Goal: Task Accomplishment & Management: Manage account settings

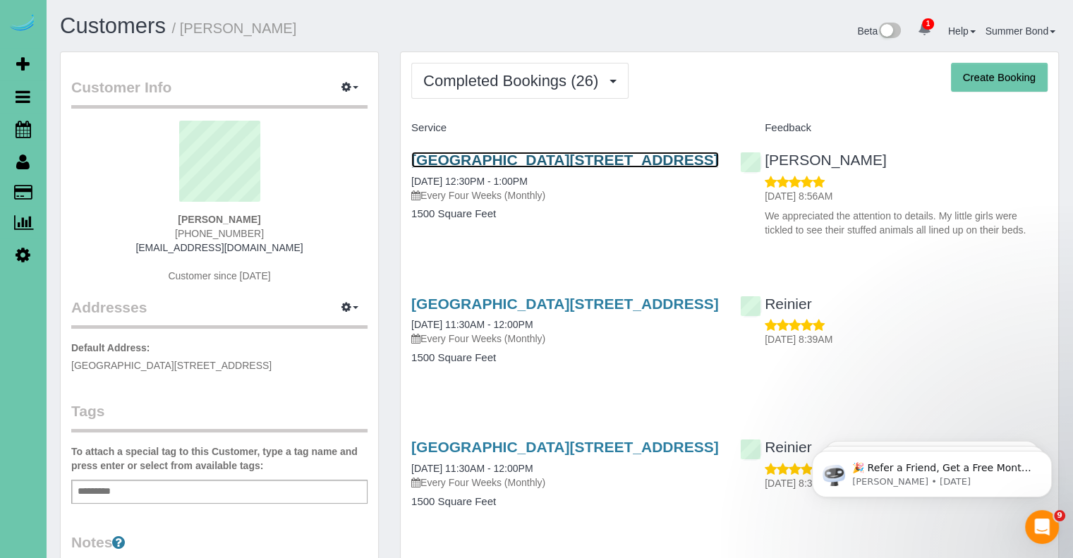
click at [437, 162] on link "[GEOGRAPHIC_DATA][STREET_ADDRESS]" at bounding box center [564, 160] width 307 height 16
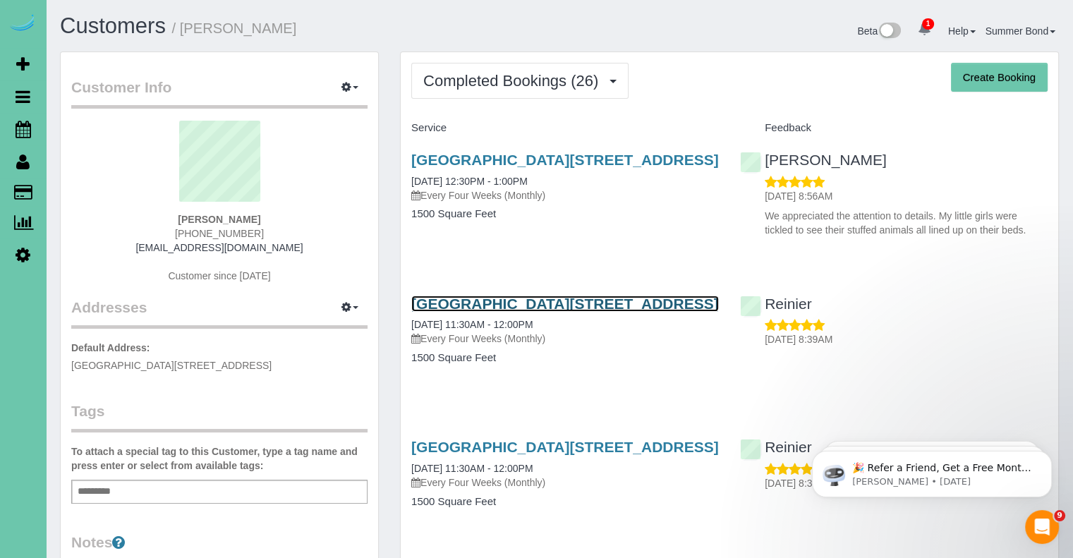
click at [482, 300] on link "[GEOGRAPHIC_DATA][STREET_ADDRESS]" at bounding box center [564, 303] width 307 height 16
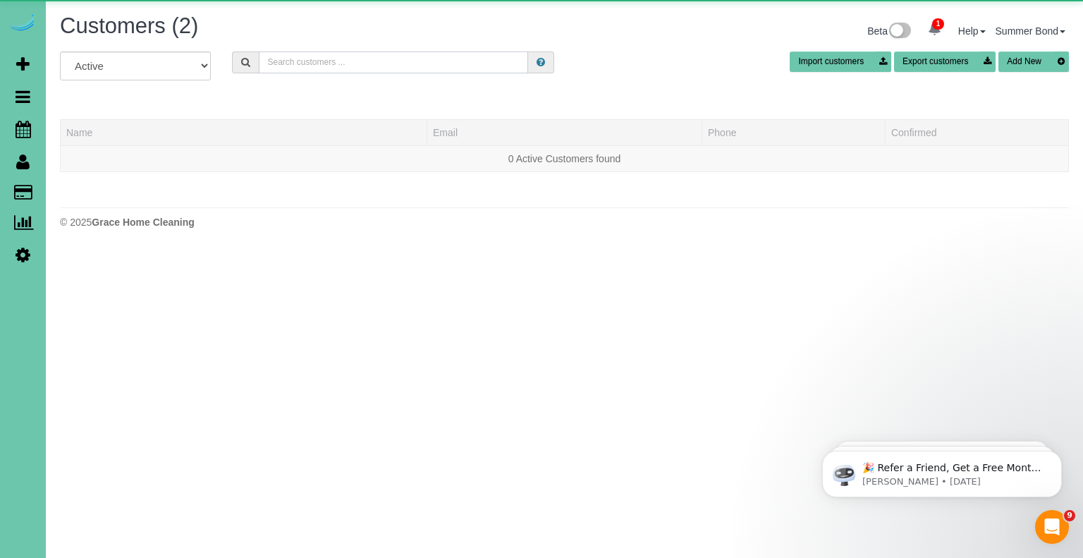
click at [286, 56] on input "text" at bounding box center [393, 62] width 269 height 22
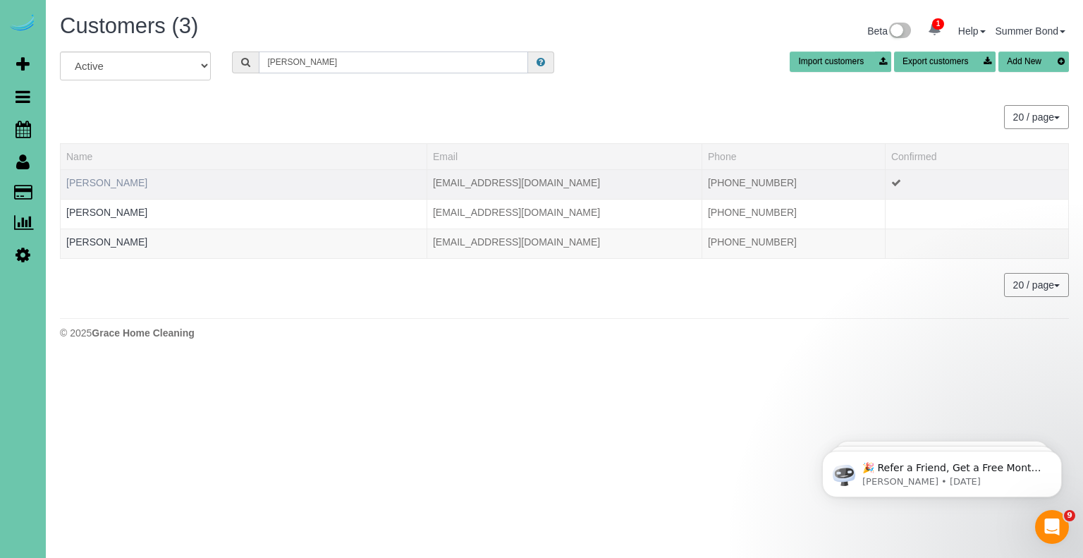
type input "[PERSON_NAME]"
click at [93, 185] on link "[PERSON_NAME]" at bounding box center [106, 182] width 81 height 11
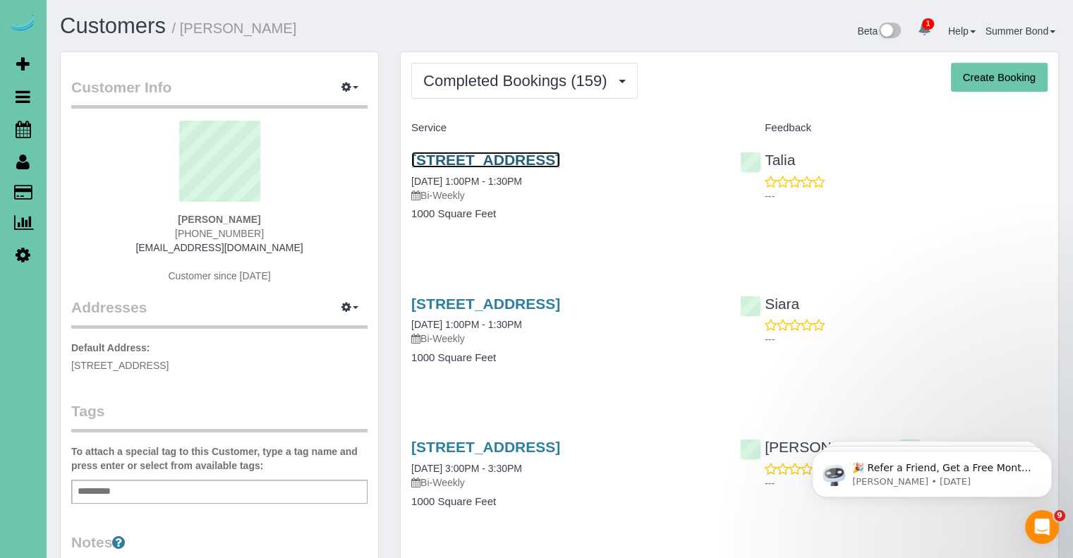
click at [426, 162] on link "[STREET_ADDRESS]" at bounding box center [485, 160] width 149 height 16
click at [491, 293] on div "8633 South 162nd Street, Omaha, NE 68136 05/14/2025 1:00PM - 1:30PM Bi-Weekly 1…" at bounding box center [565, 337] width 329 height 109
click at [497, 303] on link "8633 South 162nd Street, Omaha, NE 68136" at bounding box center [485, 303] width 149 height 16
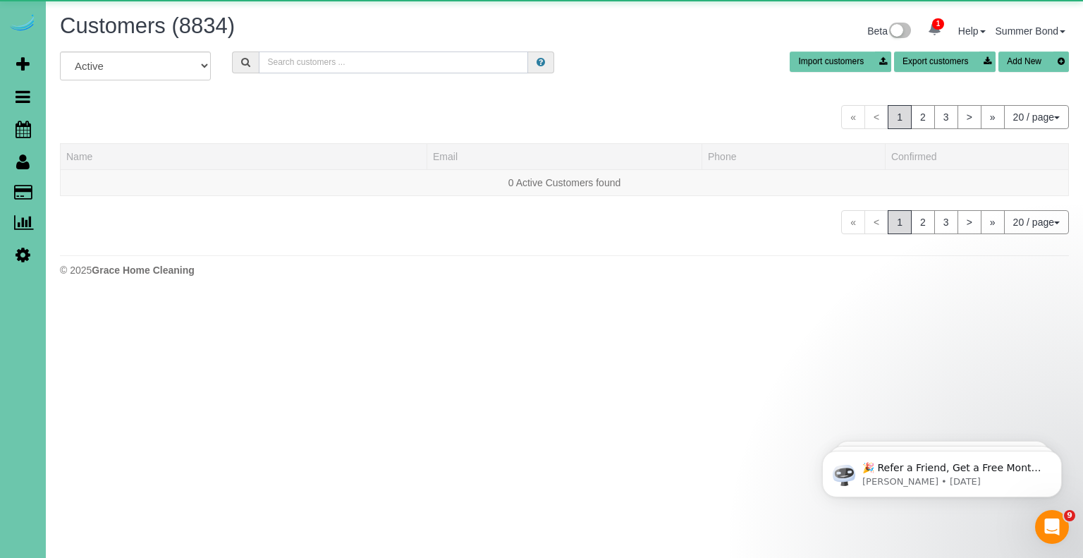
click at [312, 63] on input "text" at bounding box center [393, 62] width 269 height 22
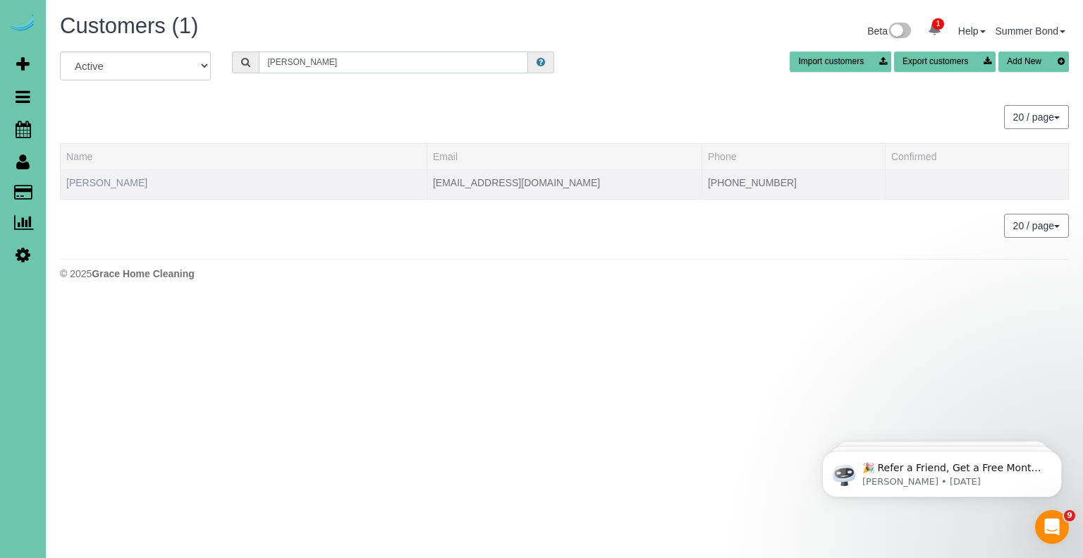
type input "Trevor Scott"
click at [102, 180] on link "Trevor Scott" at bounding box center [106, 182] width 81 height 11
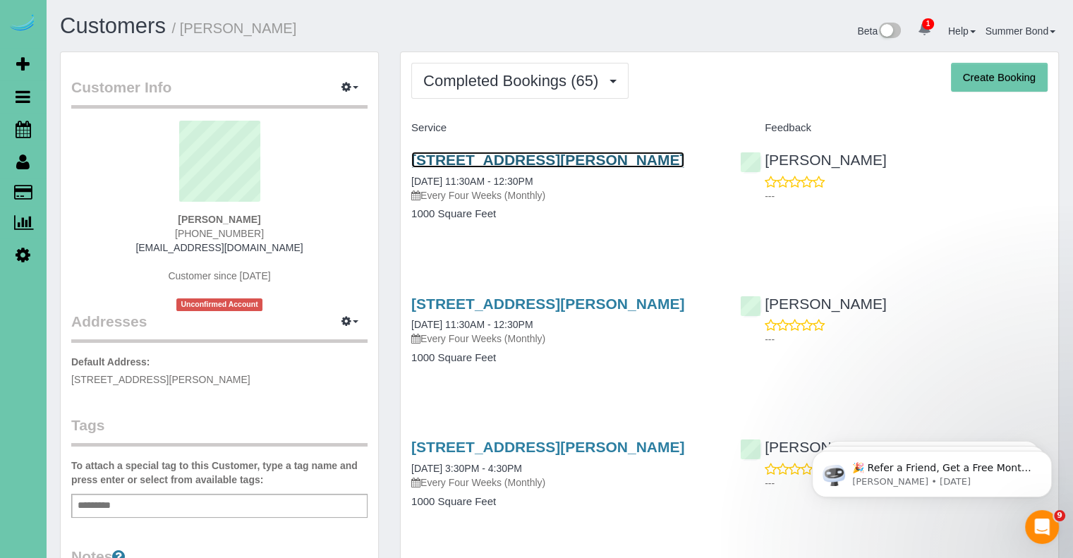
click at [432, 168] on link "14010 Manderson Plaza; Apt# 102, Omaha, NE 68164" at bounding box center [547, 160] width 273 height 16
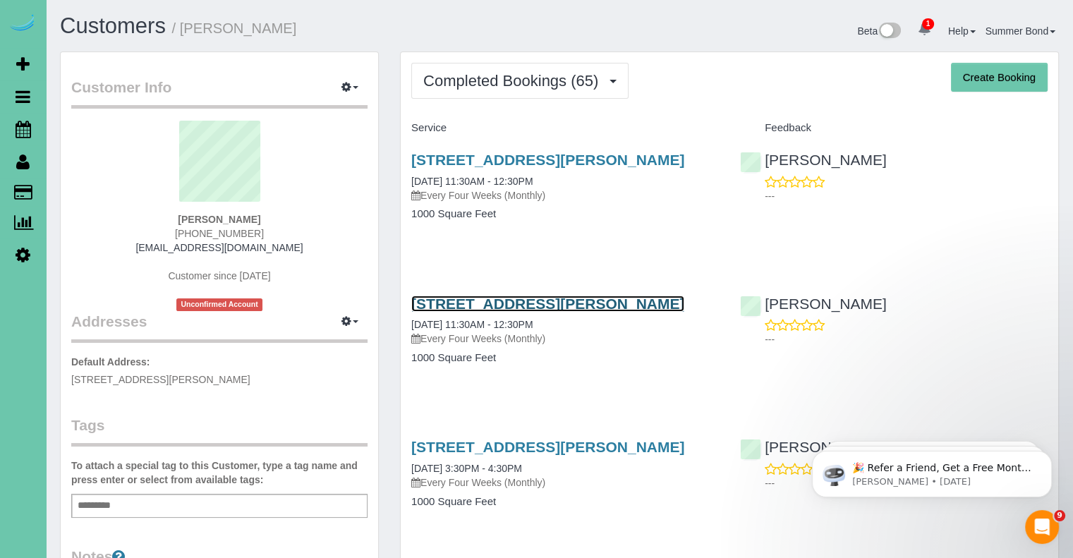
click at [475, 312] on link "14010 Manderson Plaza; Apt# 102, Omaha, NE 68164" at bounding box center [547, 303] width 273 height 16
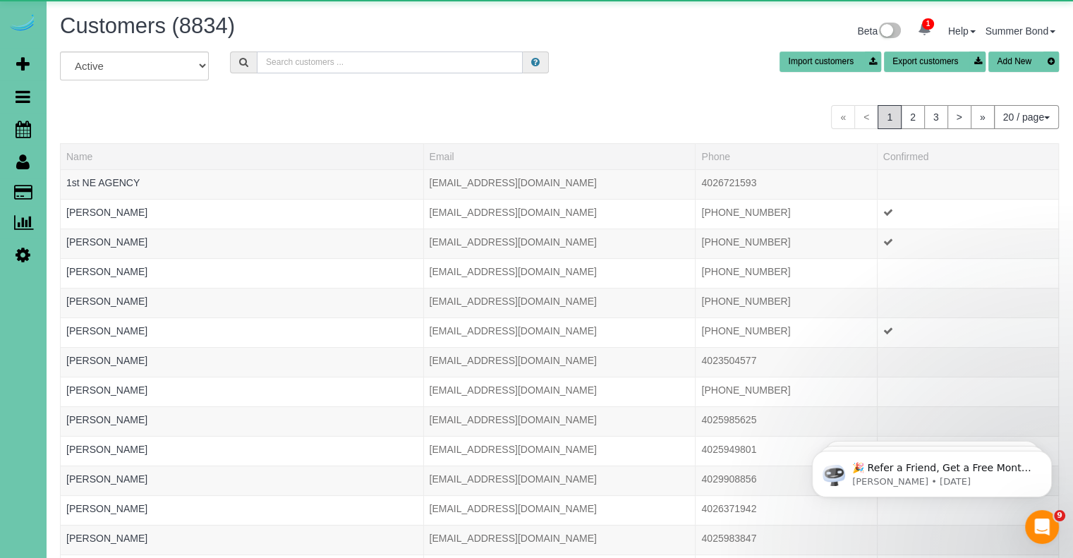
click at [281, 61] on input "text" at bounding box center [390, 62] width 266 height 22
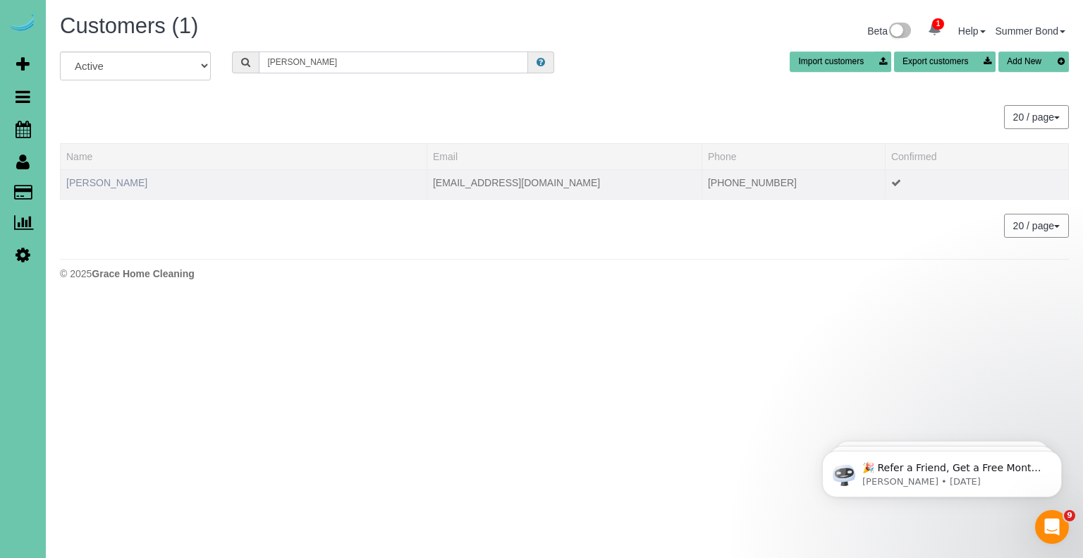
type input "Elizabeth seger"
click at [109, 183] on link "Elizabeth Seger" at bounding box center [106, 182] width 81 height 11
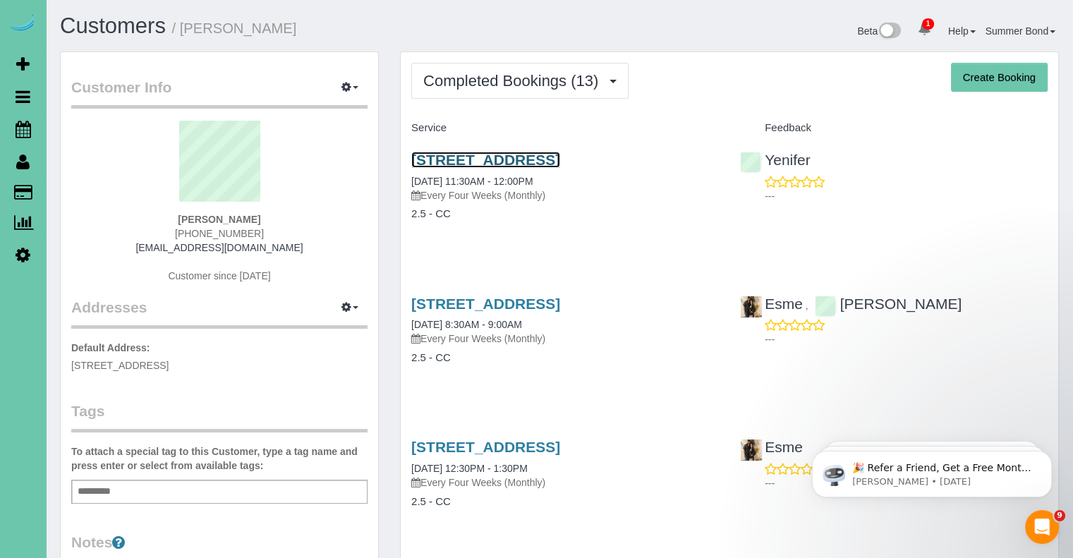
click at [516, 155] on link "21732 G St, Elkhorn, NE 68022" at bounding box center [485, 160] width 149 height 16
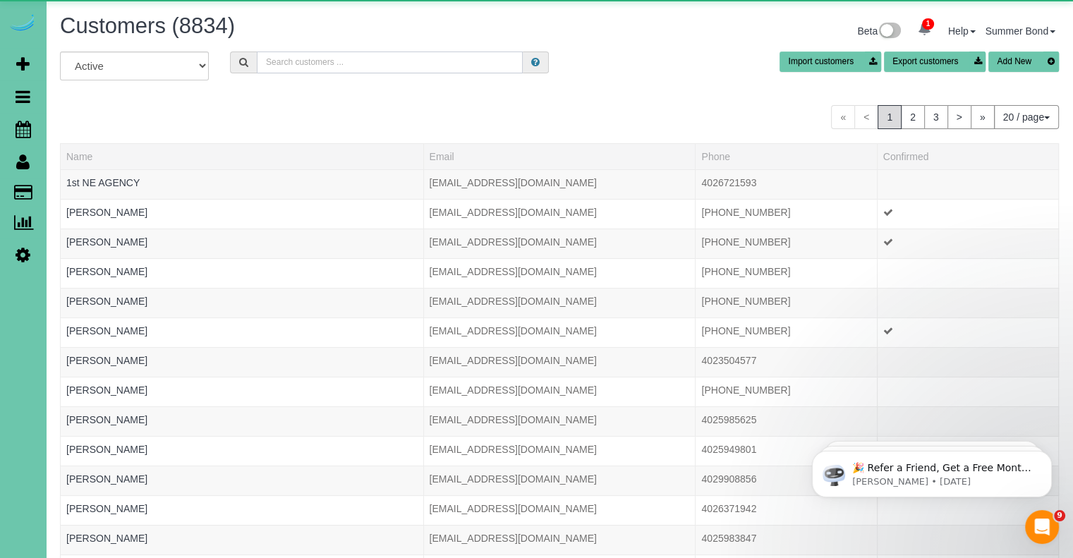
click at [358, 64] on input "text" at bounding box center [390, 62] width 266 height 22
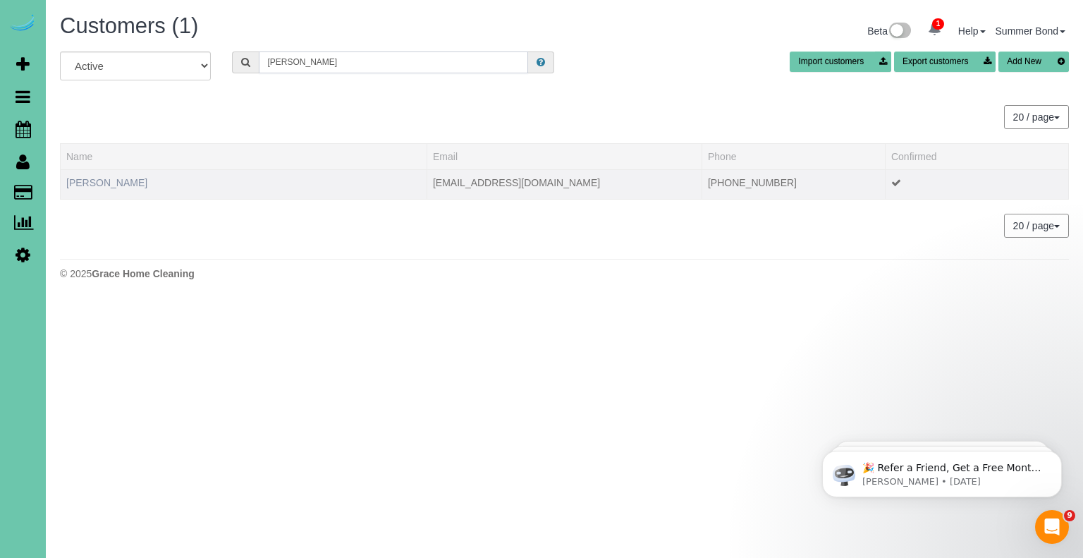
type input "Pattie Selzle"
click at [100, 185] on link "Pattie Selzle" at bounding box center [106, 182] width 81 height 11
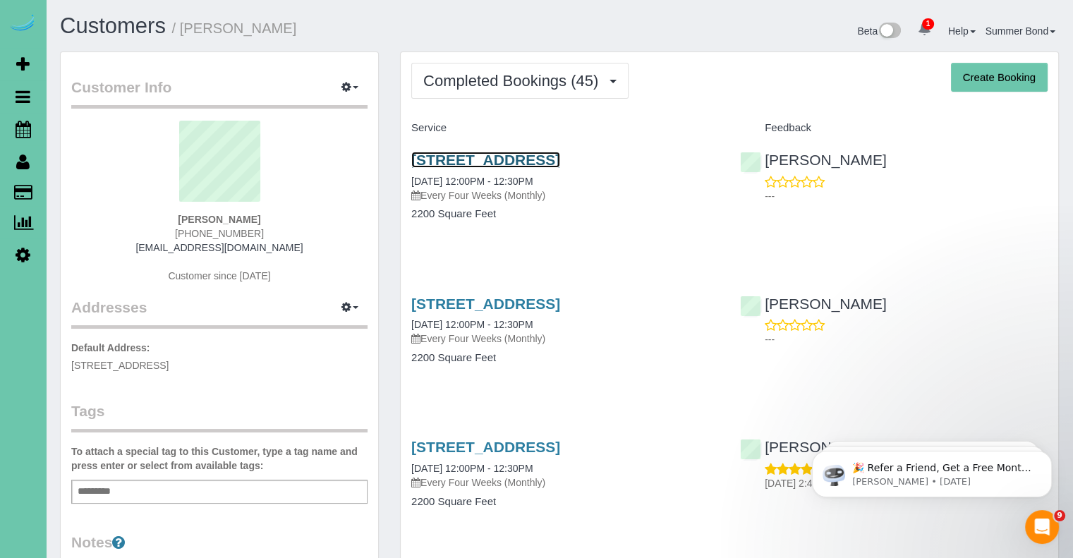
click at [446, 152] on link "1878 S 135th Ave, Omaha, NE 68144" at bounding box center [485, 160] width 149 height 16
click at [458, 300] on link "1878 S 135th Ave, Omaha, NE 68144" at bounding box center [485, 303] width 149 height 16
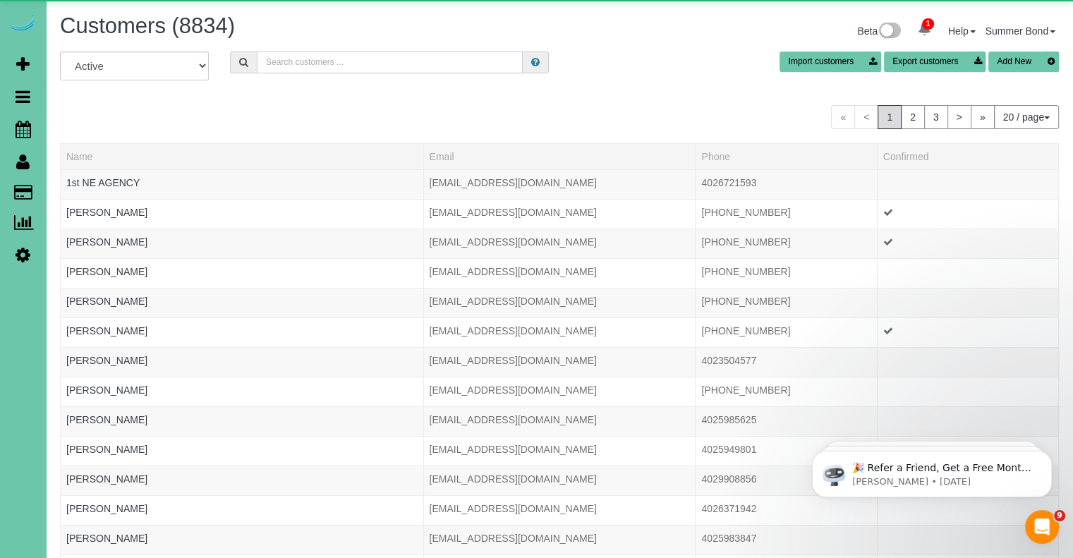
click at [346, 68] on input "text" at bounding box center [390, 62] width 266 height 22
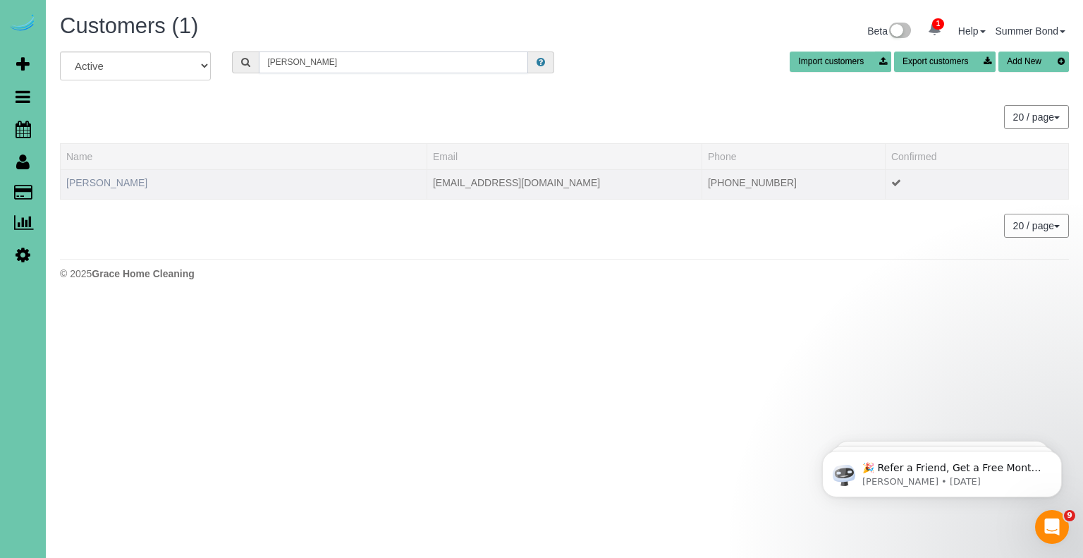
type input "Sandra Shen"
click at [111, 185] on link "Sandra Shen" at bounding box center [106, 182] width 81 height 11
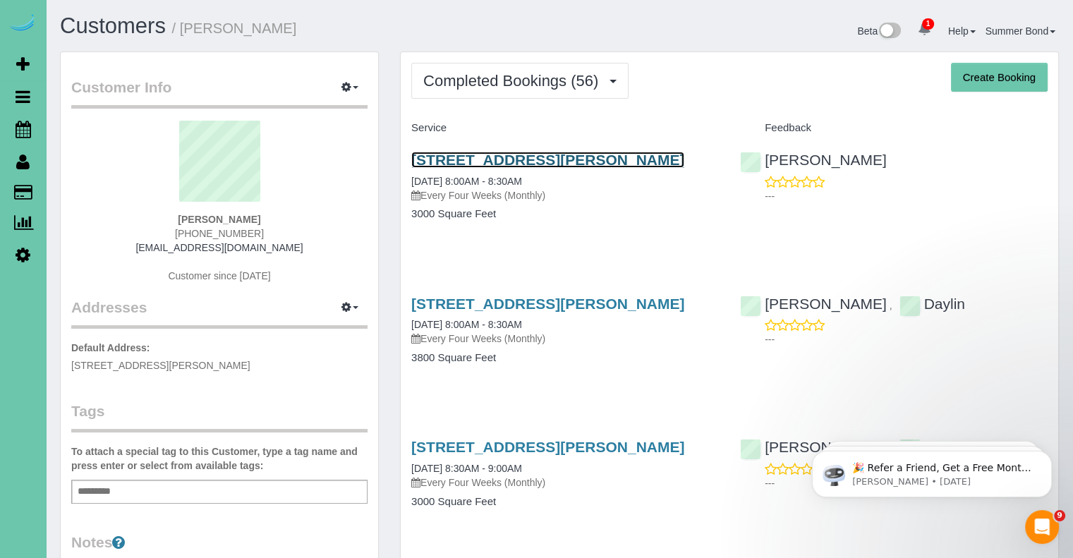
click at [439, 157] on link "13304 Seward Street, Omaha, NE 68154" at bounding box center [547, 160] width 273 height 16
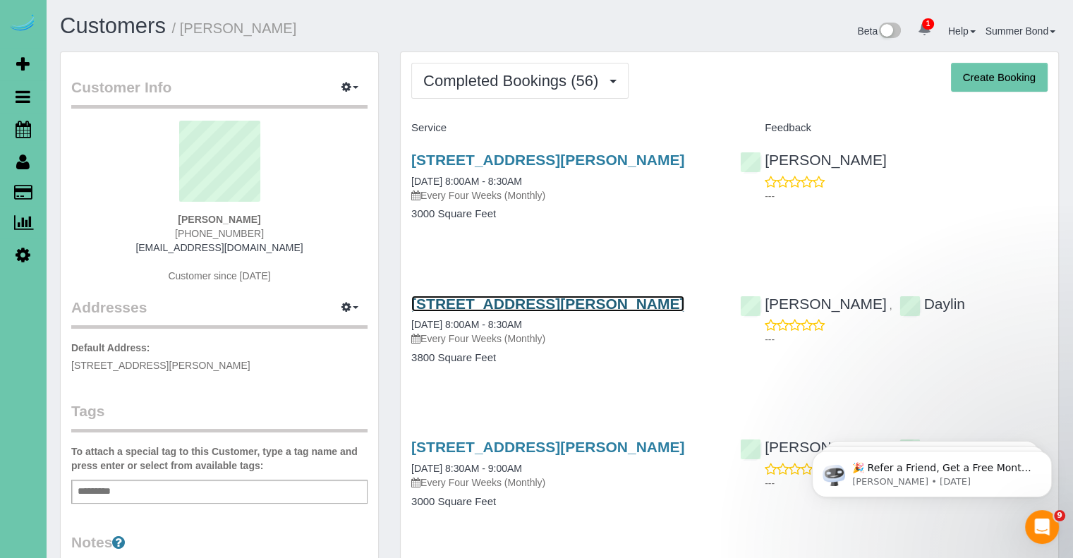
click at [483, 300] on link "13304 Seward Street, Omaha, NE 68154" at bounding box center [547, 303] width 273 height 16
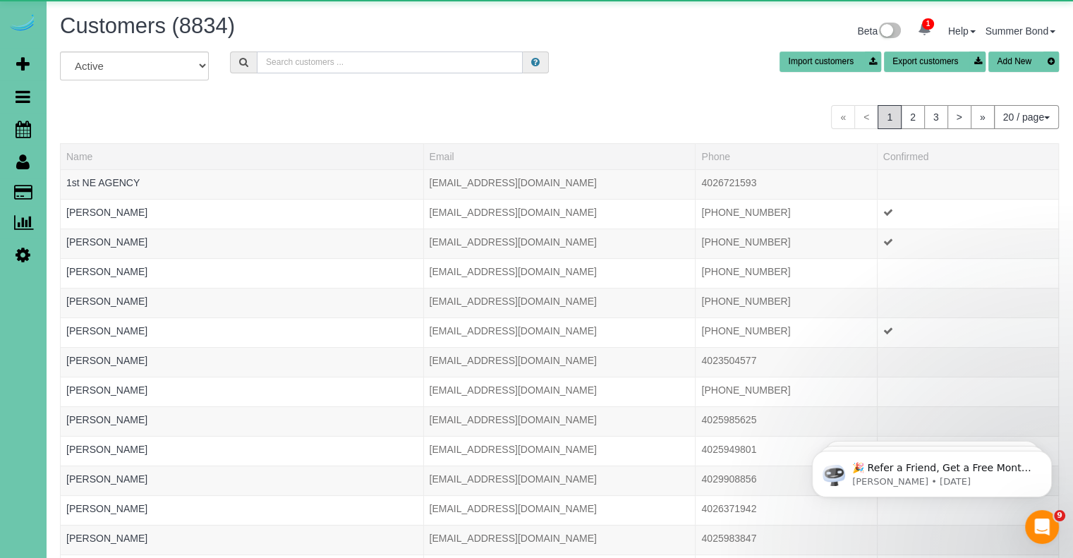
click at [322, 61] on input "text" at bounding box center [390, 62] width 266 height 22
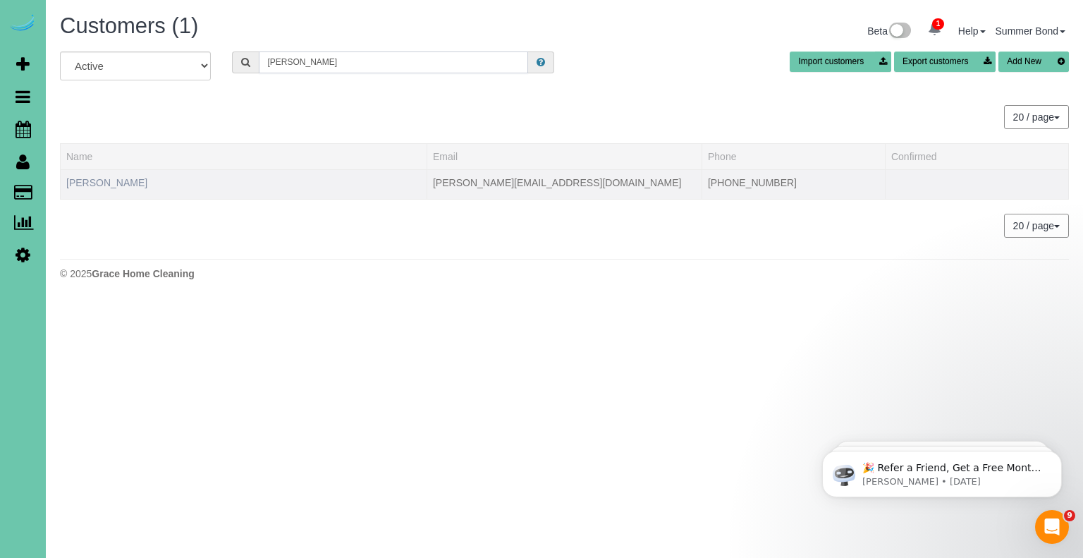
type input "Joyce Shipwright"
click at [121, 186] on link "Joyce Shipwright" at bounding box center [106, 182] width 81 height 11
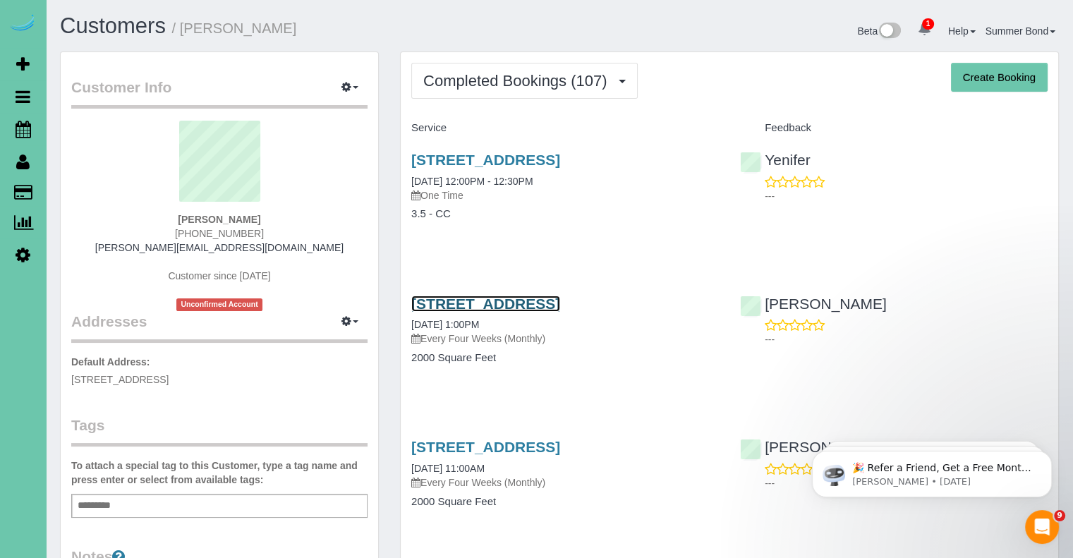
click at [557, 302] on link "6406 S 118th Plaza, Omaha, NE 68137" at bounding box center [485, 303] width 149 height 16
click at [506, 154] on link "6406 S 118th Plaza, Omaha, NE 68137" at bounding box center [485, 160] width 149 height 16
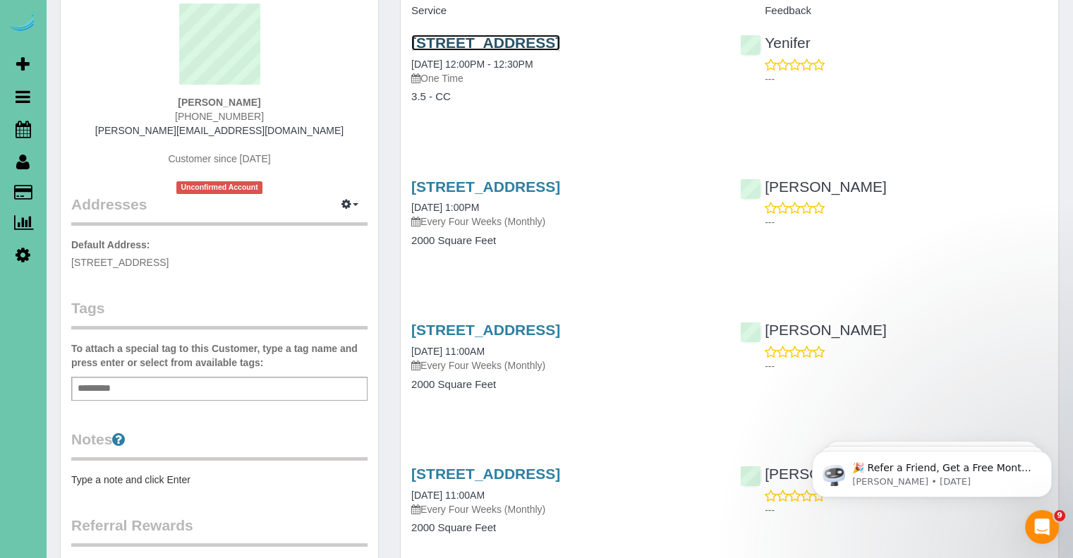
scroll to position [282, 0]
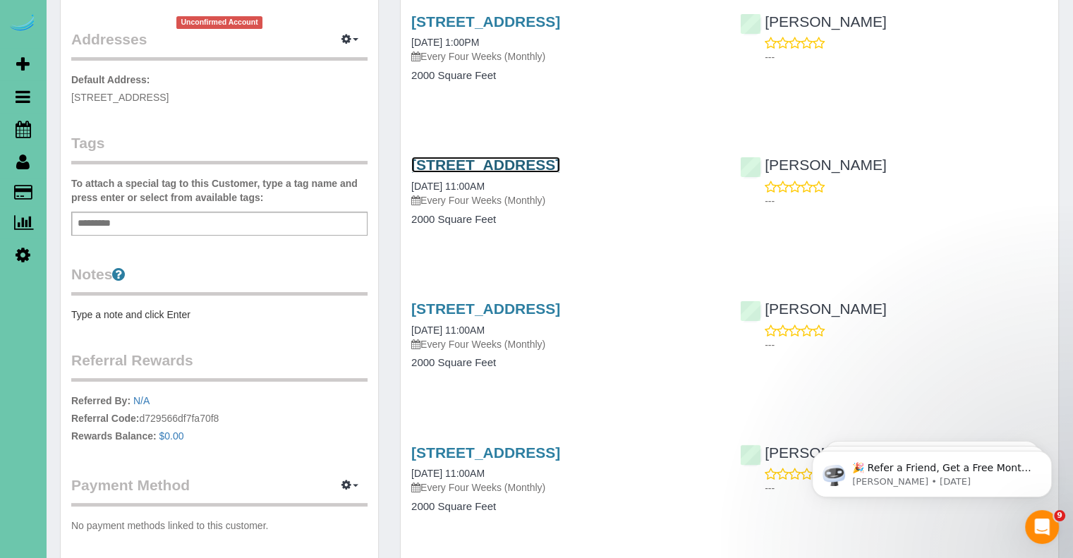
click at [474, 166] on link "6406 S 118th Plaza, Omaha, NE 68137" at bounding box center [485, 165] width 149 height 16
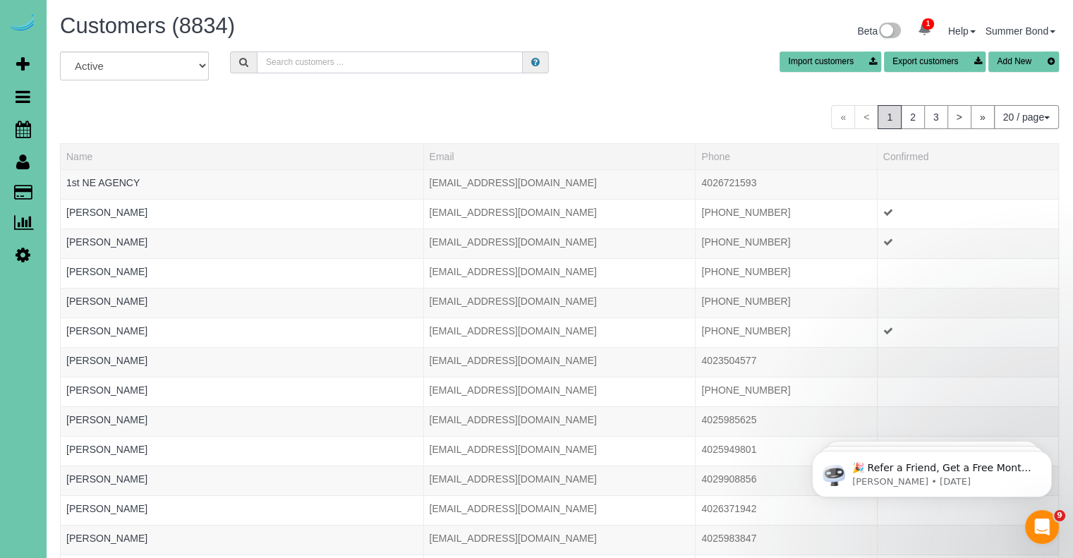
click at [305, 66] on input "text" at bounding box center [390, 62] width 266 height 22
type input "M"
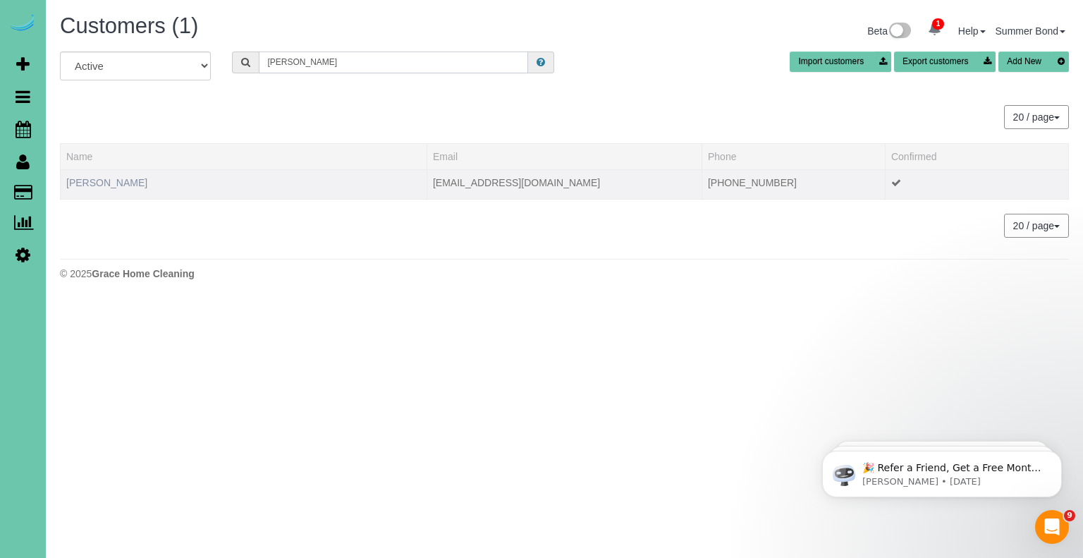
type input "Jamie Shook"
click at [99, 180] on link "Jamie Shook" at bounding box center [106, 182] width 81 height 11
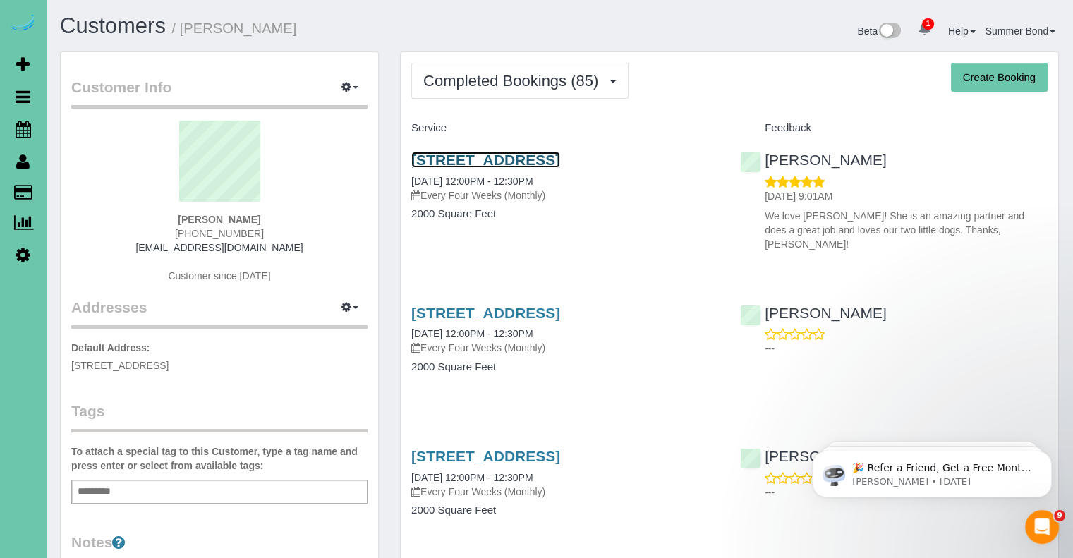
click at [530, 161] on link "2416 S 139th Circle, Omaha, NE 68144" at bounding box center [485, 160] width 149 height 16
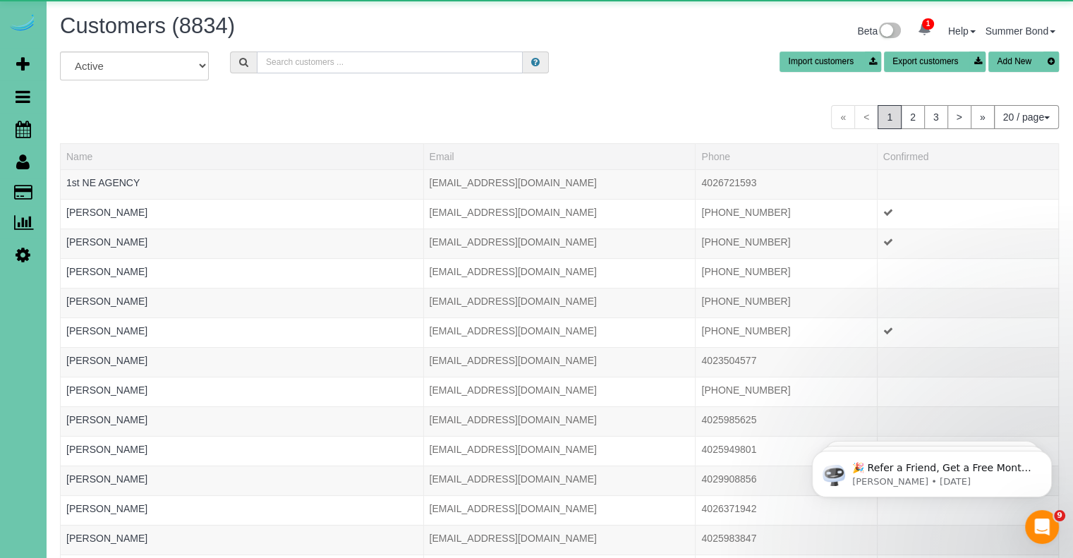
click at [339, 62] on input "text" at bounding box center [390, 62] width 266 height 22
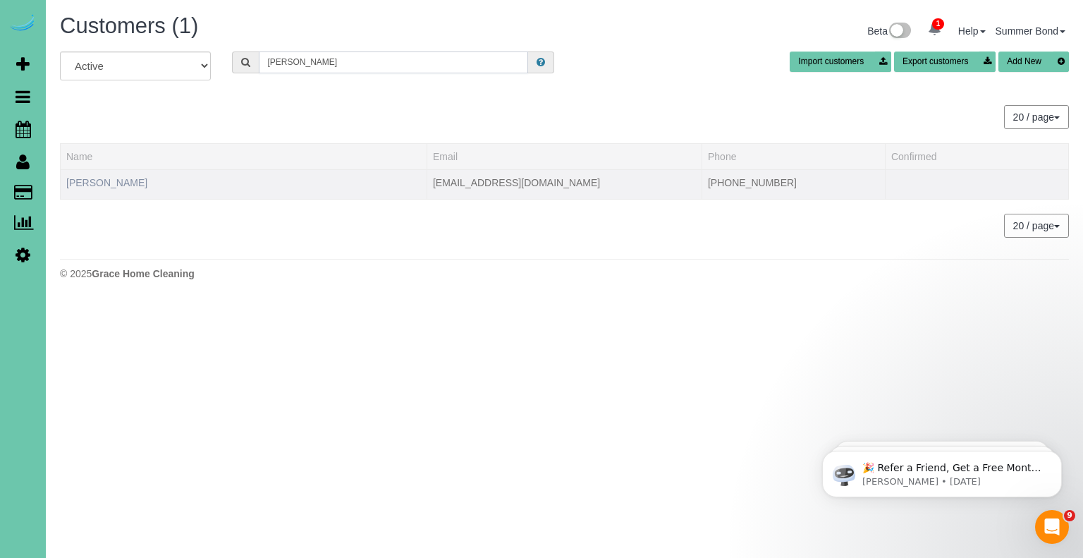
type input "Lucas shook"
click at [101, 178] on link "Lucas Shook" at bounding box center [106, 182] width 81 height 11
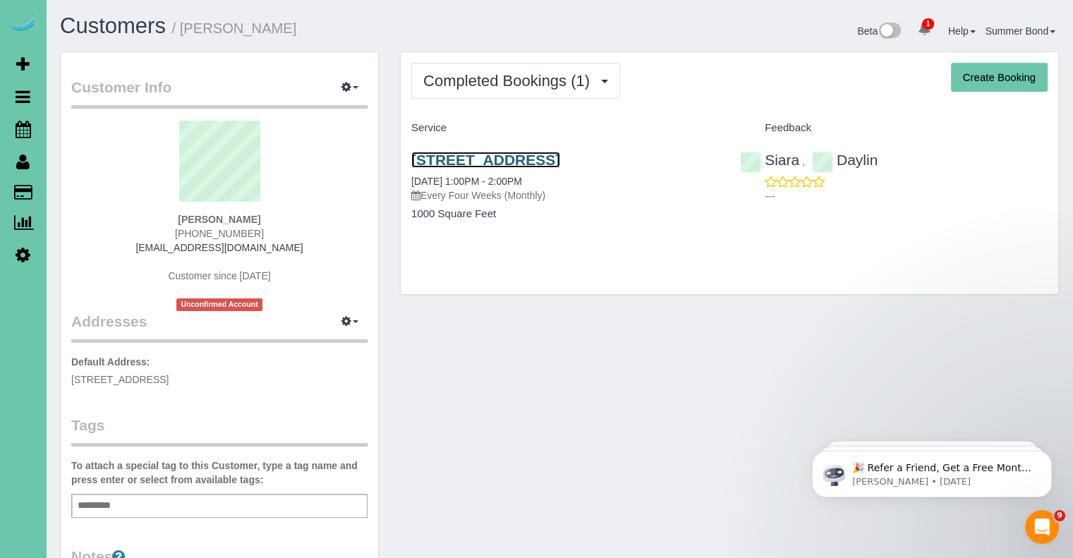
click at [421, 160] on link "222 S 15th St; Apt #1103, Omaha, NE 68102" at bounding box center [485, 160] width 149 height 16
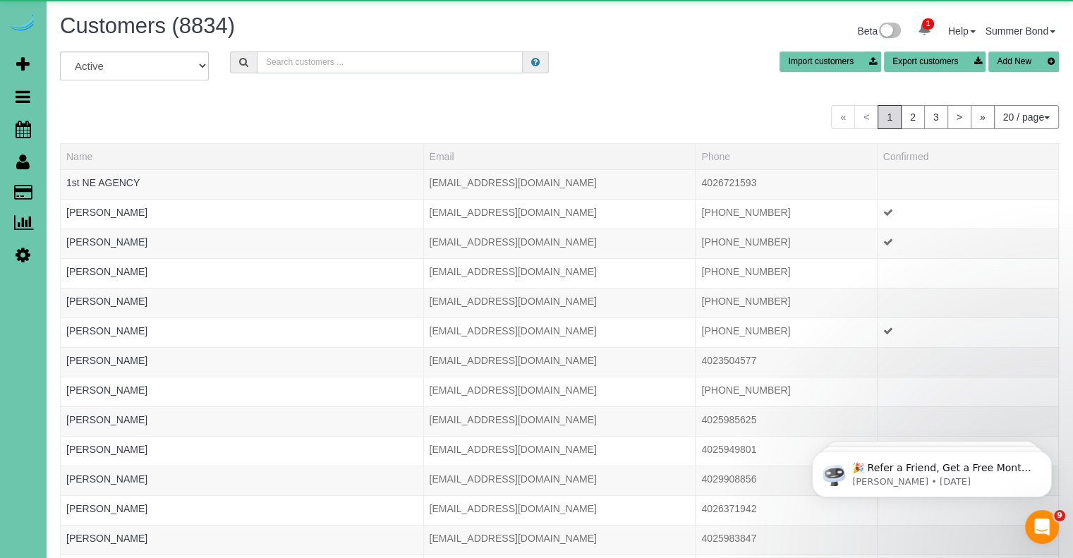
click at [315, 63] on input "text" at bounding box center [390, 62] width 266 height 22
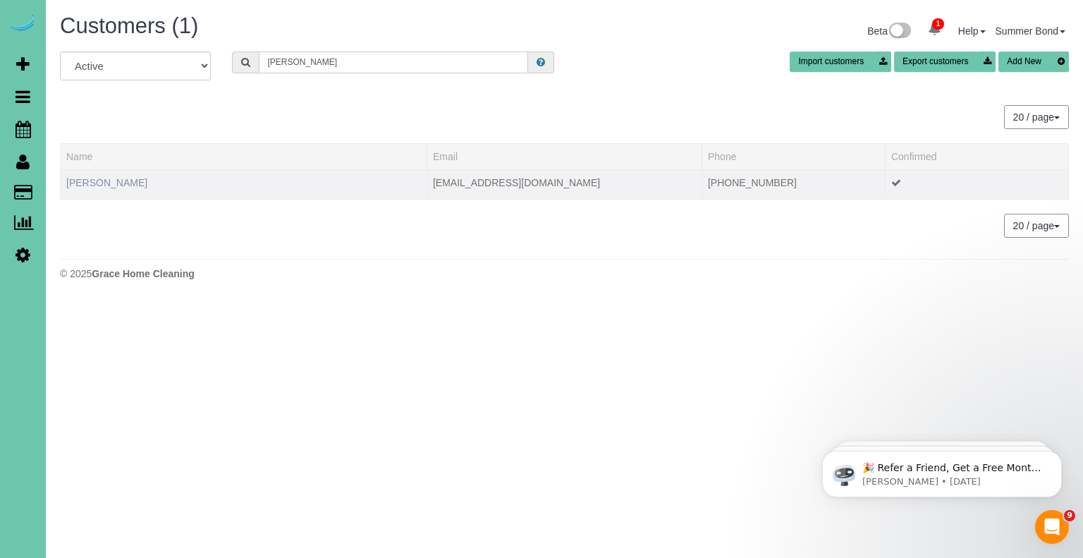
type input "heather simons"
click at [117, 183] on link "Heather Simons" at bounding box center [106, 182] width 81 height 11
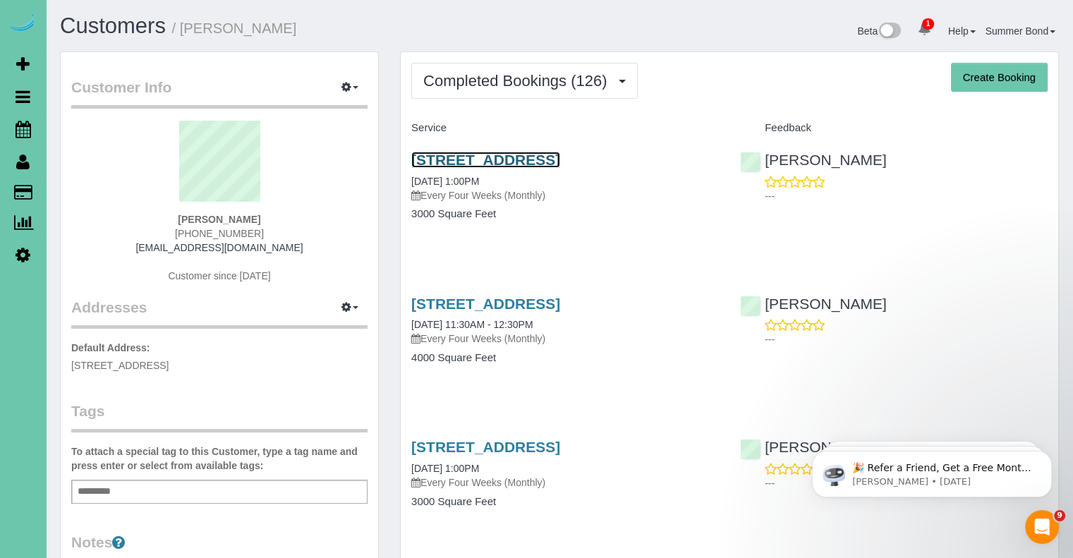
click at [441, 162] on link "6167 South 173rd Avenue, Omaha, NE 68135" at bounding box center [485, 160] width 149 height 16
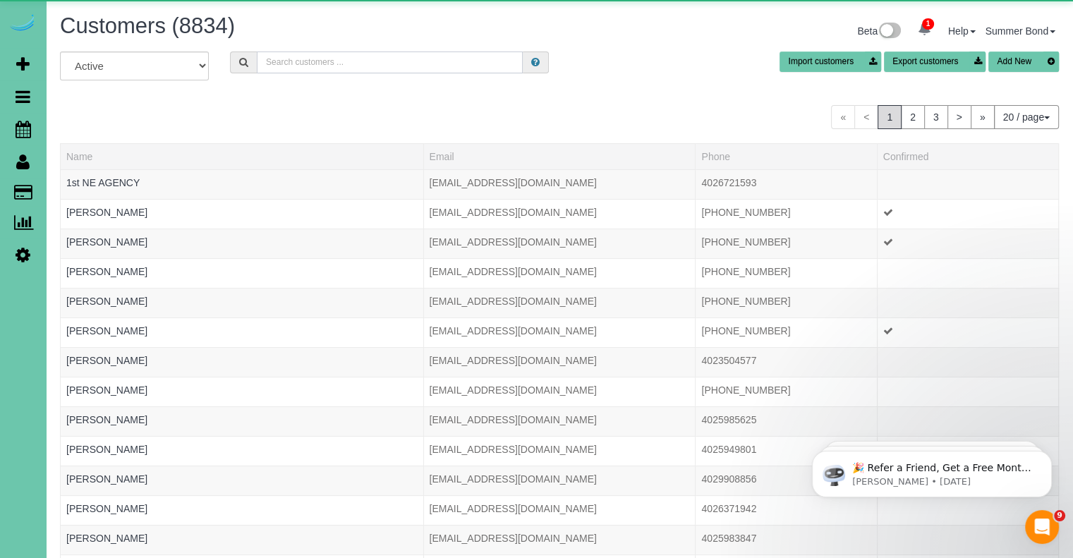
click at [304, 62] on input "text" at bounding box center [390, 62] width 266 height 22
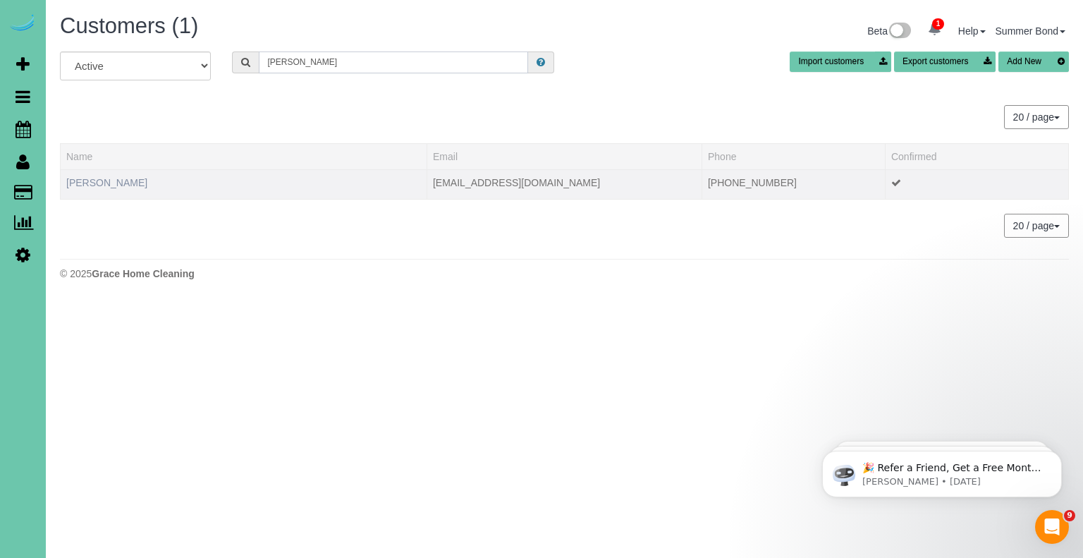
type input "Ansley sittler"
click at [82, 180] on link "Ansley Sittler" at bounding box center [106, 182] width 81 height 11
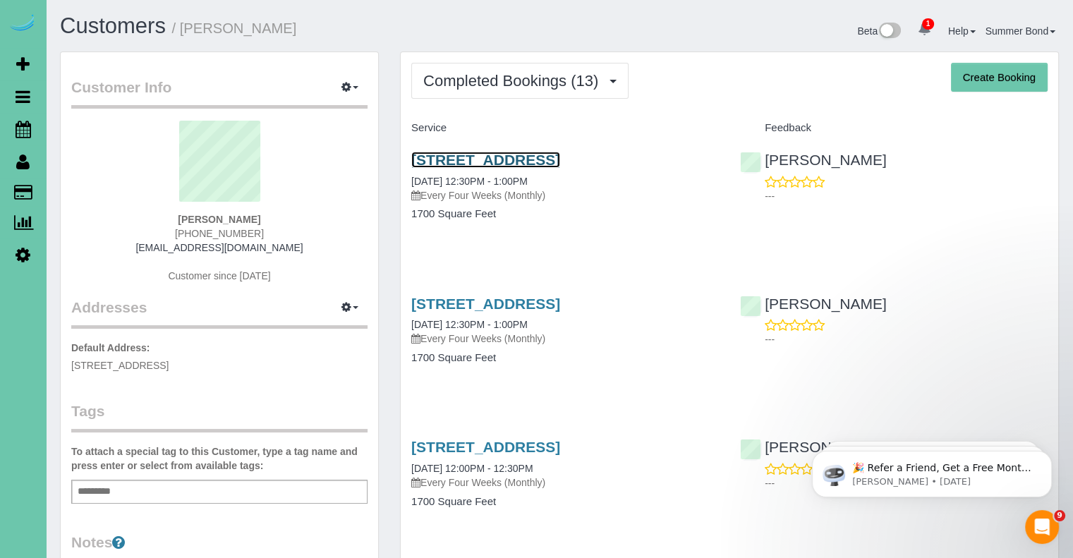
click at [439, 158] on link "4013 N 94th St, Omaha, NE 68134" at bounding box center [485, 160] width 149 height 16
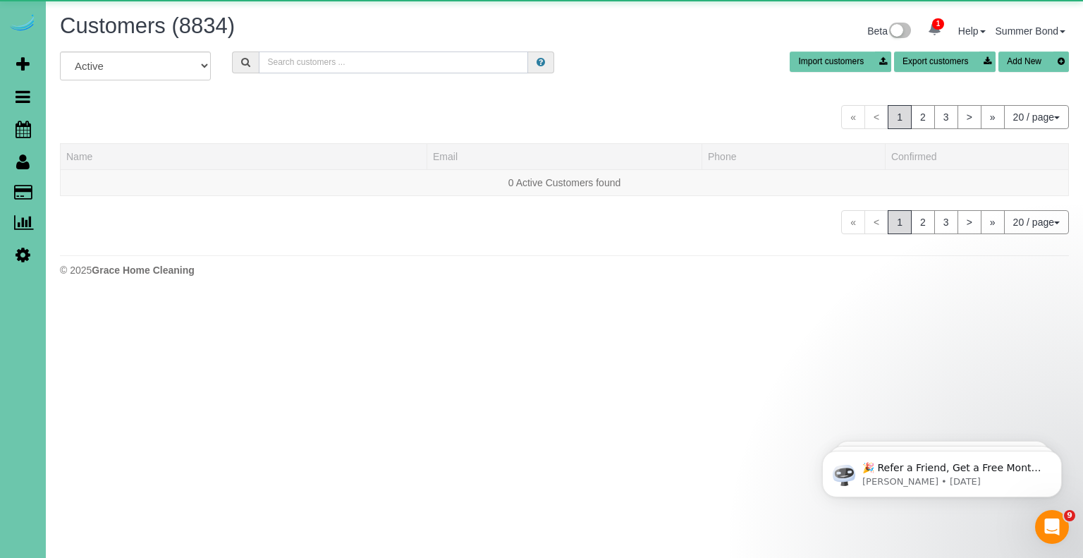
click at [301, 65] on input "text" at bounding box center [393, 62] width 269 height 22
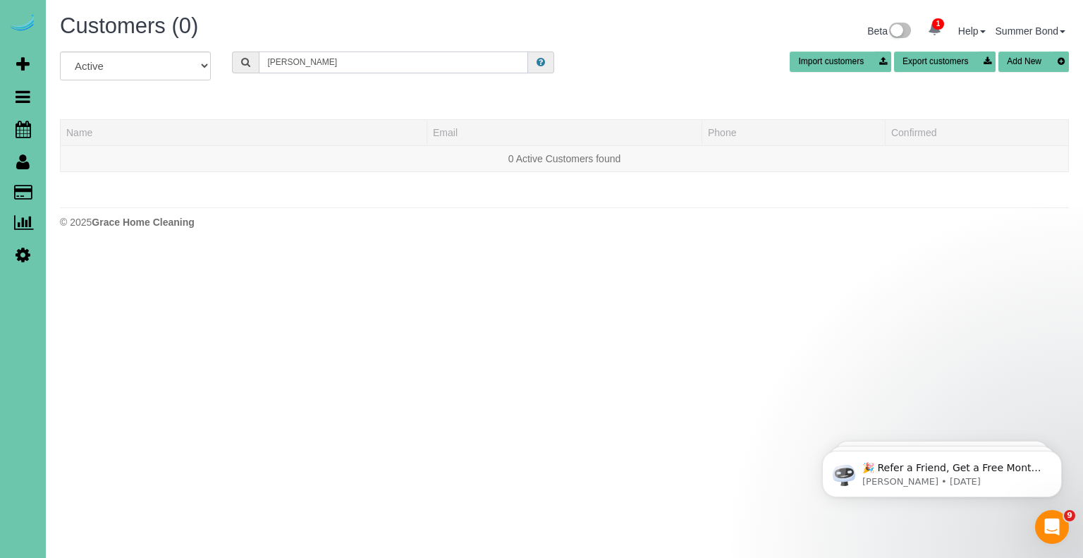
click at [339, 65] on input "Sara Skempf" at bounding box center [393, 62] width 269 height 22
type input "S"
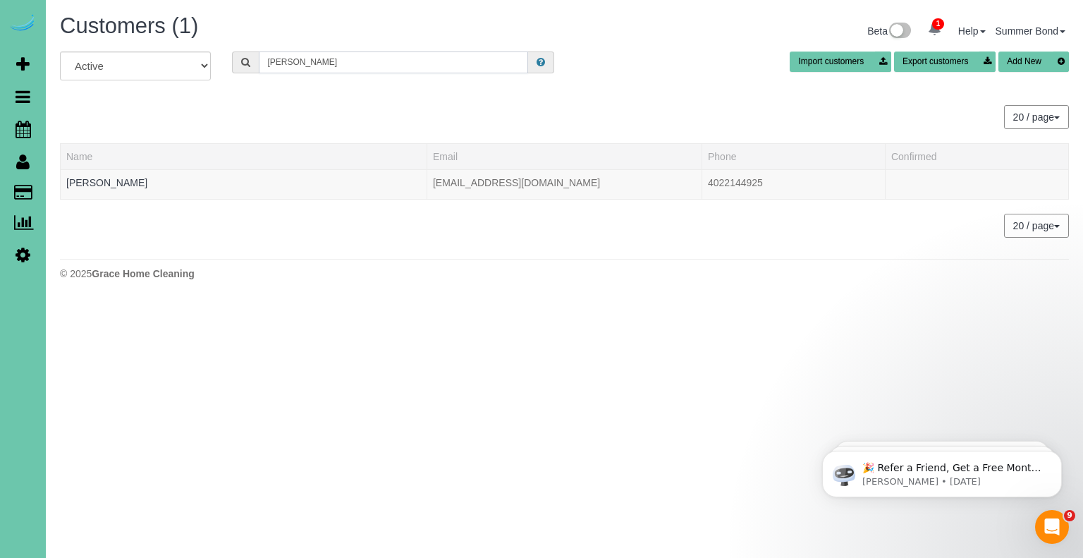
click at [320, 61] on input "Skemp" at bounding box center [393, 62] width 269 height 22
type input "Sara K"
click at [72, 182] on link "Sara Kempf" at bounding box center [106, 182] width 81 height 11
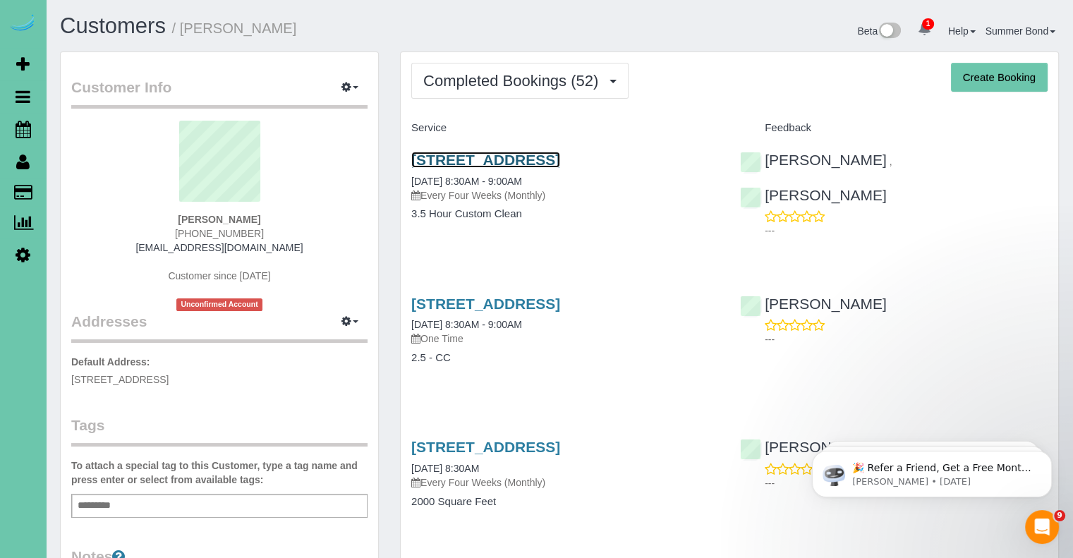
click at [430, 154] on link "8007 Maui Circle, Papillion, NE 68046" at bounding box center [485, 160] width 149 height 16
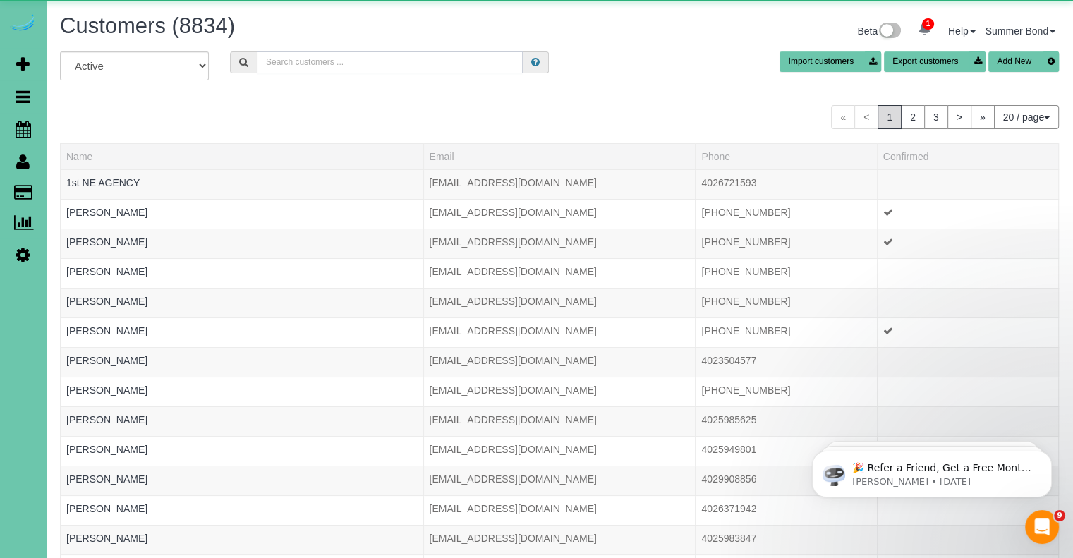
click at [324, 69] on input "text" at bounding box center [390, 62] width 266 height 22
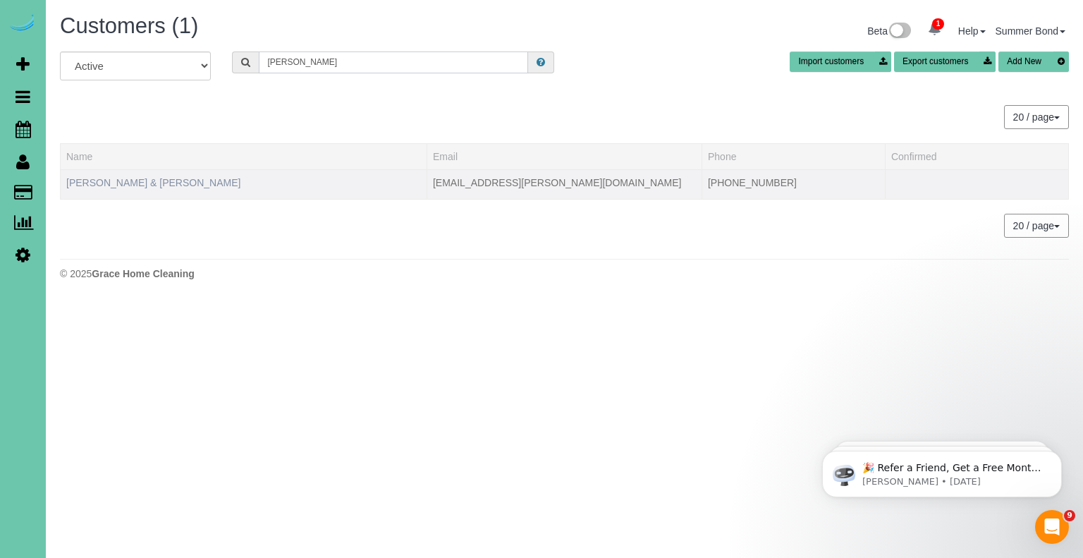
type input "Mike Smiricky"
click at [105, 187] on link "Pam & Mike Smiricky" at bounding box center [153, 182] width 174 height 11
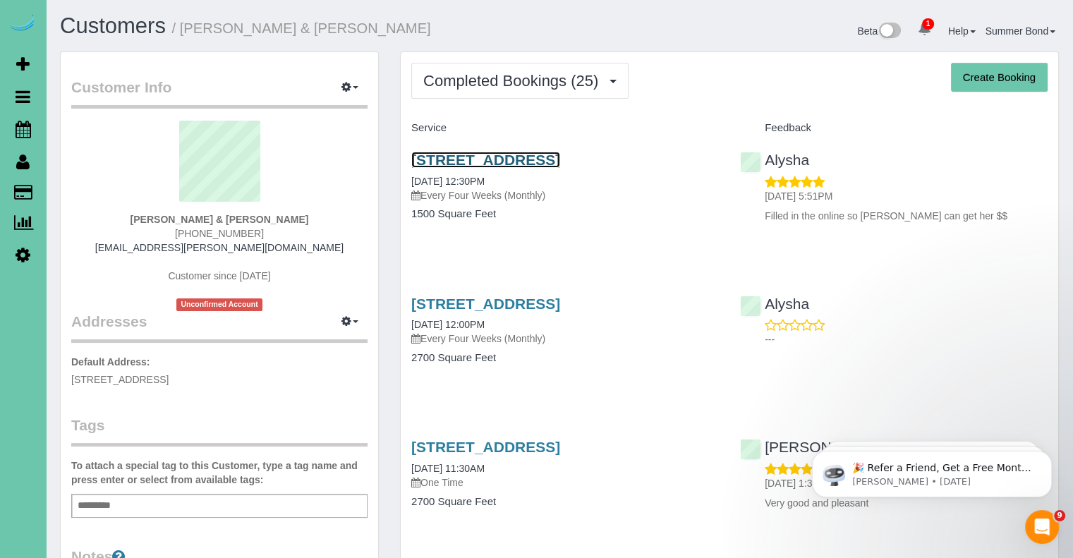
click at [434, 157] on link "1828 N 132nd Ave, Omaha, NE 68154" at bounding box center [485, 160] width 149 height 16
click at [461, 304] on link "1828 N 132nd Ave, Omaha, NE 68154" at bounding box center [485, 303] width 149 height 16
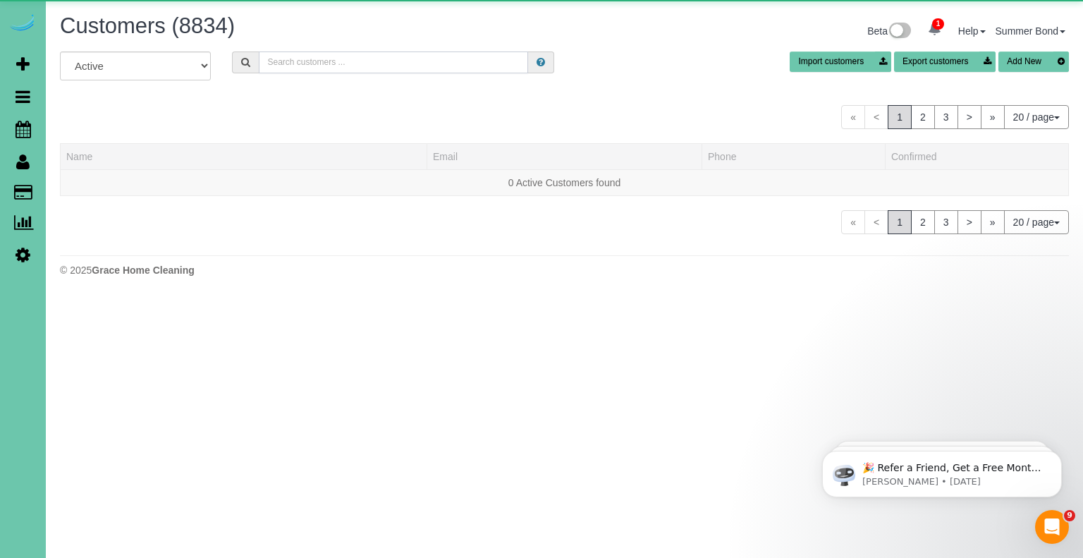
click at [350, 64] on input "text" at bounding box center [393, 62] width 269 height 22
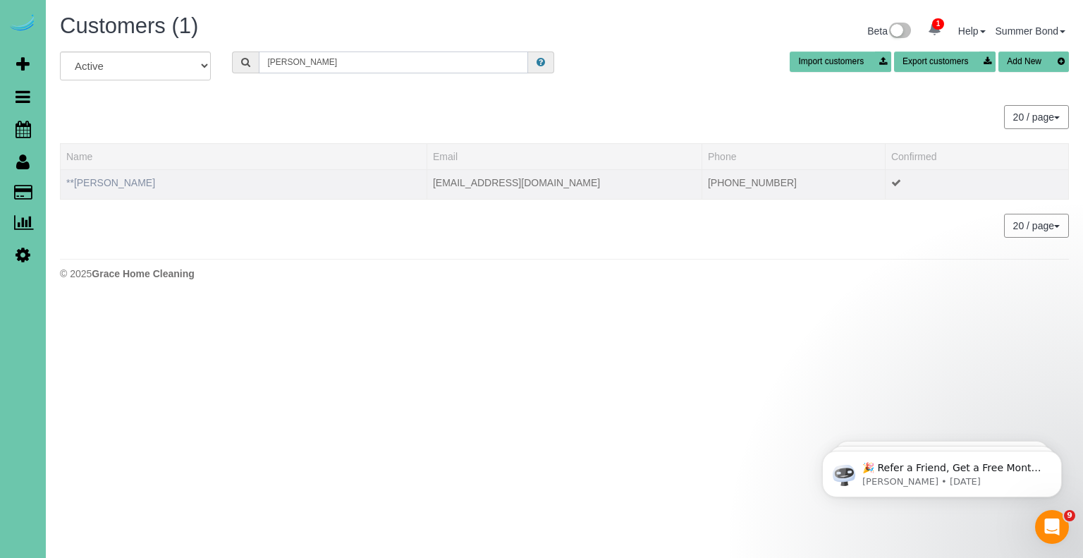
type input "Chuck Smith"
click at [110, 177] on link "**Chuck Smith" at bounding box center [110, 182] width 89 height 11
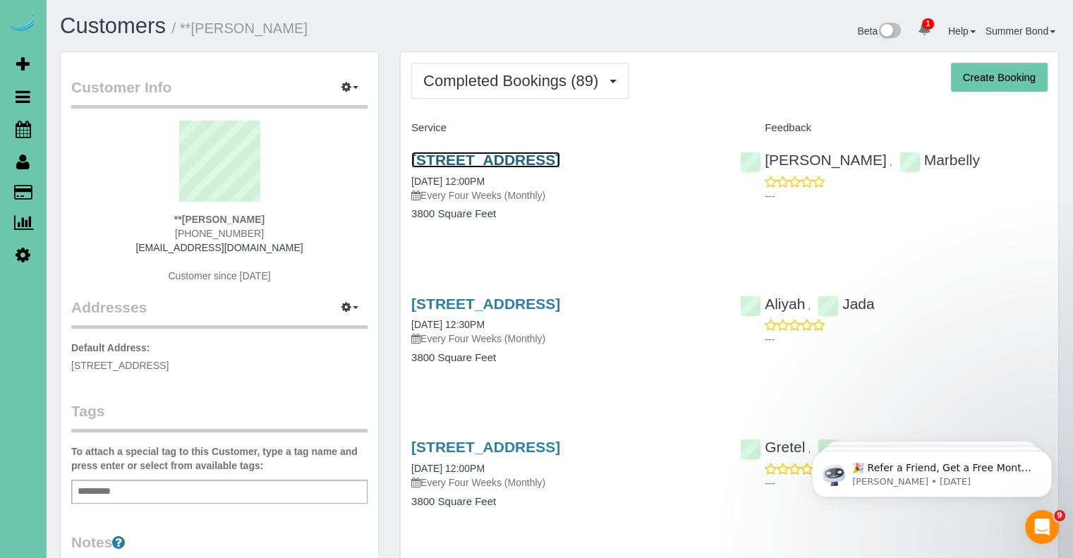
click at [433, 163] on link "5708 S 167th Ave, Omaha, NE 68135" at bounding box center [485, 160] width 149 height 16
click at [530, 303] on link "5708 S 167th Ave, Omaha, NE 68135" at bounding box center [485, 303] width 149 height 16
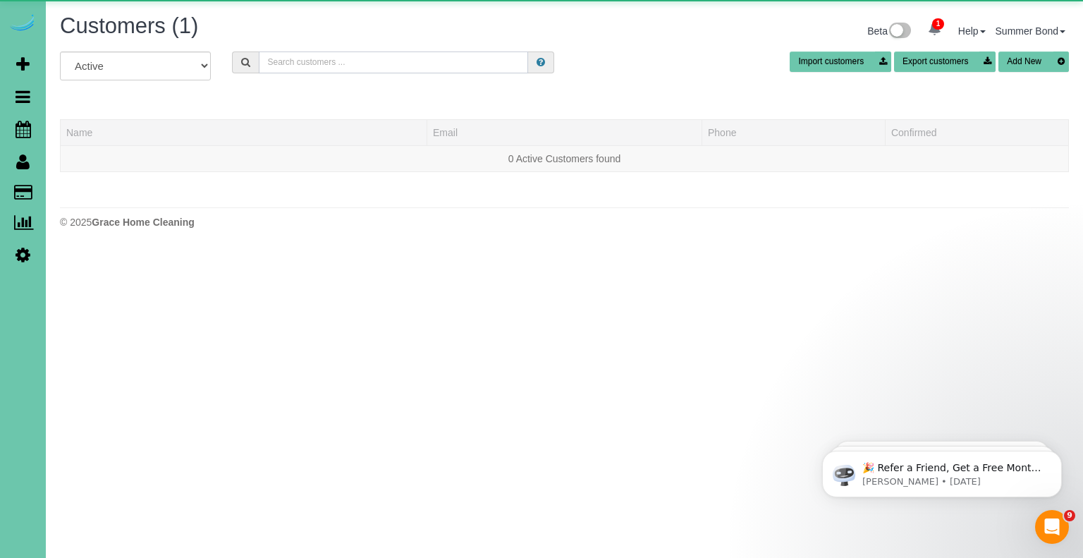
click at [319, 56] on input "text" at bounding box center [393, 62] width 269 height 22
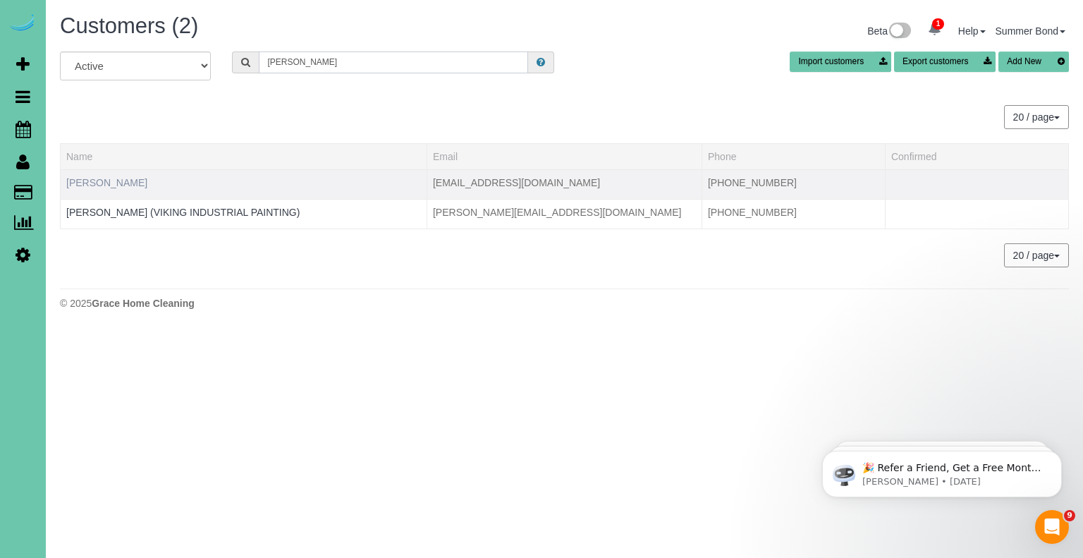
type input "John Snodgrass"
click at [116, 181] on link "John Snodgrass" at bounding box center [106, 182] width 81 height 11
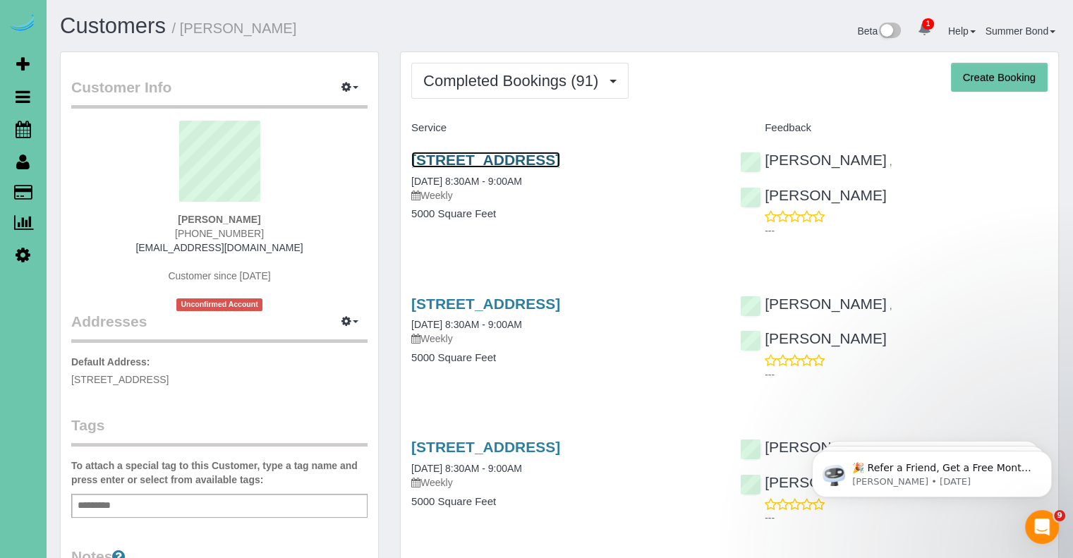
click at [416, 157] on link "1833 S 107th St, Omaha, NE 68124" at bounding box center [485, 160] width 149 height 16
click at [527, 304] on link "1833 S 107th St, Omaha, NE 68124" at bounding box center [485, 303] width 149 height 16
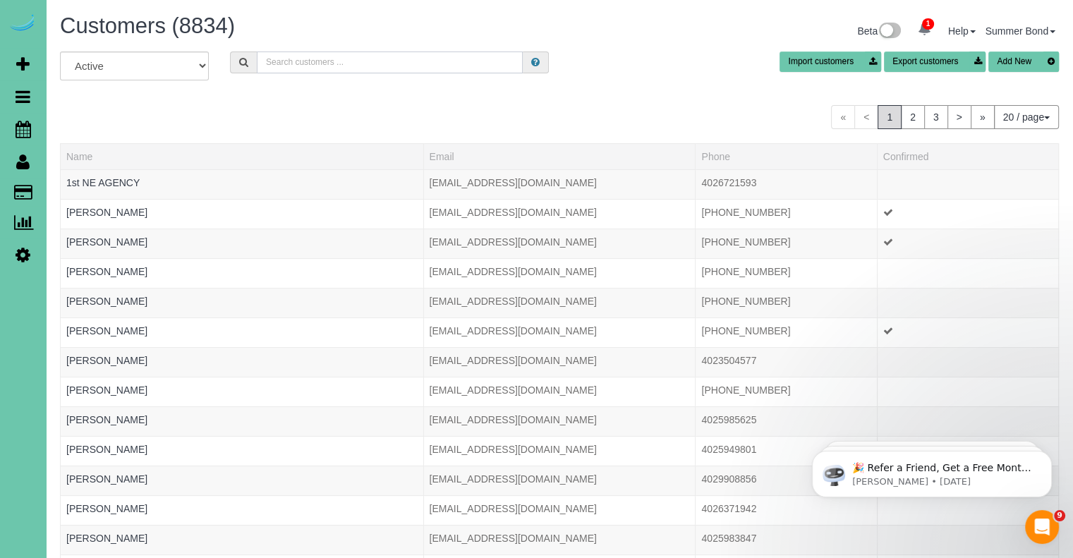
click at [346, 68] on input "text" at bounding box center [390, 62] width 266 height 22
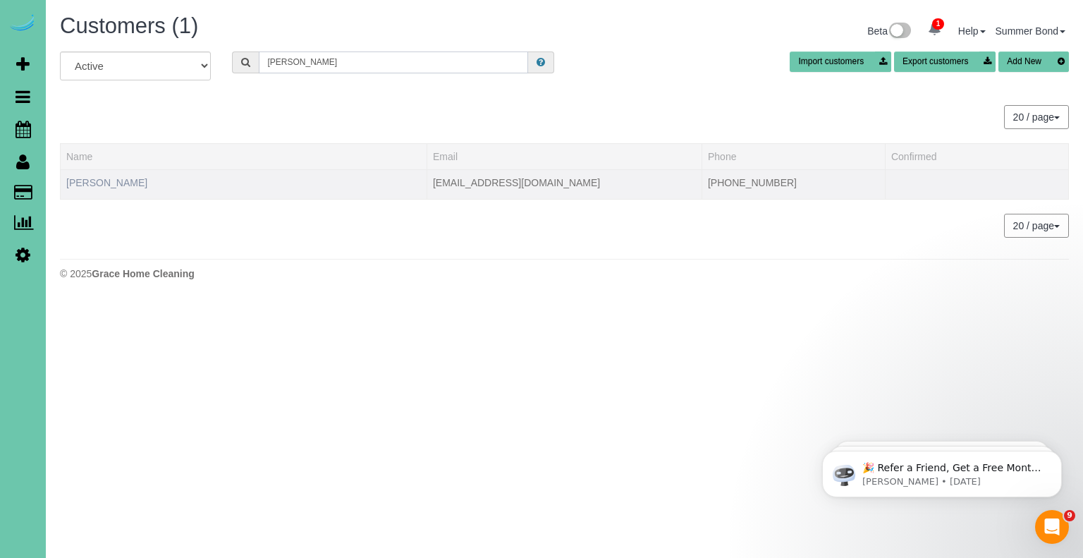
type input "Ron Snodgrass"
click at [104, 185] on link "Ron Snodgrass" at bounding box center [106, 182] width 81 height 11
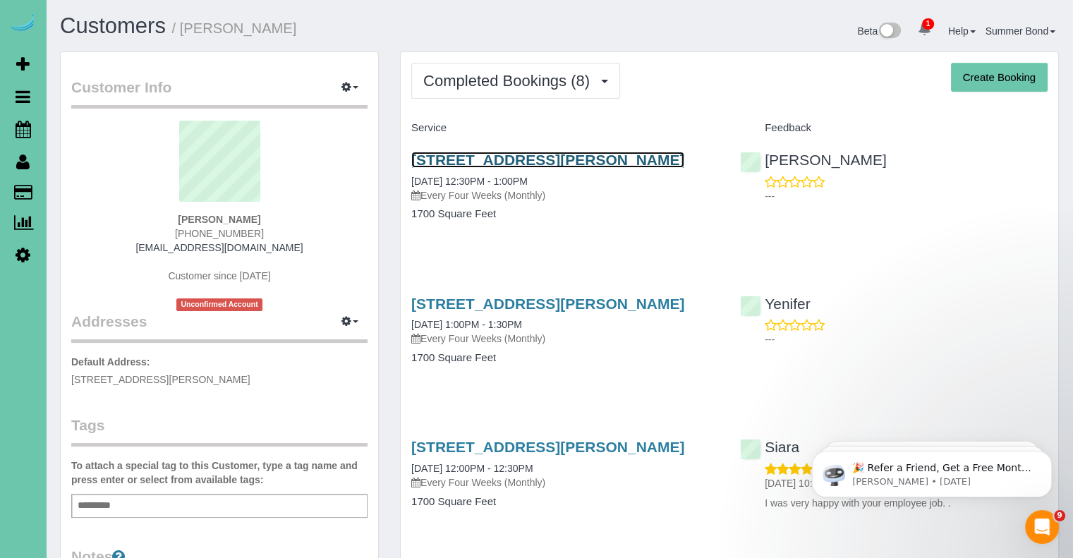
click at [422, 157] on link "13601 Glenn St, Omaha, NE 68138" at bounding box center [547, 160] width 273 height 16
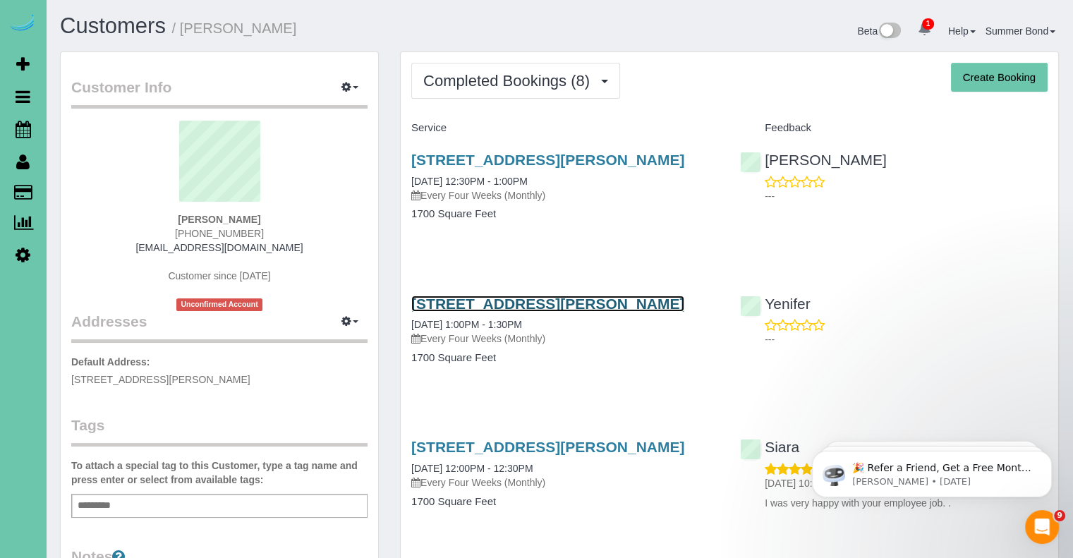
click at [464, 295] on link "13601 Glenn St, Omaha, NE 68138" at bounding box center [547, 303] width 273 height 16
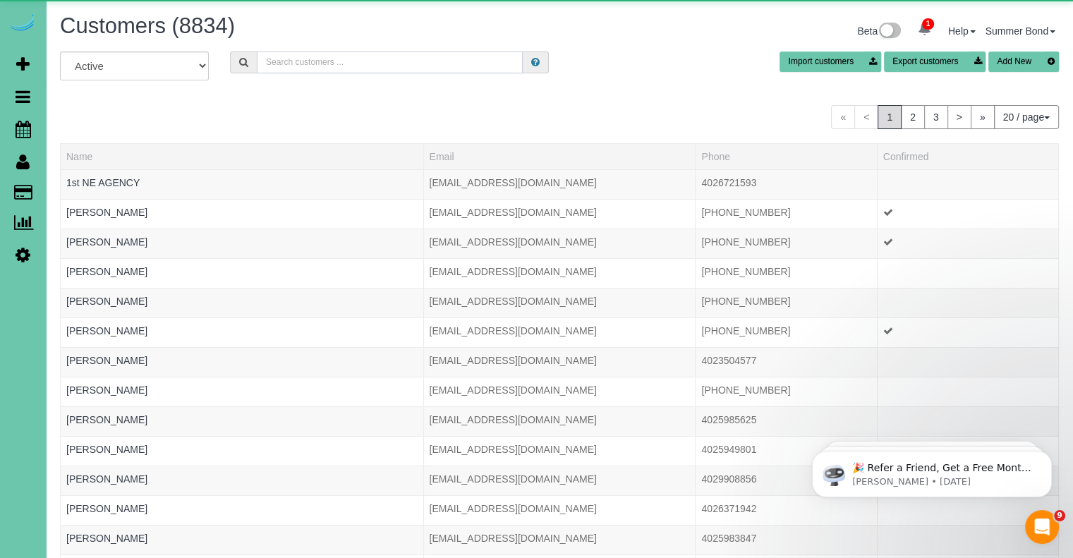
click at [287, 59] on input "text" at bounding box center [390, 62] width 266 height 22
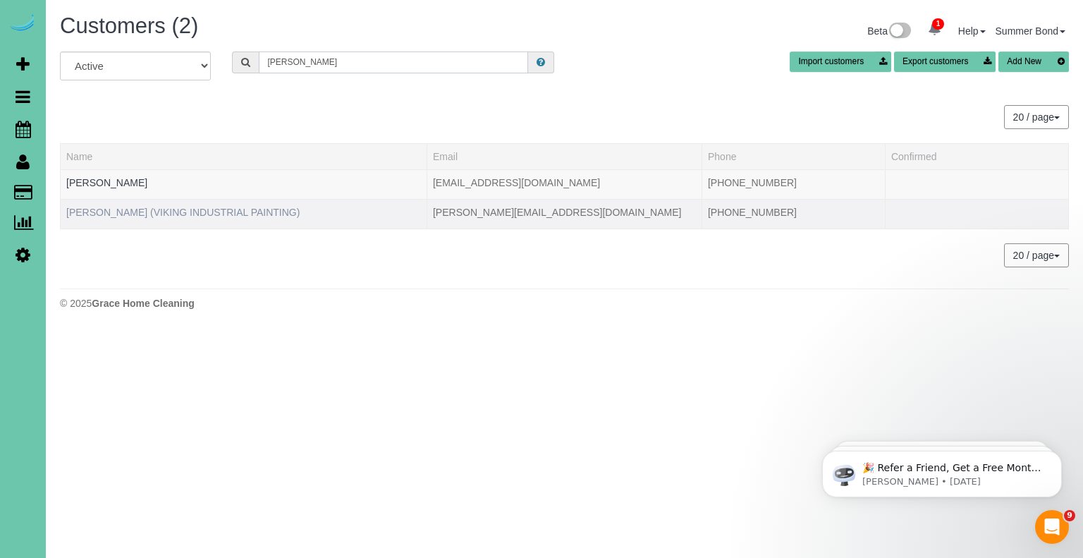
type input "John Snod"
click at [176, 209] on link "JOHN SNODGRASS (VIKING INDUSTRIAL PAINTING)" at bounding box center [182, 212] width 233 height 11
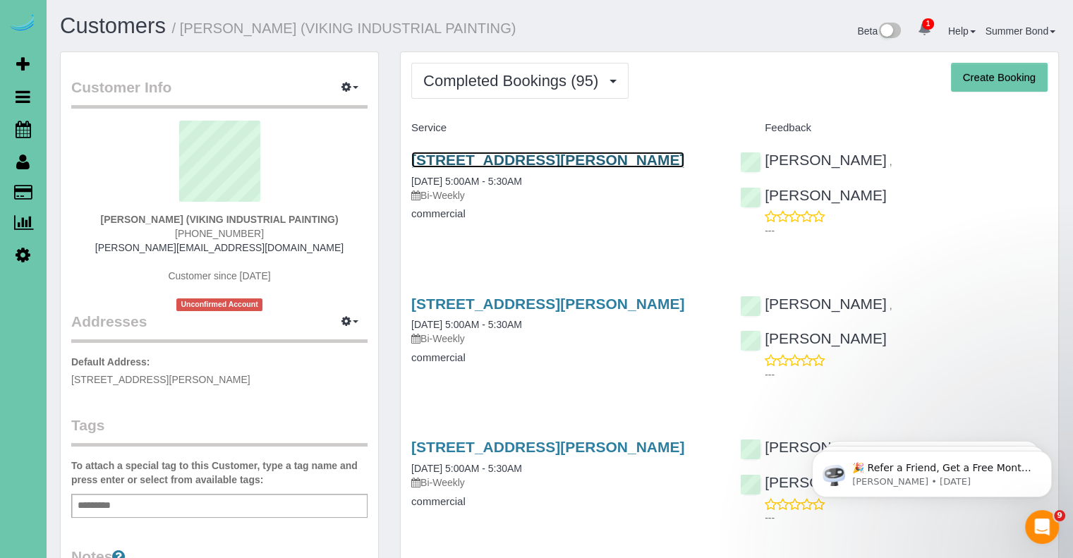
click at [424, 158] on link "10905 Harrison Street, La Vista, NE 68128" at bounding box center [547, 160] width 273 height 16
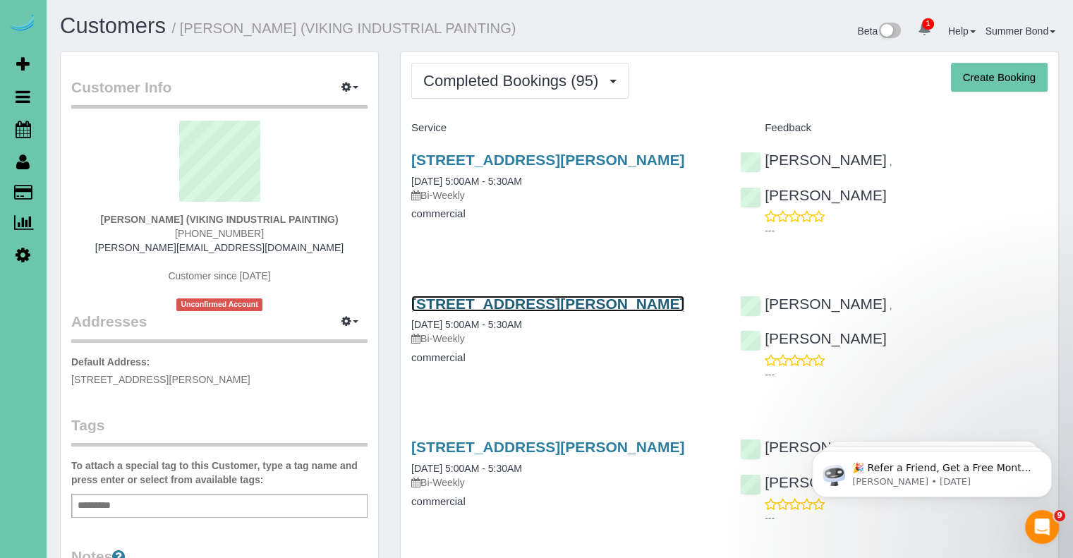
click at [463, 295] on link "10905 Harrison Street, La Vista, NE 68128" at bounding box center [547, 303] width 273 height 16
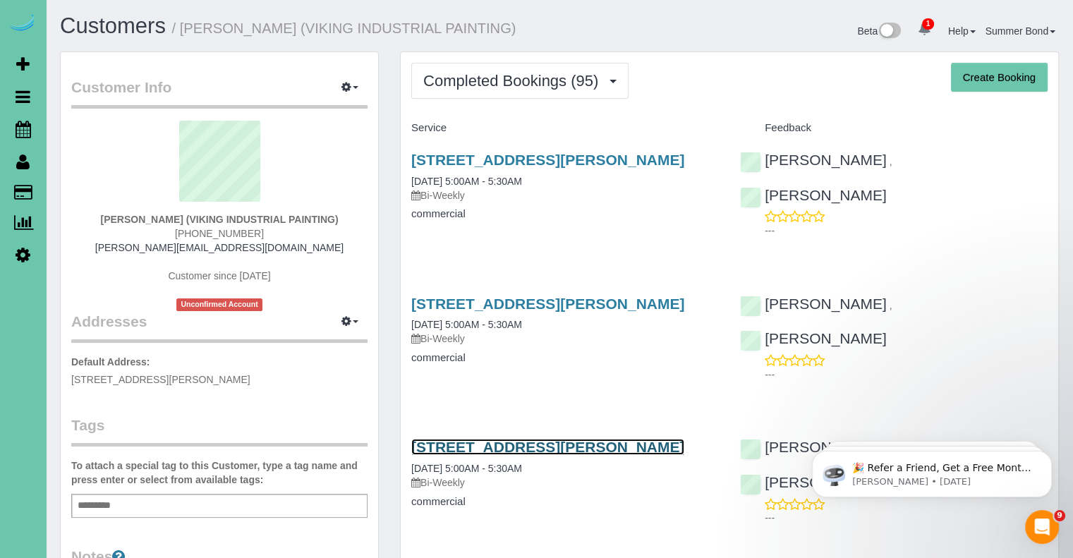
click at [532, 443] on link "10905 Harrison Street, La Vista, NE 68128" at bounding box center [547, 447] width 273 height 16
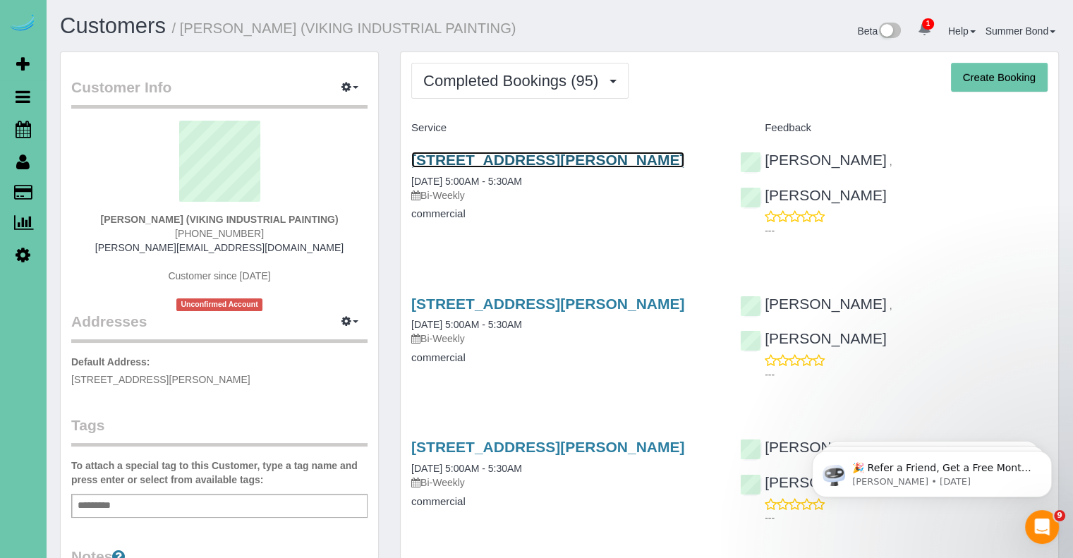
click at [556, 159] on link "10905 Harrison Street, La Vista, NE 68128" at bounding box center [547, 160] width 273 height 16
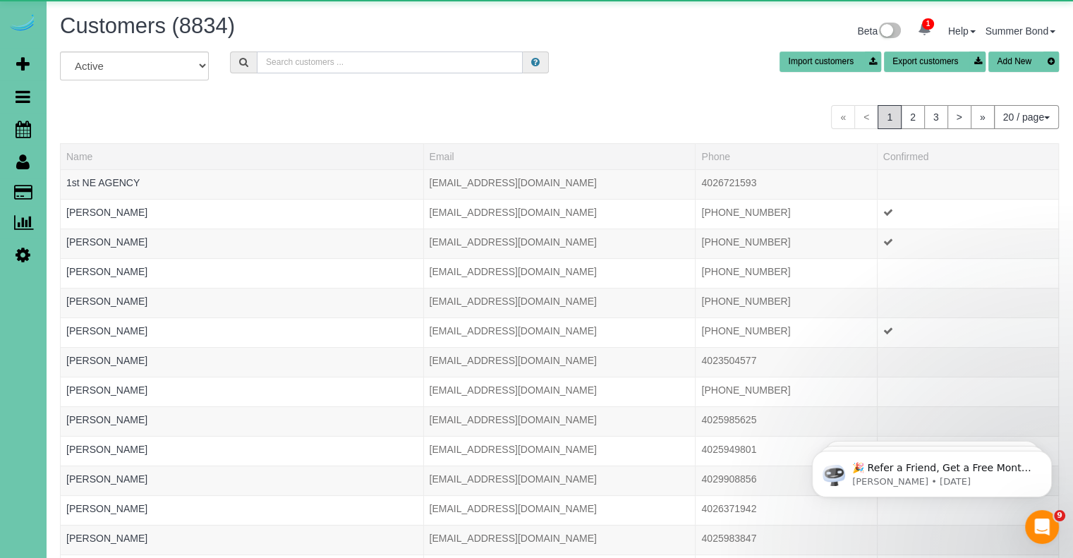
click at [380, 67] on input "text" at bounding box center [390, 62] width 266 height 22
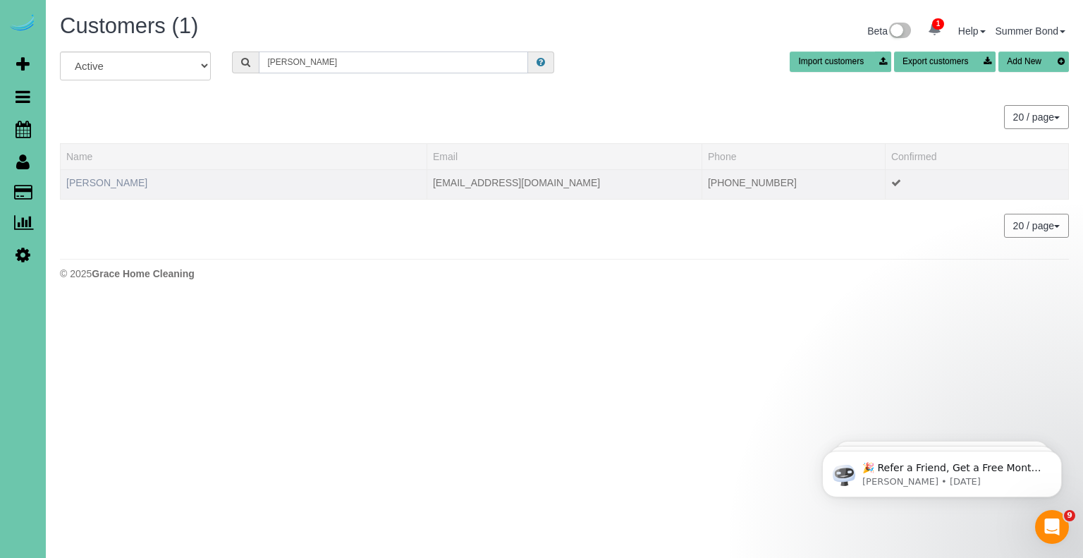
type input "Kelsey souchek"
click at [117, 185] on link "Kelsey Souchek" at bounding box center [106, 182] width 81 height 11
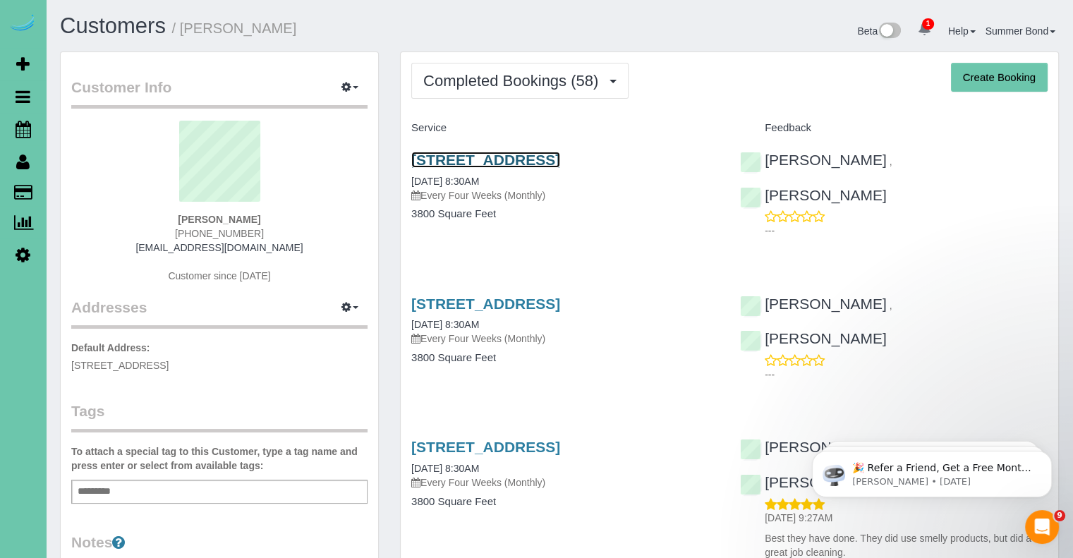
click at [439, 154] on link "12815 Binney Street, Omaha, NE 68164" at bounding box center [485, 160] width 149 height 16
click at [481, 307] on link "12815 Binney Street, Omaha, NE 68164" at bounding box center [485, 303] width 149 height 16
click at [560, 162] on link "12815 Binney Street, Omaha, NE 68164" at bounding box center [485, 160] width 149 height 16
click at [560, 303] on link "12815 Binney Street, Omaha, NE 68164" at bounding box center [485, 303] width 149 height 16
click at [545, 445] on link "12815 Binney Street, Omaha, NE 68164" at bounding box center [485, 447] width 149 height 16
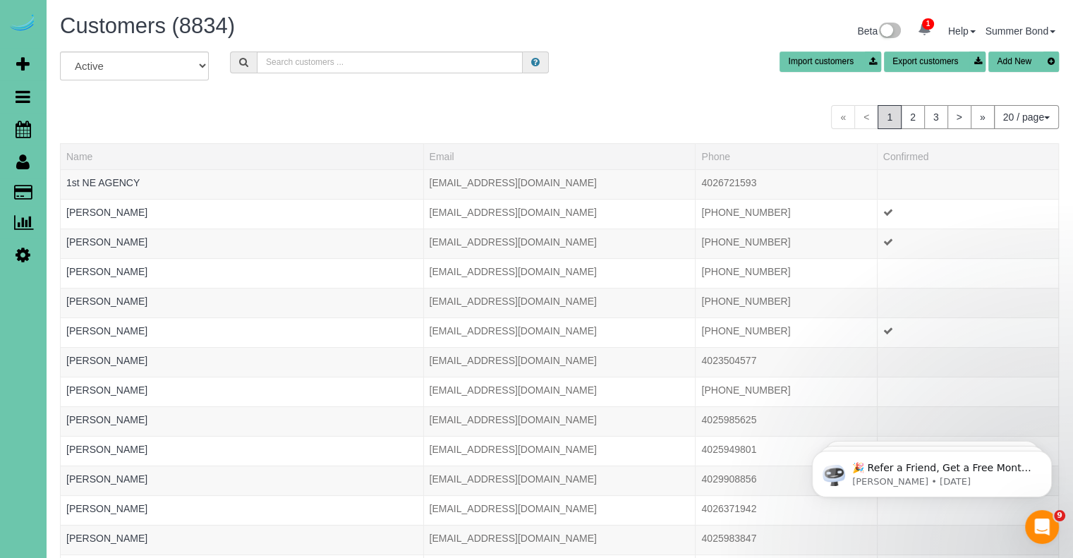
click at [571, 57] on div "Import customers Export customers Add New" at bounding box center [814, 61] width 510 height 20
click at [369, 56] on input "text" at bounding box center [390, 62] width 266 height 22
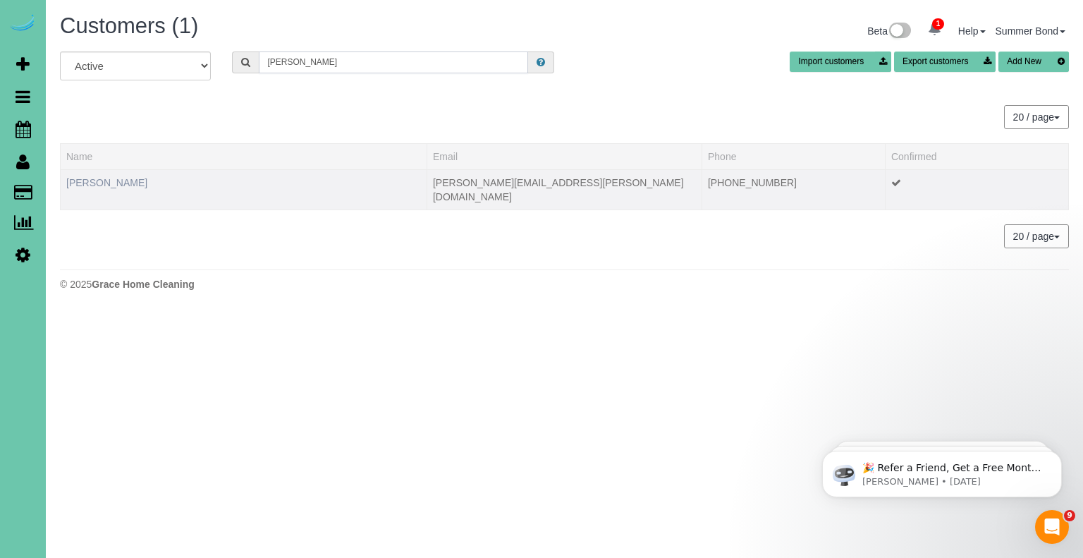
type input "Brittney Spell"
click at [114, 185] on link "Brittney Spellerberg" at bounding box center [106, 182] width 81 height 11
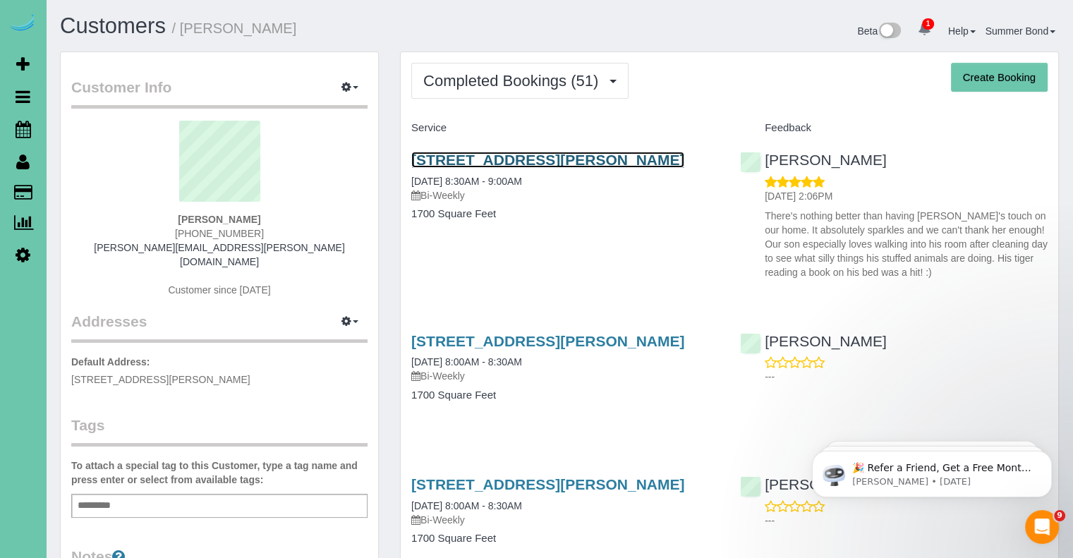
click at [432, 154] on link "12055 Ashwood Dr, Bennington, NE 68007" at bounding box center [547, 160] width 273 height 16
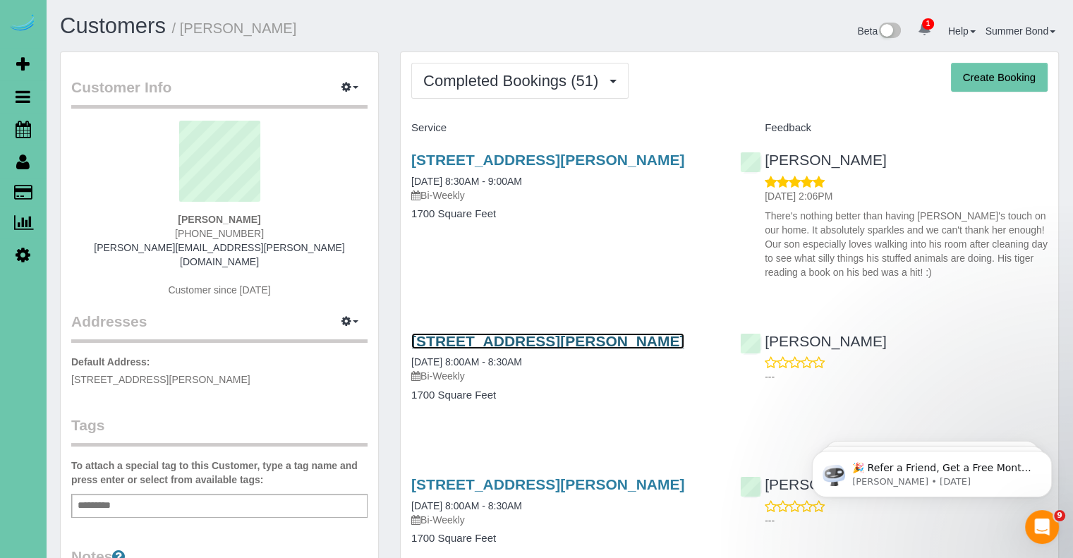
click at [554, 343] on link "12055 Ashwood Dr, Bennington, NE 68007" at bounding box center [547, 341] width 273 height 16
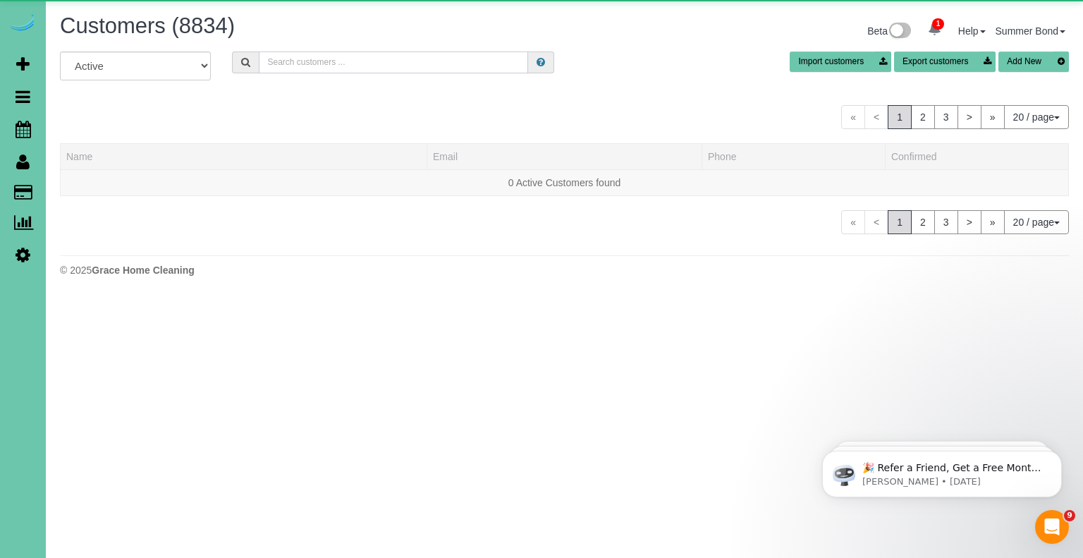
click at [324, 58] on input "text" at bounding box center [393, 62] width 269 height 22
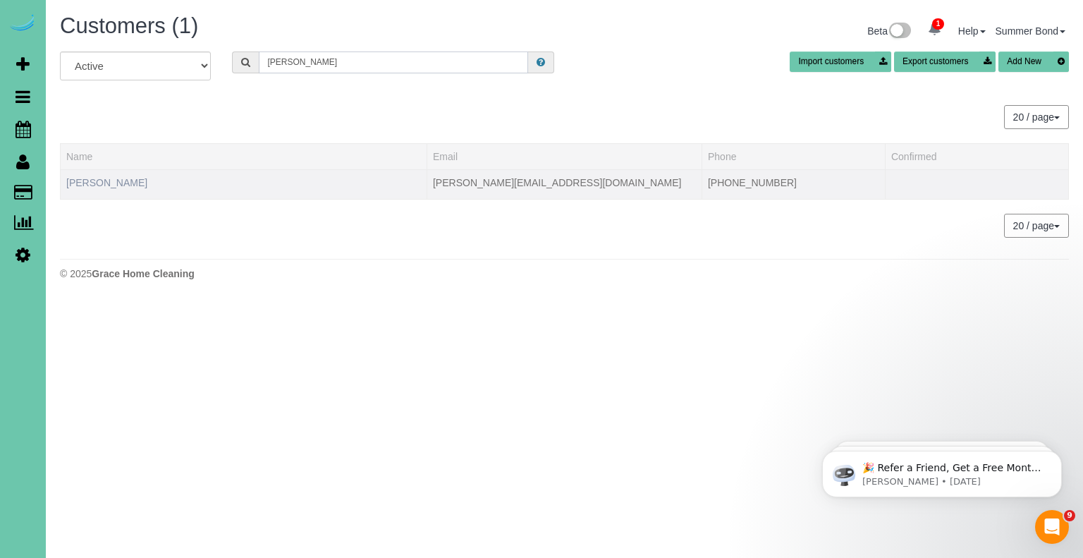
type input "Logan Spencer"
click at [115, 183] on link "Logan Spencer" at bounding box center [106, 182] width 81 height 11
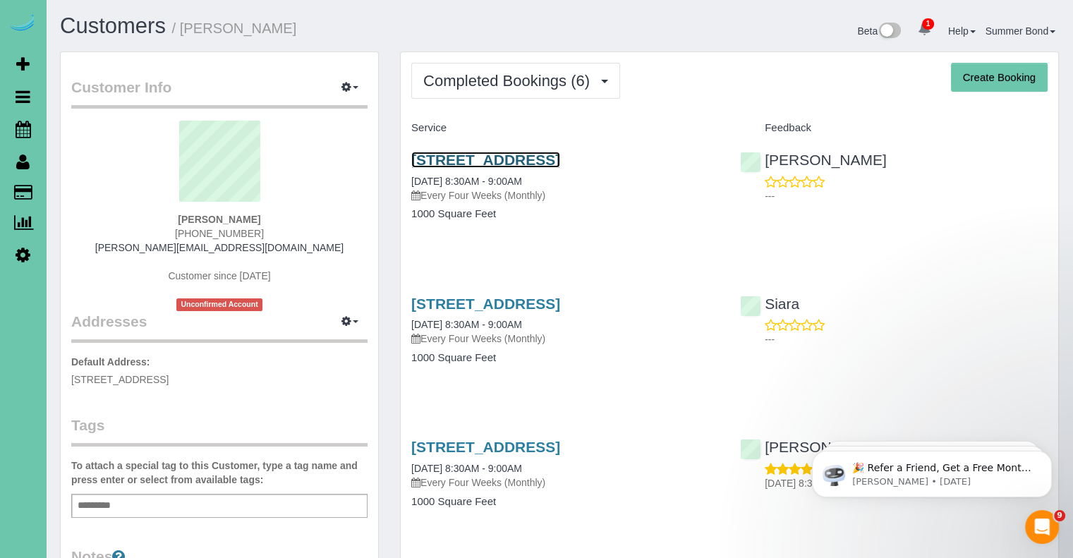
click at [420, 155] on link "605 S 37th St #6, Omaha, NE 68105" at bounding box center [485, 160] width 149 height 16
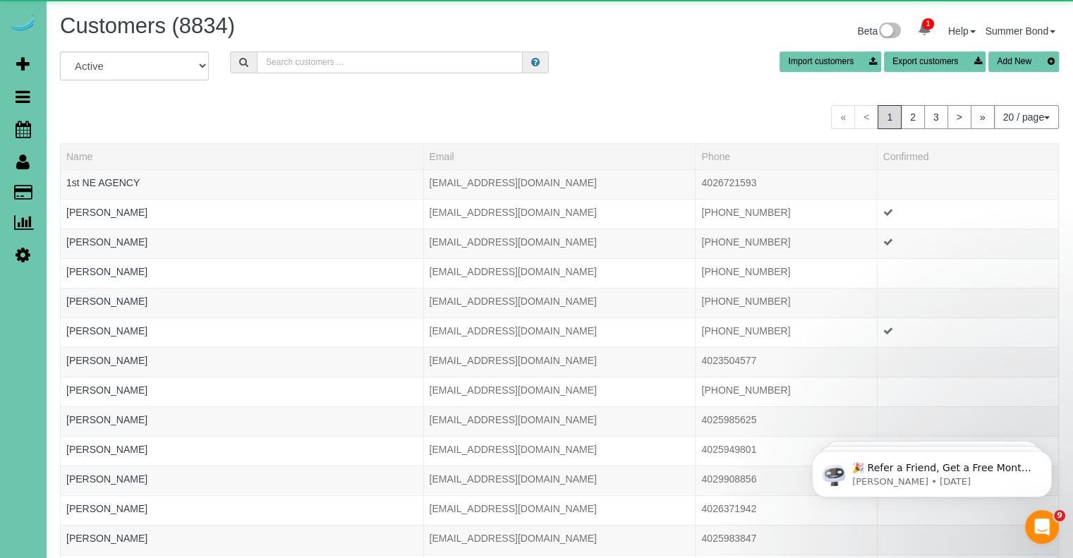
click at [316, 67] on input "text" at bounding box center [390, 62] width 266 height 22
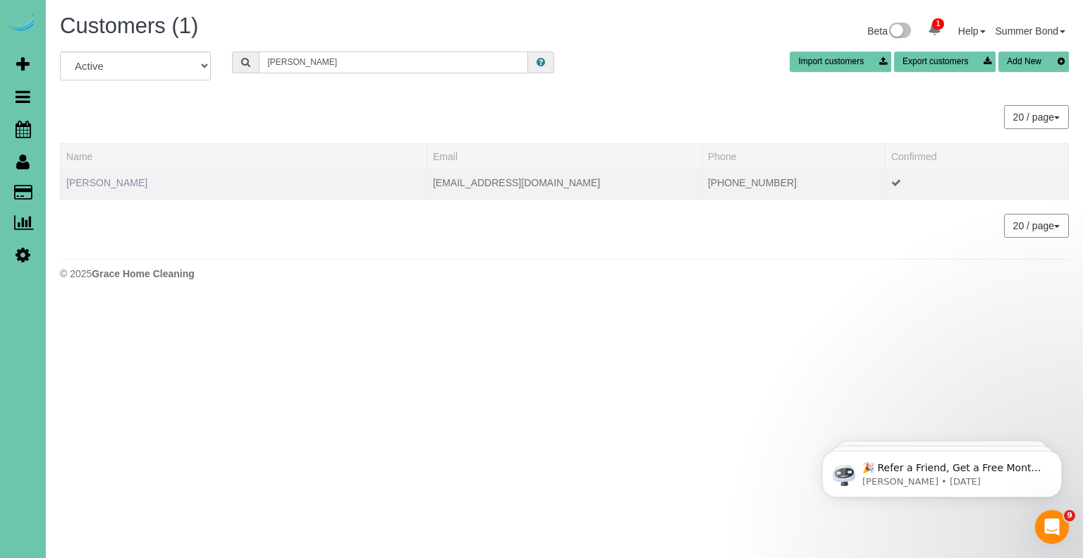
type input "beth stanek"
click at [104, 185] on link "Beth Stanek" at bounding box center [106, 182] width 81 height 11
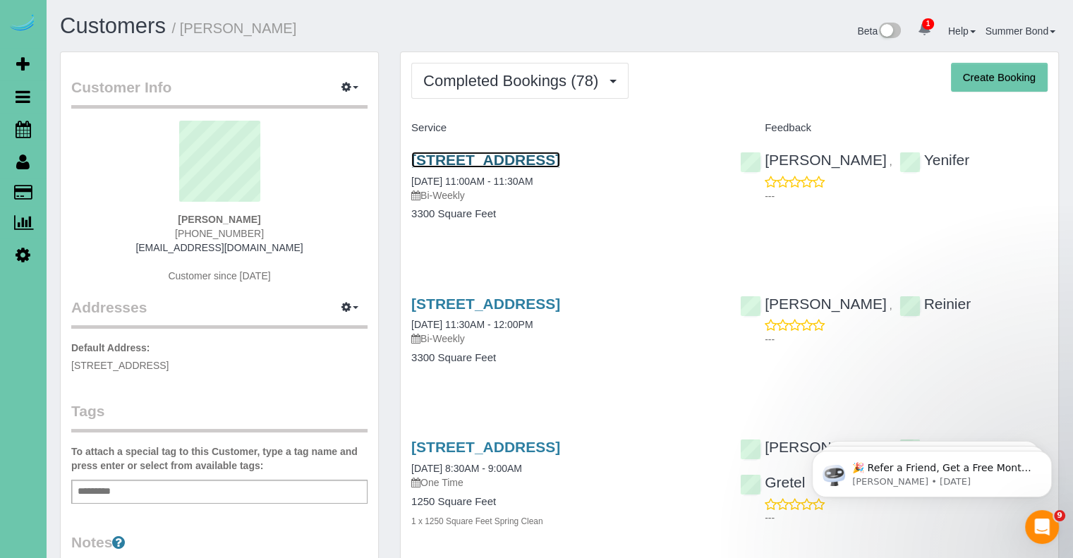
click at [432, 164] on link "1651 S 186th Circle, Omaha, NE 68130" at bounding box center [485, 160] width 149 height 16
click at [485, 310] on link "1651 S 186th Circle, Omaha, NE 68130" at bounding box center [485, 303] width 149 height 16
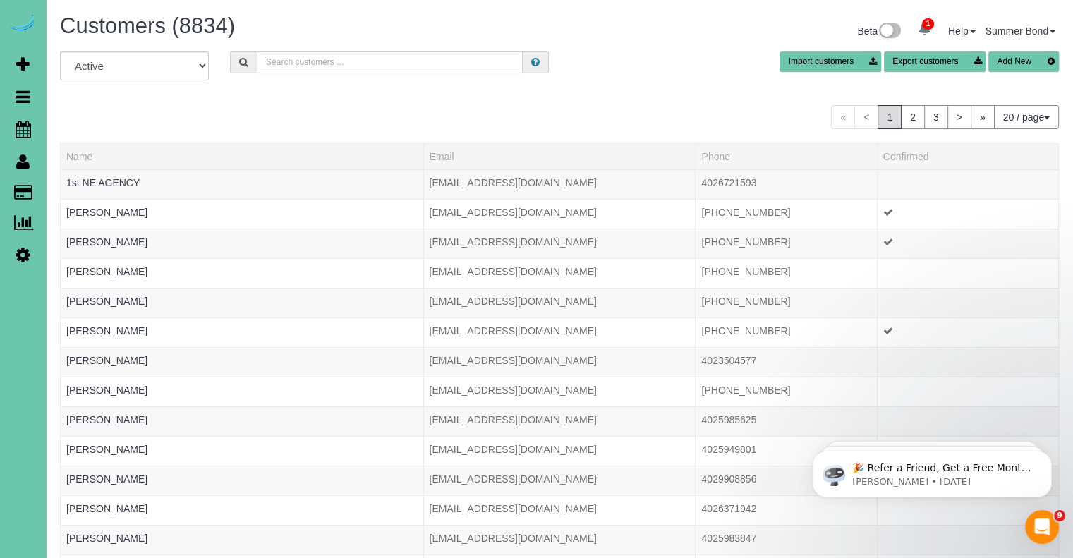
click at [343, 61] on input "text" at bounding box center [390, 62] width 266 height 22
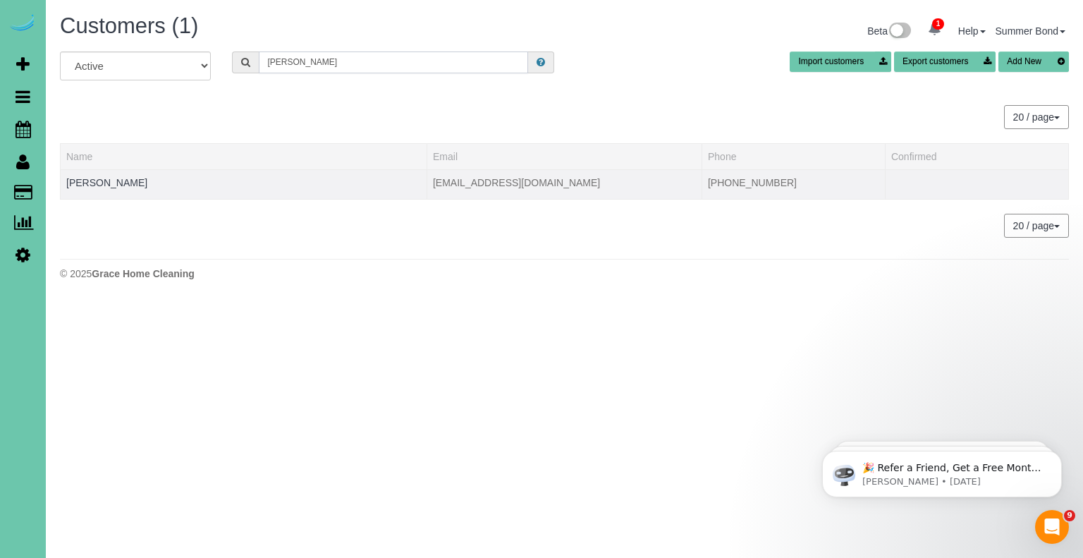
type input "Bill Staples"
click at [90, 188] on td "Bill Staples" at bounding box center [244, 184] width 367 height 30
click at [90, 184] on link "Bill Staples" at bounding box center [106, 182] width 81 height 11
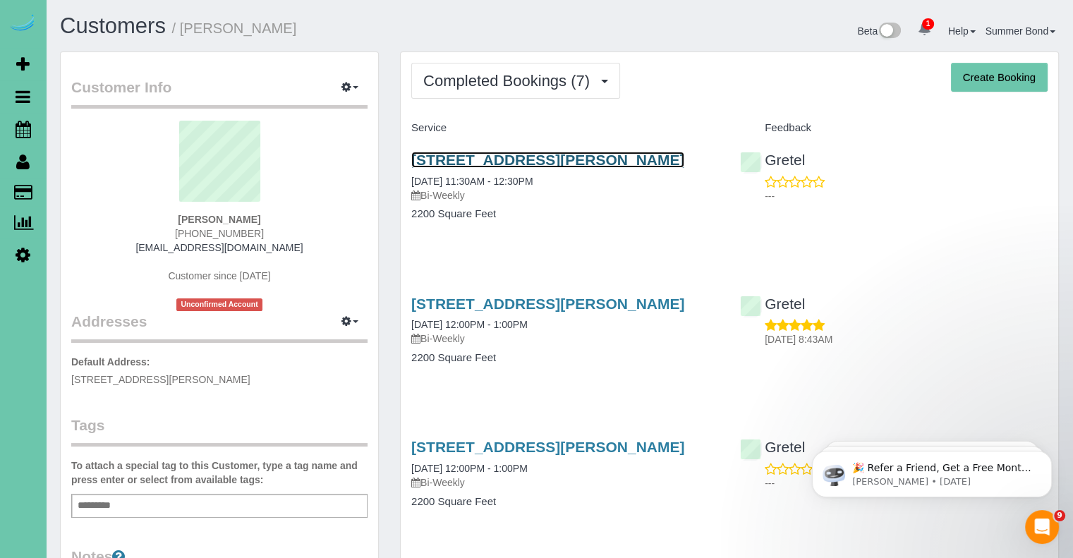
click at [421, 159] on link "13922 Edna St, Omaha, NE 68138" at bounding box center [547, 160] width 273 height 16
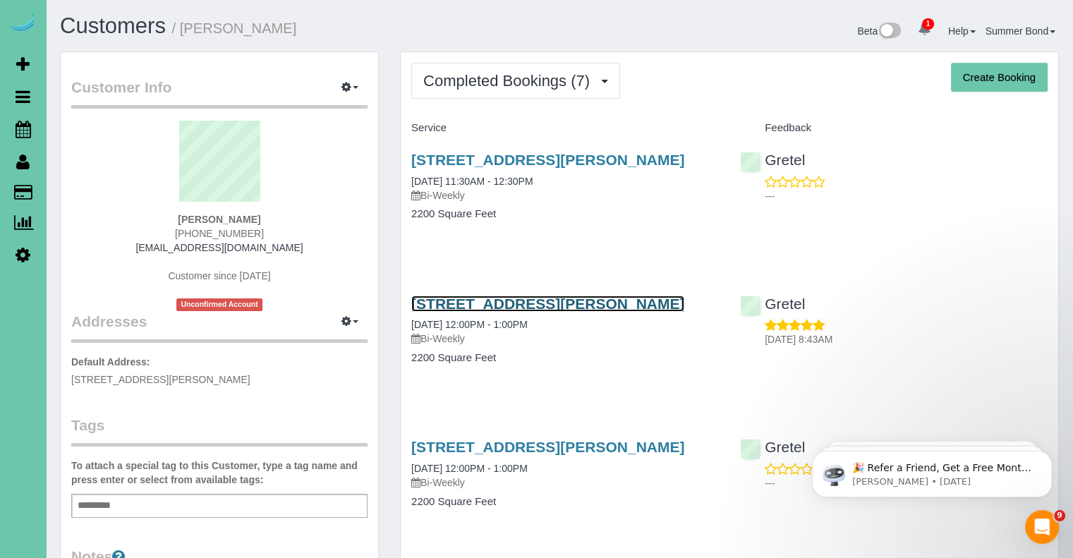
click at [475, 307] on link "13922 Edna St, Omaha, NE 68138" at bounding box center [547, 303] width 273 height 16
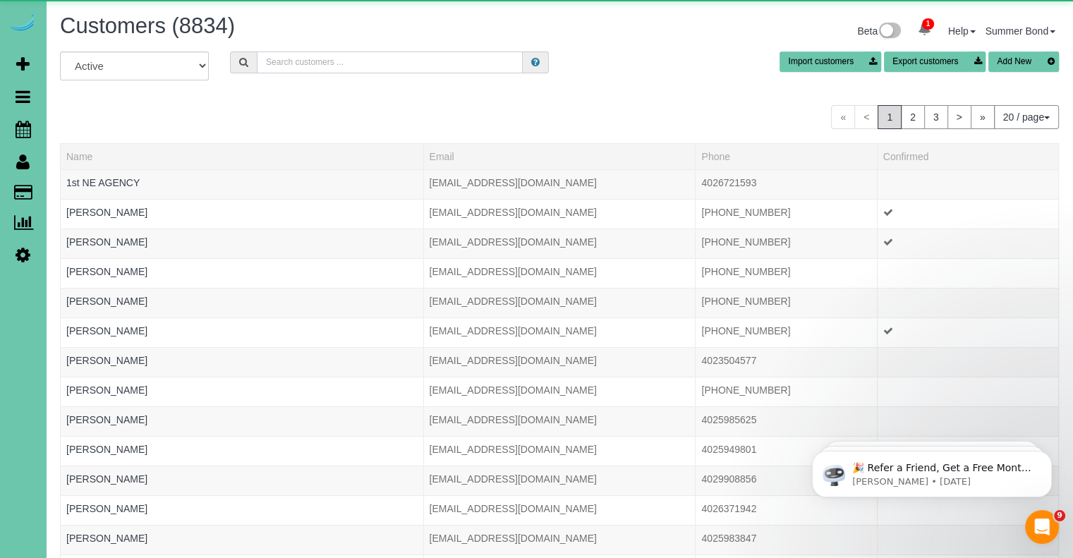
click at [300, 61] on input "text" at bounding box center [390, 62] width 266 height 22
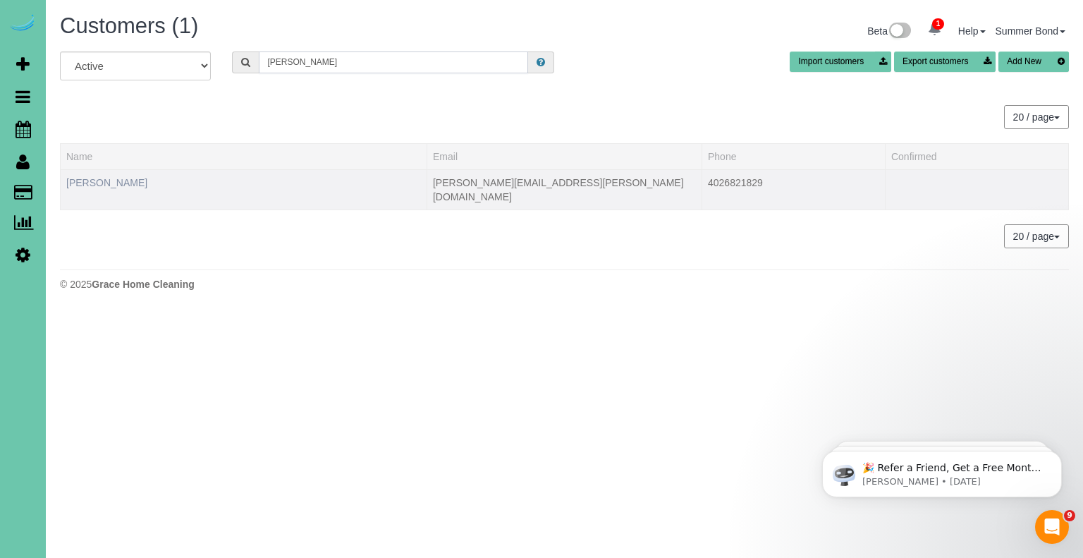
type input "Lindsey Stark"
click at [106, 180] on link "Lindsey Stark" at bounding box center [106, 182] width 81 height 11
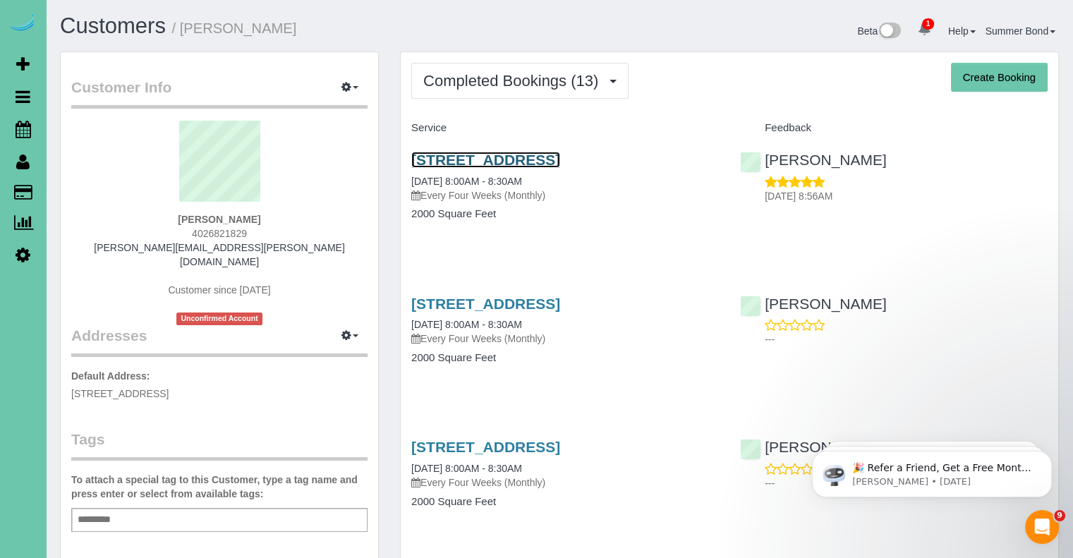
click at [424, 157] on link "4272 S 150th Street, Omaha, NE 68137" at bounding box center [485, 160] width 149 height 16
click at [472, 303] on link "4272 S 150th Street, Omaha, NE 68137" at bounding box center [485, 303] width 149 height 16
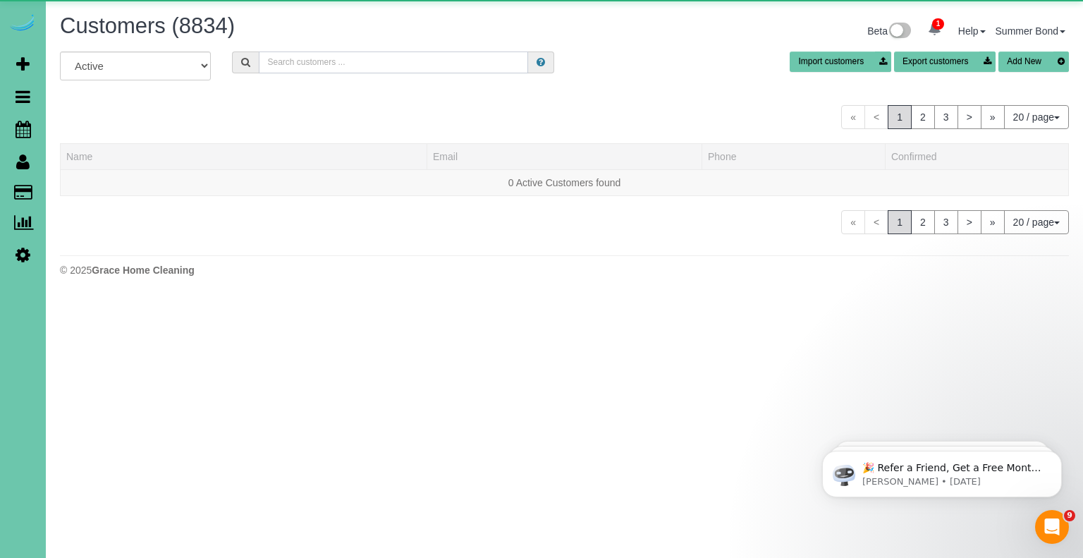
click at [308, 60] on input "text" at bounding box center [393, 62] width 269 height 22
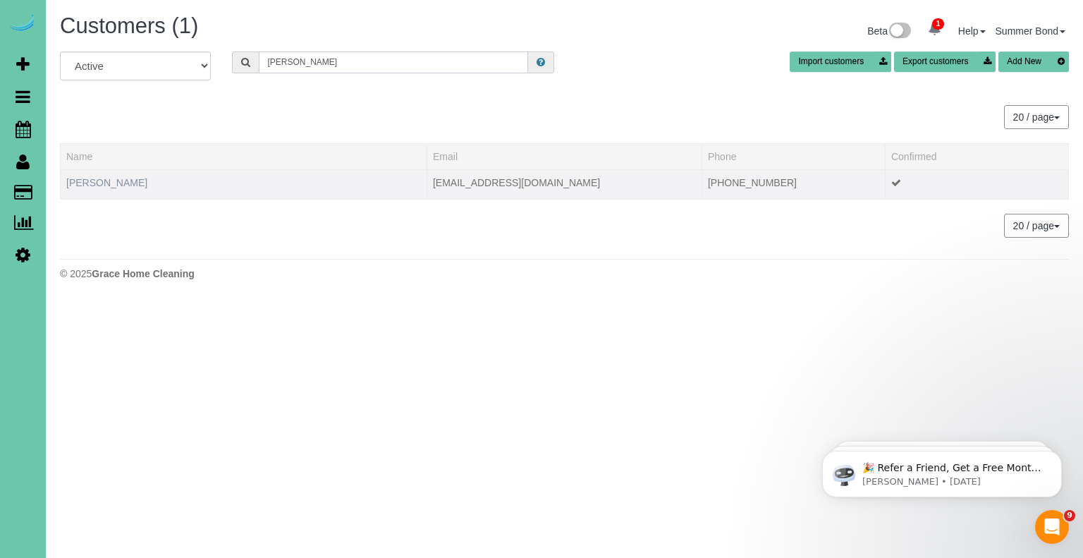
type input "Andrea Steenson"
click at [109, 184] on link "Andrea Steenson" at bounding box center [106, 182] width 81 height 11
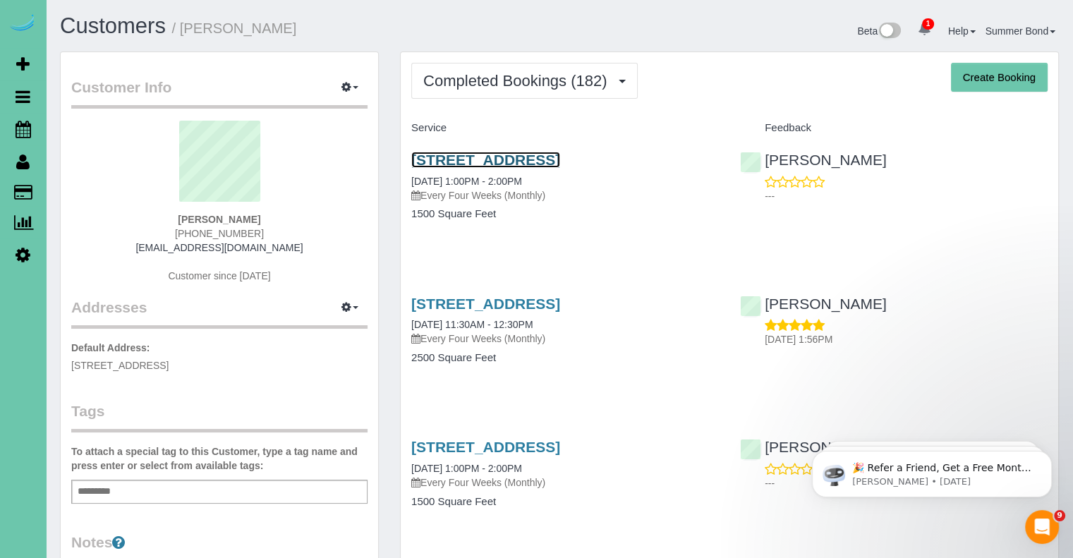
click at [422, 165] on link "8317 Sheffield Street, Omaha, NE 68122" at bounding box center [485, 160] width 149 height 16
click at [488, 304] on link "8317 Sheffield Street, Omaha, NE 68122" at bounding box center [485, 303] width 149 height 16
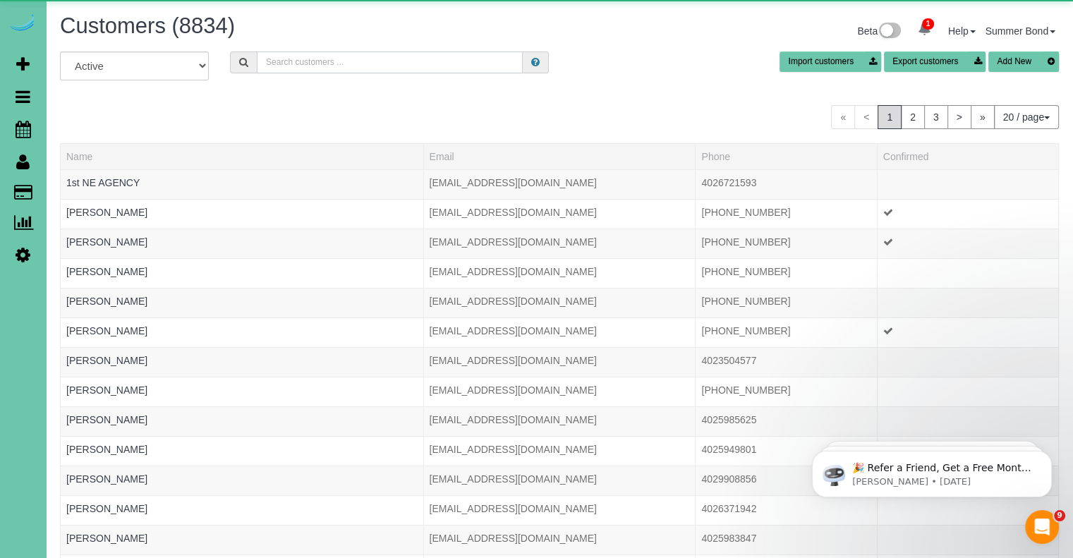
click at [316, 66] on input "text" at bounding box center [390, 62] width 266 height 22
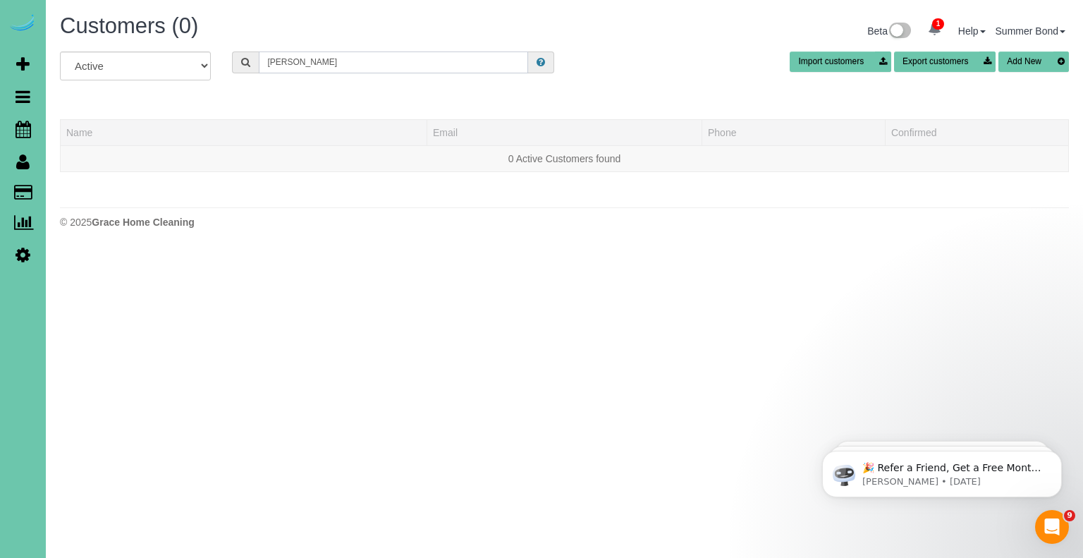
drag, startPoint x: 322, startPoint y: 64, endPoint x: 257, endPoint y: 60, distance: 65.0
click at [259, 60] on input "Craig Steffen" at bounding box center [393, 62] width 269 height 22
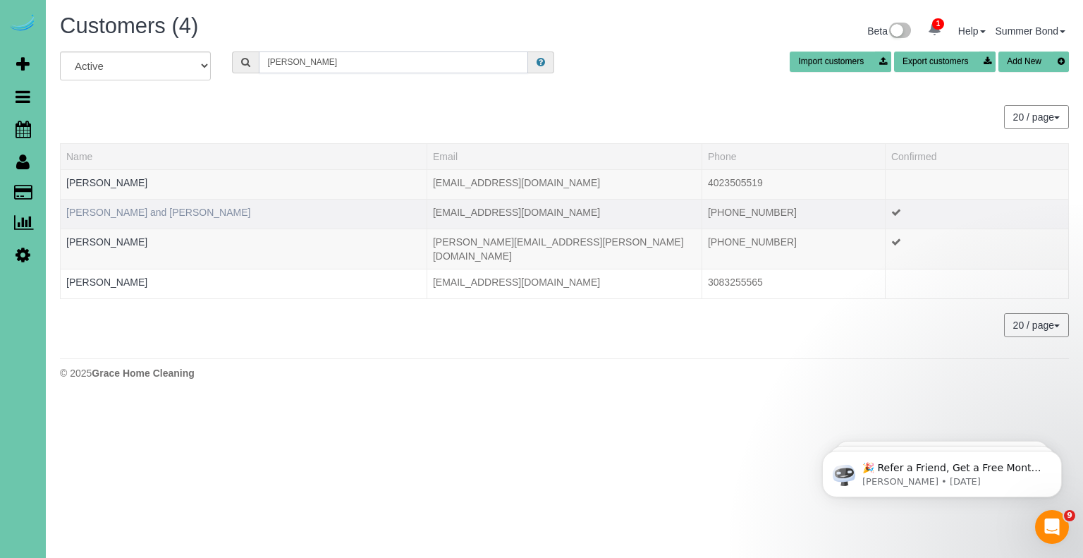
type input "Steffensmeier"
click at [185, 212] on link "Craig and Teresa Steffensmeier" at bounding box center [158, 212] width 184 height 11
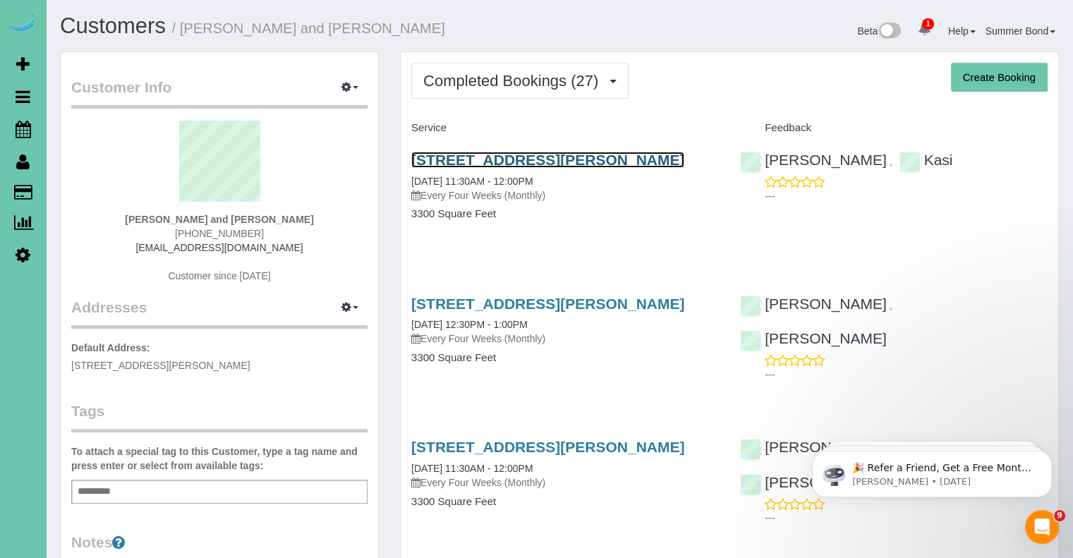
click at [595, 163] on link "10738 Laramie St, Papillion, NE 68046" at bounding box center [547, 160] width 273 height 16
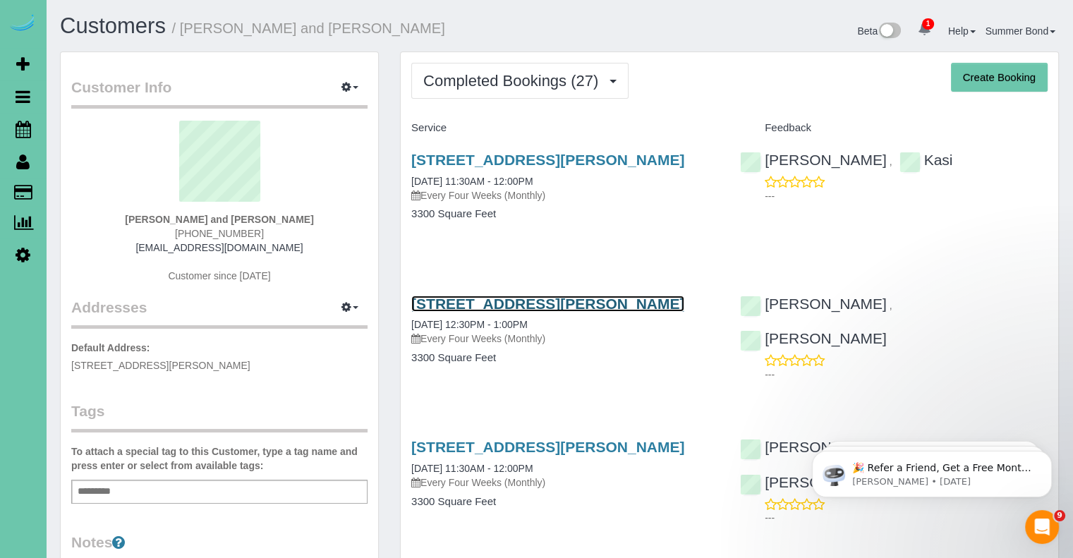
click at [501, 309] on link "10738 Laramie St, Papillion, NE 68046" at bounding box center [547, 303] width 273 height 16
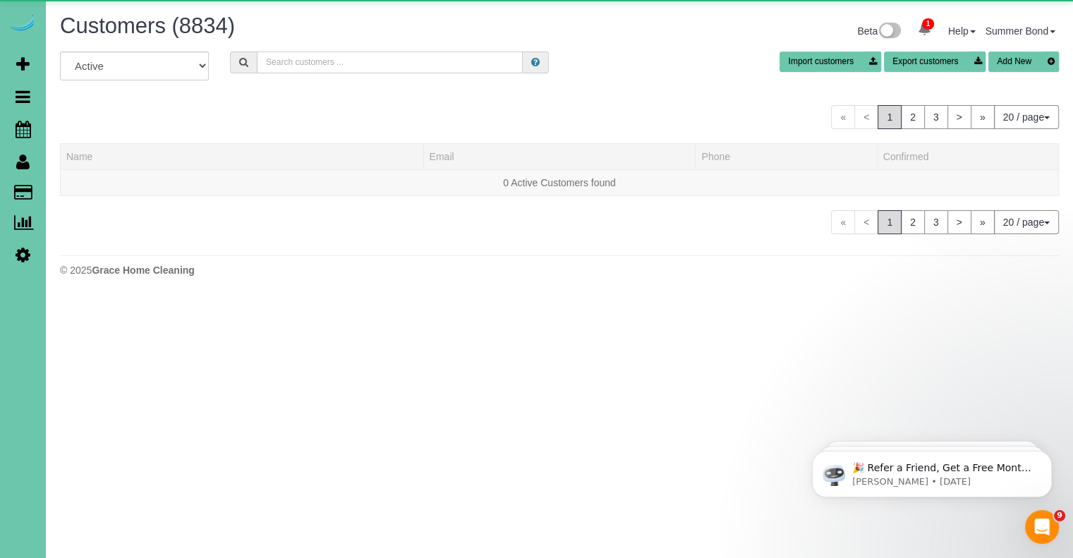
click at [319, 63] on input "text" at bounding box center [390, 62] width 266 height 22
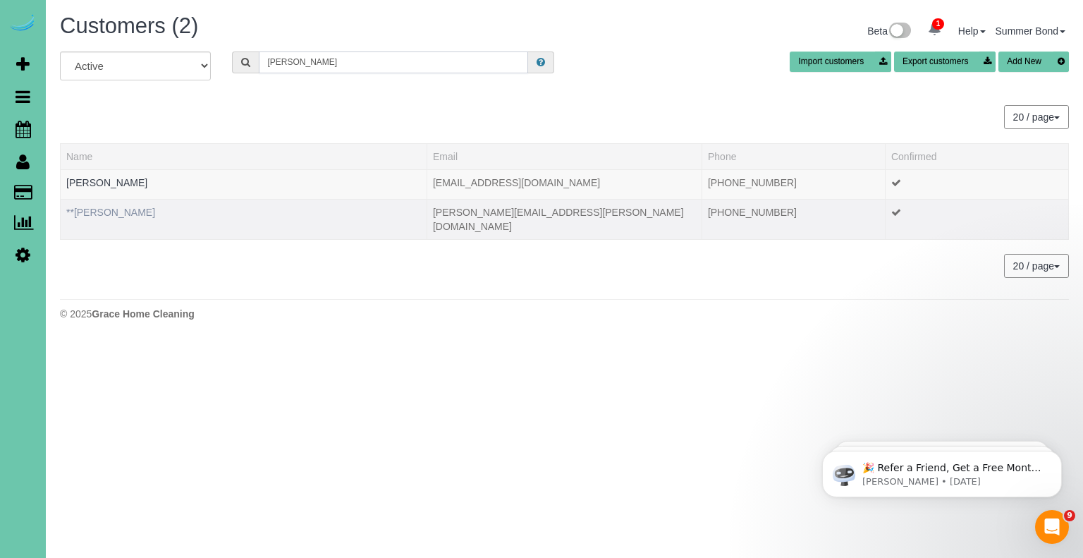
type input "Sara Stephens"
click at [114, 212] on link "**Sara Stephens" at bounding box center [110, 212] width 89 height 11
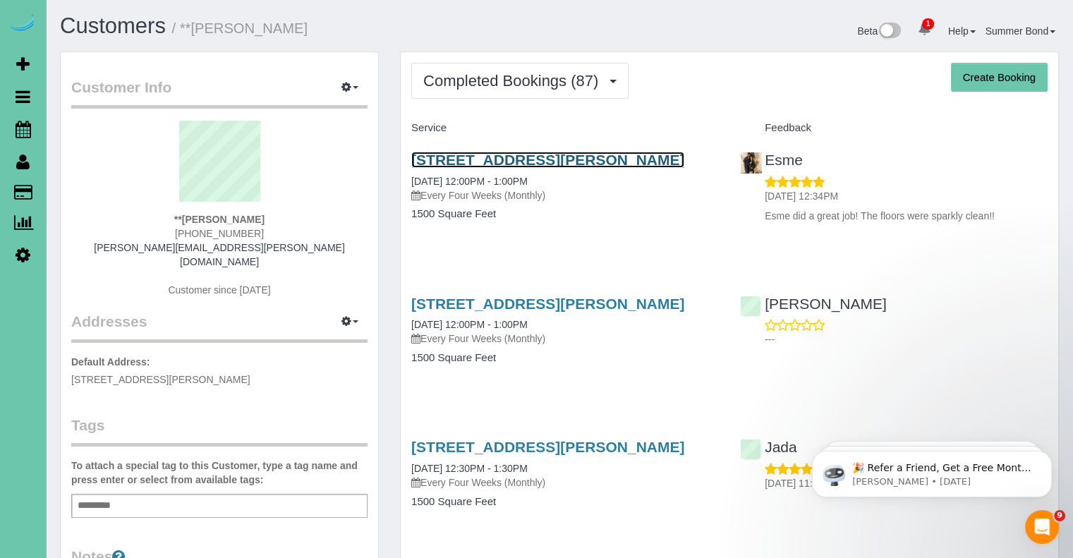
click at [441, 153] on link "16218 Dorcas Street, Omaha, NE 68130" at bounding box center [547, 160] width 273 height 16
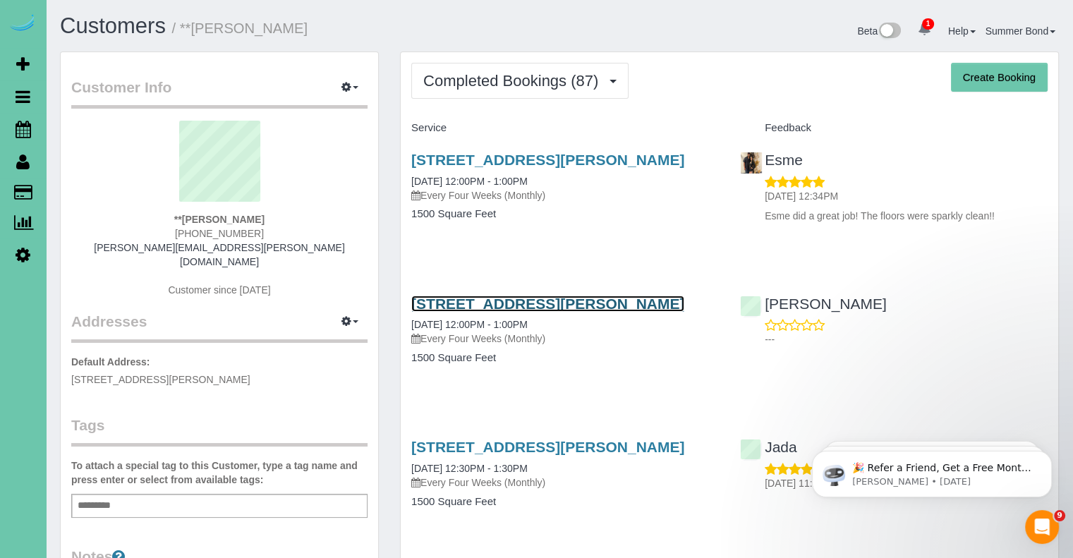
click at [473, 303] on link "16218 Dorcas Street, Omaha, NE 68130" at bounding box center [547, 303] width 273 height 16
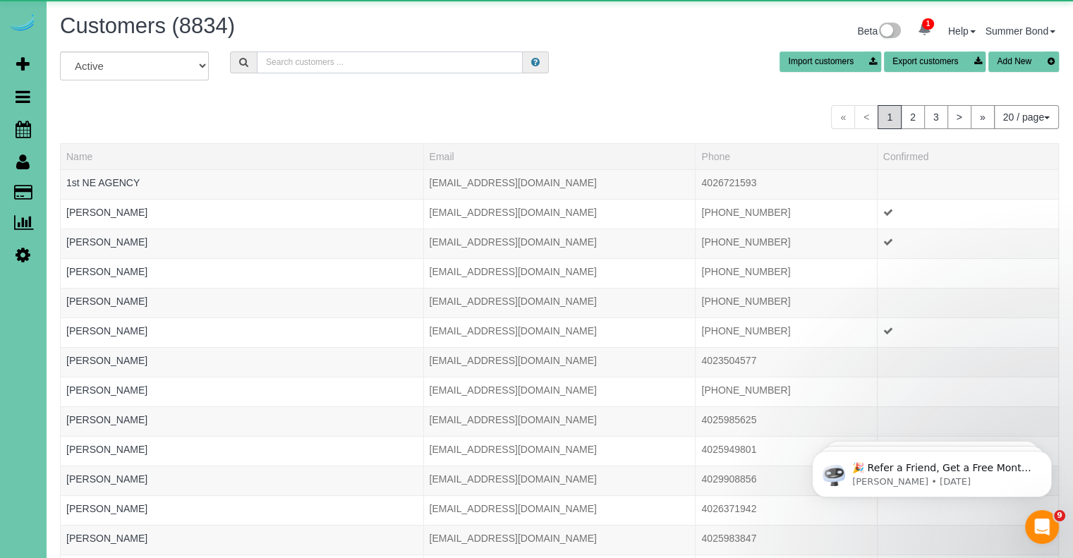
click at [313, 59] on input "text" at bounding box center [390, 62] width 266 height 22
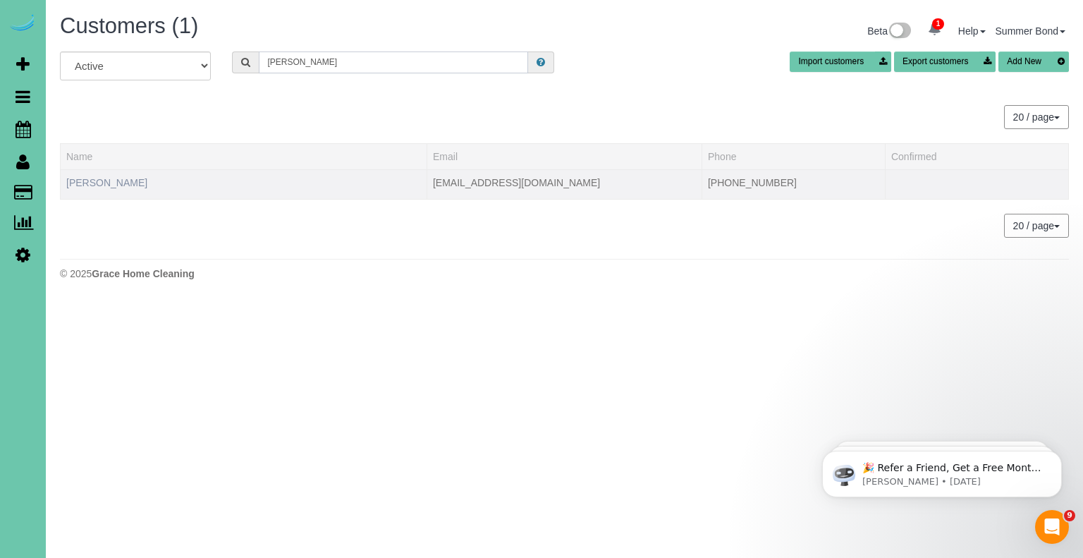
type input "Jeanne Stevens"
click at [123, 185] on link "Jeanne Stevens" at bounding box center [106, 182] width 81 height 11
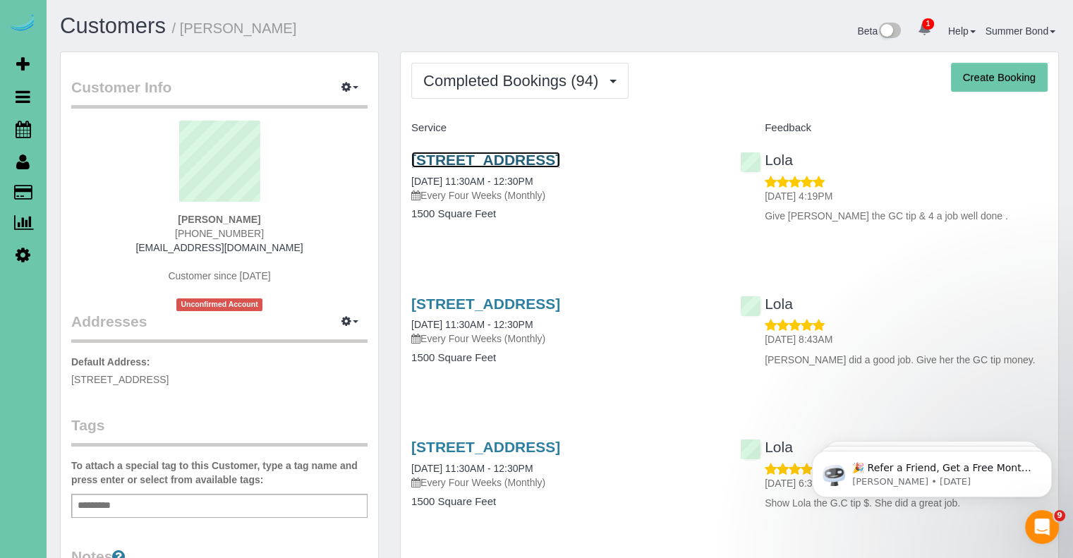
click at [434, 159] on link "17117 Western Circle, Omaha, NE 68118" at bounding box center [485, 160] width 149 height 16
click at [519, 303] on link "17117 Western Circle, Omaha, NE 68118" at bounding box center [485, 303] width 149 height 16
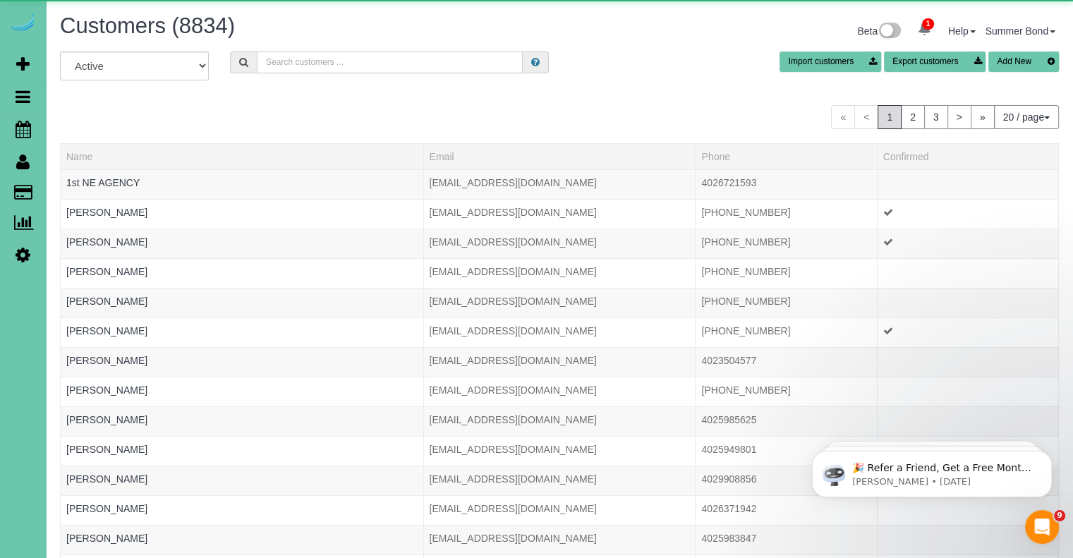
click at [325, 57] on input "text" at bounding box center [390, 62] width 266 height 22
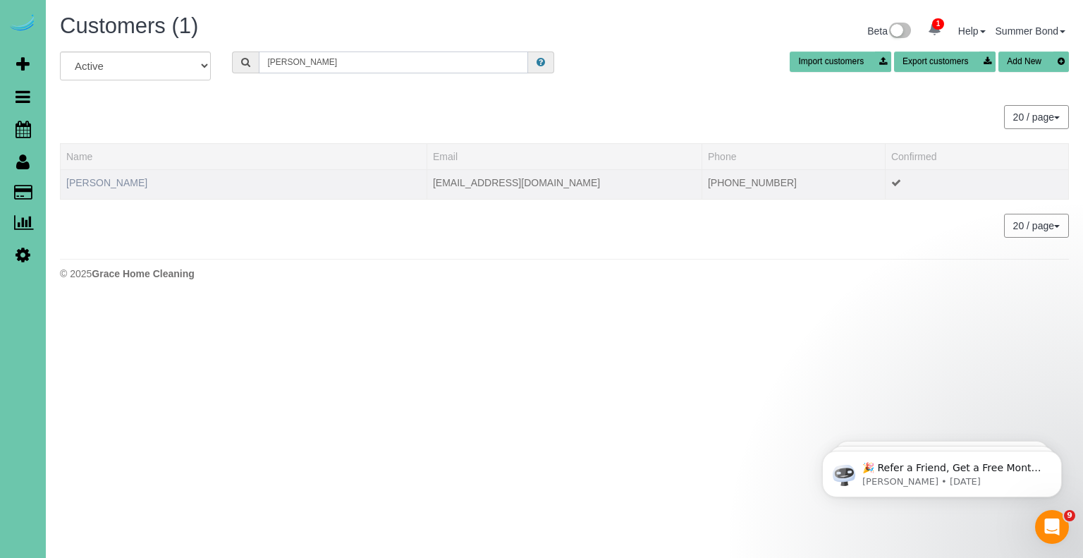
type input "Natalia Stevens"
click at [101, 183] on link "Natalia Stevens" at bounding box center [106, 182] width 81 height 11
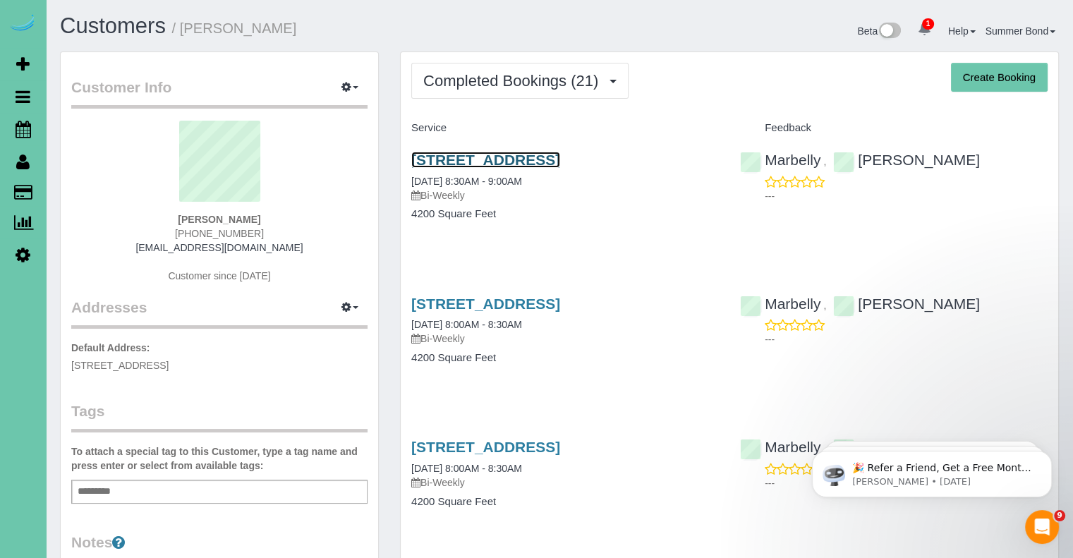
click at [423, 167] on link "13939 Military Rd, Omaha, NE 68142" at bounding box center [485, 160] width 149 height 16
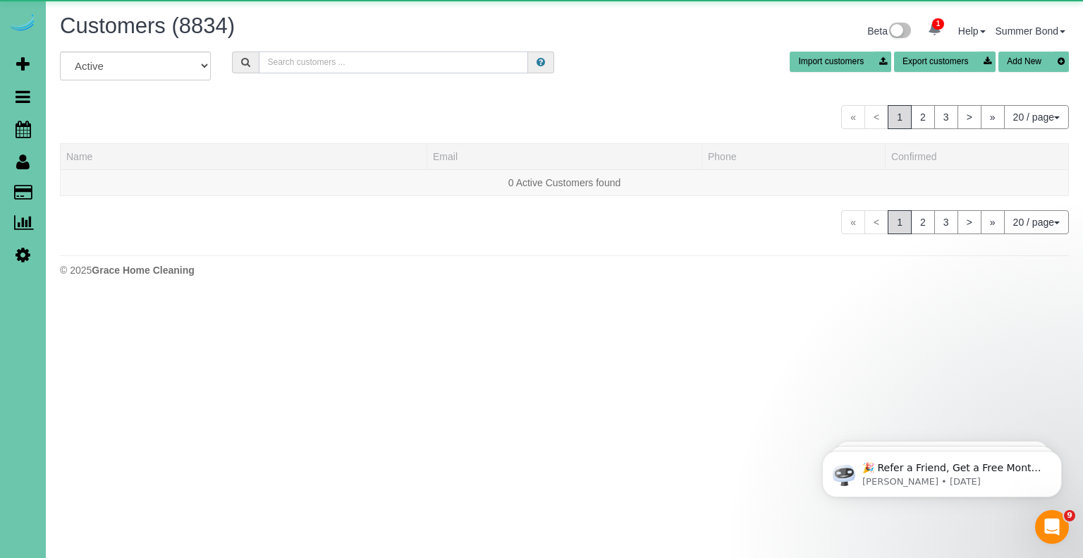
click at [329, 61] on input "text" at bounding box center [393, 62] width 269 height 22
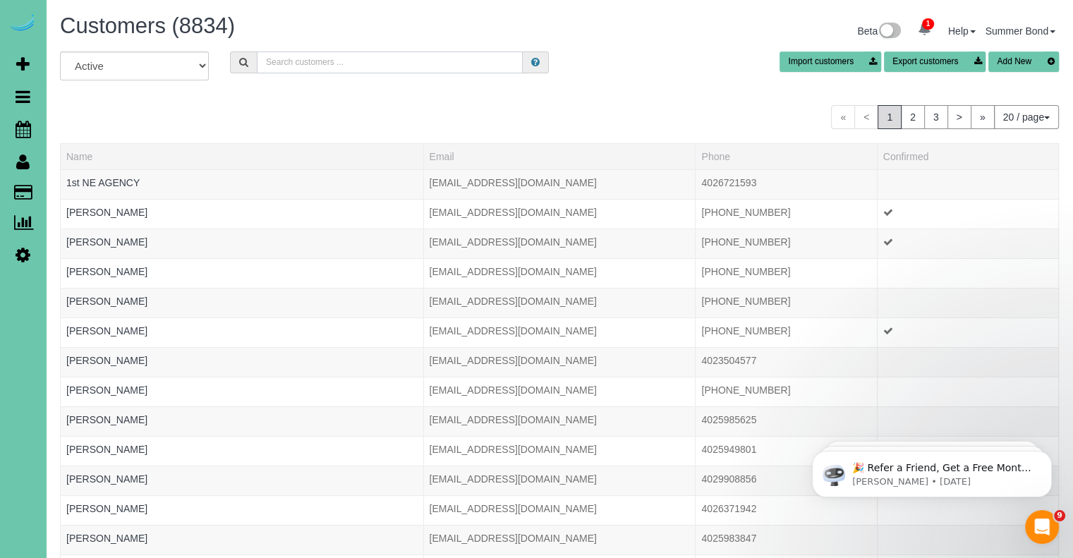
click at [334, 59] on input "text" at bounding box center [390, 62] width 266 height 22
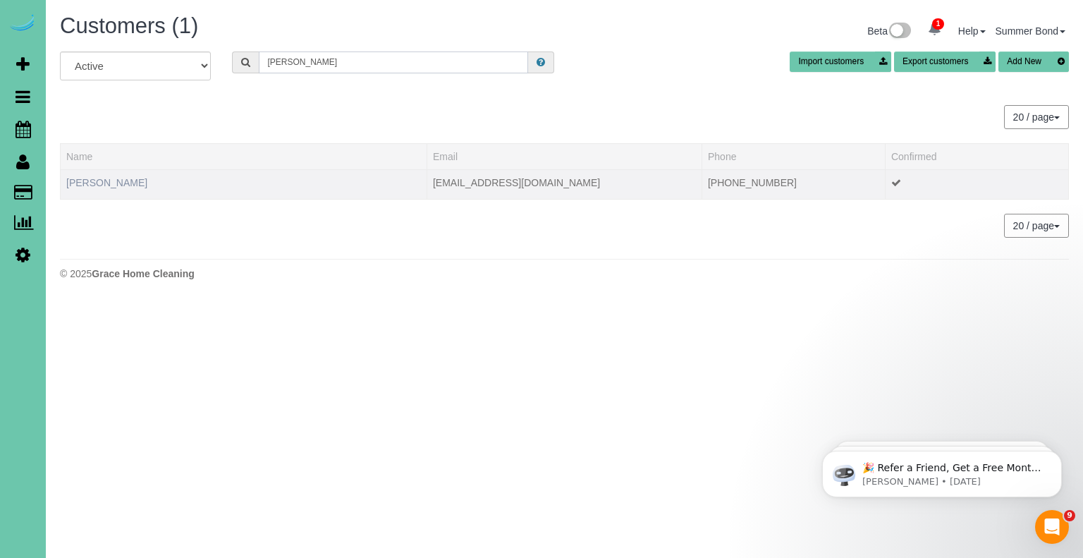
type input "Bill Stice"
click at [102, 183] on link "Bill Stice" at bounding box center [106, 182] width 81 height 11
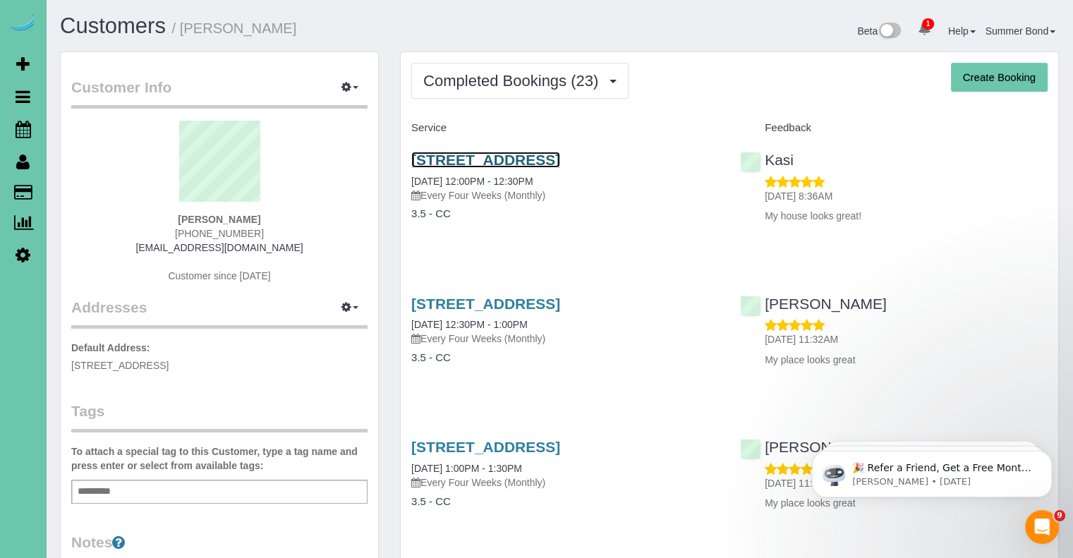
click at [511, 158] on link "16313 Camden Ave, Omaha, NE 68116" at bounding box center [485, 160] width 149 height 16
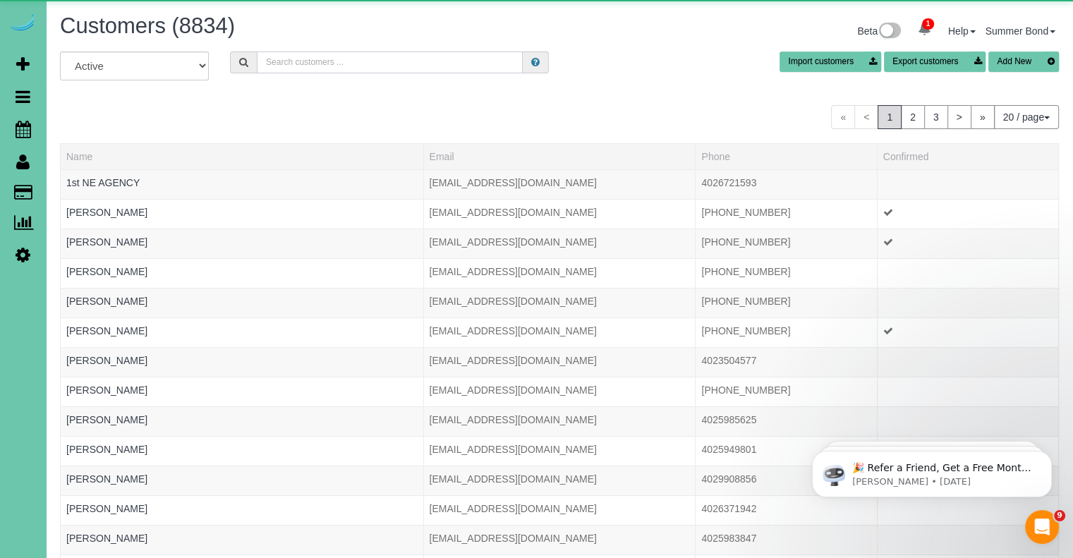
click at [298, 63] on input "text" at bounding box center [390, 62] width 266 height 22
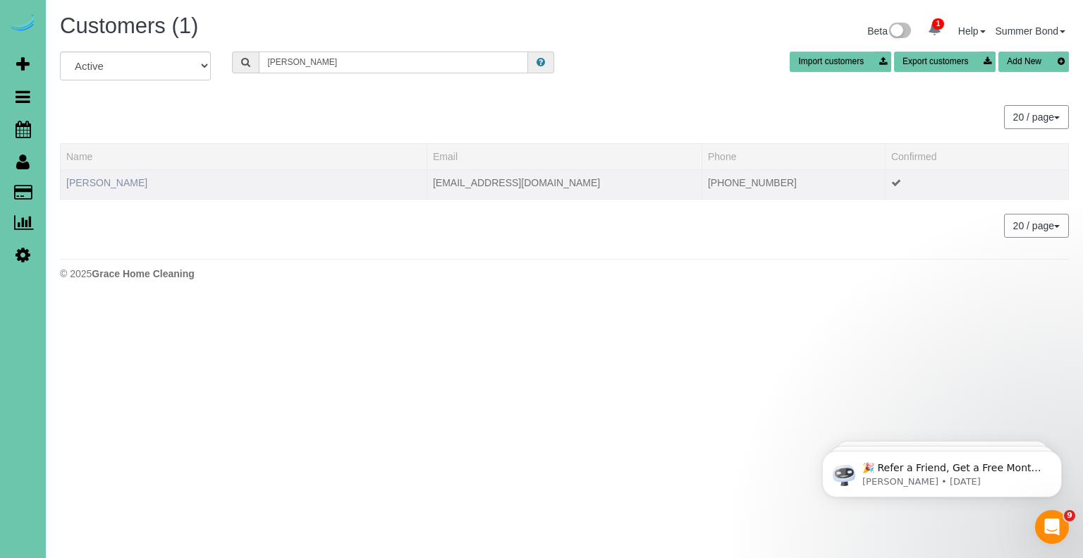
type input "Diana Stiner"
click at [106, 177] on link "Diana Stiner" at bounding box center [106, 182] width 81 height 11
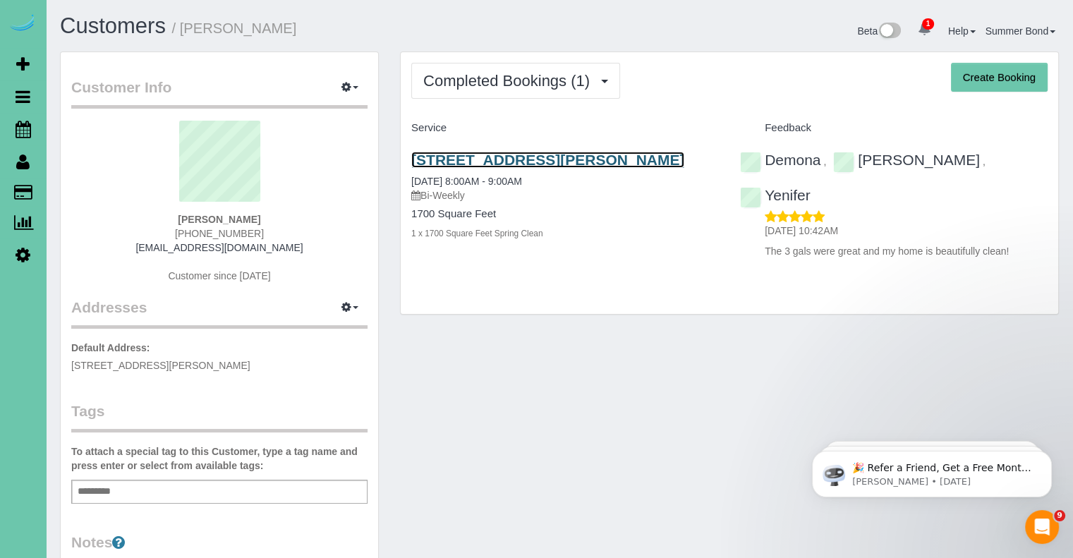
click at [461, 161] on link "10321 Fowler Ave, Omaha, NE 68134" at bounding box center [547, 160] width 273 height 16
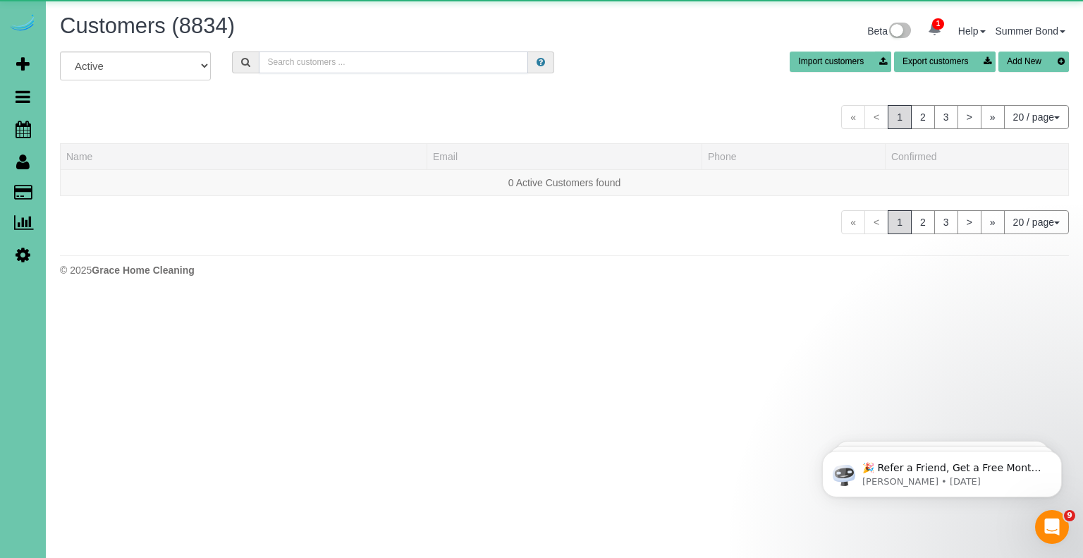
click at [307, 54] on input "text" at bounding box center [393, 62] width 269 height 22
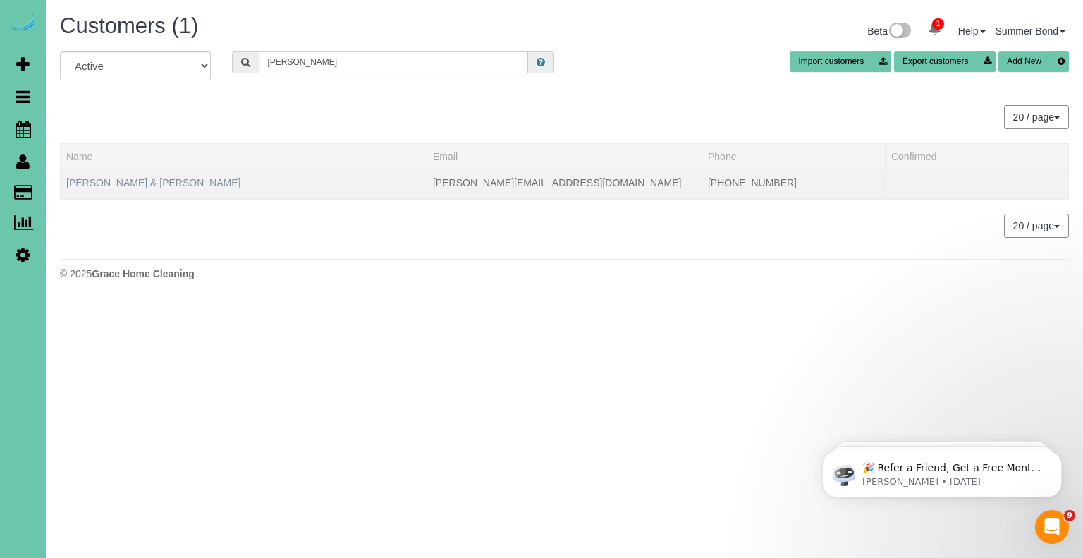
type input "Dan Swanson"
click at [121, 186] on link "Amy & Dan Swanson" at bounding box center [153, 182] width 174 height 11
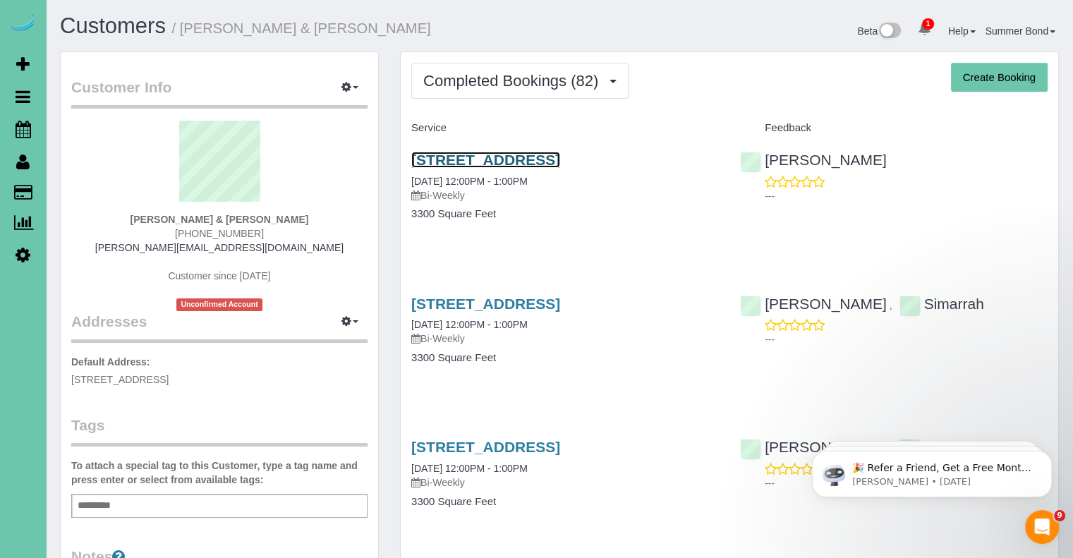
click at [443, 159] on link "1529 South 109th Street, Omaha, NE 68144" at bounding box center [485, 160] width 149 height 16
click at [530, 305] on link "1529 South 109th Street, Omaha, NE 68144" at bounding box center [485, 303] width 149 height 16
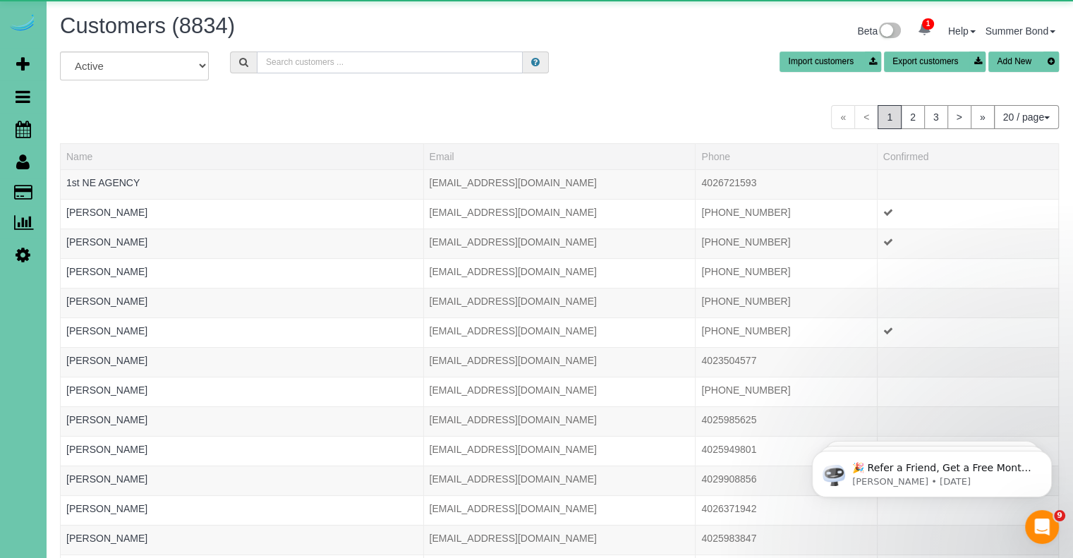
click at [324, 54] on input "text" at bounding box center [390, 62] width 266 height 22
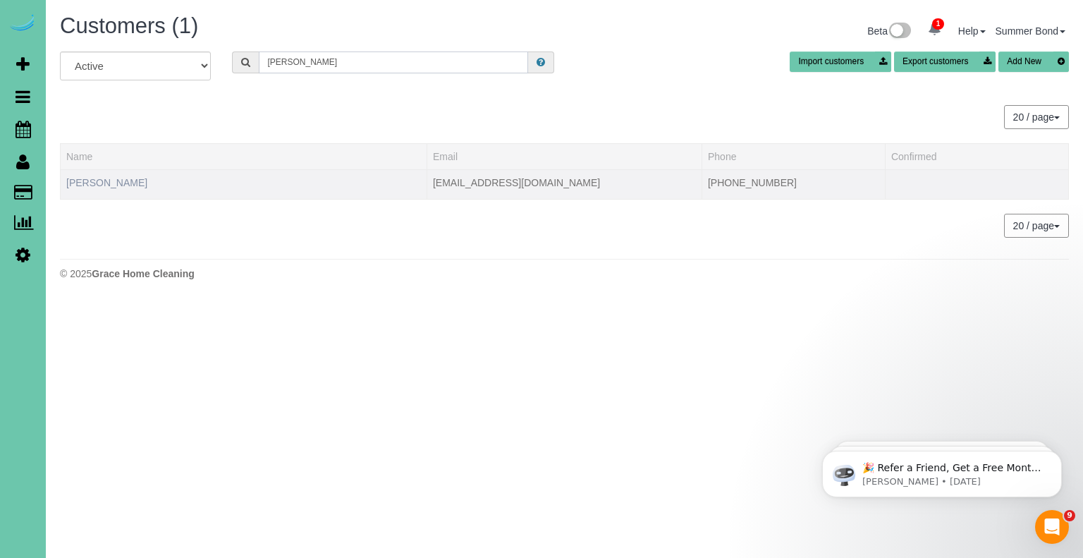
type input "Lydia Swanson"
click at [90, 184] on link "Lydia Swanson" at bounding box center [106, 182] width 81 height 11
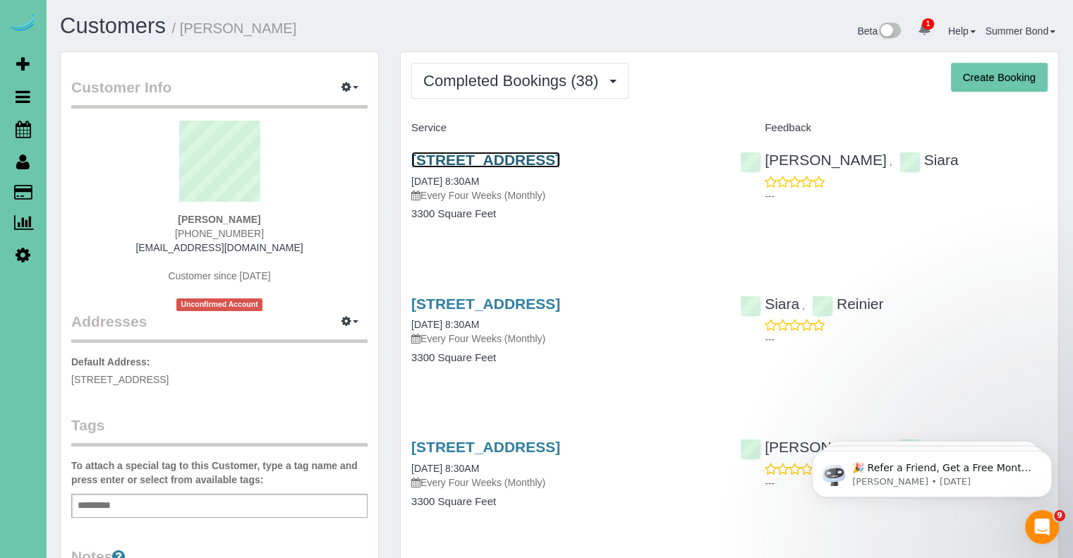
click at [422, 156] on link "1620 S 207th Street, Elkhorn, NE 68022" at bounding box center [485, 160] width 149 height 16
click at [504, 307] on link "1620 S 207th Street, Elkhorn, NE 68022" at bounding box center [485, 303] width 149 height 16
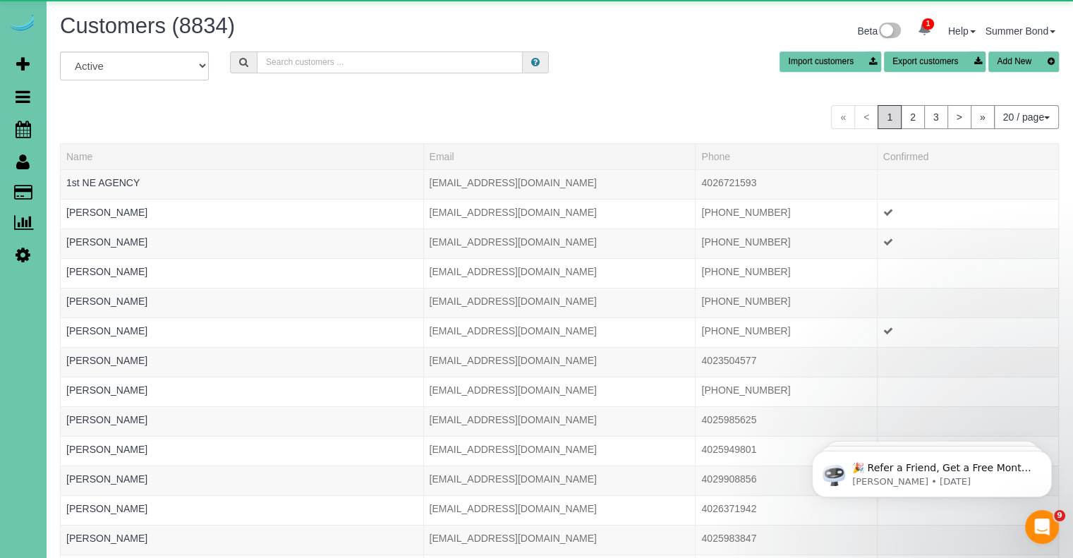
click at [304, 61] on input "text" at bounding box center [390, 62] width 266 height 22
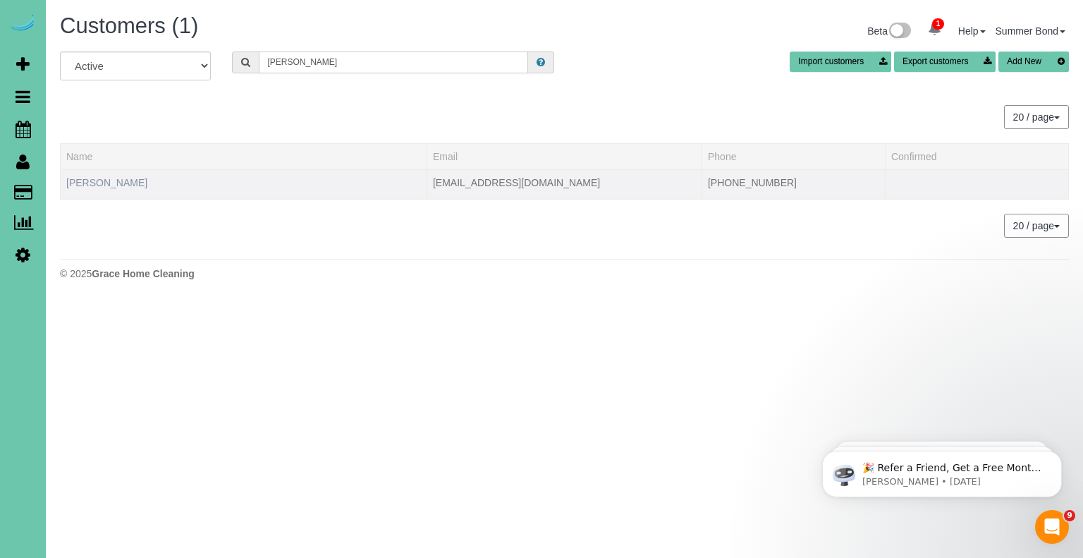
type input "Liz Swantek"
click at [110, 185] on link "Liz Swantek" at bounding box center [106, 182] width 81 height 11
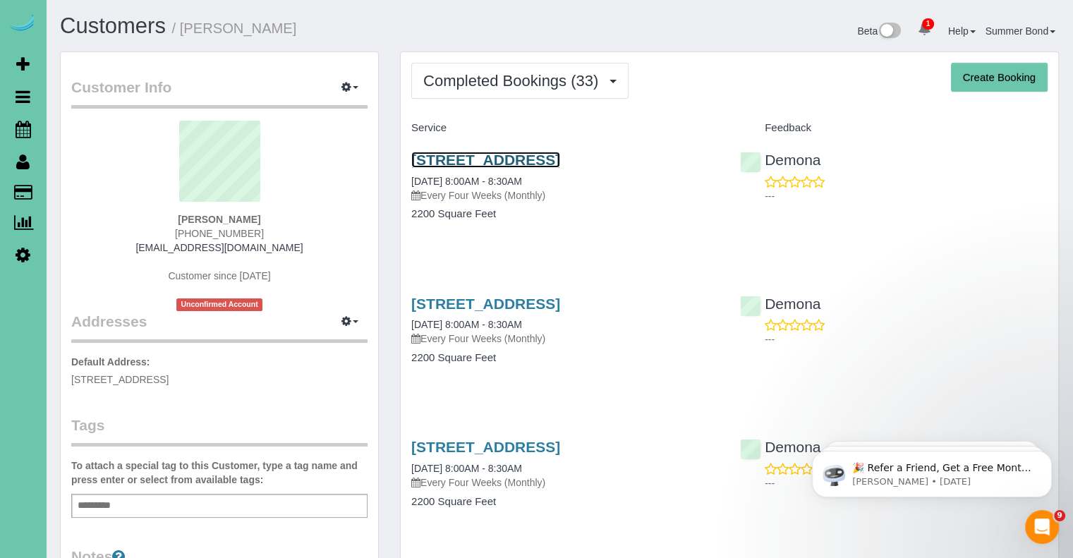
click at [441, 154] on link "5119 Cuming Street, Omaha, NE 68132" at bounding box center [485, 160] width 149 height 16
click at [504, 300] on link "5119 Cuming Street, Omaha, NE 68132" at bounding box center [485, 303] width 149 height 16
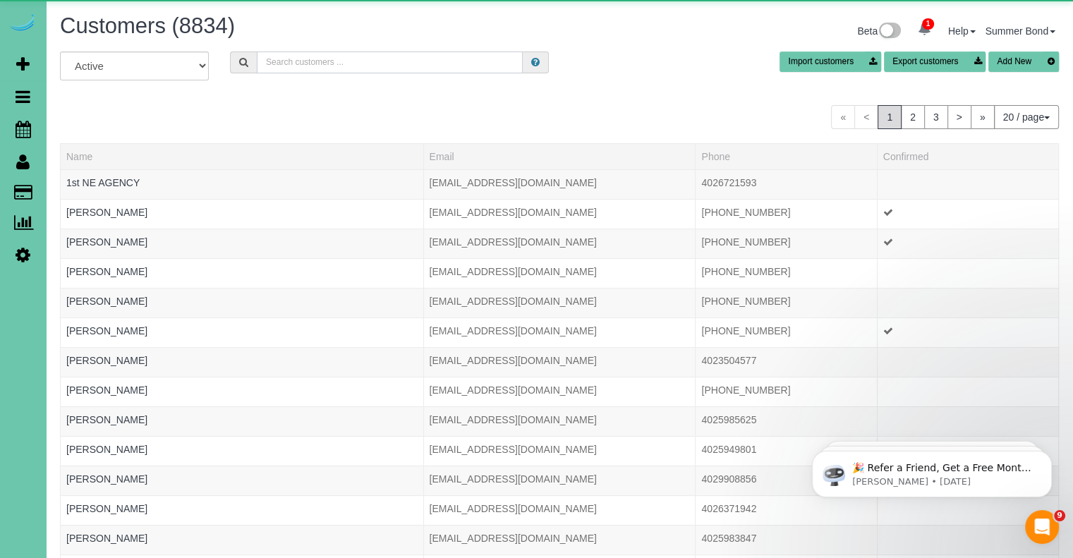
click at [299, 63] on input "text" at bounding box center [390, 62] width 266 height 22
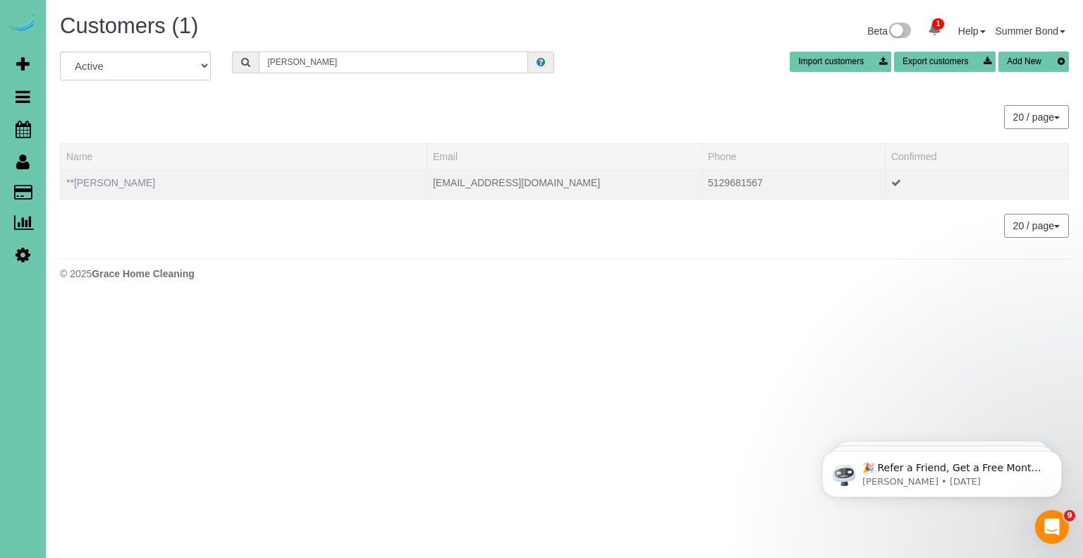
type input "Amber Swartz"
click at [113, 177] on link "**Amber Swartz" at bounding box center [110, 182] width 89 height 11
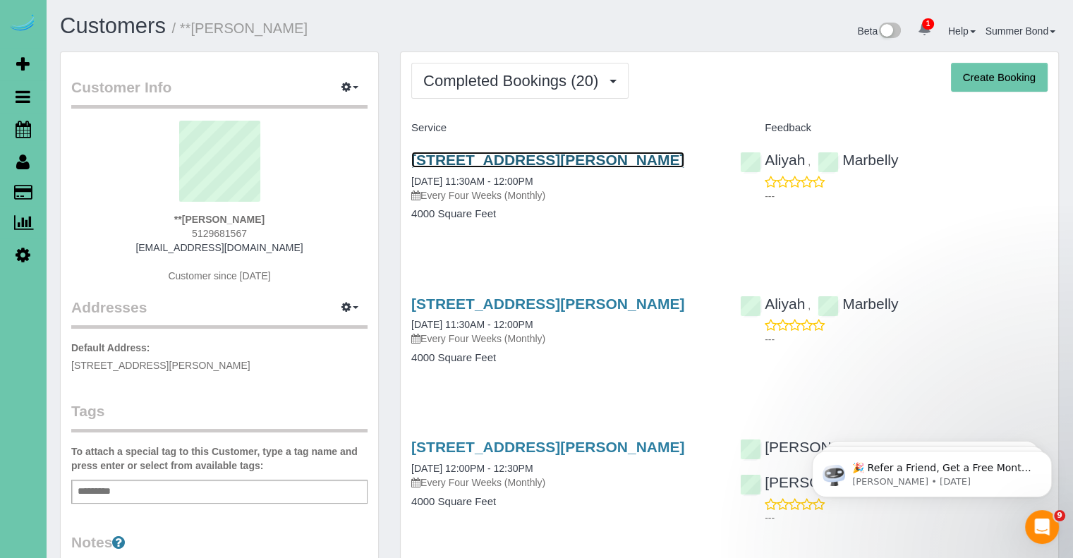
click at [440, 156] on link "17102 Craig Street, Bennington, NE 68007" at bounding box center [547, 160] width 273 height 16
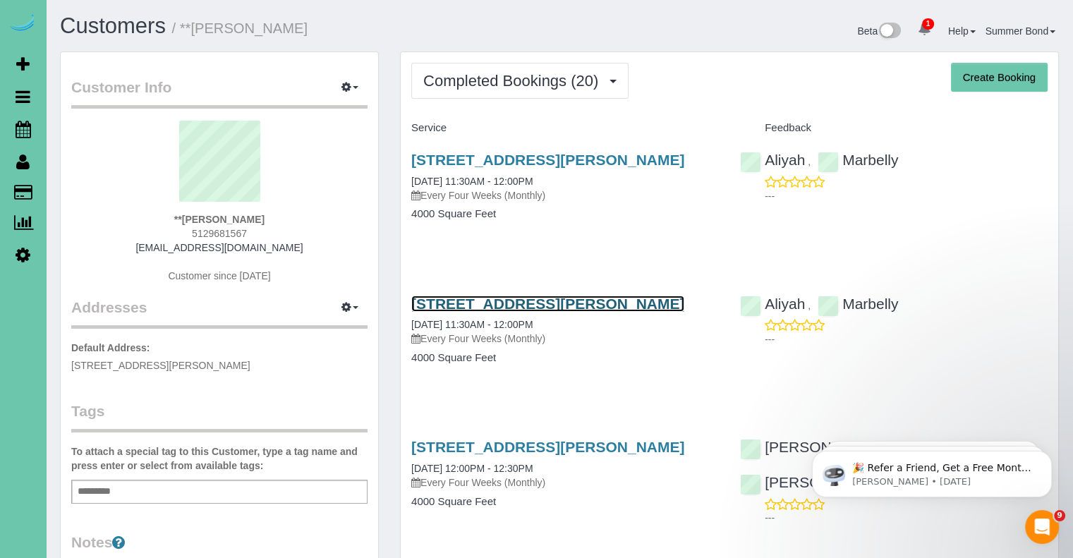
click at [522, 310] on link "17102 Craig Street, Bennington, NE 68007" at bounding box center [547, 303] width 273 height 16
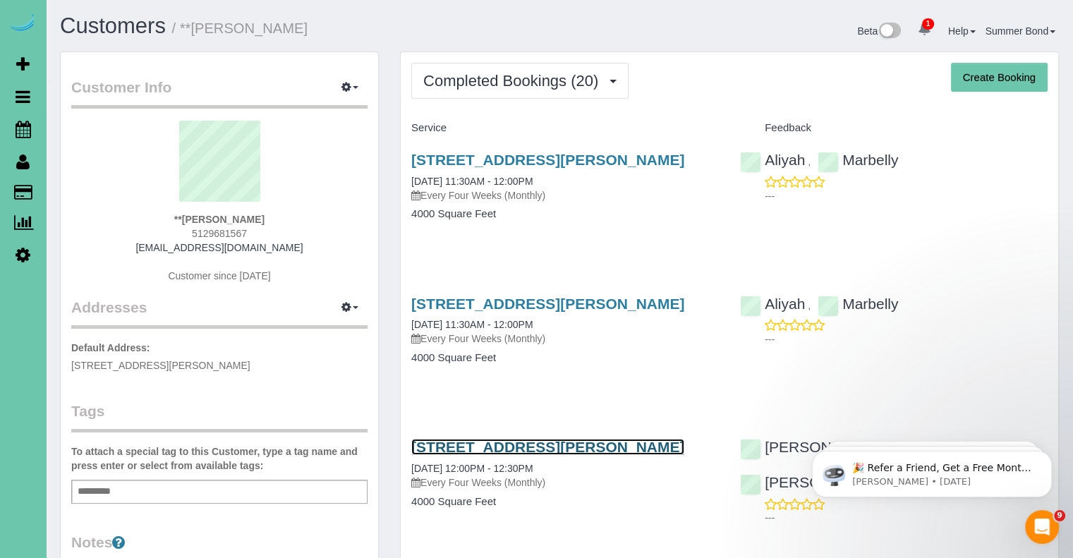
click at [506, 447] on link "17102 Craig Street, Bennington, NE 68007" at bounding box center [547, 447] width 273 height 16
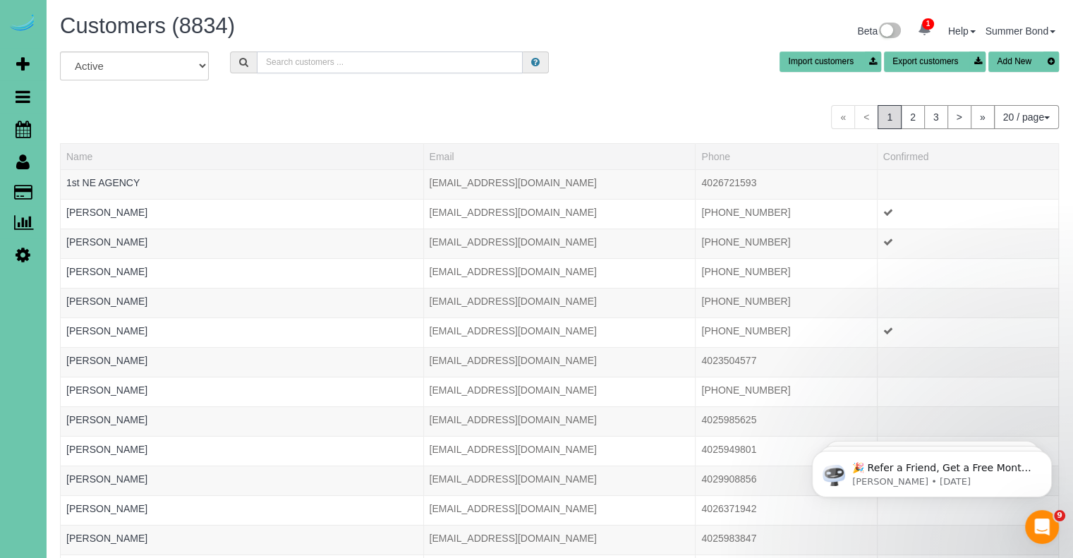
click at [333, 62] on input "text" at bounding box center [390, 62] width 266 height 22
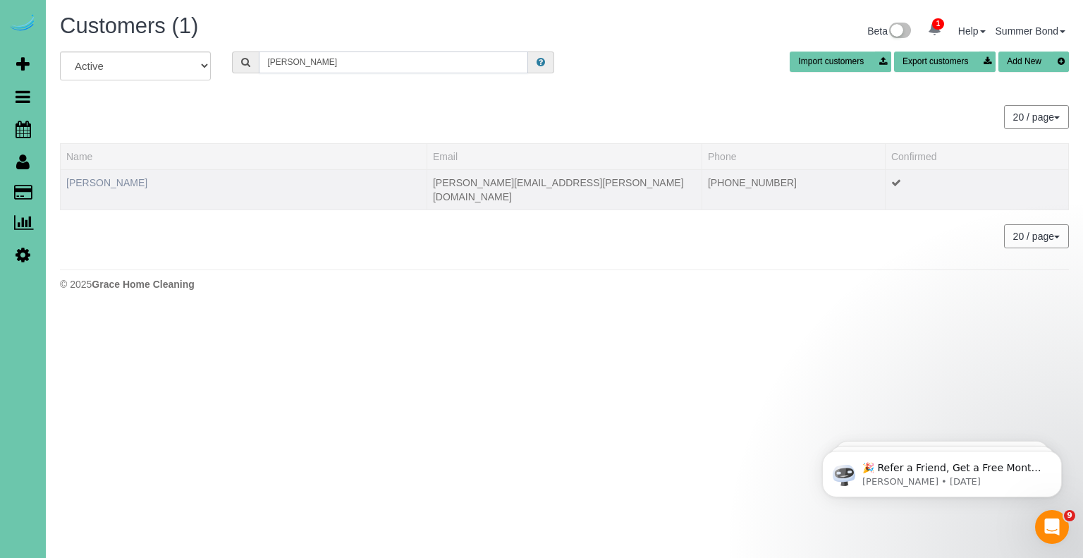
type input "Susan Tegt"
click at [87, 184] on link "Susan Tegt" at bounding box center [106, 182] width 81 height 11
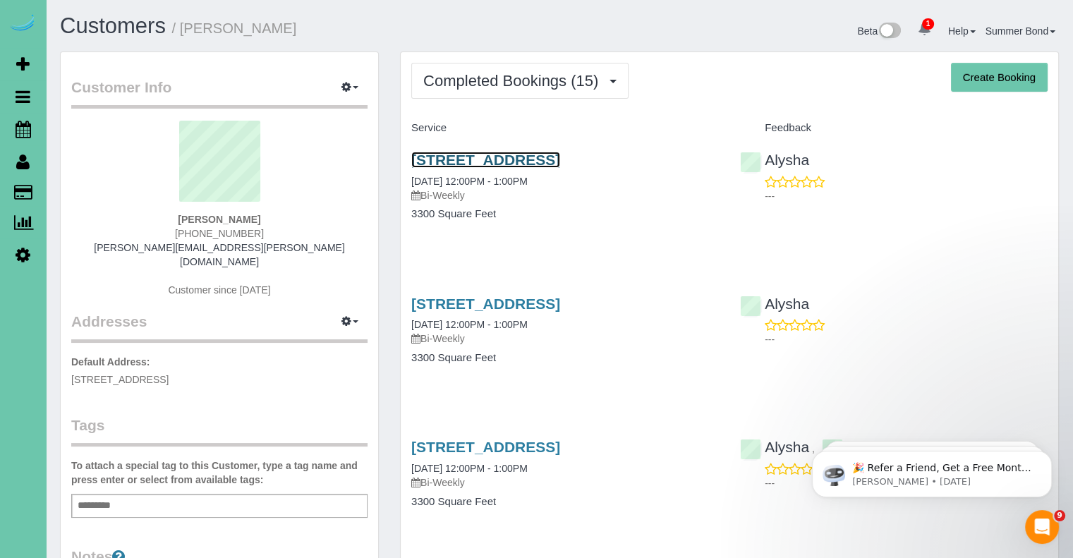
click at [475, 166] on link "5206 Chicago St, Omaha, NE 68132" at bounding box center [485, 160] width 149 height 16
click at [524, 298] on link "5206 Chicago St, Omaha, NE 68132" at bounding box center [485, 303] width 149 height 16
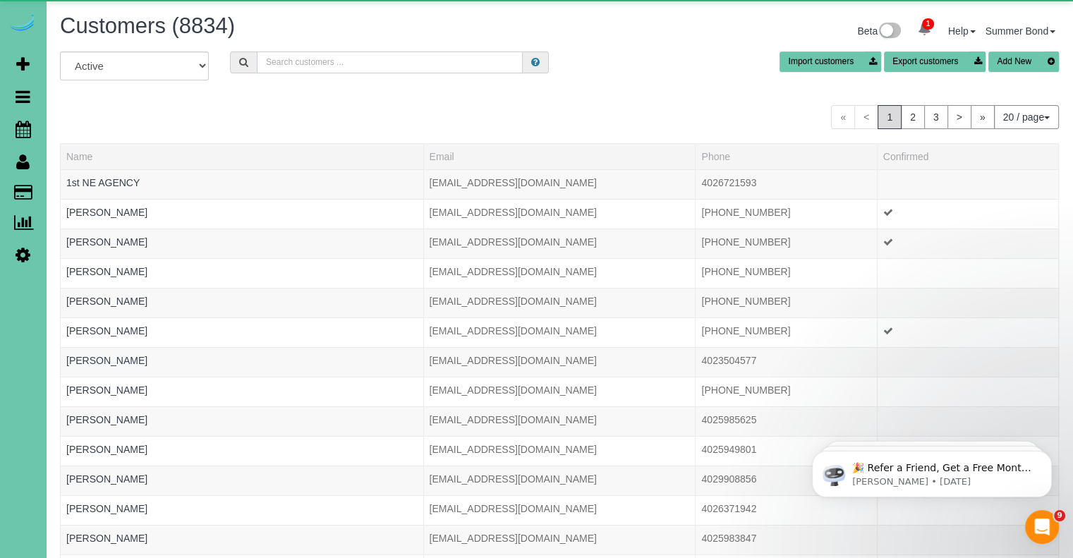
click at [286, 63] on input "text" at bounding box center [390, 62] width 266 height 22
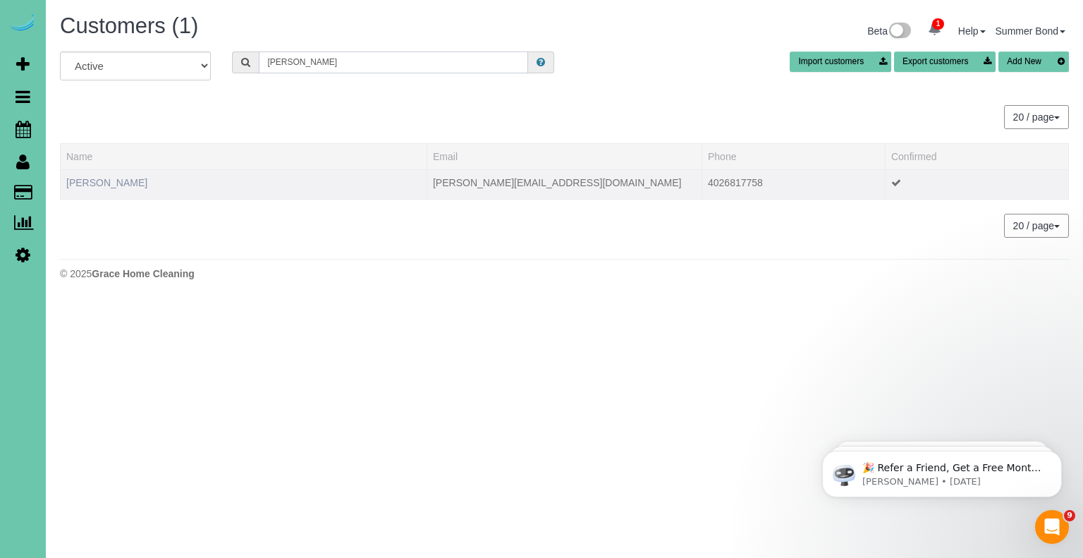
type input "Maggie Templin"
click at [93, 183] on link "Maggie Templin" at bounding box center [106, 182] width 81 height 11
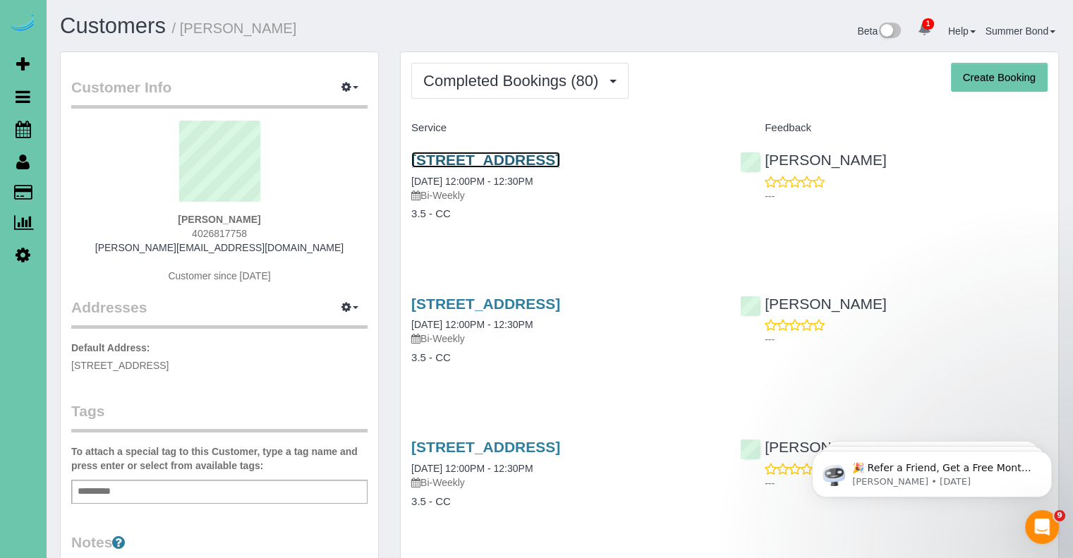
click at [519, 158] on link "1153 S 95th St, Omaha, NE 68124" at bounding box center [485, 160] width 149 height 16
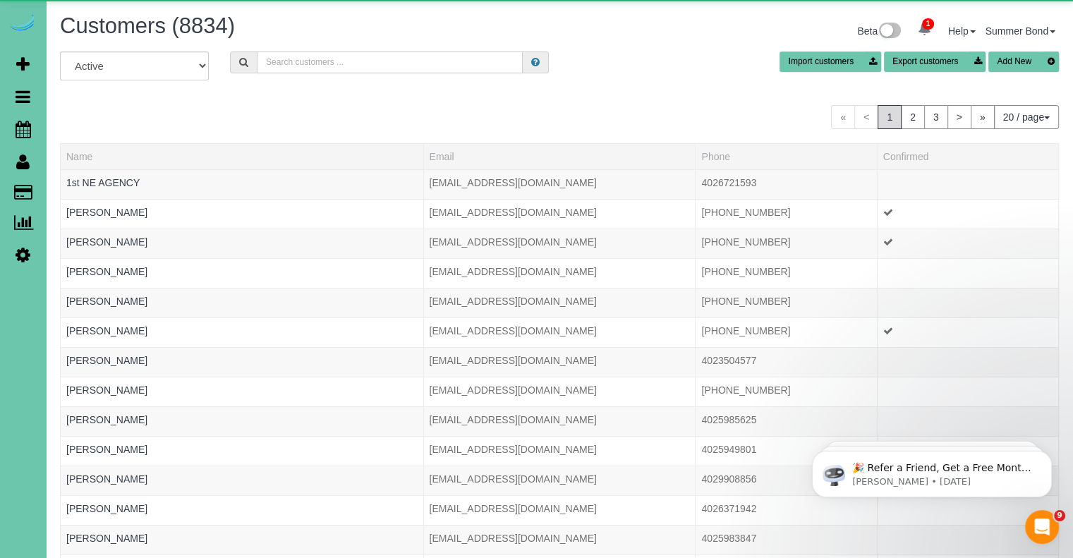
click at [303, 56] on input "text" at bounding box center [390, 62] width 266 height 22
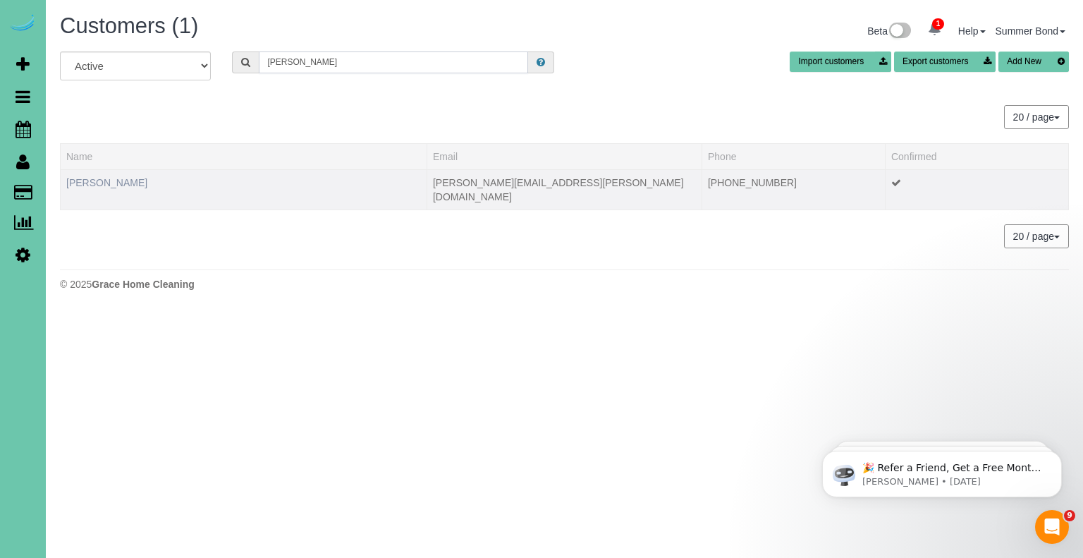
type input "Melissa Teply"
click at [101, 177] on link "Melissa Teply" at bounding box center [106, 182] width 81 height 11
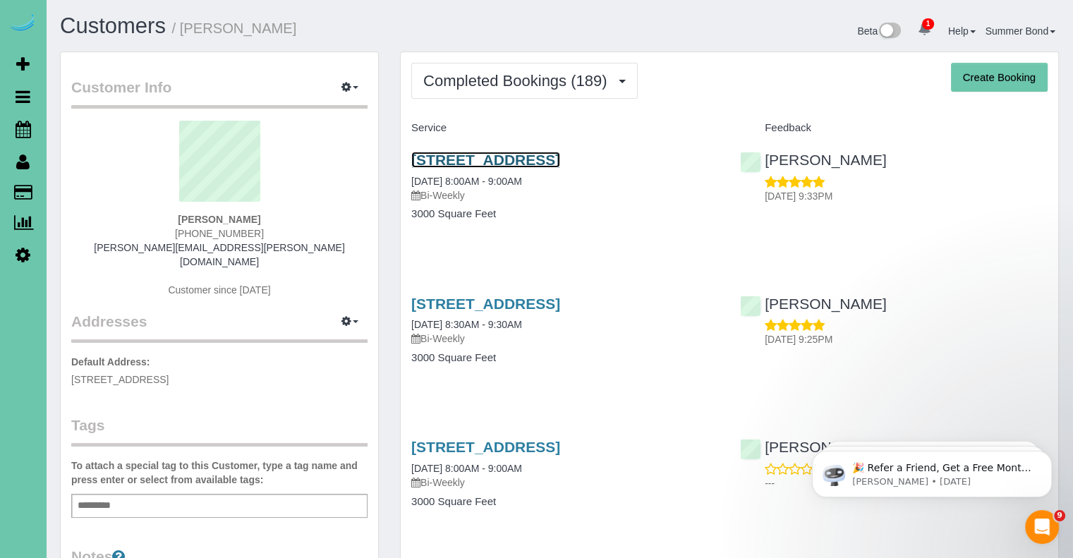
click at [445, 154] on link "625 N 69 Street, Omaha, NE 68132" at bounding box center [485, 160] width 149 height 16
click at [513, 300] on link "625 N 69 Street, Omaha, NE 68132" at bounding box center [485, 303] width 149 height 16
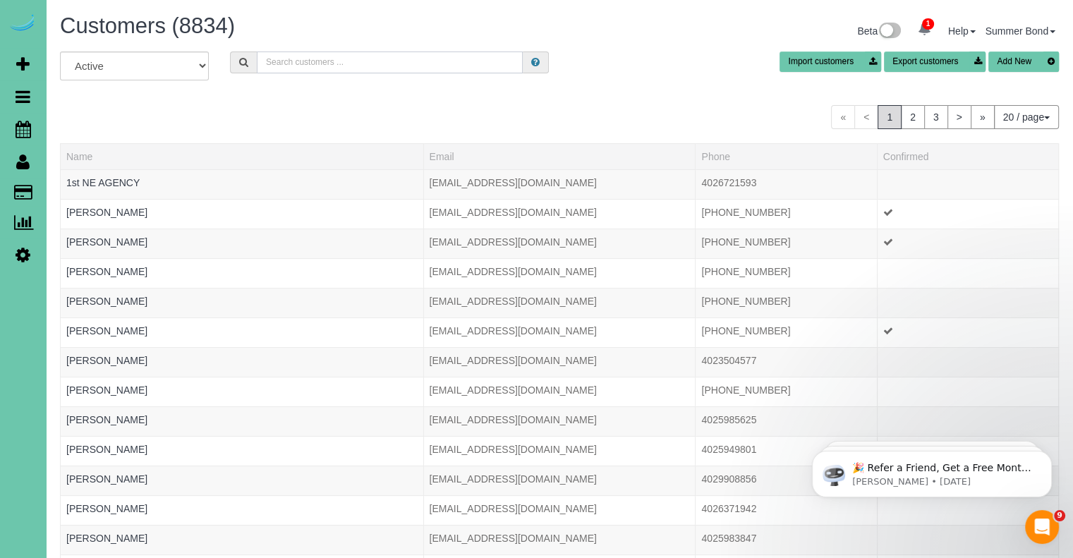
click at [359, 60] on input "text" at bounding box center [390, 62] width 266 height 22
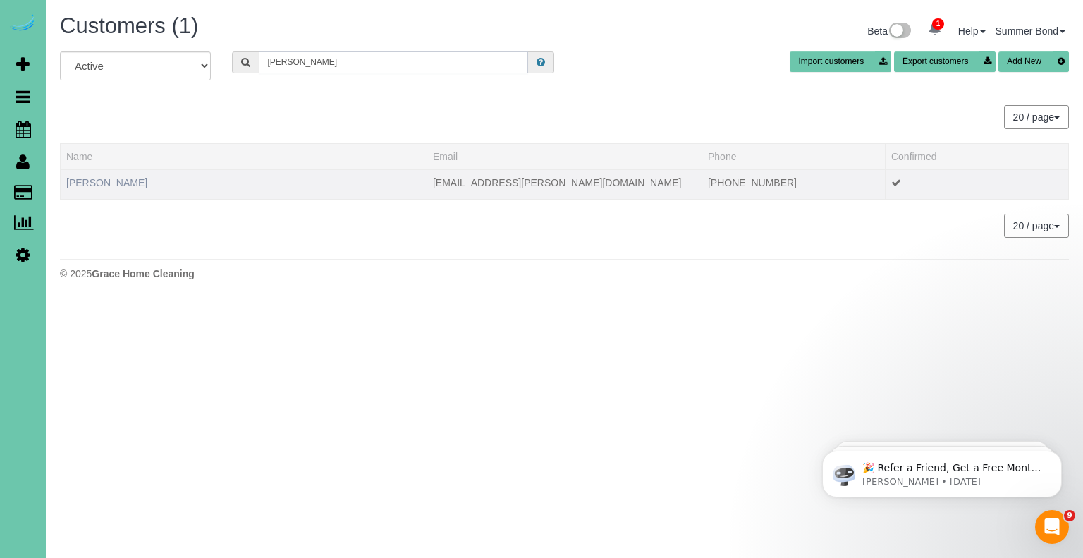
type input "Sherry Thompson"
click at [83, 178] on link "Sherry Thompson" at bounding box center [106, 182] width 81 height 11
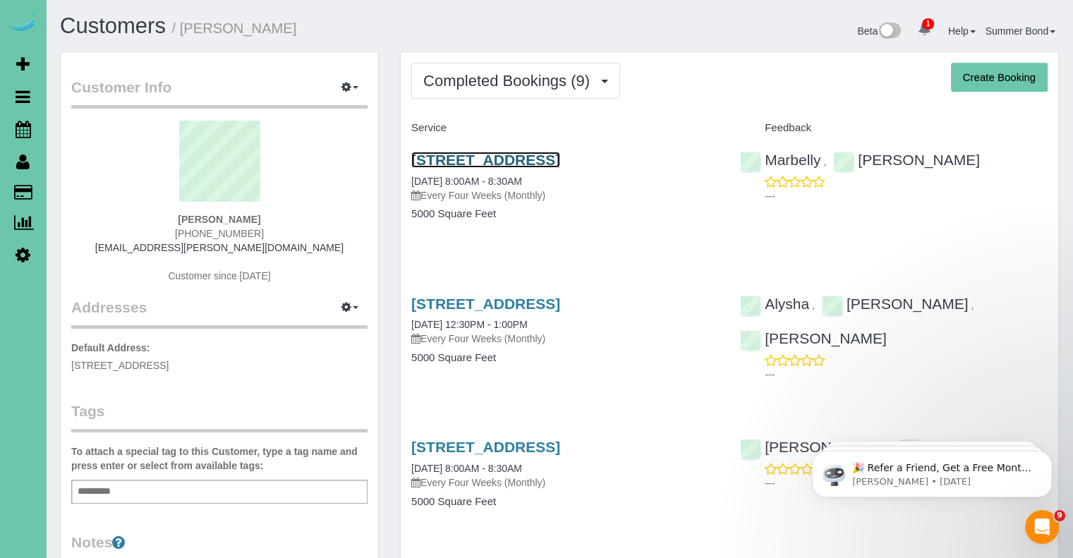
click at [453, 160] on link "8001 N 124th St, Omaha, NE 68142" at bounding box center [485, 160] width 149 height 16
click at [505, 303] on link "8001 N 124th St, Omaha, NE 68142" at bounding box center [485, 303] width 149 height 16
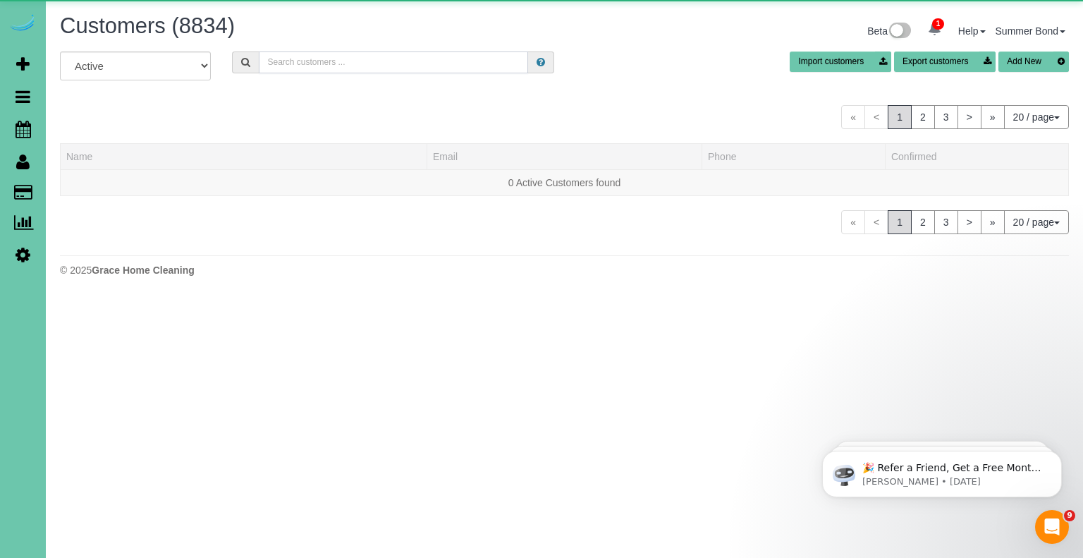
click at [312, 67] on input "text" at bounding box center [393, 62] width 269 height 22
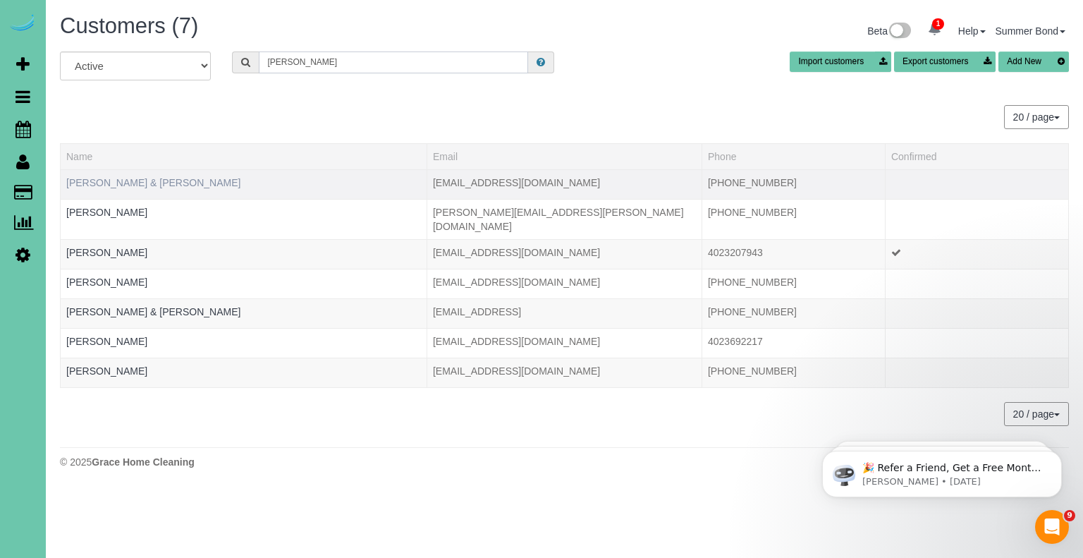
type input "Thomsen"
click at [113, 177] on link "Ann & Gary Thomsen" at bounding box center [153, 182] width 174 height 11
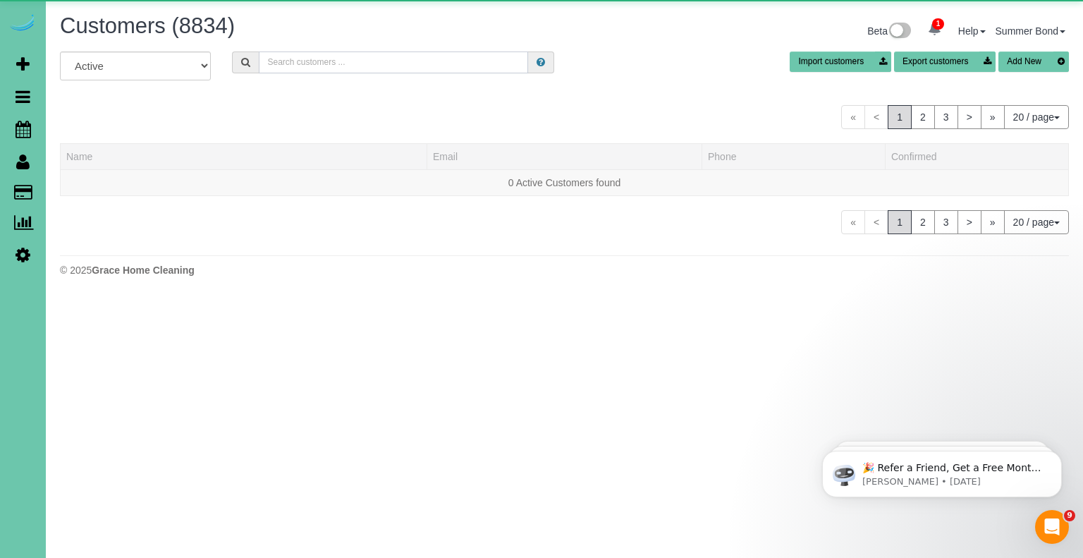
click at [333, 68] on input "text" at bounding box center [393, 62] width 269 height 22
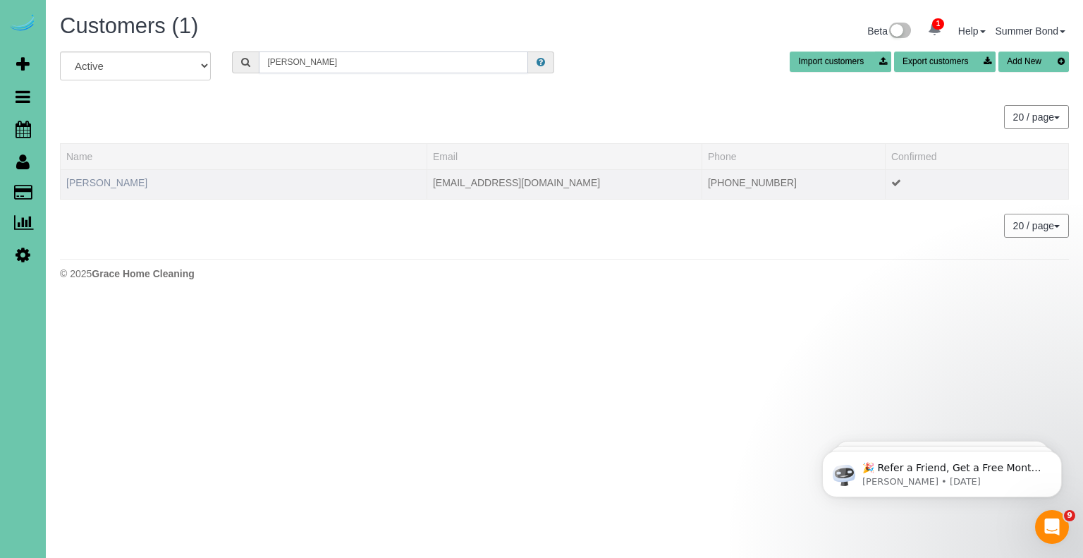
type input "Flora Tiedt"
click at [71, 178] on link "Flora Tiedt" at bounding box center [106, 182] width 81 height 11
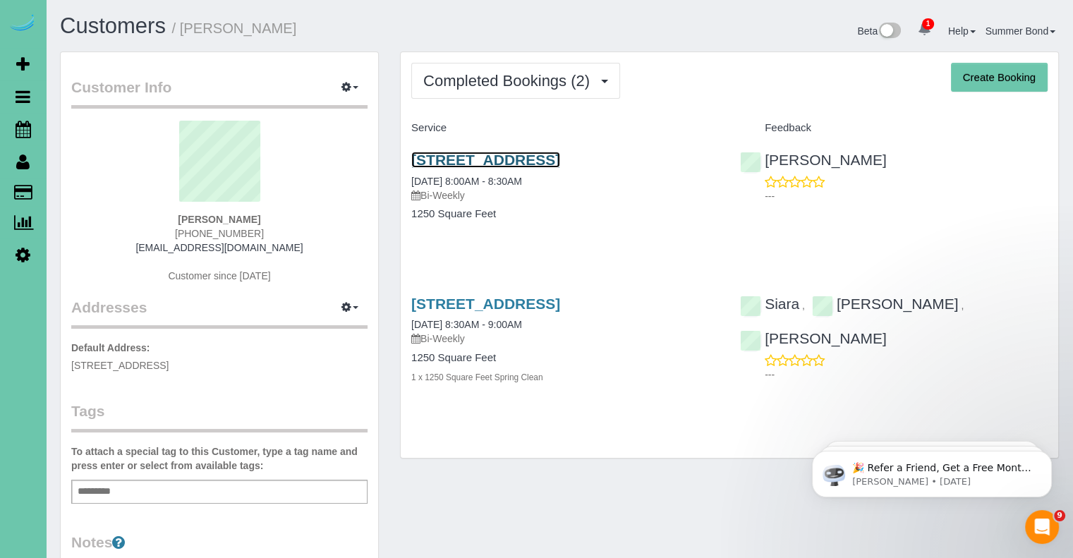
click at [432, 166] on link "2568 S 125th Ave, Omaha, NE 68144" at bounding box center [485, 160] width 149 height 16
click at [527, 307] on link "2568 S 125th Ave, Omaha, NE 68144" at bounding box center [485, 303] width 149 height 16
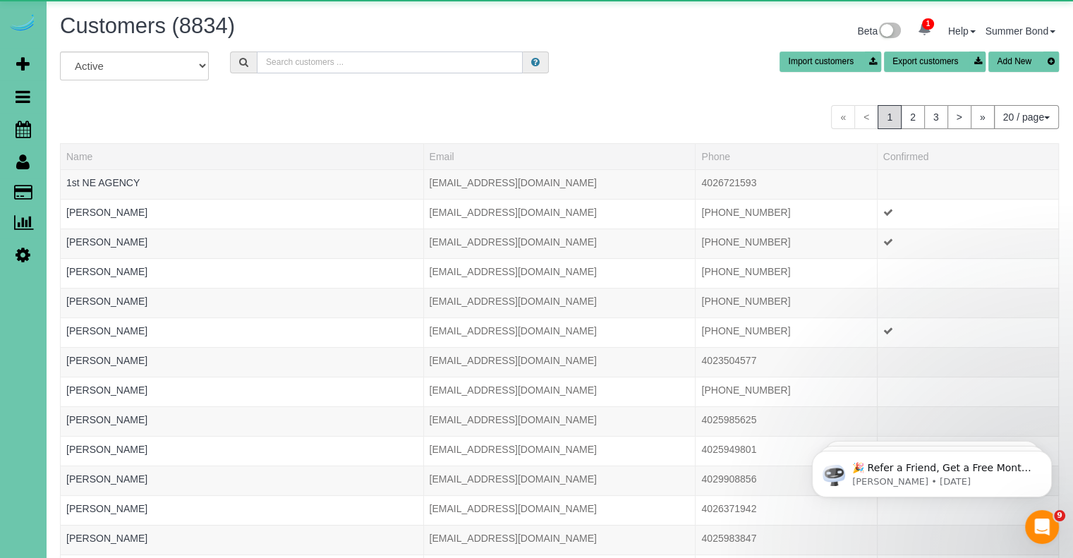
click at [331, 67] on input "text" at bounding box center [390, 62] width 266 height 22
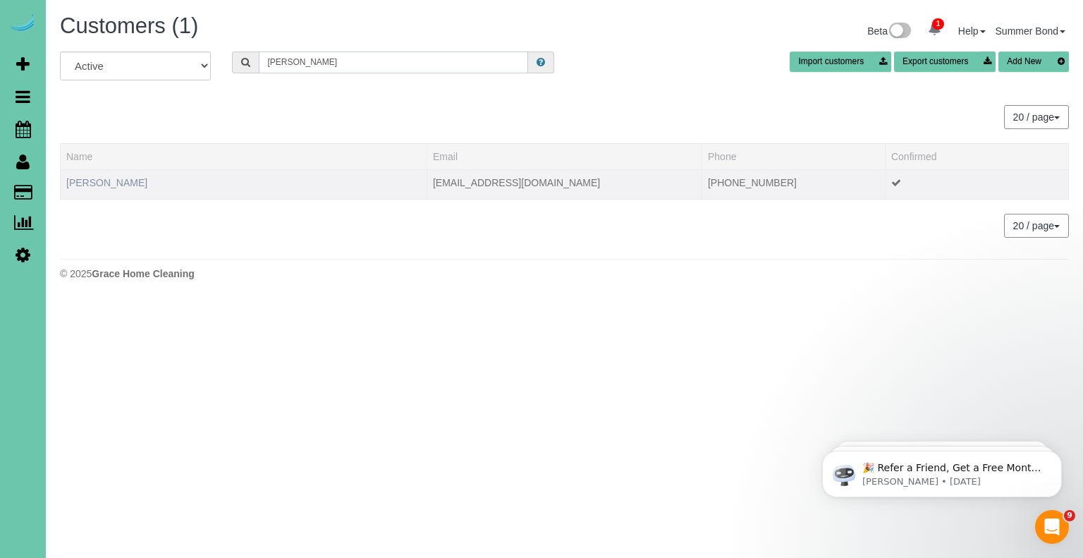
type input "Christine Tomcak"
click at [99, 181] on link "Christine Tomcak" at bounding box center [106, 182] width 81 height 11
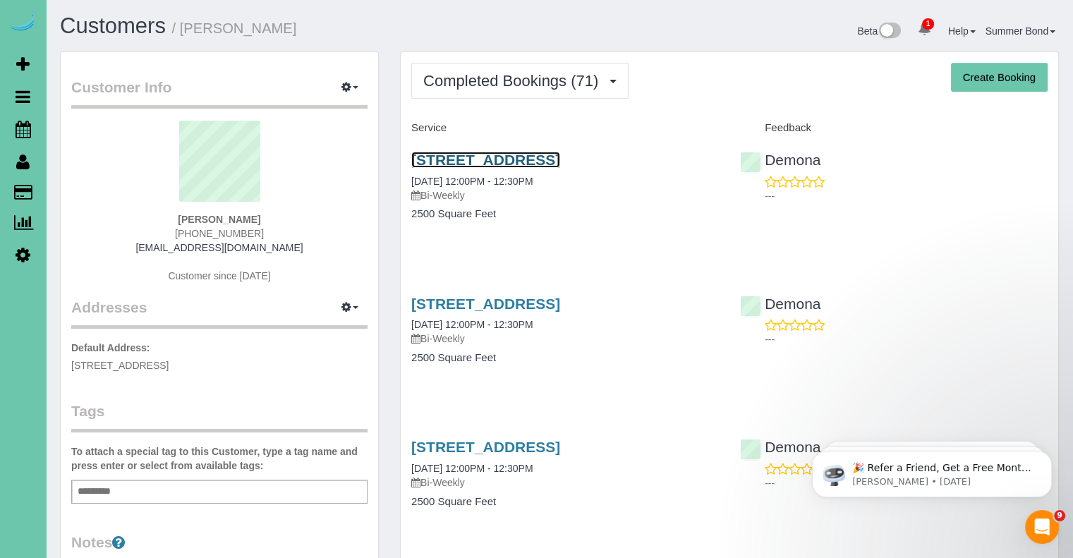
click at [440, 161] on link "1406 S 88th Street, Omaha, NE 68124" at bounding box center [485, 160] width 149 height 16
click at [477, 303] on link "1406 S 88th Street, Omaha, NE 68124" at bounding box center [485, 303] width 149 height 16
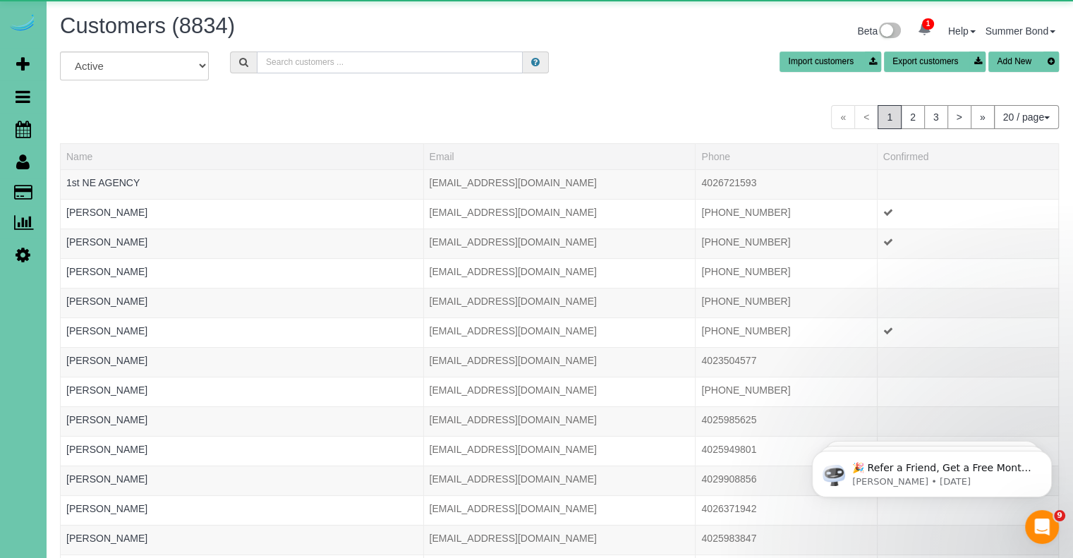
click at [350, 68] on input "text" at bounding box center [390, 62] width 266 height 22
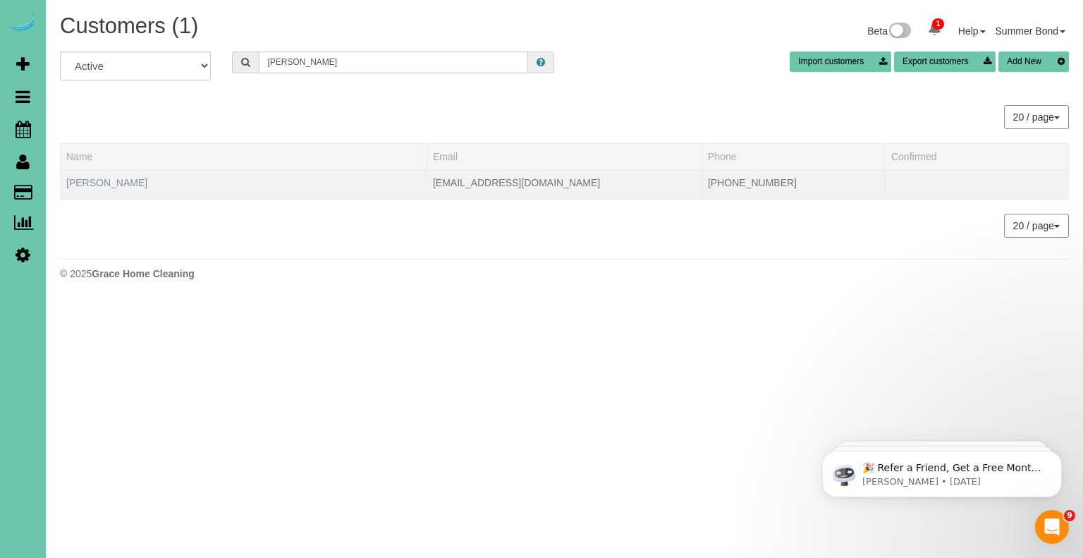
type input "Alison Topp"
click at [80, 182] on link "Alison Topp" at bounding box center [106, 182] width 81 height 11
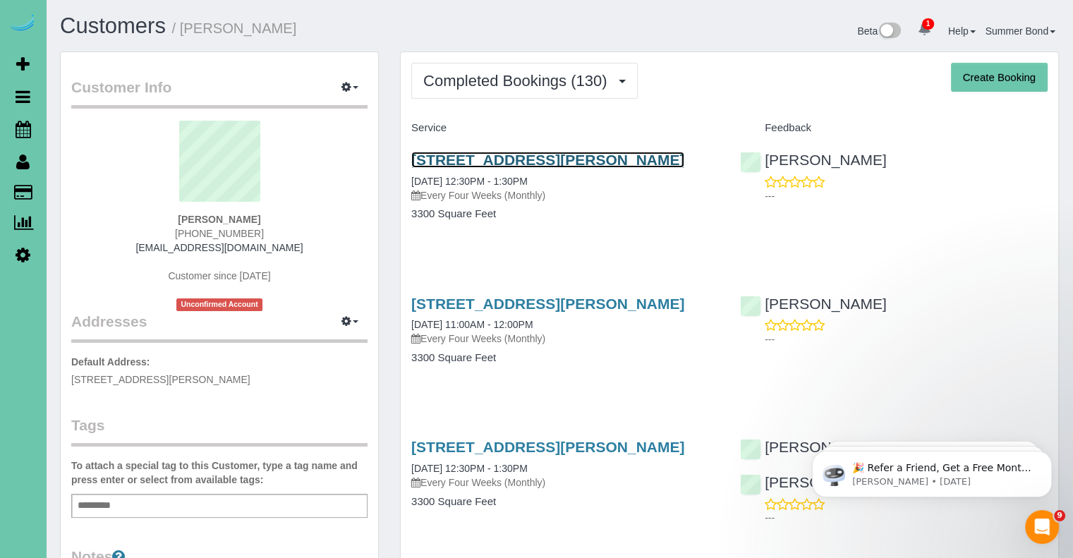
click at [427, 161] on link "520 Beverly Drive, Omaha, NE 68114" at bounding box center [547, 160] width 273 height 16
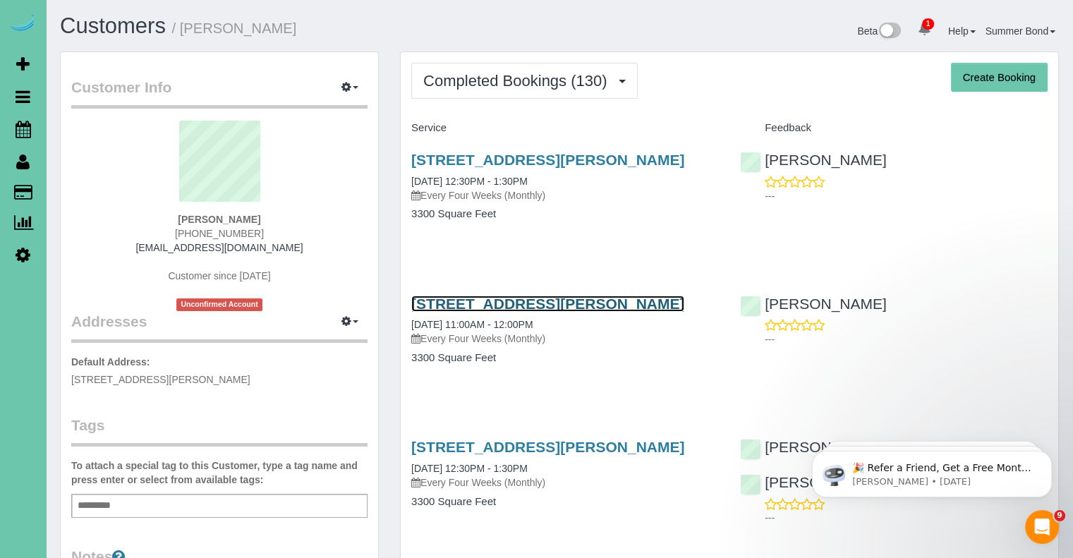
click at [489, 306] on link "520 Beverly Drive, Omaha, NE 68114" at bounding box center [547, 303] width 273 height 16
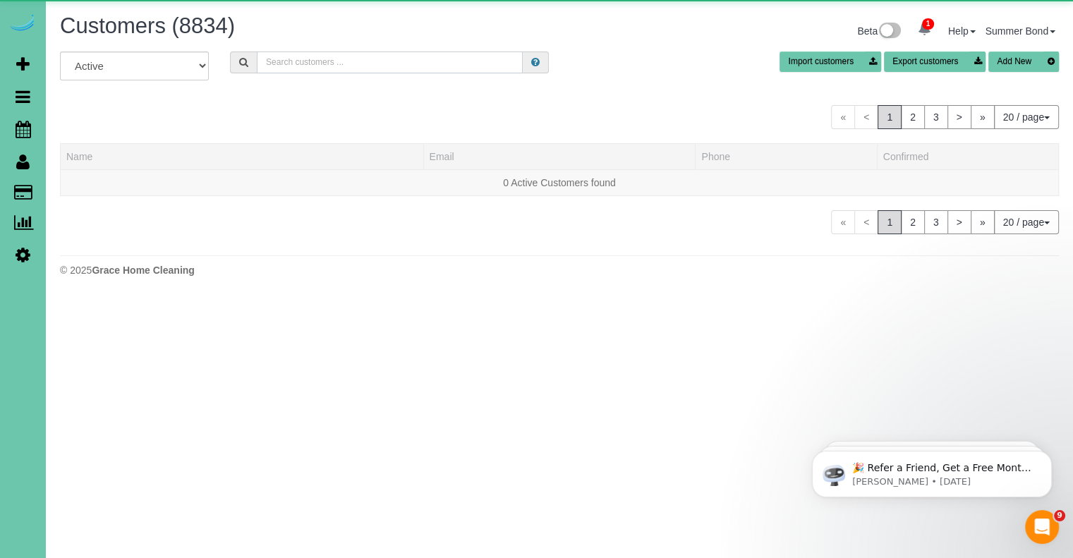
click at [301, 59] on input "text" at bounding box center [390, 62] width 266 height 22
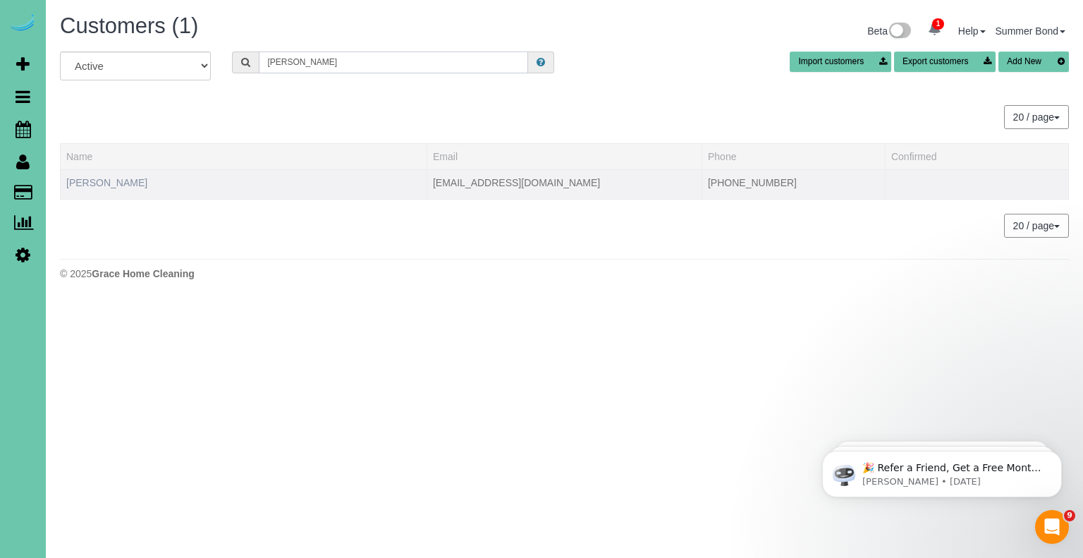
type input "Amanda Urban"
click at [111, 185] on link "Amanda Urban" at bounding box center [106, 182] width 81 height 11
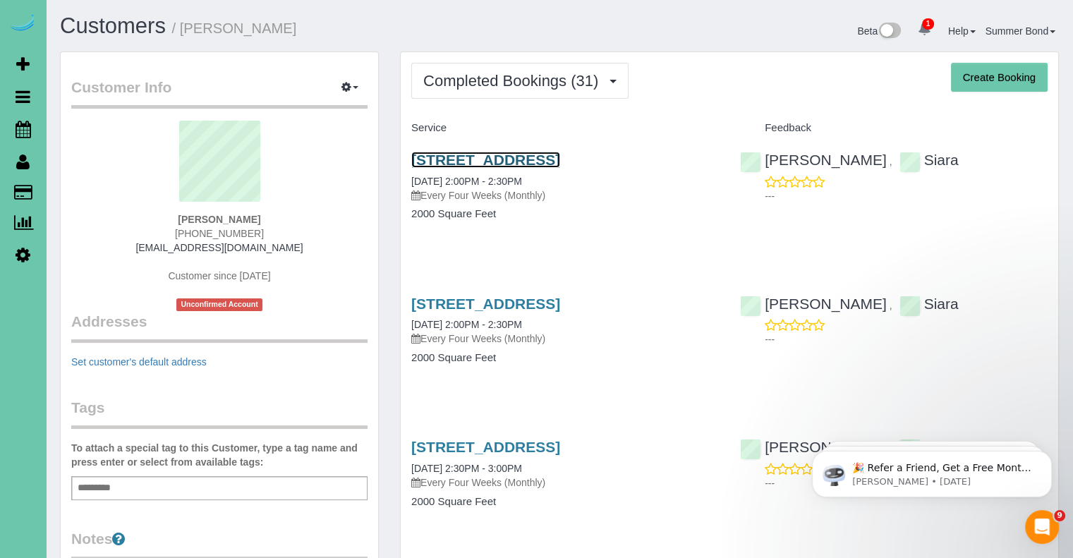
click at [445, 157] on link "12007 S 212th St, Gretna, NE 68028" at bounding box center [485, 160] width 149 height 16
click at [465, 300] on link "12007 S 212th St, Gretna, NE 68028" at bounding box center [485, 303] width 149 height 16
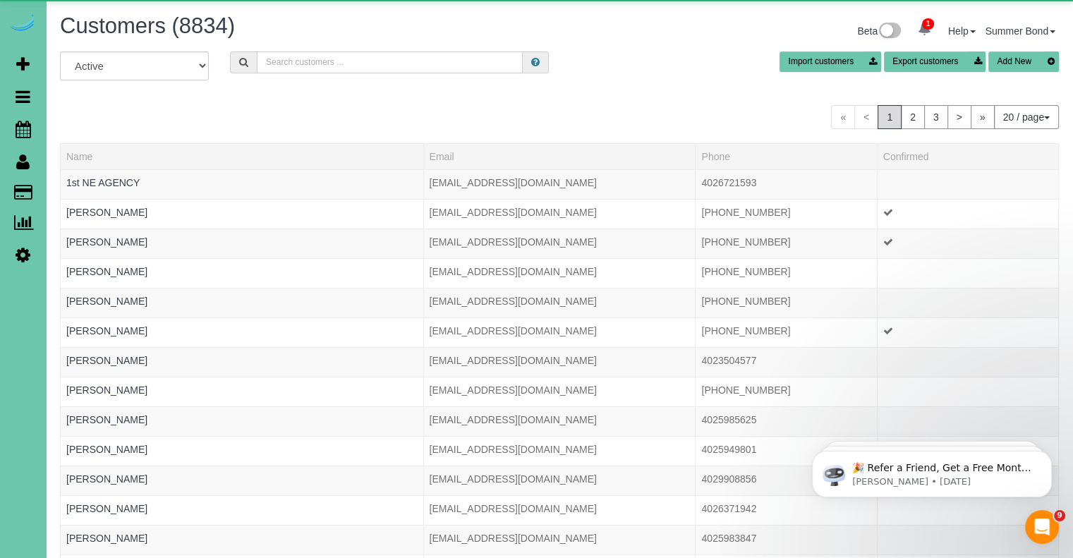
click at [310, 70] on input "text" at bounding box center [390, 62] width 266 height 22
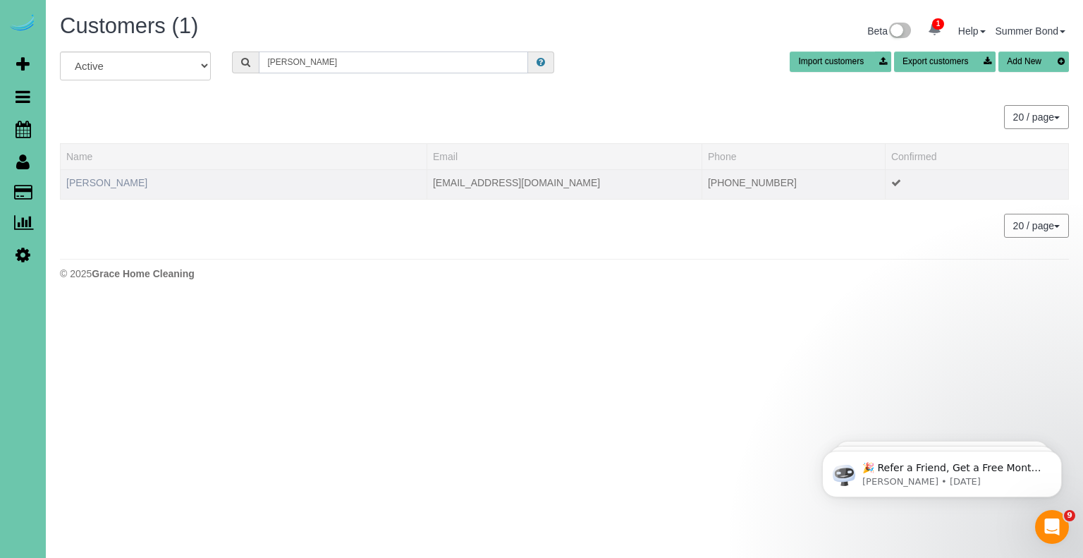
type input "Elizabeth vacek"
click at [123, 180] on link "Elizabeth Vacek" at bounding box center [106, 182] width 81 height 11
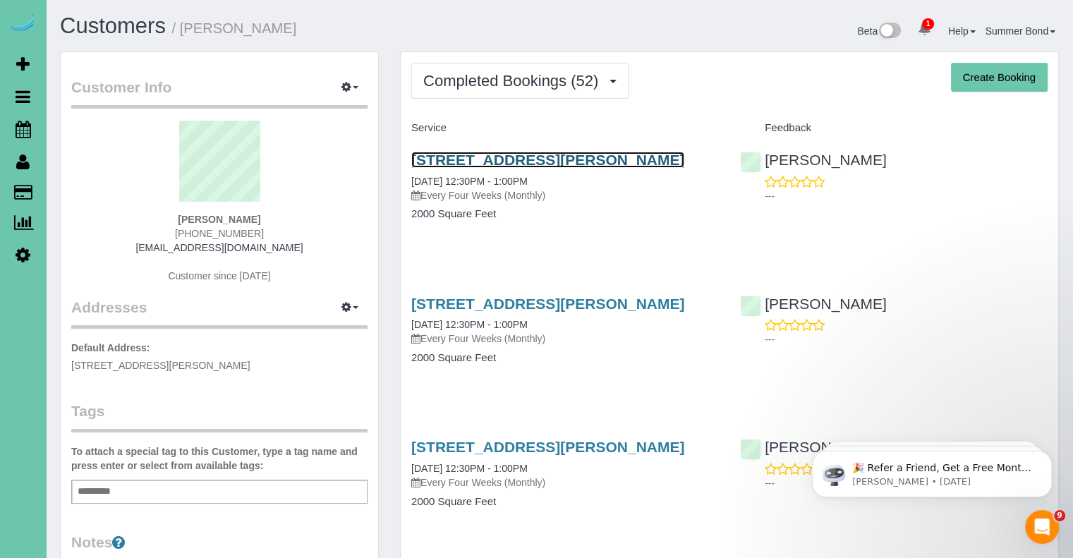
click at [451, 153] on link "16113 Edna Street, Omaha, NE 68136" at bounding box center [547, 160] width 273 height 16
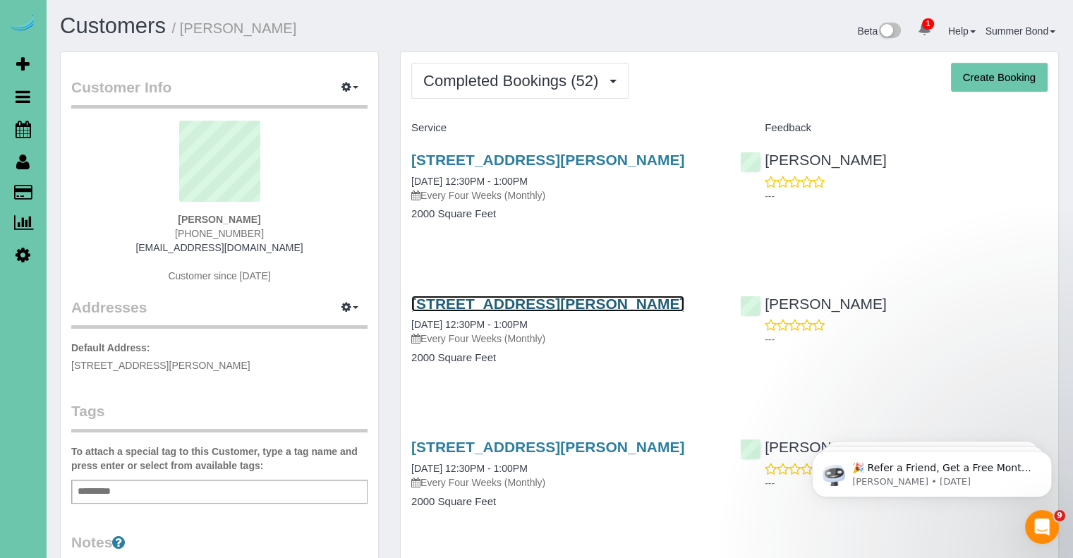
click at [518, 301] on link "16113 Edna Street, Omaha, NE 68136" at bounding box center [547, 303] width 273 height 16
click at [461, 305] on link "16113 Edna Street, Omaha, NE 68136" at bounding box center [547, 303] width 273 height 16
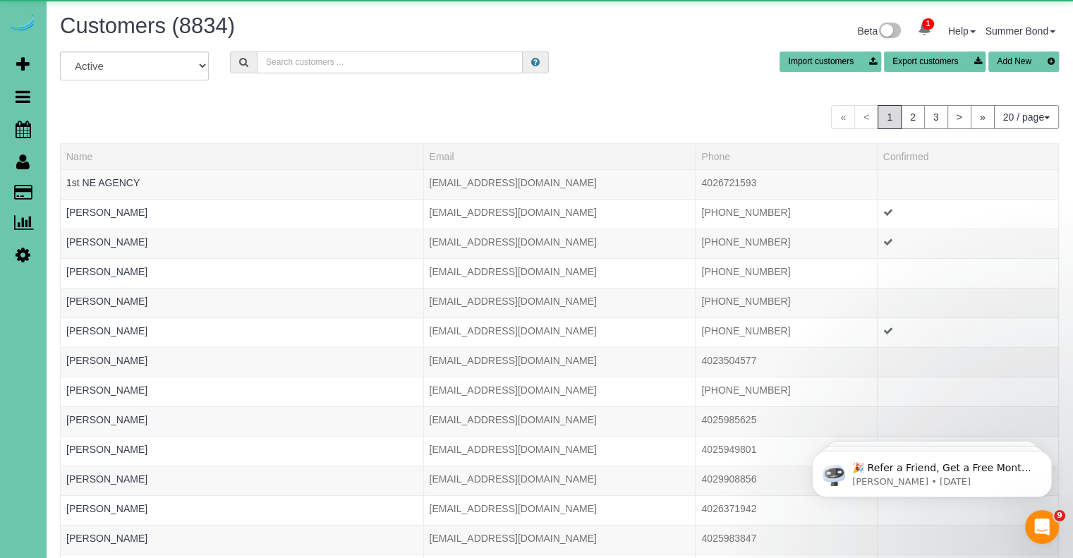
click at [295, 66] on input "text" at bounding box center [390, 62] width 266 height 22
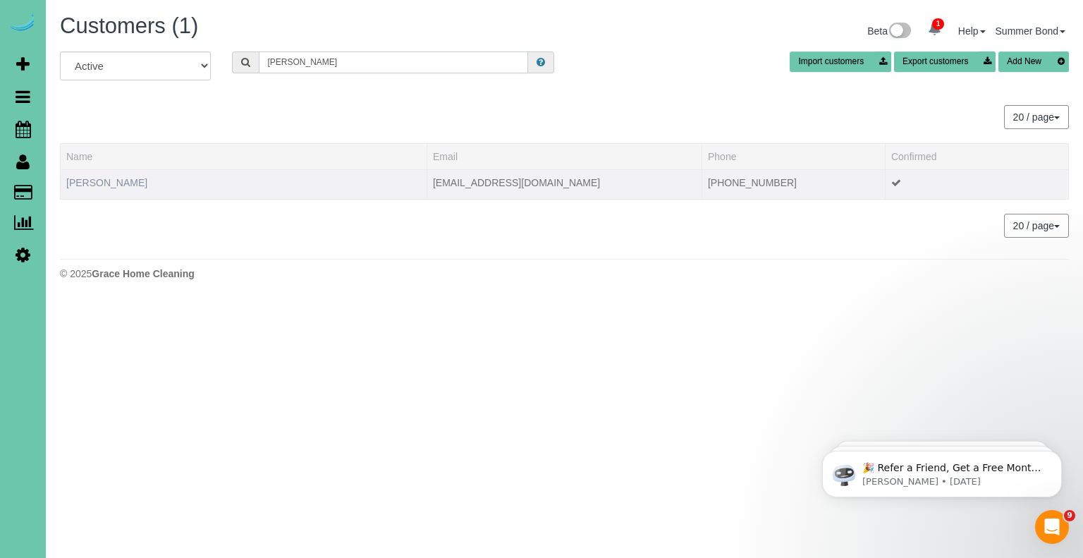
type input "Mike Van Ri"
click at [113, 180] on link "Mike Van Riesen" at bounding box center [106, 182] width 81 height 11
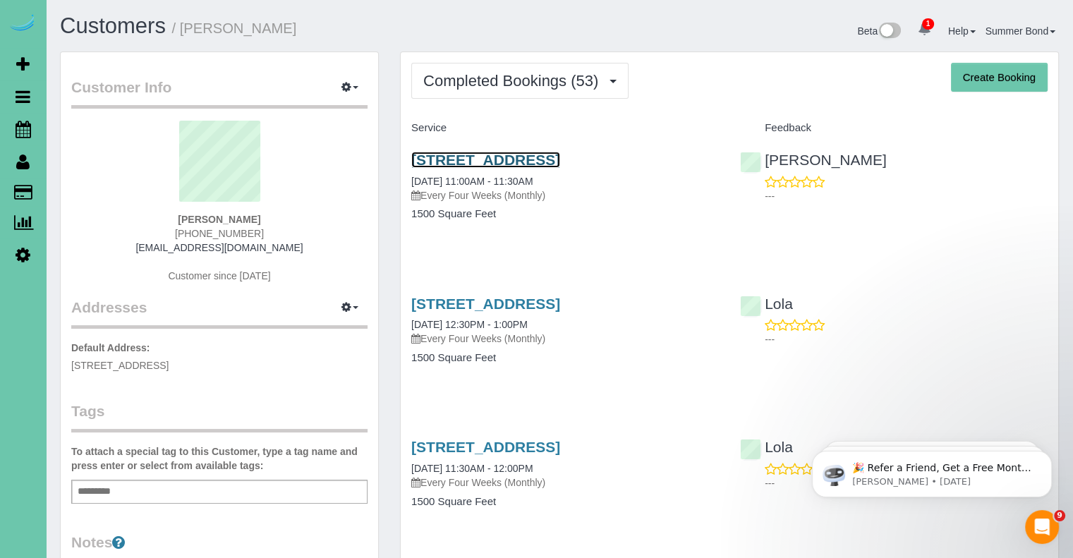
click at [412, 159] on link "2422 S 139th Circle, Omaha, NE 68144" at bounding box center [485, 160] width 149 height 16
click at [543, 300] on link "2422 S 139th Circle, Omaha, NE 68144" at bounding box center [485, 303] width 149 height 16
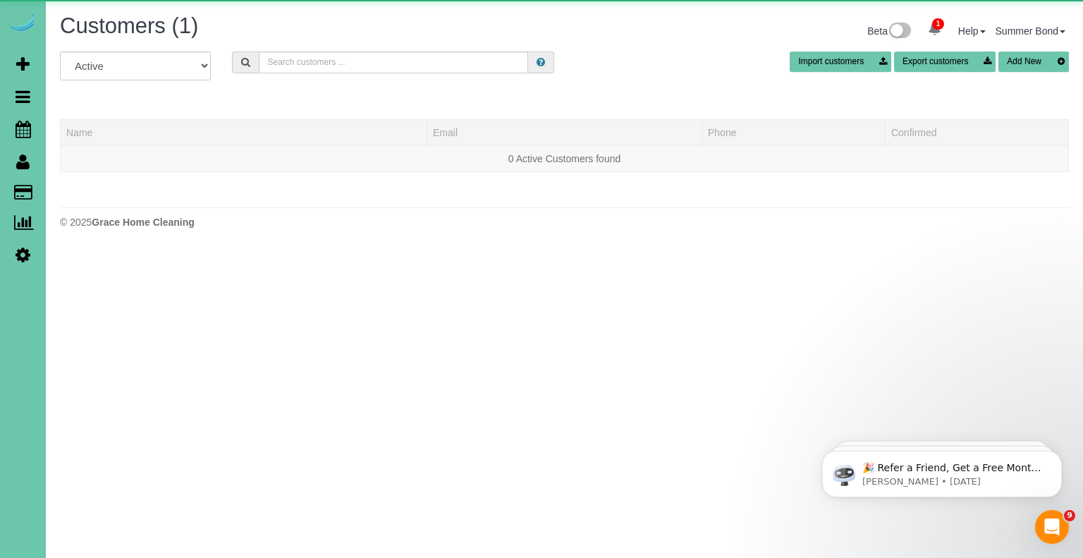
click at [324, 75] on div "All Active Archived Import customers Export customers Add New" at bounding box center [564, 70] width 1030 height 39
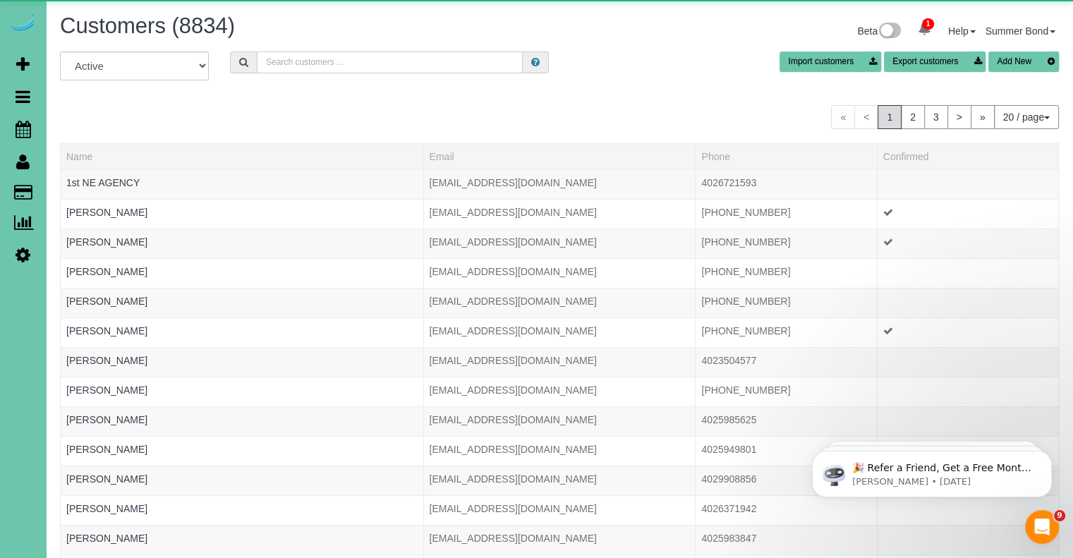
click at [313, 59] on input "text" at bounding box center [390, 62] width 266 height 22
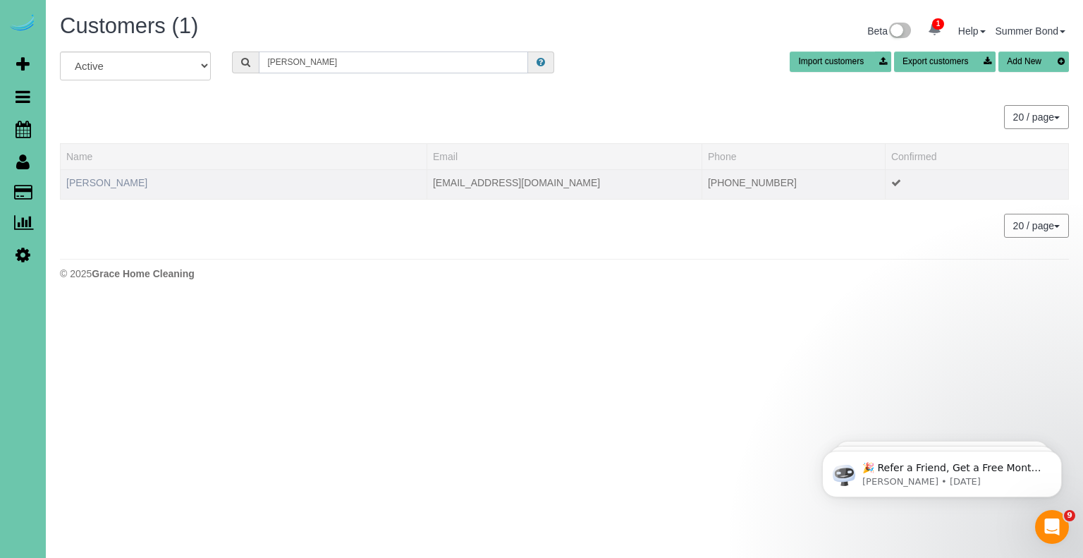
type input "Lacey Vander"
click at [135, 178] on link "Lacey Vanderplaats" at bounding box center [106, 182] width 81 height 11
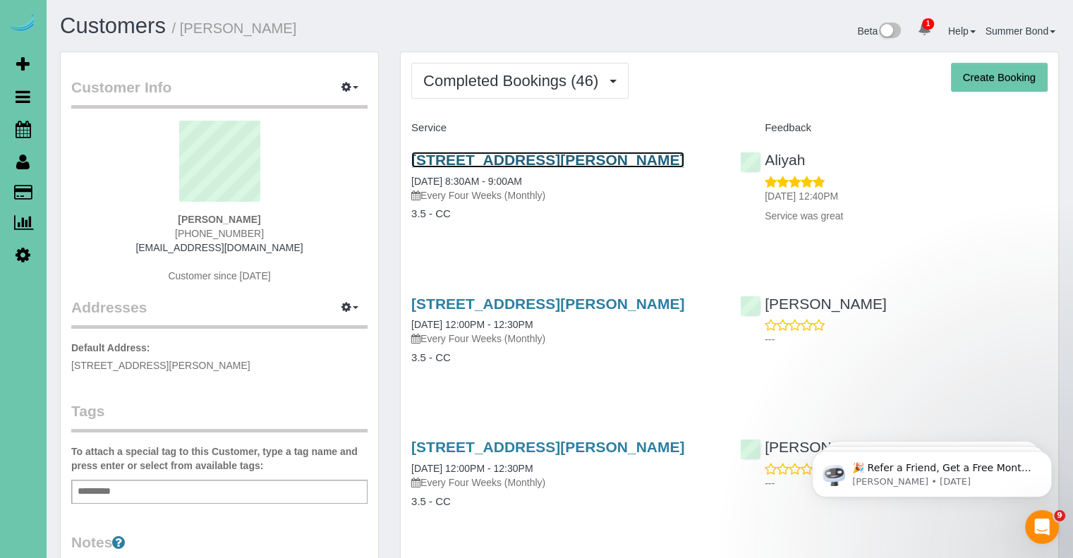
click at [568, 163] on link "18707 Patrick Ave, Elkhorn, NE 68022" at bounding box center [547, 160] width 273 height 16
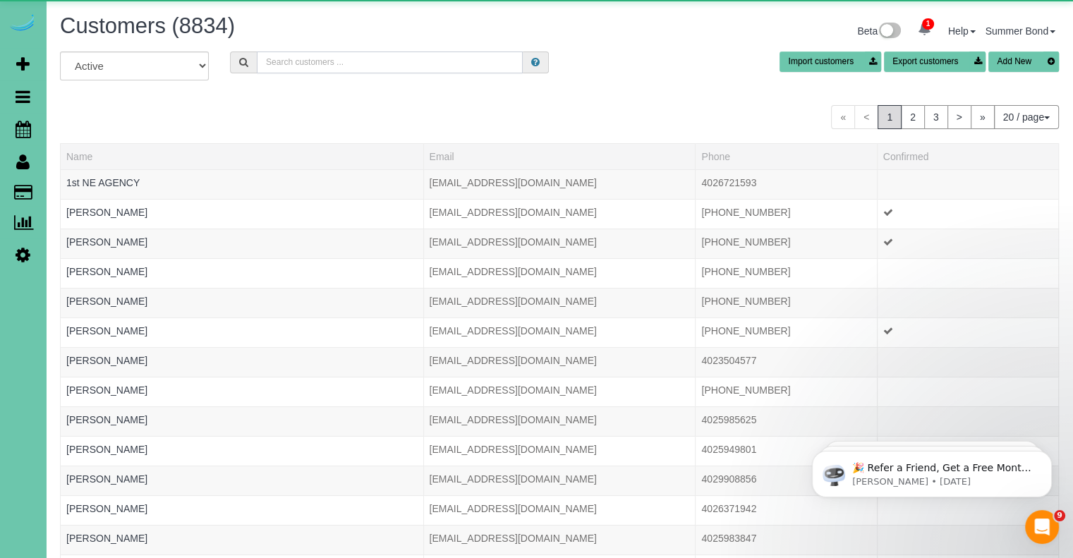
click at [305, 69] on input "text" at bounding box center [390, 62] width 266 height 22
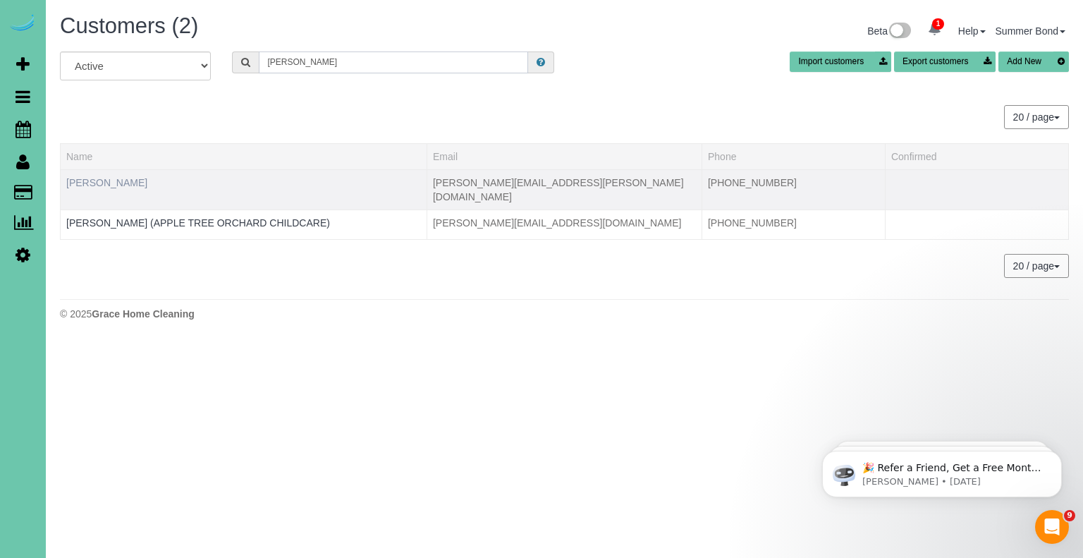
type input "Kristin Van"
click at [108, 178] on link "Kristin VanDerwyst" at bounding box center [106, 182] width 81 height 11
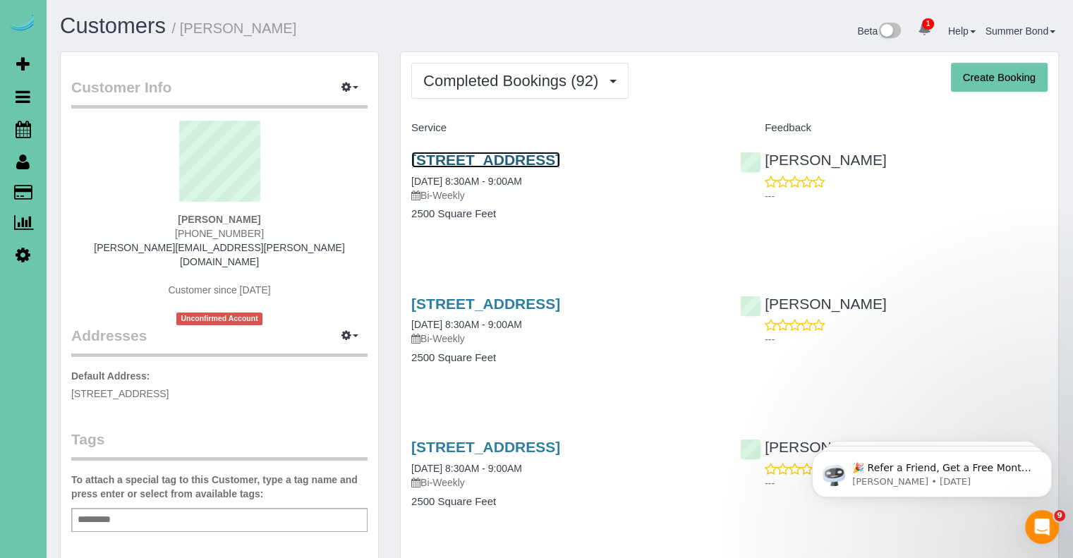
click at [434, 159] on link "1017 Macarthur Drive, Papillion, NE 68046" at bounding box center [485, 160] width 149 height 16
click at [471, 307] on link "1017 Macarthur Drive, Papillion, NE 68046" at bounding box center [485, 303] width 149 height 16
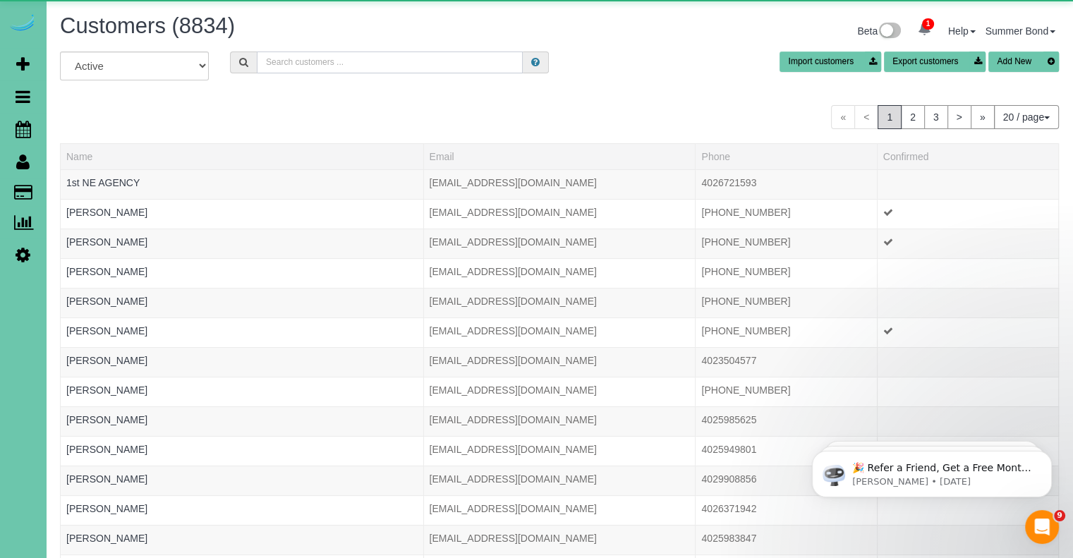
click at [307, 65] on input "text" at bounding box center [390, 62] width 266 height 22
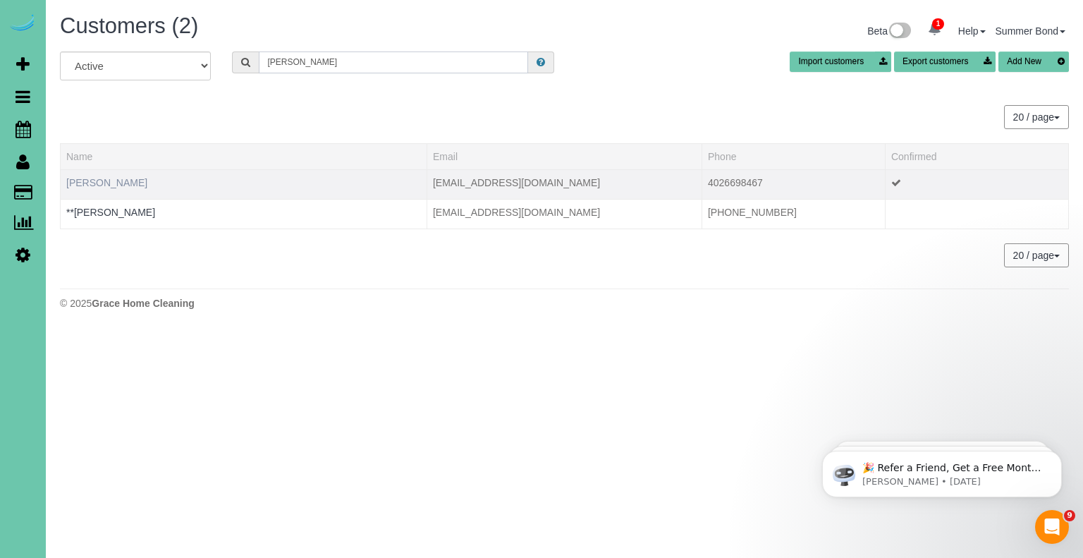
type input "Emily Van"
click at [118, 179] on link "Emily Van Haute" at bounding box center [106, 182] width 81 height 11
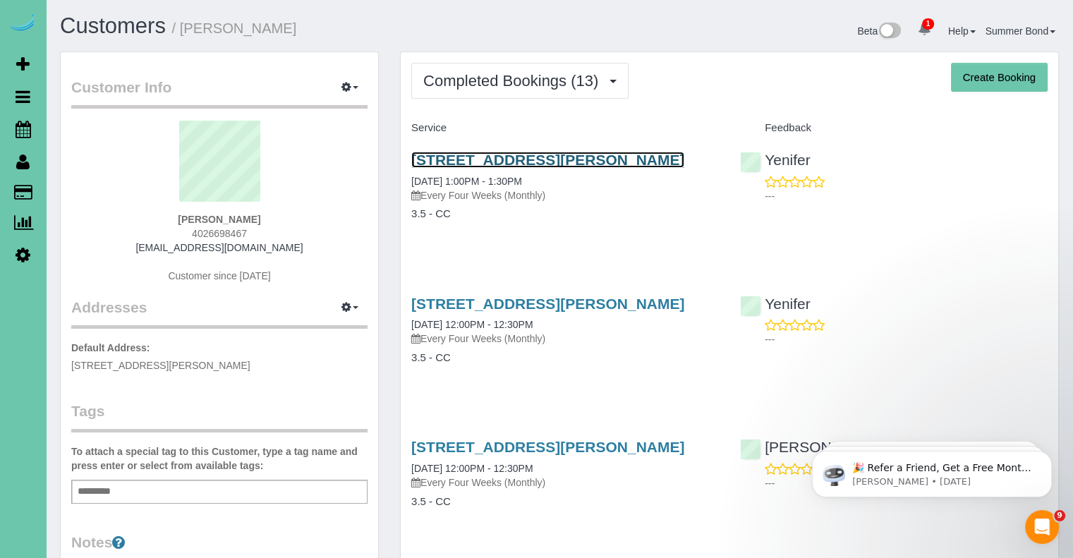
click at [526, 153] on link "13525 Larimore Ave, Omaha, NE 68164" at bounding box center [547, 160] width 273 height 16
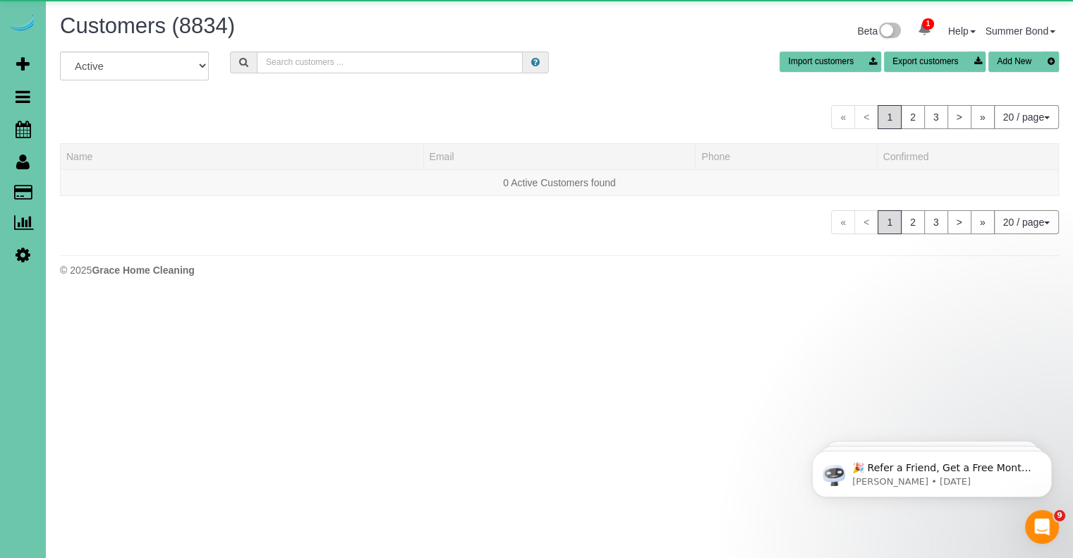
click at [316, 75] on div "All Active Archived Import customers Export customers Add New" at bounding box center [559, 70] width 1020 height 39
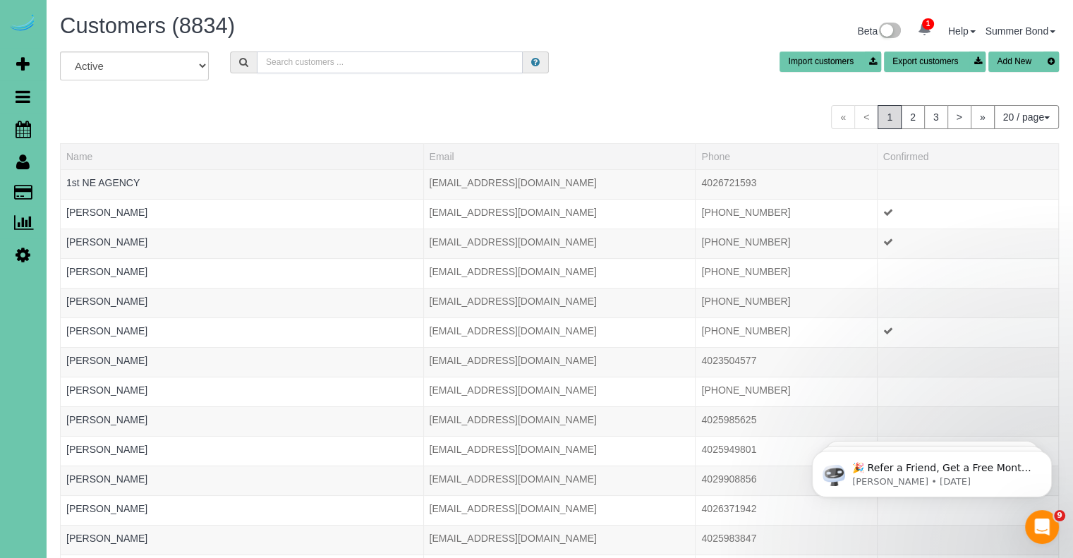
click at [312, 63] on input "text" at bounding box center [390, 62] width 266 height 22
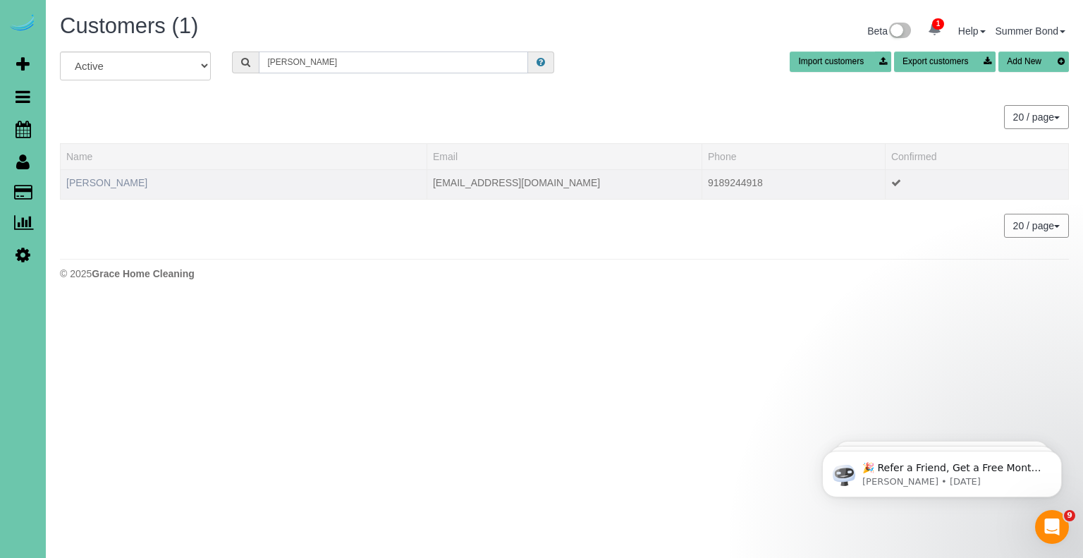
type input "Del Van"
click at [99, 181] on link "Del VanHorn" at bounding box center [106, 182] width 81 height 11
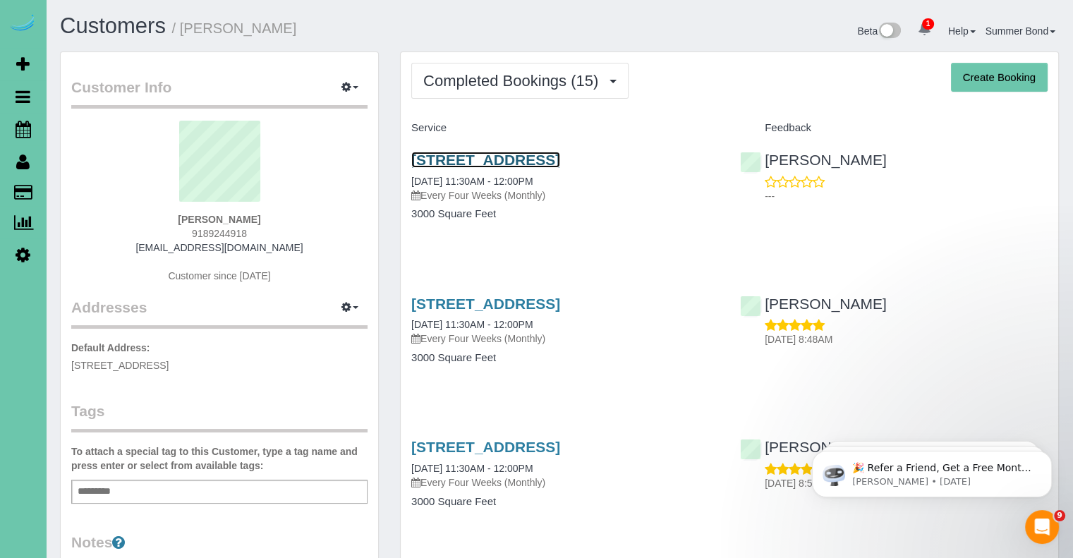
click at [428, 161] on link "604 Kent Drive, Papillion, NE 68046" at bounding box center [485, 160] width 149 height 16
click at [531, 303] on link "604 Kent Drive, Papillion, NE 68046" at bounding box center [485, 303] width 149 height 16
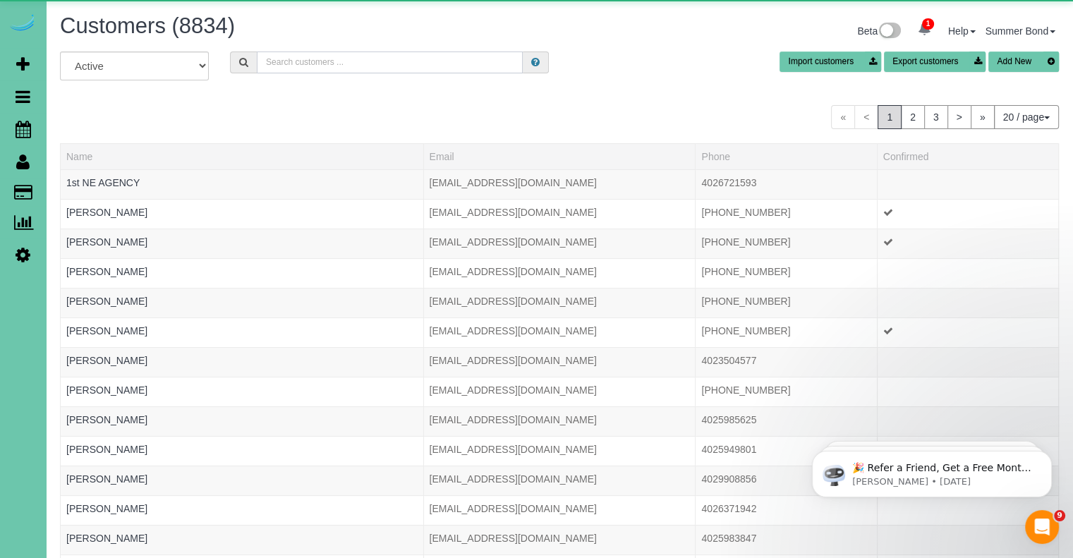
click at [319, 66] on input "text" at bounding box center [390, 62] width 266 height 22
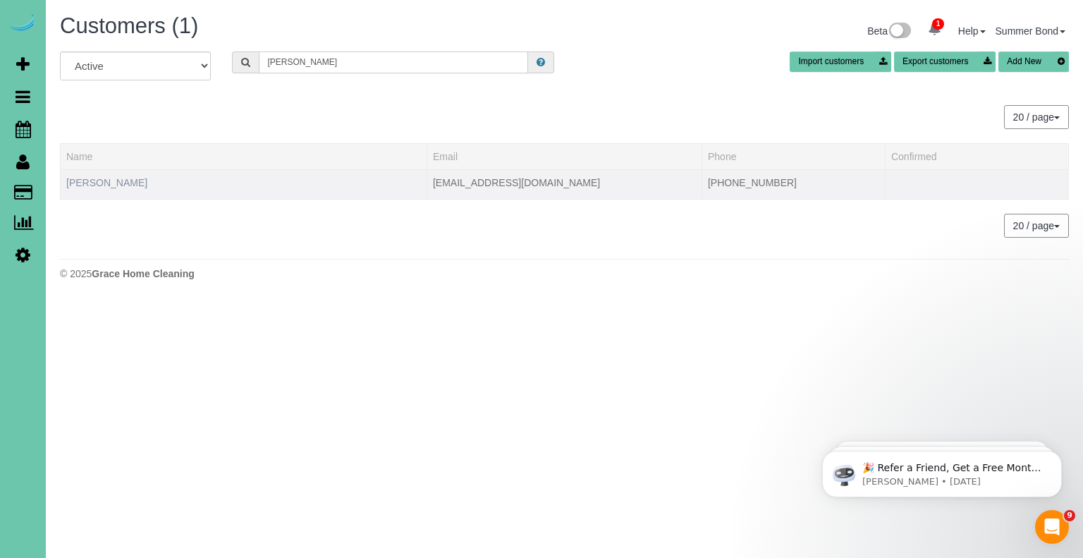
type input "Victoria vanto"
click at [104, 183] on link "Victoria Vantol" at bounding box center [106, 182] width 81 height 11
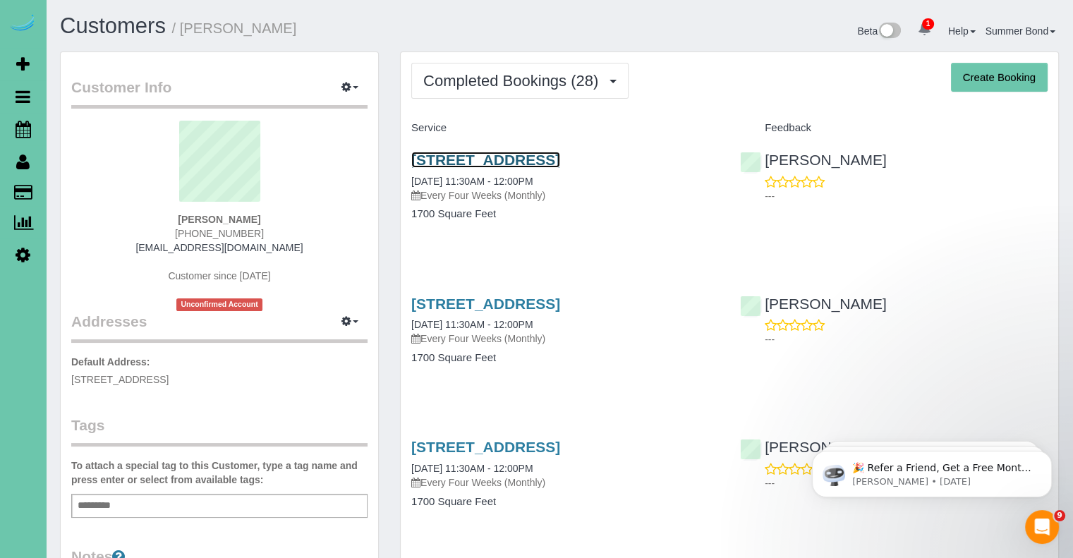
click at [465, 164] on link "7916 Hillcrest Lane Ct, La Vista, NE 68128" at bounding box center [485, 160] width 149 height 16
click at [484, 295] on link "7916 Hillcrest Lane Ct, La Vista, NE 68128" at bounding box center [485, 303] width 149 height 16
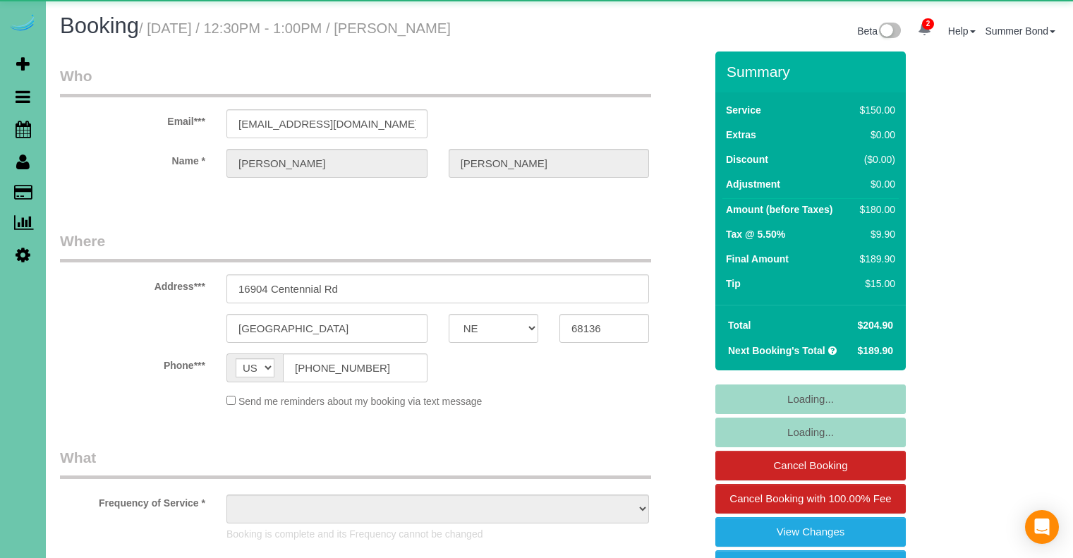
select select "NE"
select select "object:865"
select select "string:fspay-e49967d2-80d6-4860-9c3b-c88e1a0f8043"
select select "number:36"
select select "number:41"
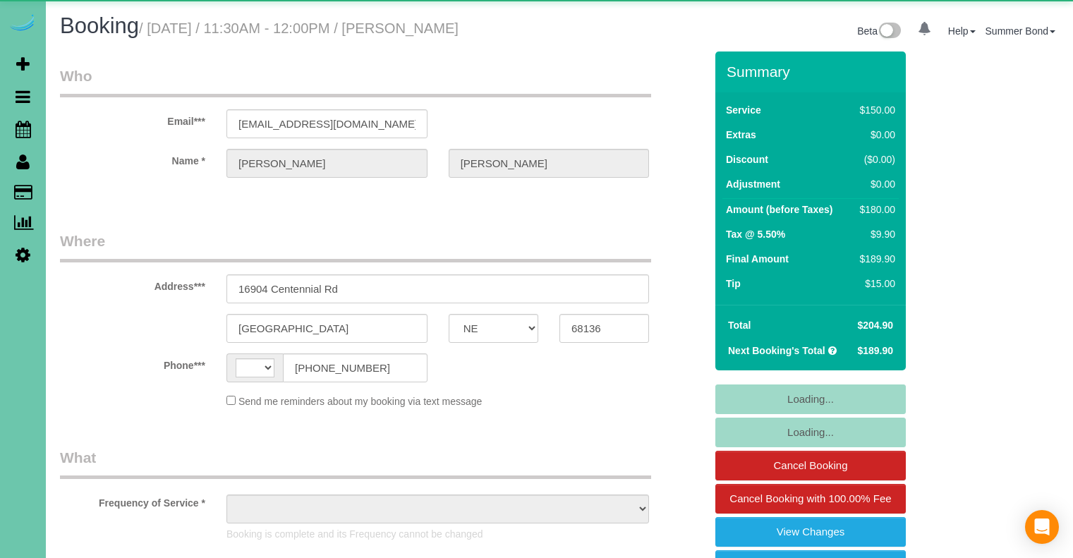
select select "NE"
select select "string:US"
select select "object:649"
select select "string:fspay-e49967d2-80d6-4860-9c3b-c88e1a0f8043"
select select "object:881"
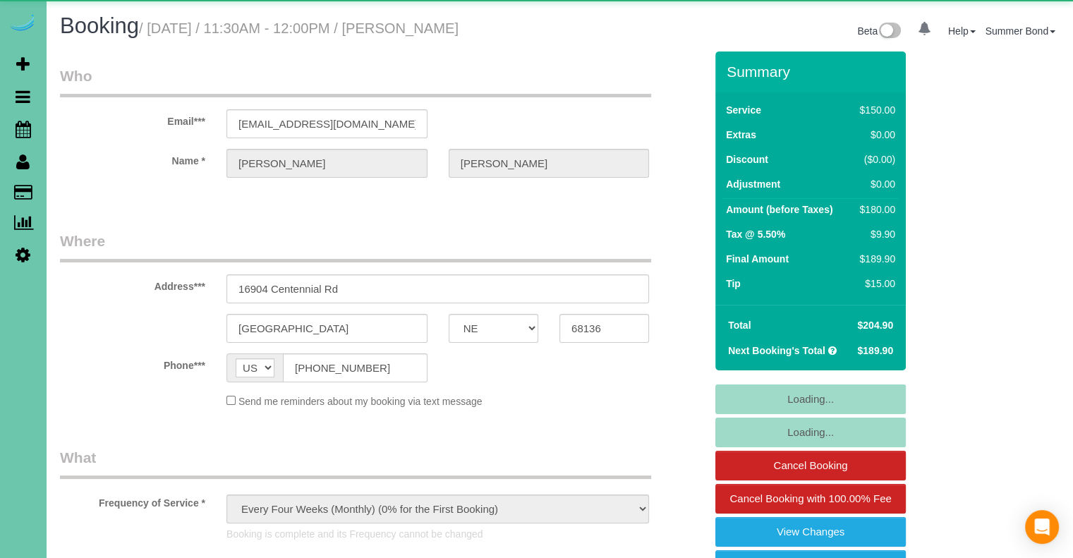
select select "number:36"
select select "number:41"
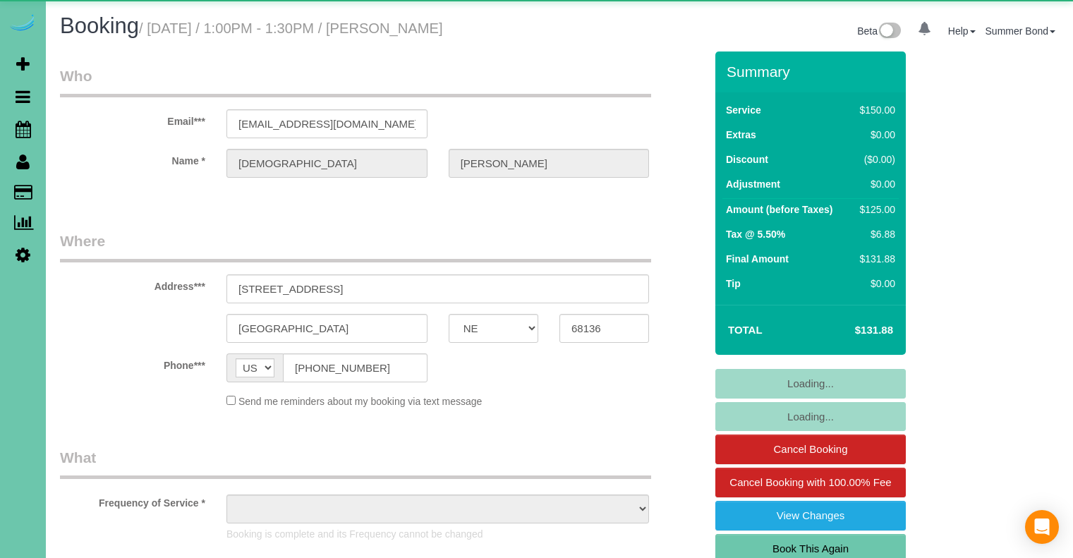
select select "NE"
select select "object:673"
select select "string:fspay-b2287c44-432e-4da6-9598-75d05666ced3"
select select "object:747"
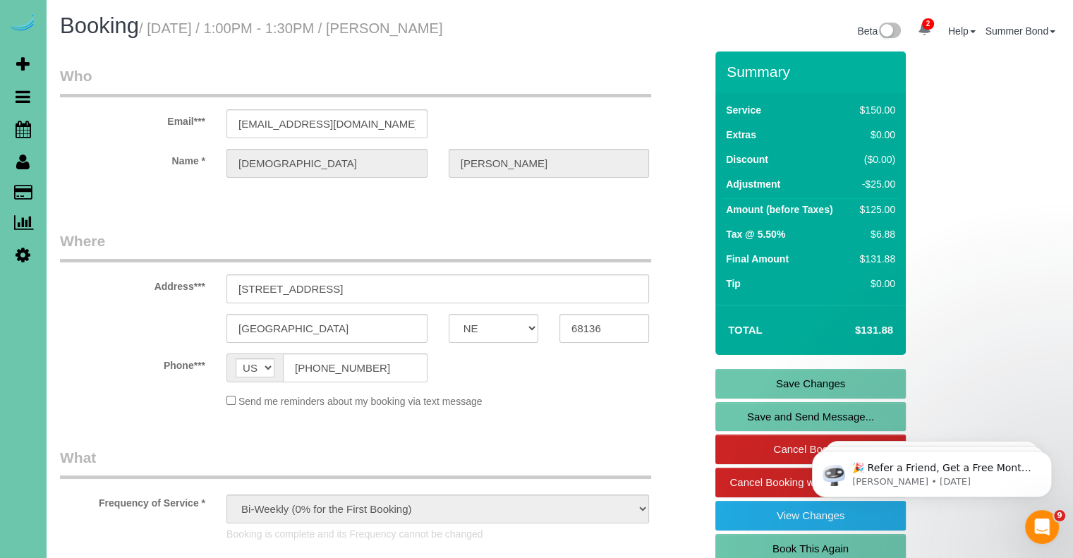
scroll to position [1640, 0]
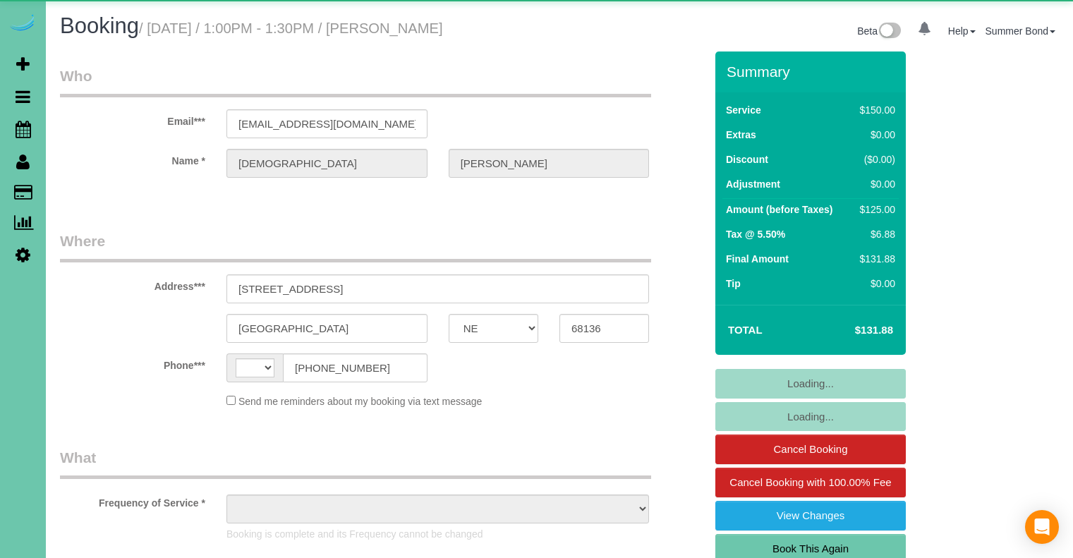
select select "NE"
select select "string:[GEOGRAPHIC_DATA]"
select select "object:673"
select select "string:fspay-b2287c44-432e-4da6-9598-75d05666ced3"
select select "object:930"
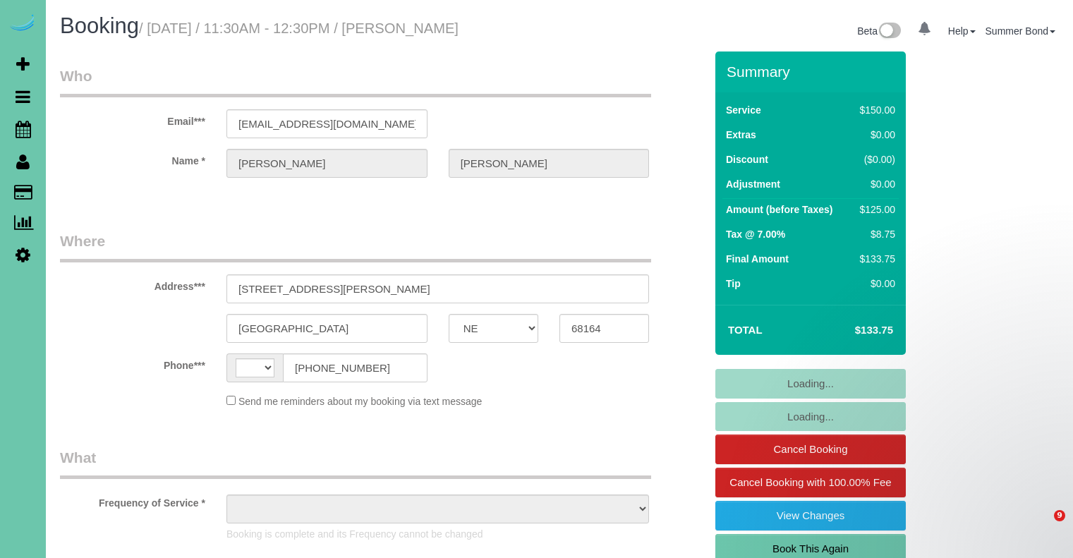
select select "NE"
select select "string:[GEOGRAPHIC_DATA]"
select select "object:397"
select select "string:fspay-3c8568f8-5b3e-4200-9879-71bb73fe3ed9"
select select "object:677"
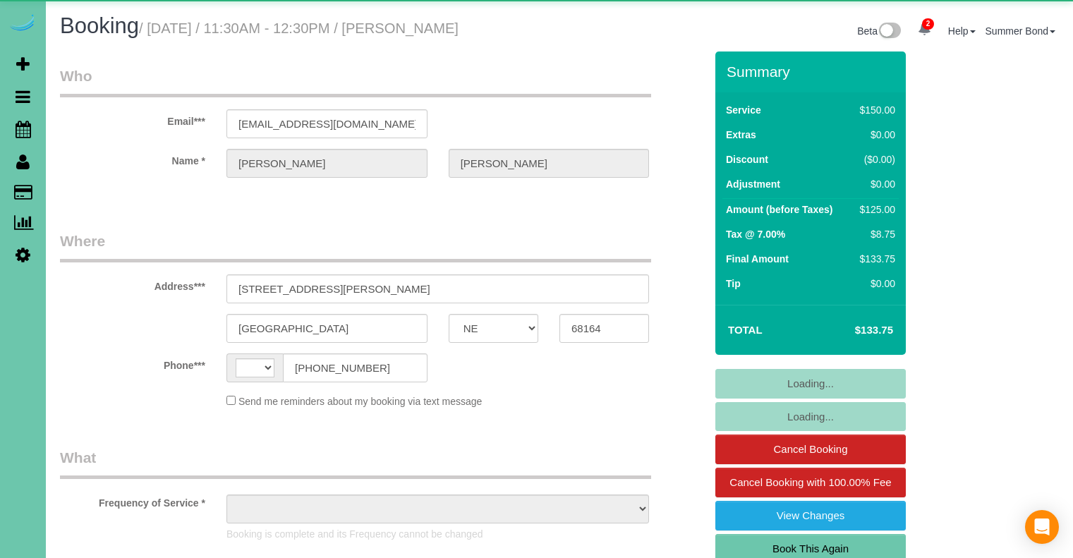
select select "NE"
select select "string:[GEOGRAPHIC_DATA]"
select select "object:677"
select select "string:fspay-3c8568f8-5b3e-4200-9879-71bb73fe3ed9"
select select "NE"
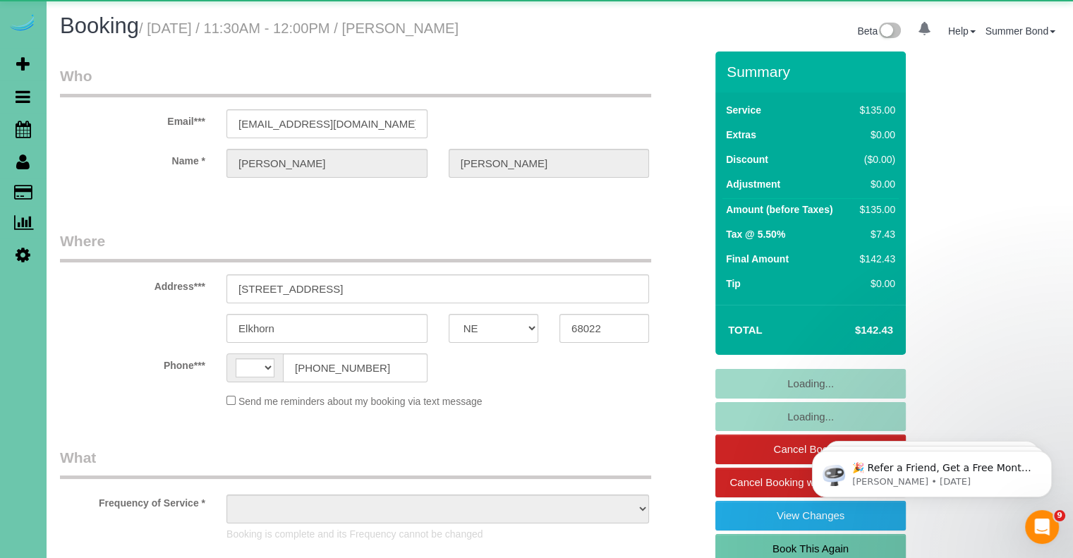
select select "string:[GEOGRAPHIC_DATA]"
select select "object:644"
select select "string:fspay-5f8fc0a5-f74c-42fb-b82e-9a721704de72"
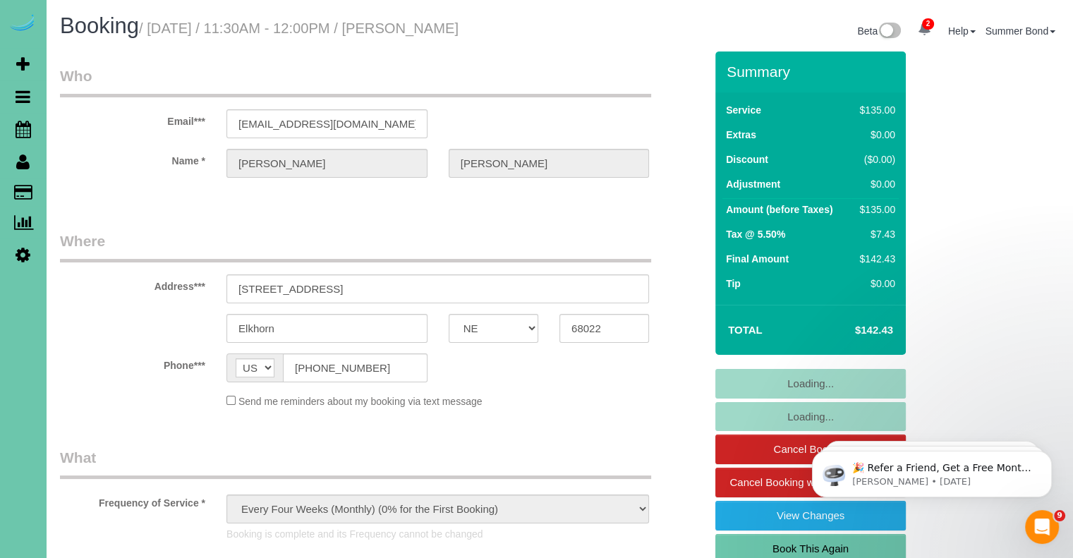
select select "object:919"
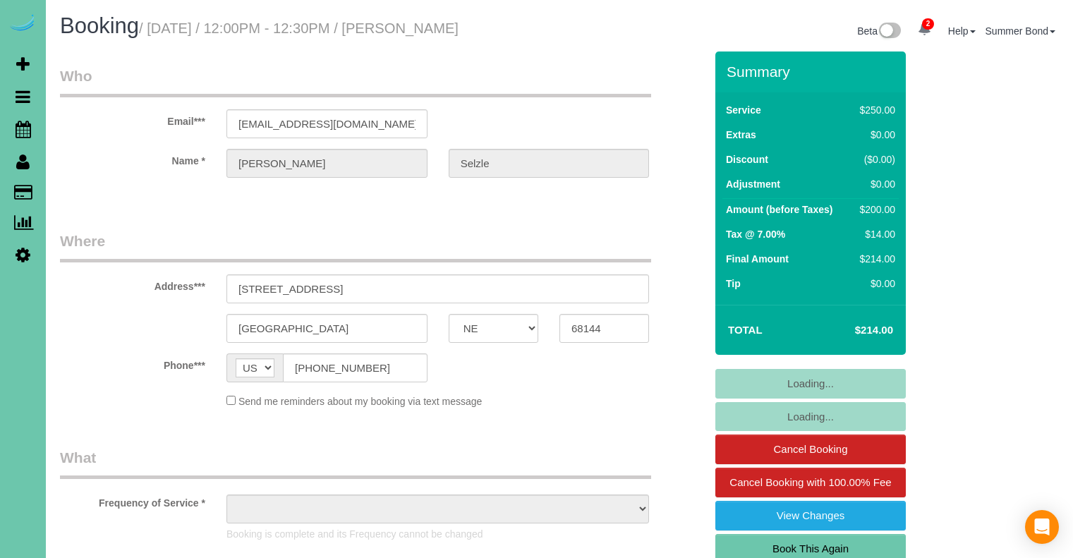
select select "NE"
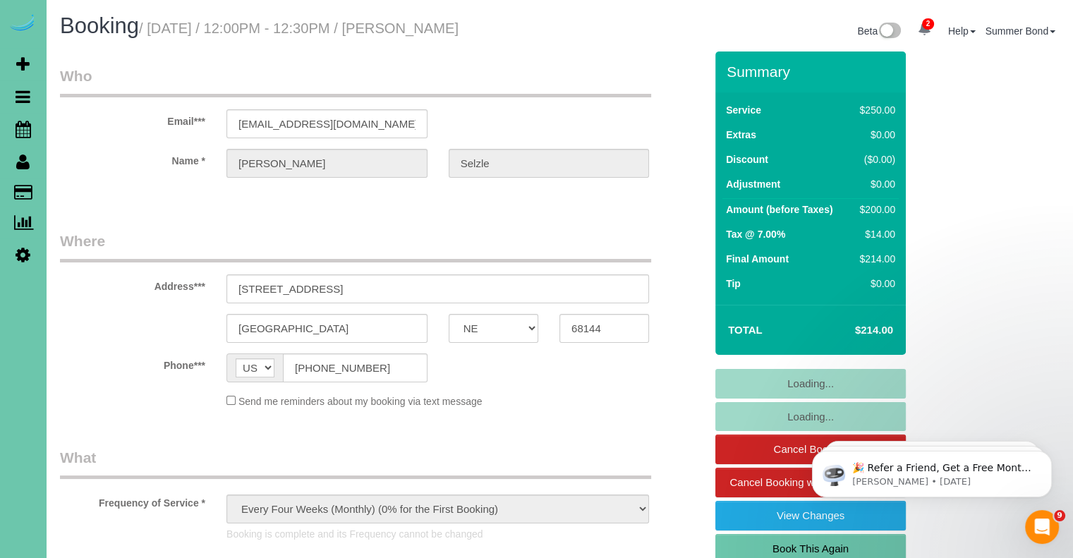
select select "object:976"
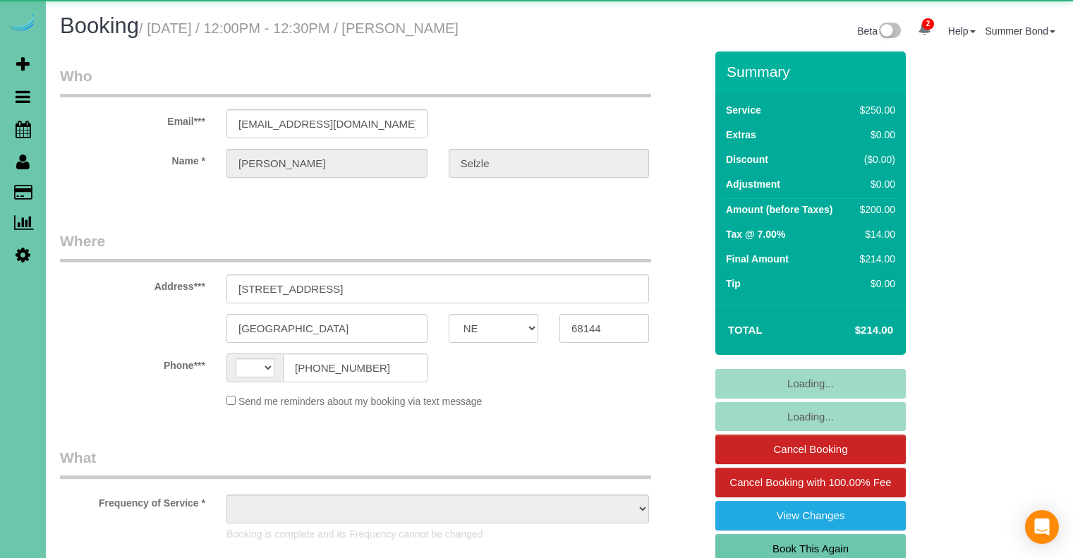
select select "NE"
select select "string:[GEOGRAPHIC_DATA]"
select select "object:956"
select select "string:fspay-d4a9cfac-3611-4380-b794-5618471535c4"
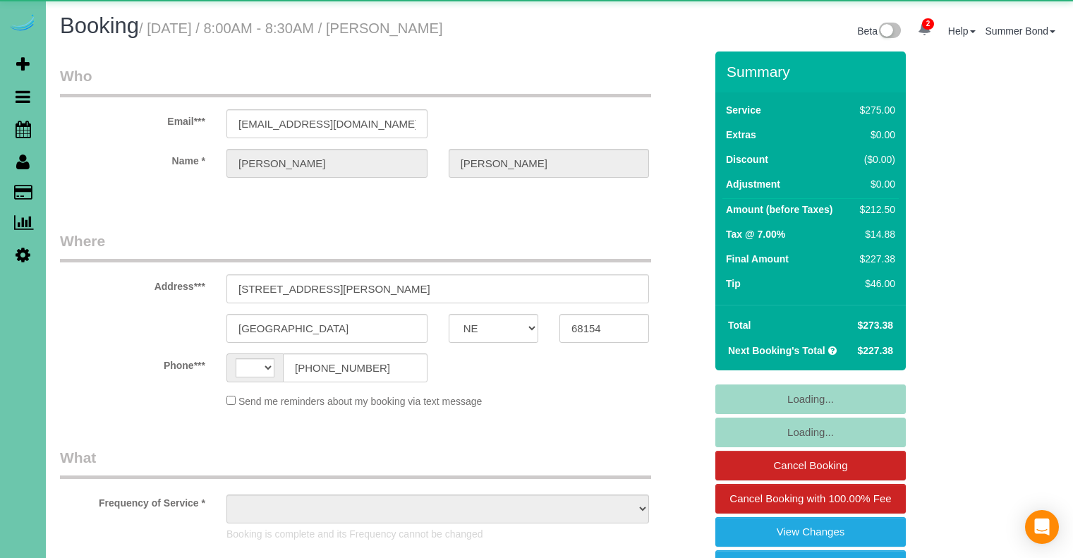
select select "NE"
select select "string:[GEOGRAPHIC_DATA]"
select select "object:935"
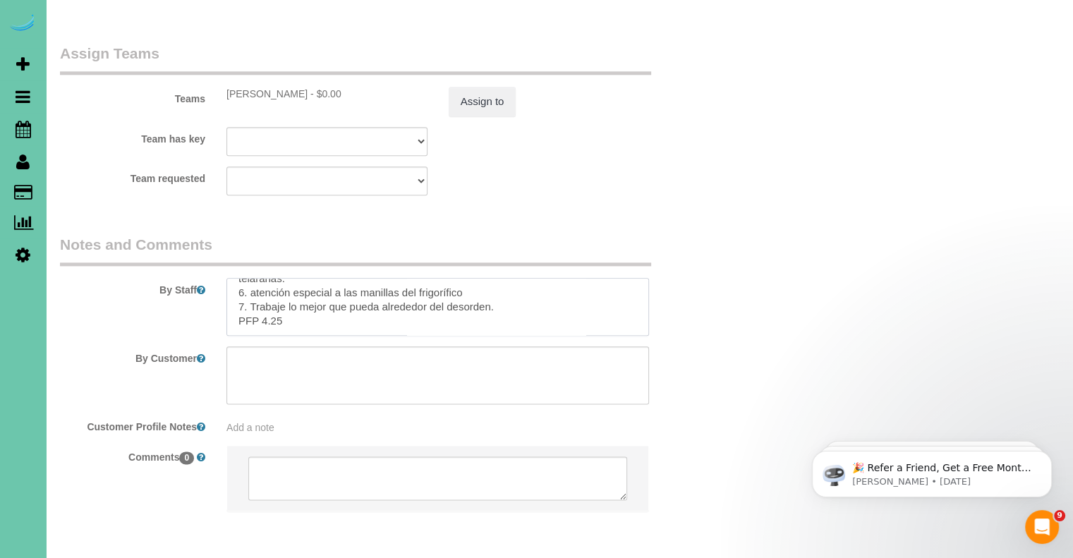
scroll to position [1653, 0]
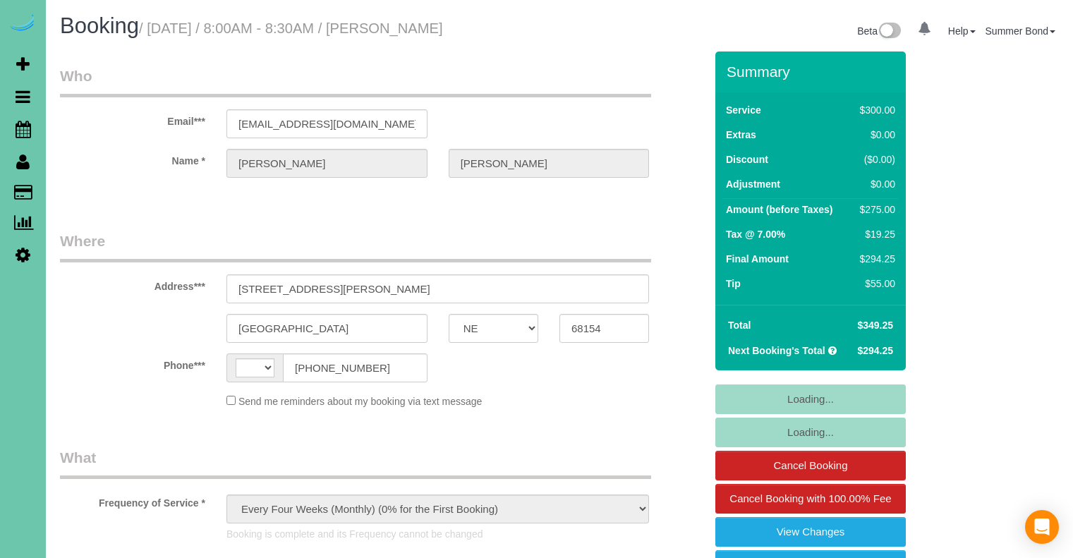
select select "NE"
select select "string:[GEOGRAPHIC_DATA]"
select select "string:fspay-6f4524b3-163c-44a9-8990-2f2627b0bdbc"
select select "object:890"
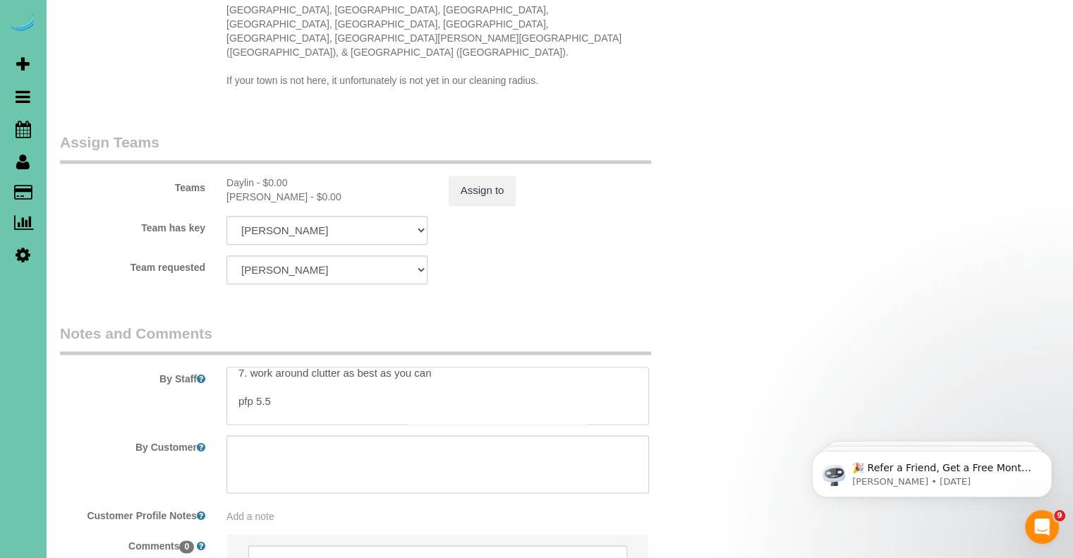
scroll to position [84, 0]
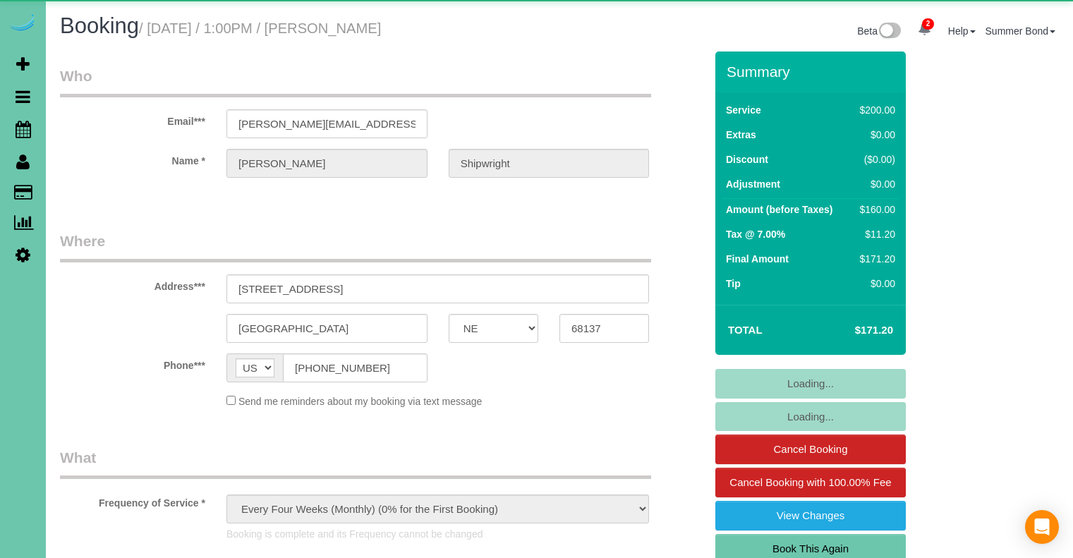
select select "NE"
select select "object:679"
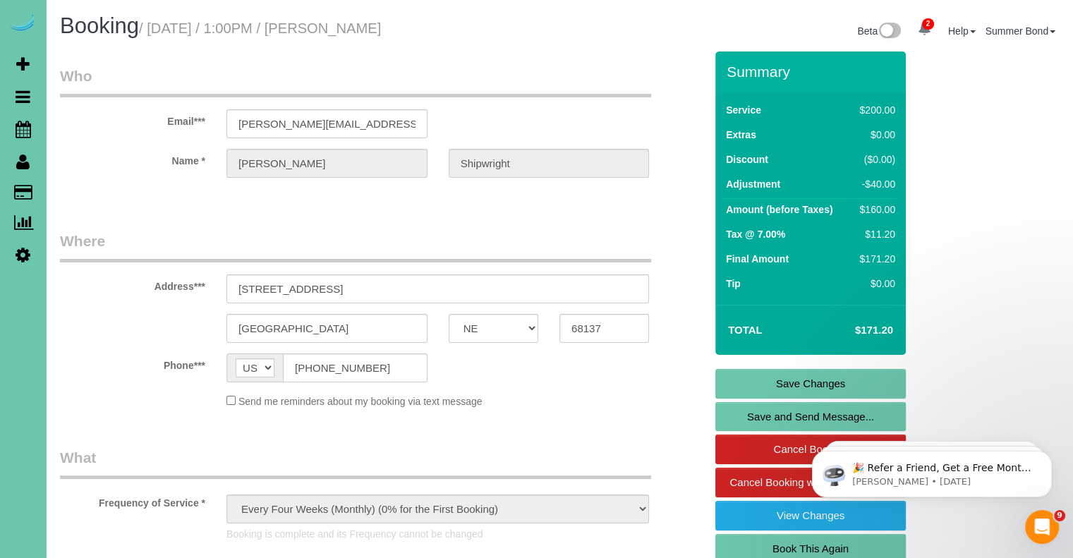
click at [695, 262] on div "Address*** 6406 S 118th Plaza" at bounding box center [382, 267] width 666 height 73
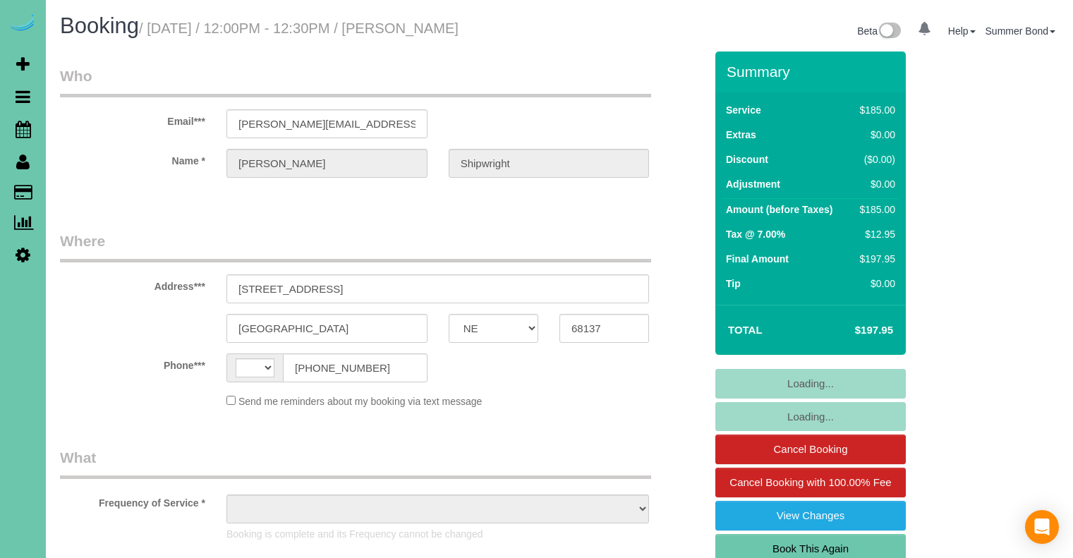
select select "NE"
select select "string:[GEOGRAPHIC_DATA]"
select select "object:703"
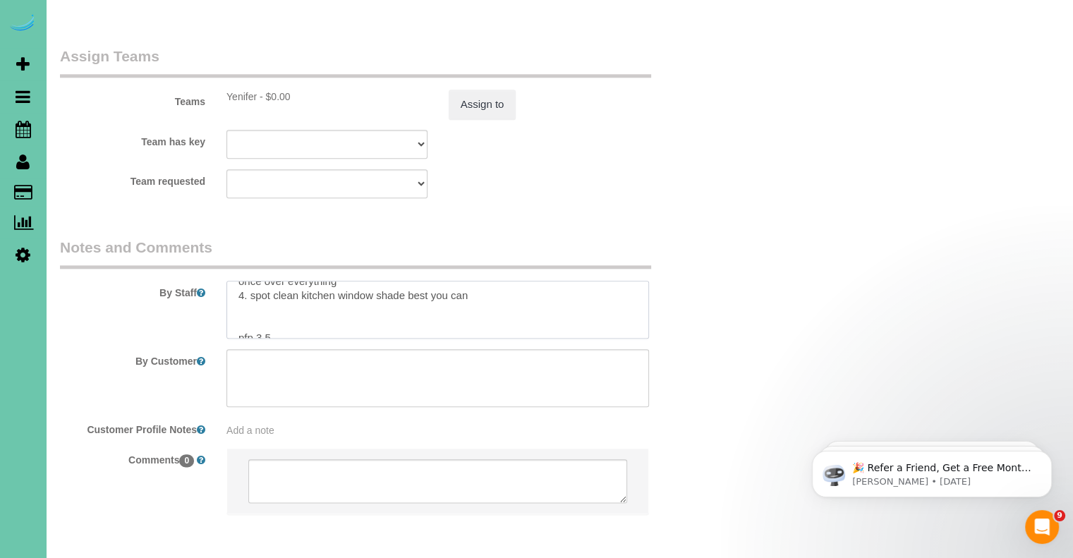
scroll to position [84, 0]
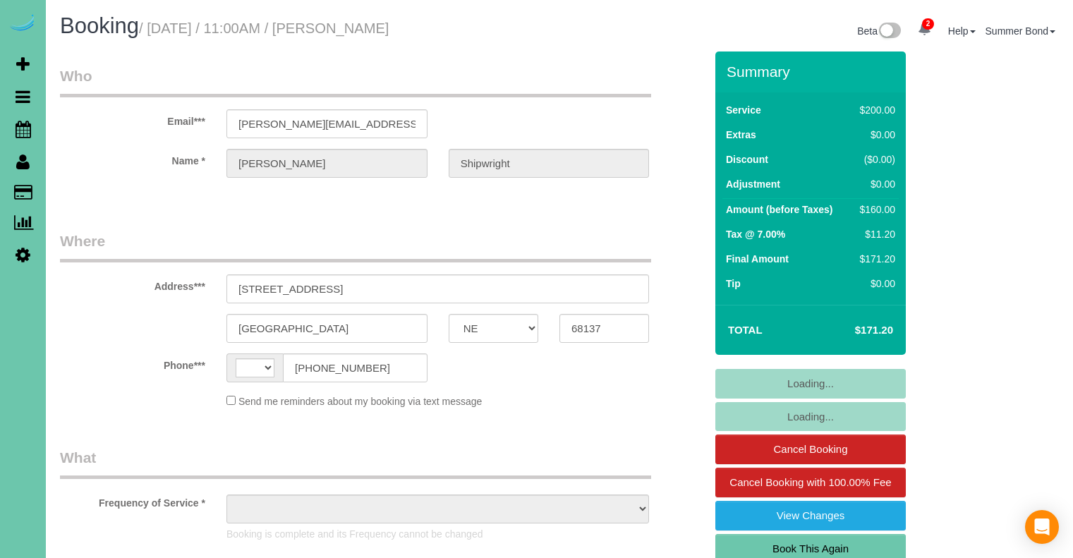
select select "NE"
select select "string:[GEOGRAPHIC_DATA]"
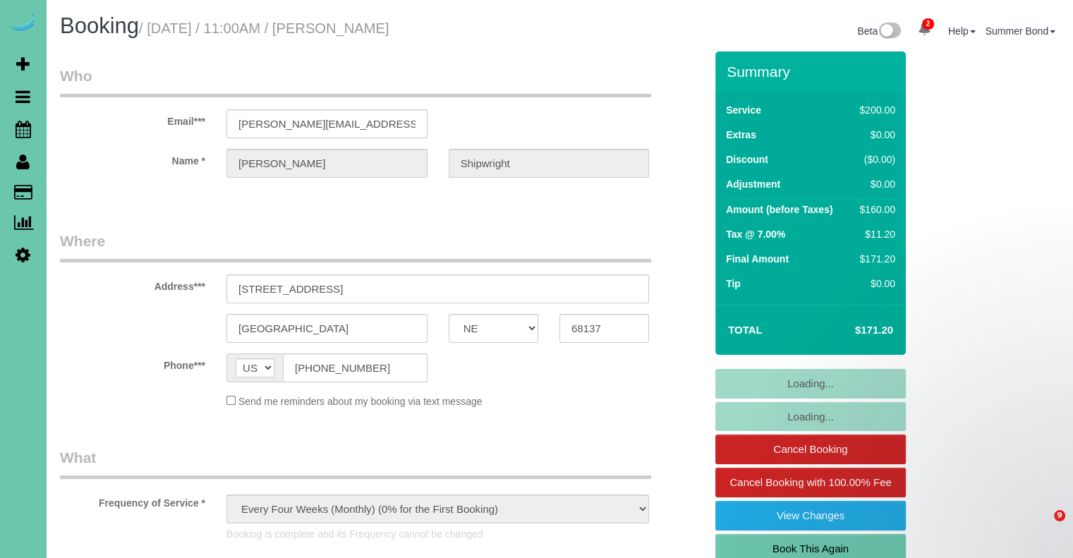
select select "object:916"
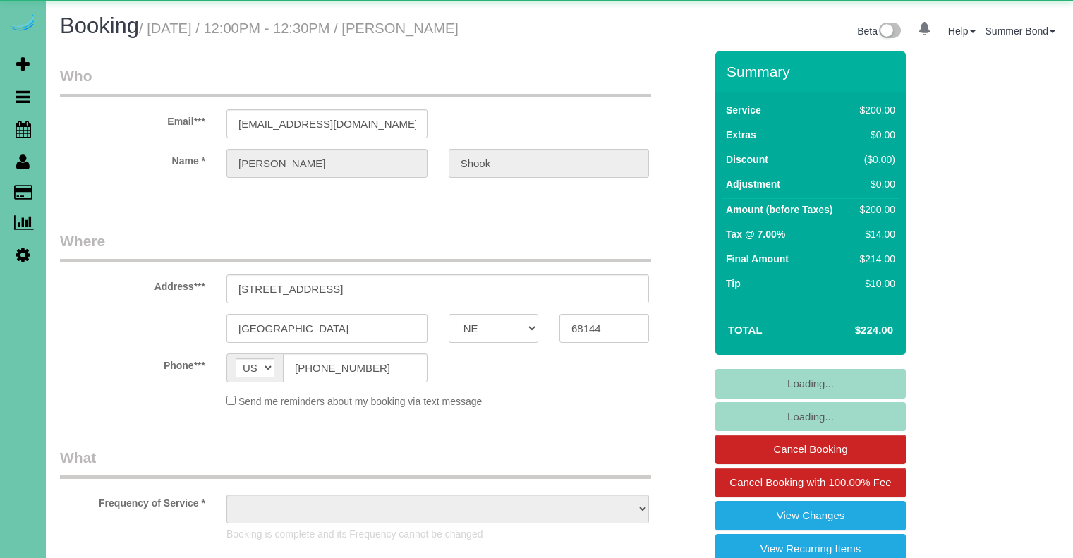
select select "NE"
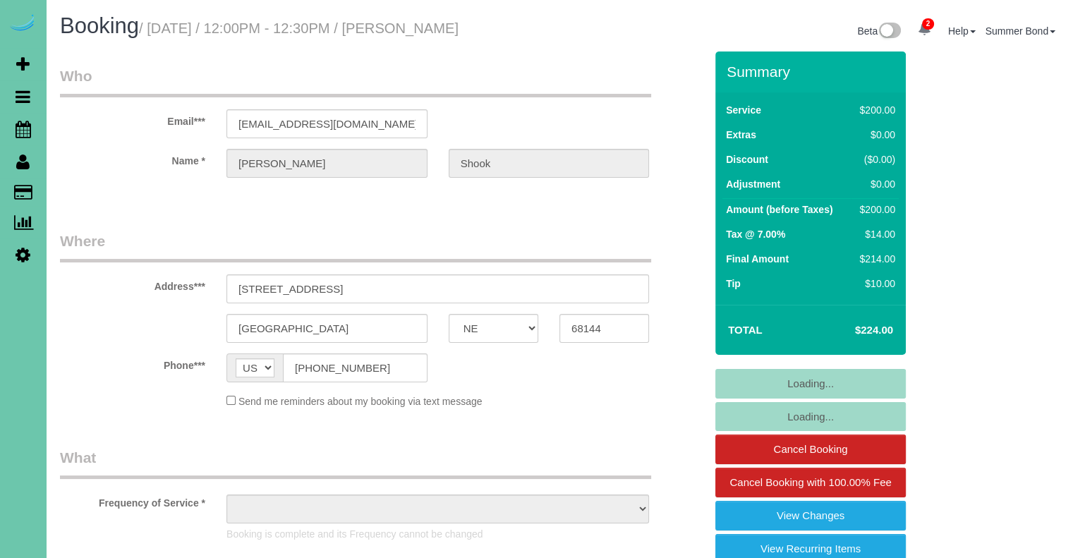
select select "object:862"
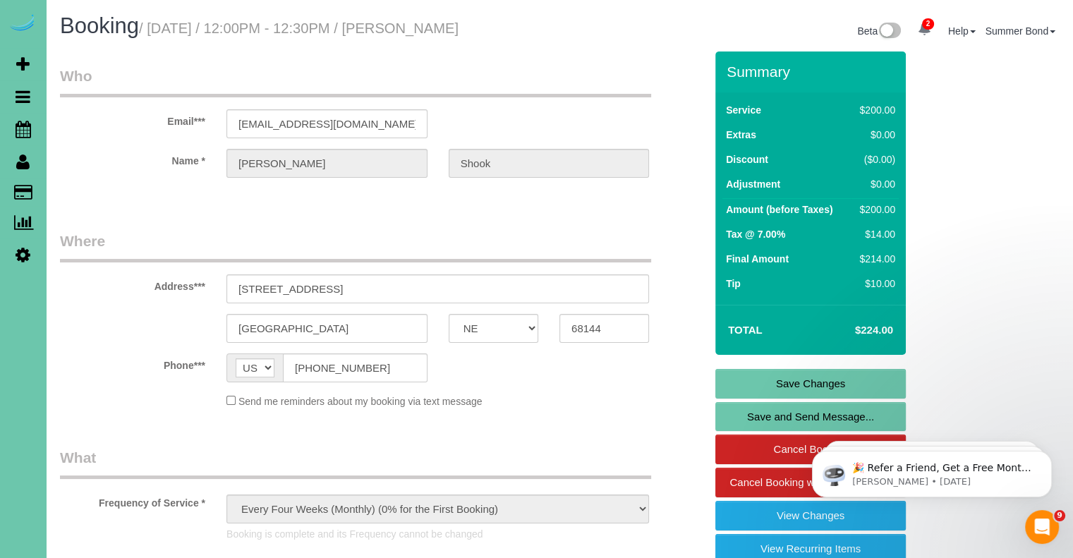
scroll to position [1640, 0]
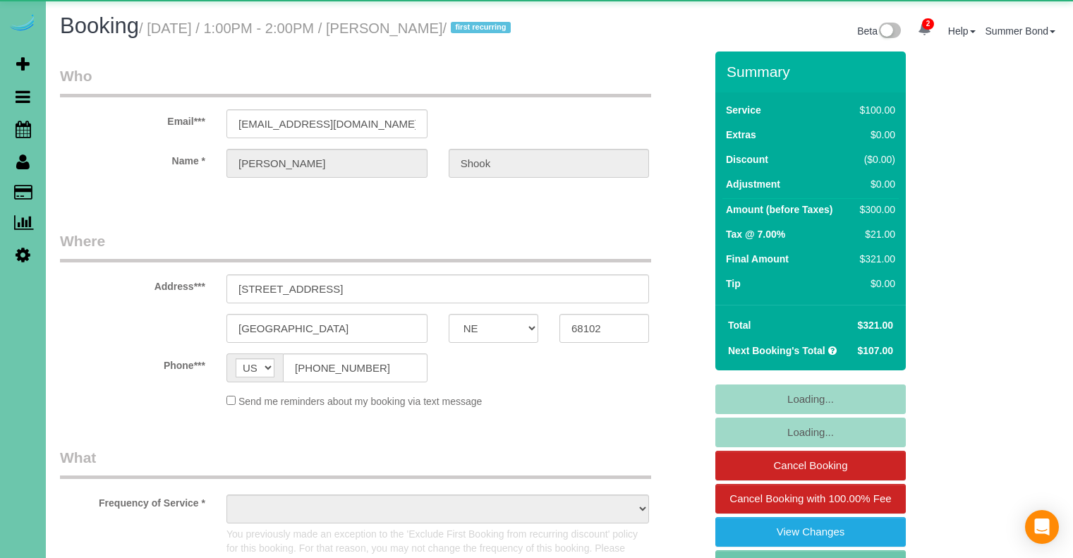
select select "NE"
select select "object:706"
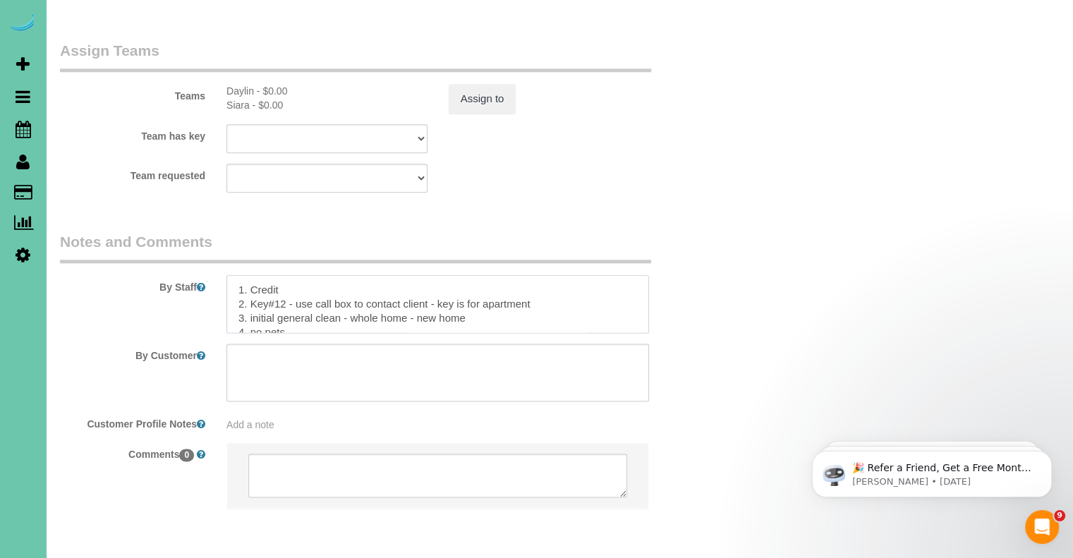
scroll to position [225, 0]
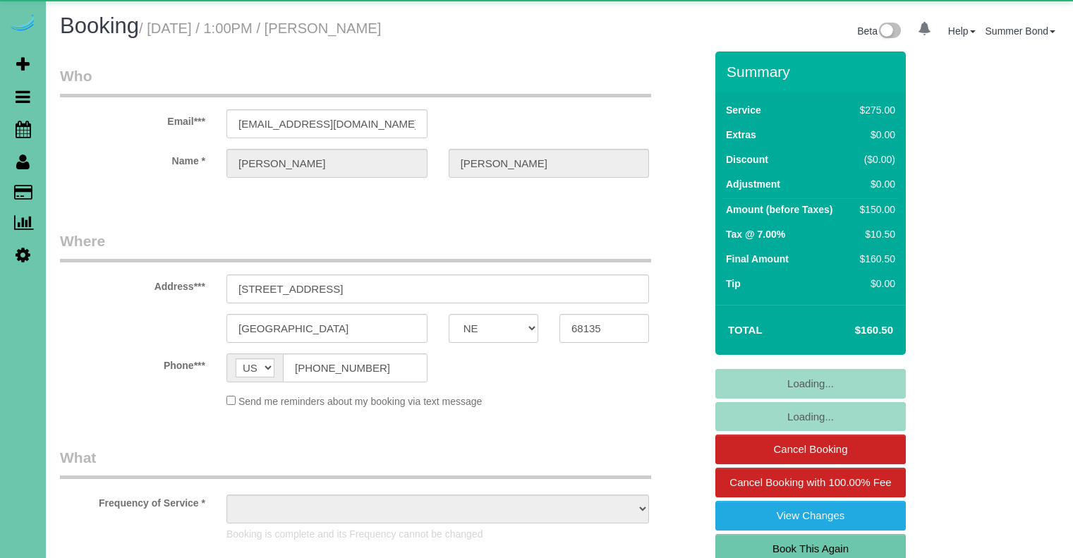
select select "NE"
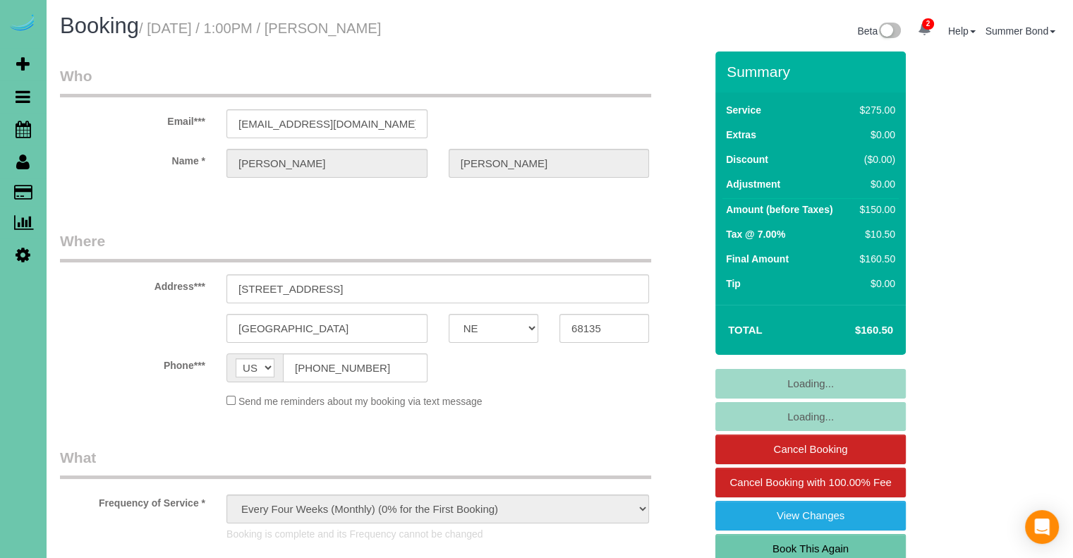
select select "object:747"
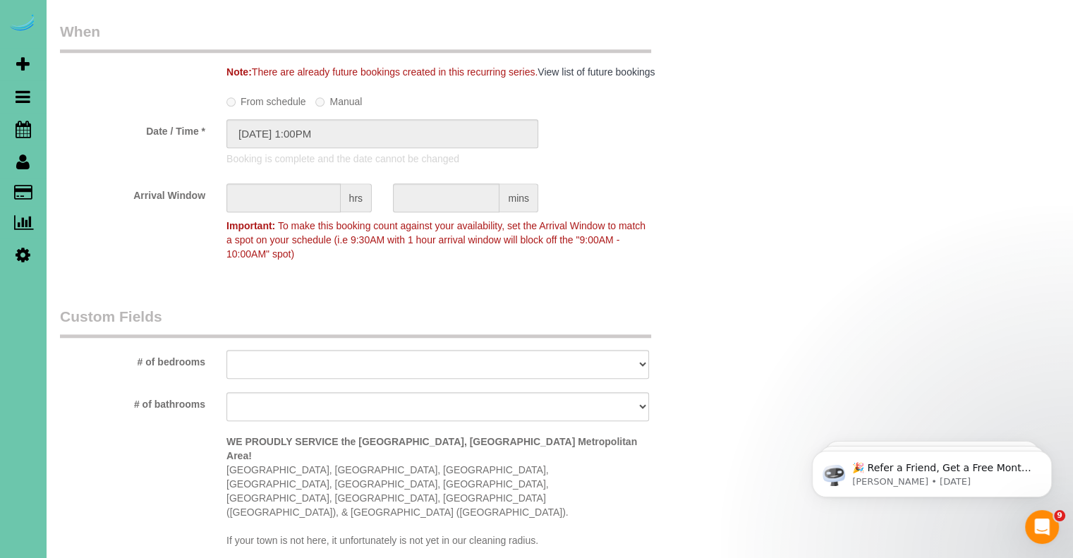
scroll to position [1128, 0]
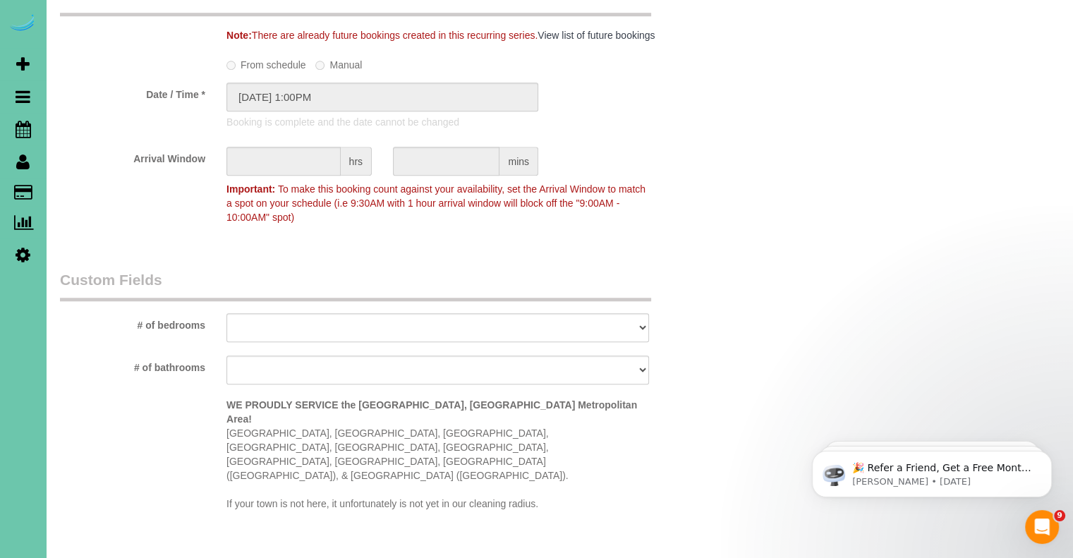
click at [738, 219] on div "Who Email*** [EMAIL_ADDRESS][DOMAIN_NAME] Name * [PERSON_NAME] Where Address***…" at bounding box center [559, -1] width 999 height 2153
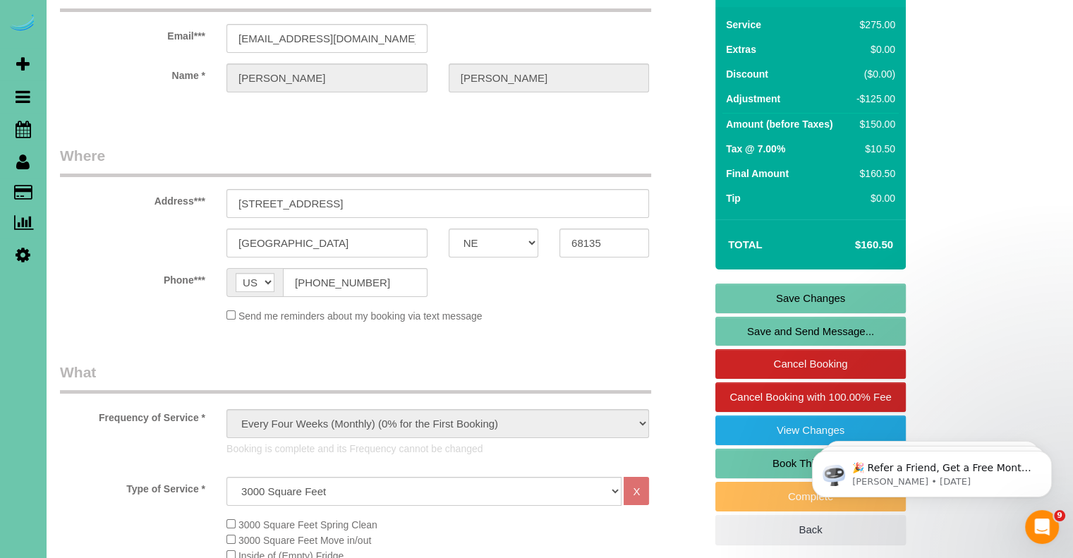
scroll to position [0, 0]
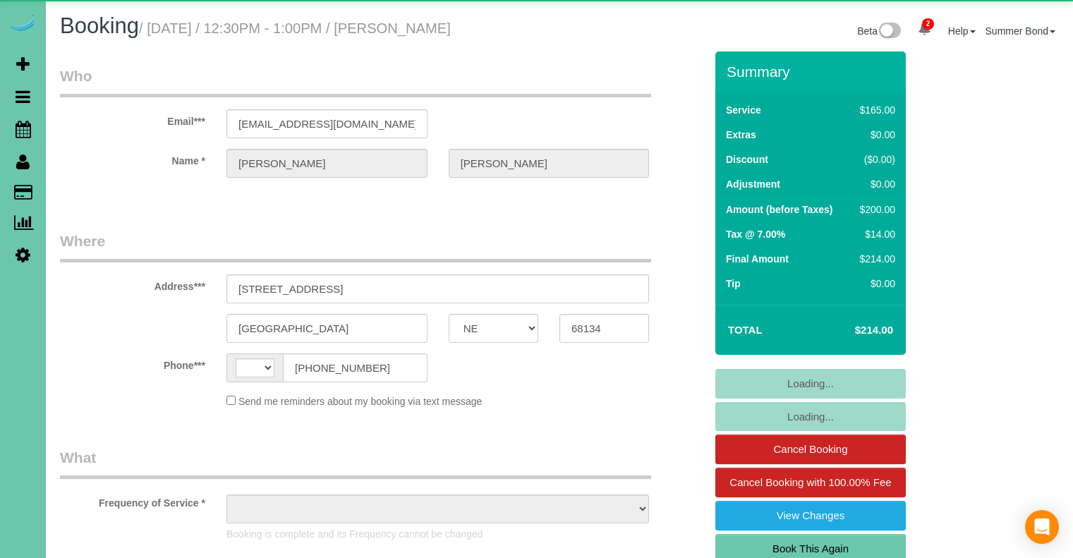
select select "NE"
select select "string:[GEOGRAPHIC_DATA]"
select select "string:fspay-61807217-05ac-44c6-a008-d605603bbb5a"
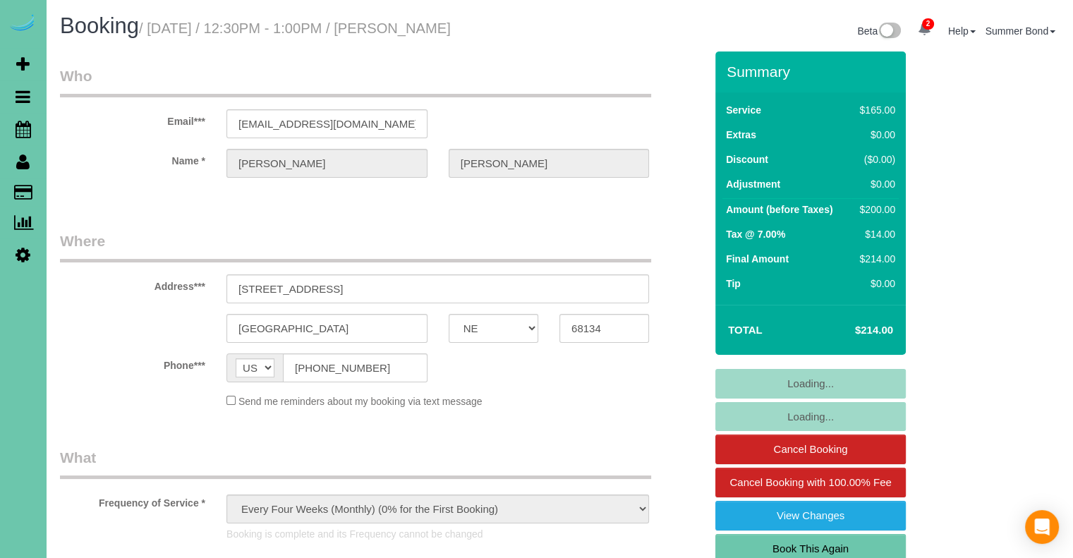
select select "object:933"
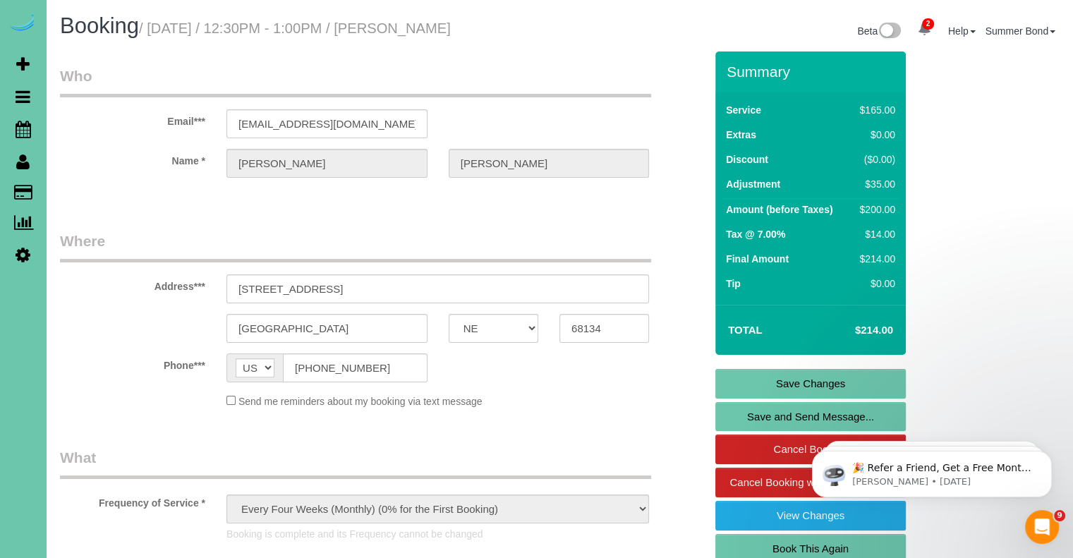
scroll to position [1641, 0]
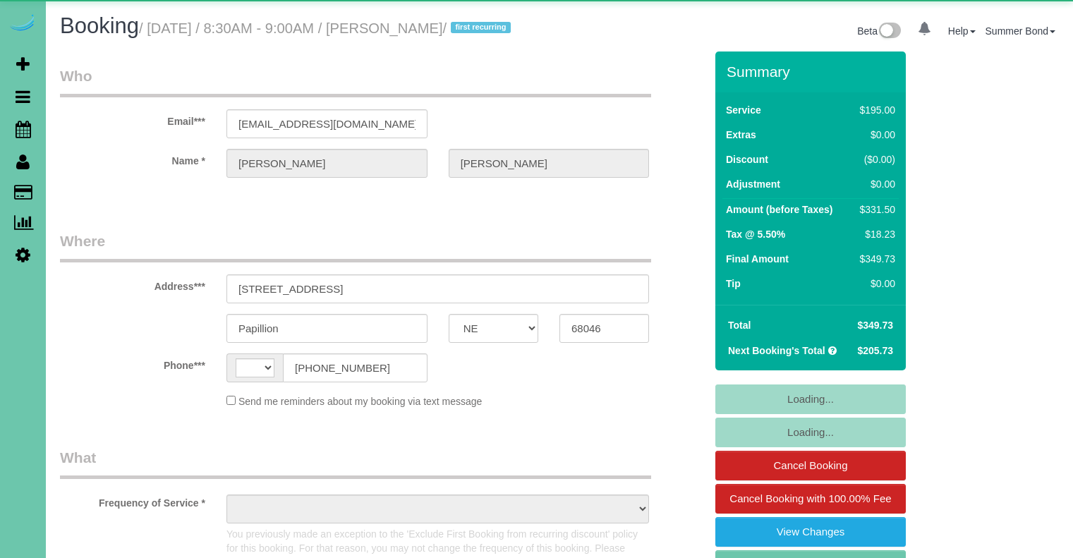
select select "NE"
select select "string:[GEOGRAPHIC_DATA]"
select select "string:fspay-2616ee91-13b6-45a0-a7d0-aca4cf97a7dc"
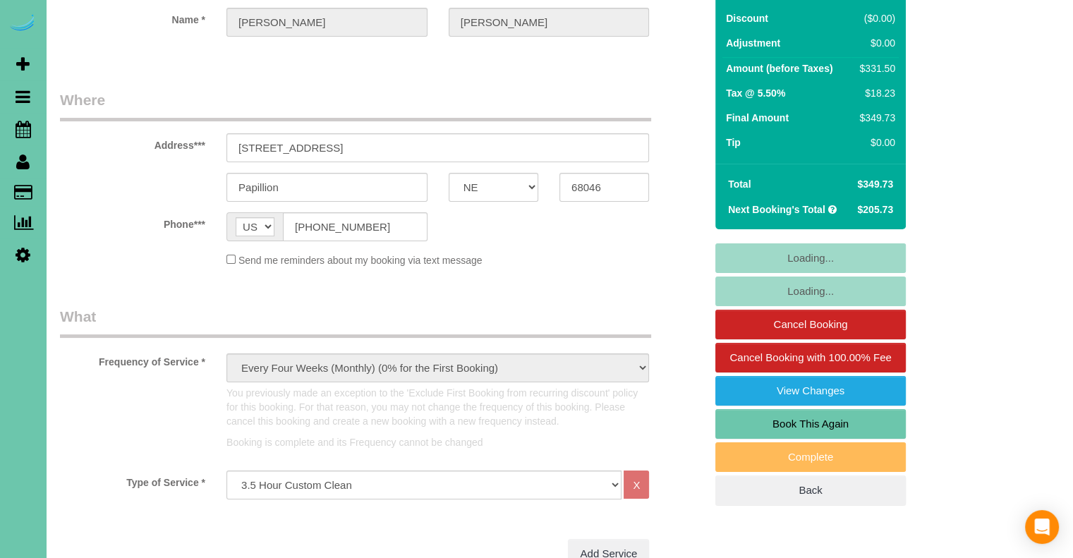
select select "object:692"
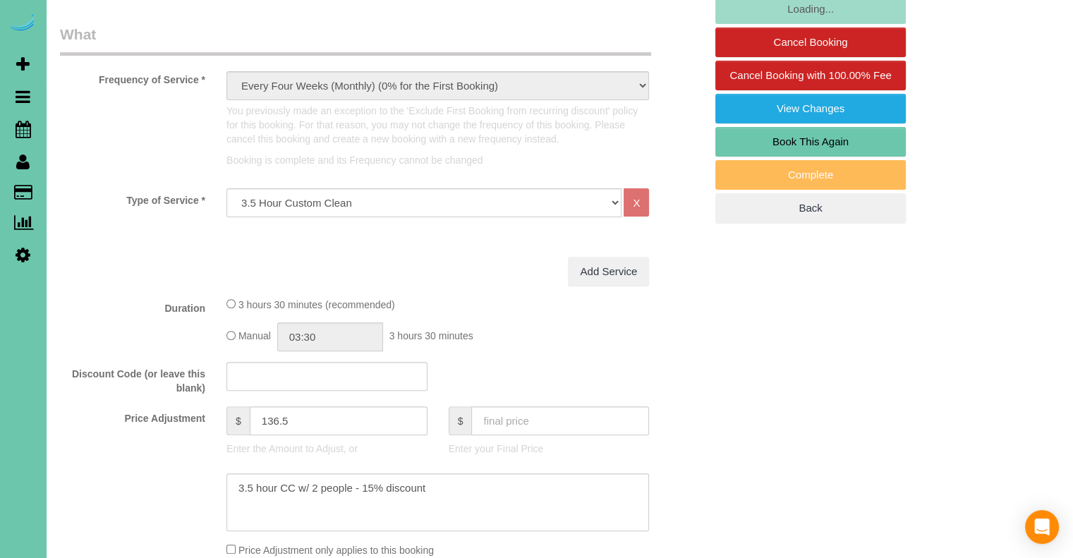
select select "number:37"
select select "number:41"
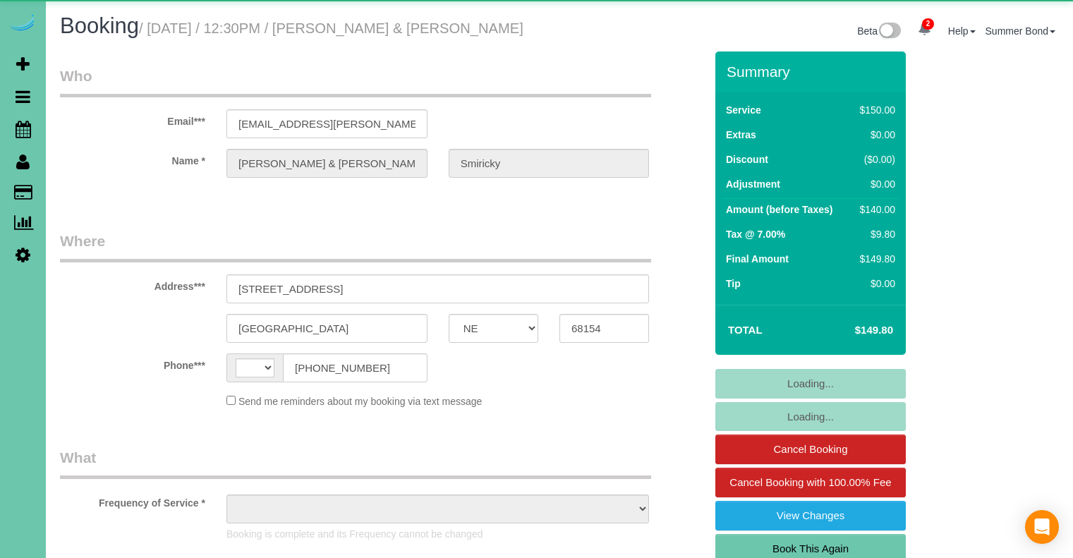
select select "NE"
select select "string:[GEOGRAPHIC_DATA]"
select select "object:673"
select select "string:fspay-ecf5583c-9f10-4d94-ad8f-88153cf8cbe0"
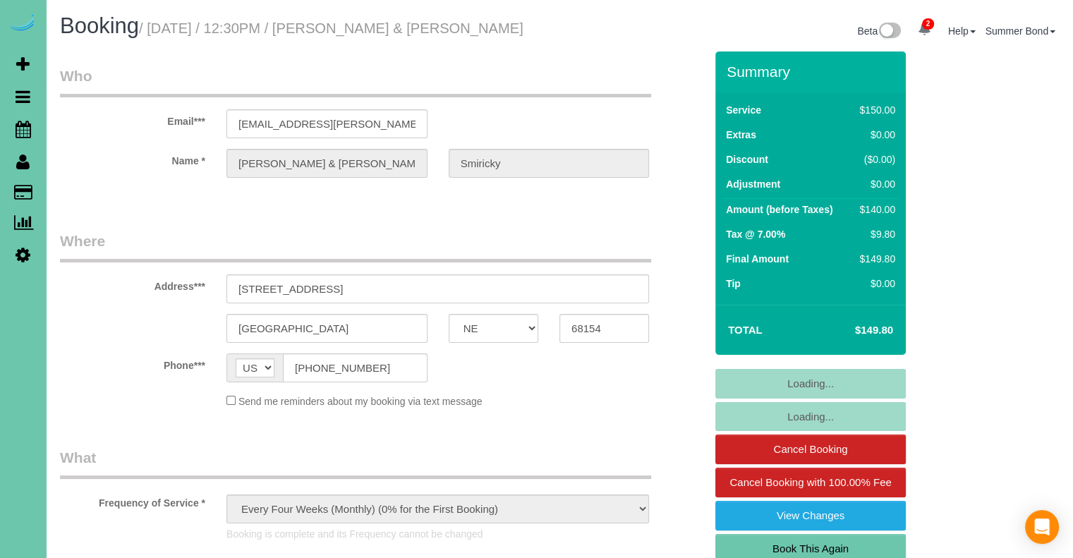
select select "object:677"
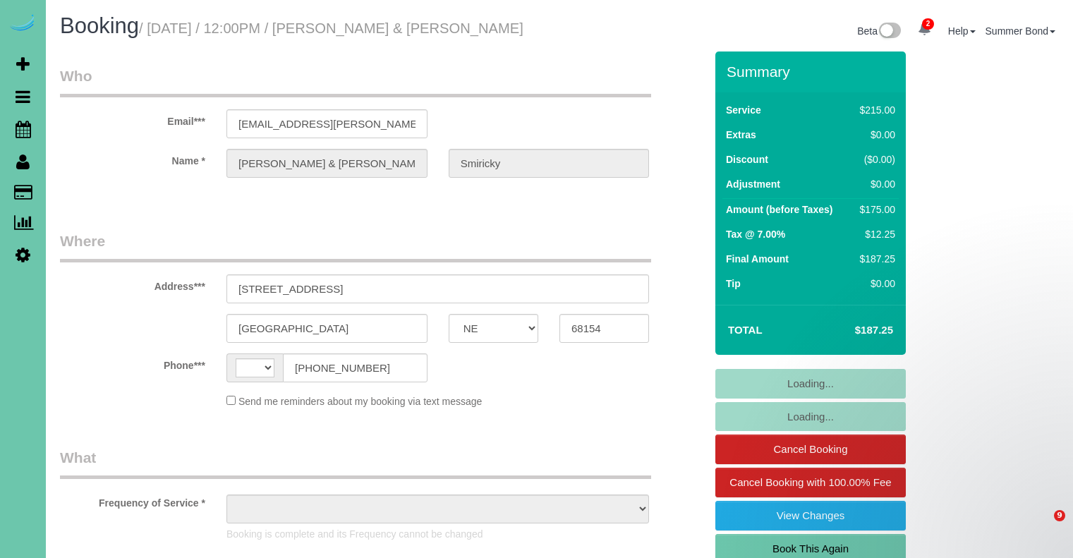
select select "NE"
select select "string:[GEOGRAPHIC_DATA]"
select select "object:937"
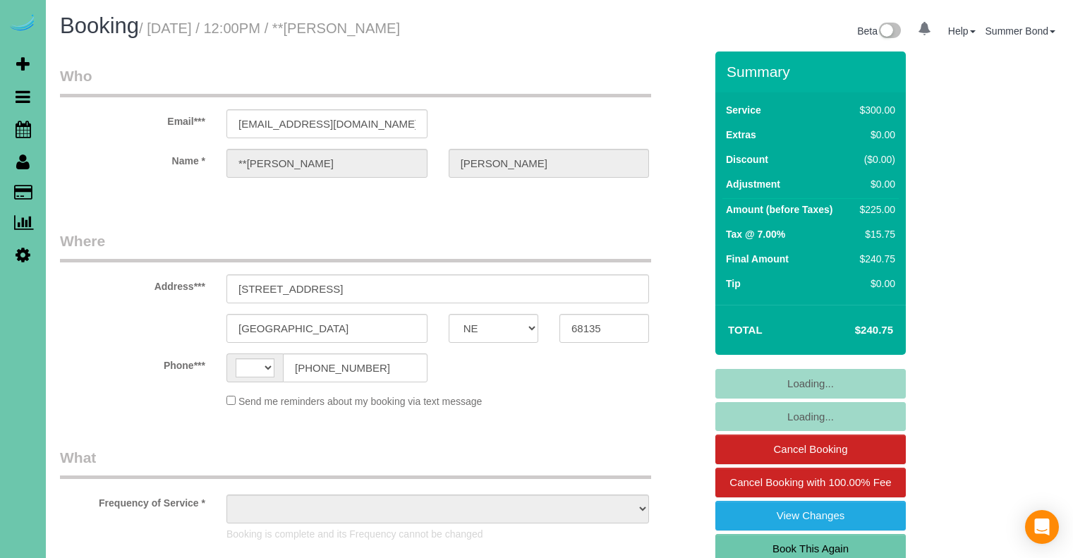
select select "NE"
select select "string:[GEOGRAPHIC_DATA]"
select select "object:401"
select select "string:fspay-2d63a6d0-bd99-4da4-97df-e3b36633de5a"
select select "object:681"
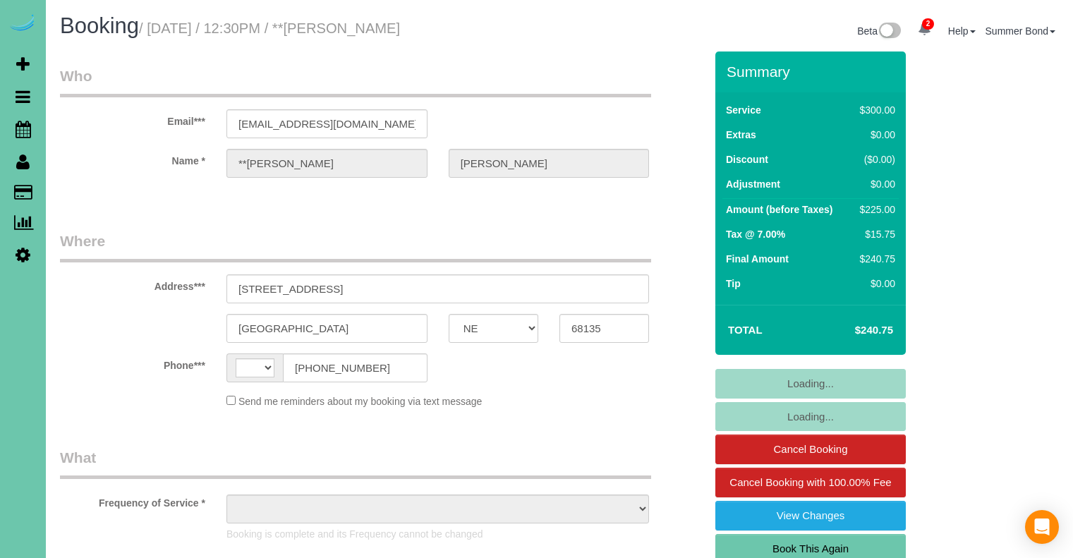
select select "NE"
select select "string:[GEOGRAPHIC_DATA]"
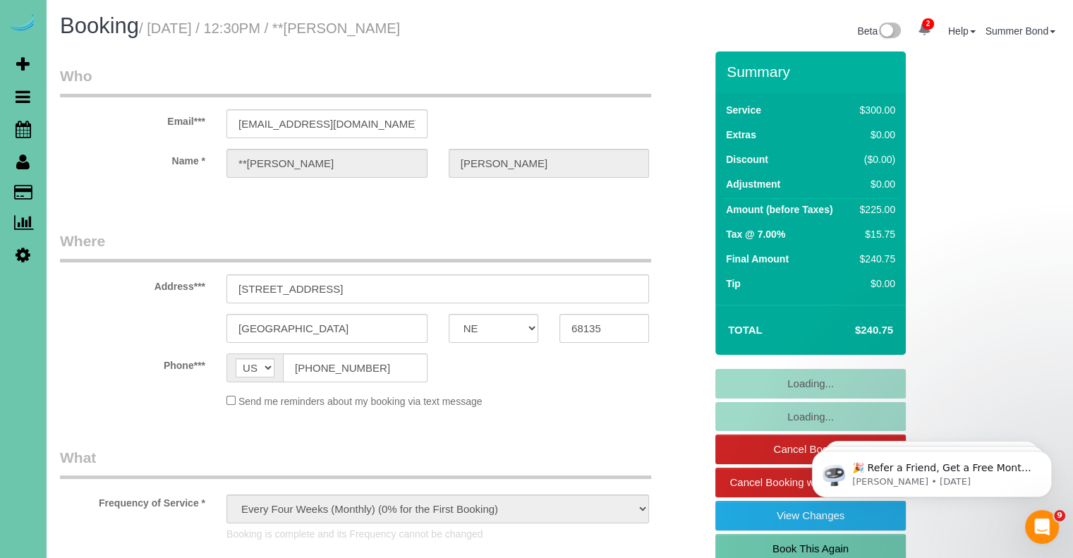
select select "object:685"
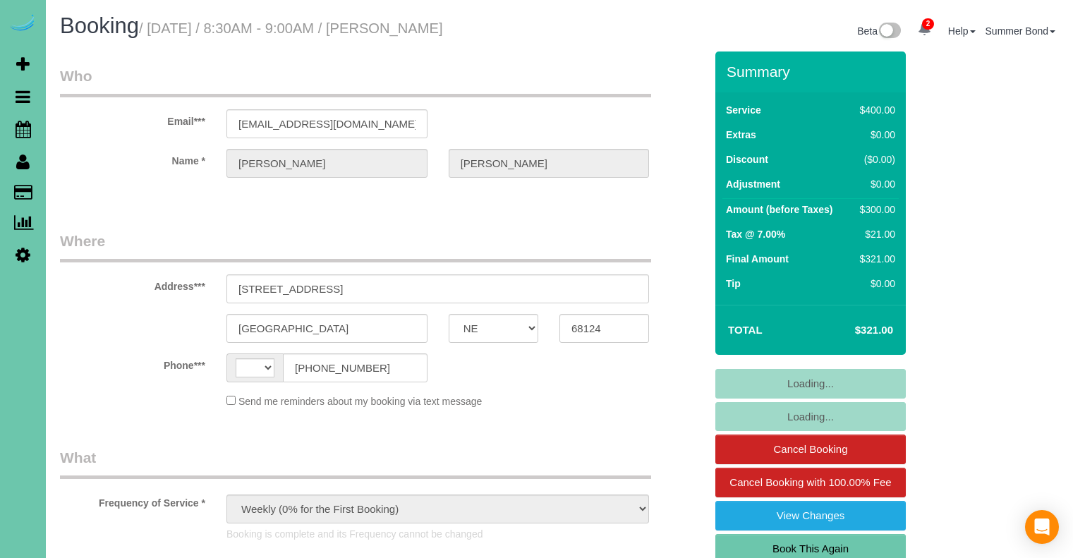
select select "NE"
select select "string:fspay-87a44fcb-9953-43b1-991c-2962dc42f5b1"
select select "number:37"
select select "number:43"
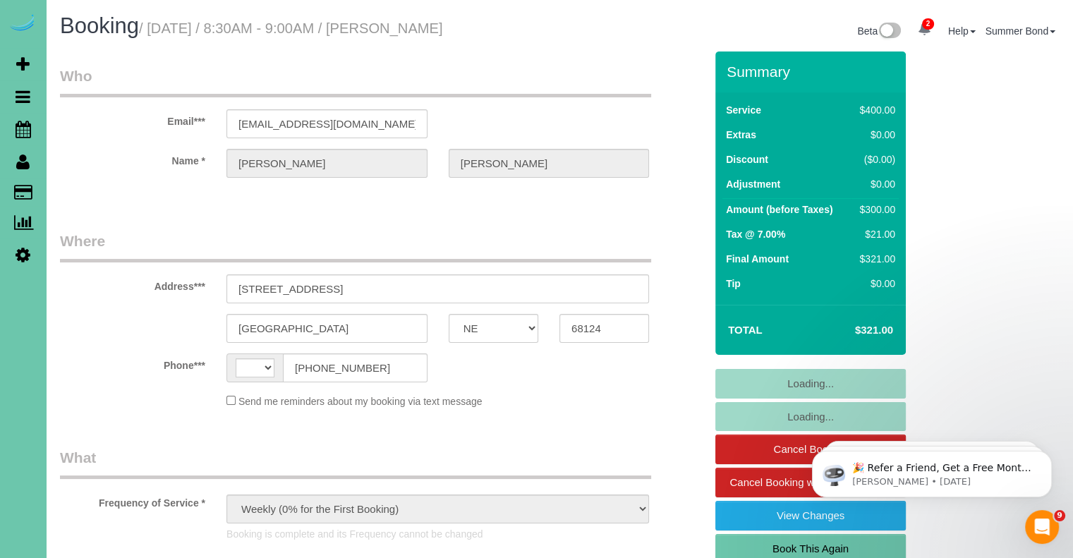
select select "object:504"
select select "string:[GEOGRAPHIC_DATA]"
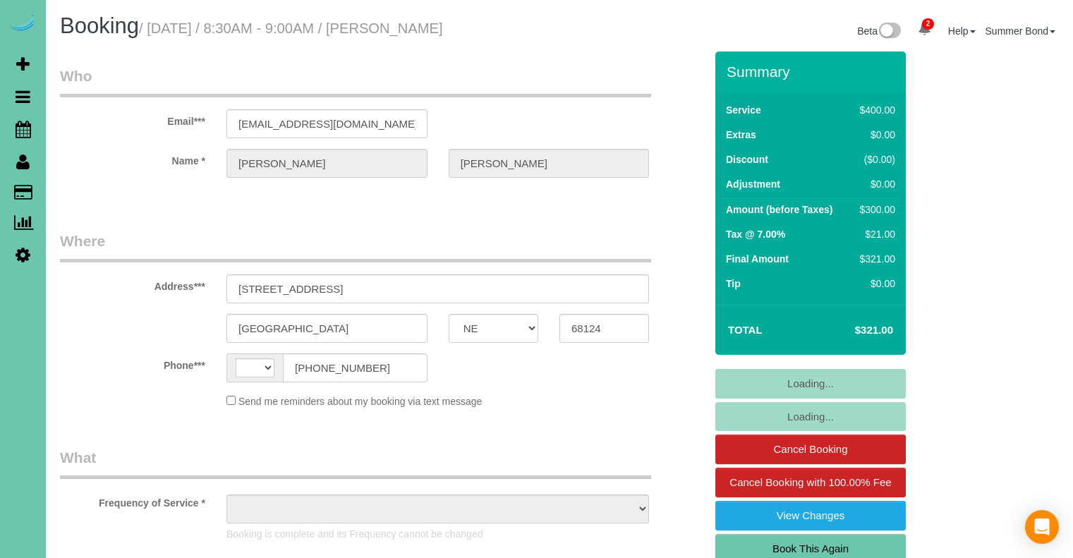
select select "NE"
select select "string:[GEOGRAPHIC_DATA]"
select select "object:677"
select select "string:fspay-87a44fcb-9953-43b1-991c-2962dc42f5b1"
select select "object:920"
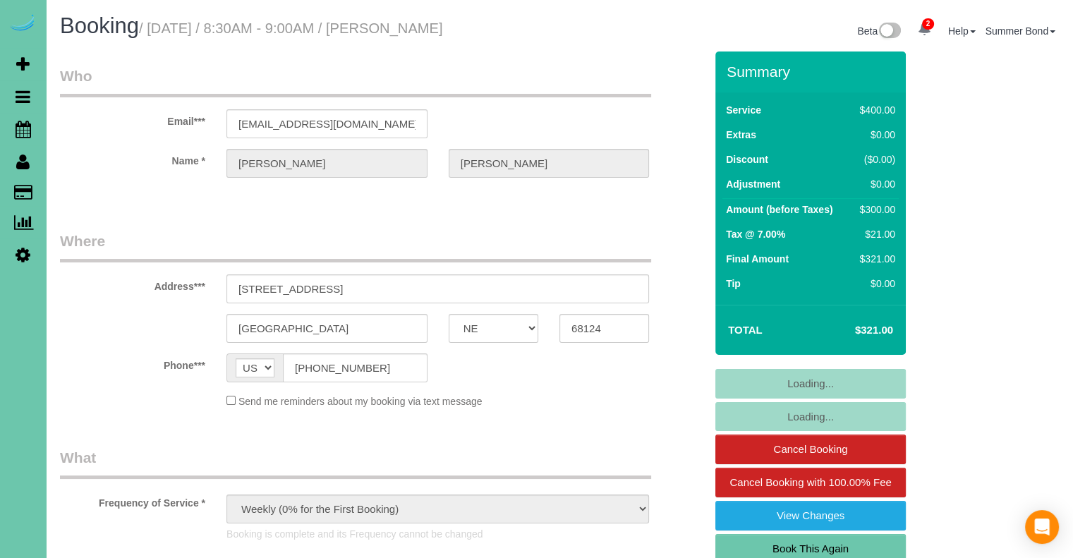
select select "number:37"
select select "number:43"
select select "NE"
select select "string:fspay-9bcc987e-c881-4372-b04b-979724612a9d"
select select "string:[GEOGRAPHIC_DATA]"
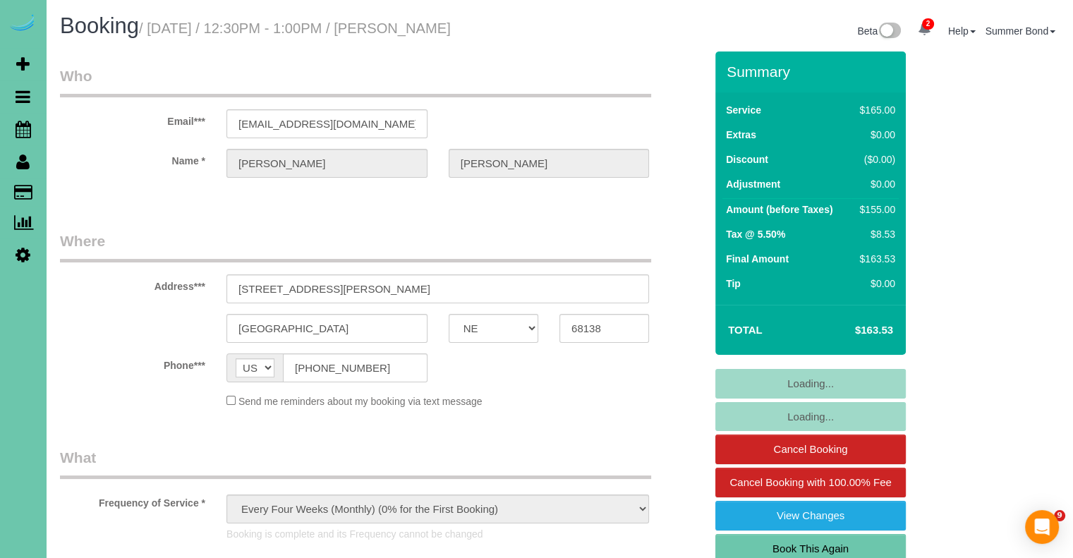
select select "object:959"
select select "NE"
select select "string:[GEOGRAPHIC_DATA]"
select select "object:644"
select select "string:fspay-9bcc987e-c881-4372-b04b-979724612a9d"
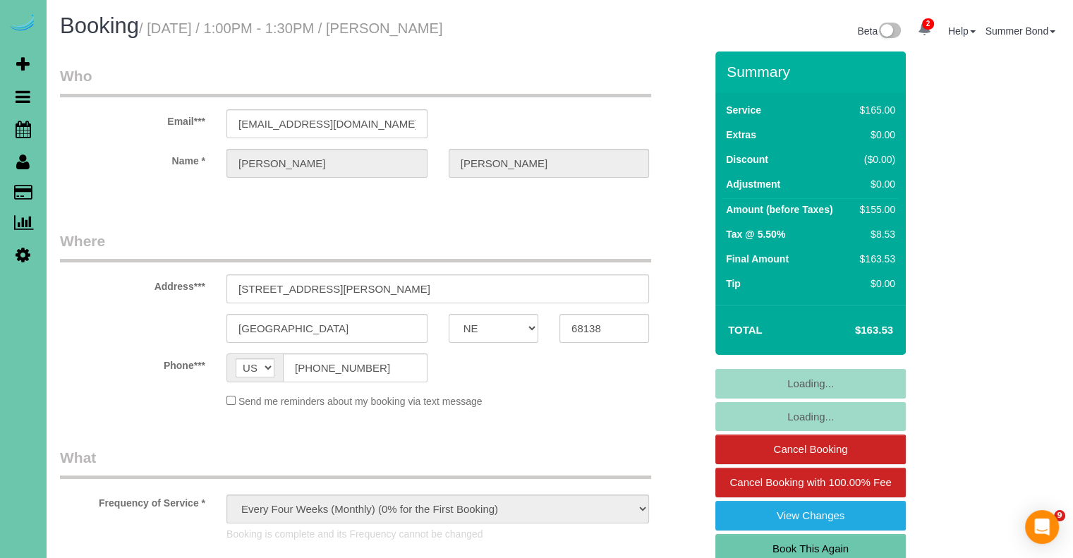
select select "object:933"
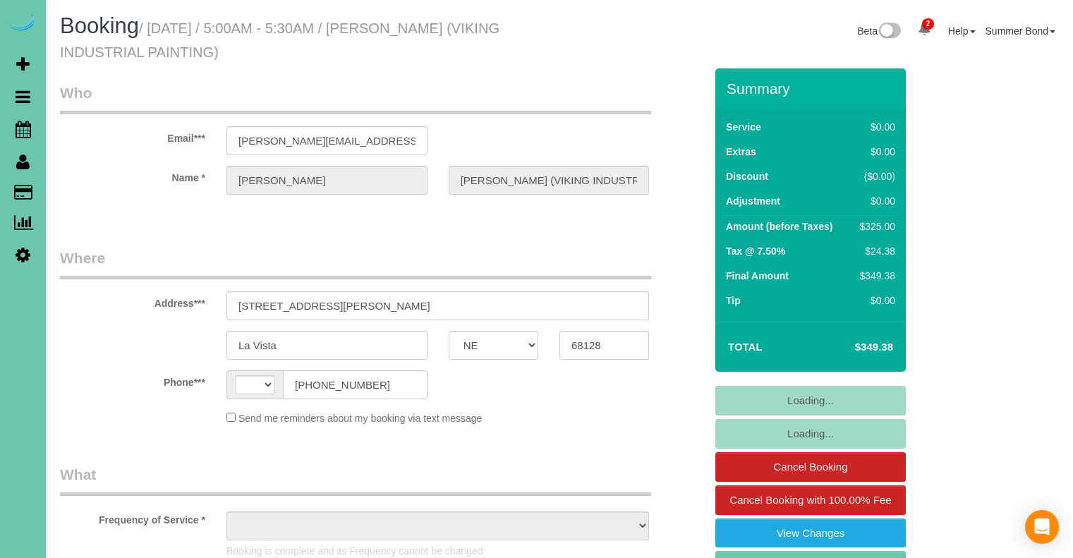
select select "NE"
select select "string:[GEOGRAPHIC_DATA]"
select select "object:648"
select select "string:fspay-6de6ed7e-de87-4d49-b203-6c594d398a76"
select select "object:667"
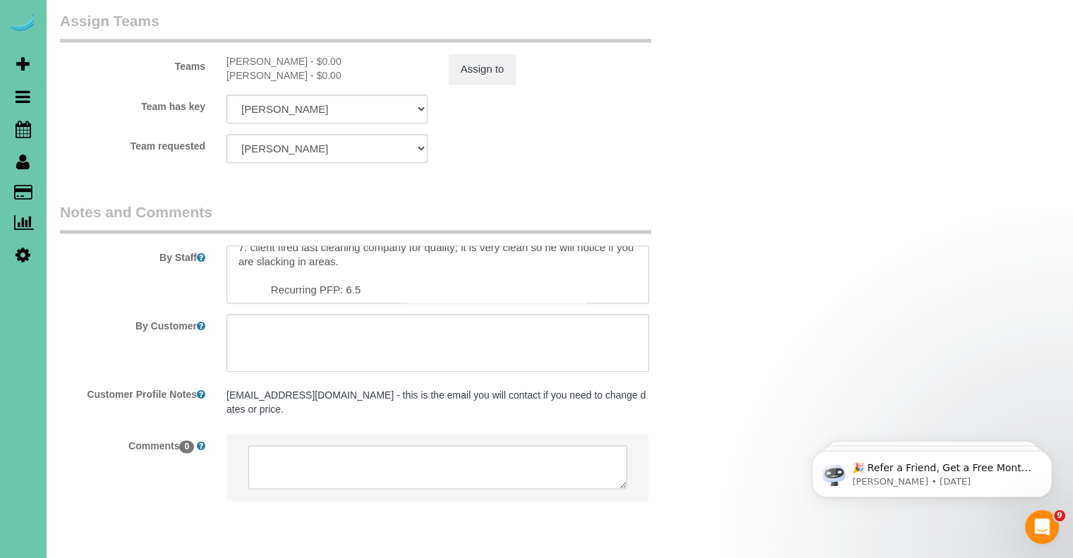
scroll to position [140, 0]
click at [669, 215] on div "By Staff" at bounding box center [382, 253] width 666 height 102
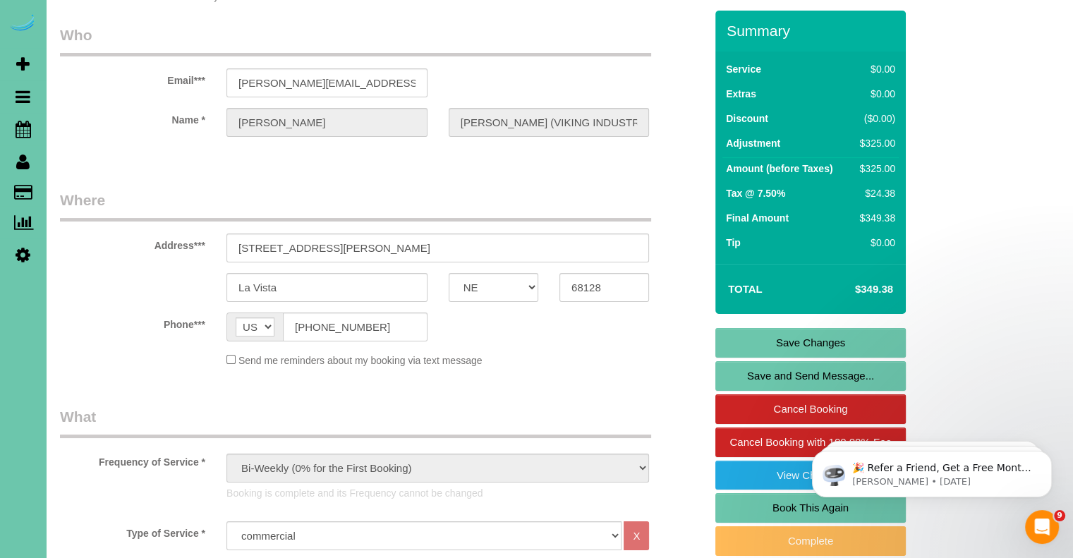
scroll to position [0, 0]
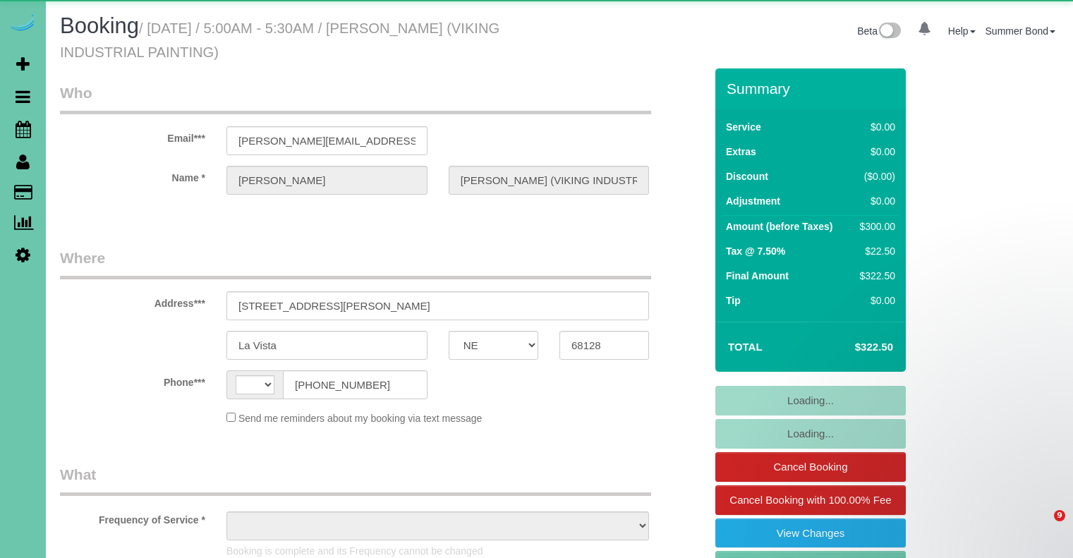
select select "NE"
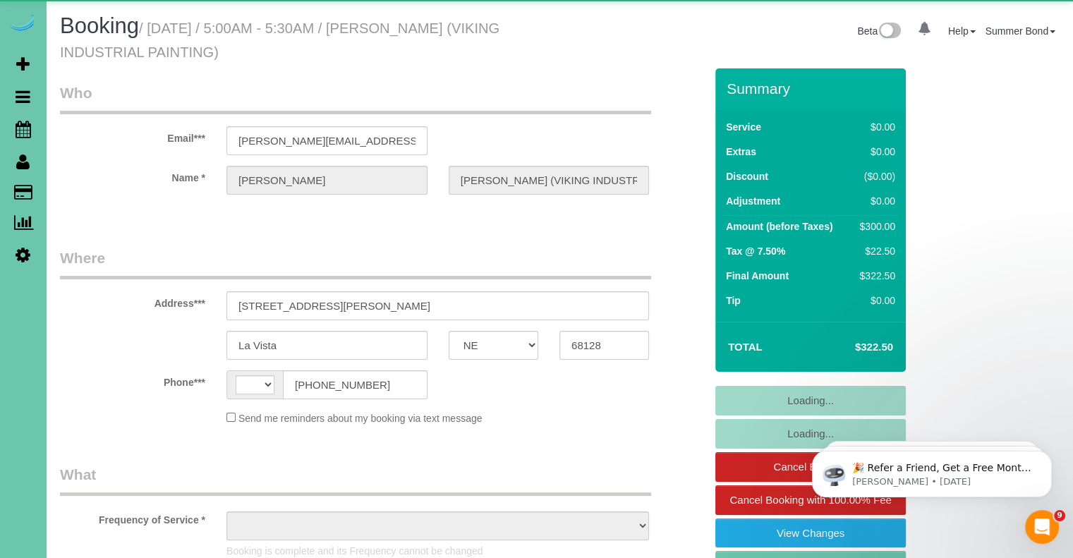
select select "object:401"
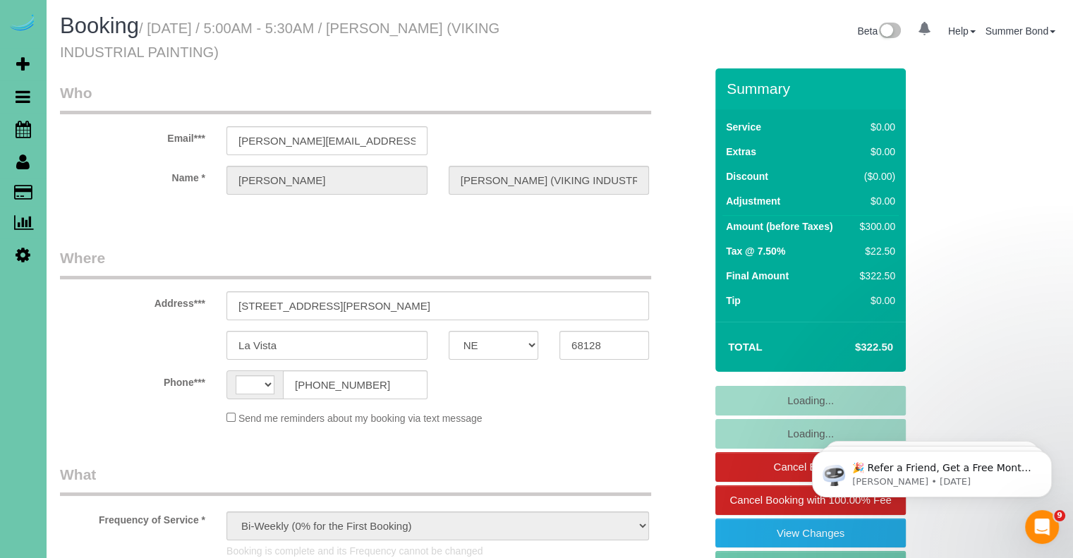
select select "string:[GEOGRAPHIC_DATA]"
select select "string:fspay-6de6ed7e-de87-4d49-b203-6c594d398a76"
select select "object:906"
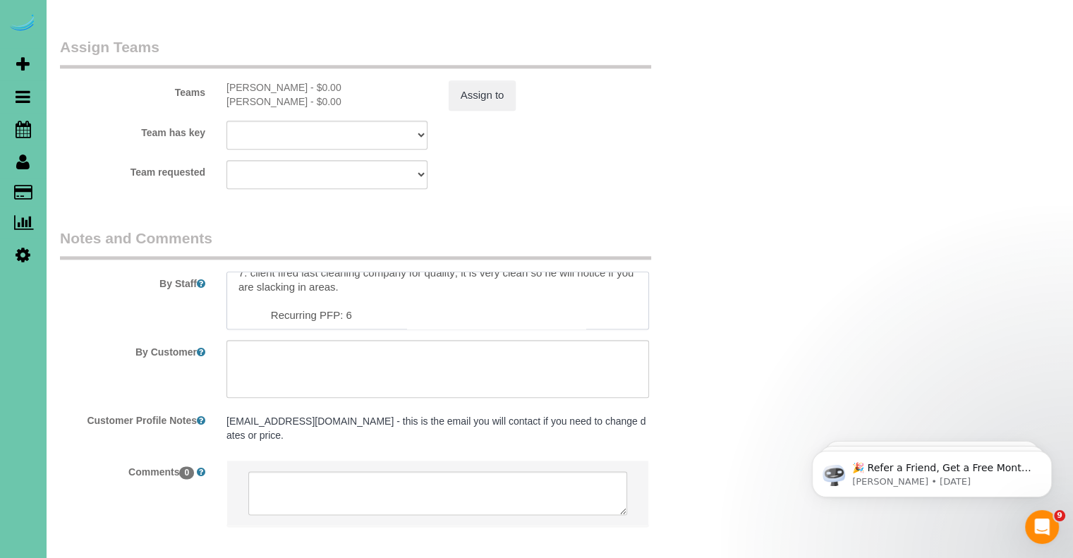
scroll to position [1628, 0]
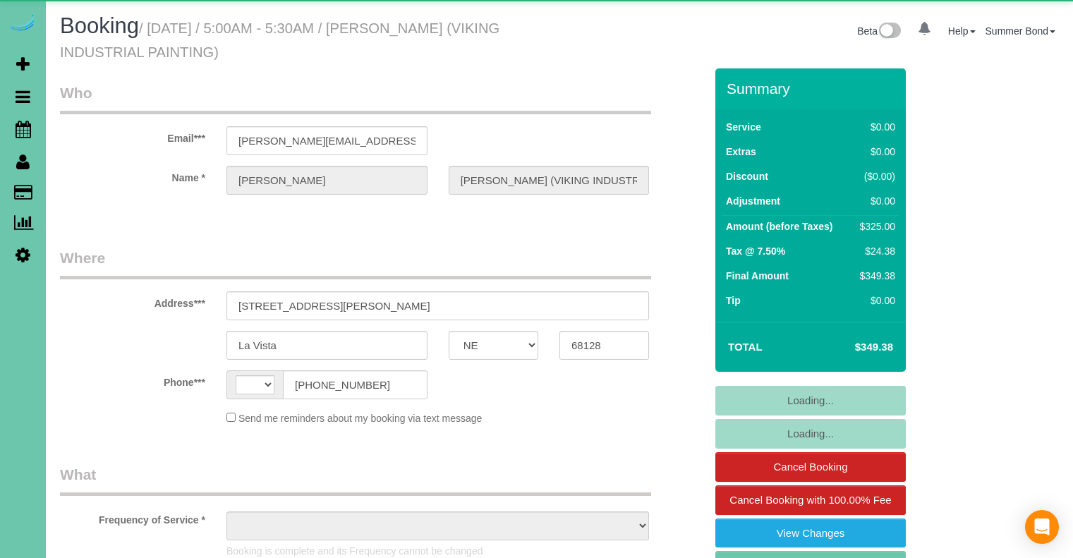
select select "NE"
select select "string:[GEOGRAPHIC_DATA]"
select select "object:642"
select select "string:fspay-6de6ed7e-de87-4d49-b203-6c594d398a76"
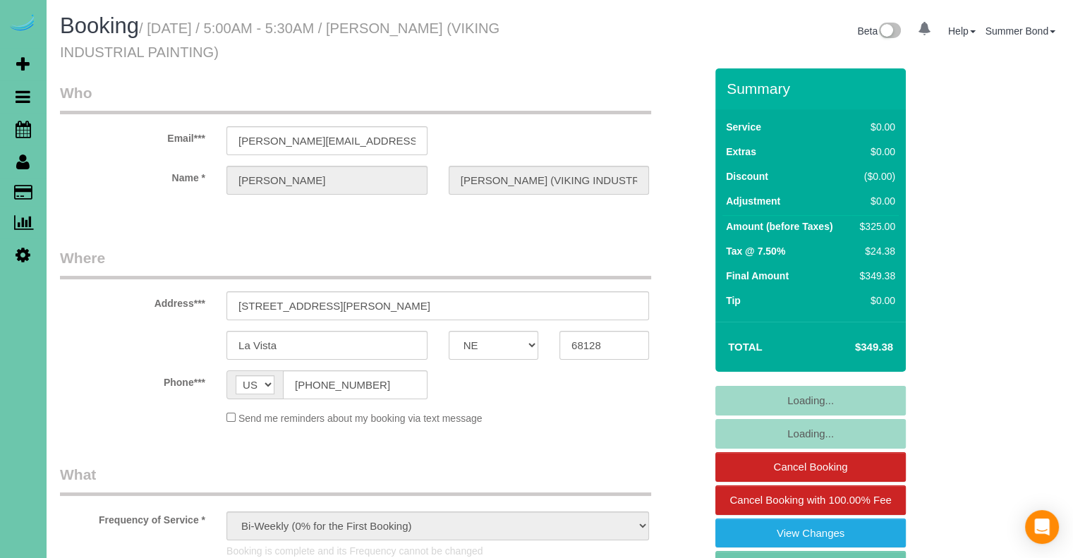
select select "object:925"
select select "NE"
select select "string:[GEOGRAPHIC_DATA]"
select select "object:401"
select select "string:fspay-6de6ed7e-de87-4d49-b203-6c594d398a76"
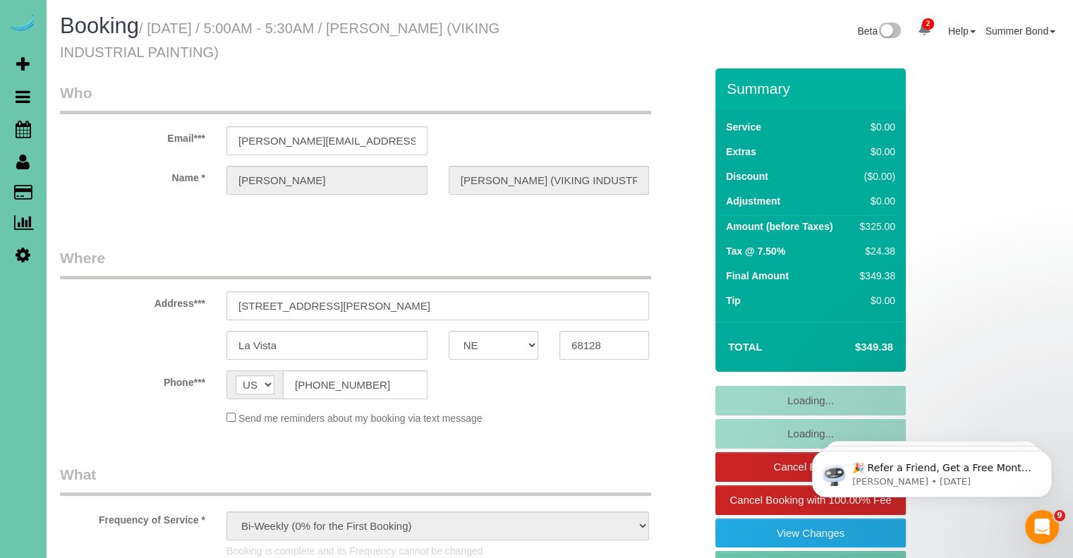
select select "object:906"
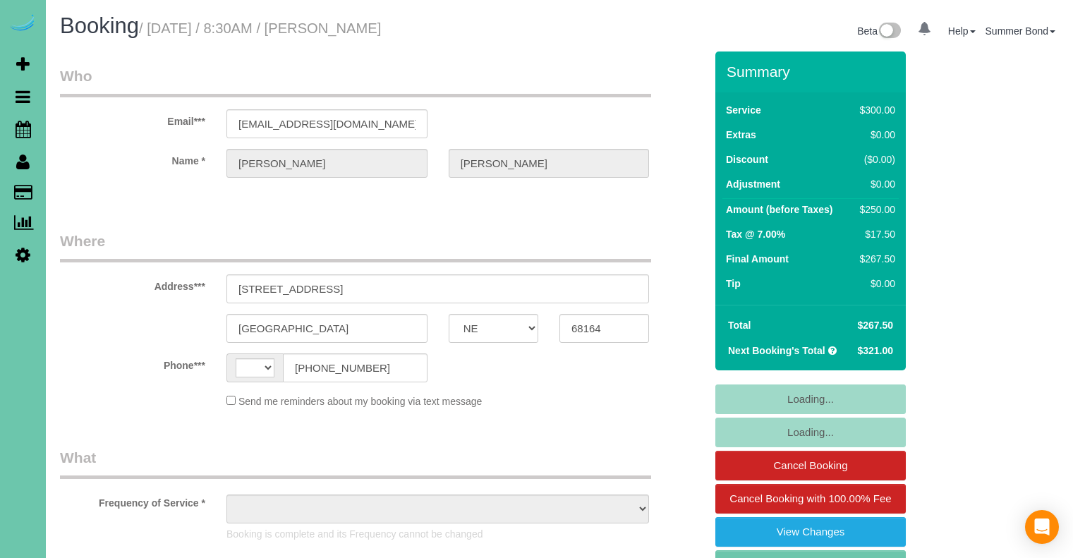
select select "NE"
select select "string:[GEOGRAPHIC_DATA]"
select select "object:404"
select select "string:fspay-0c827d9f-056e-46e6-b235-028684d89da8"
select select "object:1002"
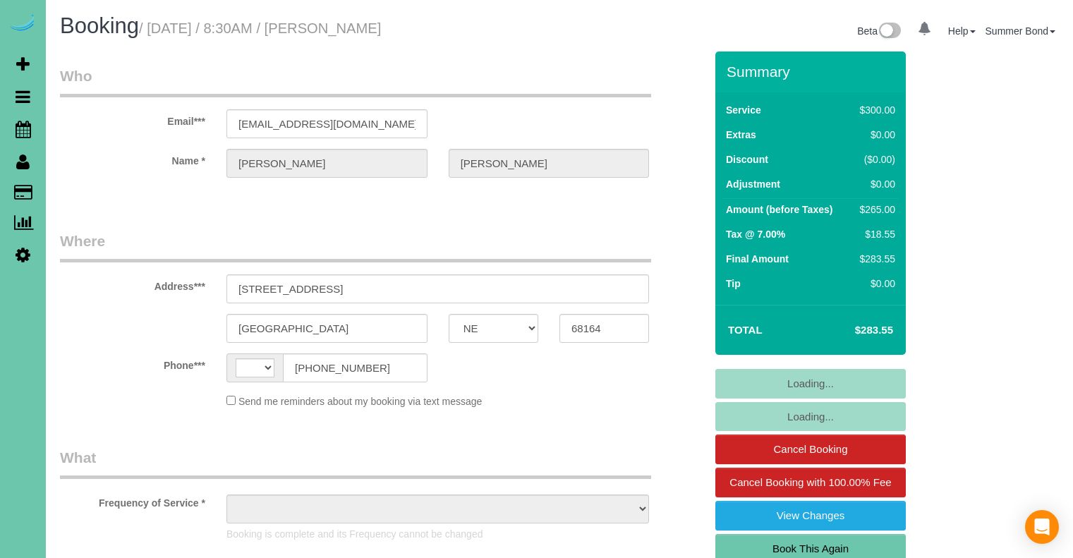
select select "NE"
select select "string:[GEOGRAPHIC_DATA]"
select select "object:648"
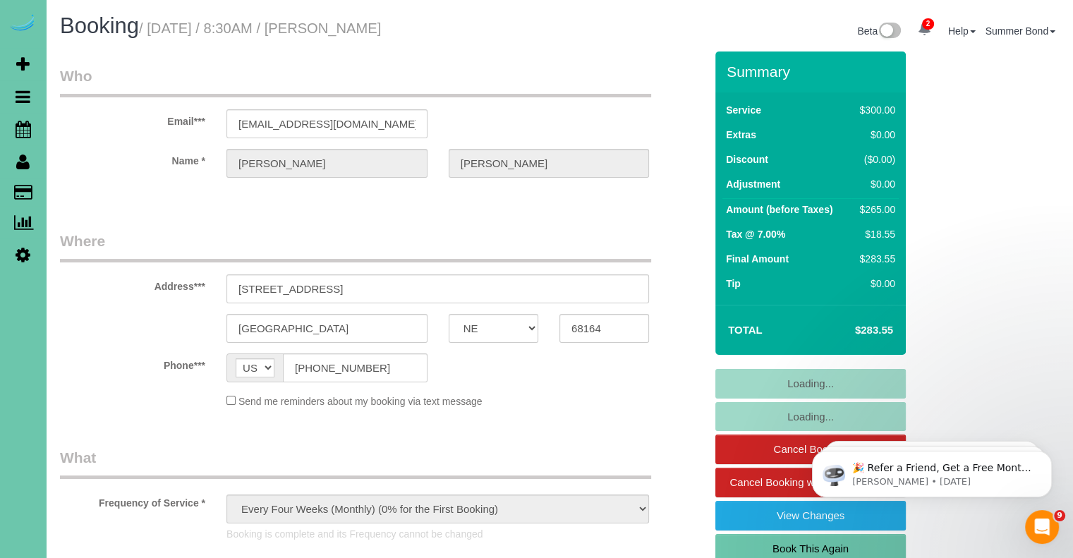
select select "string:fspay-0c827d9f-056e-46e6-b235-028684d89da8"
select select "object:941"
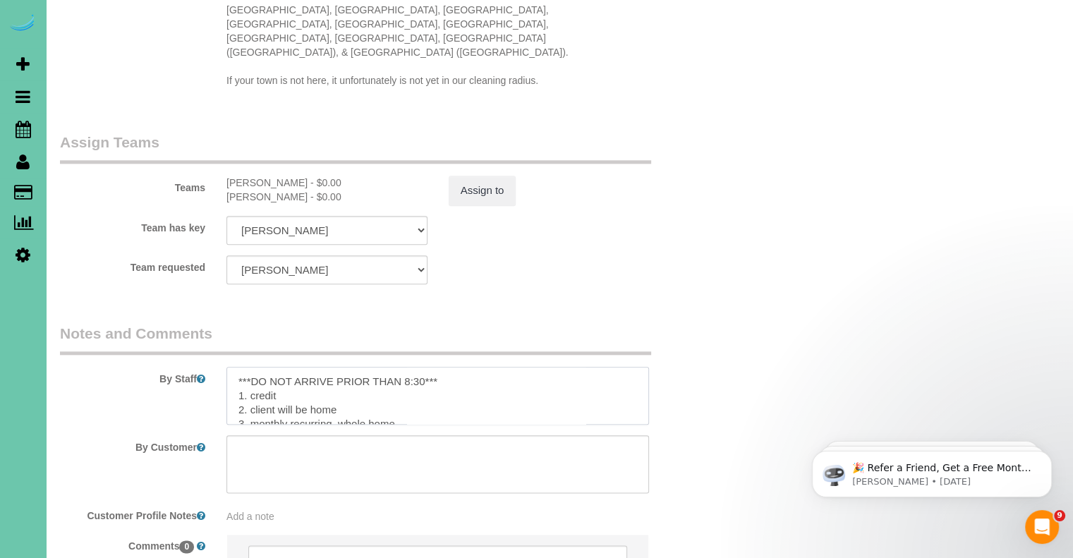
scroll to position [28, 0]
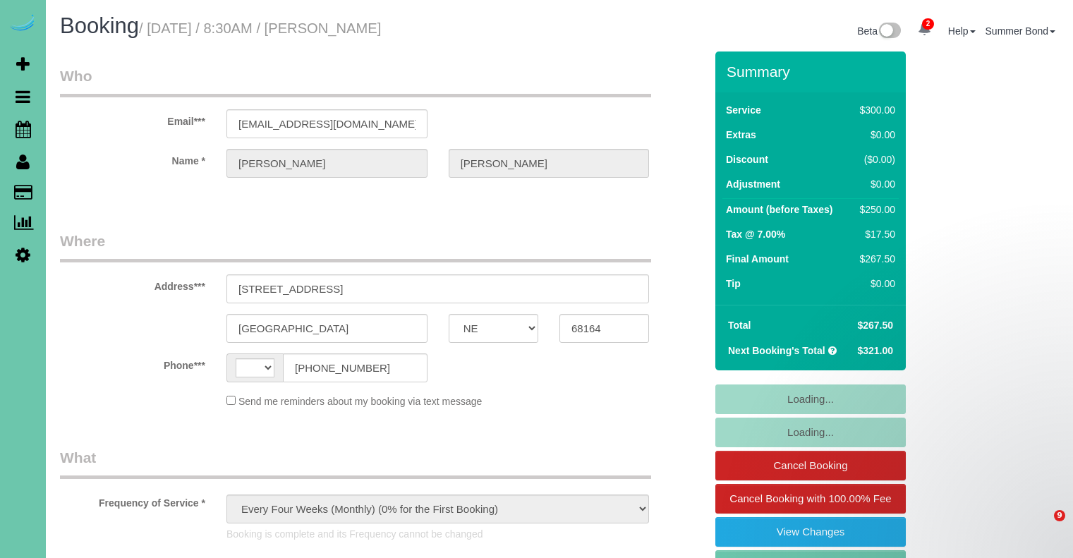
select select "NE"
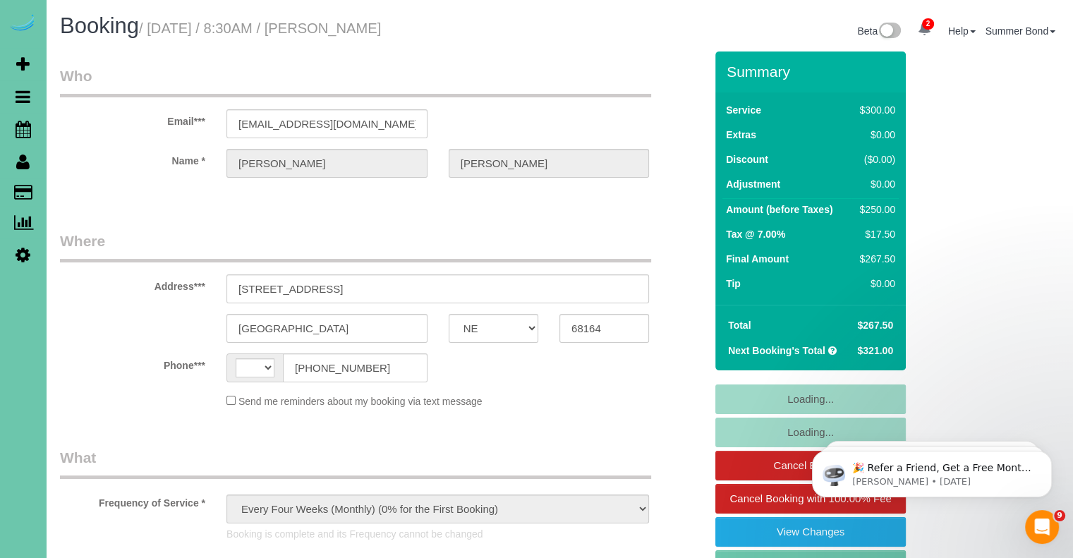
select select "string:[GEOGRAPHIC_DATA]"
select select "string:fspay-0c827d9f-056e-46e6-b235-028684d89da8"
select select "object:1002"
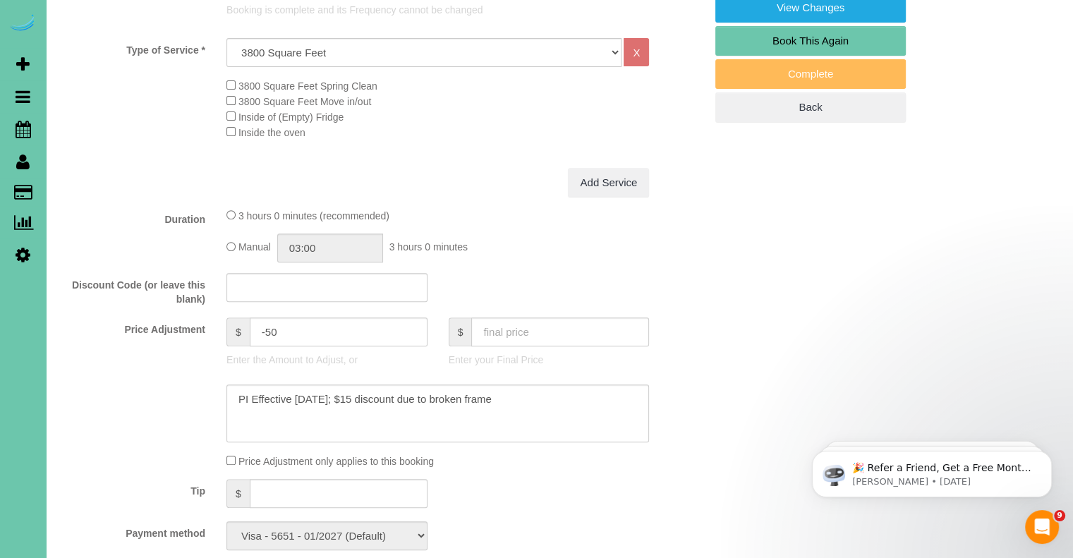
scroll to position [564, 0]
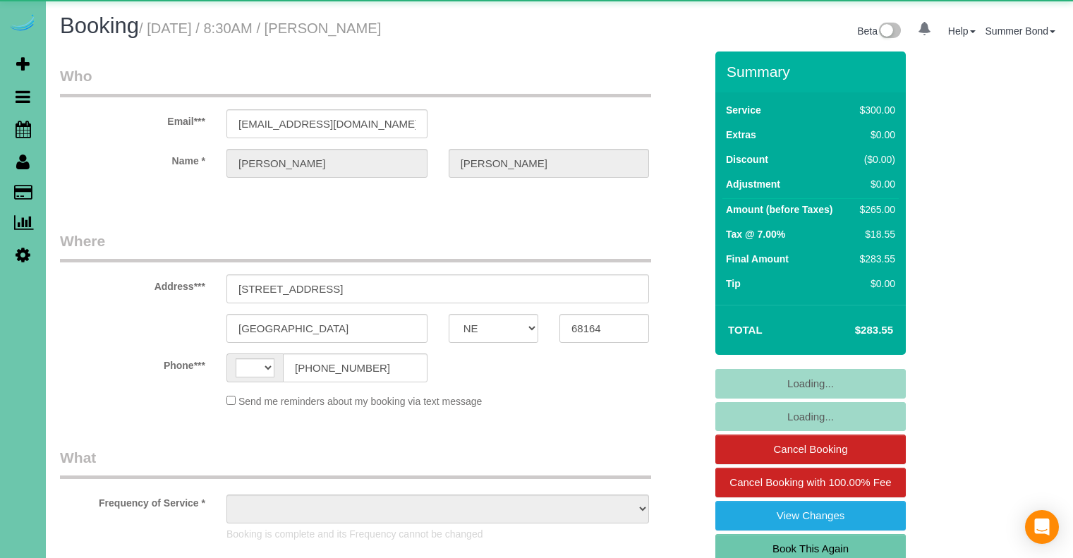
select select "NE"
select select "string:[GEOGRAPHIC_DATA]"
select select "object:677"
select select "string:fspay-0c827d9f-056e-46e6-b235-028684d89da8"
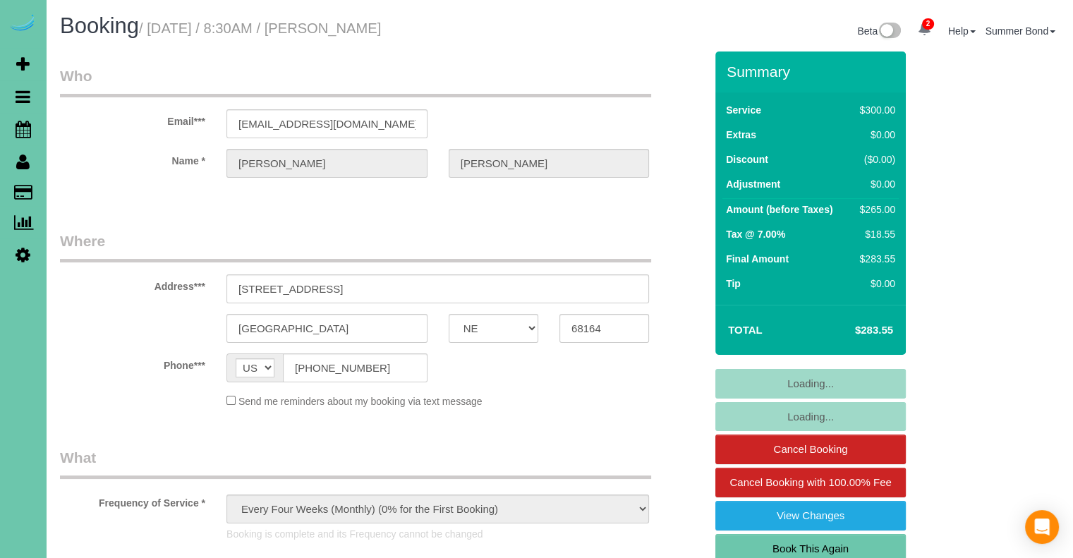
select select "object:944"
select select "NE"
select select "string:US"
select select "object:673"
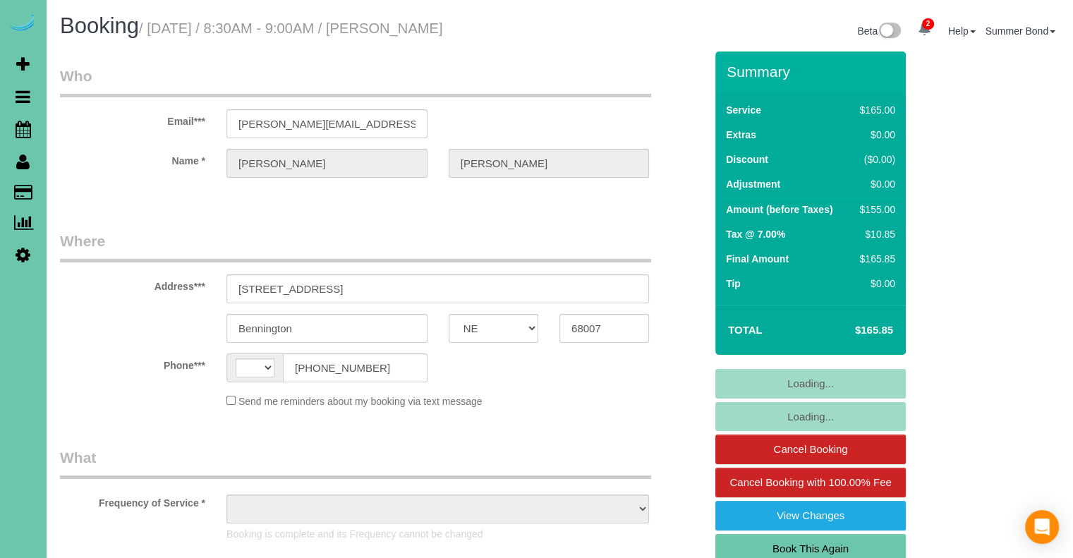
select select "string:fspay-04a5b858-21a5-4595-9529-c7e035a7e8c2"
select select "object:677"
select select "number:37"
select select "number:42"
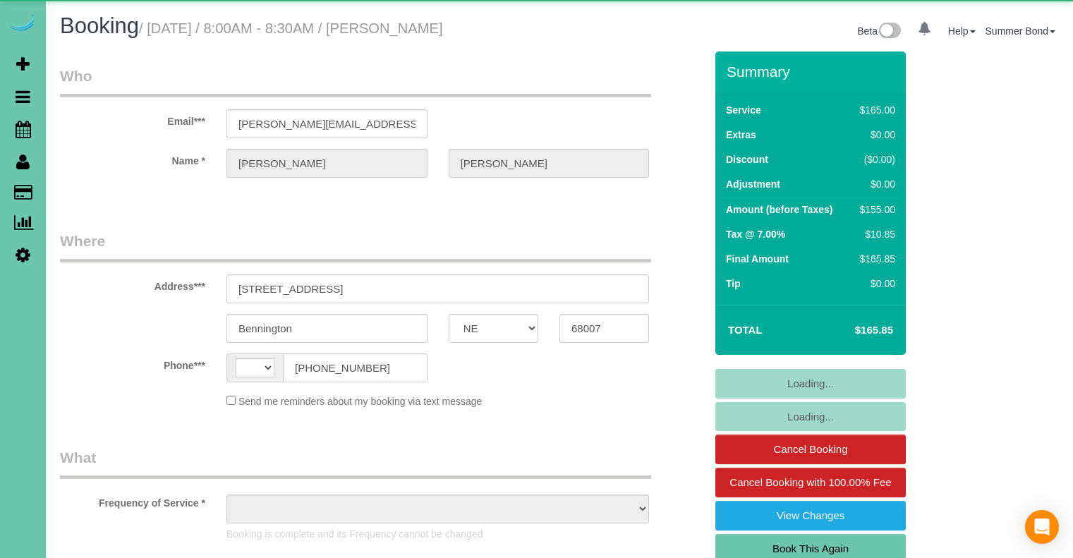
select select "NE"
select select "string:[GEOGRAPHIC_DATA]"
select select "object:673"
select select "string:fspay-04a5b858-21a5-4595-9529-c7e035a7e8c2"
select select "object:930"
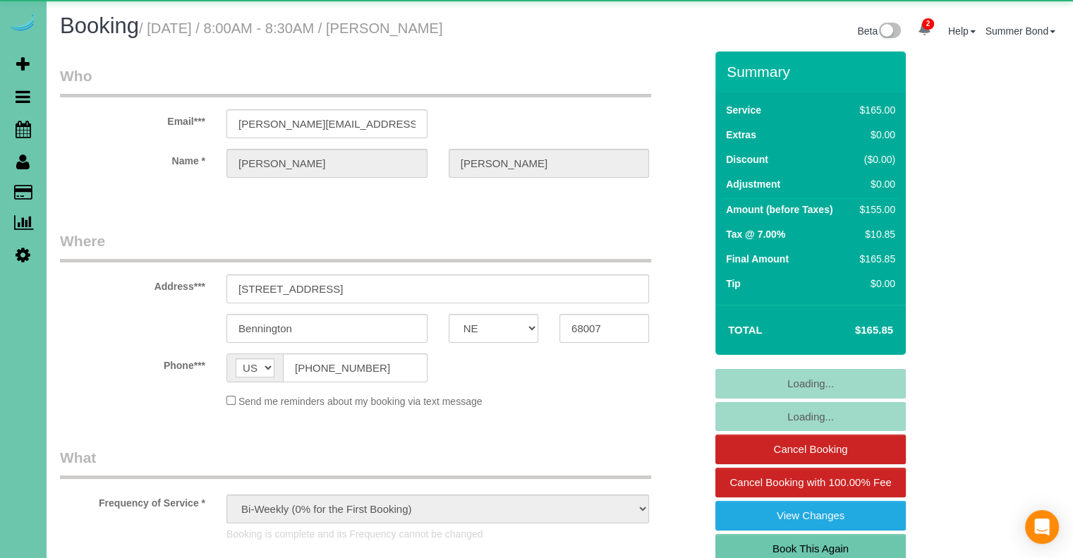
select select "number:37"
select select "number:42"
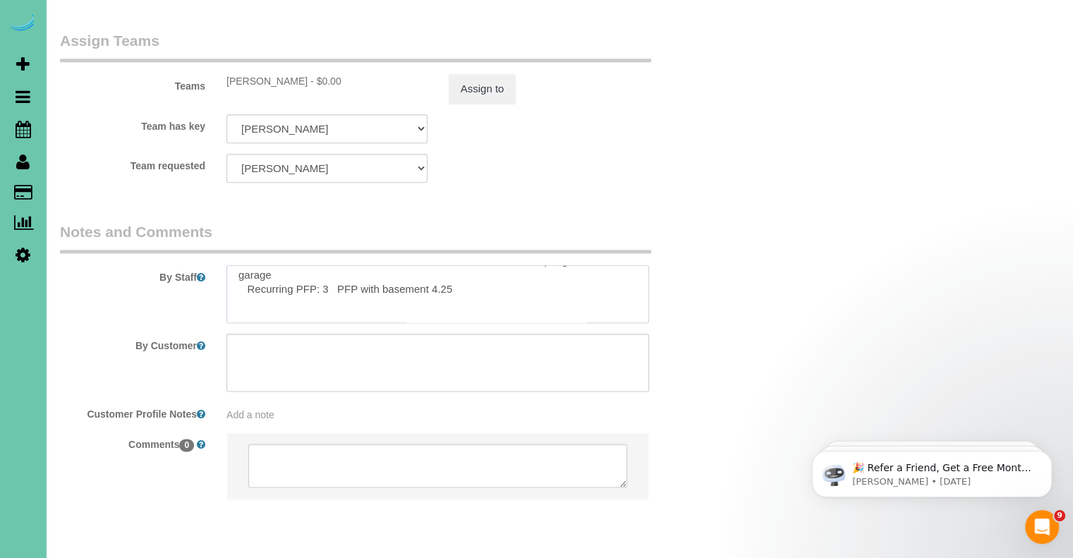
scroll to position [113, 0]
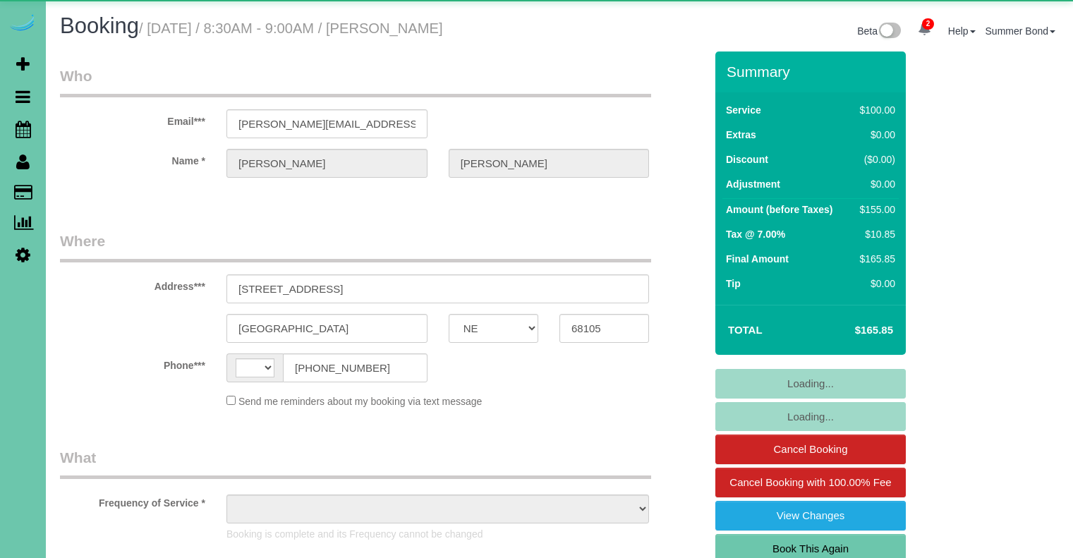
select select "NE"
select select "string:[GEOGRAPHIC_DATA]"
select select "object:930"
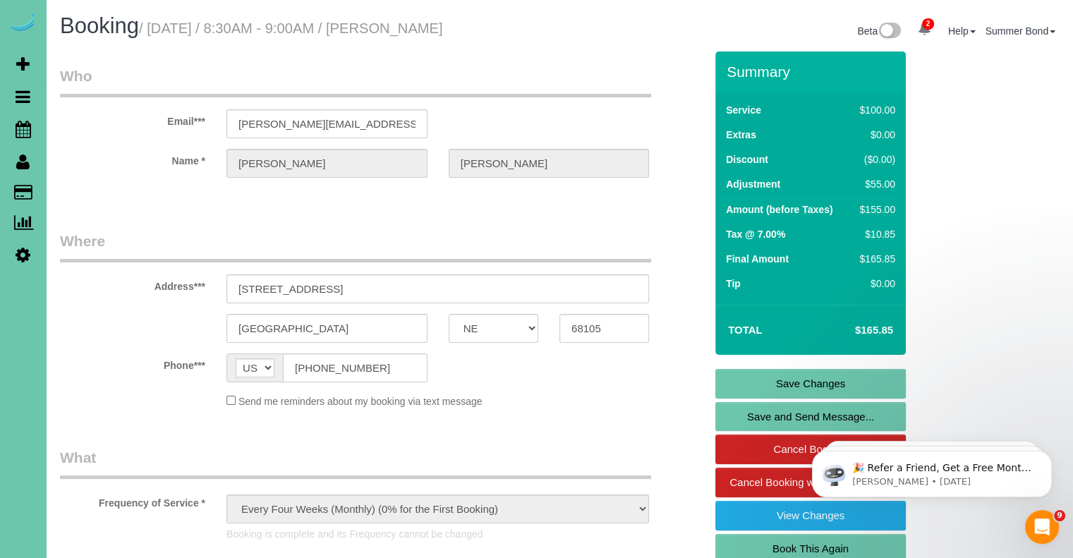
scroll to position [1640, 0]
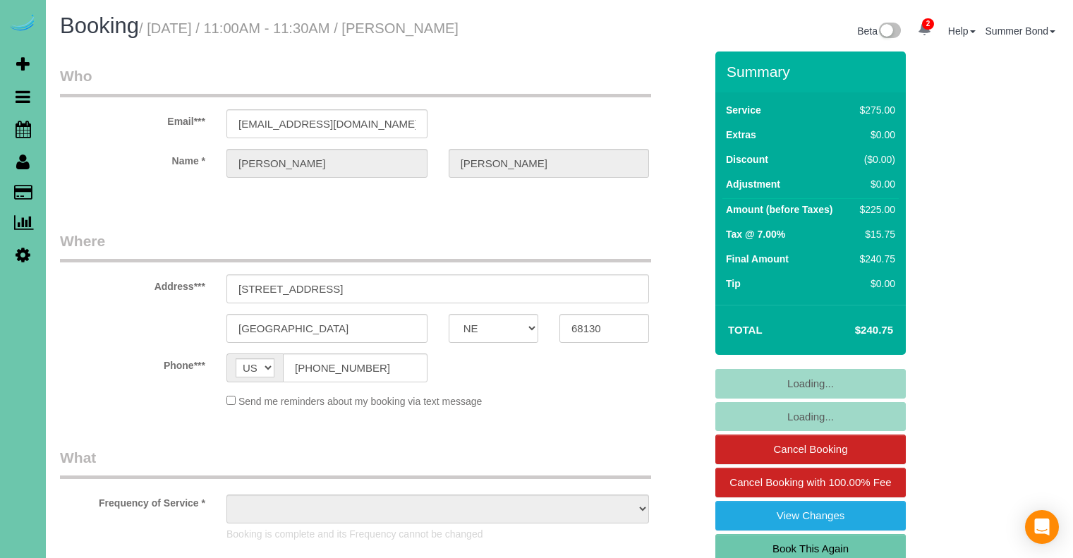
select select "NE"
select select "string:fspay-1253af20-c903-4cef-aefa-e06734ce6f24"
select select "object:732"
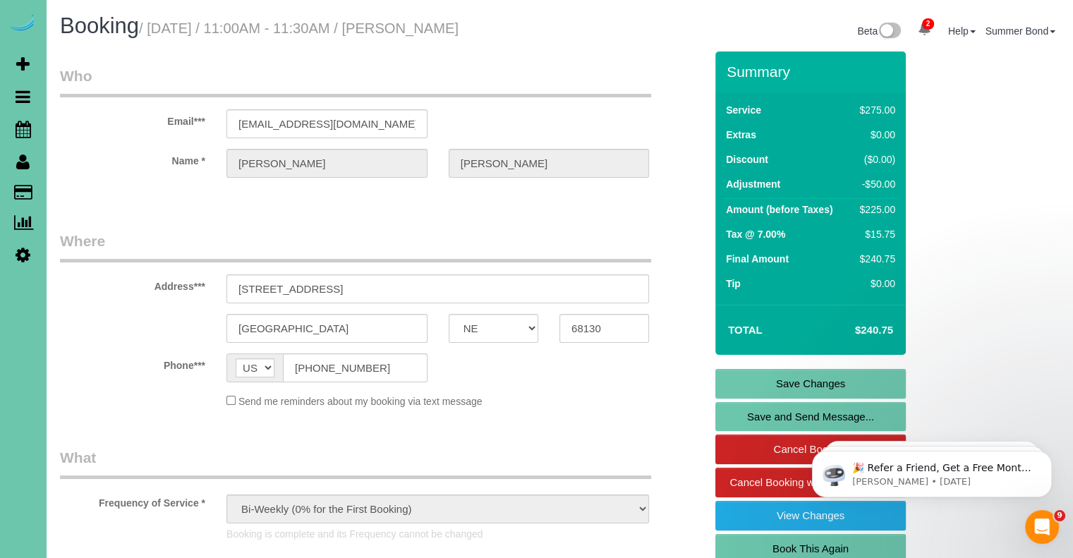
scroll to position [1625, 0]
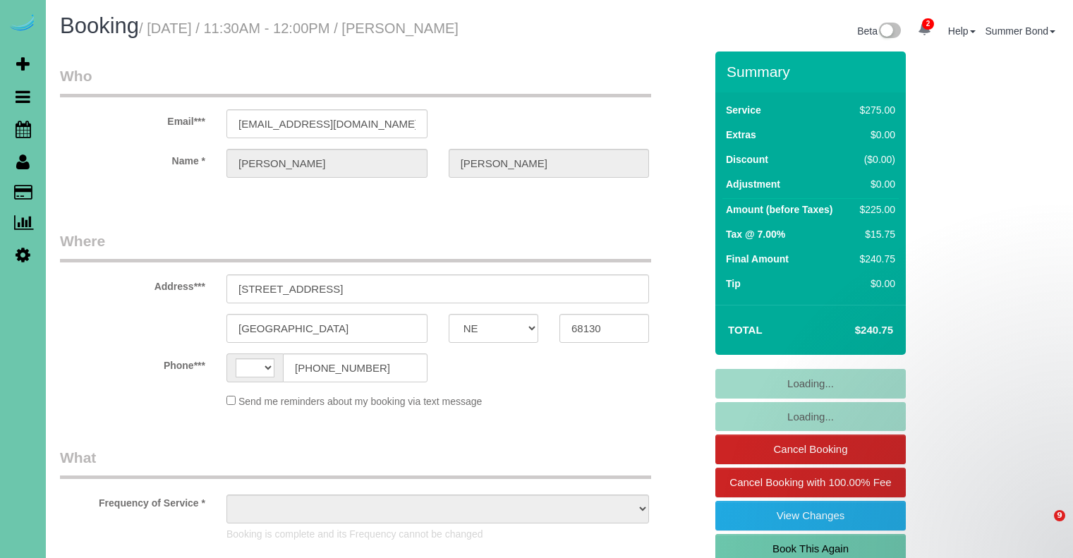
select select "NE"
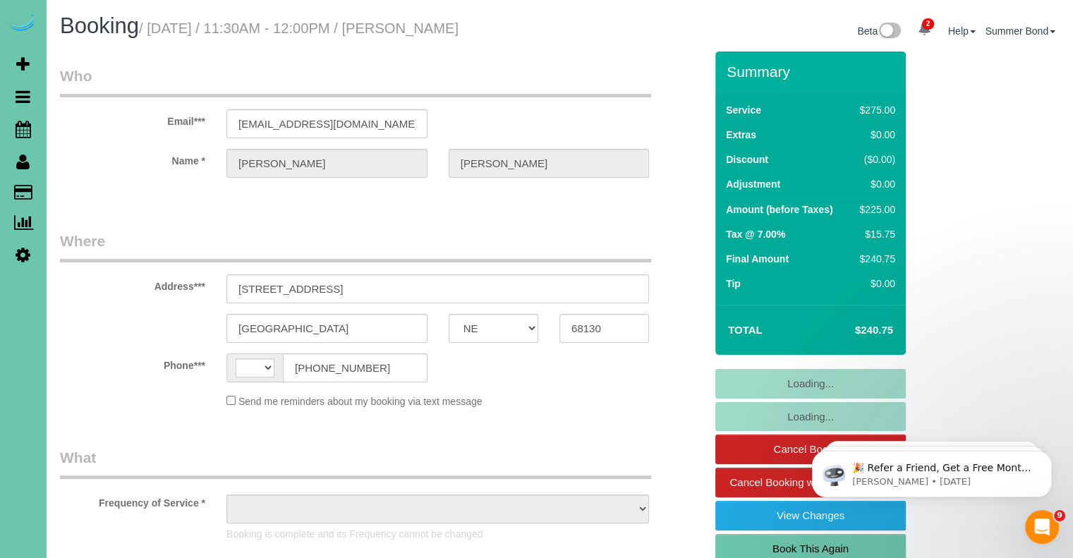
select select "string:fspay-1253af20-c903-4cef-aefa-e06734ce6f24"
select select "string:[GEOGRAPHIC_DATA]"
select select "object:933"
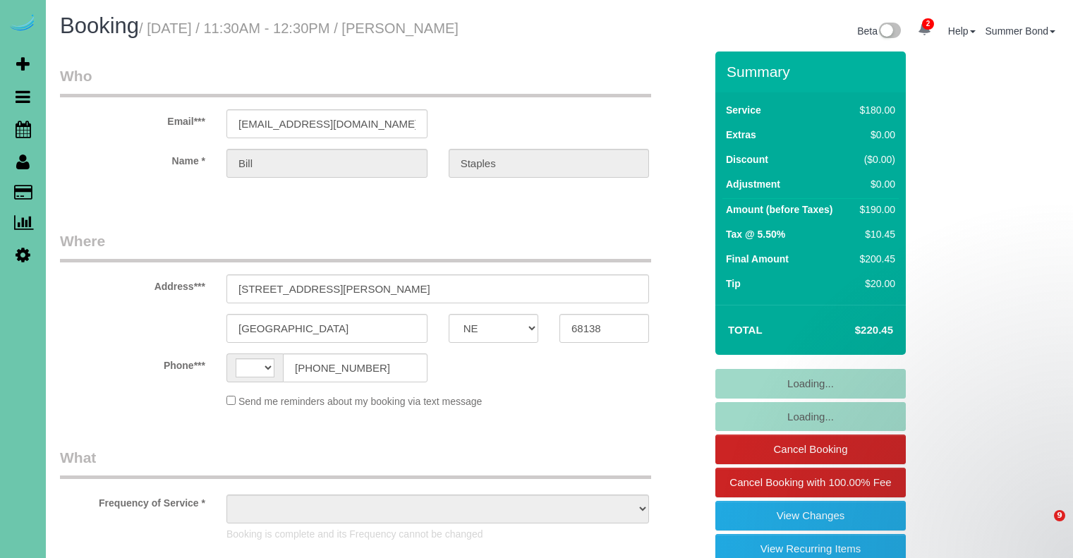
select select "NE"
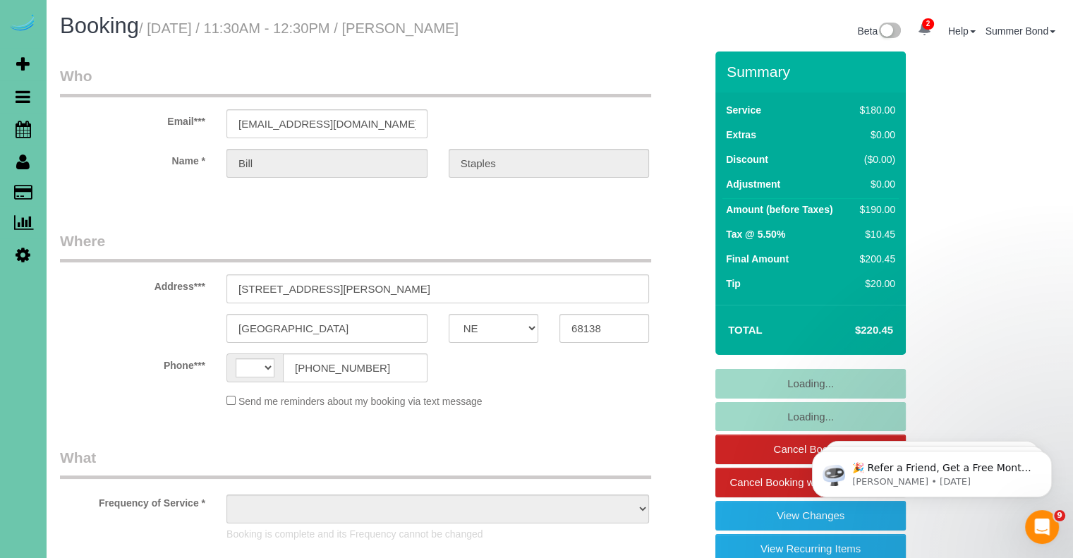
select select "string:[GEOGRAPHIC_DATA]"
select select "object:700"
select select "string:fspay-c22a4a99-5ca5-4e8f-9327-65e6ab7300bf"
select select "object:916"
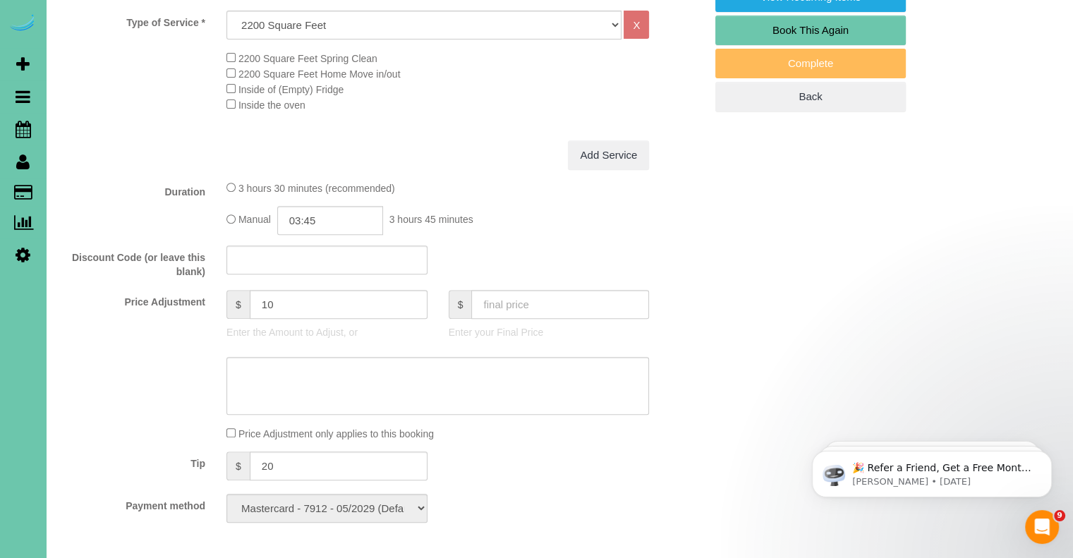
scroll to position [564, 0]
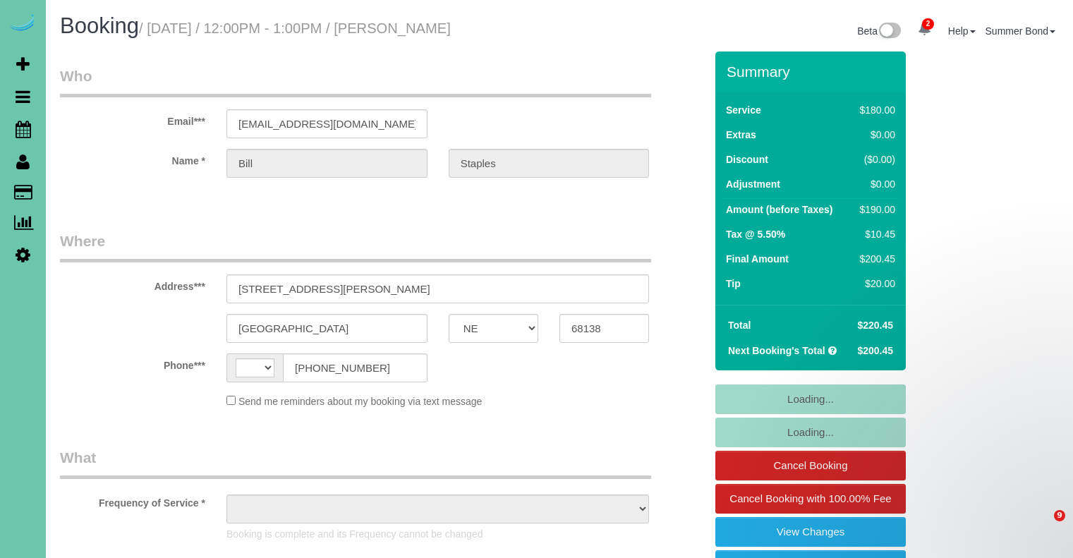
select select "NE"
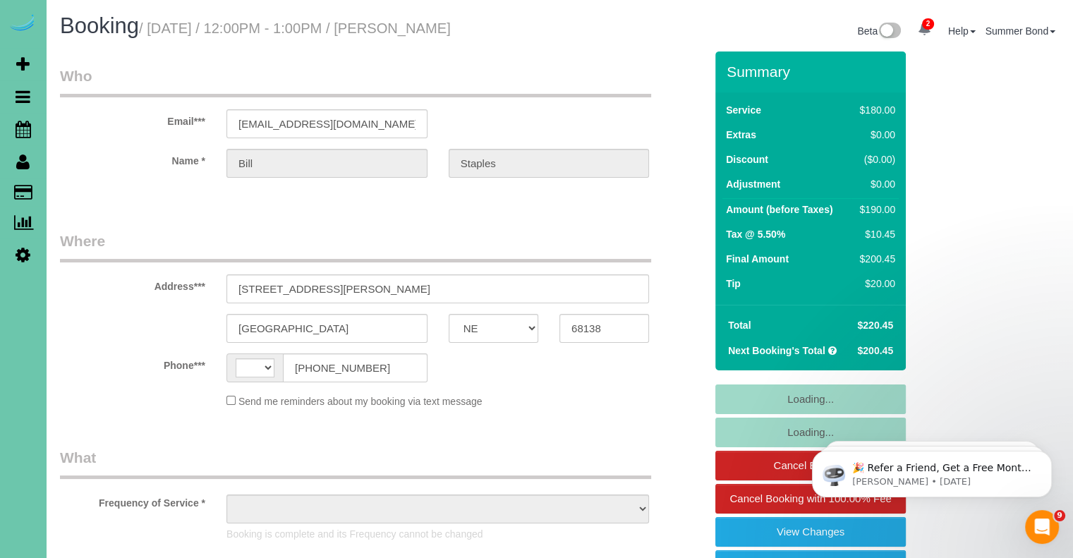
select select "string:[GEOGRAPHIC_DATA]"
select select "object:698"
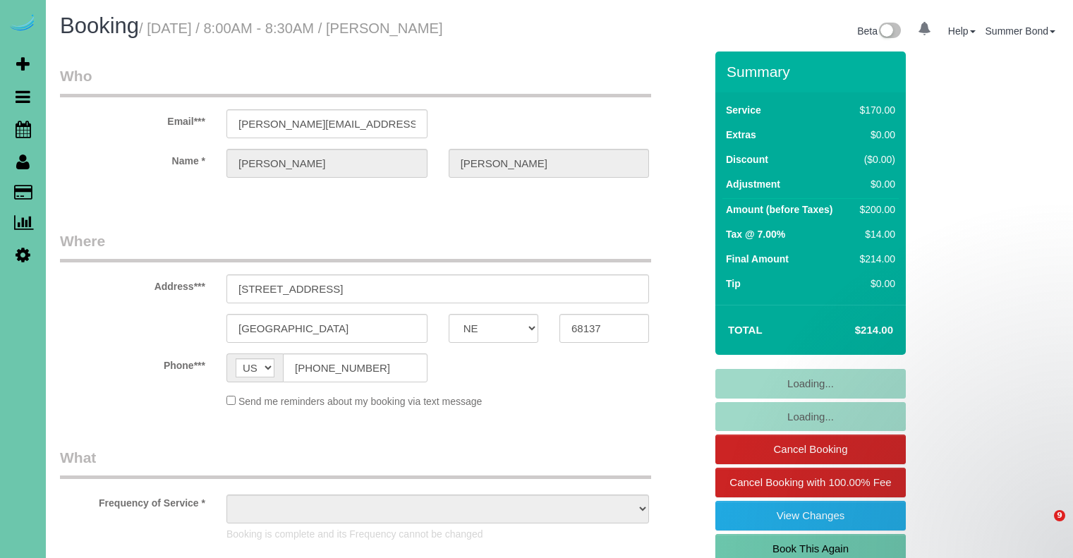
select select "NE"
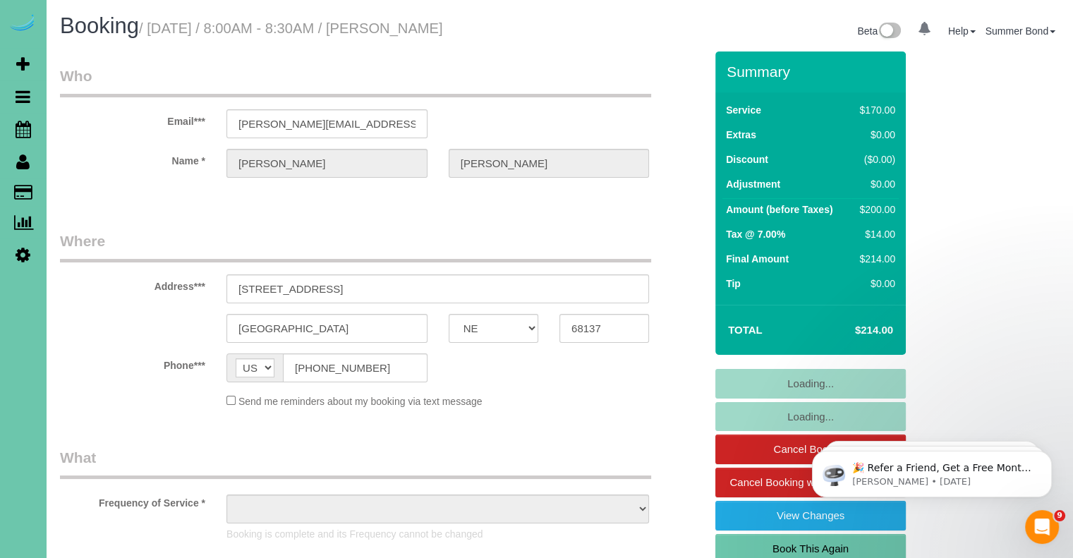
select select "object:644"
select select "string:fspay-0bfc85eb-4573-4f95-8c1e-79770aac2502"
select select "object:747"
select select "number:36"
select select "number:42"
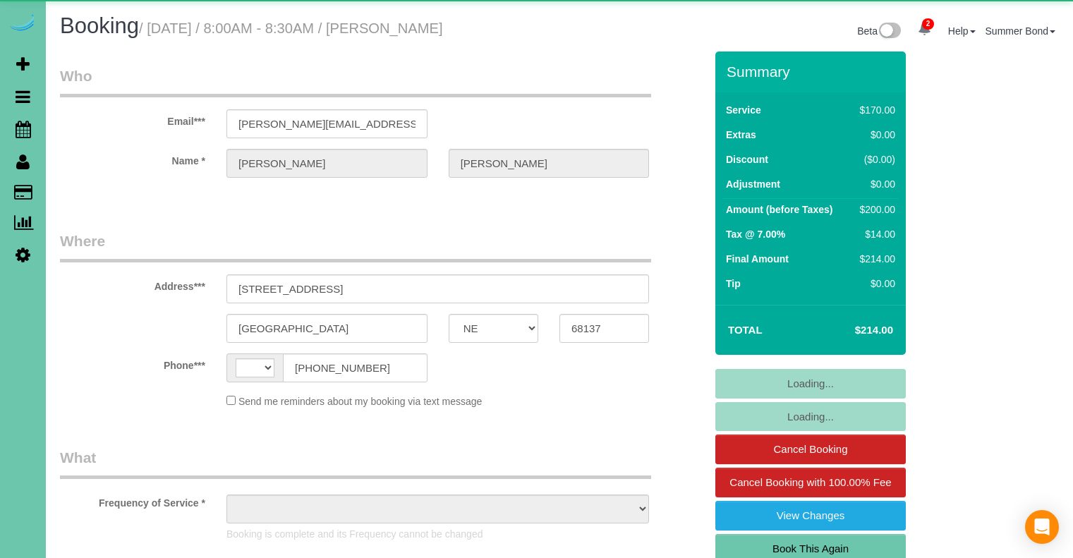
select select "NE"
select select "string:US"
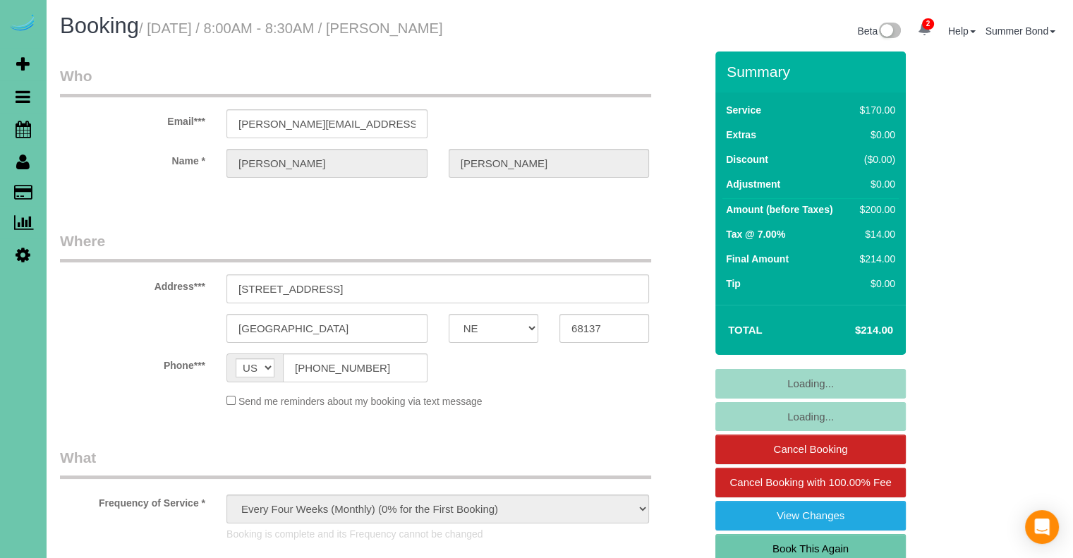
select select "object:648"
select select "number:36"
select select "number:42"
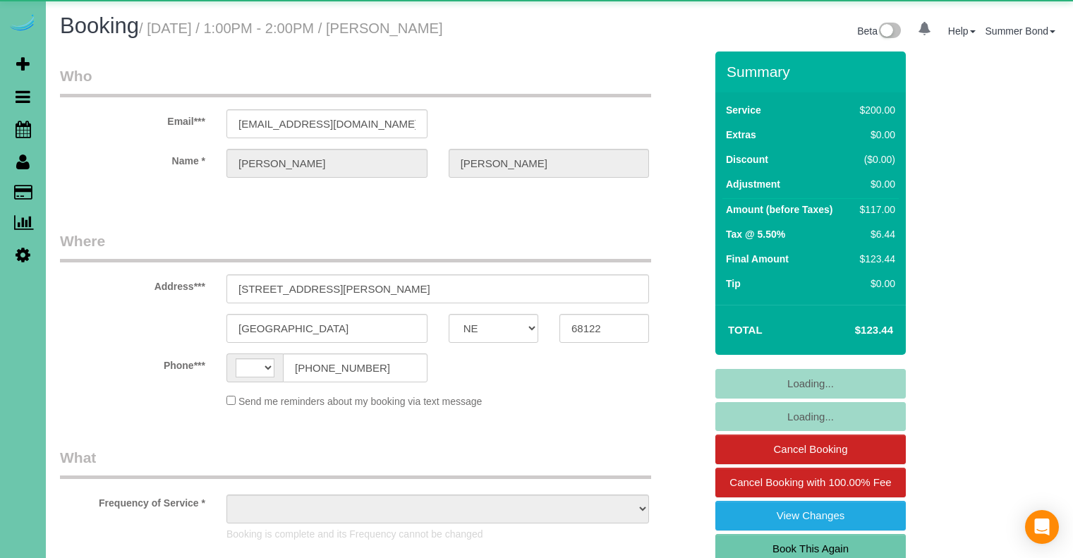
select select "NE"
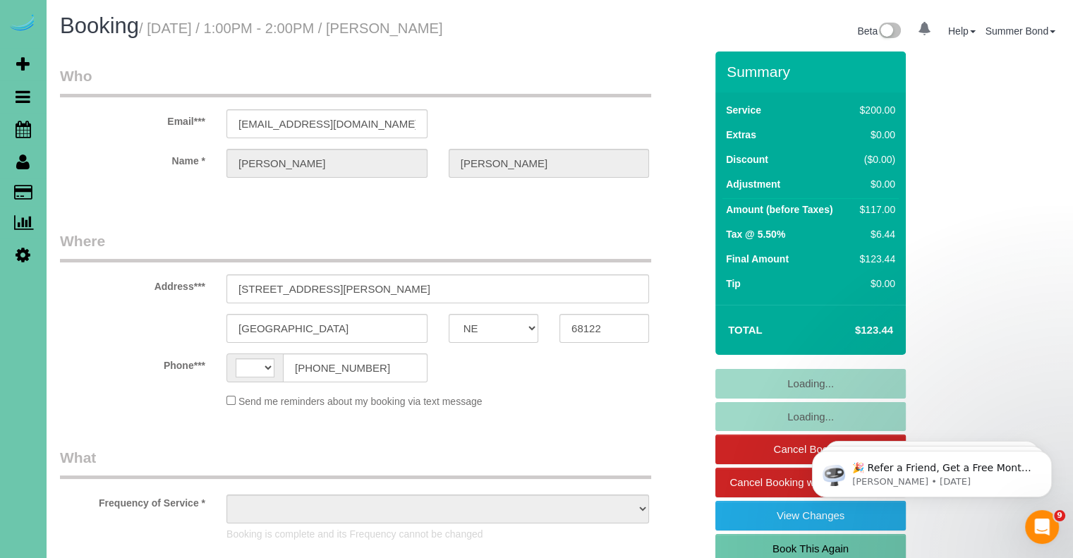
select select "string:[GEOGRAPHIC_DATA]"
select select "object:644"
select select "string:fspay-0a0a05ec-ca39-4913-8ebd-8ca724743538"
select select "object:933"
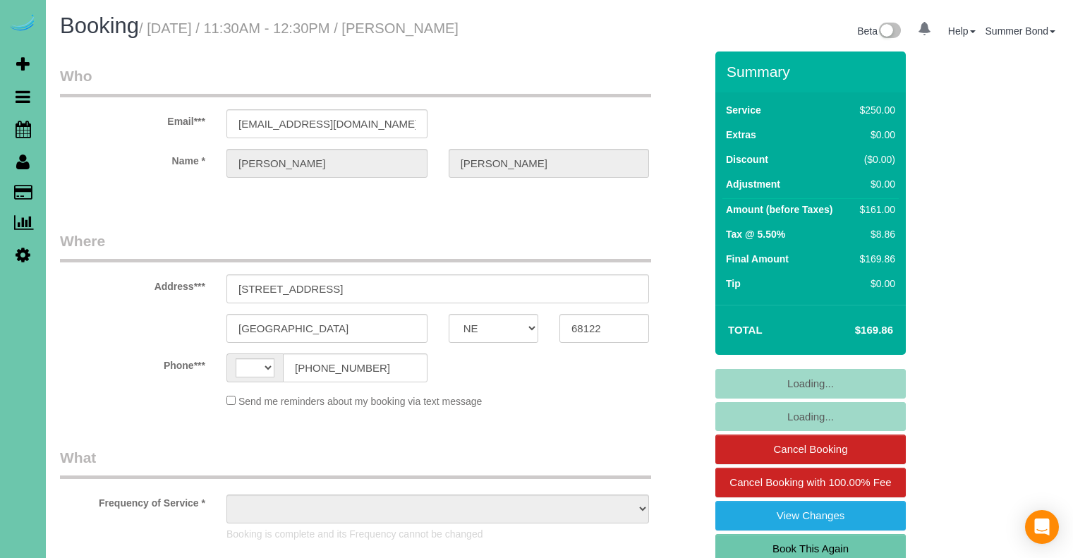
select select "NE"
select select "string:[GEOGRAPHIC_DATA]"
select select "string:fspay-0a0a05ec-ca39-4913-8ebd-8ca724743538"
select select "object:677"
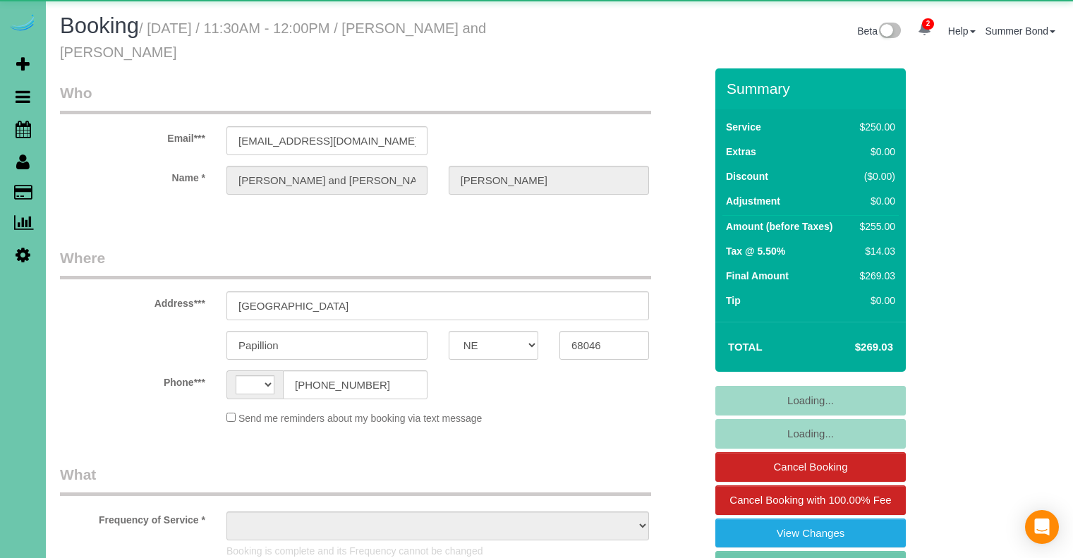
select select "NE"
select select "string:[GEOGRAPHIC_DATA]"
select select "object:691"
select select "string:fspay-3b8f75a9-d341-4180-be5a-c0978521230c"
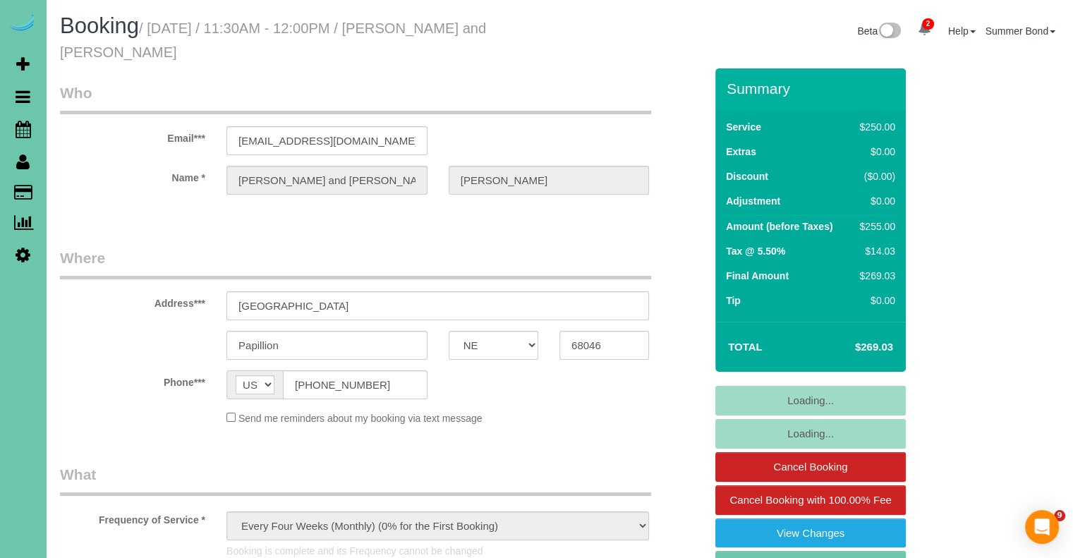
select select "object:982"
select select "number:37"
select select "number:42"
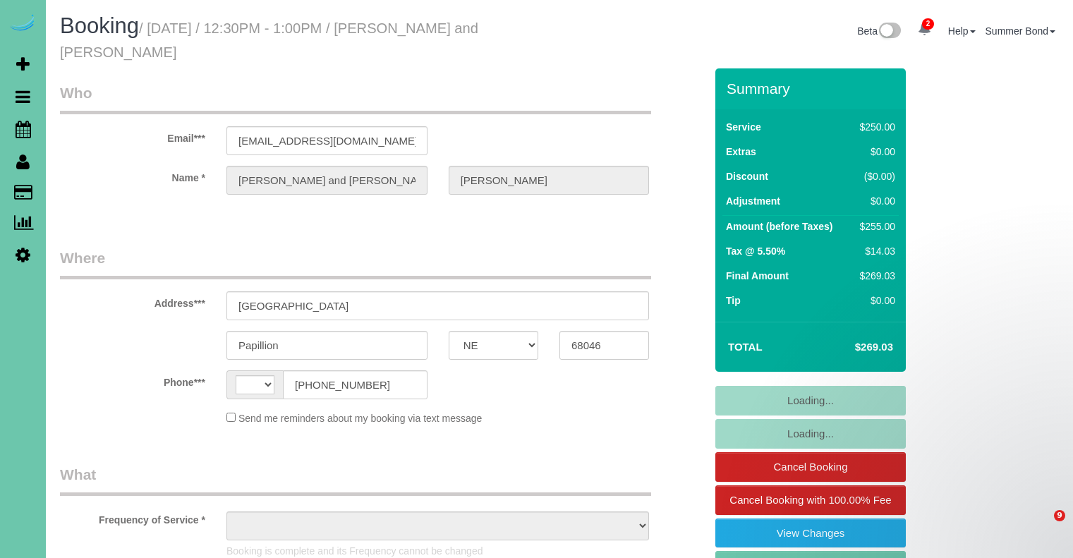
select select "NE"
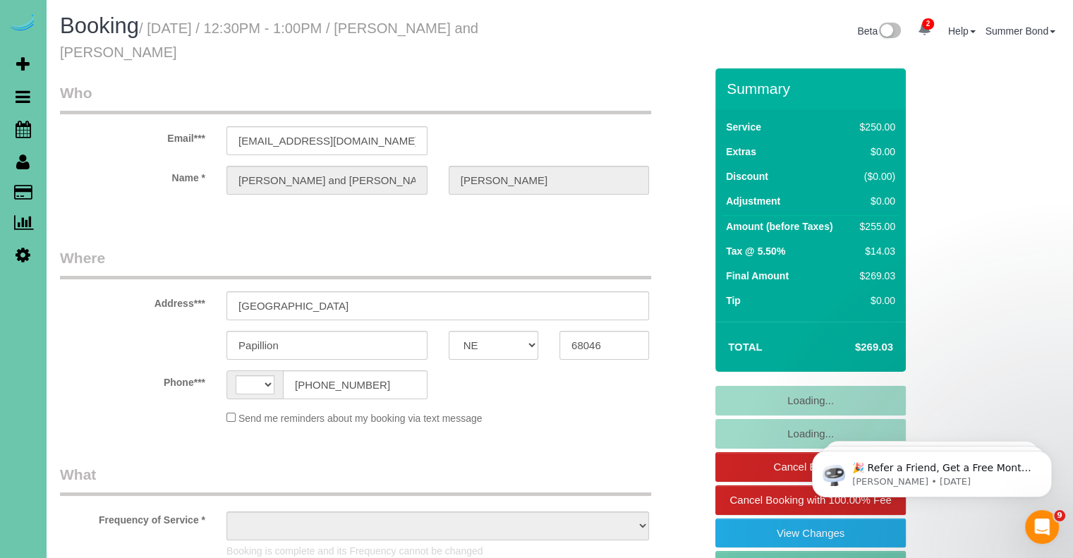
select select "string:[GEOGRAPHIC_DATA]"
select select "string:fspay-3b8f75a9-d341-4180-be5a-c0978521230c"
select select "object:751"
select select "number:37"
select select "number:42"
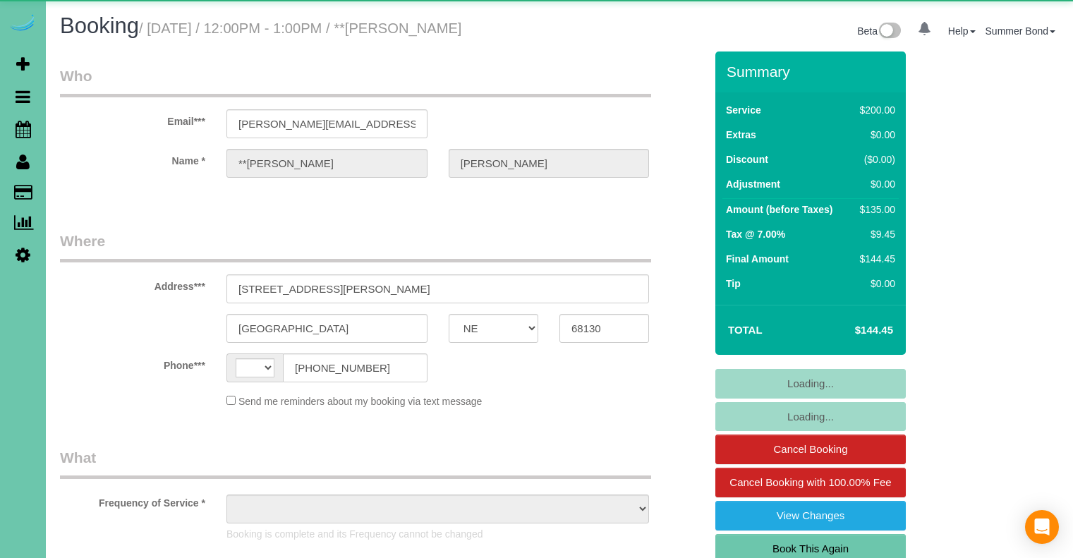
select select "NE"
select select "string:[GEOGRAPHIC_DATA]"
select select "string:fspay-bbc103ba-7b46-4900-aeee-680aa3fc7026"
select select "object:876"
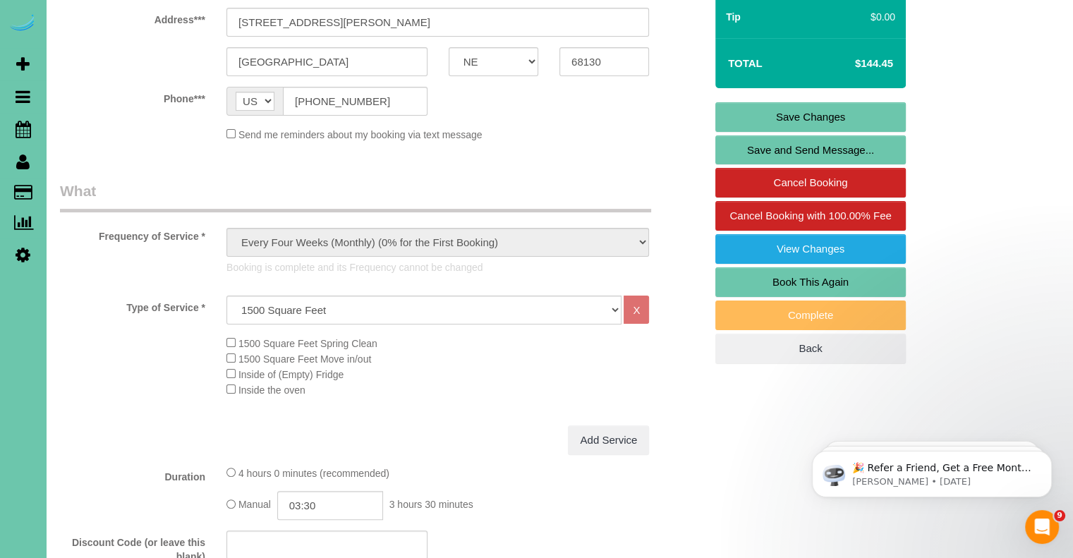
scroll to position [423, 0]
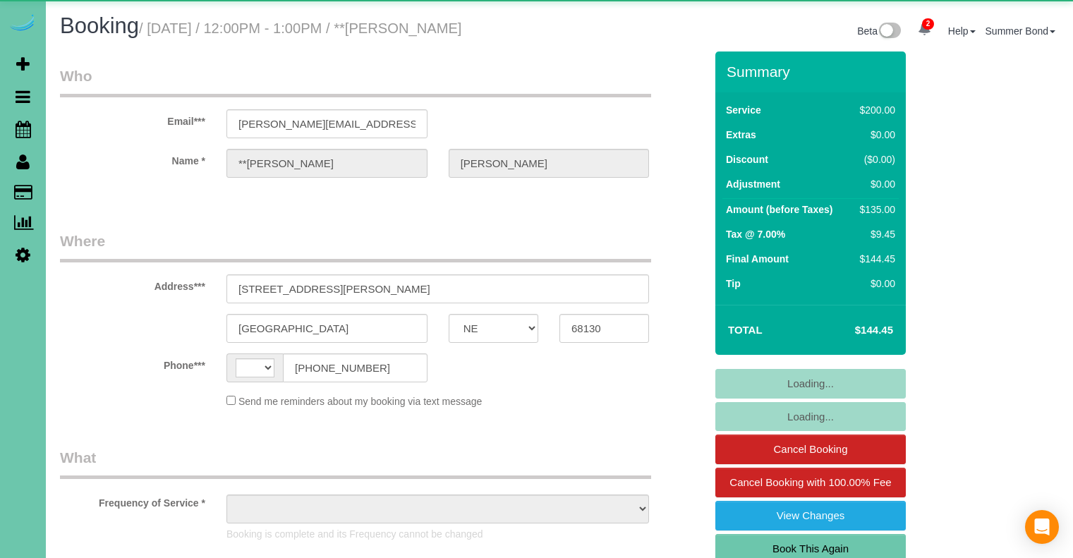
select select "NE"
select select "string:[GEOGRAPHIC_DATA]"
select select "object:930"
select select "string:fspay-bbc103ba-7b46-4900-aeee-680aa3fc7026"
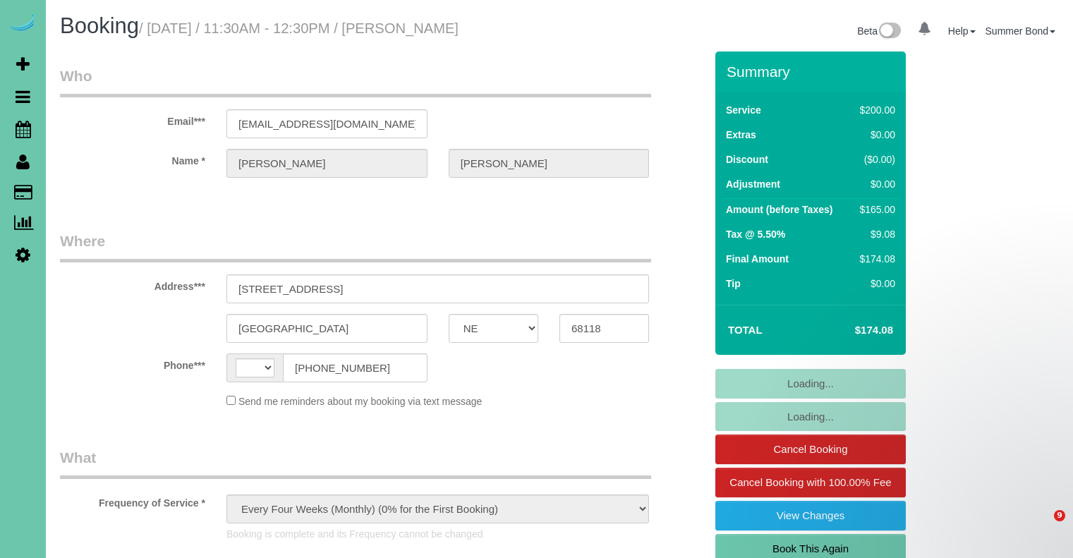
select select "NE"
select select "object:693"
select select "string:[GEOGRAPHIC_DATA]"
select select "string:fspay-8aaeab5f-dec4-4b59-bd02-d5016bfc9f27"
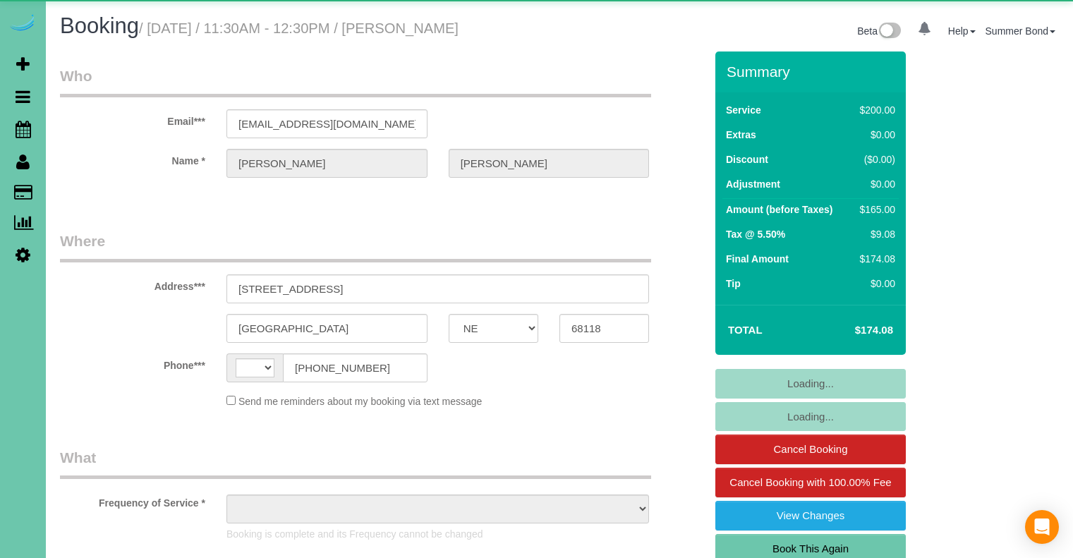
select select "NE"
select select "string:[GEOGRAPHIC_DATA]"
select select "object:876"
select select "NE"
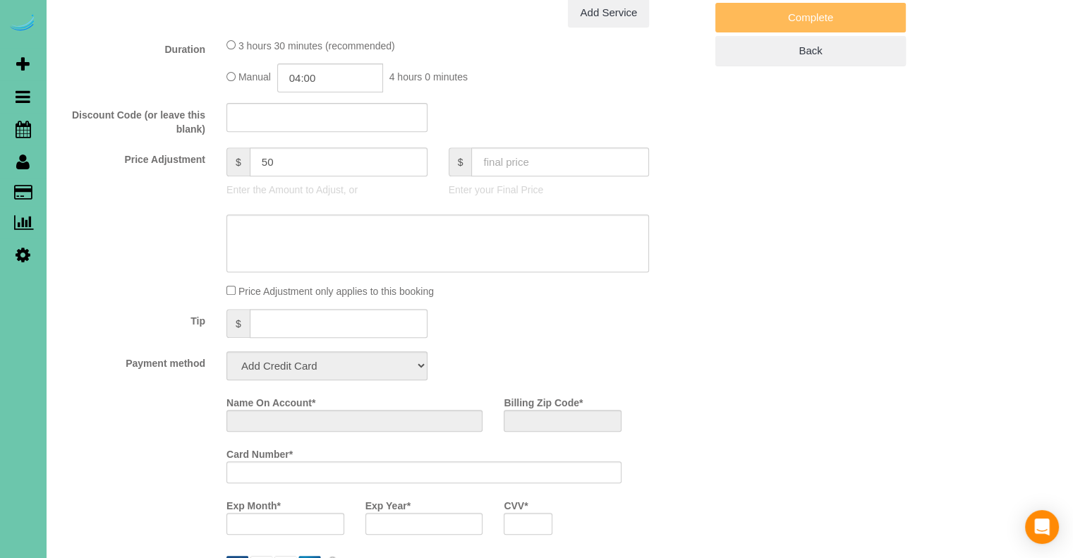
select select "string:[GEOGRAPHIC_DATA]"
select select "object:648"
select select "string:fspay-e268739e-7cbe-419b-ac4a-62357a12919a"
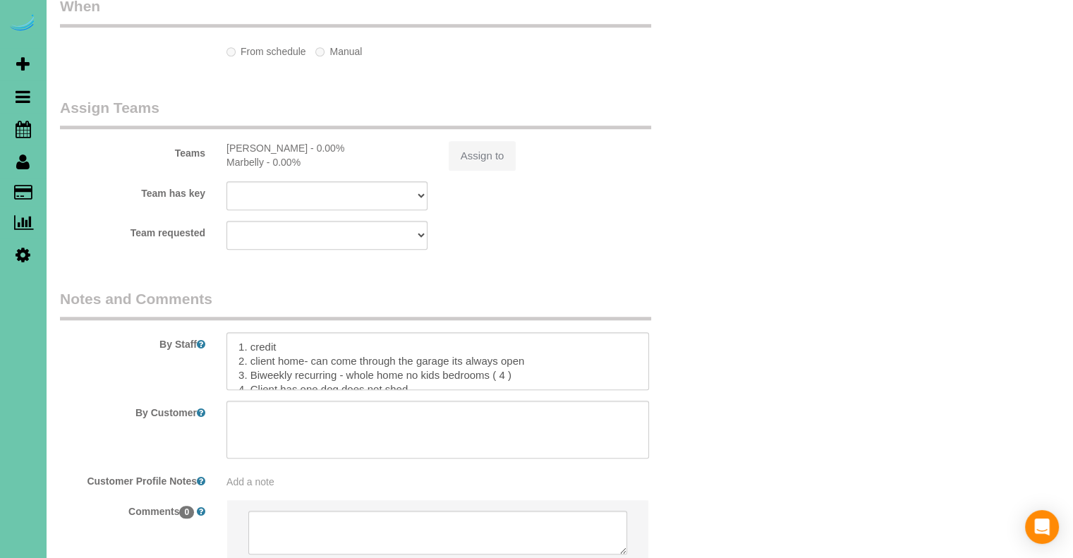
select select "object:735"
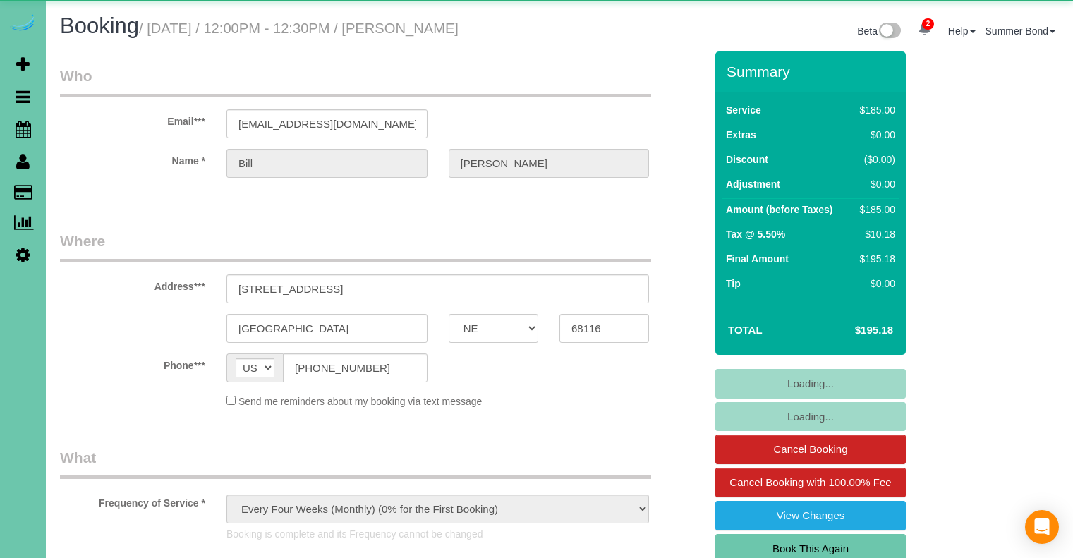
select select "NE"
select select "object:733"
select select "number:36"
select select "number:41"
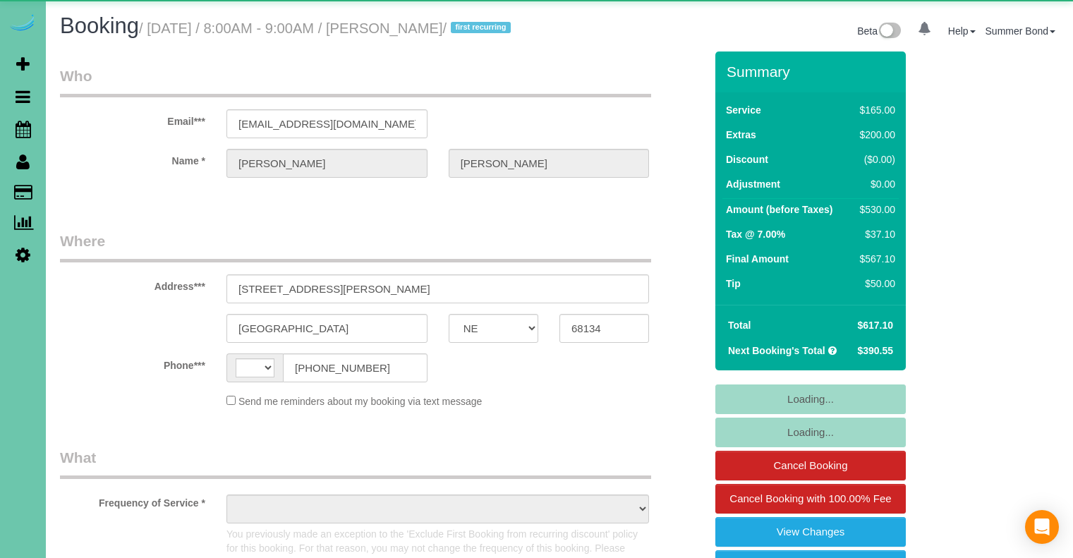
select select "NE"
select select "string:[GEOGRAPHIC_DATA]"
select select "object:692"
select select "string:fspay-e5aea904-6771-4f88-b097-4e7a23ff07f9"
select select "object:956"
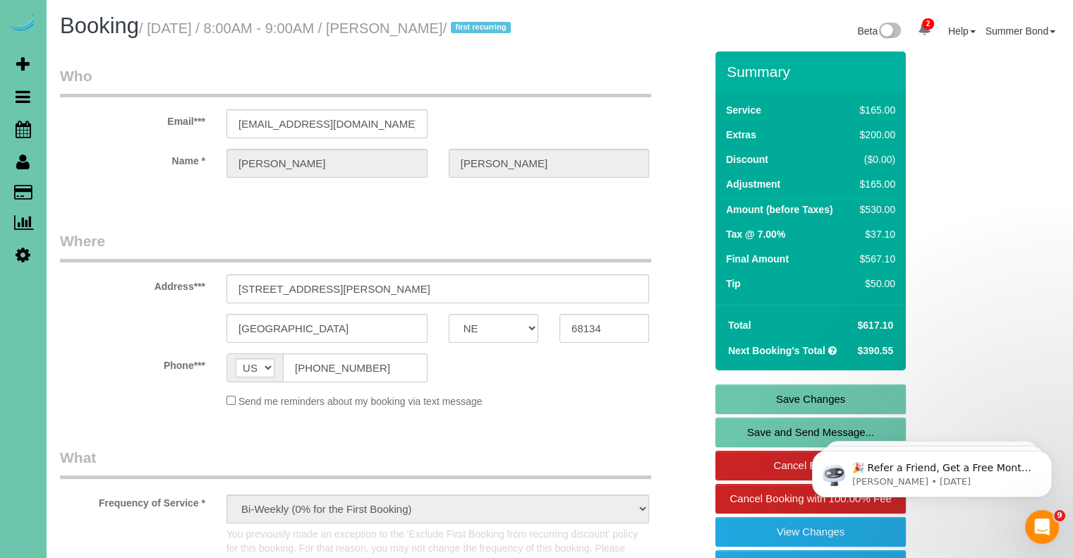
scroll to position [1720, 0]
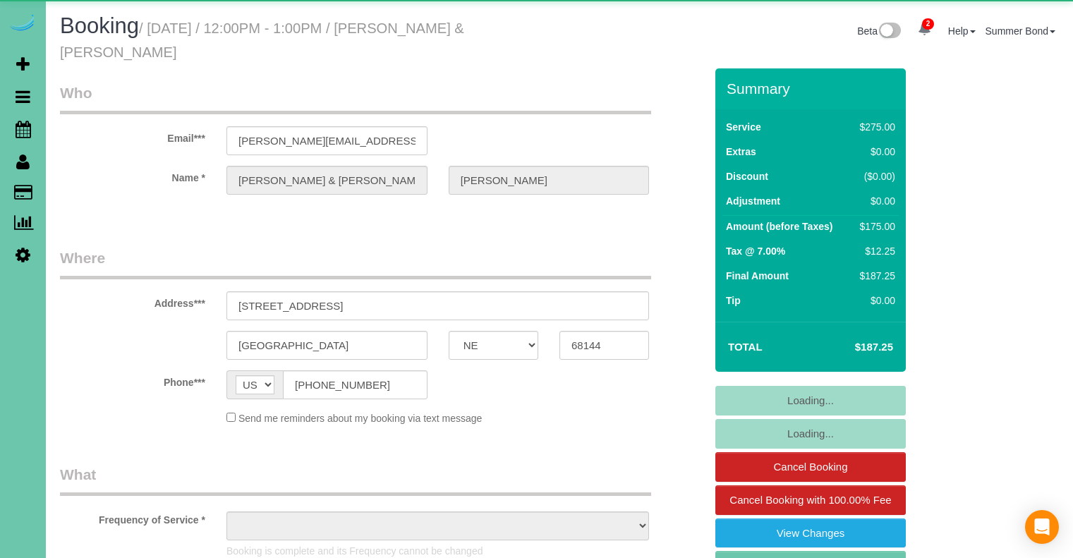
select select "NE"
select select "object:644"
select select "string:fspay-4f91b6f7-813d-4b3b-8a5d-81aff096467b"
select select "object:930"
select select "NE"
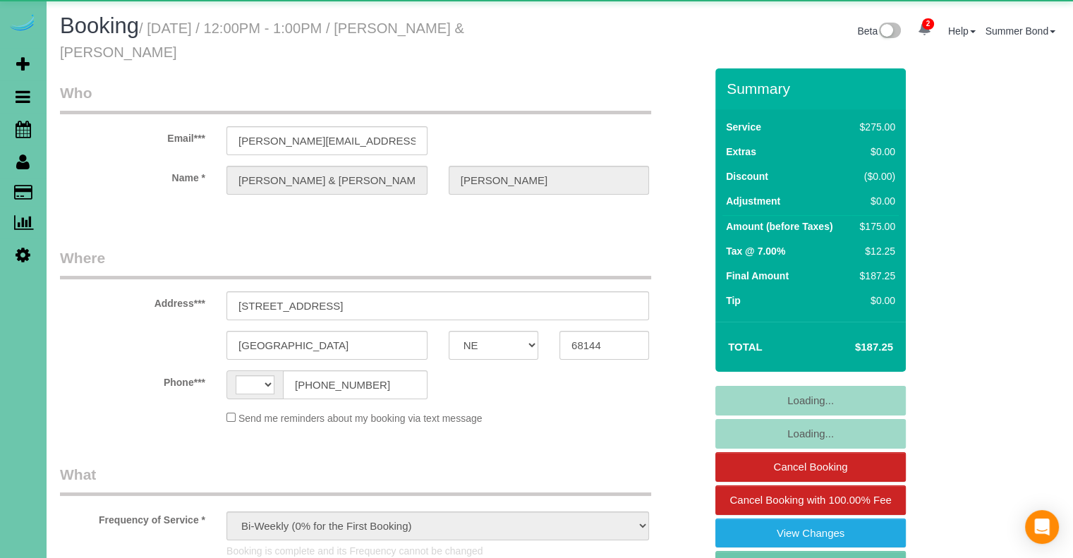
select select "string:[GEOGRAPHIC_DATA]"
select select "string:fspay-4f91b6f7-813d-4b3b-8a5d-81aff096467b"
select select "object:938"
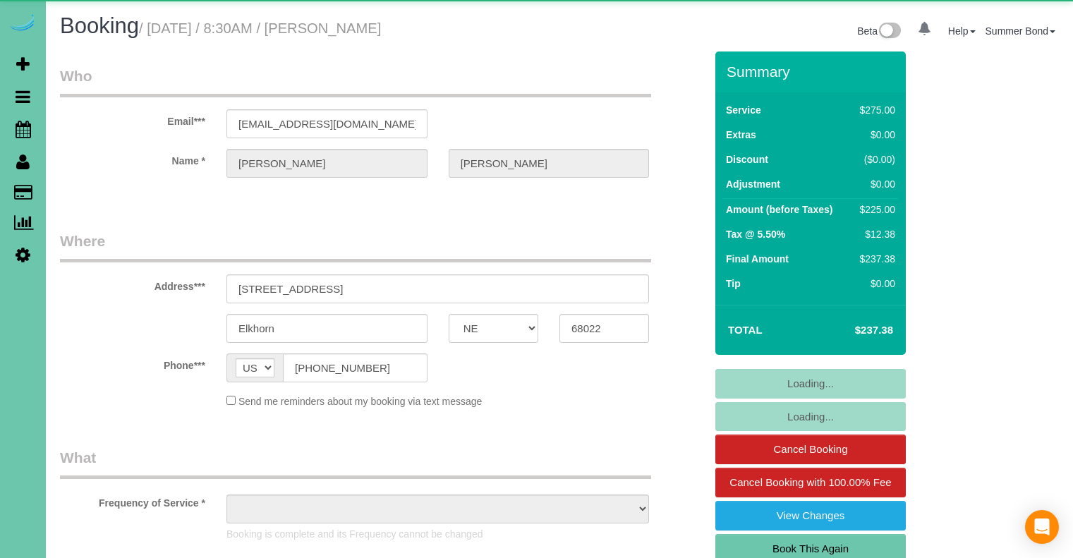
select select "NE"
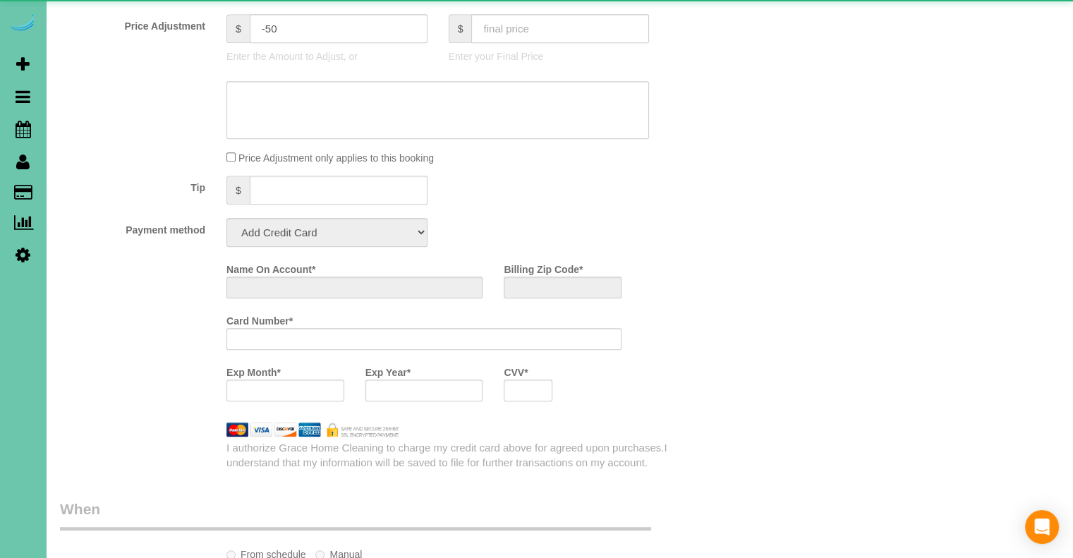
select select "object:674"
select select "string:fspay-69fb006e-d812-471c-9db4-6cd6f08eb9de"
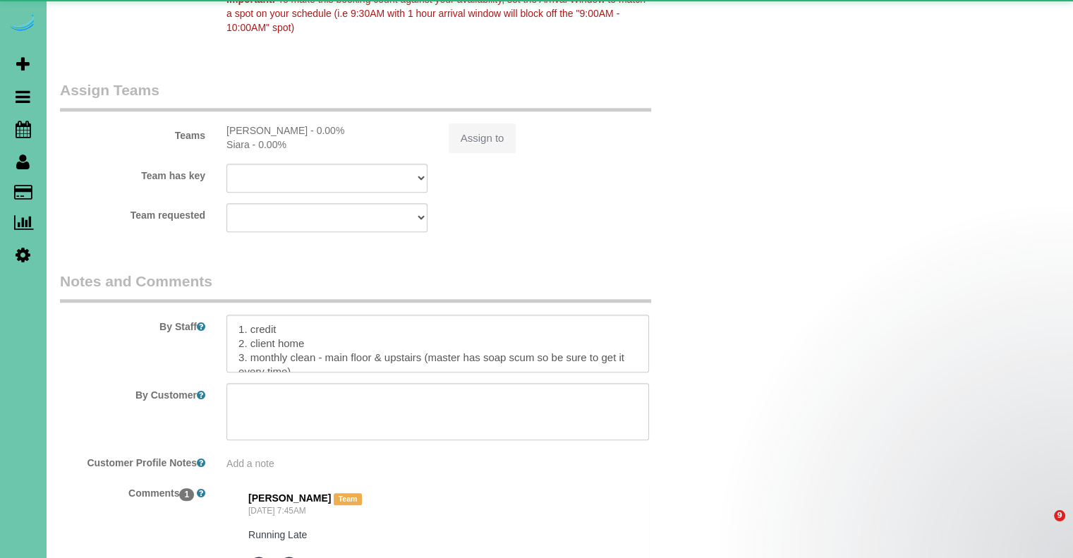
select select "object:959"
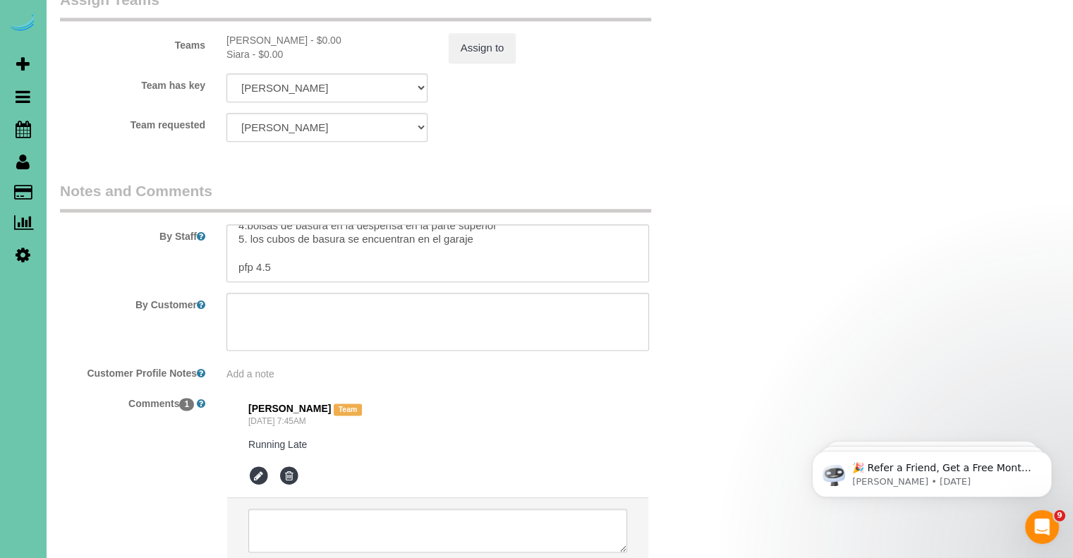
scroll to position [1743, 0]
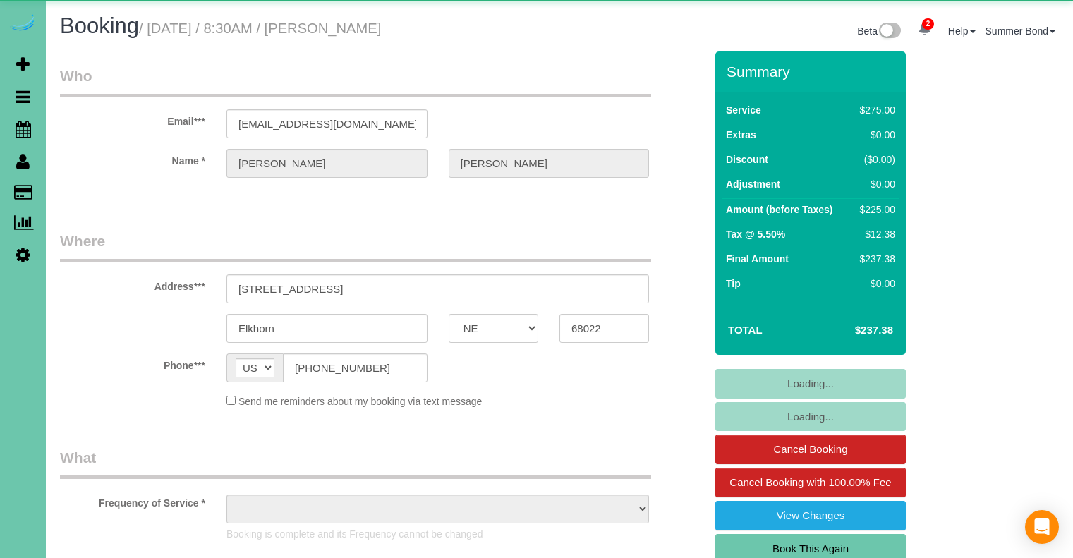
select select "NE"
select select "object:748"
select select "NE"
select select "string:fspay"
select select "string:[GEOGRAPHIC_DATA]"
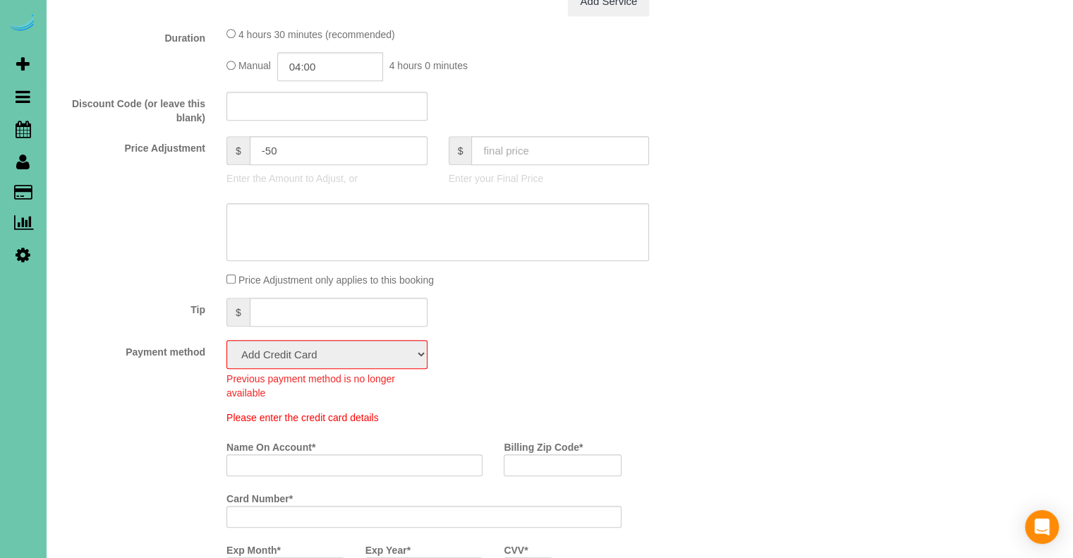
select select "object:940"
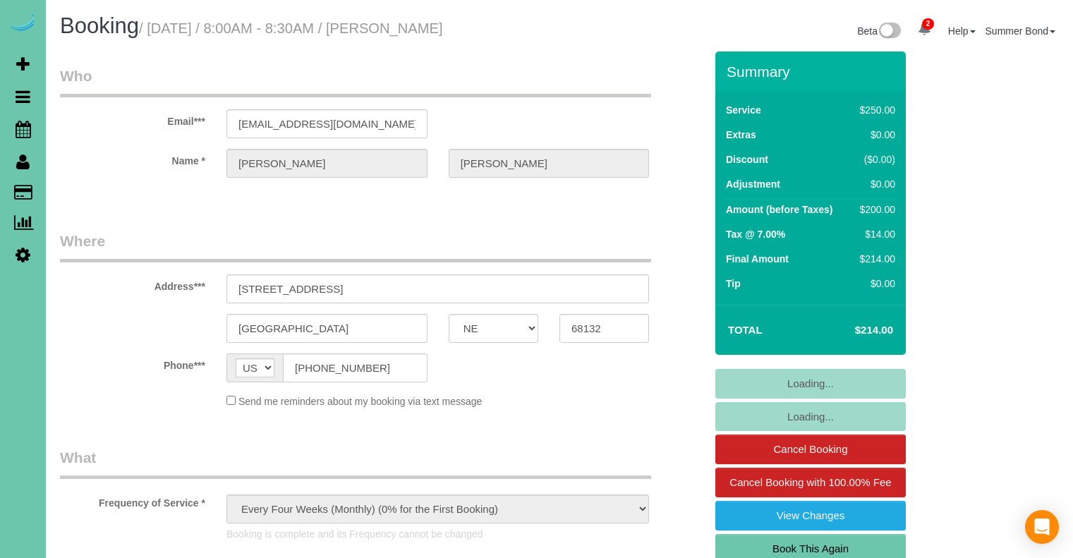
select select "NE"
select select "string:fspay"
select select "object:655"
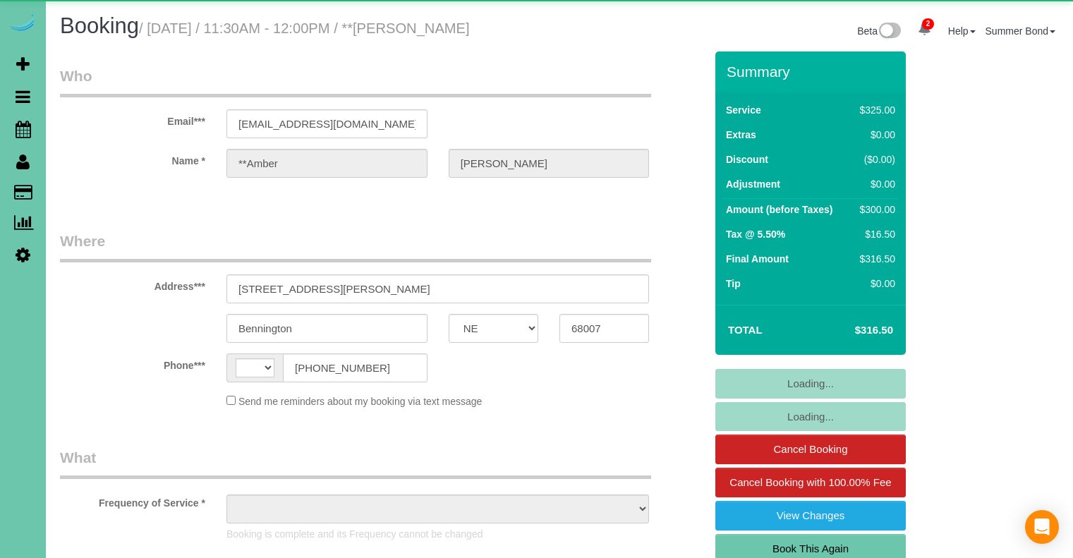
select select "NE"
select select "string:[GEOGRAPHIC_DATA]"
select select "string:fspay-f5ebc6c5-b96d-4bb7-9cd6-cddfe15c9d35"
select select "object:936"
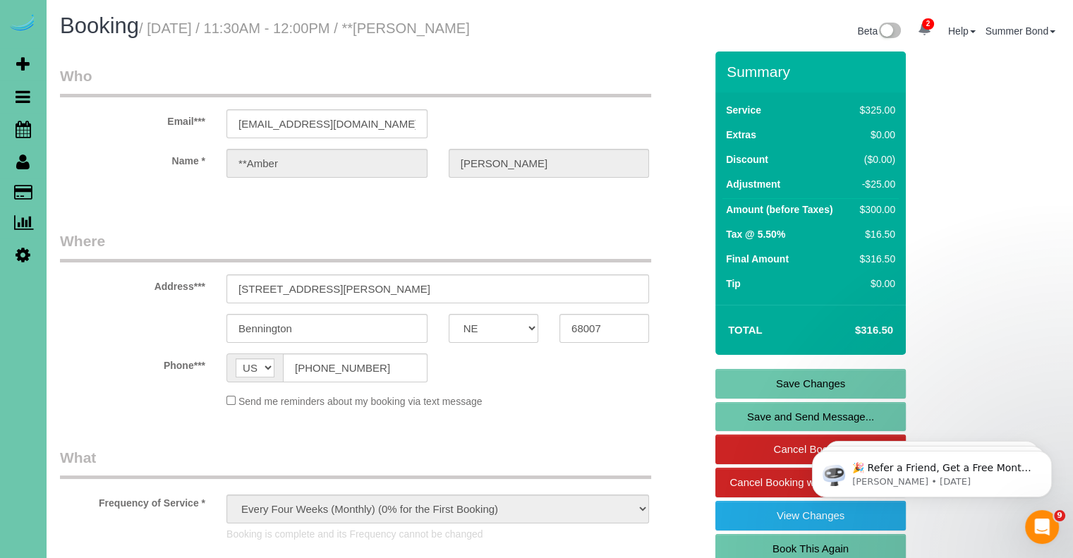
scroll to position [1640, 0]
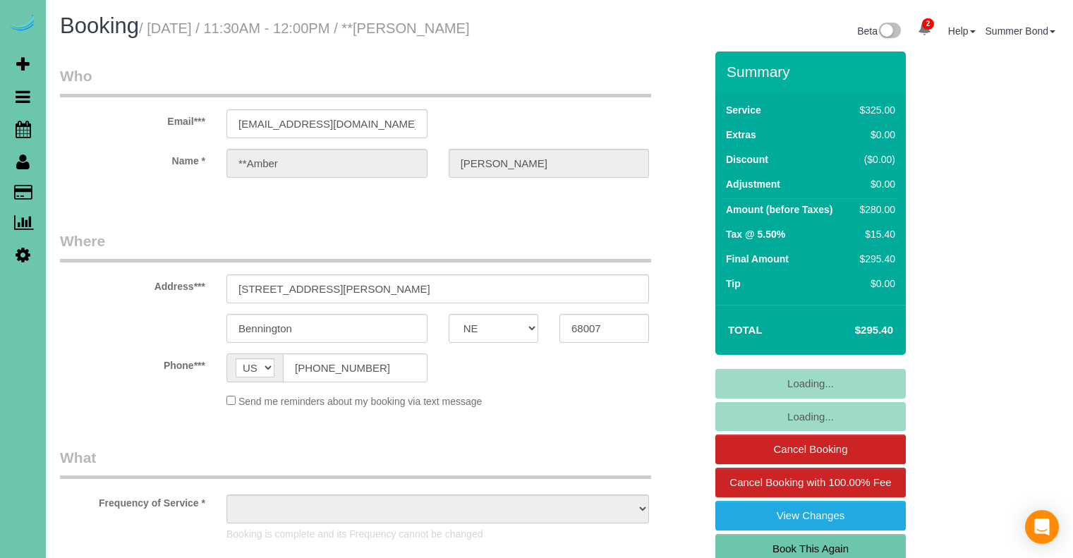
select select "NE"
select select "object:681"
select select "string:fspay-f5ebc6c5-b96d-4bb7-9cd6-cddfe15c9d35"
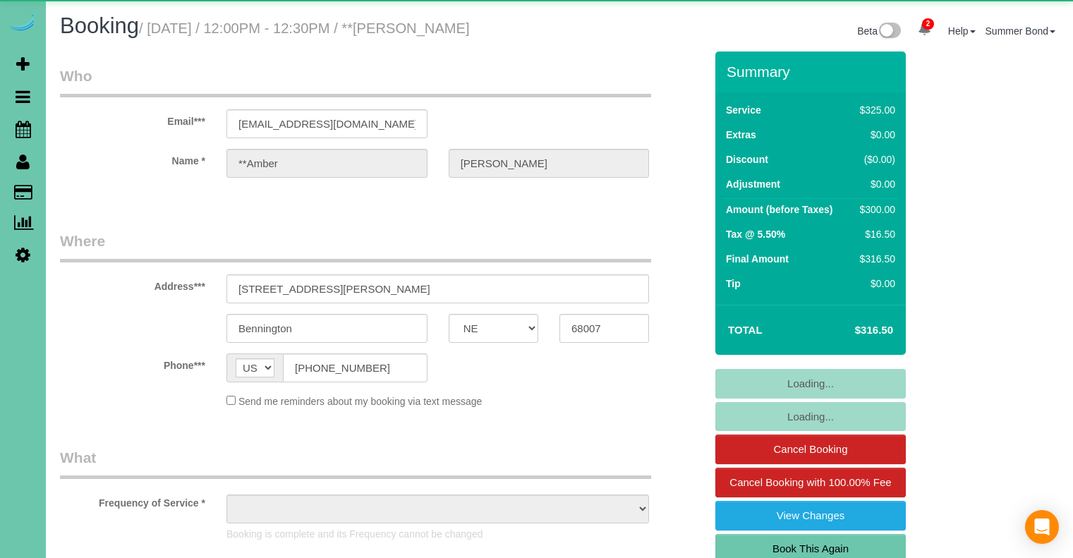
select select "NE"
select select "string:fspay-f5ebc6c5-b96d-4bb7-9cd6-cddfe15c9d35"
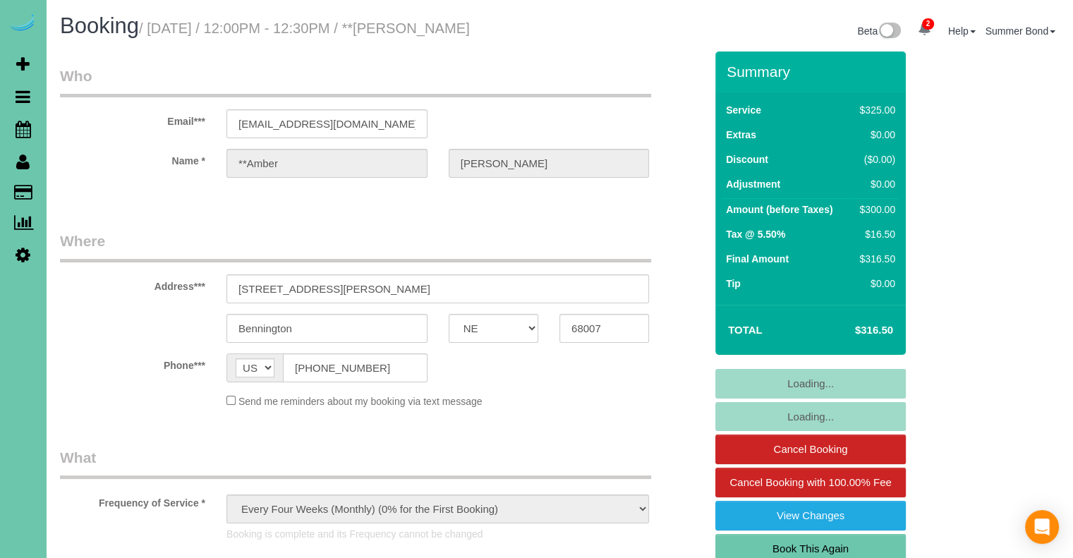
select select "object:979"
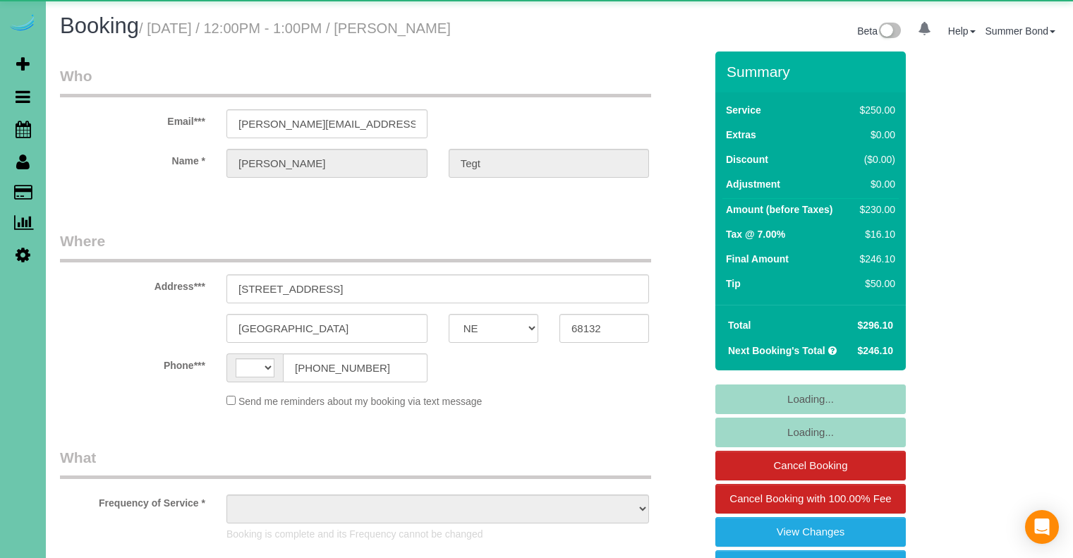
select select "NE"
select select "string:[GEOGRAPHIC_DATA]"
select select "string:fspay-771559b5-36ef-478d-bd1e-a5ba730980d8"
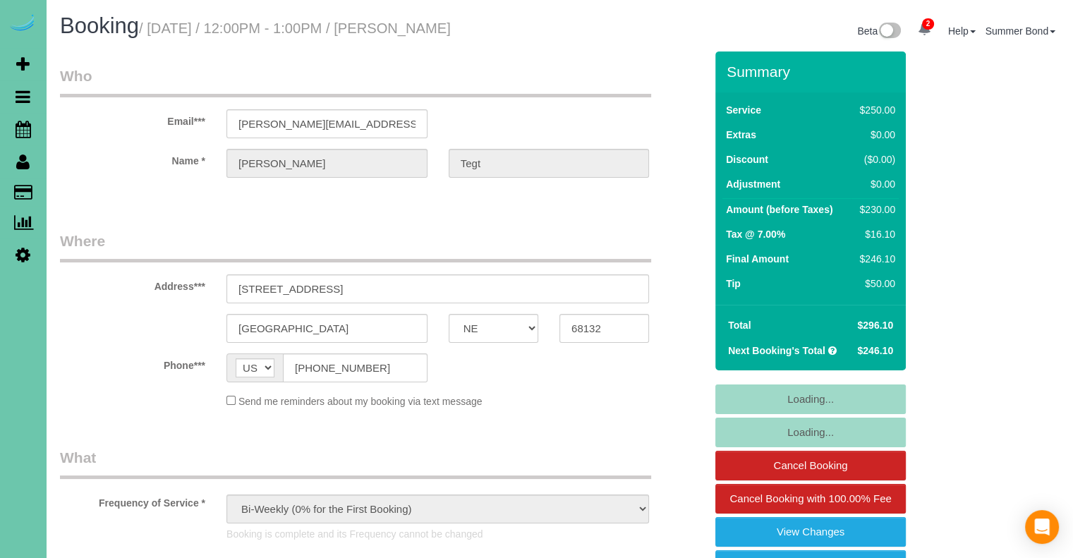
select select "object:919"
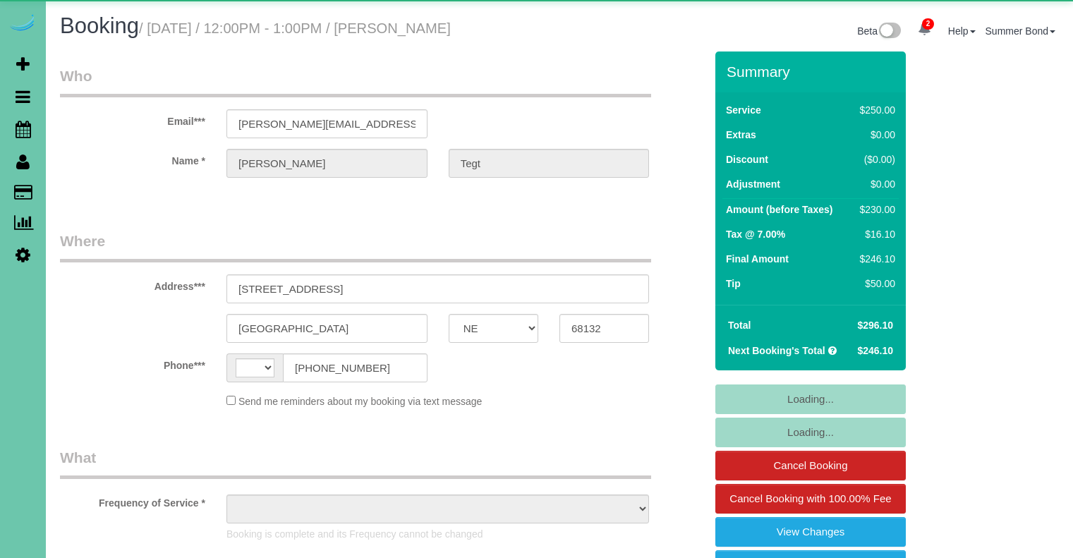
select select "NE"
select select "string:[GEOGRAPHIC_DATA]"
select select "object:682"
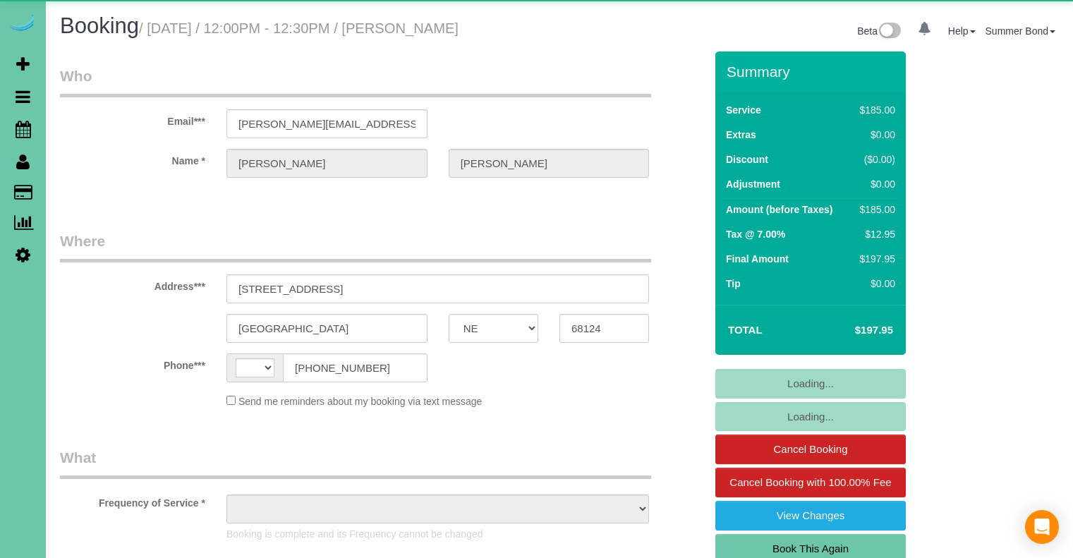
select select "NE"
select select "string:[GEOGRAPHIC_DATA]"
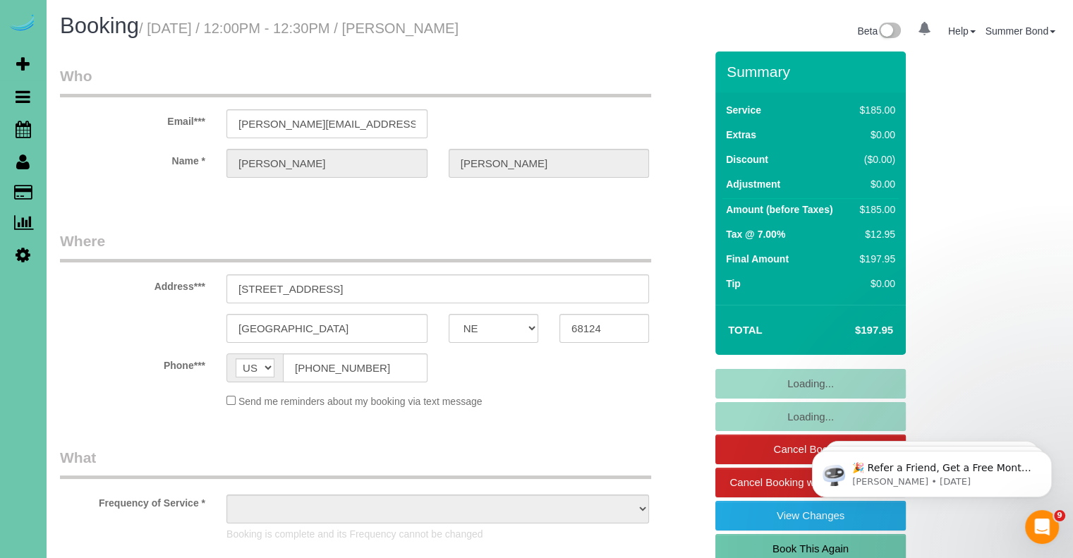
select select "object:698"
select select "string:fspay-435d060f-489b-42a1-b414-b4b326659672"
select select "object:919"
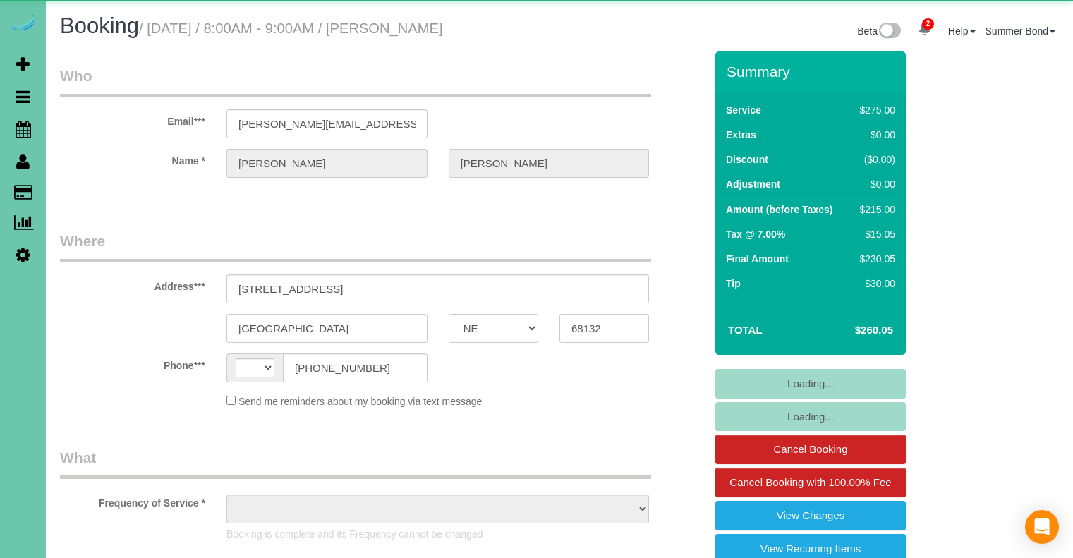
select select "NE"
select select "string:[GEOGRAPHIC_DATA]"
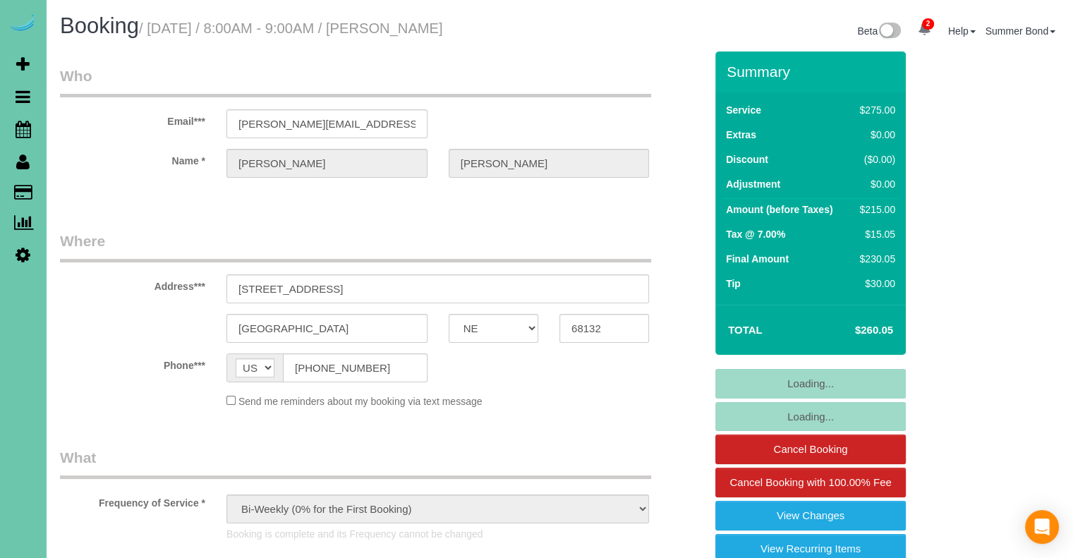
select select "object:679"
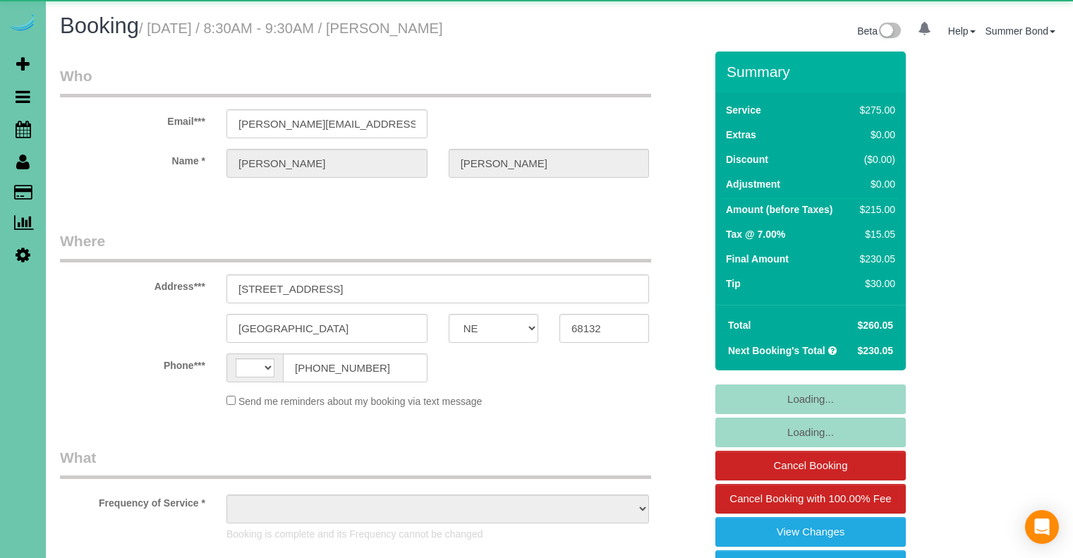
select select "NE"
select select "string:fspay-7f6b22b1-7992-4050-bfe8-f396dad631ad"
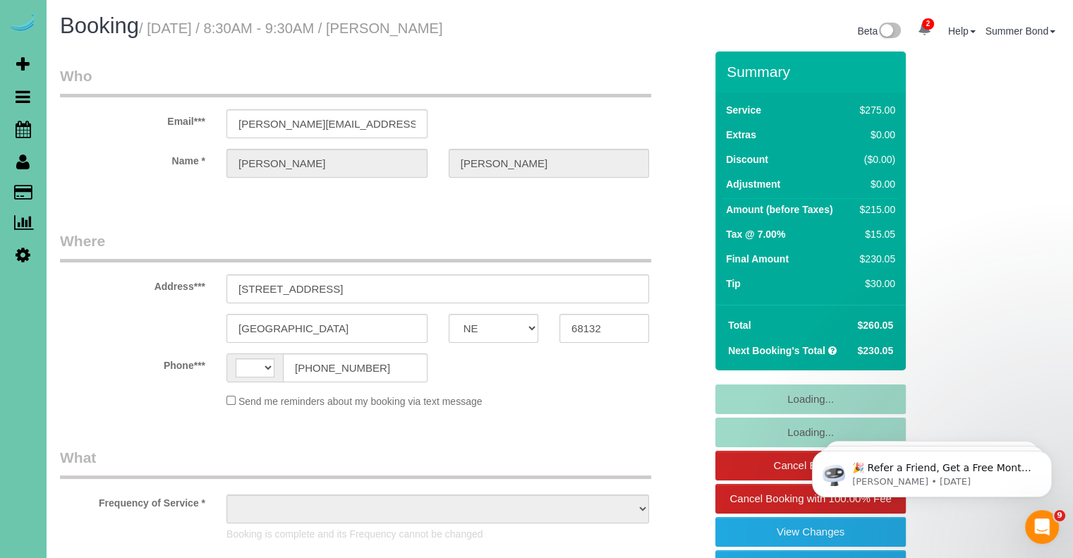
select select "string:[GEOGRAPHIC_DATA]"
select select "object:682"
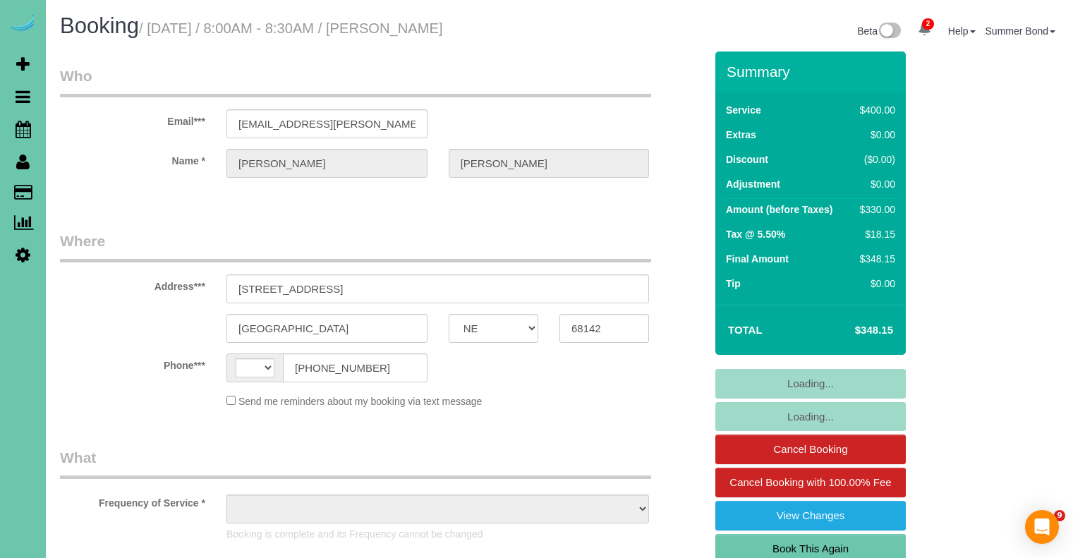
select select "NE"
select select "string:[GEOGRAPHIC_DATA]"
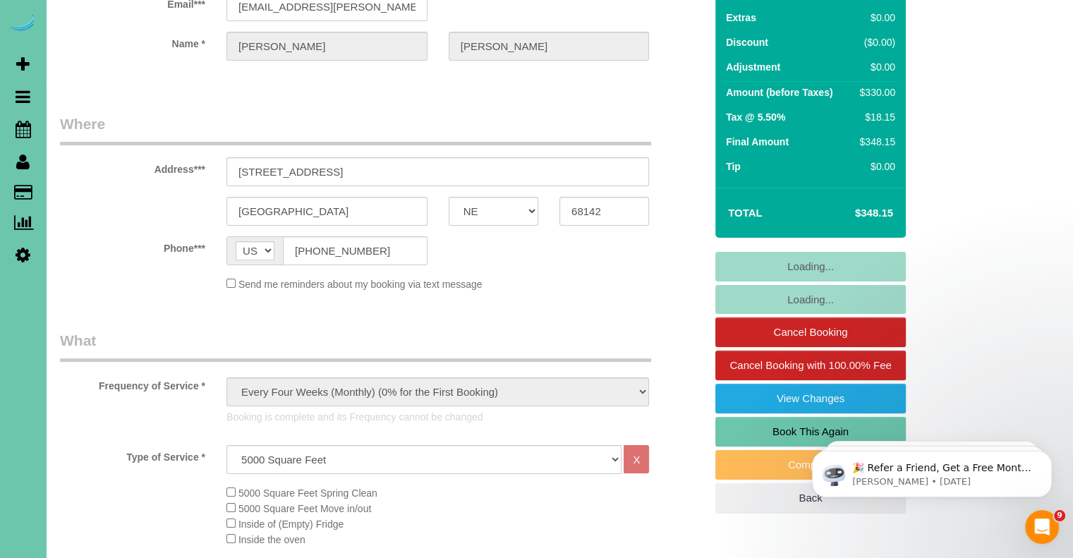
select select "object:735"
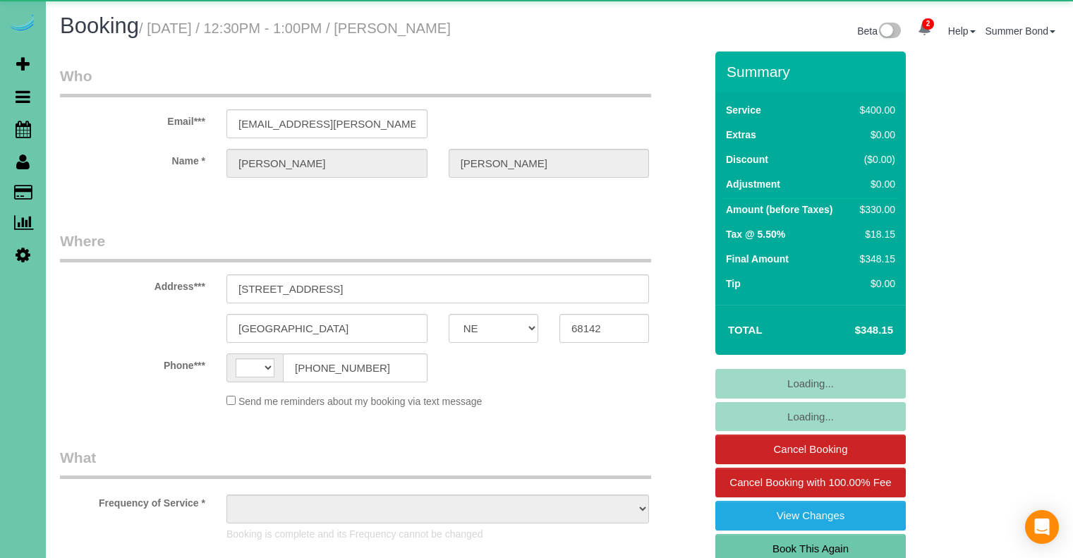
select select "NE"
select select "string:[GEOGRAPHIC_DATA]"
select select "object:685"
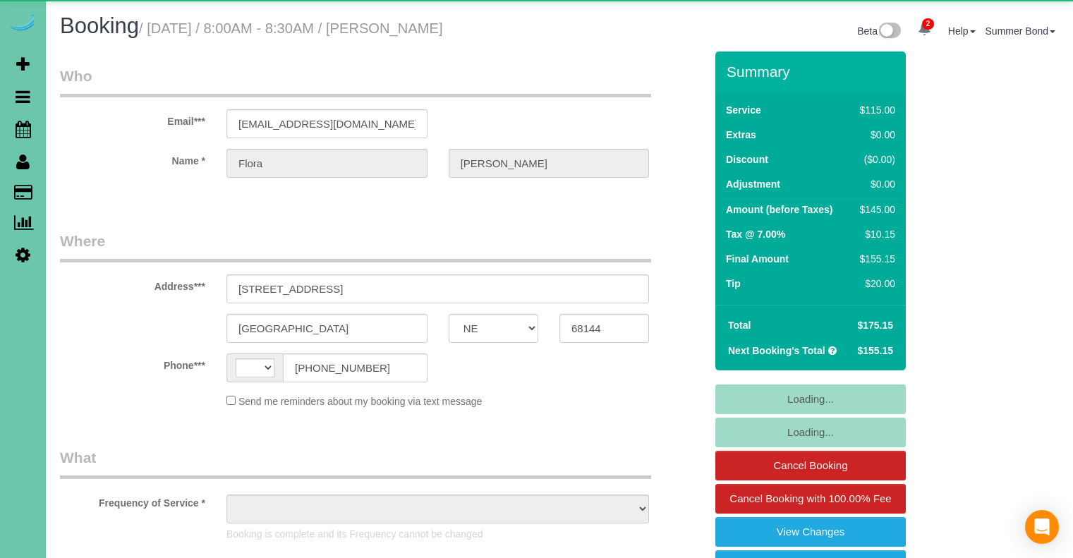
select select "NE"
select select "string:[GEOGRAPHIC_DATA]"
select select "object:682"
select select "NE"
select select "string:[GEOGRAPHIC_DATA]"
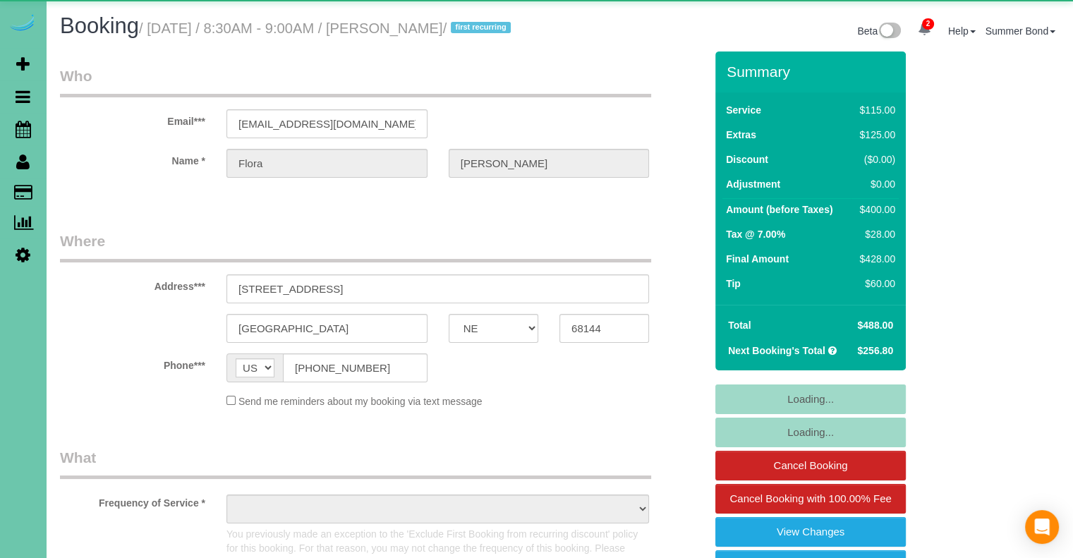
select select "string:fspay-44cc49dc-e9d8-4851-8328-d1f2528b3465"
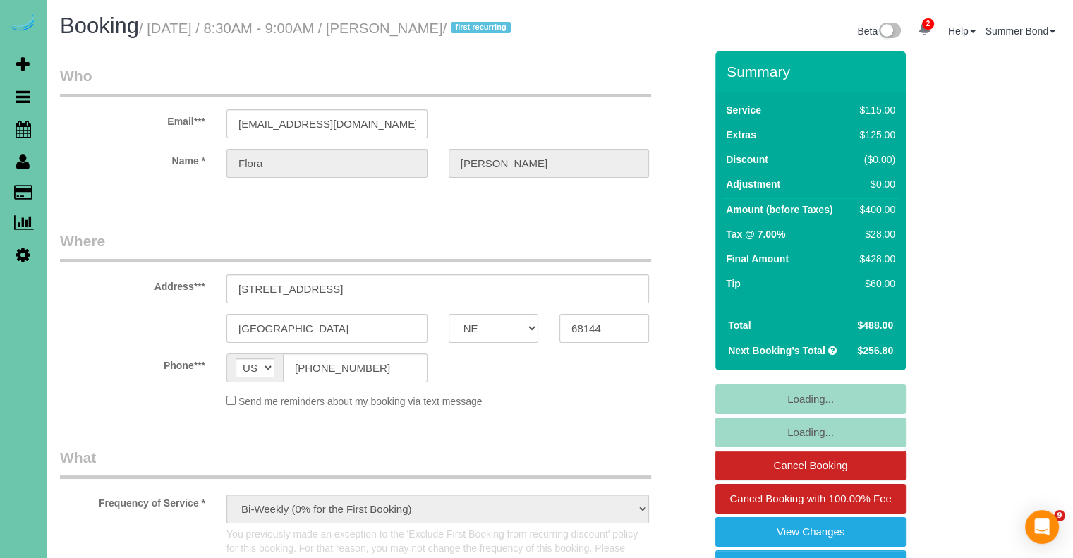
select select "object:773"
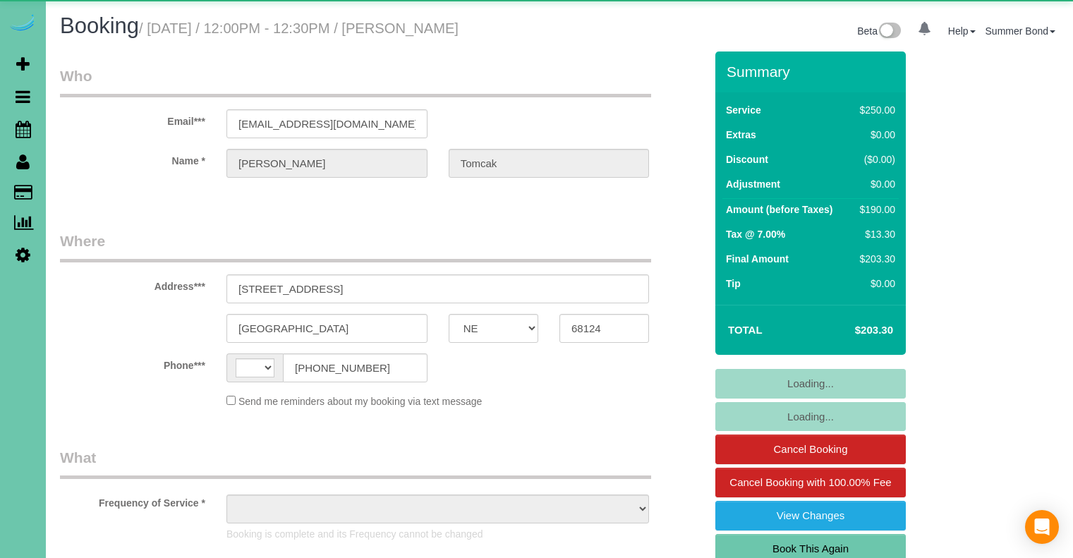
select select "NE"
select select "string:[GEOGRAPHIC_DATA]"
select select "object:644"
select select "string:fspay-7a02366e-6656-4302-8457-3679e99fc7e2"
select select "object:747"
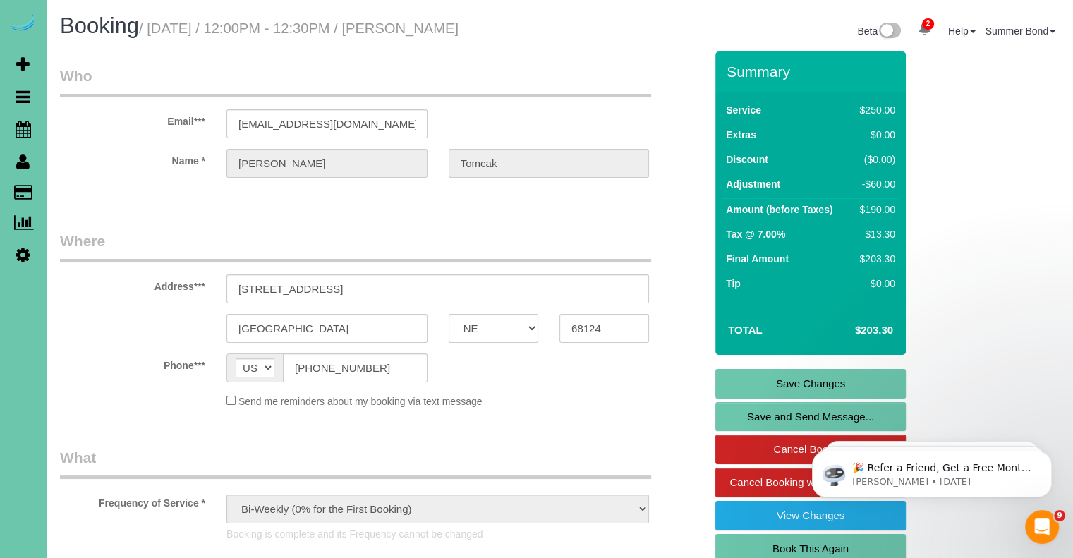
scroll to position [1640, 0]
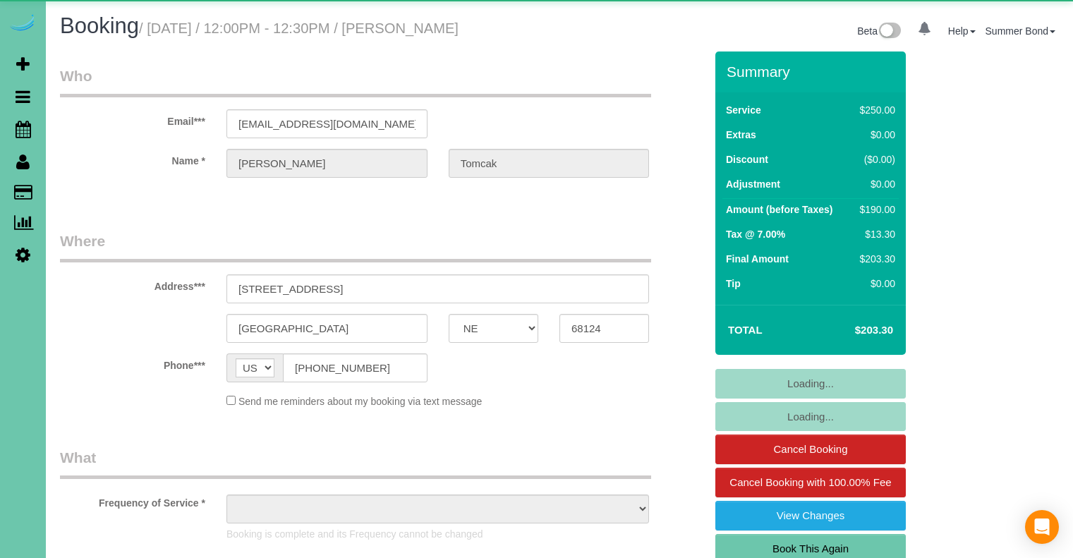
select select "NE"
select select "object:644"
select select "string:fspay-7a02366e-6656-4302-8457-3679e99fc7e2"
select select "object:930"
select select "NE"
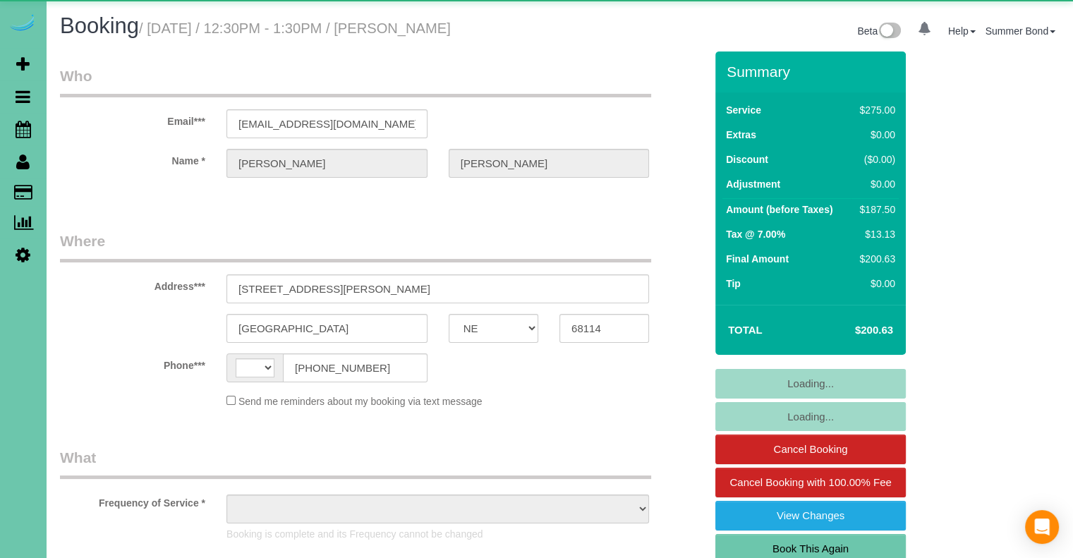
select select "string:[GEOGRAPHIC_DATA]"
select select "object:644"
select select "string:fspay-f4b84f10-a963-4b89-bb54-553638dc12d4"
select select "object:873"
select select "NE"
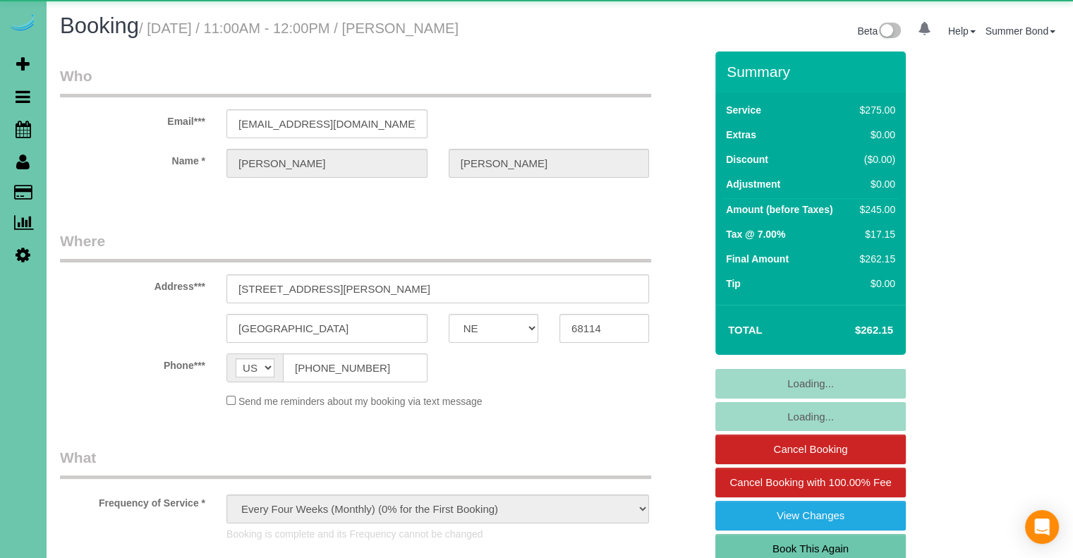
select select "object:873"
select select "NE"
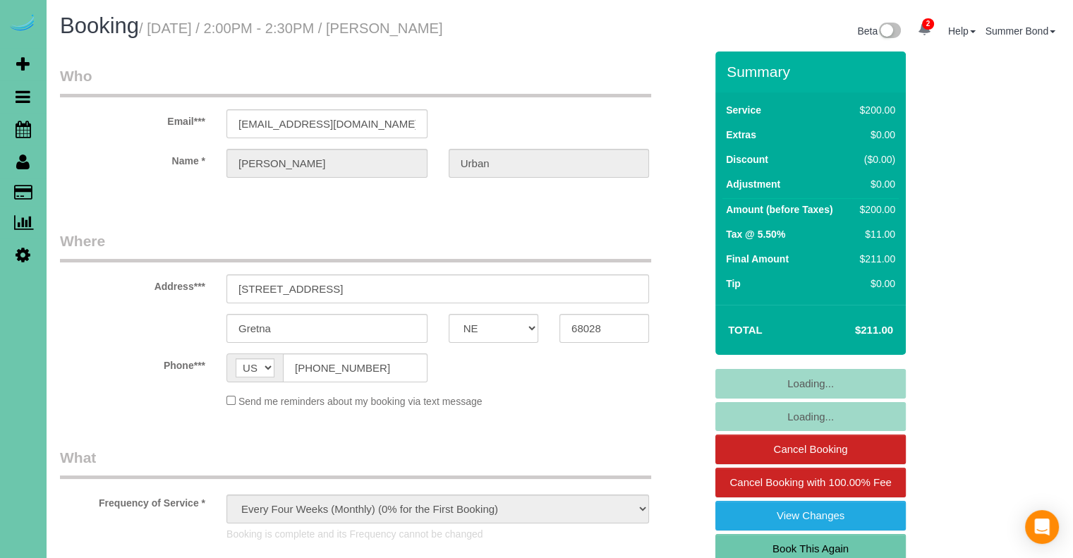
select select "object:751"
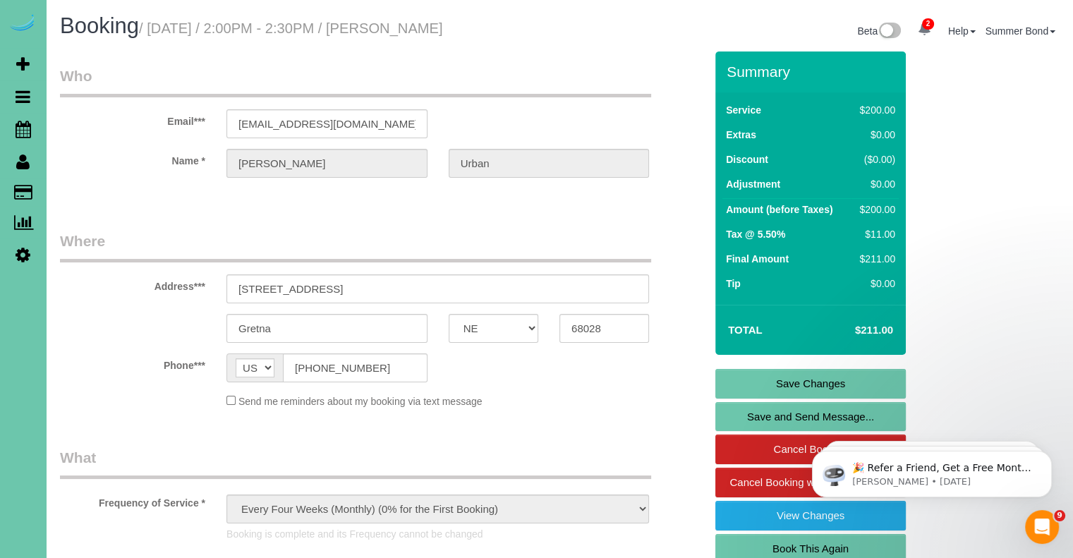
scroll to position [1641, 0]
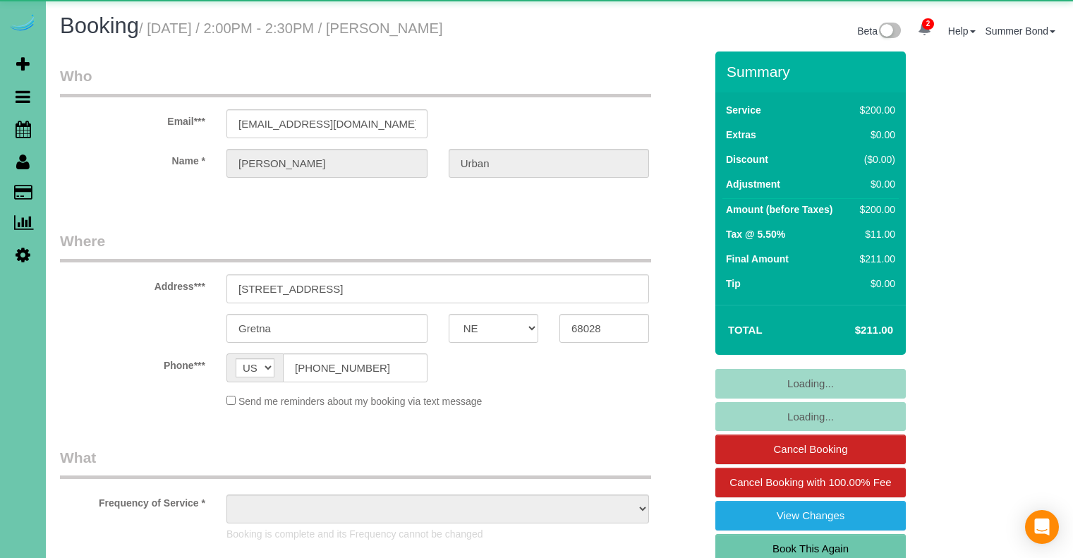
select select "NE"
select select "object:677"
select select "string:fspay-a462f499-5a19-4615-ba07-0b29aa298c32"
select select "object:936"
select select "NE"
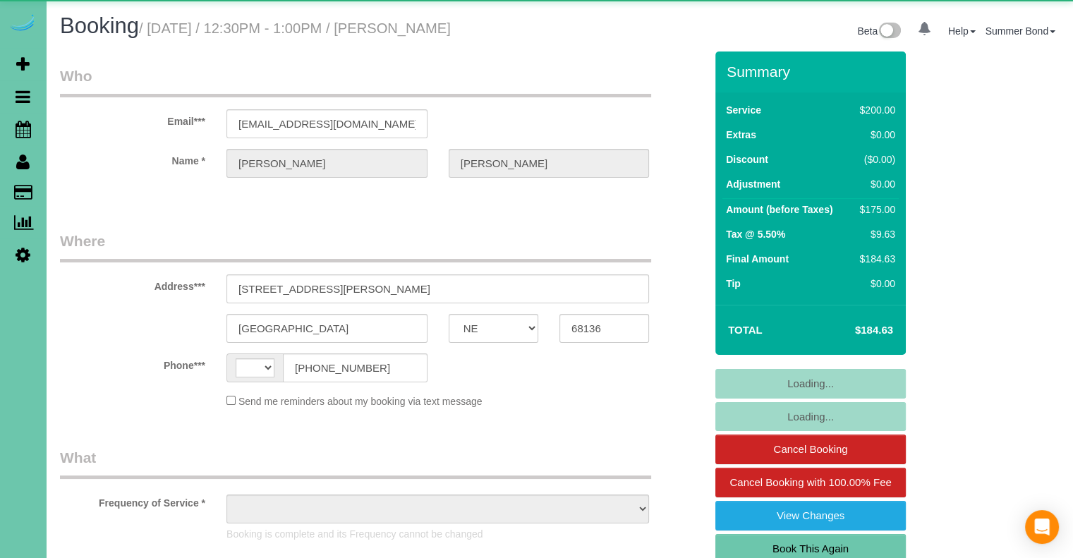
select select "string:[GEOGRAPHIC_DATA]"
select select "object:933"
select select "NE"
select select "string:US"
select select "object:648"
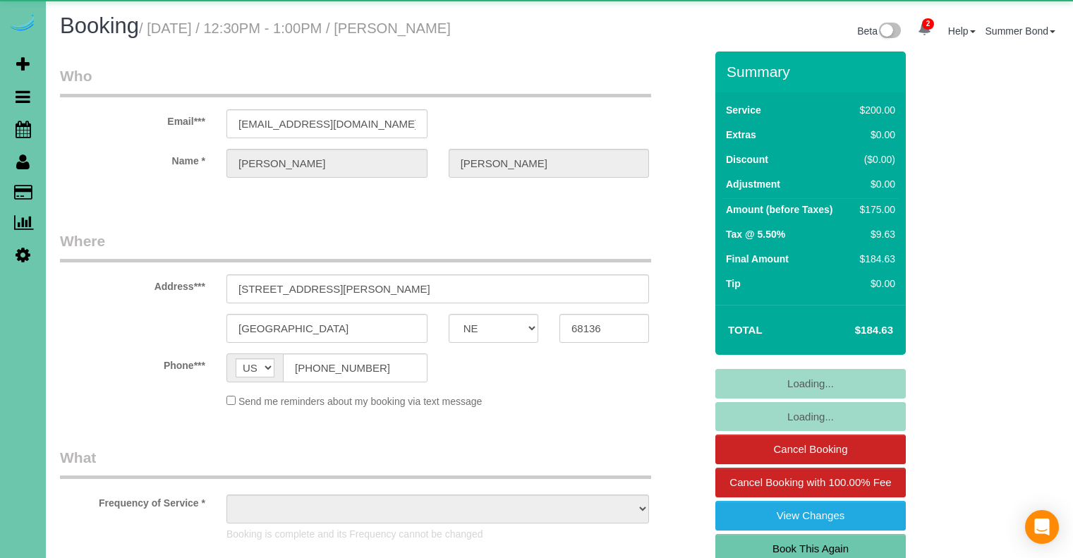
select select "NE"
select select "object:933"
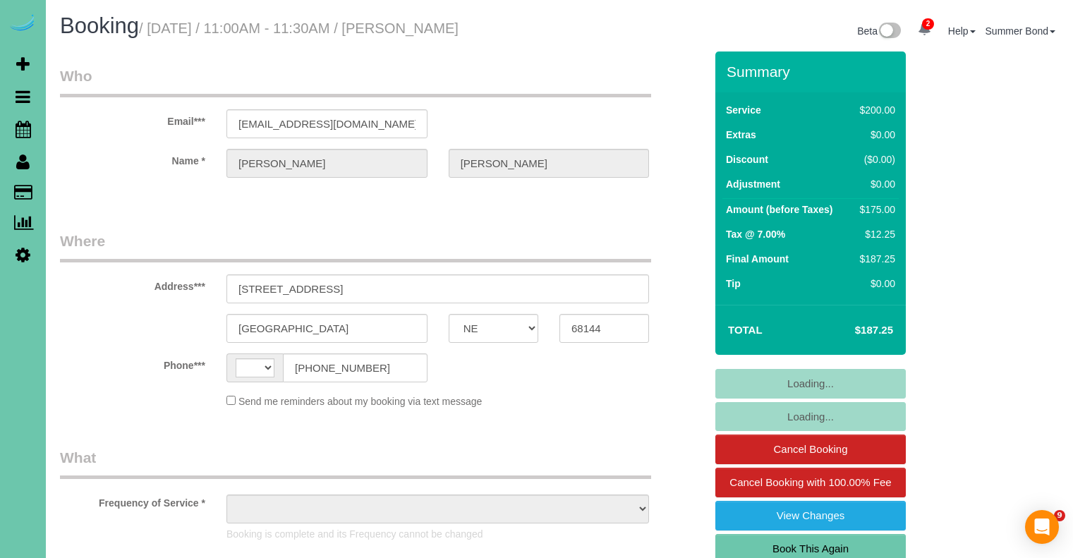
select select "NE"
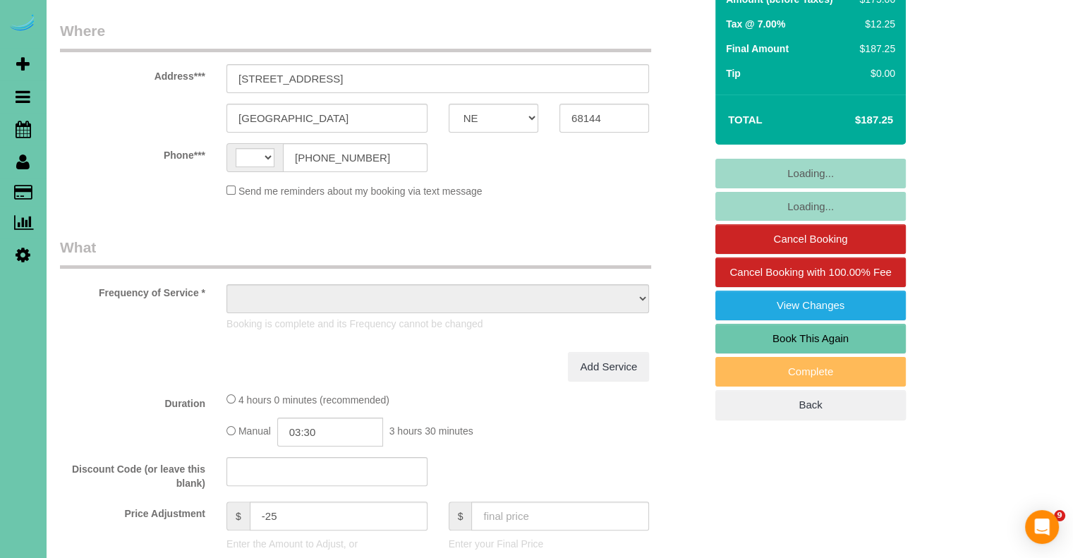
select select "string:[GEOGRAPHIC_DATA]"
select select "object:930"
select select "string:fspay-e207db2c-870b-481e-a087-e1afdd601b0c"
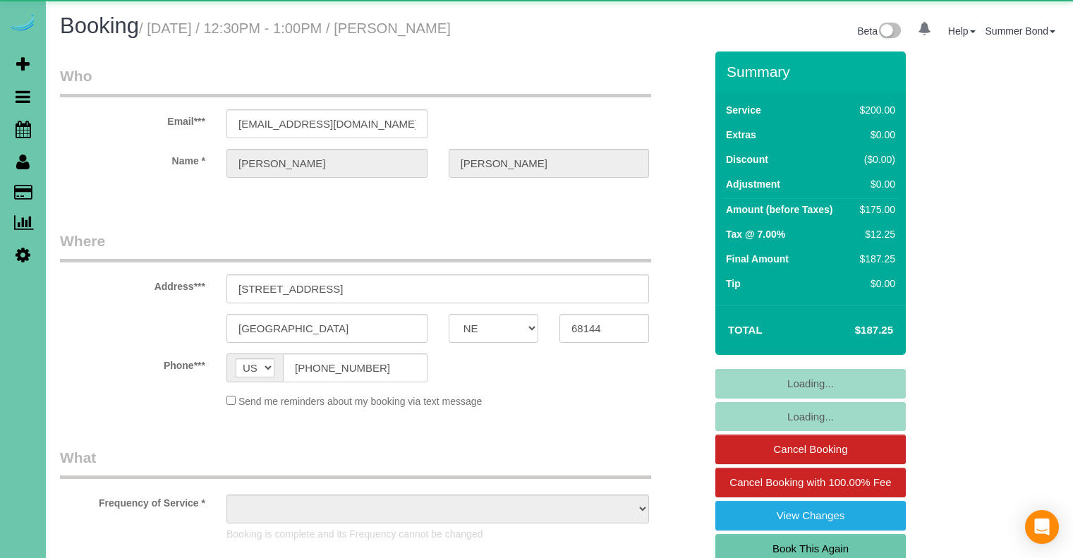
select select "NE"
select select "string:fspay-e207db2c-870b-481e-a087-e1afdd601b0c"
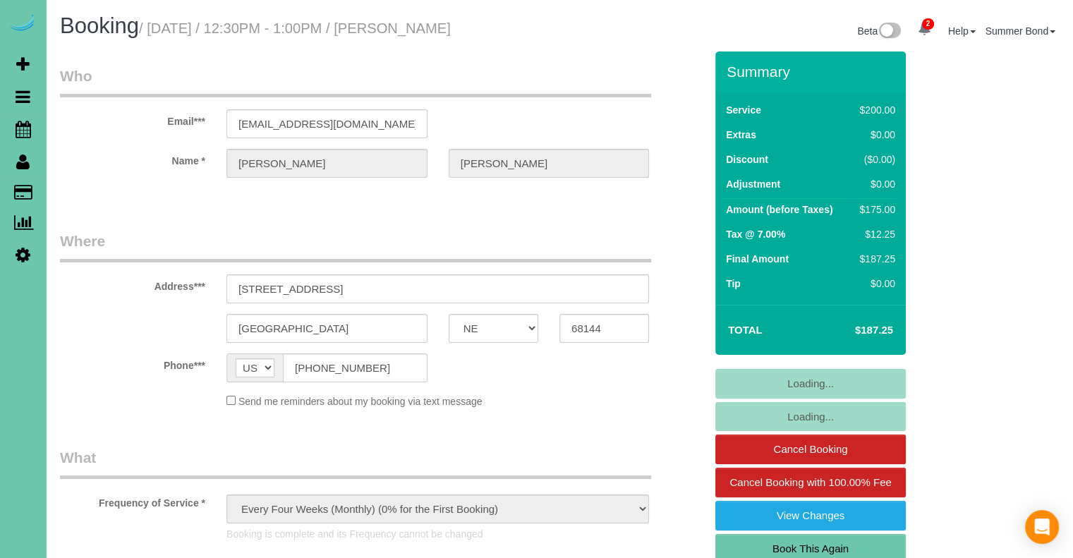
select select "object:930"
select select "NE"
select select "object:644"
select select "string:fspay-3275083d-21c8-401a-a48c-00e5ba937d84"
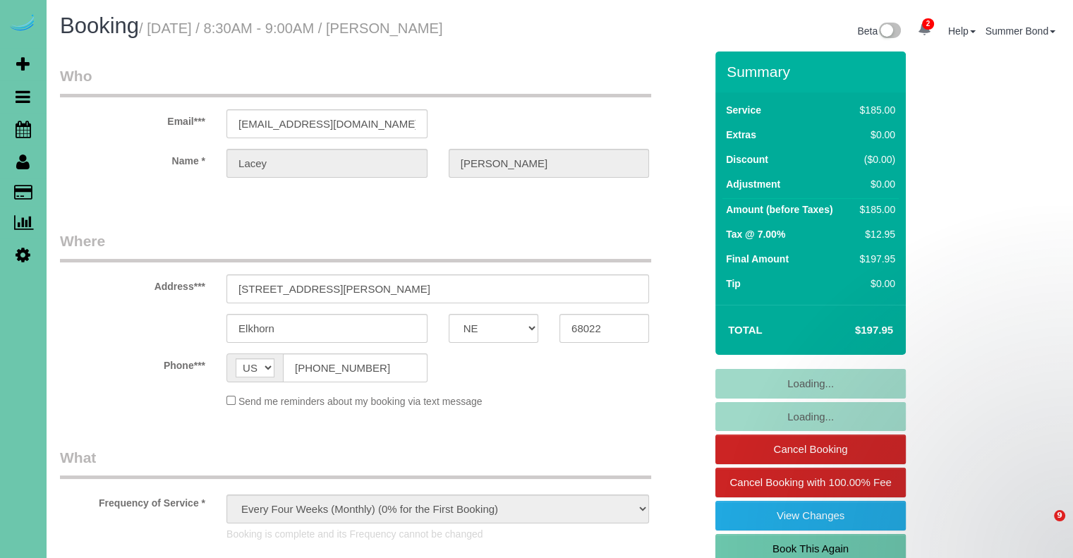
select select "object:900"
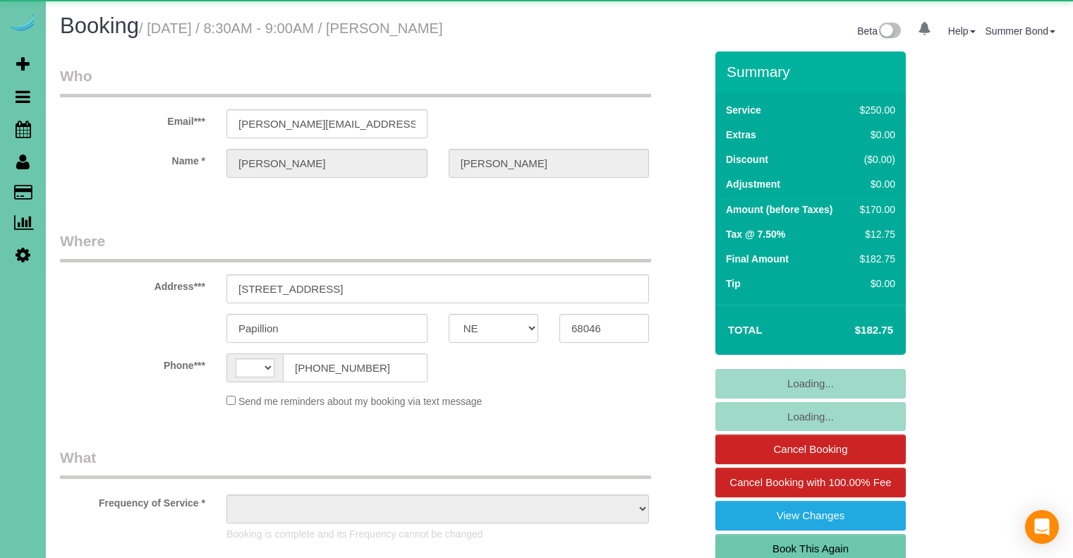
select select "NE"
select select "string:US"
select select "object:644"
select select "string:fspay-64571f68-9088-42d8-a97e-e01b6347ce15"
select select "object:933"
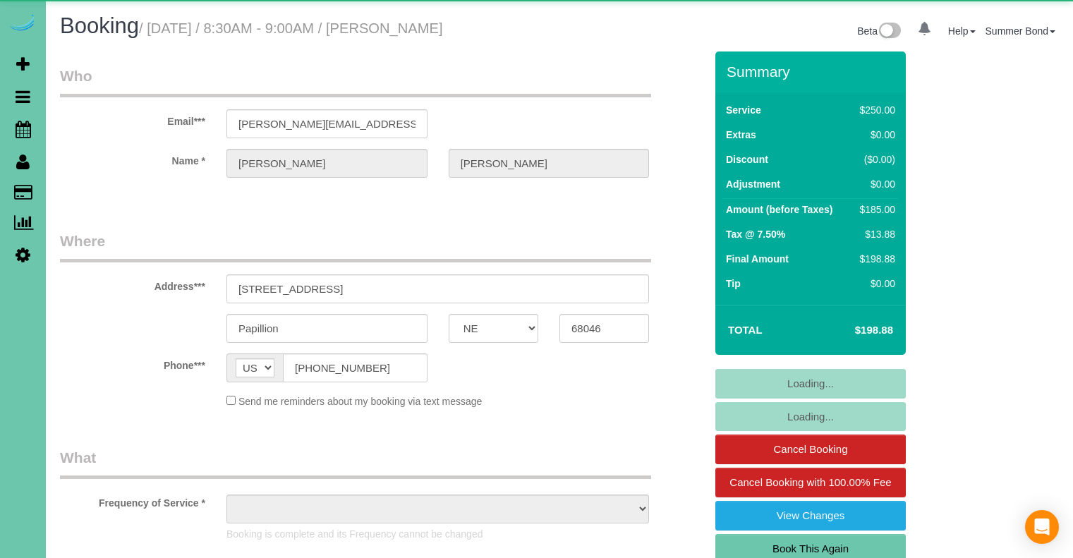
select select "NE"
select select "string:fspay-64571f68-9088-42d8-a97e-e01b6347ce15"
select select "object:731"
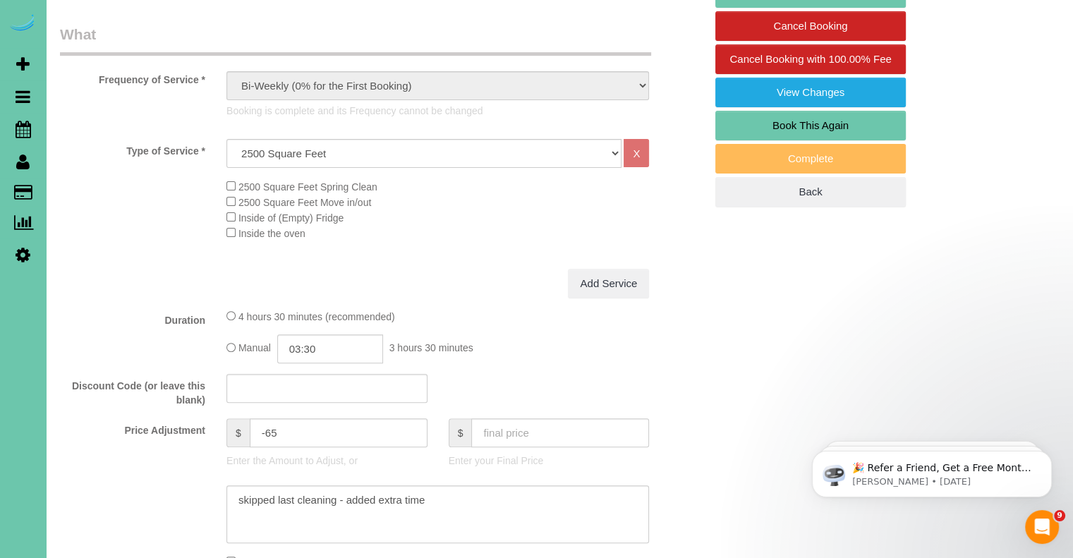
scroll to position [141, 0]
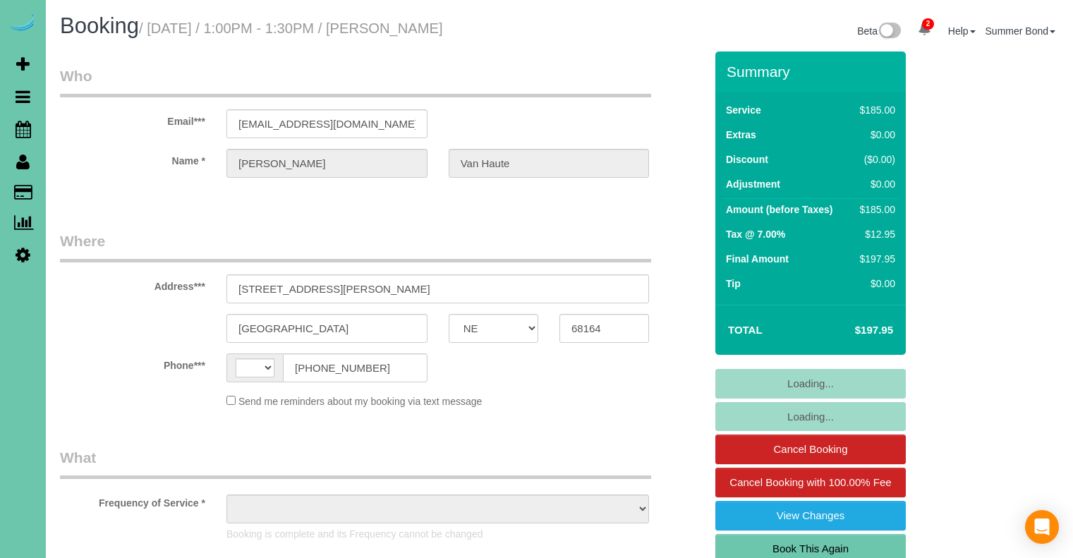
select select "NE"
select select "string:[GEOGRAPHIC_DATA]"
select select "object:648"
select select "string:fspay-d7465e35-eb7c-4368-9baf-73ea37125640"
select select "number:36"
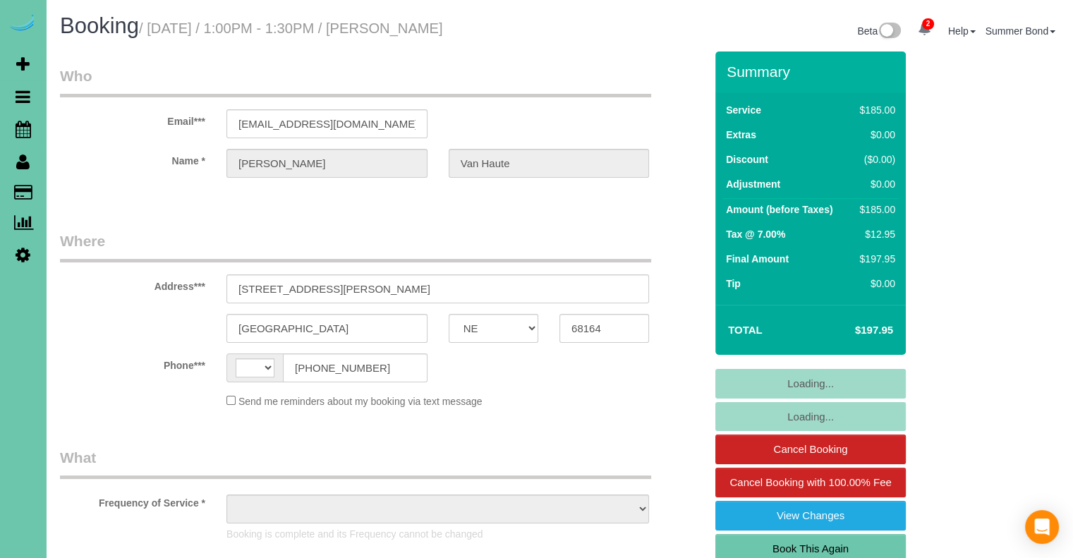
select select "number:42"
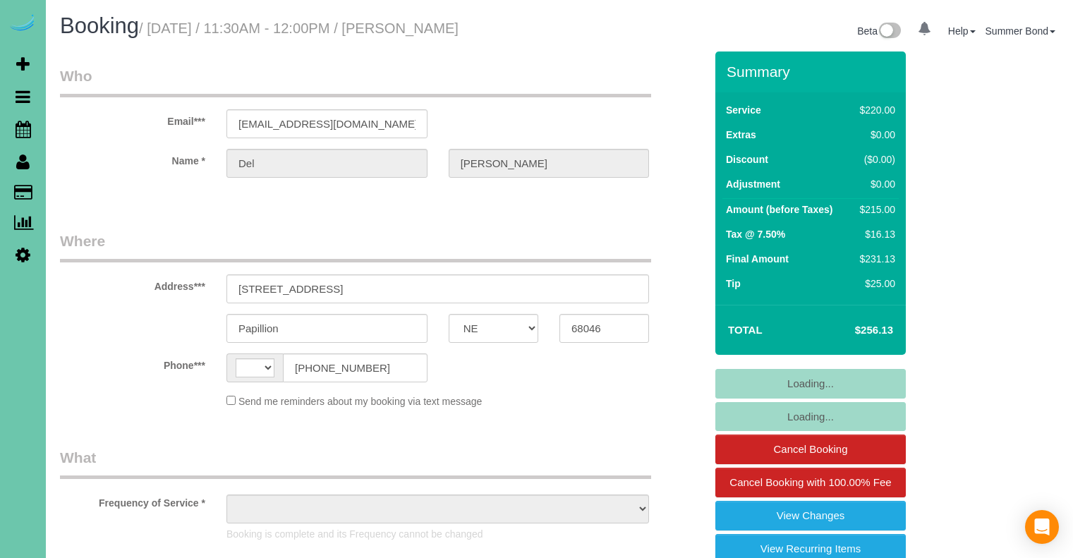
select select "NE"
select select "string:[GEOGRAPHIC_DATA]"
select select "object:646"
select select "string:fspay-1d0f426f-5578-4016-991f-411b6b84177d"
select select "number:38"
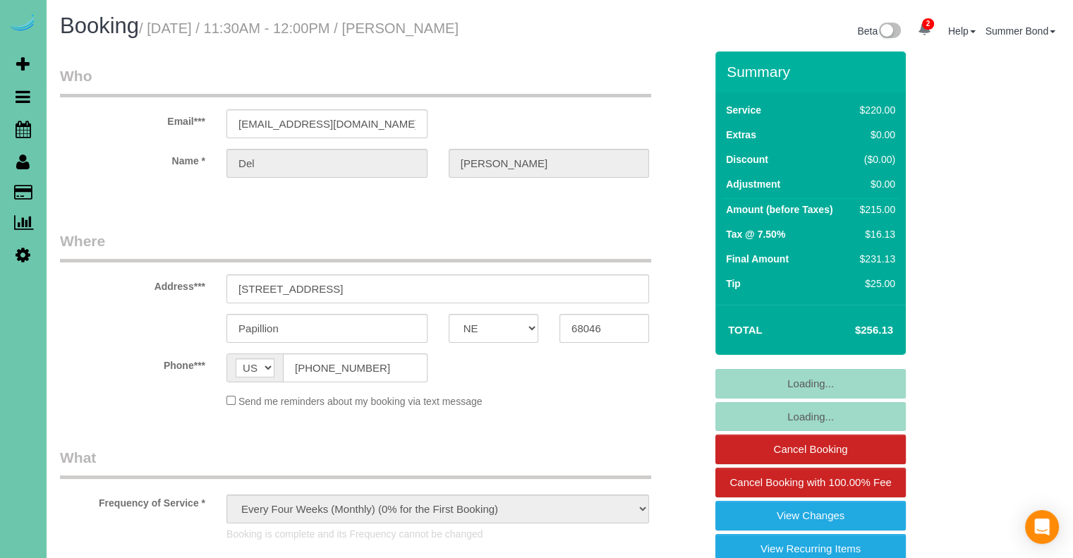
select select "number:43"
select select "object:749"
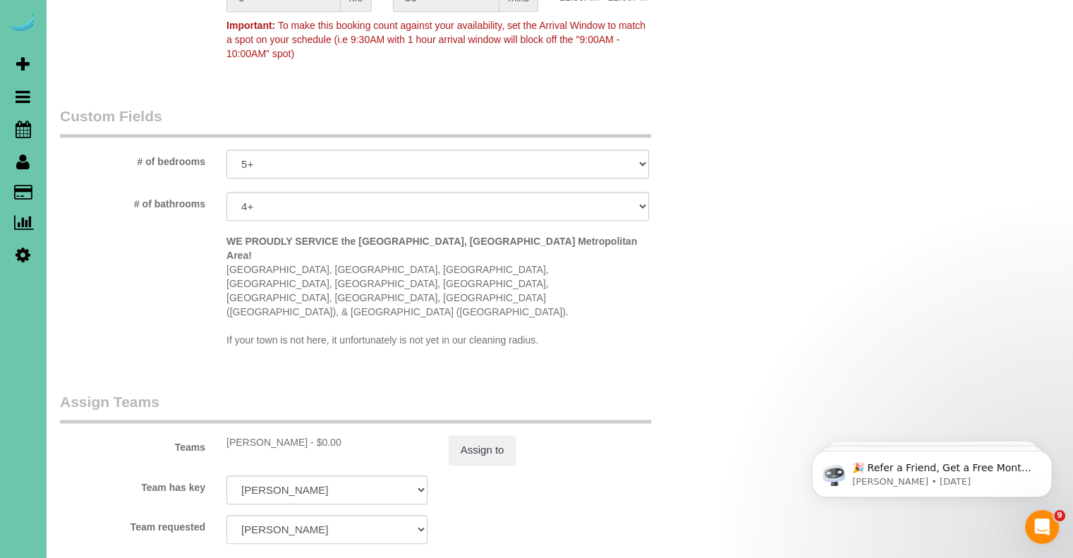
scroll to position [1230, 0]
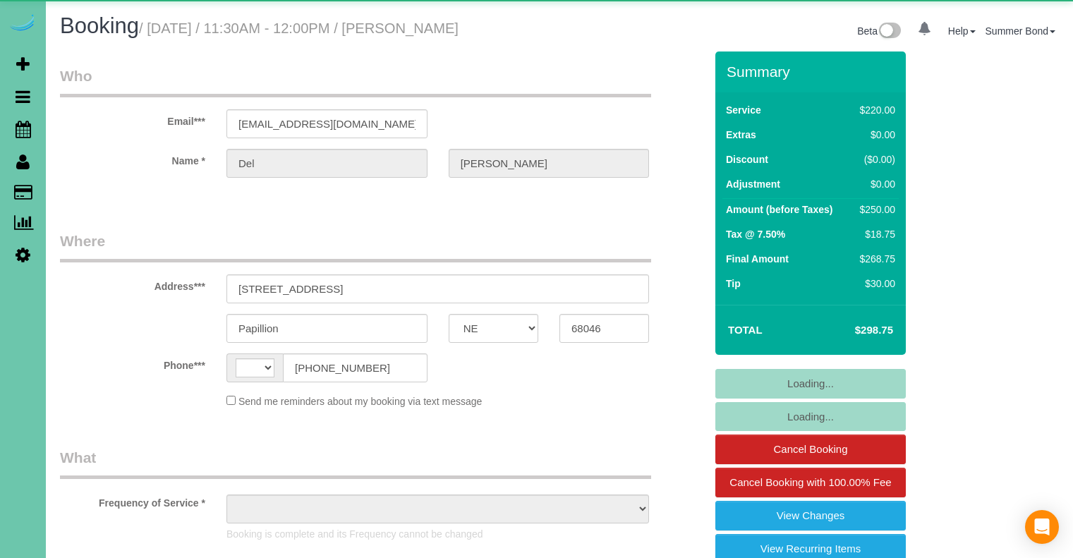
select select "NE"
select select "string:[GEOGRAPHIC_DATA]"
select select "object:399"
select select "string:fspay-1d0f426f-5578-4016-991f-411b6b84177d"
select select "object:935"
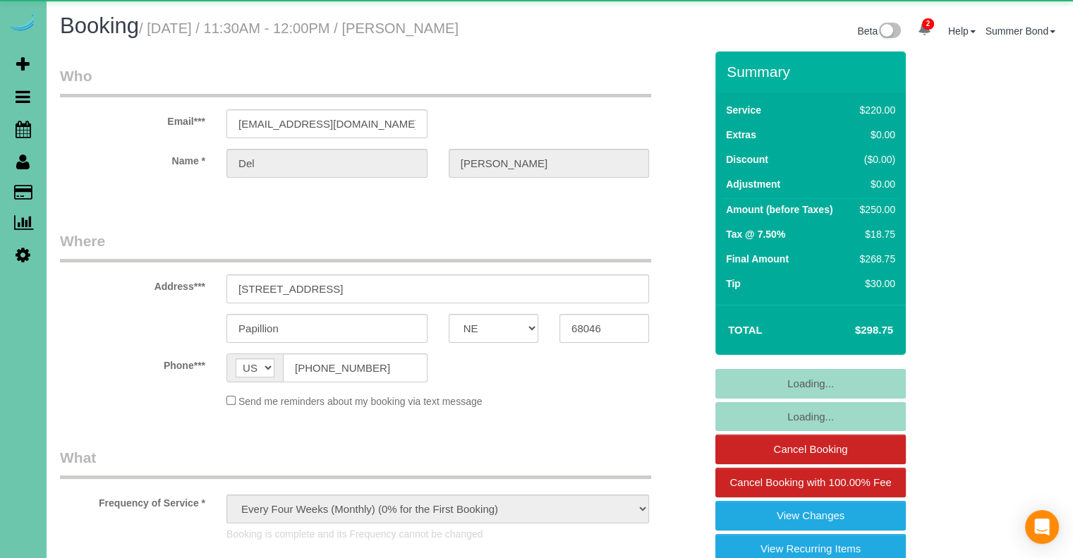
select select "number:38"
select select "number:43"
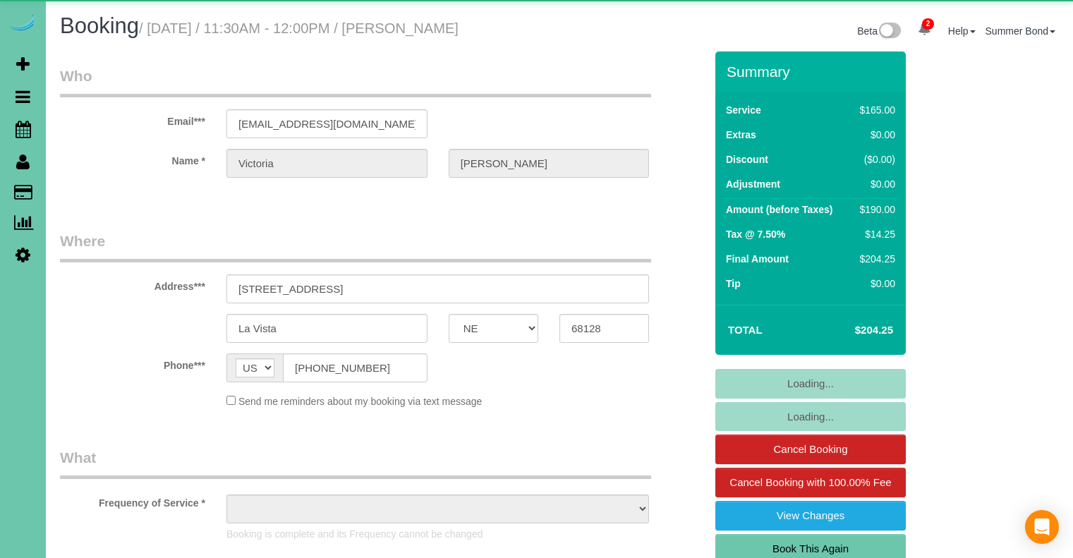
select select "NE"
select select "object:959"
select select "number:36"
select select "number:41"
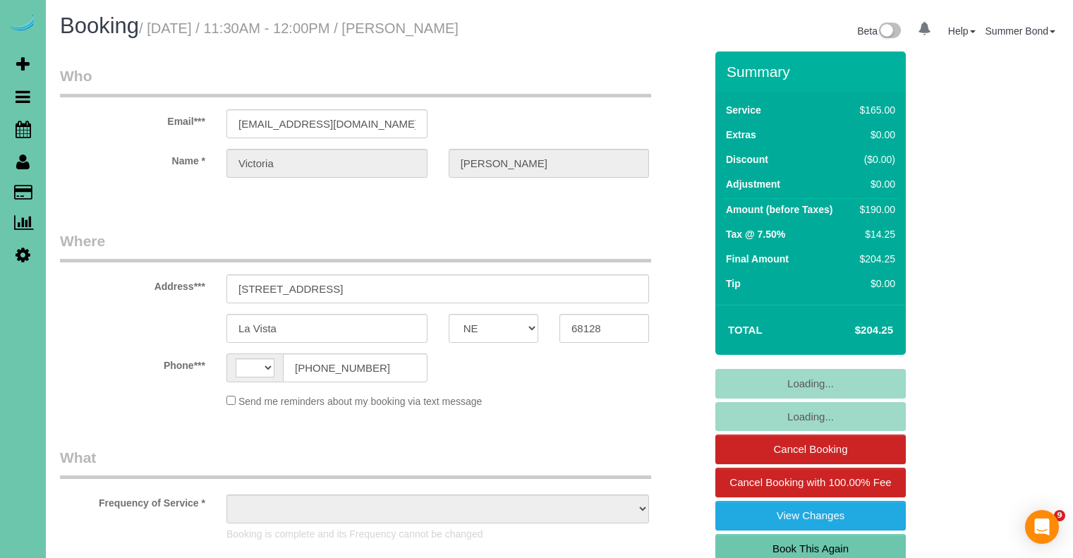
select select "NE"
select select "string:[GEOGRAPHIC_DATA]"
select select "object:687"
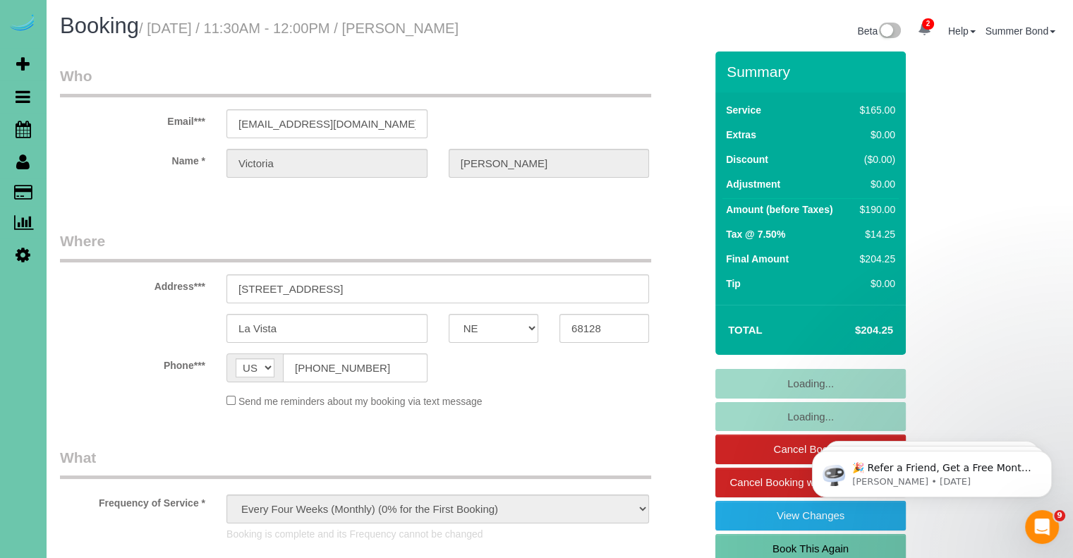
select select "number:36"
select select "number:41"
select select "object:961"
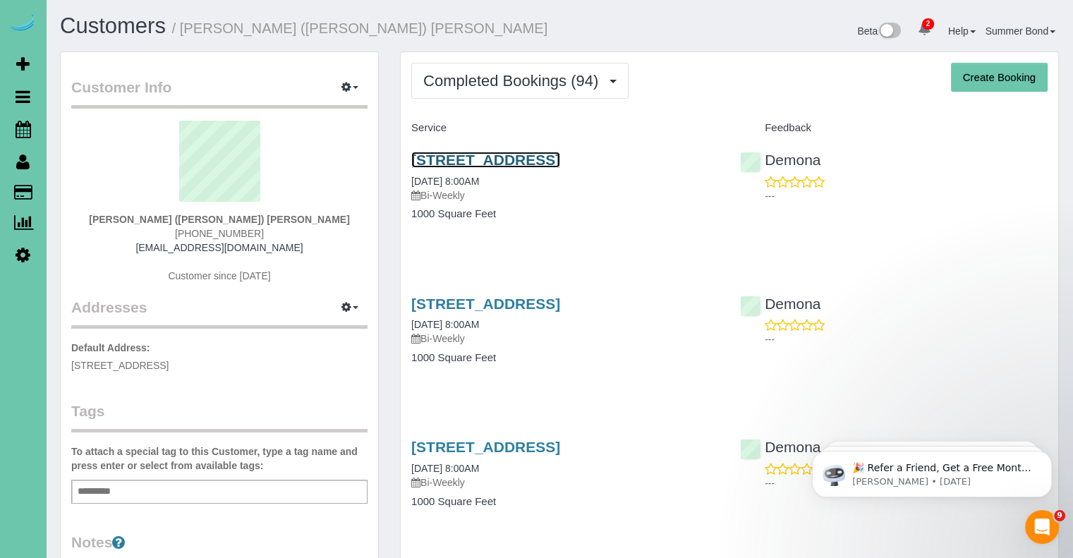
click at [437, 166] on link "7727 Rosewood Lane Court, La Vista, NE 68128" at bounding box center [485, 160] width 149 height 16
click at [552, 312] on link "7727 Rosewood Lane Court, La Vista, NE 68128" at bounding box center [485, 303] width 149 height 16
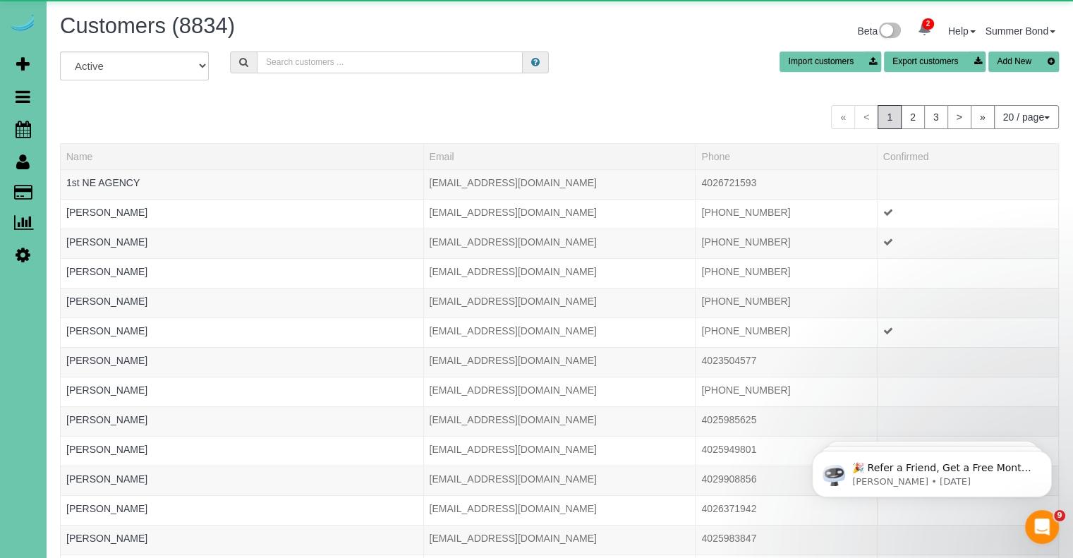
click at [306, 70] on input "text" at bounding box center [390, 62] width 266 height 22
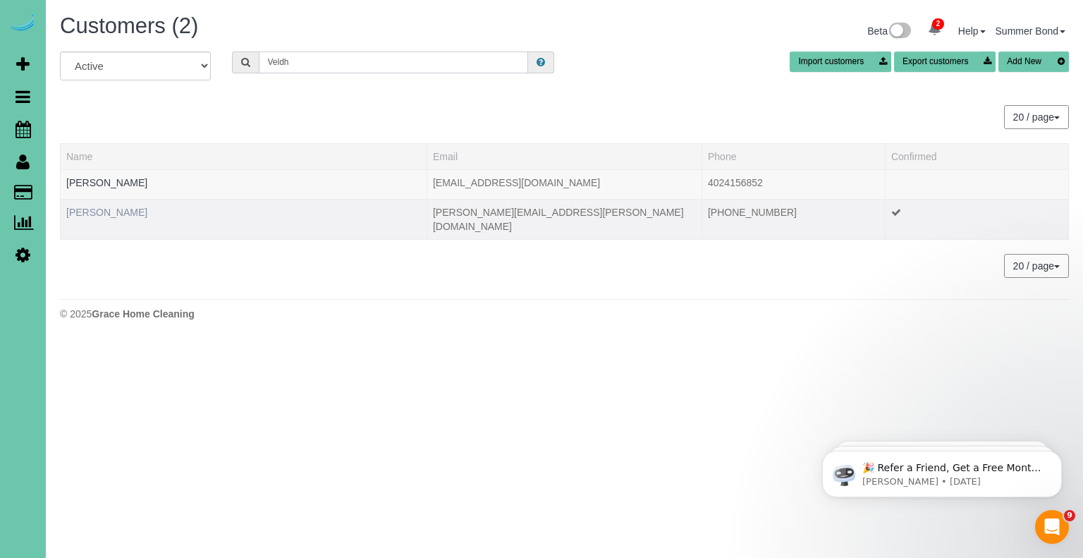
type input "Veldh"
click at [113, 210] on link "Kristen Veldhouse" at bounding box center [106, 212] width 81 height 11
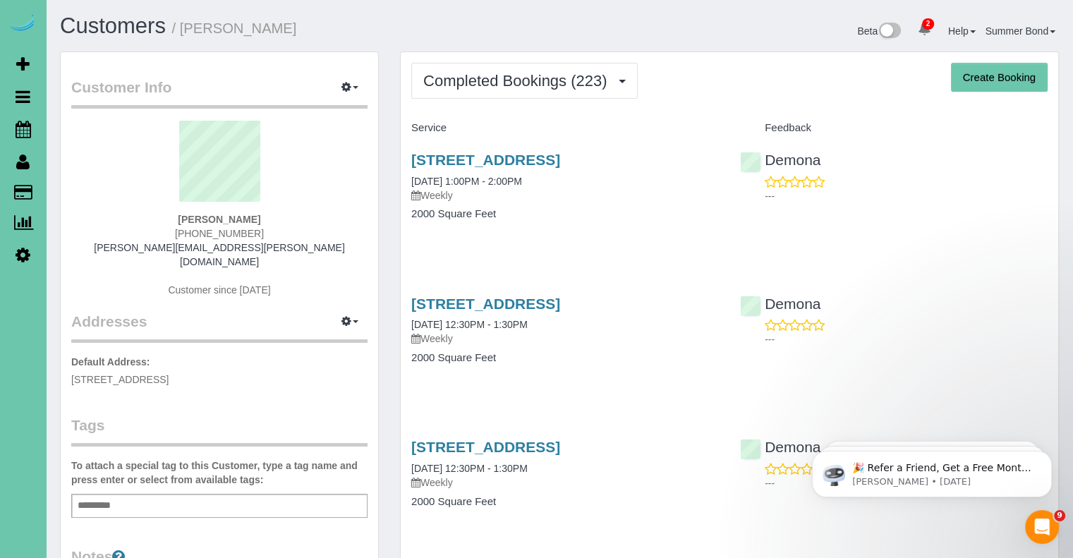
click at [436, 169] on div "2230 S 31st Street, Omaha, NE 68105 09/10/2025 1:00PM - 2:00PM Weekly" at bounding box center [564, 177] width 307 height 51
click at [437, 162] on link "2230 S 31st Street, Omaha, NE 68105" at bounding box center [485, 160] width 149 height 16
click at [462, 304] on link "2230 S 31st Street, Omaha, NE 68105" at bounding box center [485, 303] width 149 height 16
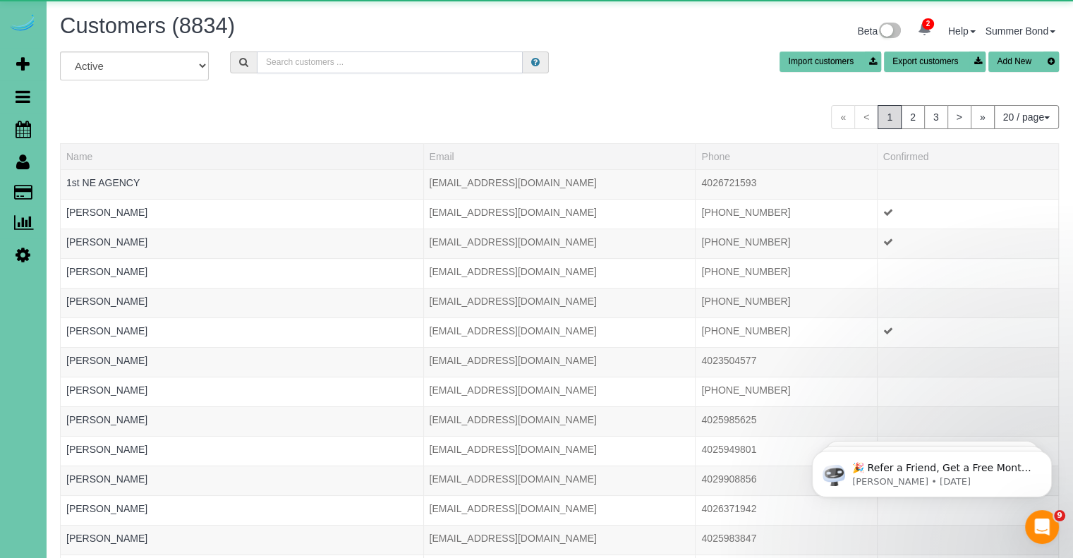
click at [287, 62] on input "text" at bounding box center [390, 62] width 266 height 22
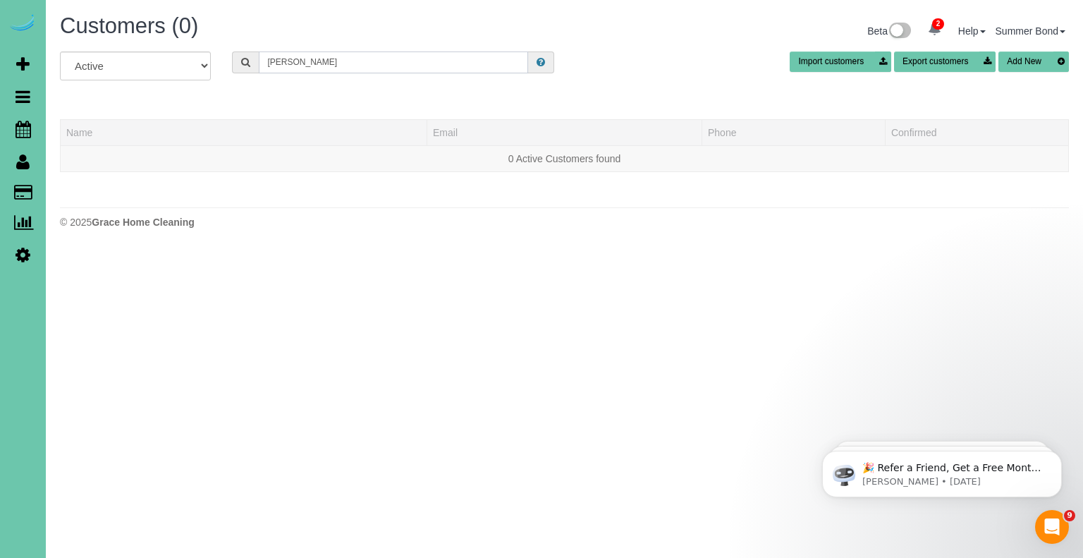
click at [291, 61] on input "Beth Born" at bounding box center [393, 62] width 269 height 22
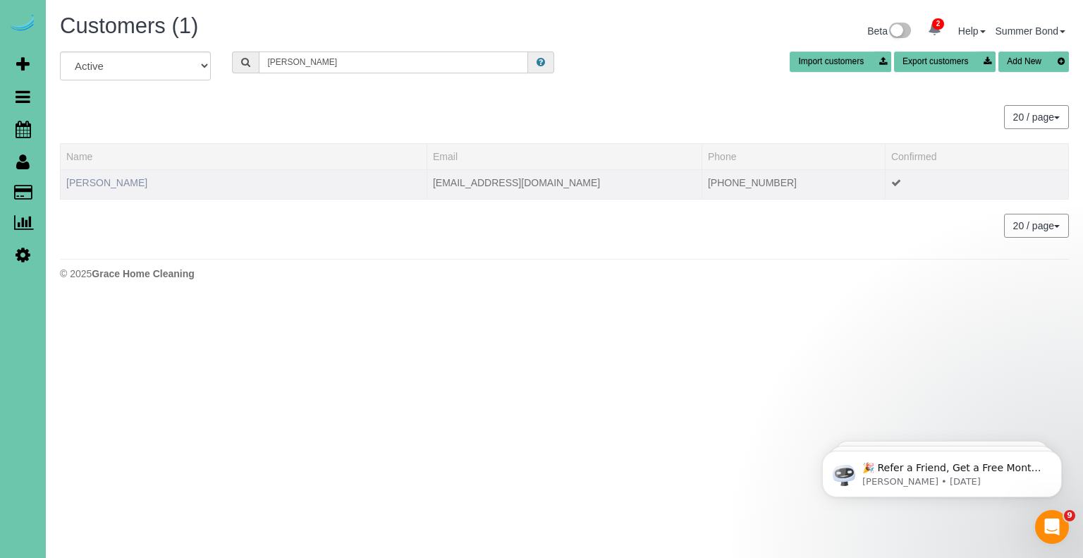
type input "Beth vorn"
click at [138, 180] on link "Beth Vornbrock-Smith" at bounding box center [106, 182] width 81 height 11
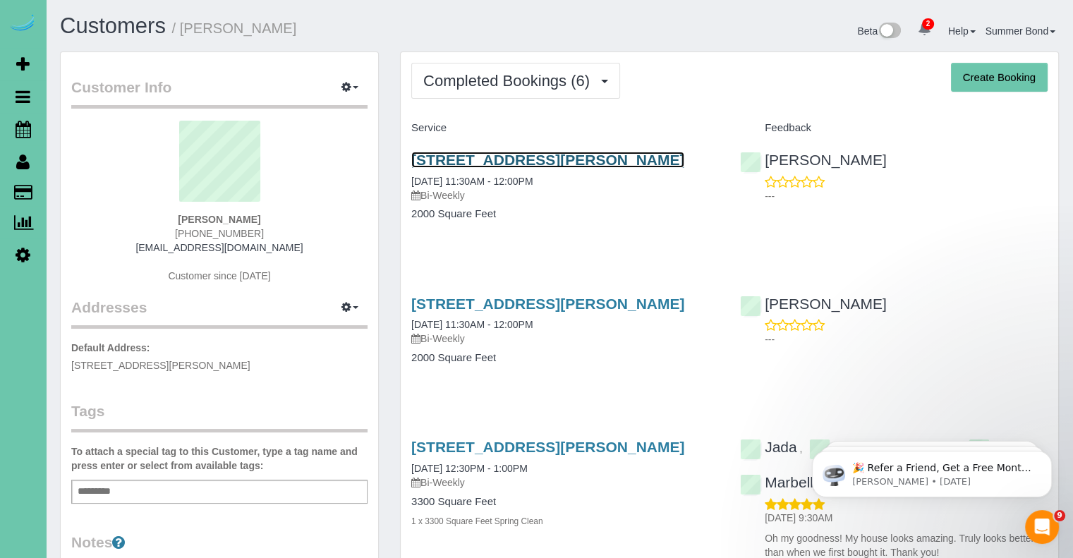
click at [438, 163] on link "18815 Larimore Street, Elkhorn, NE 68022" at bounding box center [547, 160] width 273 height 16
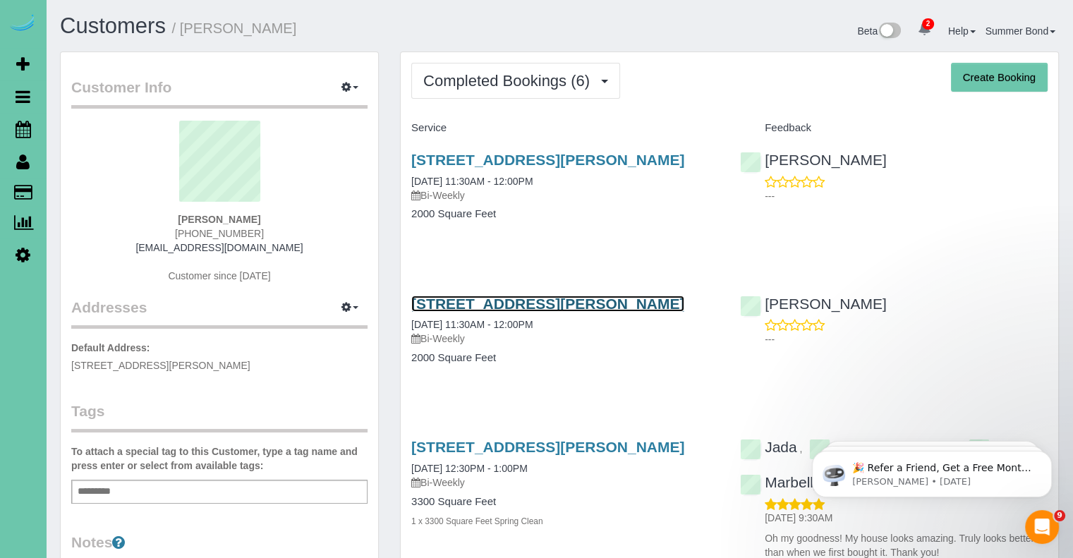
click at [527, 306] on link "18815 Larimore Street, Elkhorn, NE 68022" at bounding box center [547, 303] width 273 height 16
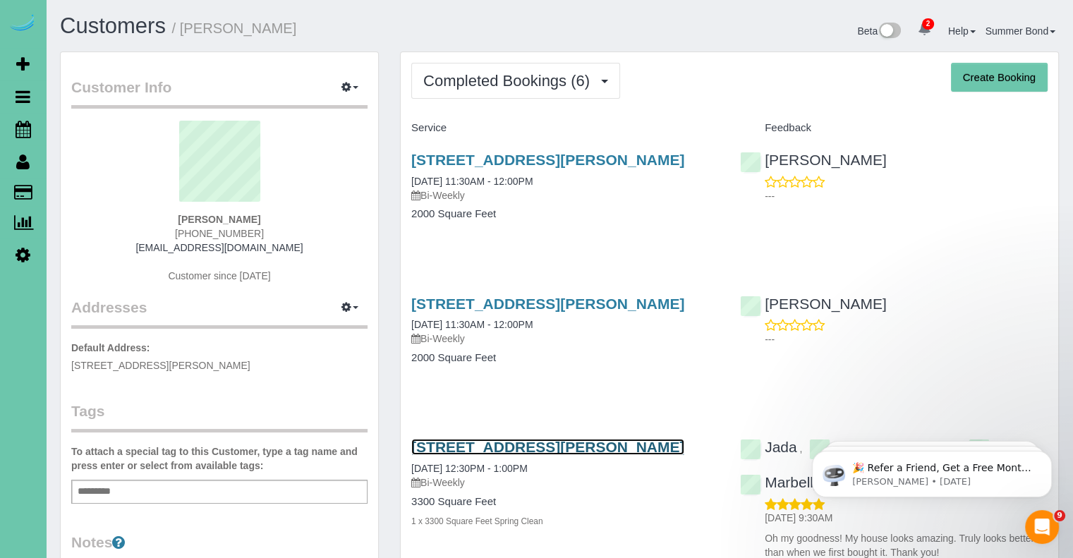
click at [451, 441] on link "18815 Larimore Street, Elkhorn, NE 68022" at bounding box center [547, 447] width 273 height 16
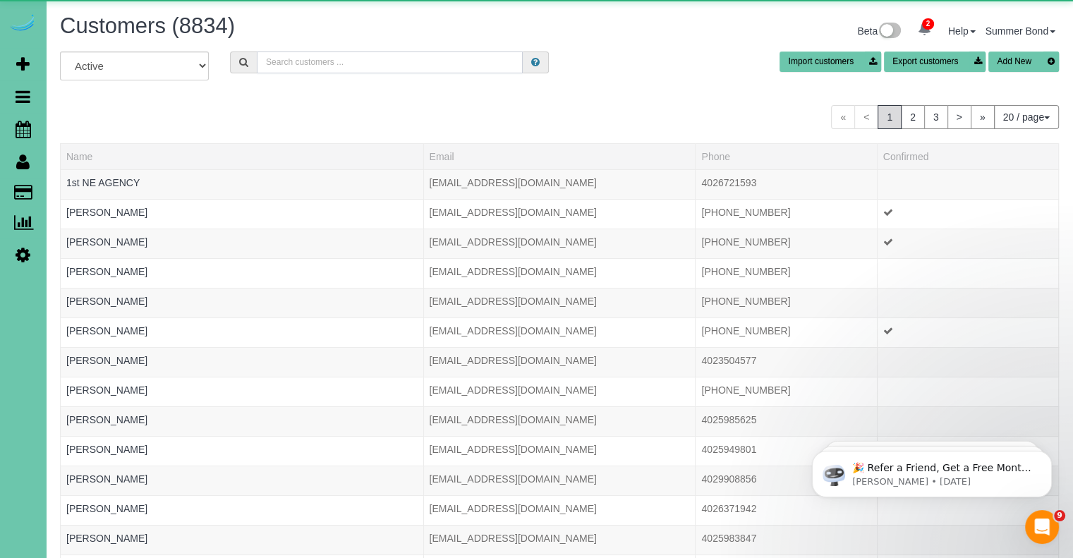
click at [375, 67] on input "text" at bounding box center [390, 62] width 266 height 22
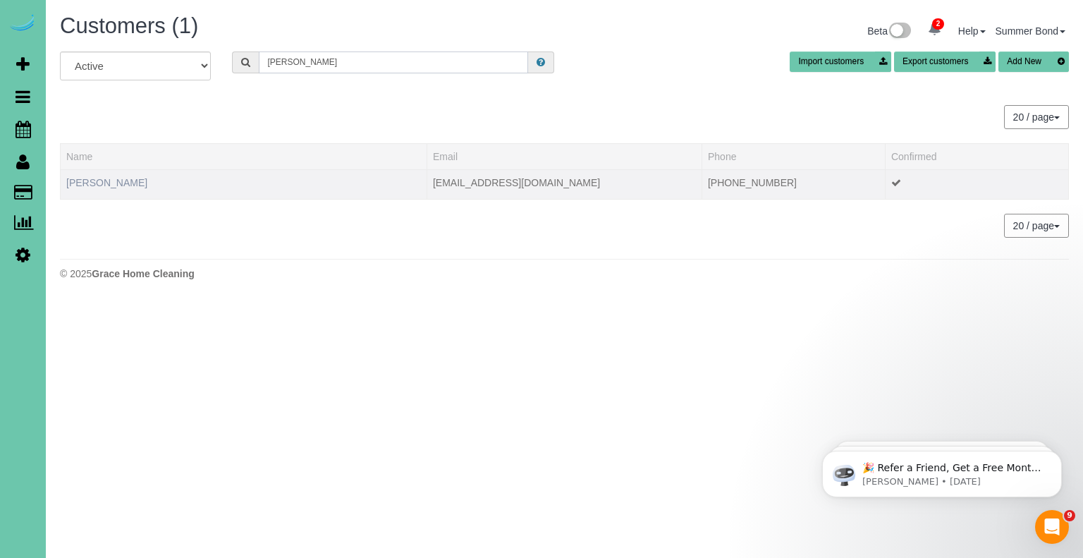
type input "Peter Vuch"
click at [103, 184] on link "Peter Vuchetich" at bounding box center [106, 182] width 81 height 11
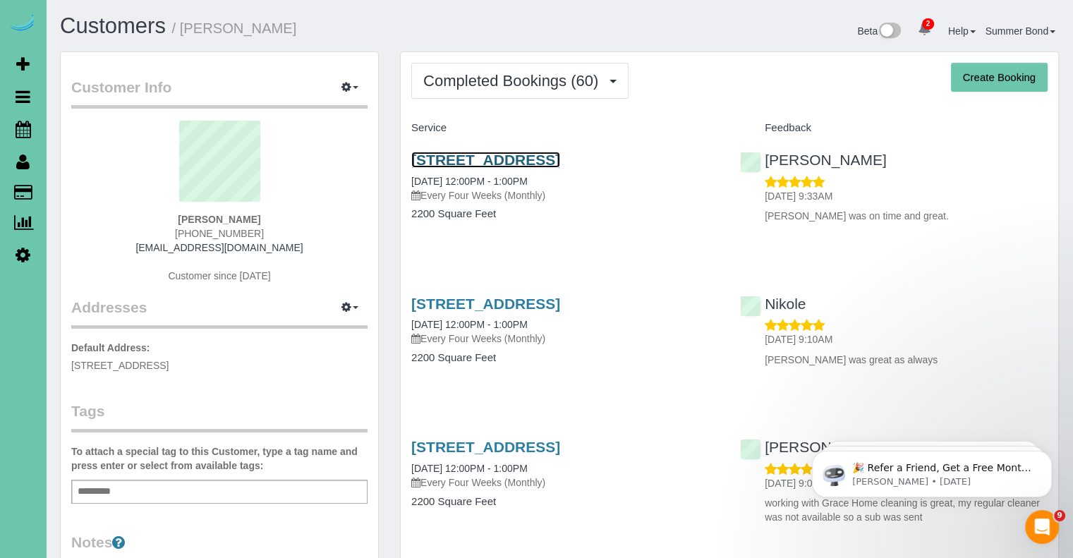
click at [440, 155] on link "6330 N 142nd Ave, Omaha, NE 68164" at bounding box center [485, 160] width 149 height 16
click at [539, 303] on link "6330 N 142nd Ave, Omaha, NE 68164" at bounding box center [485, 303] width 149 height 16
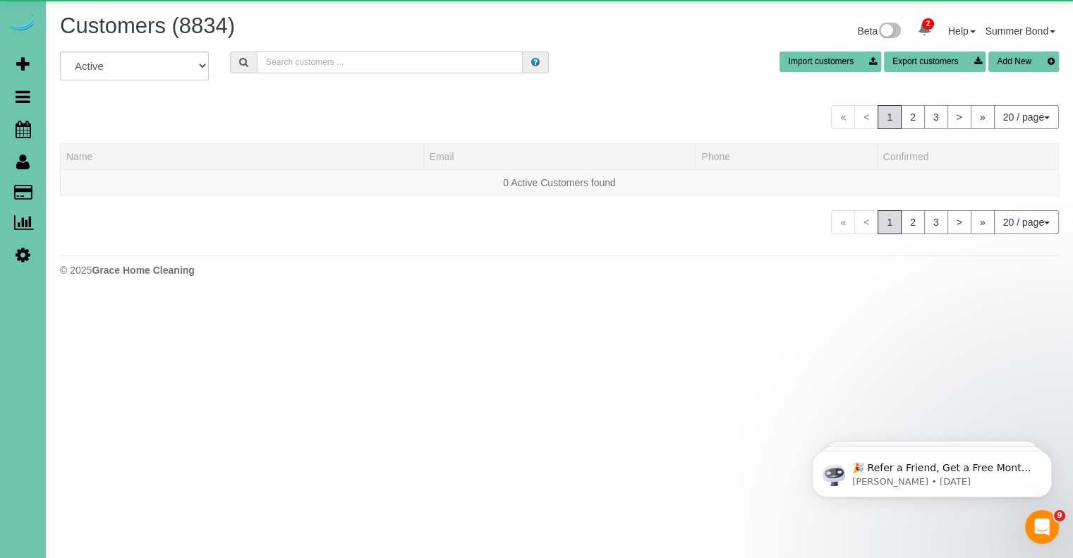
click at [332, 68] on input "text" at bounding box center [390, 62] width 266 height 22
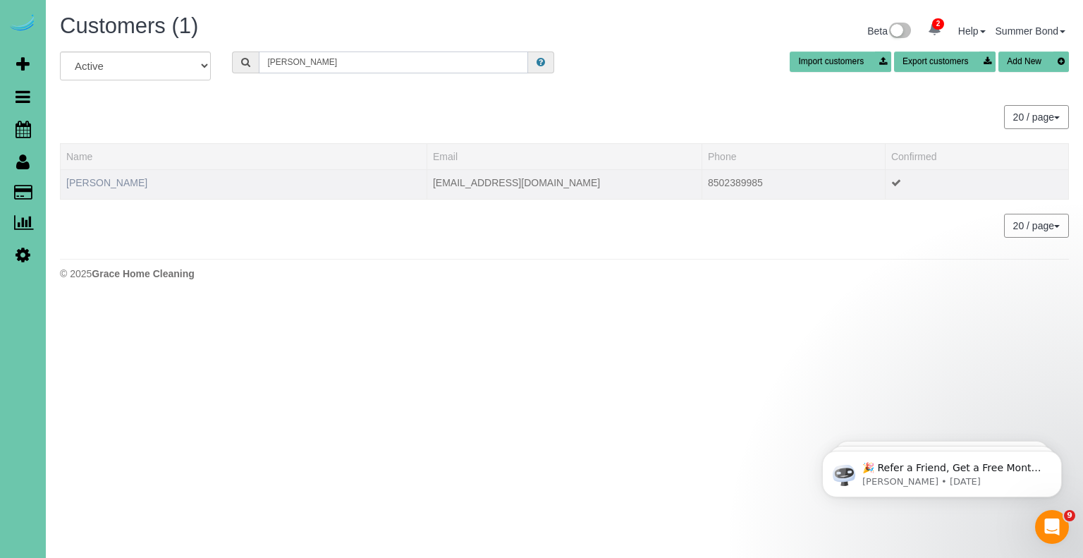
type input "Sam Wag"
click at [85, 180] on link "Sam Wagner" at bounding box center [106, 182] width 81 height 11
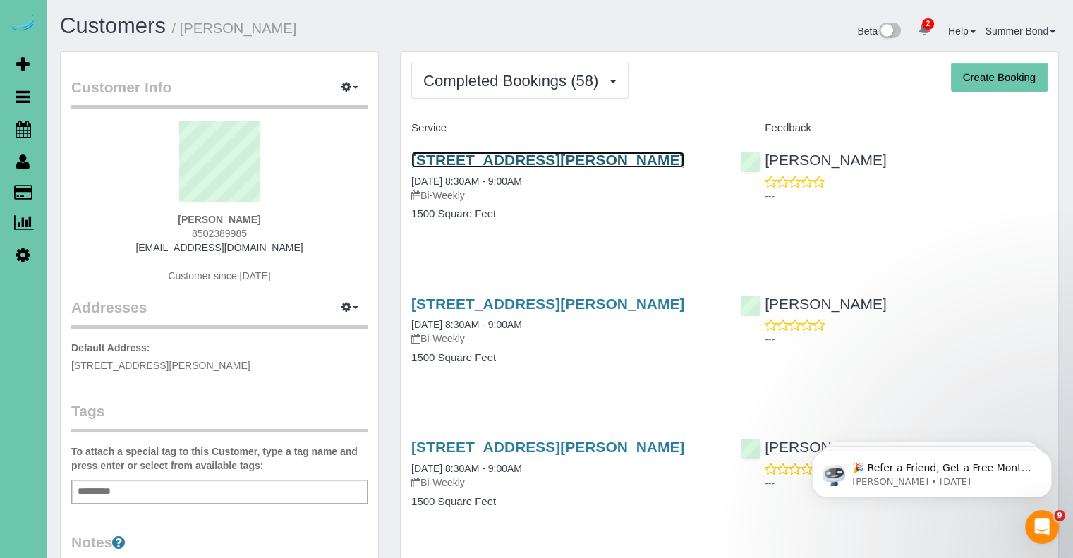
click at [509, 163] on link "5121 Erskine St, Omaha, NE 68104" at bounding box center [547, 160] width 273 height 16
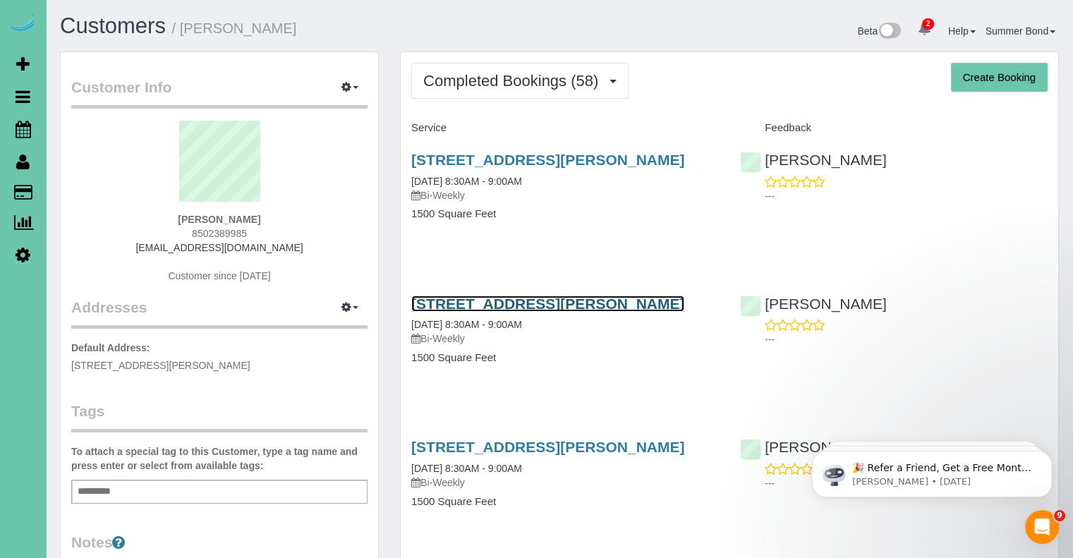
click at [477, 303] on link "5121 Erskine St, Omaha, NE 68104" at bounding box center [547, 303] width 273 height 16
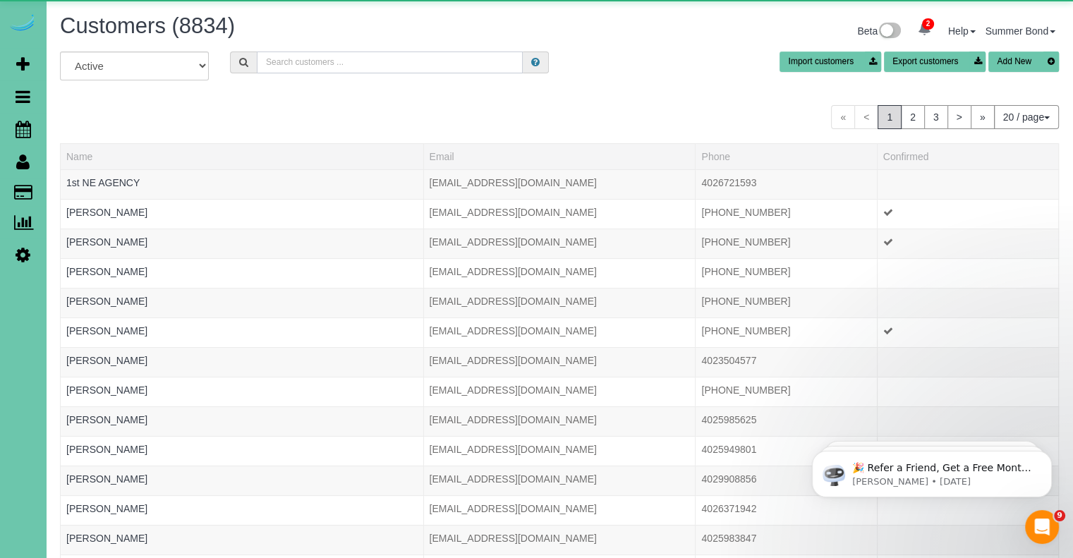
click at [362, 56] on input "text" at bounding box center [390, 62] width 266 height 22
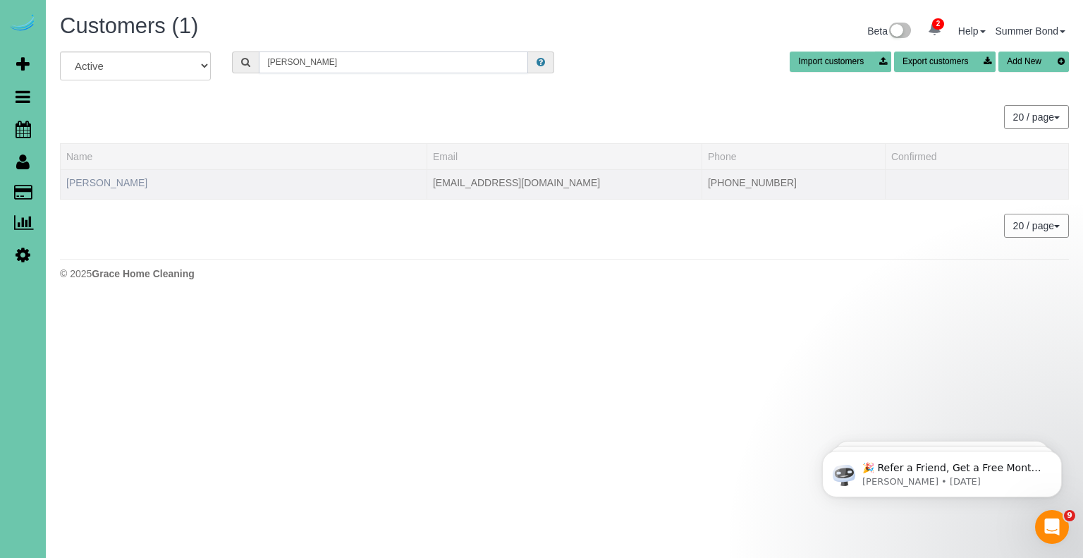
type input "Kate Wagner"
click at [107, 182] on link "Kate Wagner" at bounding box center [106, 182] width 81 height 11
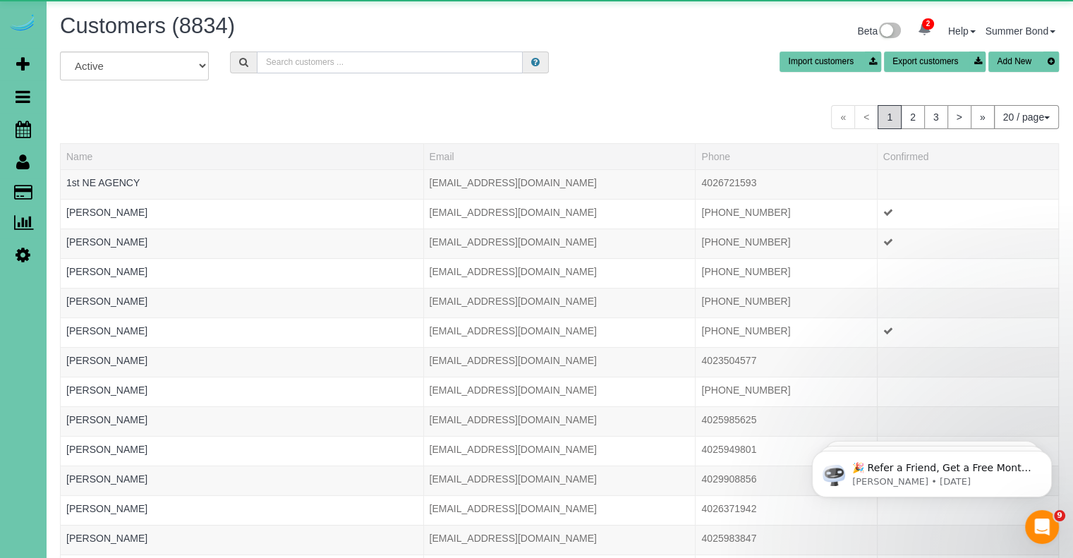
click at [336, 67] on input "text" at bounding box center [390, 62] width 266 height 22
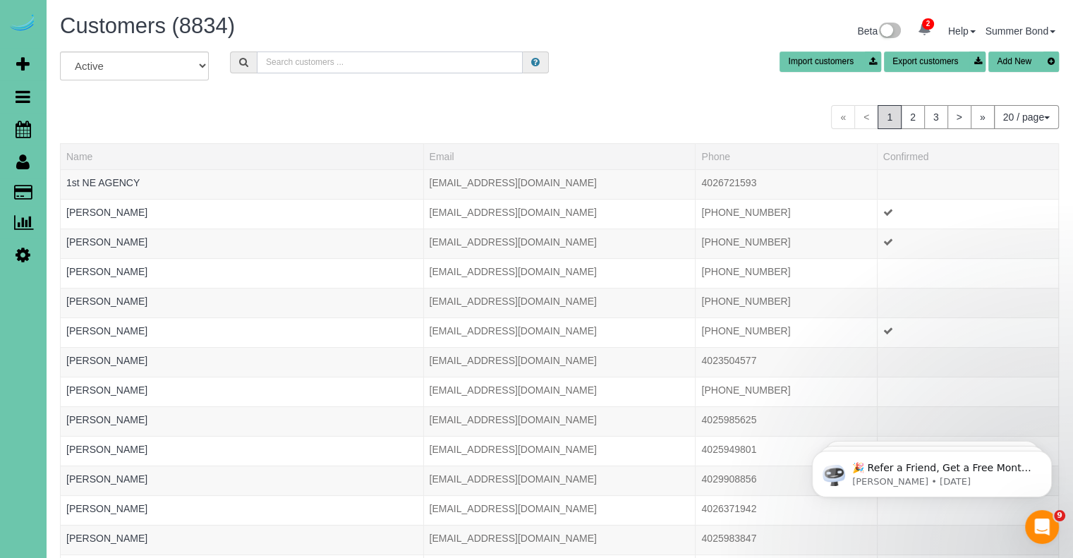
type input "H"
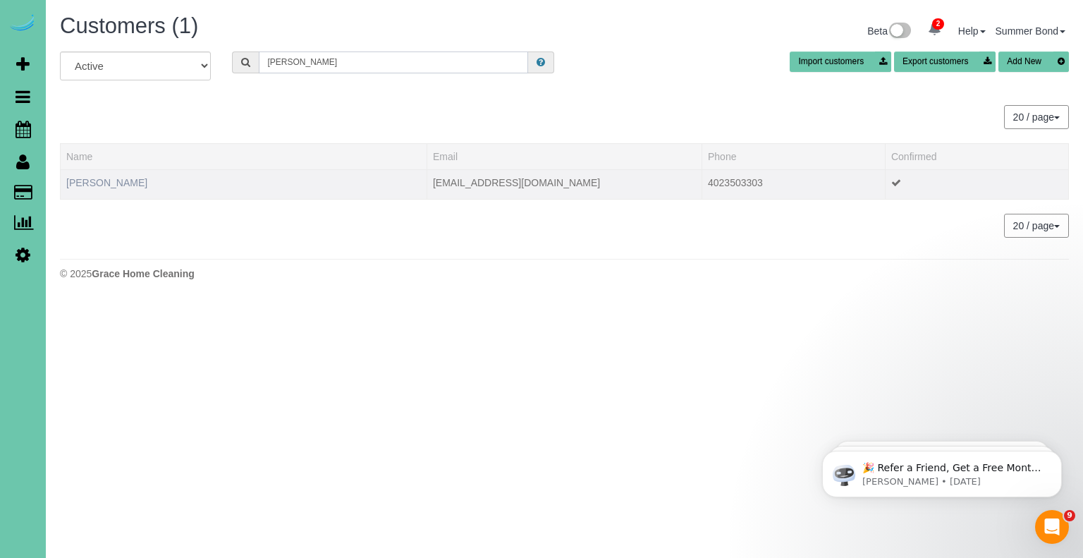
type input "Josh waldron"
click at [87, 186] on link "Josh Waldron" at bounding box center [106, 182] width 81 height 11
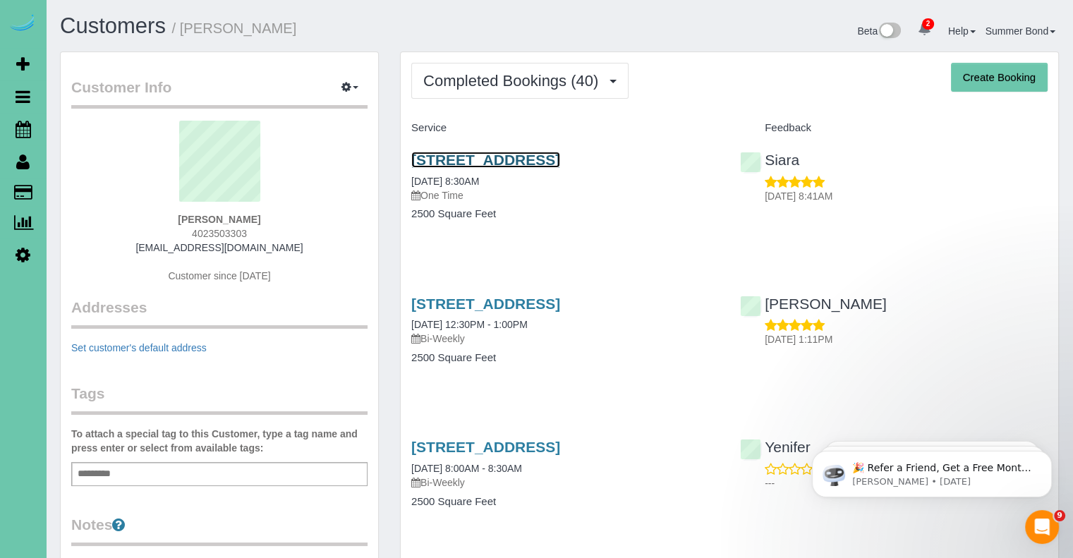
click at [429, 160] on link "7301 S 184th St, Omaha, NE 68136" at bounding box center [485, 160] width 149 height 16
click at [527, 304] on link "7301 S 184th St, Omaha, NE 68136" at bounding box center [485, 303] width 149 height 16
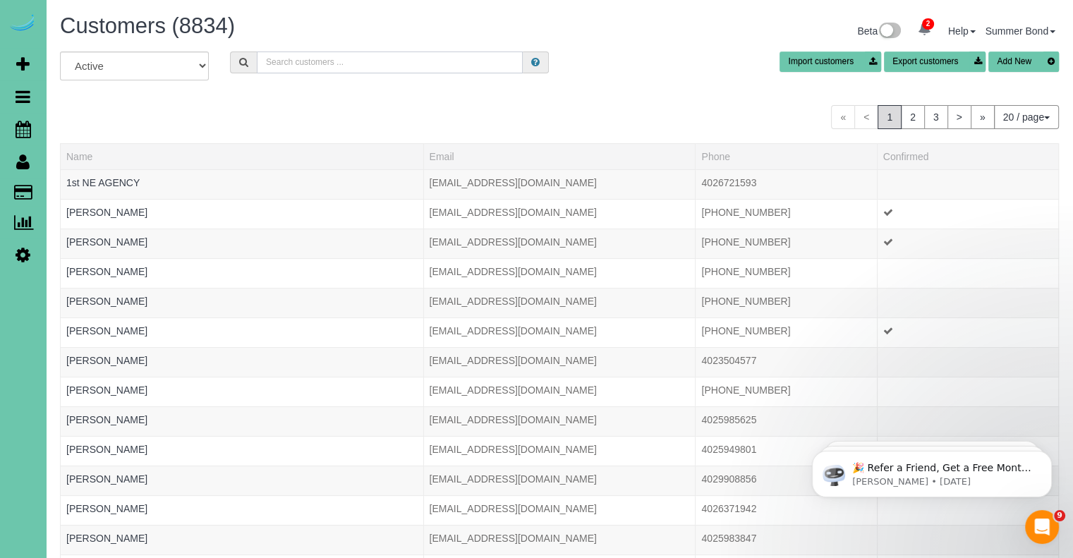
click at [316, 61] on input "text" at bounding box center [390, 62] width 266 height 22
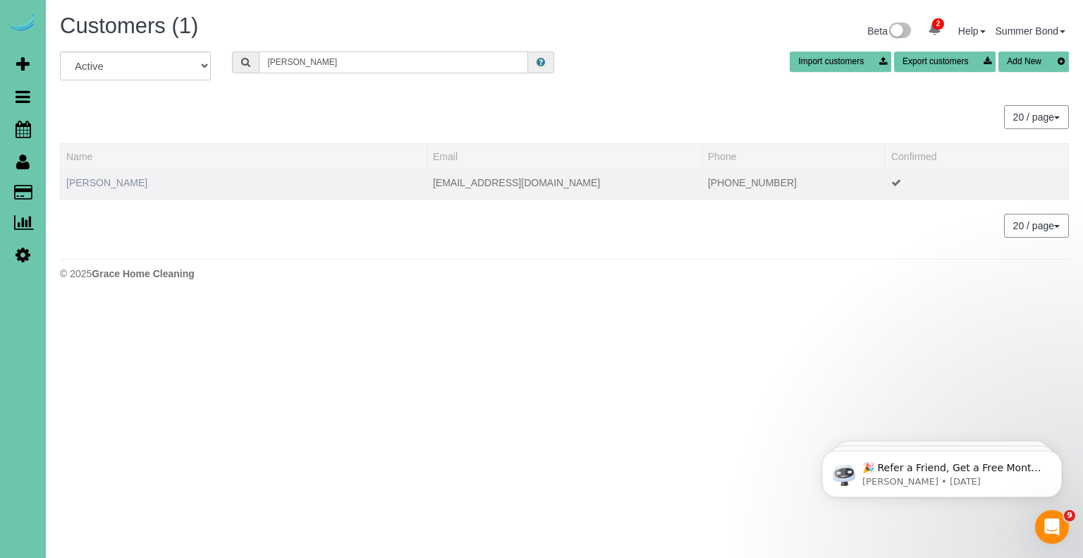
type input "Jason Wallace"
click at [113, 183] on link "Jason Wallace" at bounding box center [106, 182] width 81 height 11
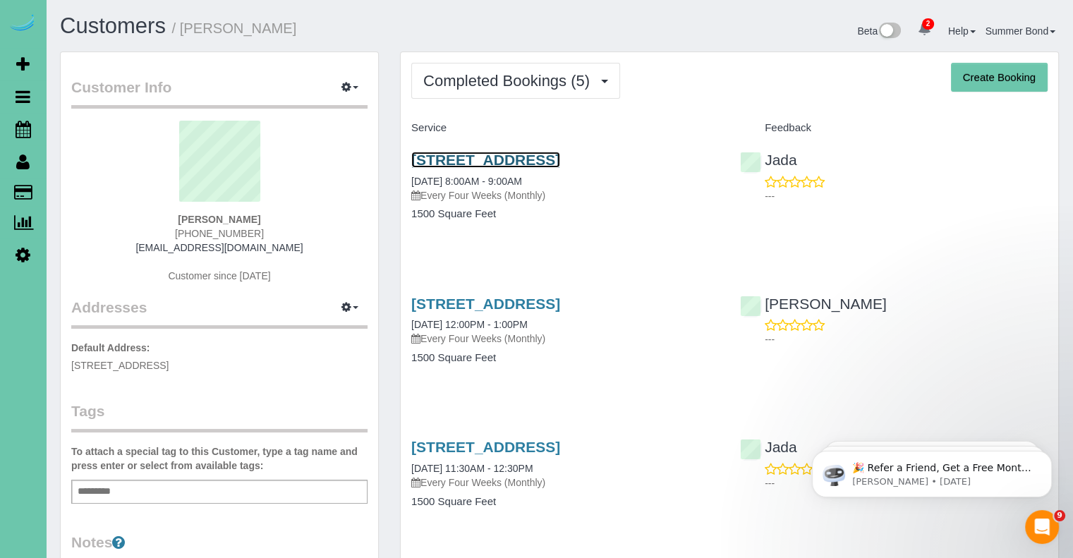
click at [434, 155] on link "6224 S 109th St, Omaha, NE 68137" at bounding box center [485, 160] width 149 height 16
click at [556, 306] on link "6224 S 109th St, Omaha, NE 68137" at bounding box center [485, 303] width 149 height 16
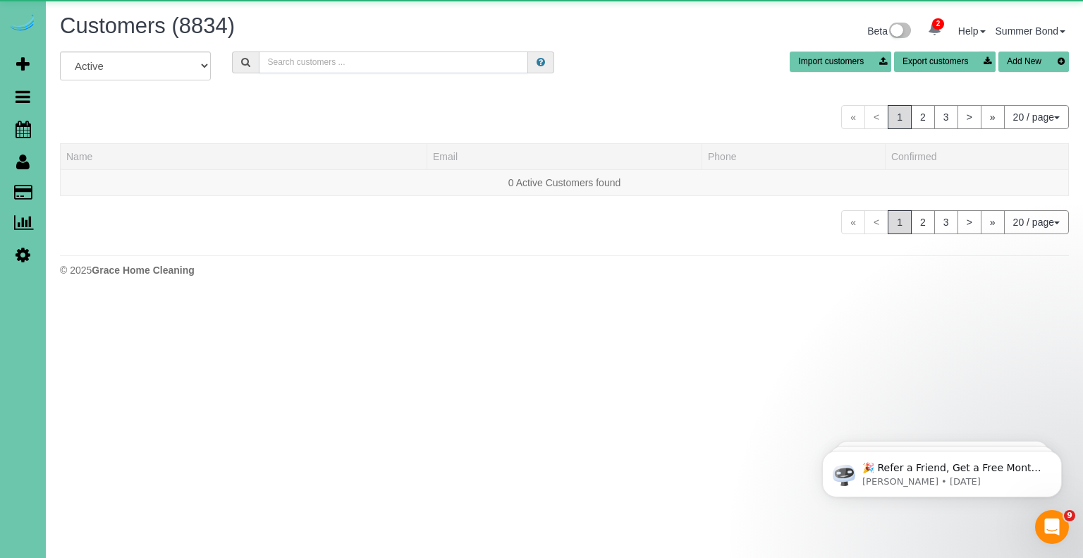
click at [319, 65] on input "text" at bounding box center [393, 62] width 269 height 22
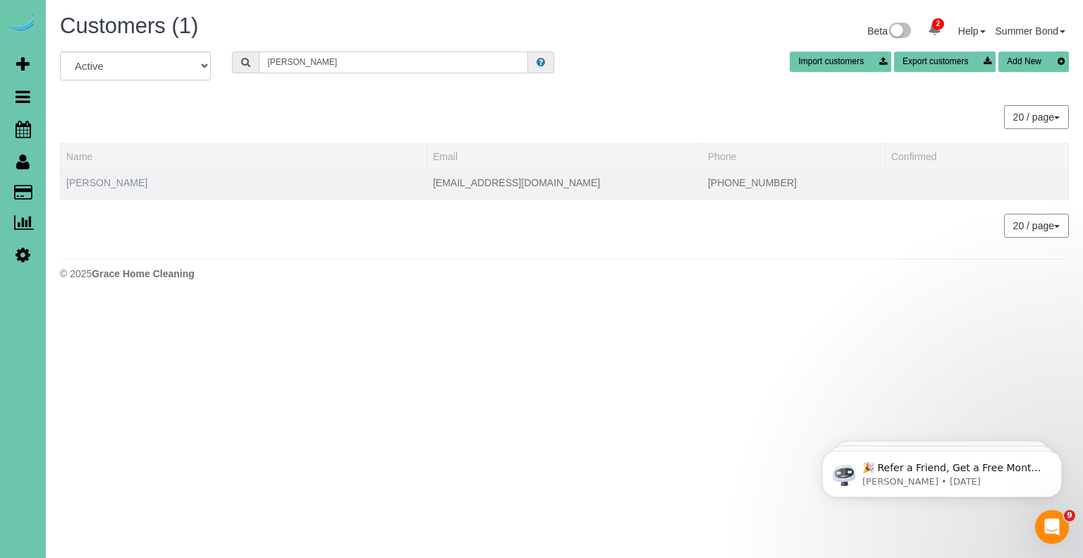
type input "Laura Walls"
click at [98, 183] on link "Laura Walls" at bounding box center [106, 182] width 81 height 11
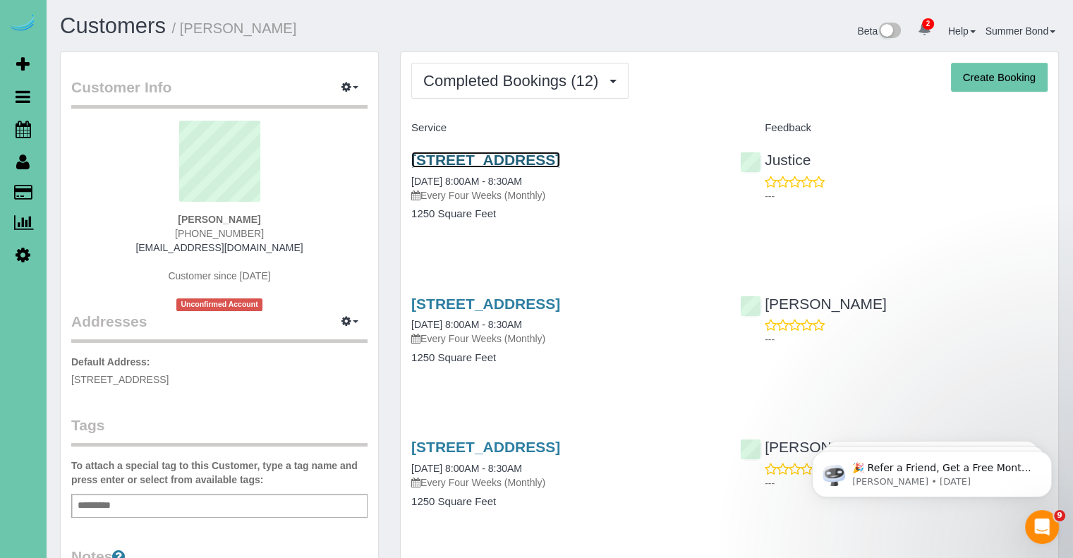
click at [490, 157] on link "8514 Birch Drive, La Vista, NE 68128" at bounding box center [485, 160] width 149 height 16
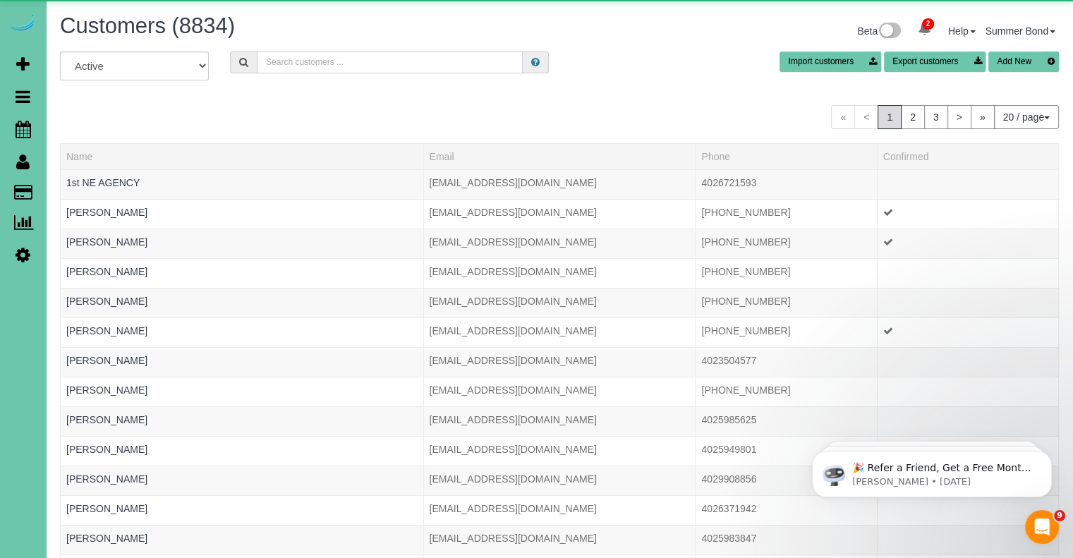
click at [310, 60] on input "text" at bounding box center [390, 62] width 266 height 22
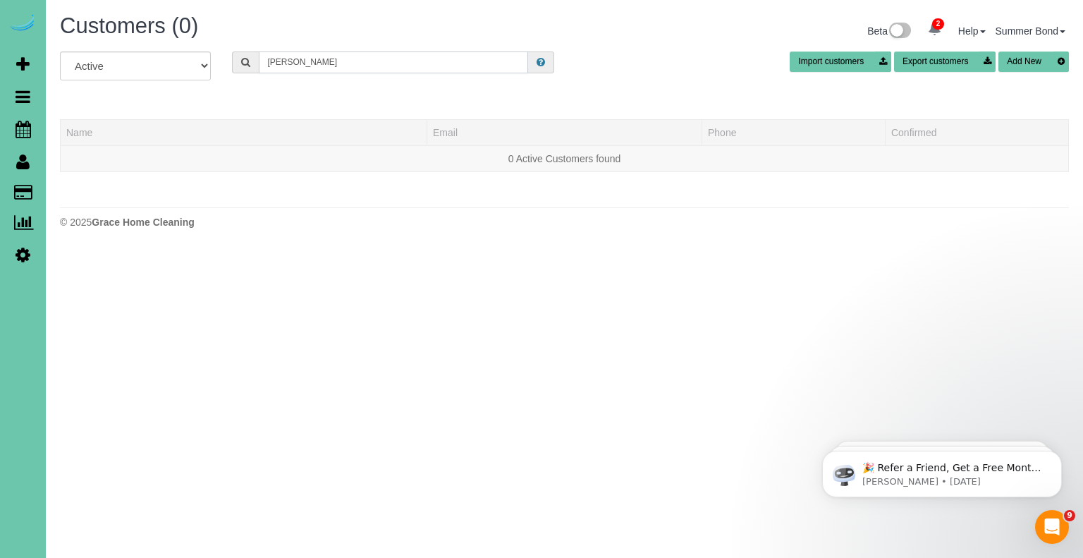
drag, startPoint x: 288, startPoint y: 59, endPoint x: 256, endPoint y: 56, distance: 31.9
click at [259, 56] on input "Kendrah Walter" at bounding box center [393, 62] width 269 height 22
type input "k"
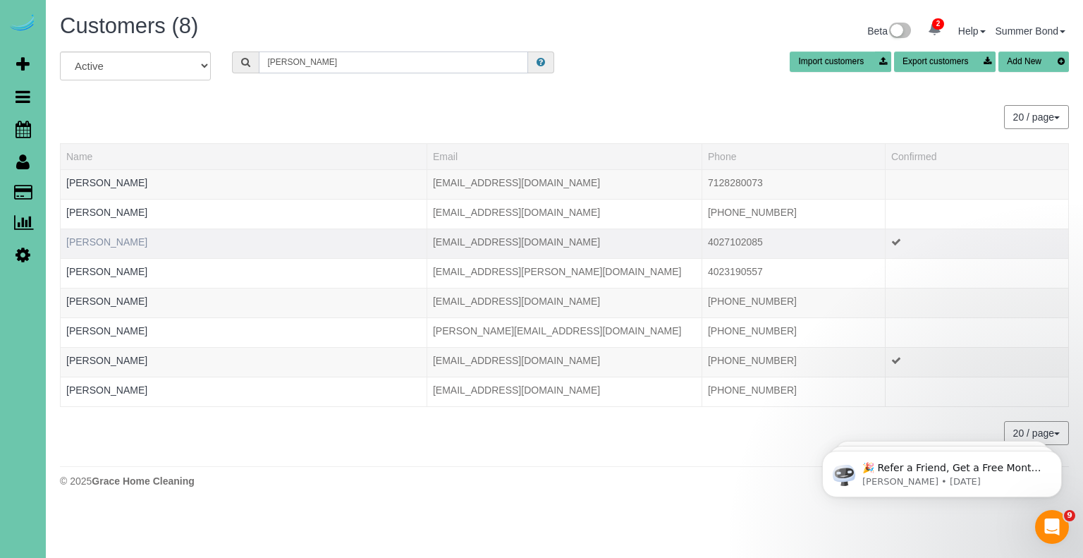
type input "Walter"
click at [112, 236] on link "Kendra Walter" at bounding box center [106, 241] width 81 height 11
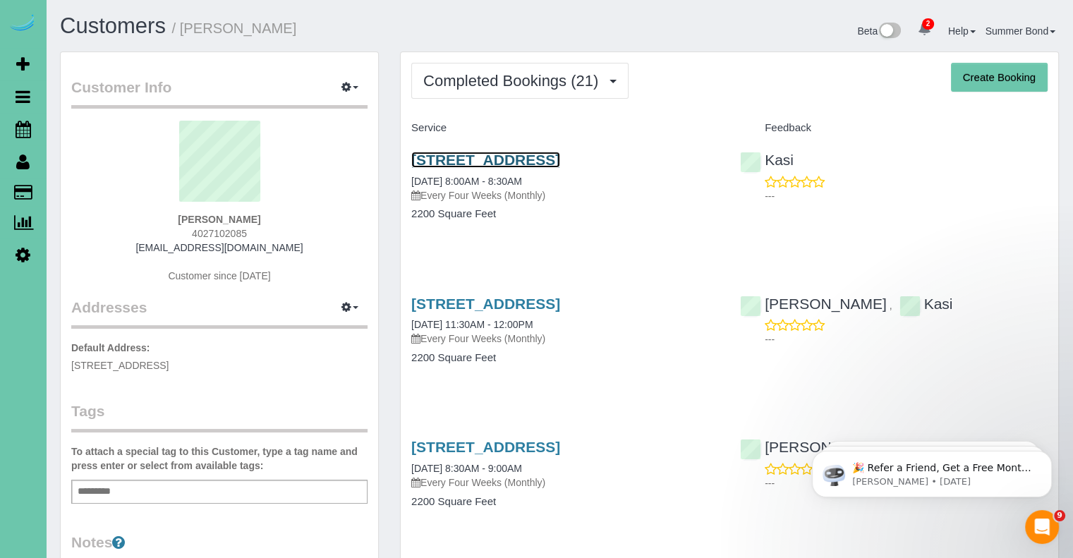
click at [451, 161] on link "8111 S 186th St, Omaha, NE 68136" at bounding box center [485, 160] width 149 height 16
click at [469, 302] on link "8111 S 186th St, Omaha, NE 68136" at bounding box center [485, 303] width 149 height 16
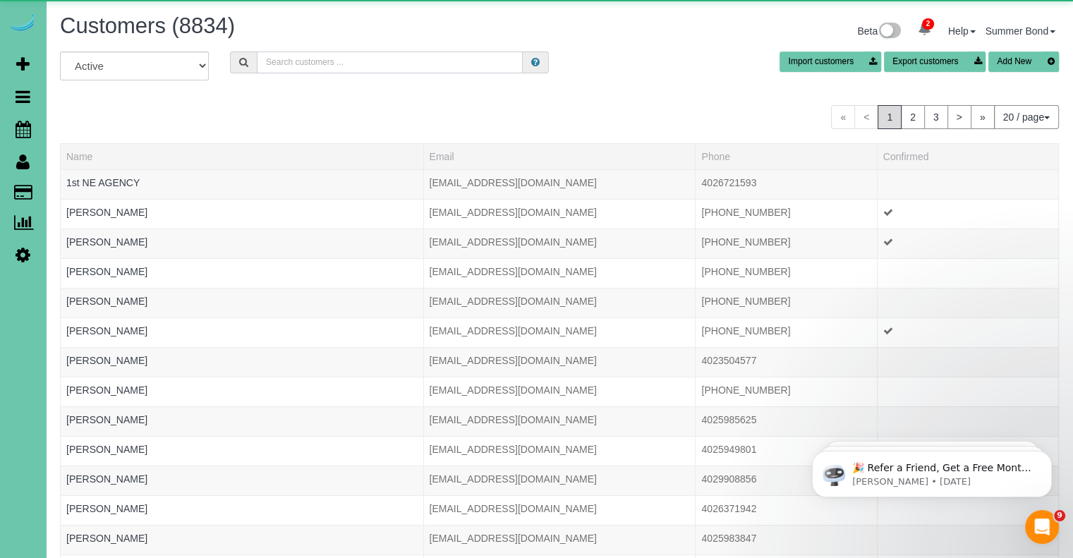
click at [334, 63] on input "text" at bounding box center [390, 62] width 266 height 22
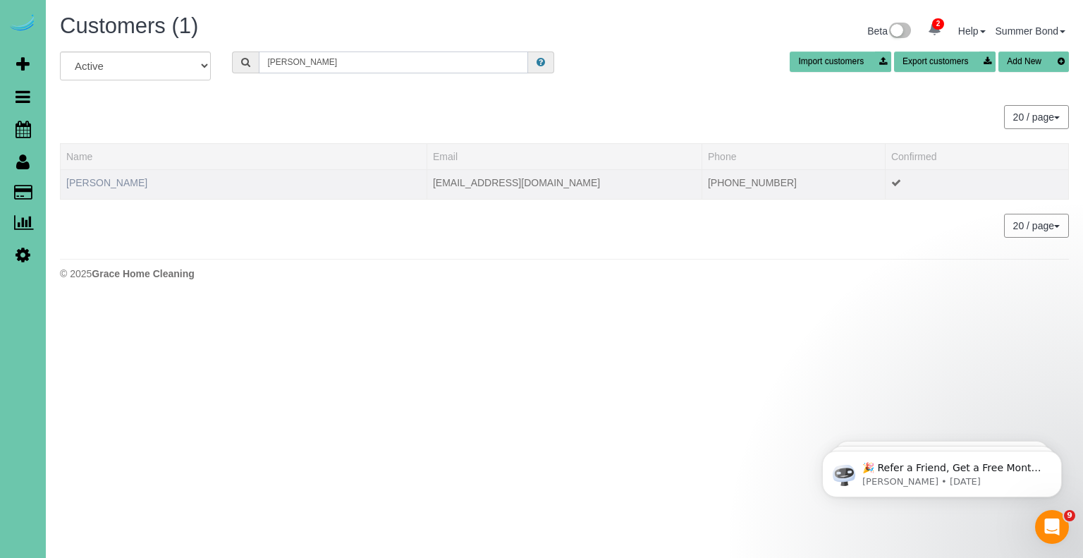
type input "Paula Walters"
click at [99, 183] on link "Paula Walters" at bounding box center [106, 182] width 81 height 11
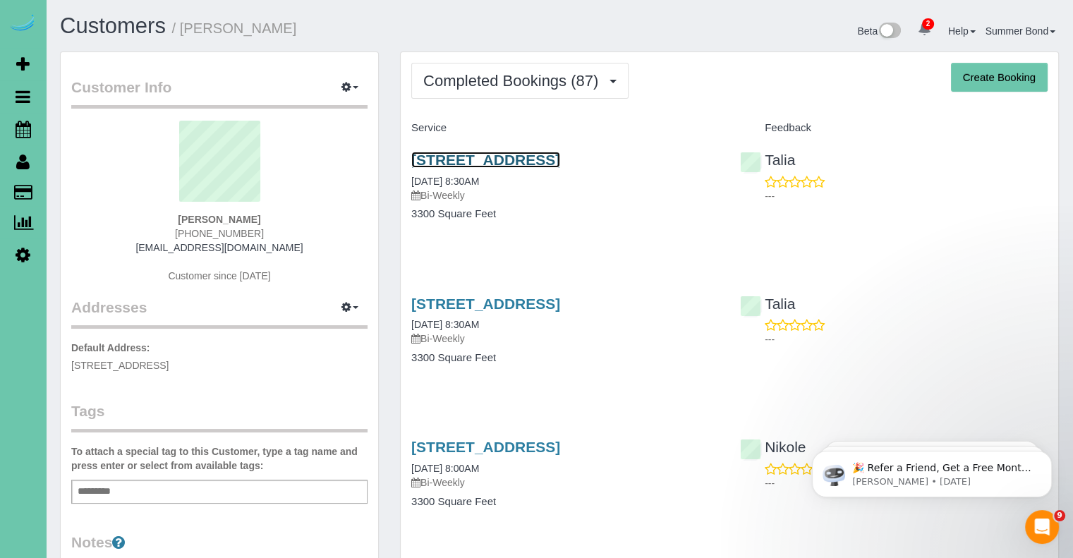
click at [438, 157] on link "12411 N 69th Street, Omaha, NE 68152" at bounding box center [485, 160] width 149 height 16
click at [560, 311] on link "12411 N 69th Street, Omaha, NE 68152" at bounding box center [485, 303] width 149 height 16
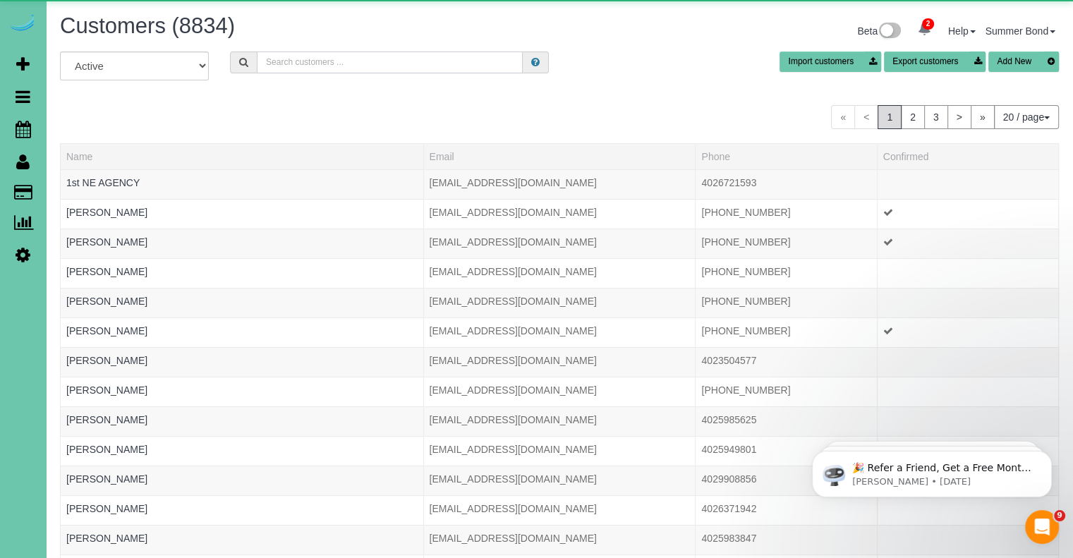
click at [345, 67] on input "text" at bounding box center [390, 62] width 266 height 22
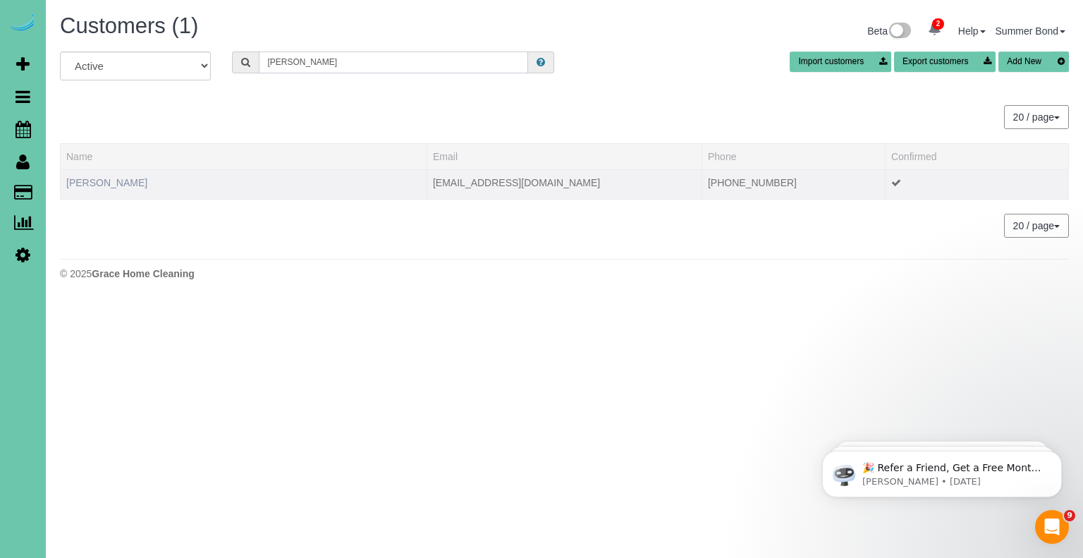
type input "Tara Ward"
click at [72, 179] on link "Tara Ward" at bounding box center [106, 182] width 81 height 11
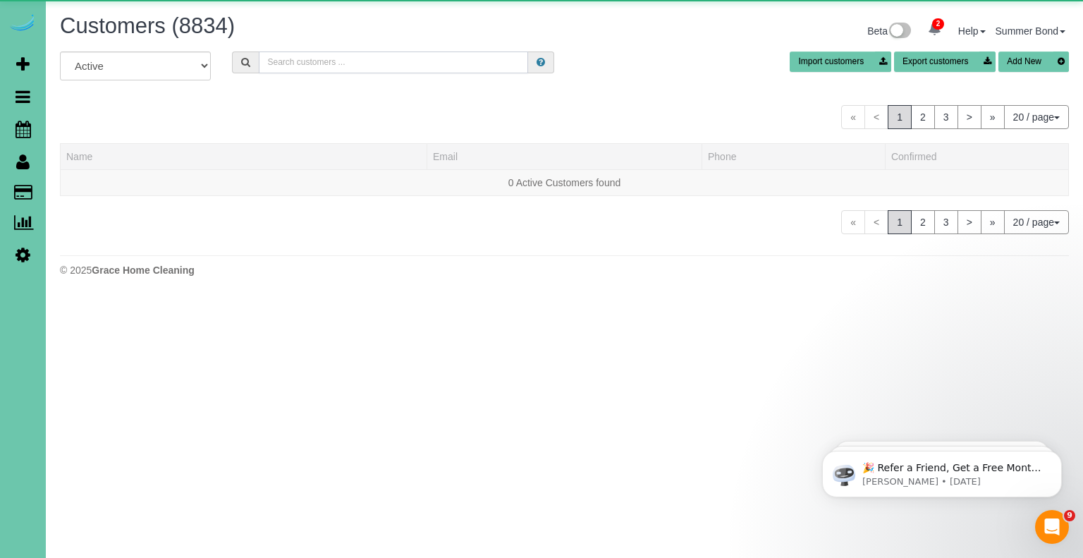
click at [341, 63] on input "text" at bounding box center [393, 62] width 269 height 22
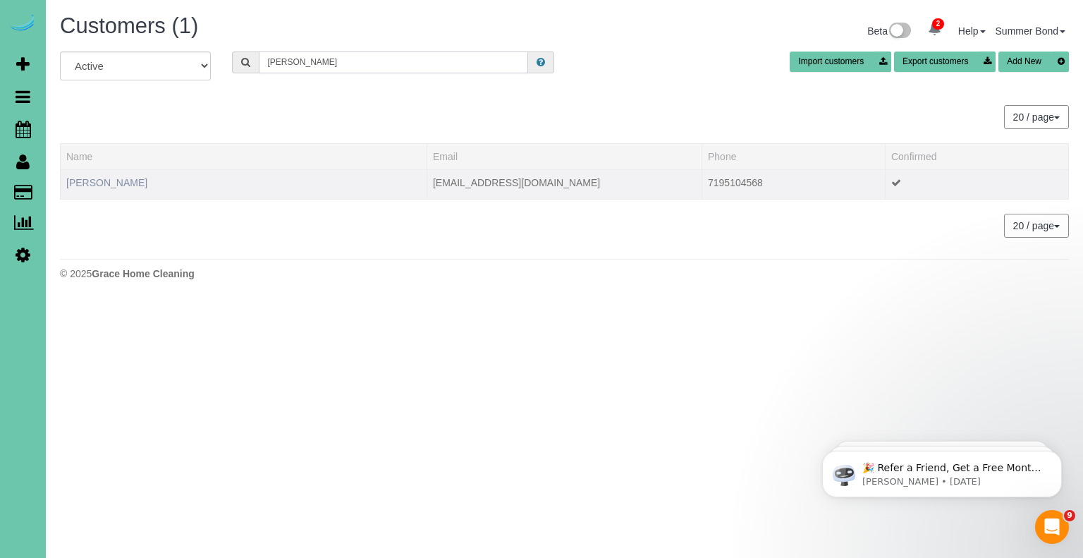
type input "brandon Warrington"
click at [144, 182] on link "Brandon Warrington" at bounding box center [106, 182] width 81 height 11
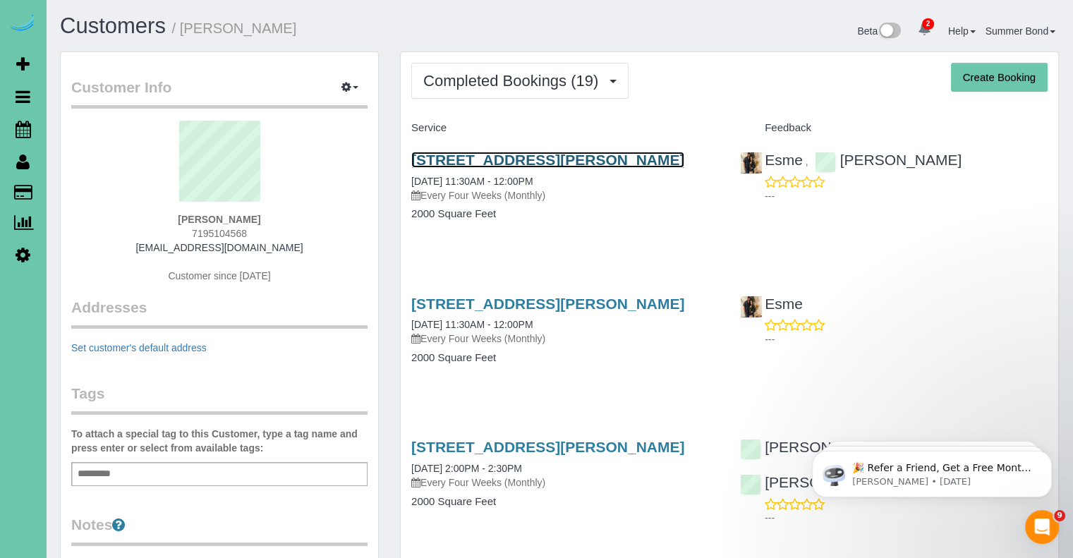
click at [443, 162] on link "12605 Meredith Ave, Omaha, NE 68164" at bounding box center [547, 160] width 273 height 16
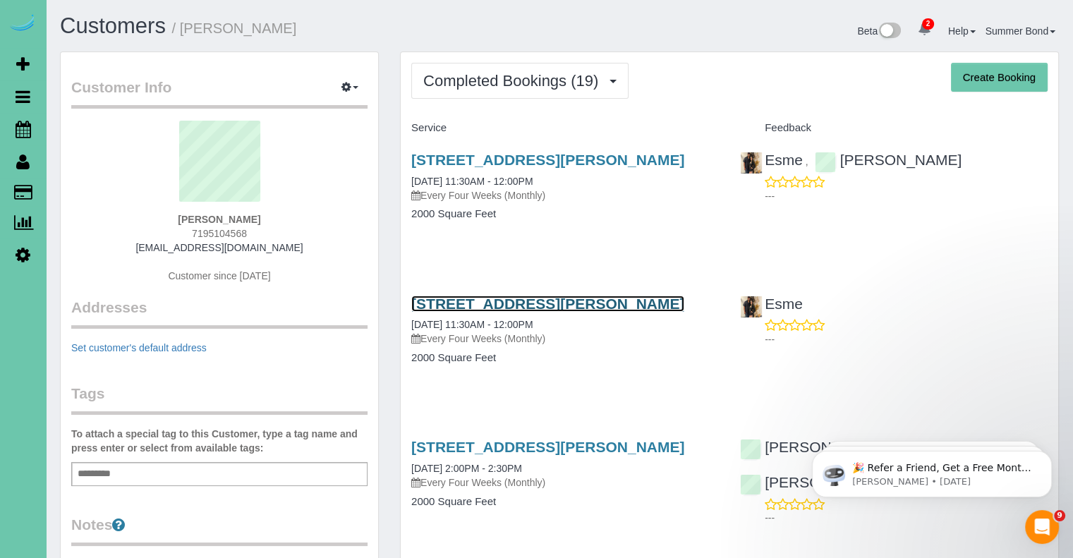
click at [542, 307] on link "12605 Meredith Ave, Omaha, NE 68164" at bounding box center [547, 303] width 273 height 16
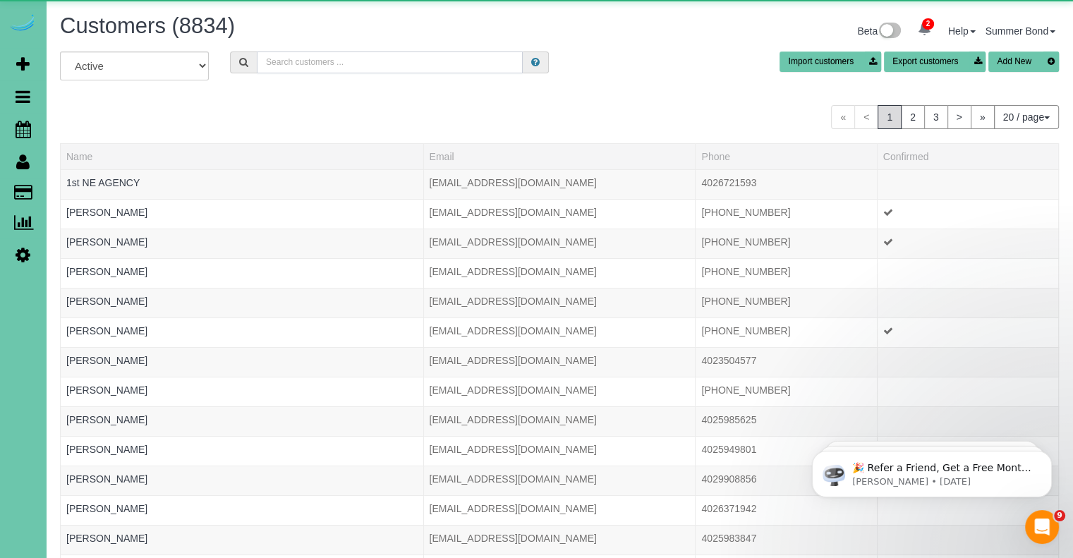
click at [327, 61] on input "text" at bounding box center [390, 62] width 266 height 22
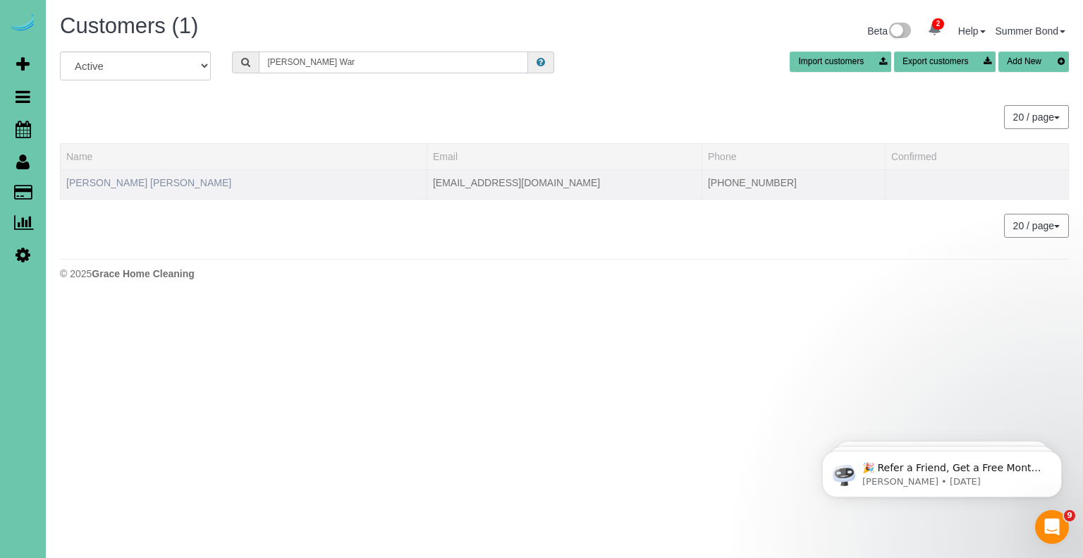
type input "Karlyn War"
click at [144, 177] on link "Karlyn Warwick Knieriem" at bounding box center [148, 182] width 165 height 11
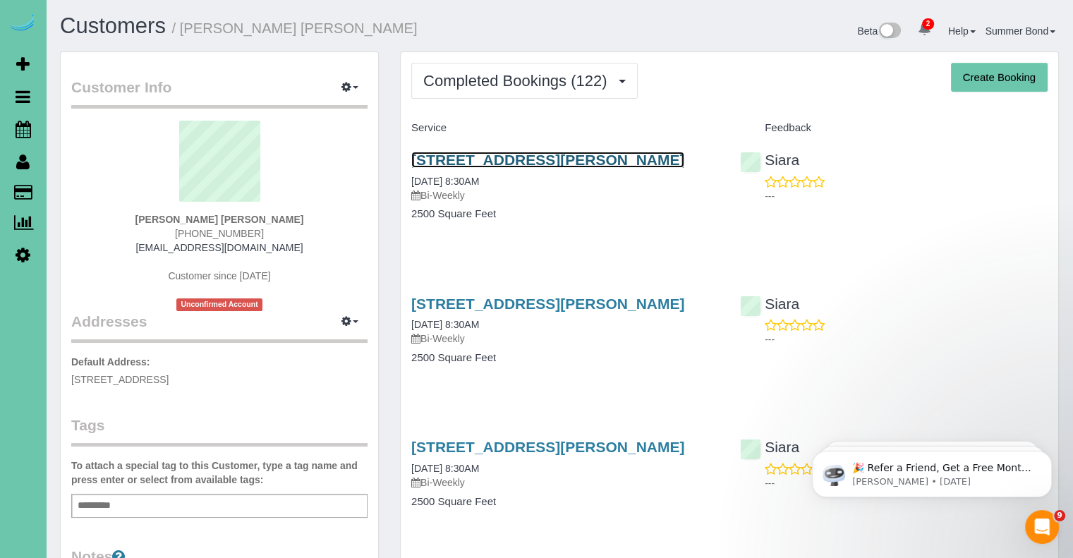
click at [420, 160] on link "15710 Emiline St., Omaha, NE 68136" at bounding box center [547, 160] width 273 height 16
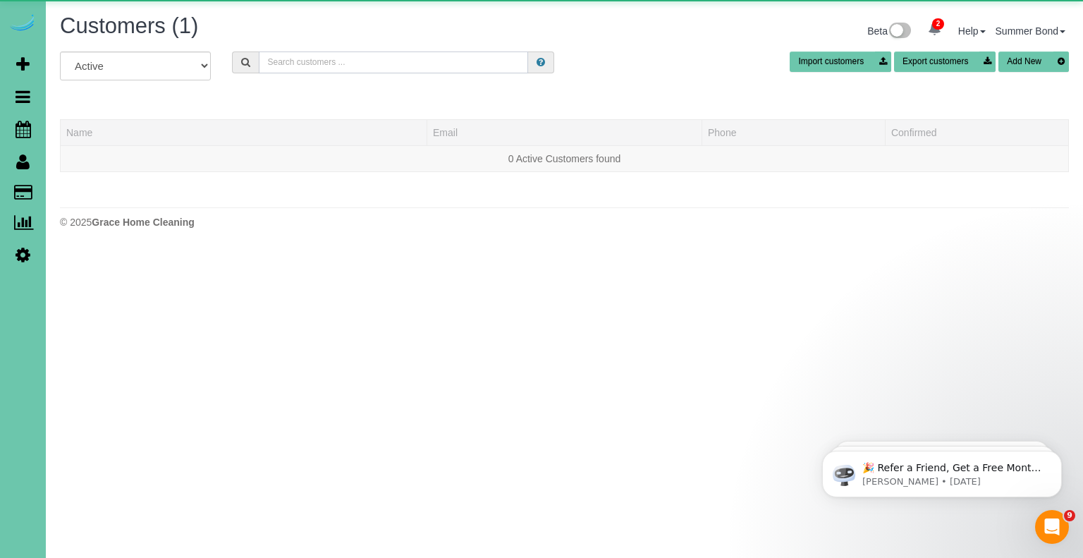
click at [290, 65] on input "text" at bounding box center [393, 62] width 269 height 22
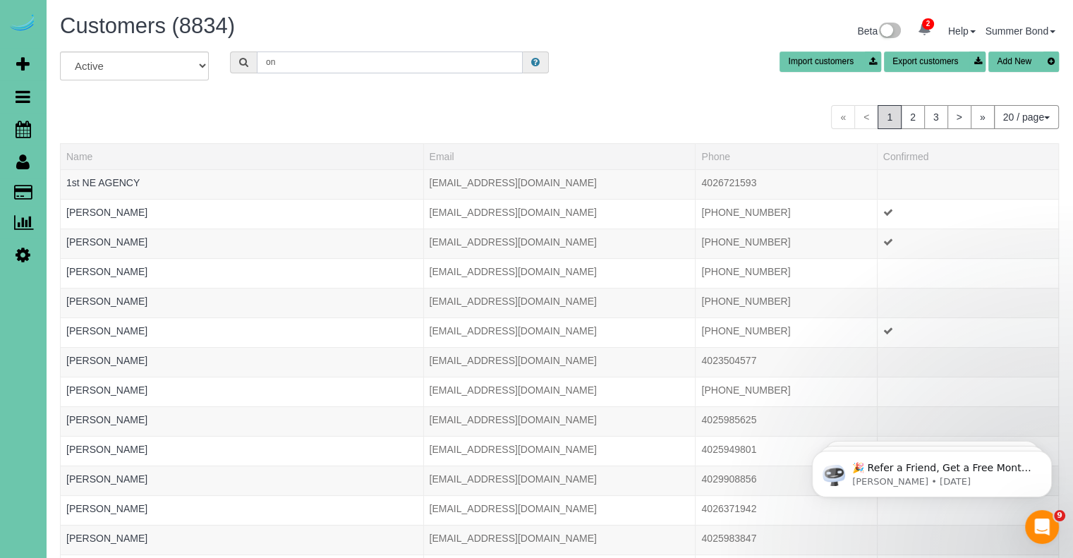
type input "o"
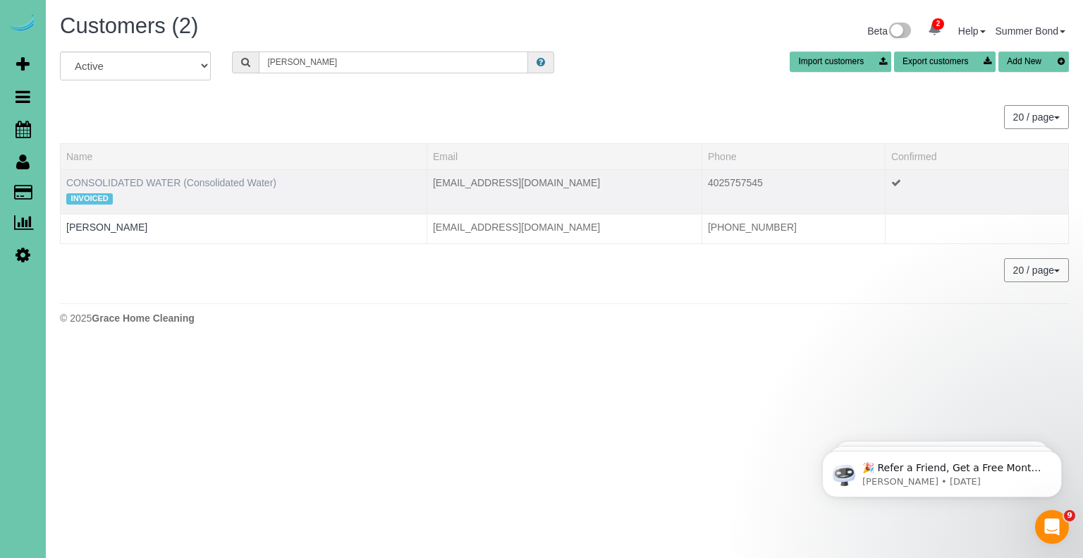
type input "consoli"
click at [170, 180] on link "CONSOLIDATED WATER (Consolidated Water)" at bounding box center [171, 182] width 210 height 11
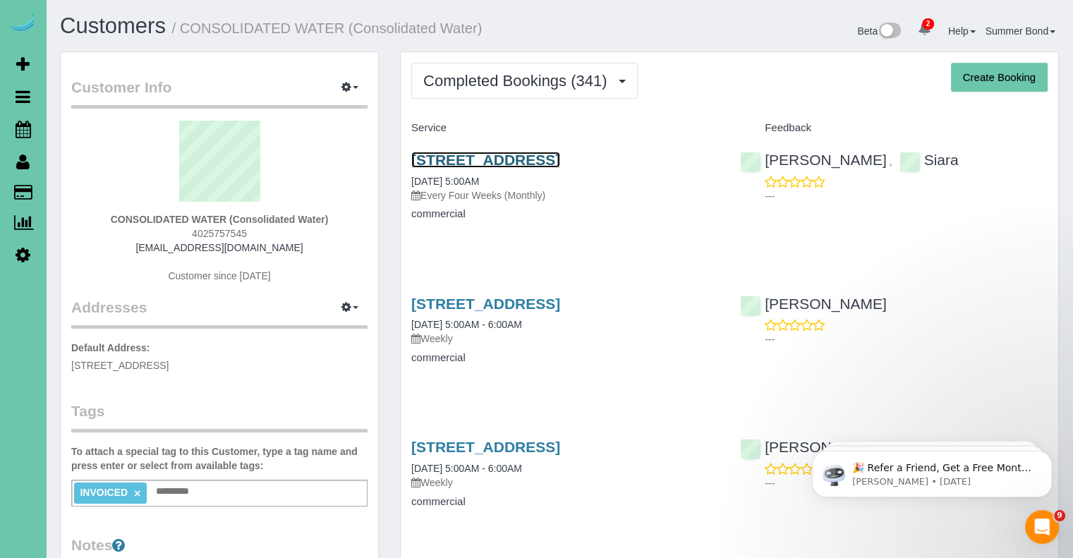
click at [480, 157] on link "10100 J Street, Omaha, NE 68127" at bounding box center [485, 160] width 149 height 16
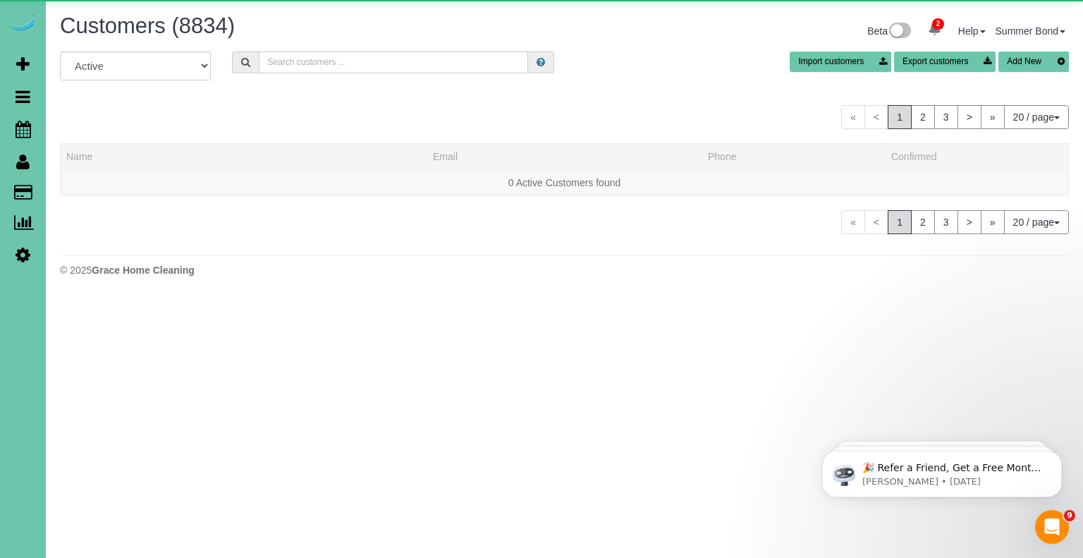
click at [387, 67] on input "text" at bounding box center [393, 62] width 269 height 22
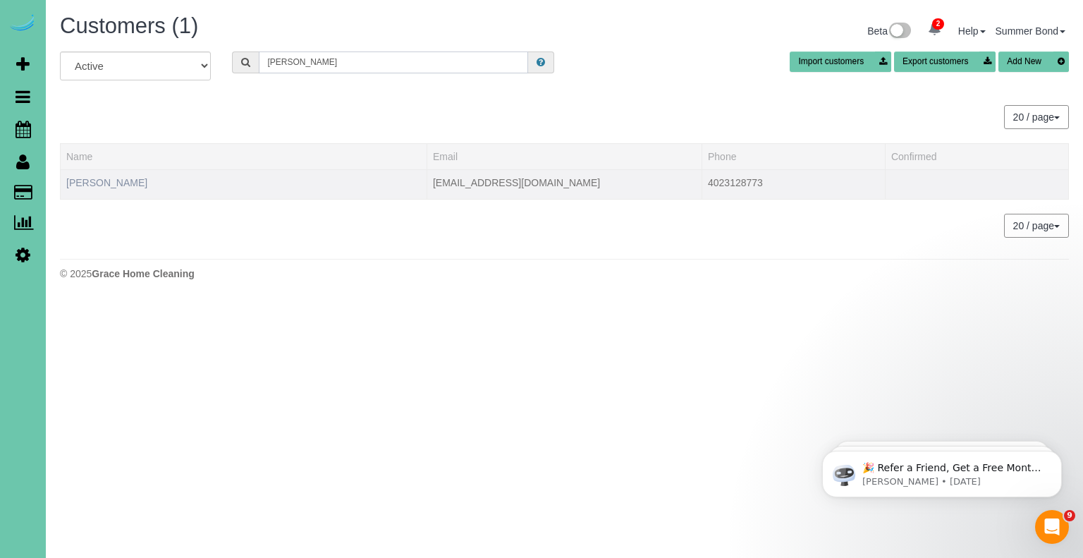
type input "Jamie Wat"
click at [75, 179] on link "Jamie Watson" at bounding box center [106, 182] width 81 height 11
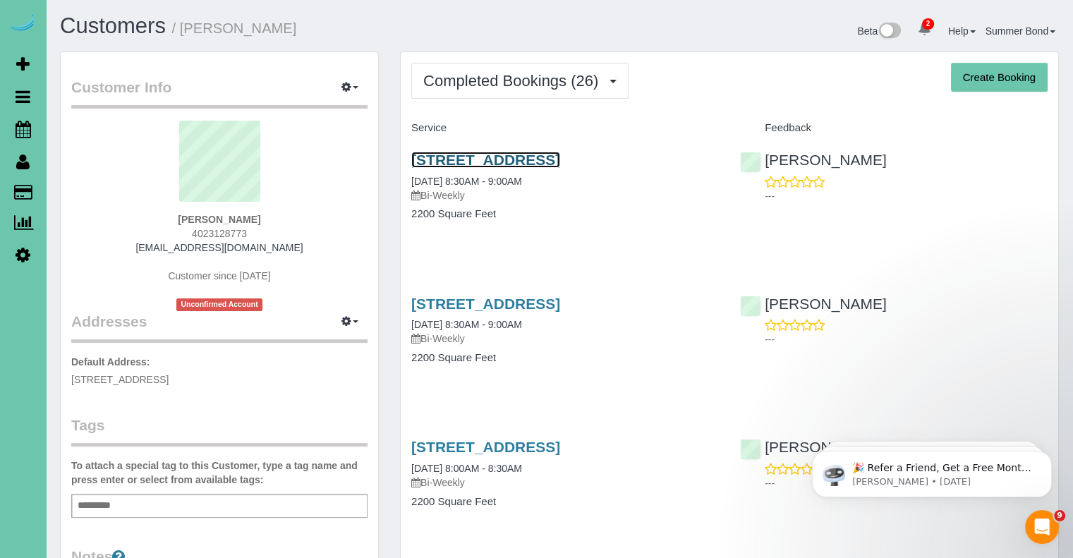
click at [436, 154] on link "9813 Rockbrook Rd, Omaha, NE 68124" at bounding box center [485, 160] width 149 height 16
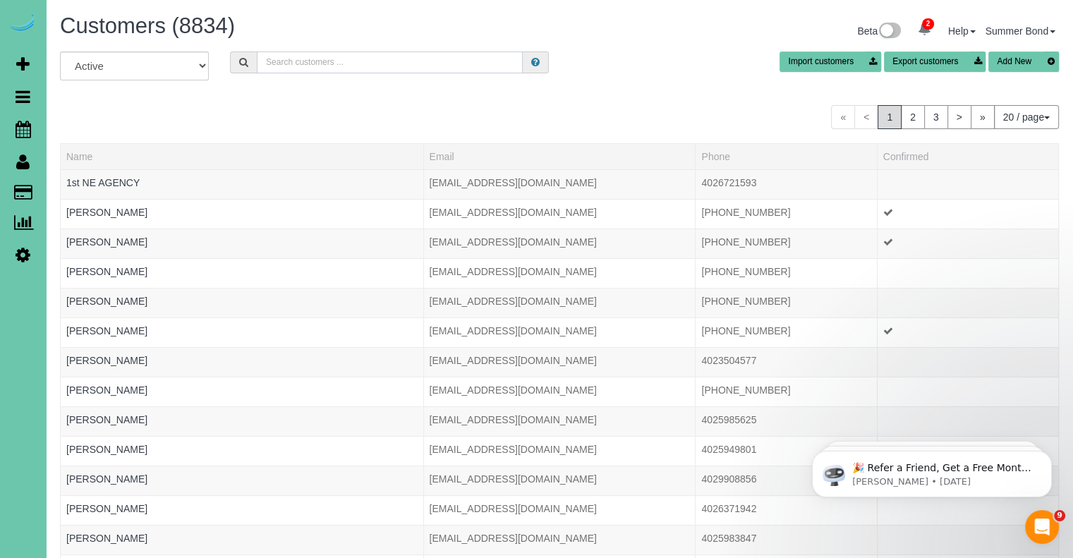
click at [324, 65] on input "text" at bounding box center [390, 62] width 266 height 22
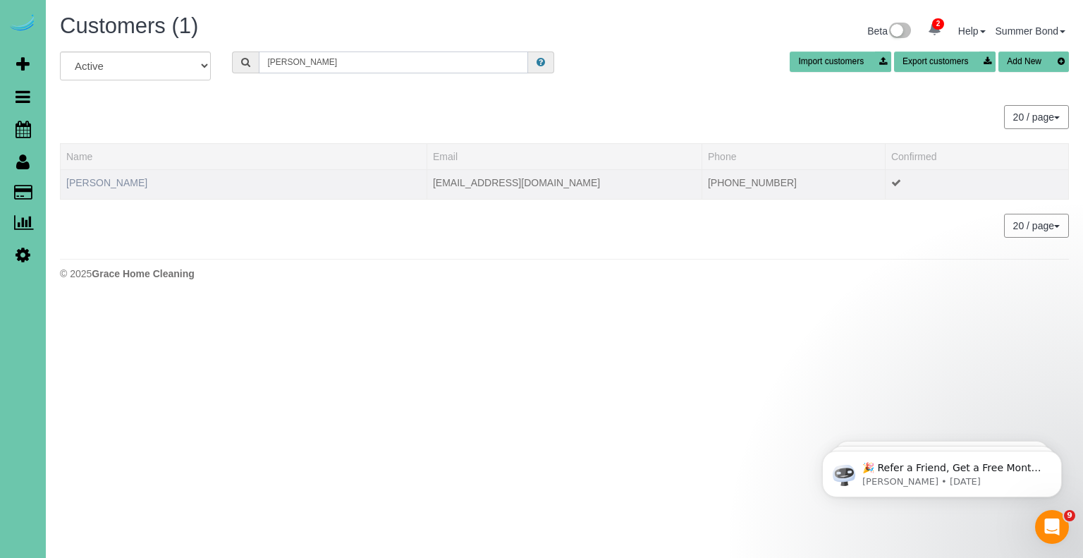
type input "Jenny Wavra"
click at [104, 183] on link "Jenny Wavra" at bounding box center [106, 182] width 81 height 11
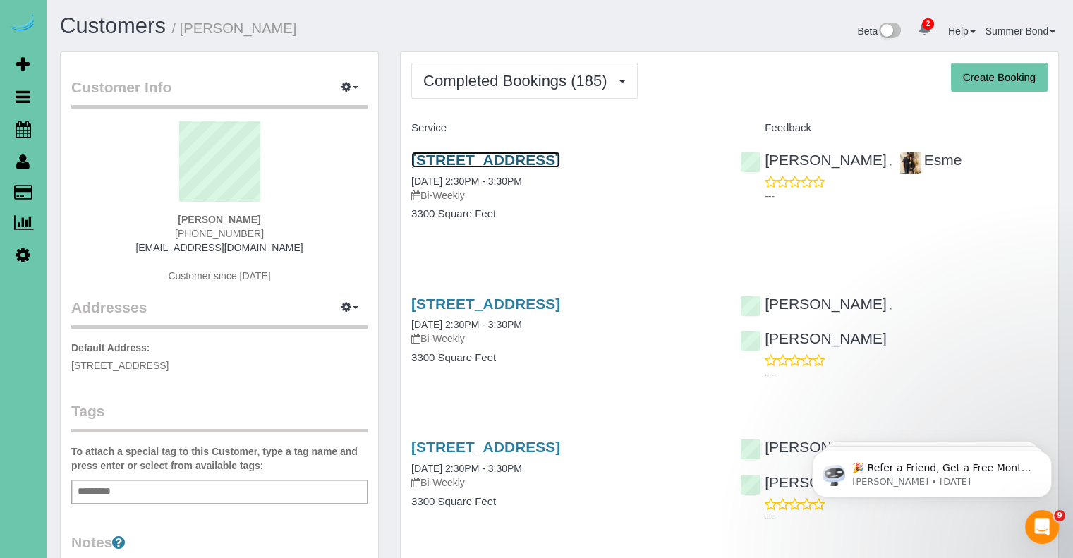
click at [438, 157] on link "17306 Jefferson Street, Omaha, NE 68135" at bounding box center [485, 160] width 149 height 16
click at [537, 304] on link "17306 Jefferson Street, Omaha, NE 68135" at bounding box center [485, 303] width 149 height 16
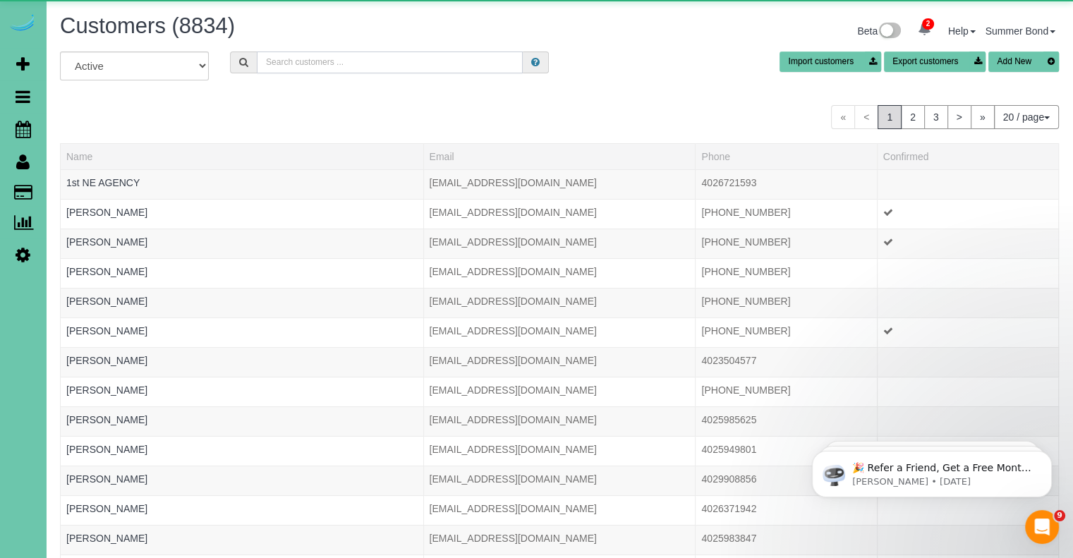
click at [320, 65] on input "text" at bounding box center [390, 62] width 266 height 22
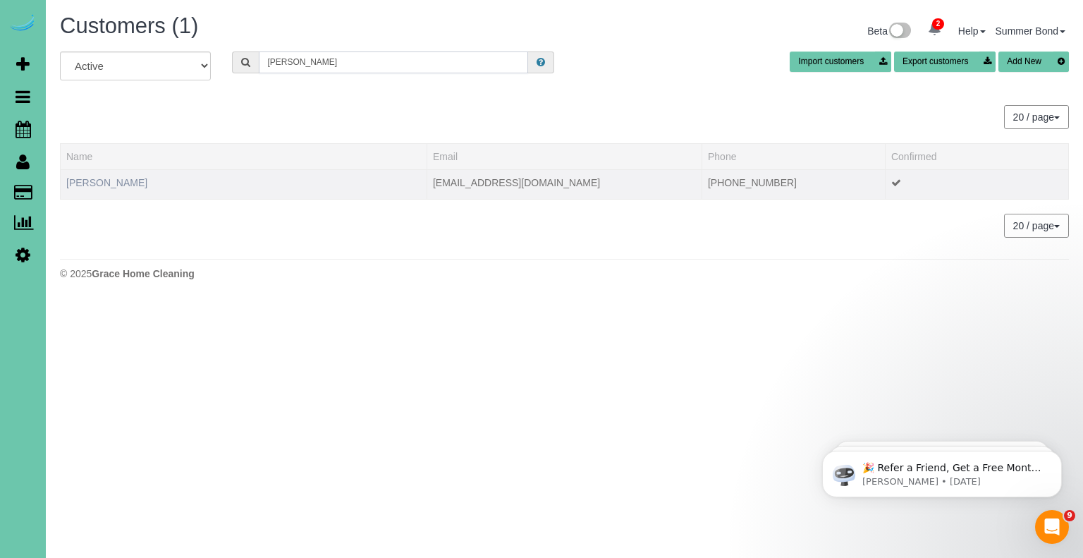
type input "Katie Weeks"
click at [101, 177] on link "Katie Weeks" at bounding box center [106, 182] width 81 height 11
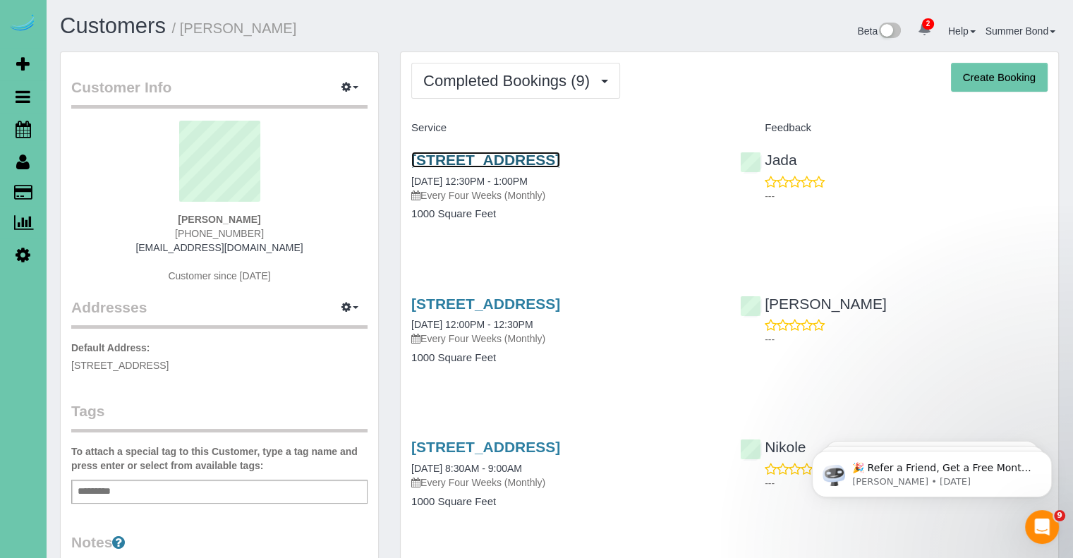
click at [427, 158] on link "5022 Izard St, Omaha, NE 68132" at bounding box center [485, 160] width 149 height 16
click at [534, 304] on link "5022 Izard St, Omaha, NE 68132" at bounding box center [485, 303] width 149 height 16
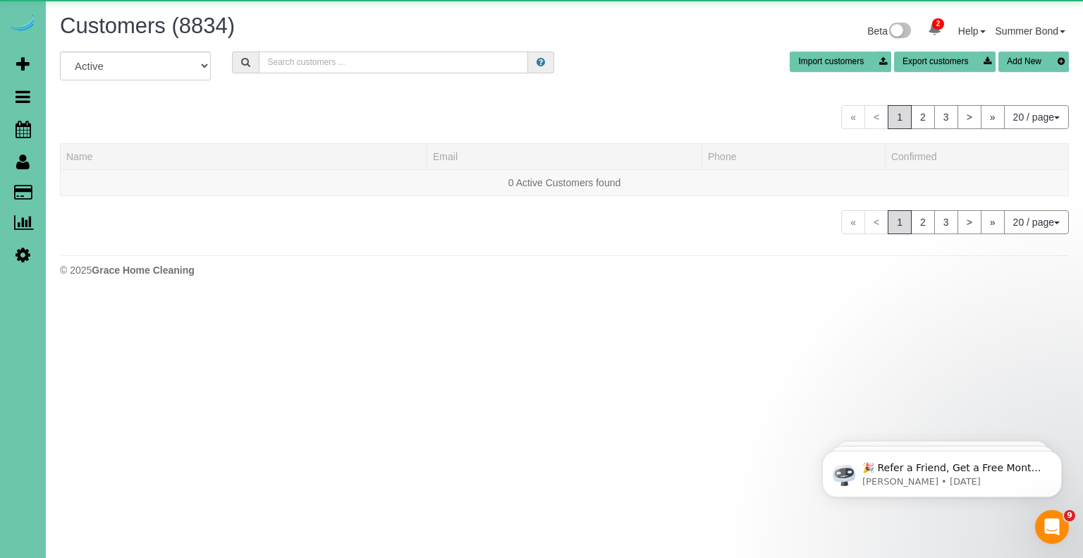
click at [298, 68] on input "text" at bounding box center [393, 62] width 269 height 22
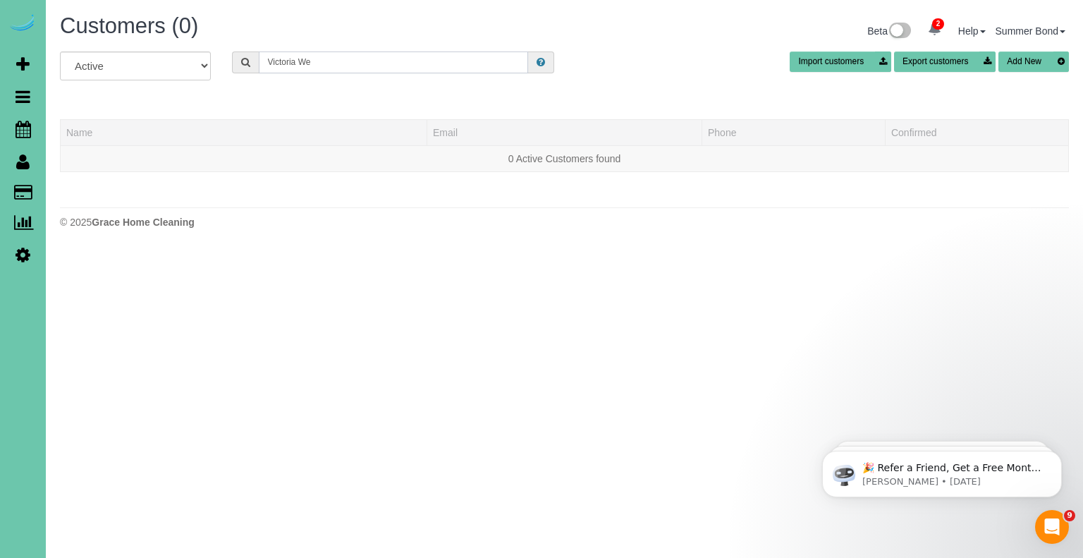
drag, startPoint x: 333, startPoint y: 67, endPoint x: 291, endPoint y: 71, distance: 41.8
click at [291, 71] on input "Victoria We" at bounding box center [393, 62] width 269 height 22
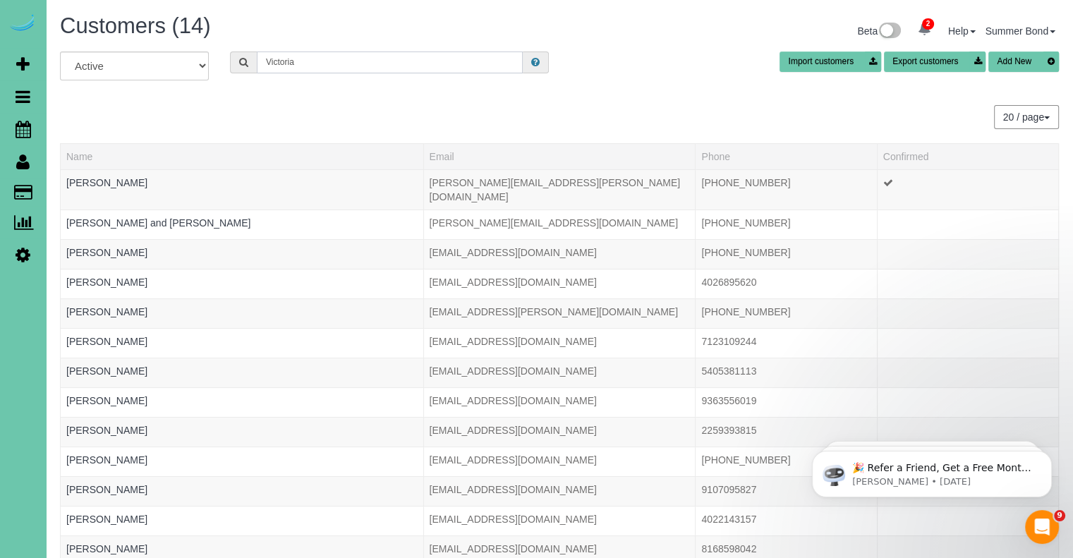
click at [346, 65] on input "Victoria" at bounding box center [390, 62] width 266 height 22
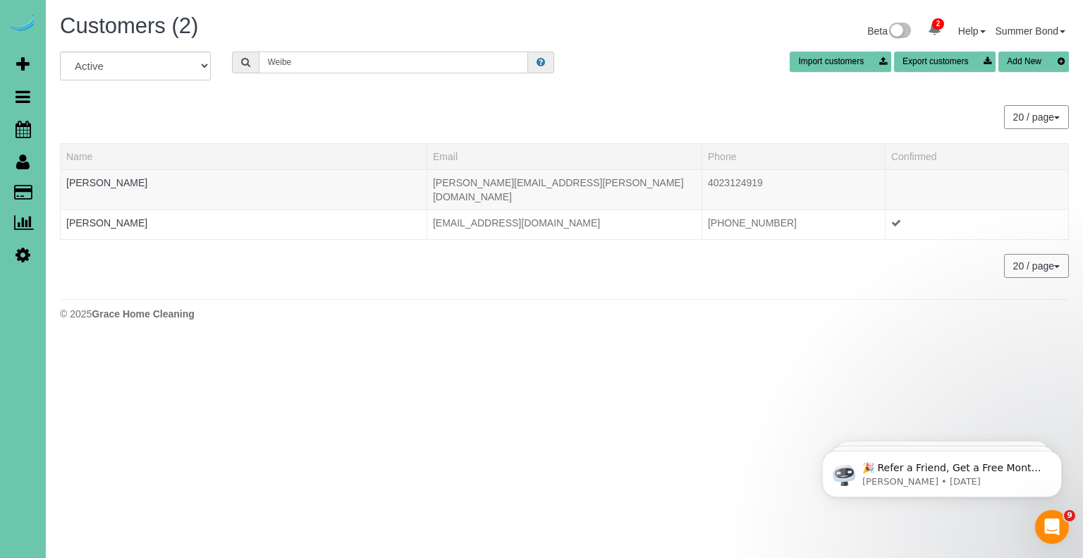
drag, startPoint x: 346, startPoint y: 65, endPoint x: 266, endPoint y: 66, distance: 79.7
click at [266, 66] on input "Weibe" at bounding box center [393, 62] width 269 height 22
type input "i"
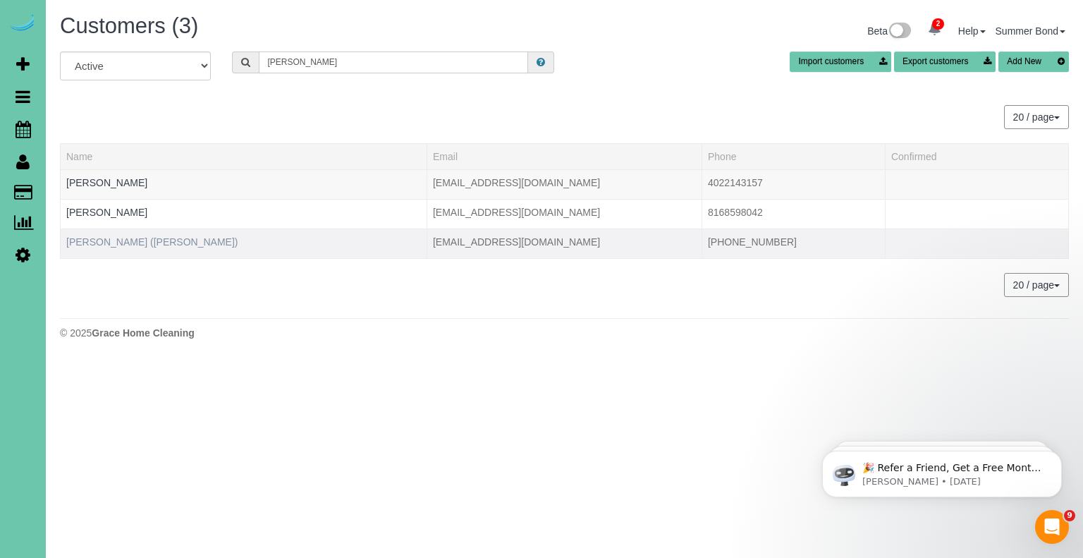
type input "Victoria W"
click at [123, 242] on link "Victoria Wiebe (Elliot Marr)" at bounding box center [152, 241] width 172 height 11
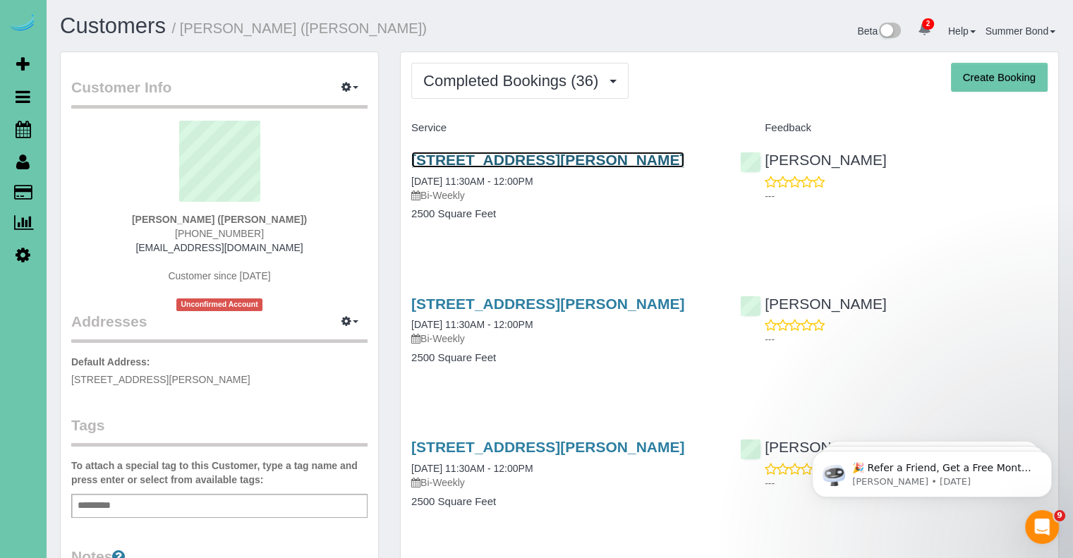
click at [475, 160] on link "8250 Ruggles Street, Omaha, NE 68134" at bounding box center [547, 160] width 273 height 16
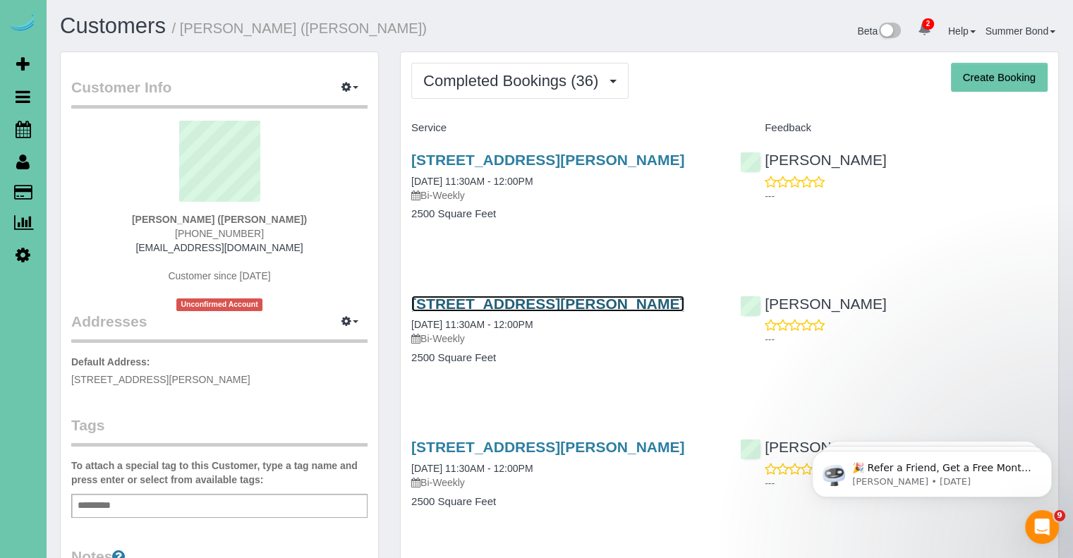
click at [507, 310] on link "8250 Ruggles Street, Omaha, NE 68134" at bounding box center [547, 303] width 273 height 16
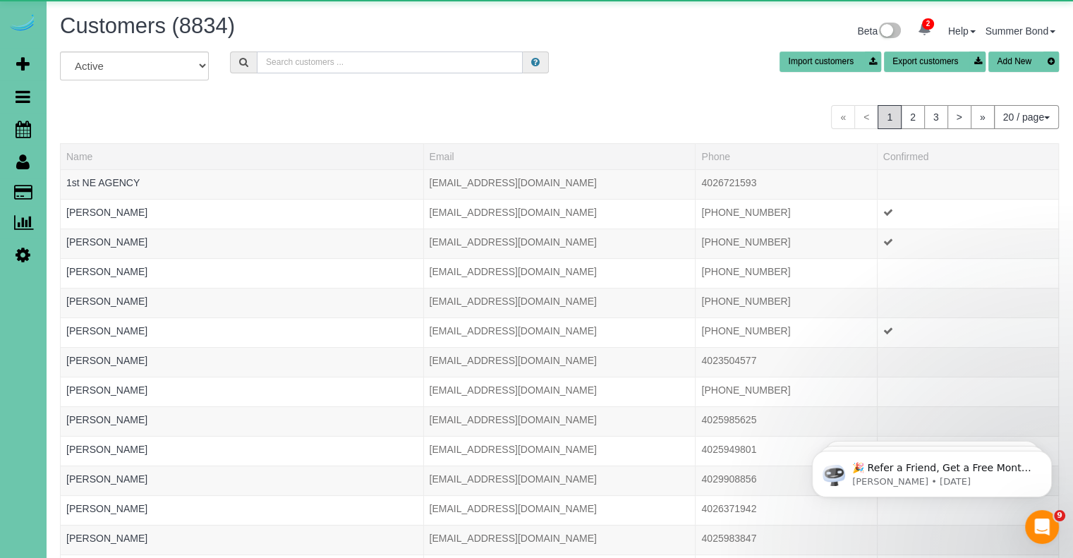
click at [338, 68] on input "text" at bounding box center [390, 62] width 266 height 22
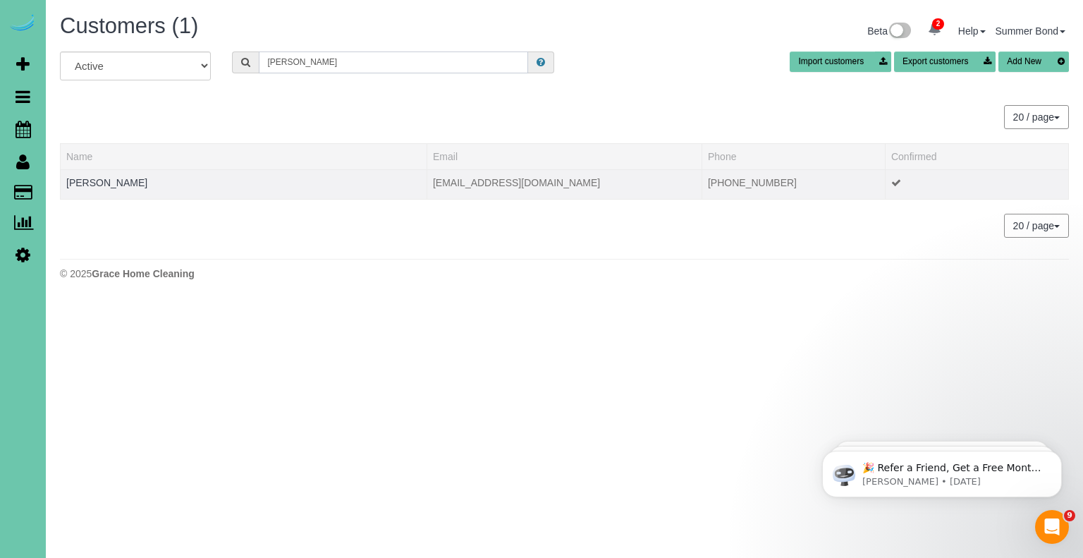
type input "Dawn Weibel"
click at [78, 188] on td "Dawn Weibel" at bounding box center [244, 184] width 367 height 30
click at [82, 183] on link "Dawn Weibel" at bounding box center [106, 182] width 81 height 11
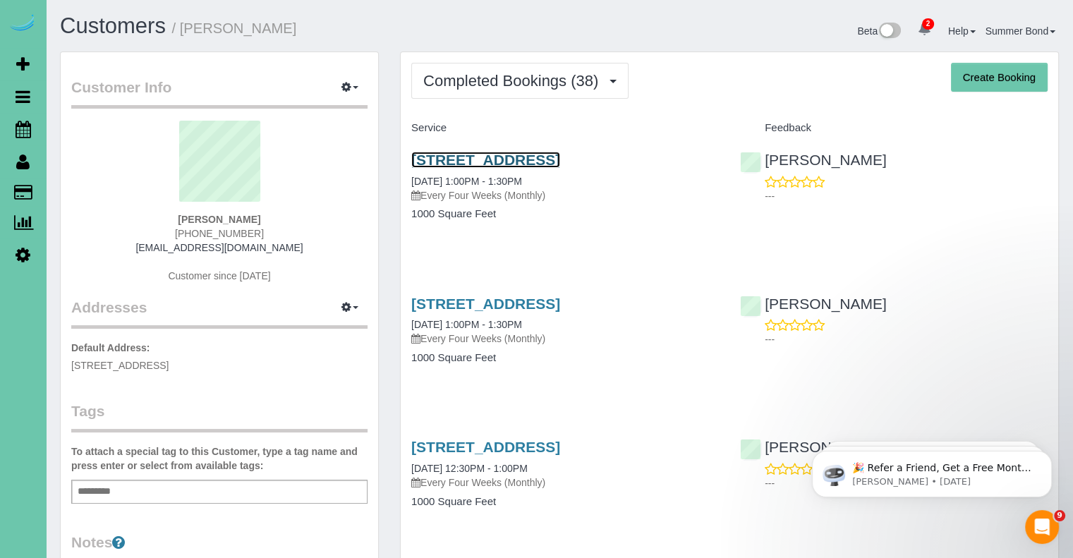
click at [437, 159] on link "13737 Birchwood Ave, Omaha, NE 68137" at bounding box center [485, 160] width 149 height 16
click at [491, 302] on link "13737 Birchwood Ave, Omaha, NE 68137" at bounding box center [485, 303] width 149 height 16
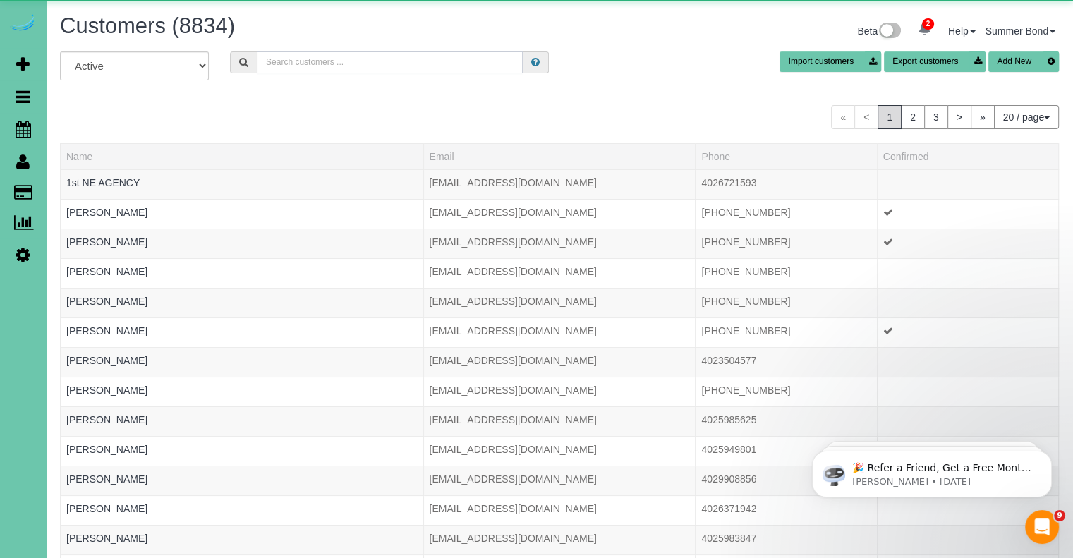
click at [308, 63] on input "text" at bounding box center [390, 62] width 266 height 22
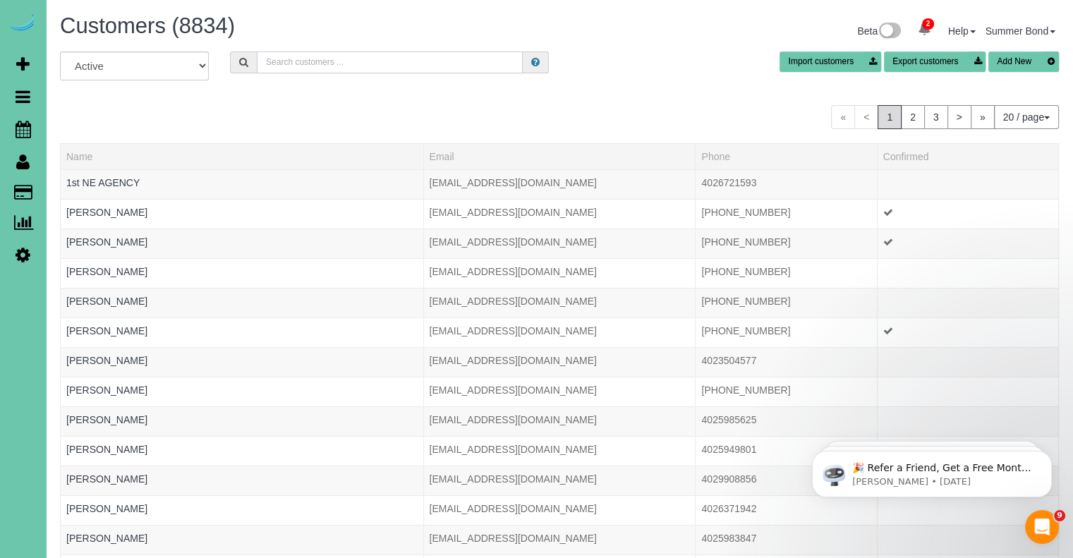
click at [312, 67] on input "text" at bounding box center [390, 62] width 266 height 22
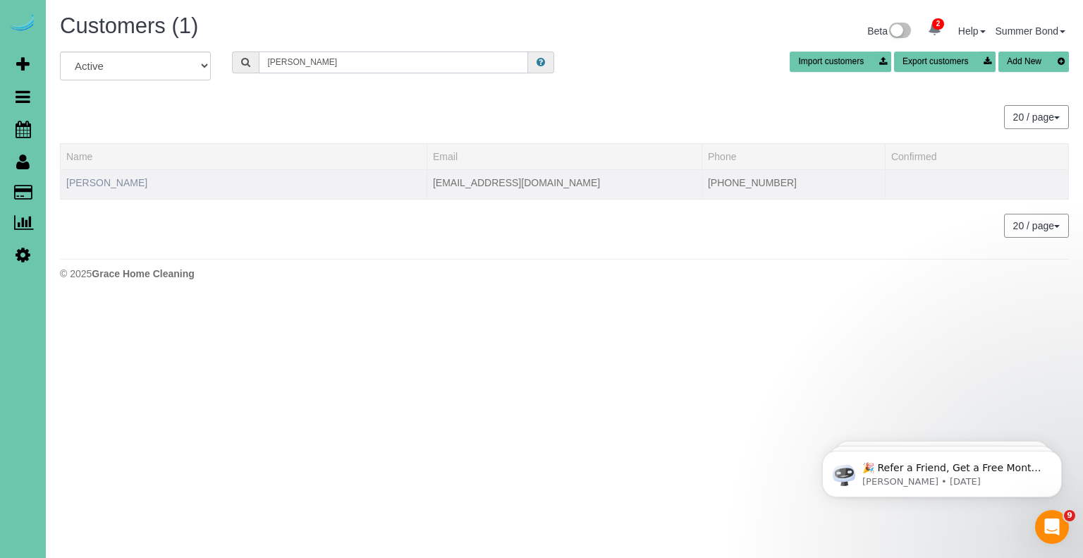
type input "Deborah Weide"
click at [138, 181] on link "Deborah Weideman" at bounding box center [106, 182] width 81 height 11
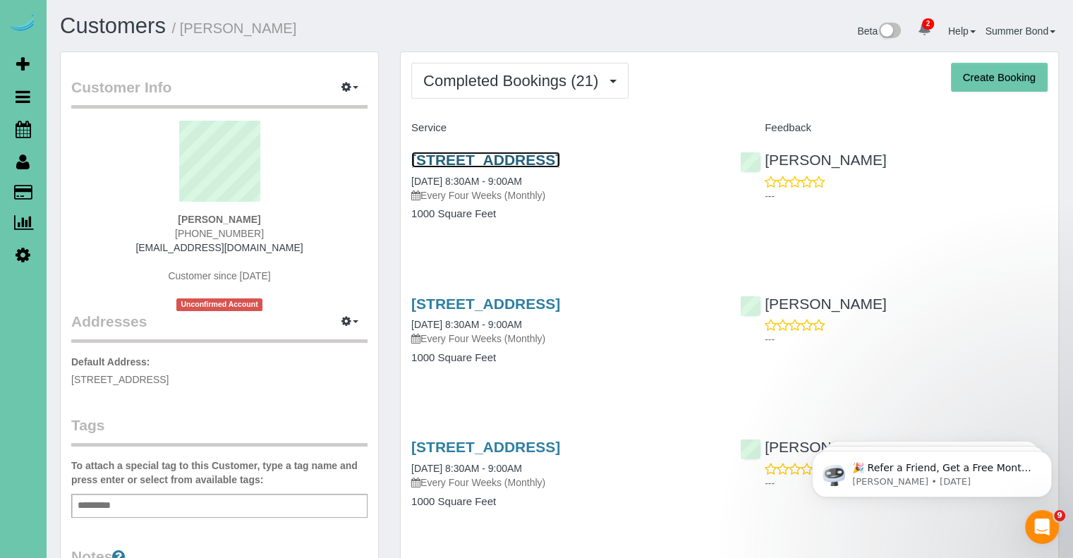
click at [441, 158] on link "5152 S 99th Ct #2, Omaha, NE 68127" at bounding box center [485, 160] width 149 height 16
click at [471, 304] on link "5152 S 99th Ct #2, Omaha, NE 68127" at bounding box center [485, 303] width 149 height 16
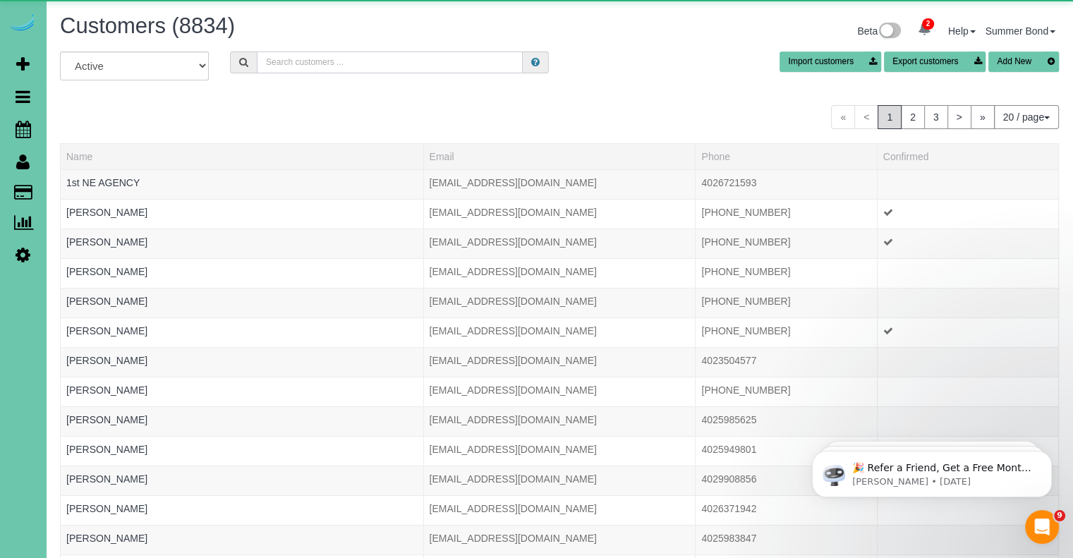
click at [299, 64] on input "text" at bounding box center [390, 62] width 266 height 22
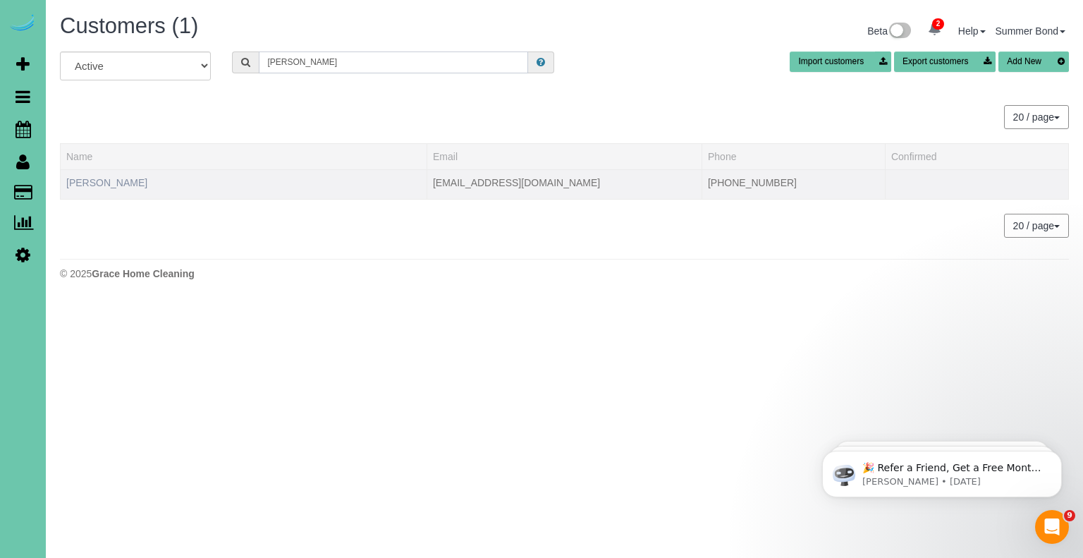
type input "Jacob Weiss"
click at [102, 181] on link "Jacob Weiss" at bounding box center [106, 182] width 81 height 11
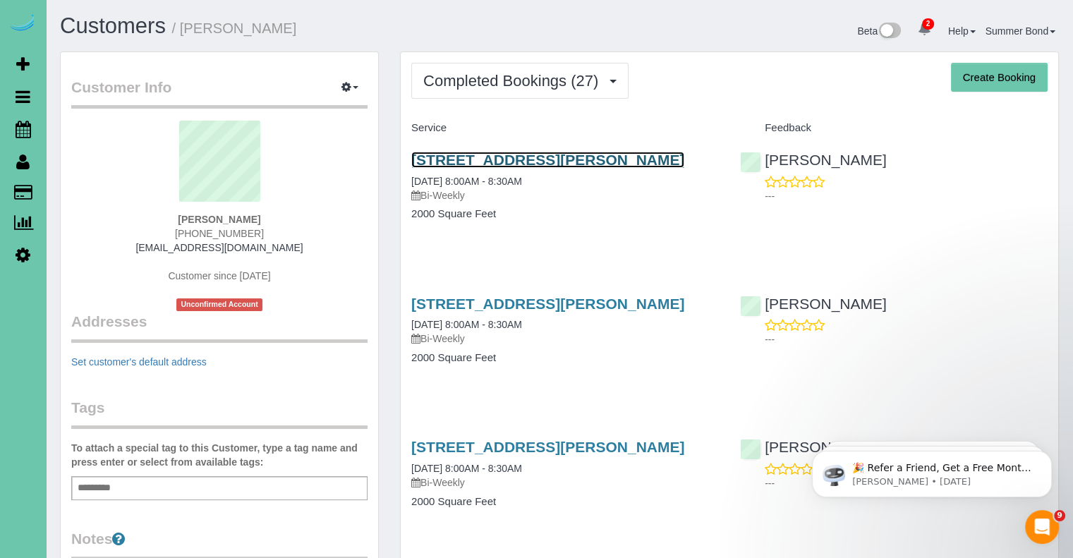
click at [439, 159] on link "1134 Mayberry Plz, Omaha, NE 68108" at bounding box center [547, 160] width 273 height 16
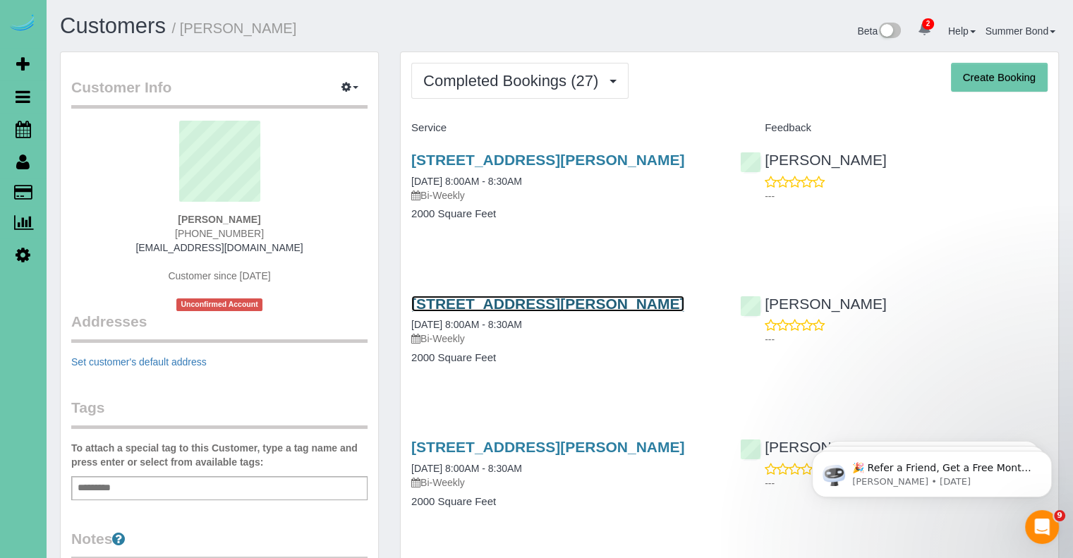
click at [568, 307] on link "1134 Mayberry Plz, Omaha, NE 68108" at bounding box center [547, 303] width 273 height 16
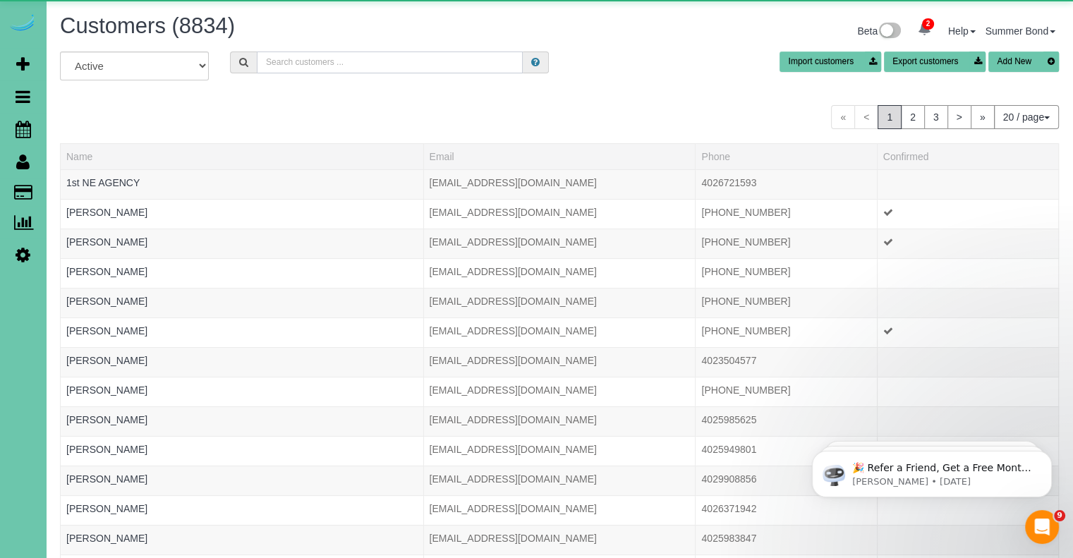
click at [300, 63] on input "text" at bounding box center [390, 62] width 266 height 22
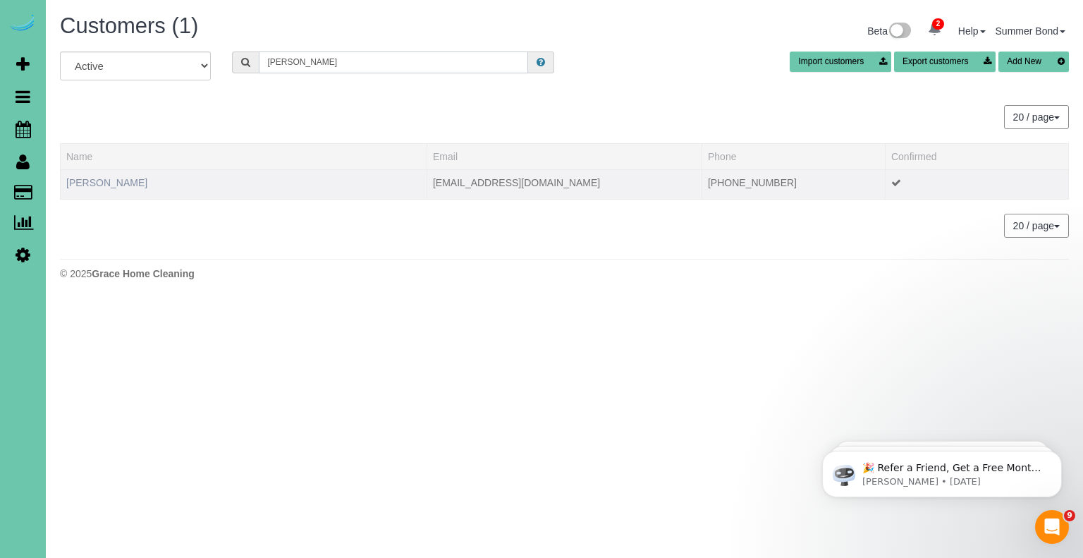
type input "Jaime We"
click at [114, 182] on link "Jaime Weland" at bounding box center [106, 182] width 81 height 11
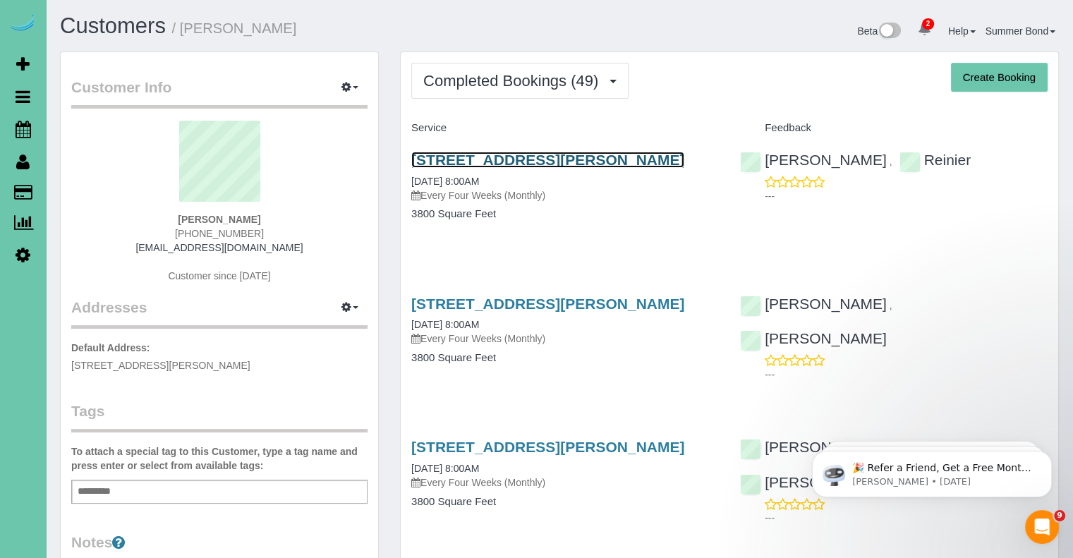
click at [437, 162] on link "20934 George B Parkway, Elkhorn, NE 68022" at bounding box center [547, 160] width 273 height 16
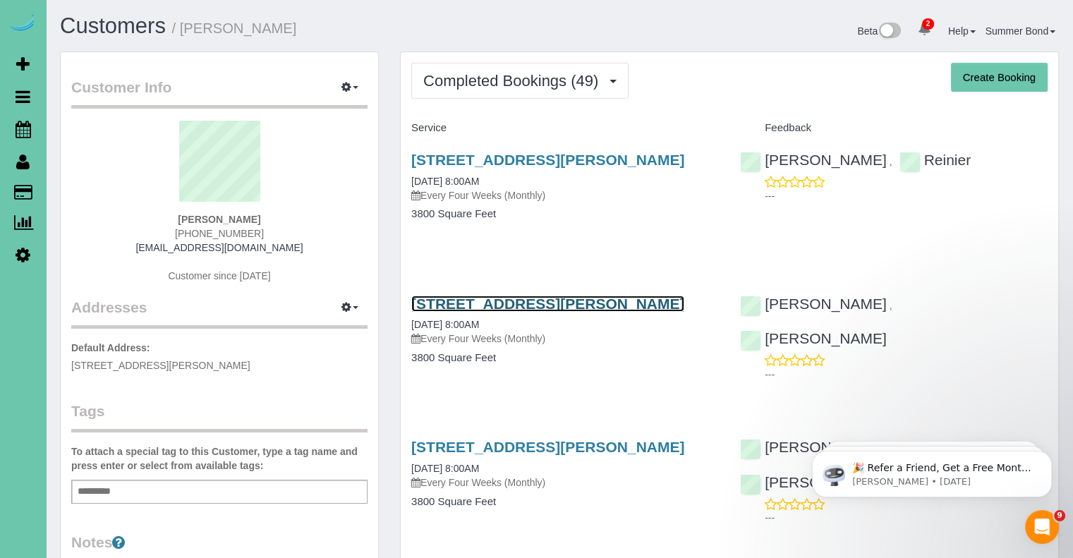
click at [474, 312] on link "20934 George B Parkway, Elkhorn, NE 68022" at bounding box center [547, 303] width 273 height 16
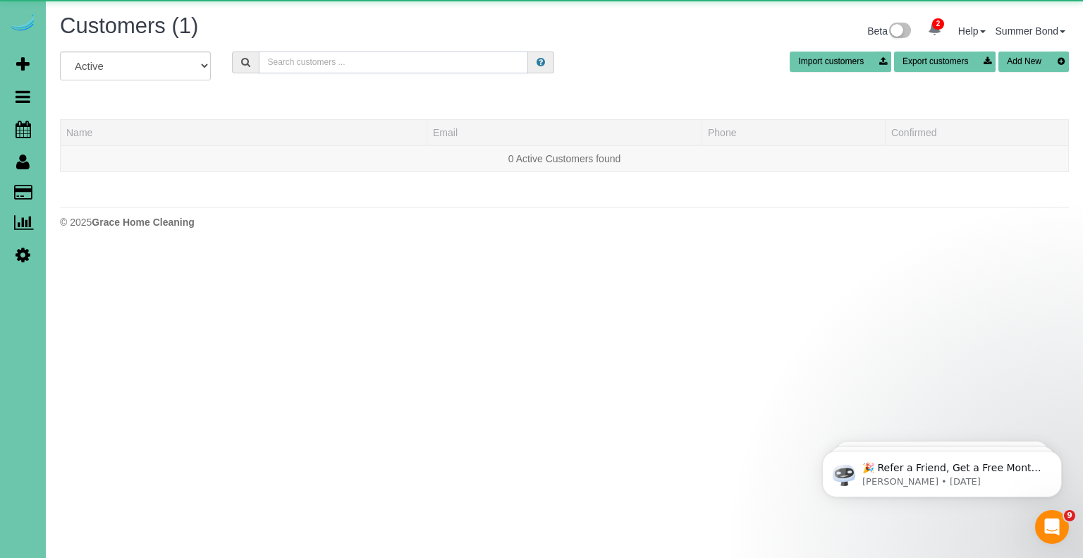
click at [316, 71] on input "text" at bounding box center [393, 62] width 269 height 22
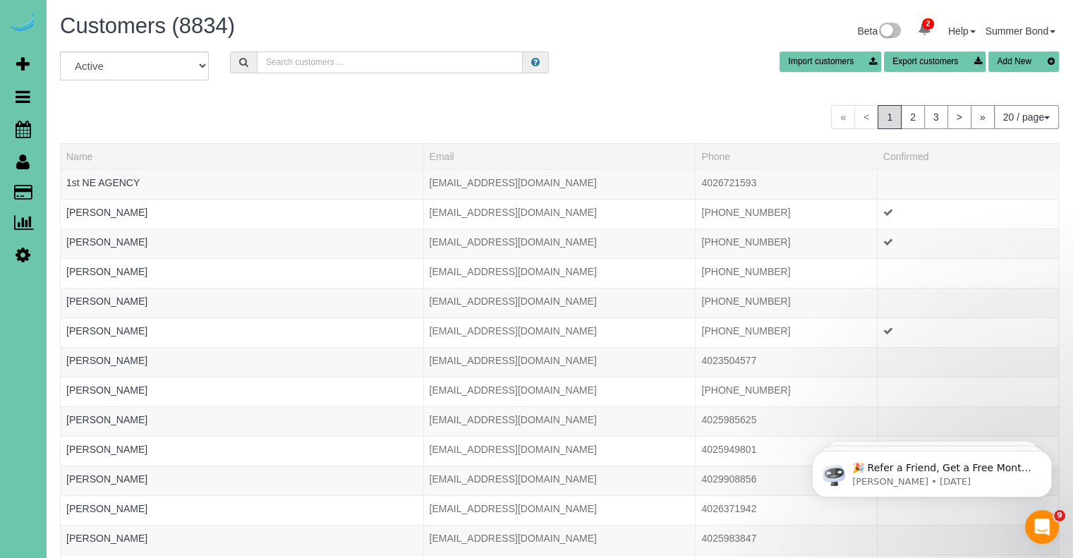
type input "S"
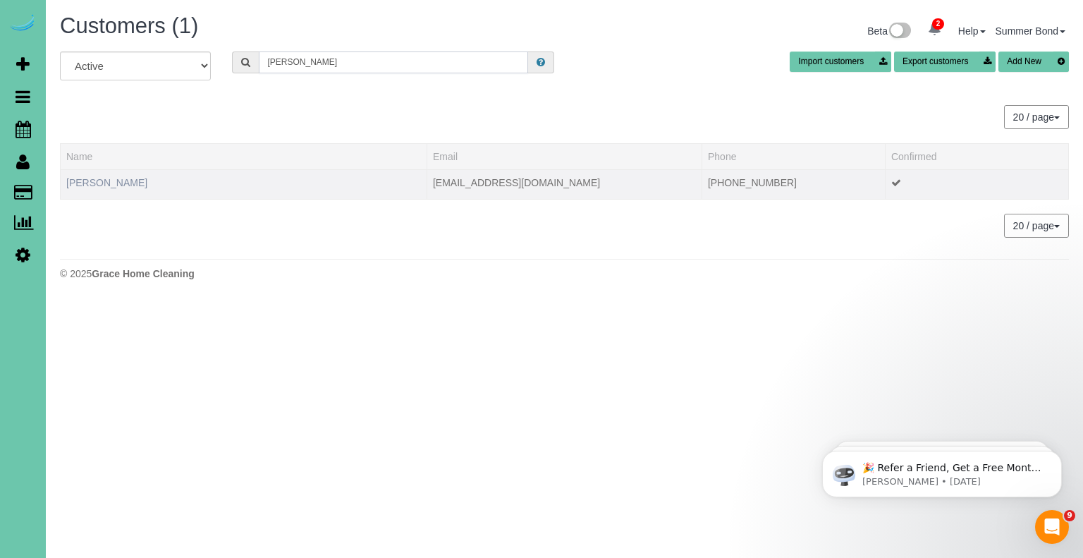
type input "Weller"
click at [106, 182] on link "Sarah Weller" at bounding box center [106, 182] width 81 height 11
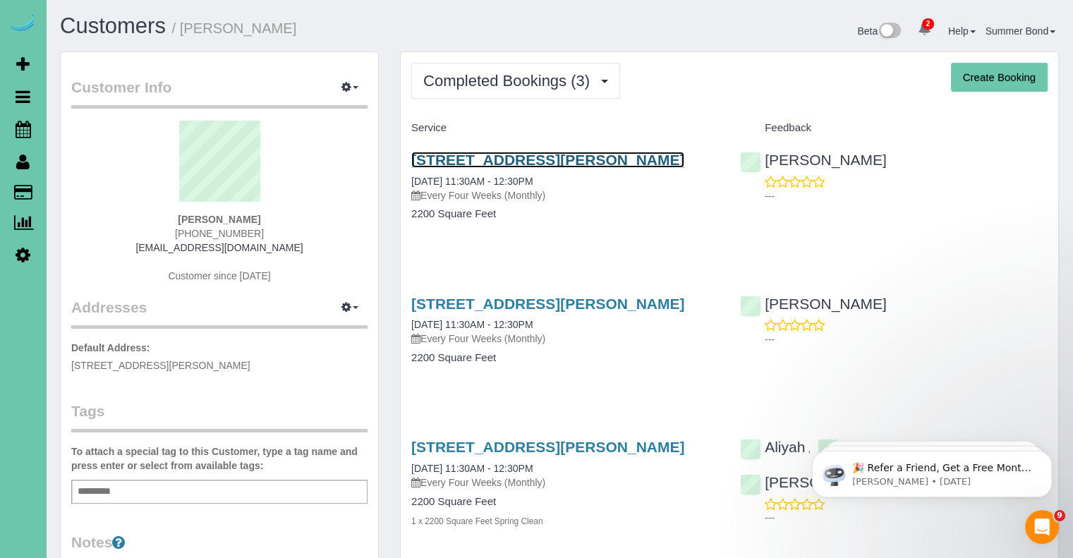
click at [439, 158] on link "10422 Hascall St, Omaha, NE 68124" at bounding box center [547, 160] width 273 height 16
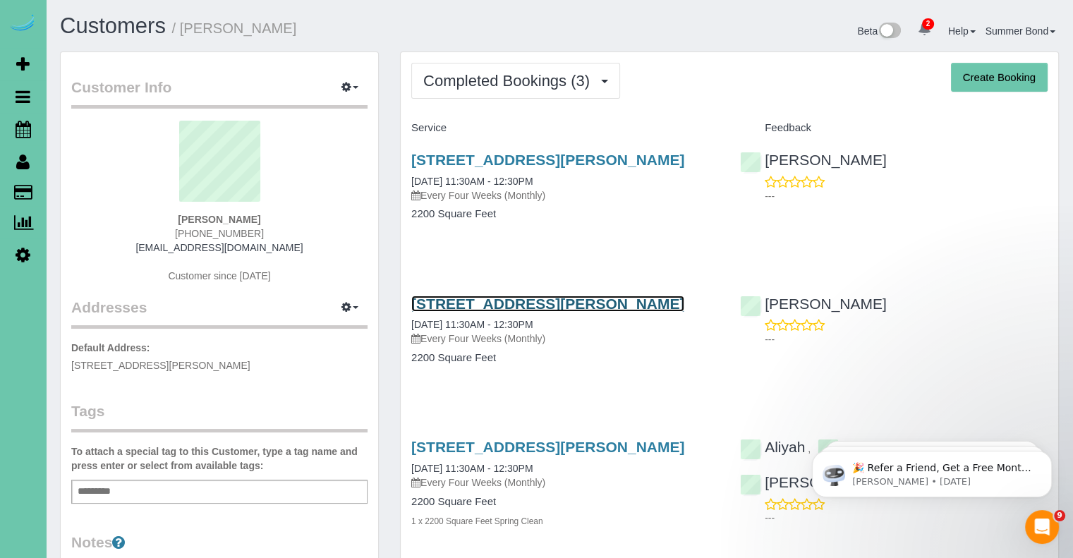
click at [499, 301] on link "10422 Hascall St, Omaha, NE 68124" at bounding box center [547, 303] width 273 height 16
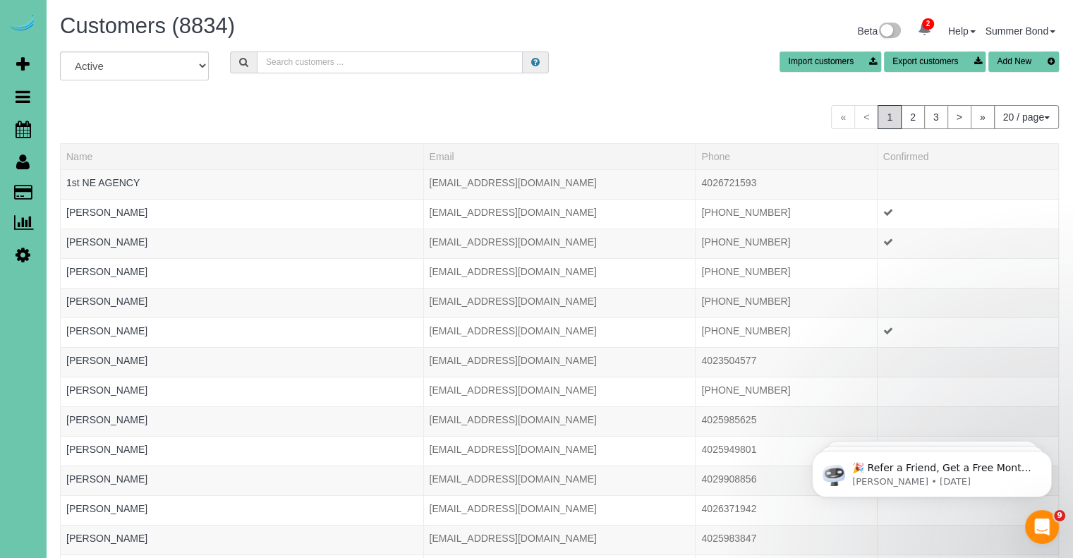
click at [336, 57] on input "text" at bounding box center [390, 62] width 266 height 22
type input "W"
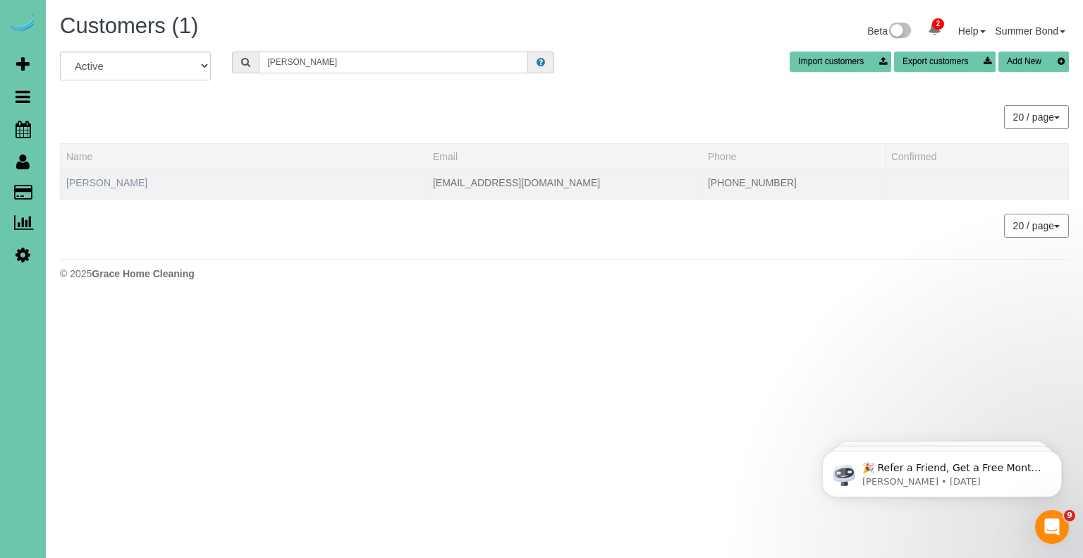
type input "Becky Werner"
click at [107, 178] on link "Becky Werner" at bounding box center [106, 182] width 81 height 11
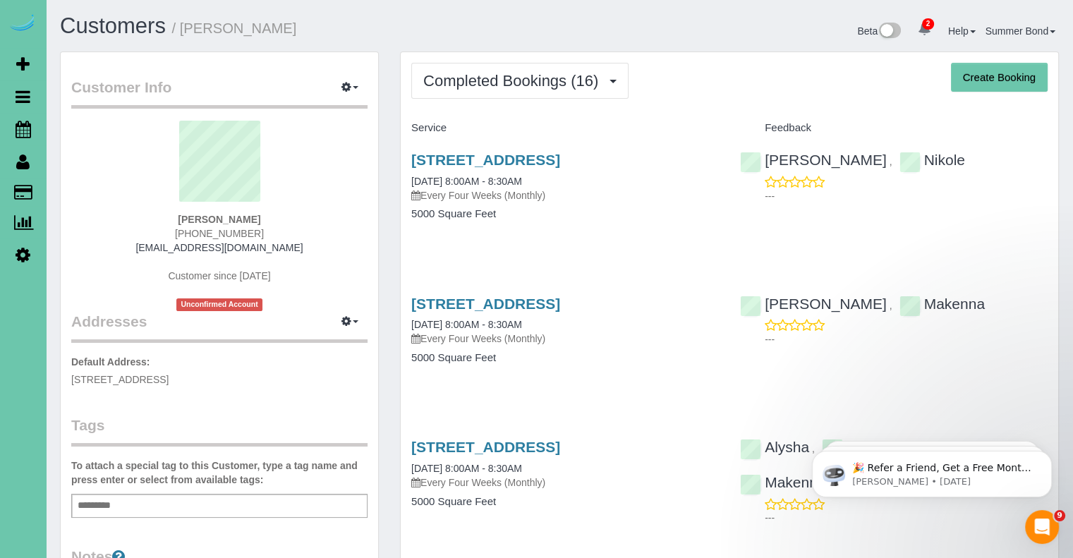
click at [438, 149] on div "17351 Valley Drive, Omaha, NE 68130 08/14/2025 8:00AM - 8:30AM Every Four Weeks…" at bounding box center [565, 194] width 329 height 109
click at [439, 155] on link "17351 Valley Drive, Omaha, NE 68130" at bounding box center [485, 160] width 149 height 16
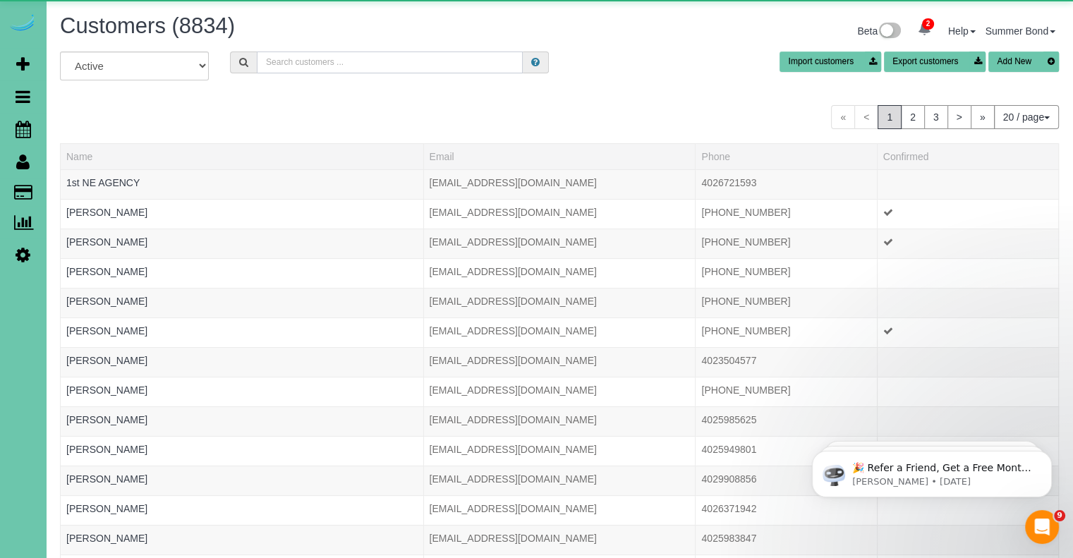
click at [287, 64] on input "text" at bounding box center [390, 62] width 266 height 22
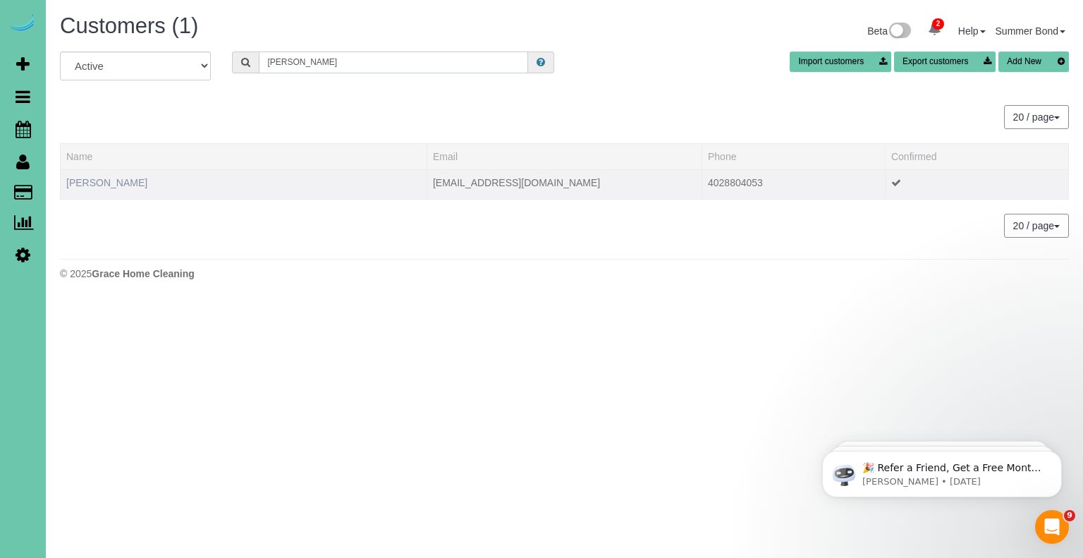
type input "Tiffany Wescott"
click at [119, 178] on link "Tiffany Wescott" at bounding box center [106, 182] width 81 height 11
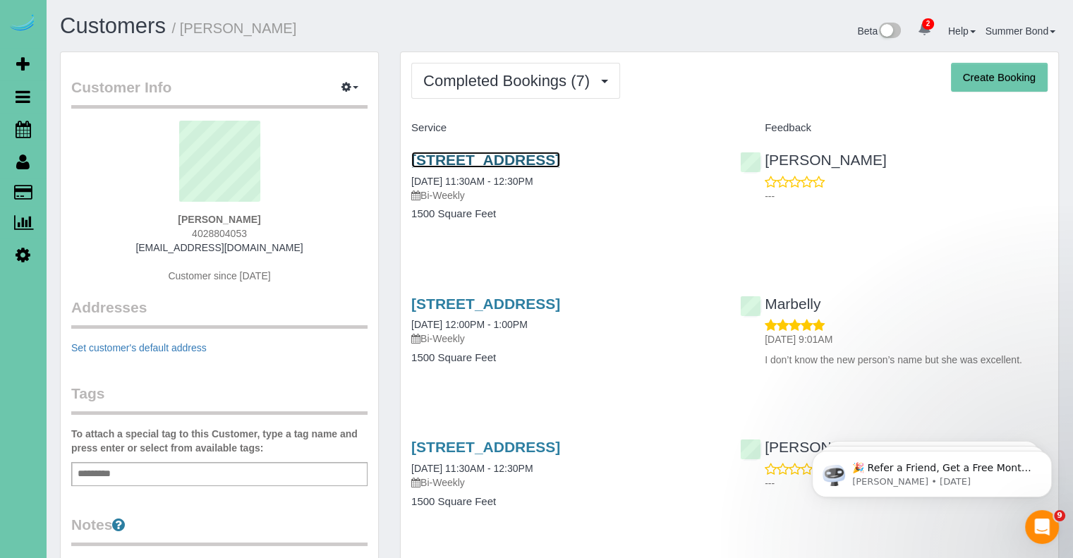
click at [443, 161] on link "4829 N. 161st Street, Omaha, NE 68116" at bounding box center [485, 160] width 149 height 16
click at [521, 303] on link "4829 N. 161st Street, Omaha, NE 68116" at bounding box center [485, 303] width 149 height 16
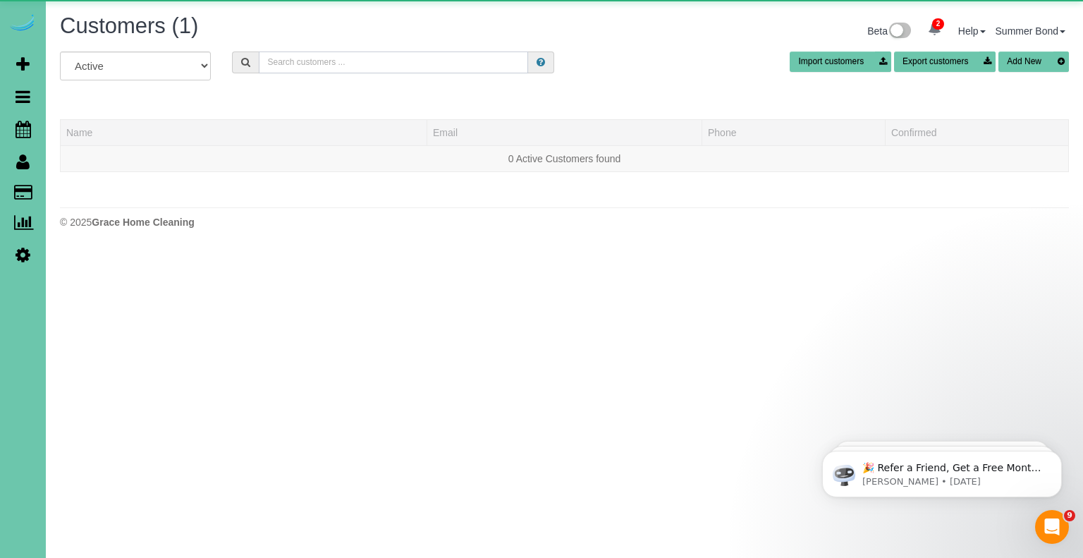
click at [315, 62] on input "text" at bounding box center [393, 62] width 269 height 22
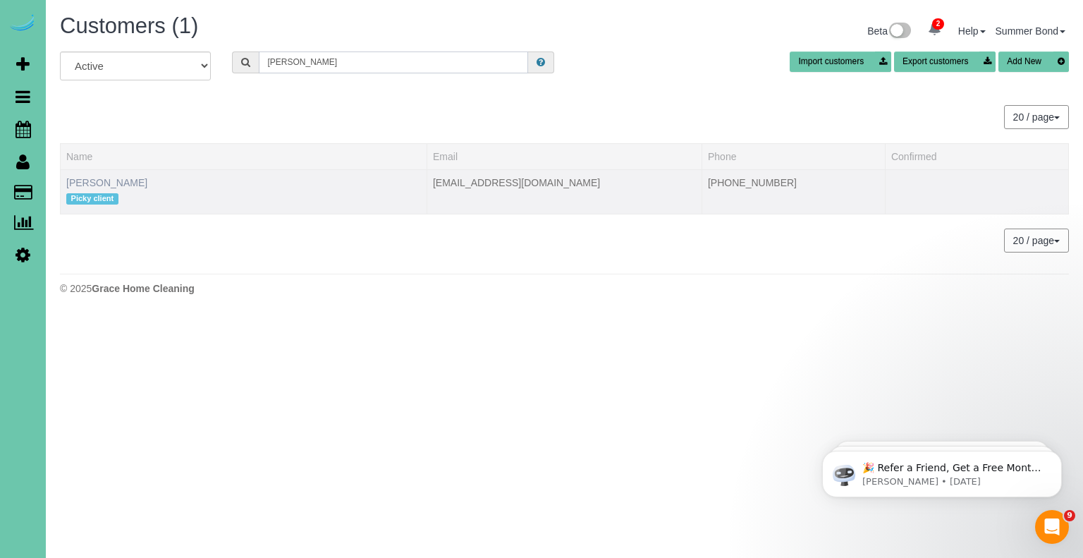
type input "Gina Wesph"
click at [121, 179] on link "Gina Wesphalen" at bounding box center [106, 182] width 81 height 11
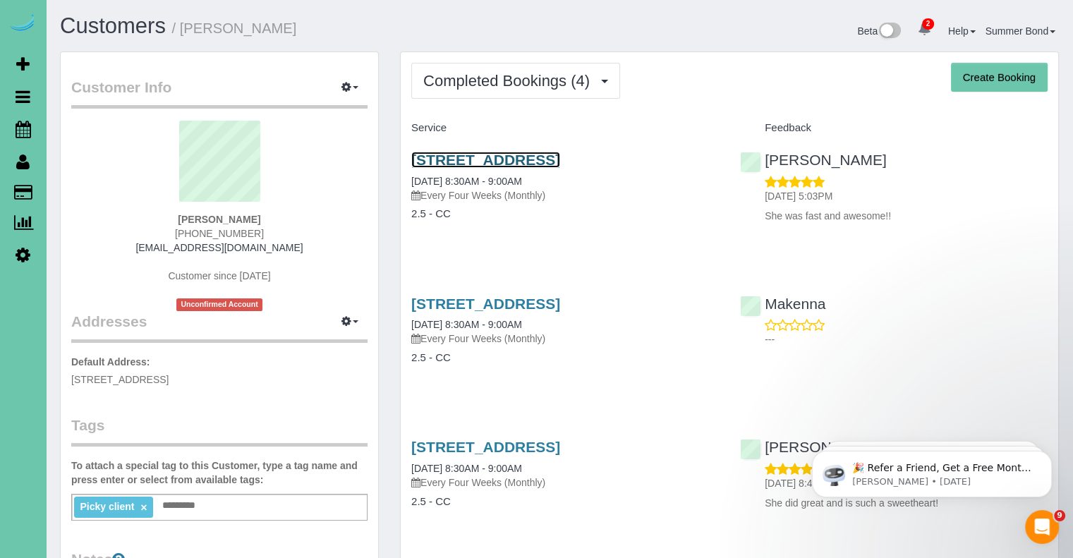
click at [461, 165] on link "2310 Ridgeview Dr, Papillion, NE 68046" at bounding box center [485, 160] width 149 height 16
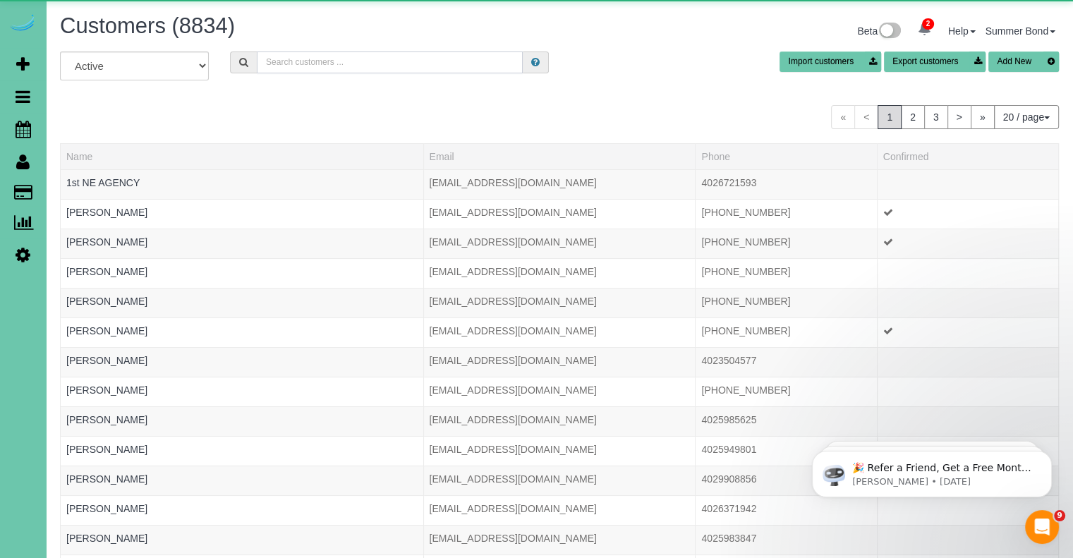
click at [312, 58] on input "text" at bounding box center [390, 62] width 266 height 22
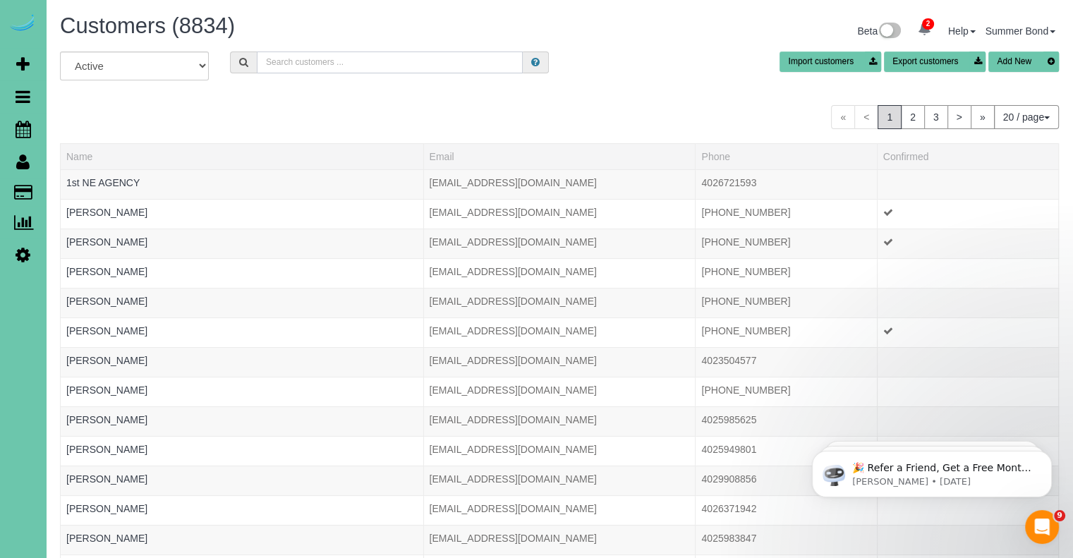
click at [335, 56] on input "text" at bounding box center [390, 62] width 266 height 22
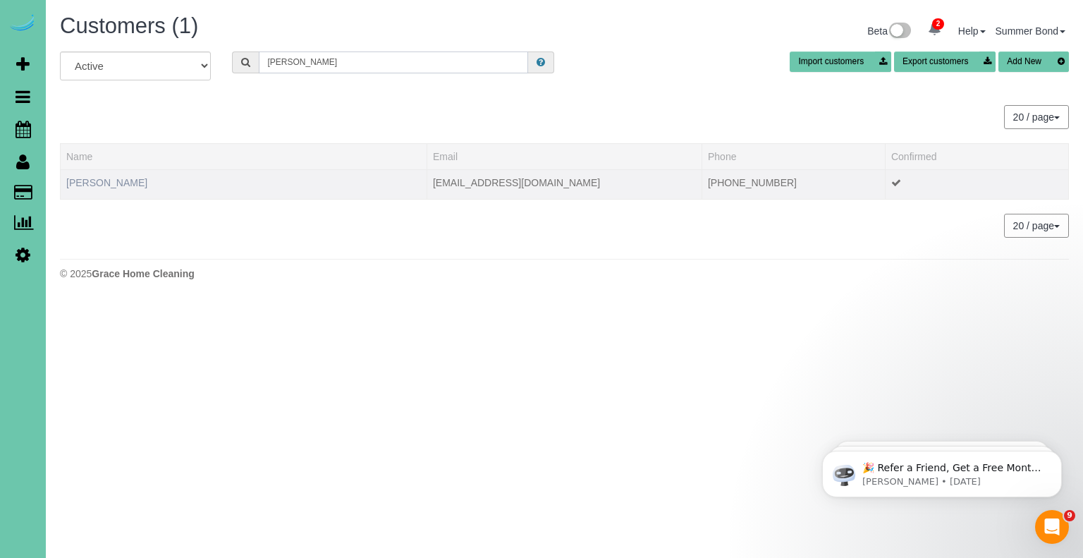
type input "Jim Whitmore"
click at [109, 183] on link "Jim Whitmore" at bounding box center [106, 182] width 81 height 11
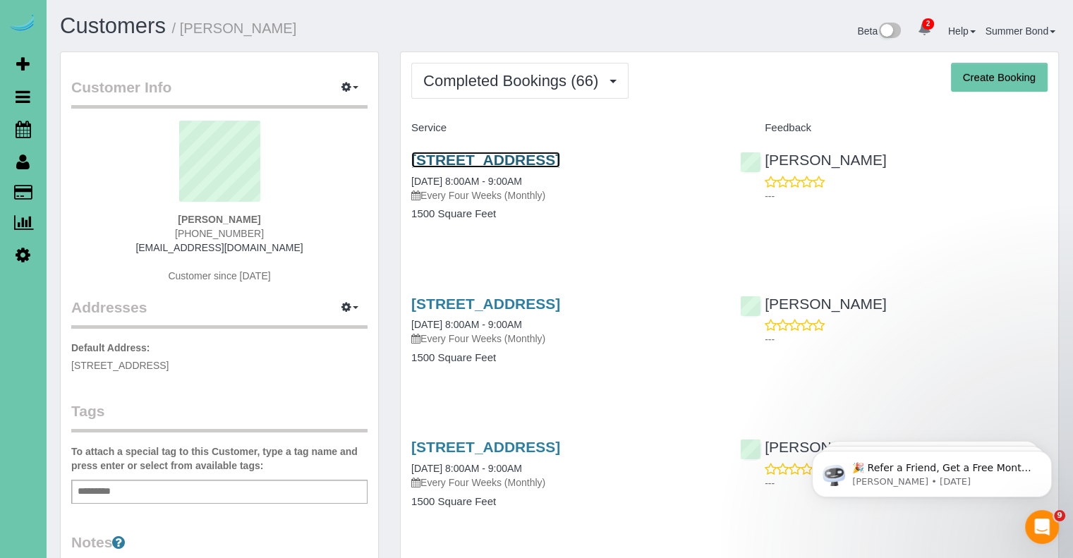
click at [428, 163] on link "18918 B Street, Omaha, NE 68130" at bounding box center [485, 160] width 149 height 16
click at [480, 303] on link "18918 B Street, Omaha, NE 68130" at bounding box center [485, 303] width 149 height 16
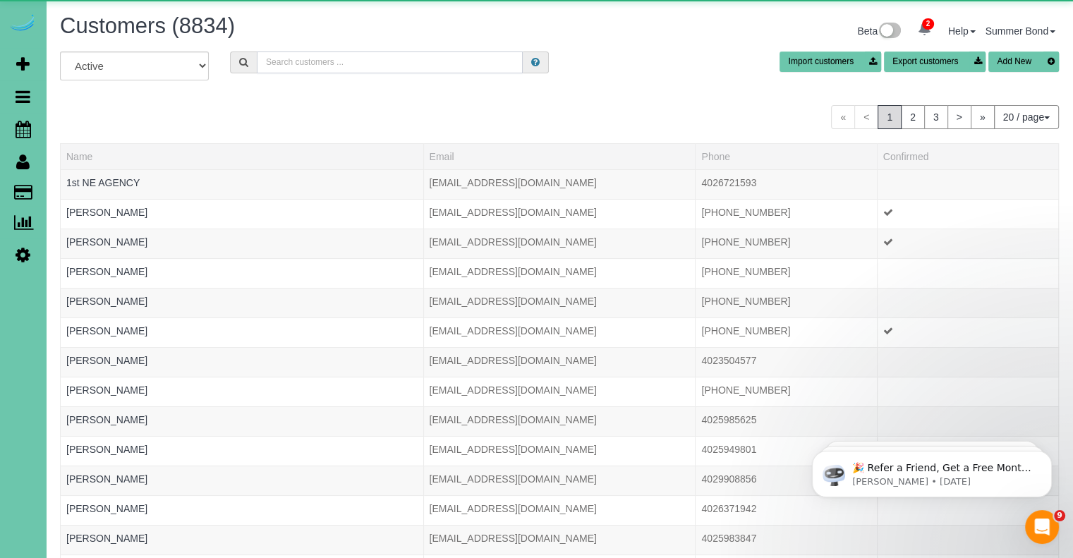
click at [339, 63] on input "text" at bounding box center [390, 62] width 266 height 22
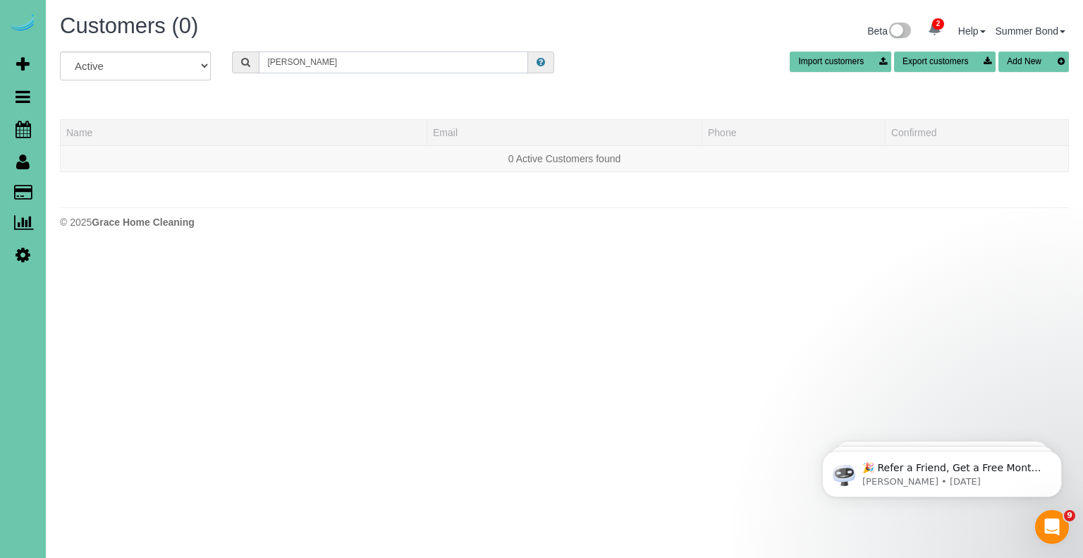
click at [295, 64] on input "Paula Shittle" at bounding box center [393, 62] width 269 height 22
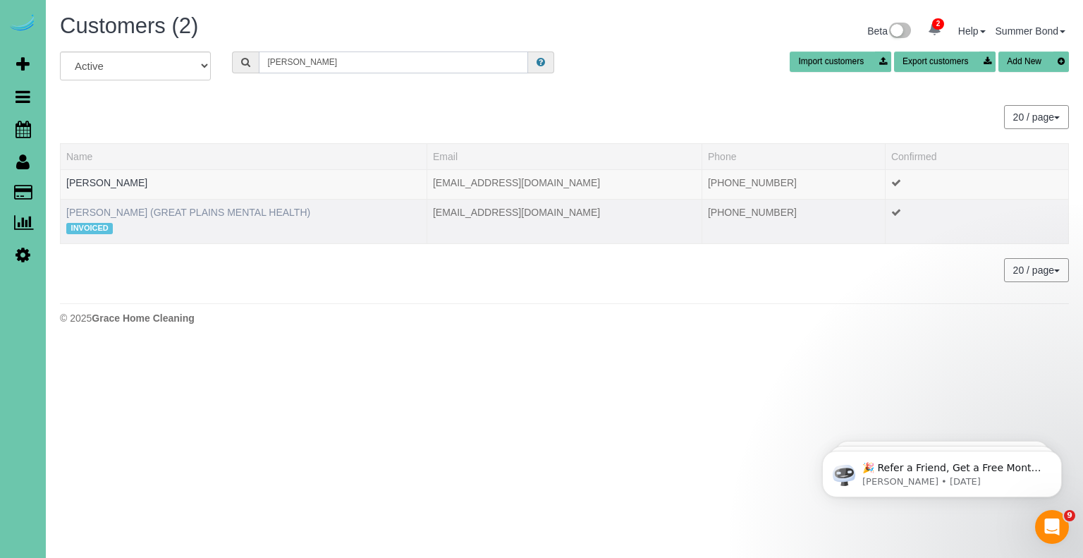
type input "Paula Whittle"
click at [206, 216] on link "PAULA WHITTLE (GREAT PLAINS MENTAL HEALTH)" at bounding box center [188, 212] width 244 height 11
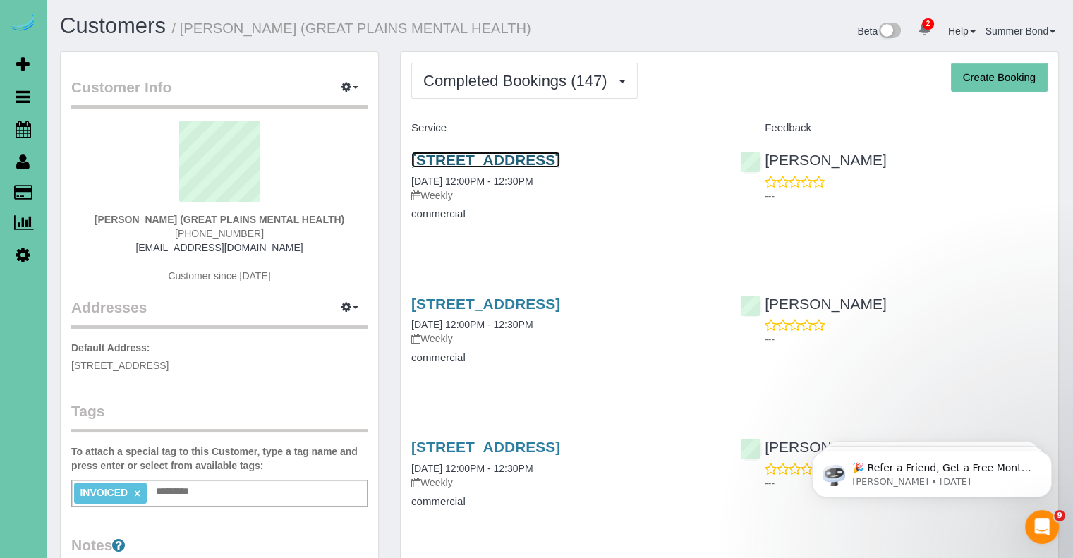
click at [456, 164] on link "4610 S 133rd St, Omaha, NE 68137" at bounding box center [485, 160] width 149 height 16
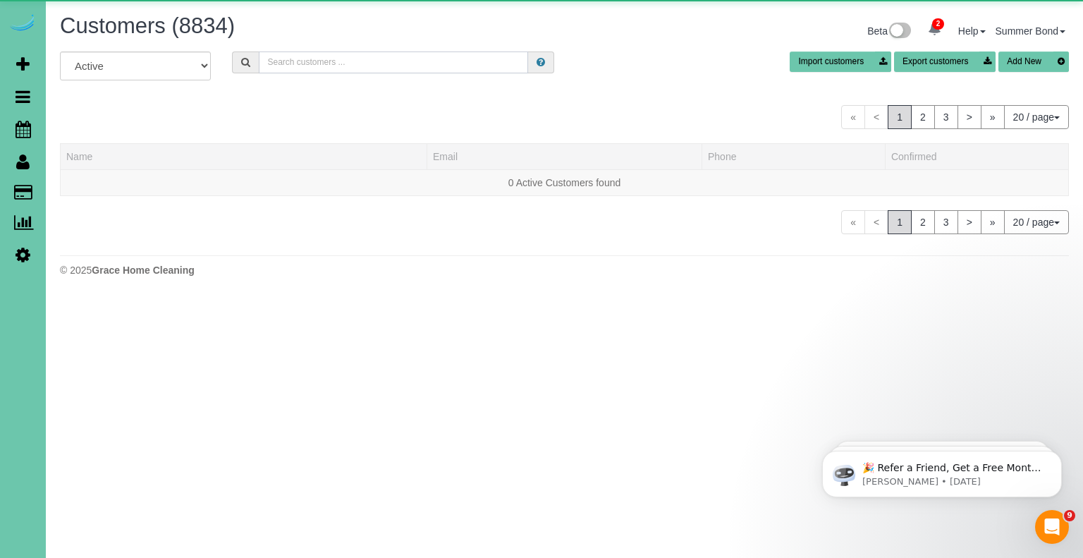
click at [288, 60] on input "text" at bounding box center [393, 62] width 269 height 22
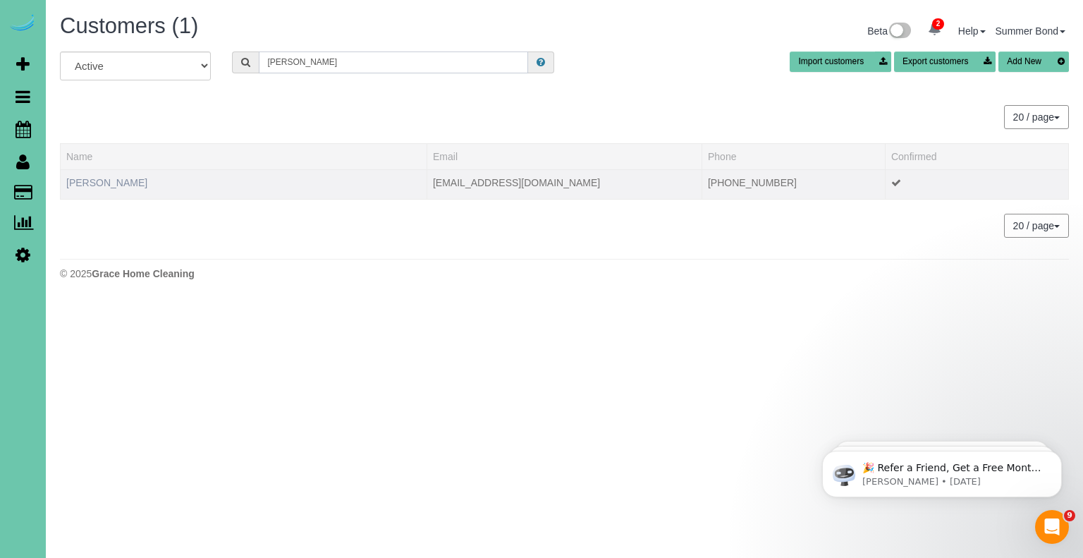
type input "Michelle Whyte"
click at [120, 180] on link "Michelle Whyte" at bounding box center [106, 182] width 81 height 11
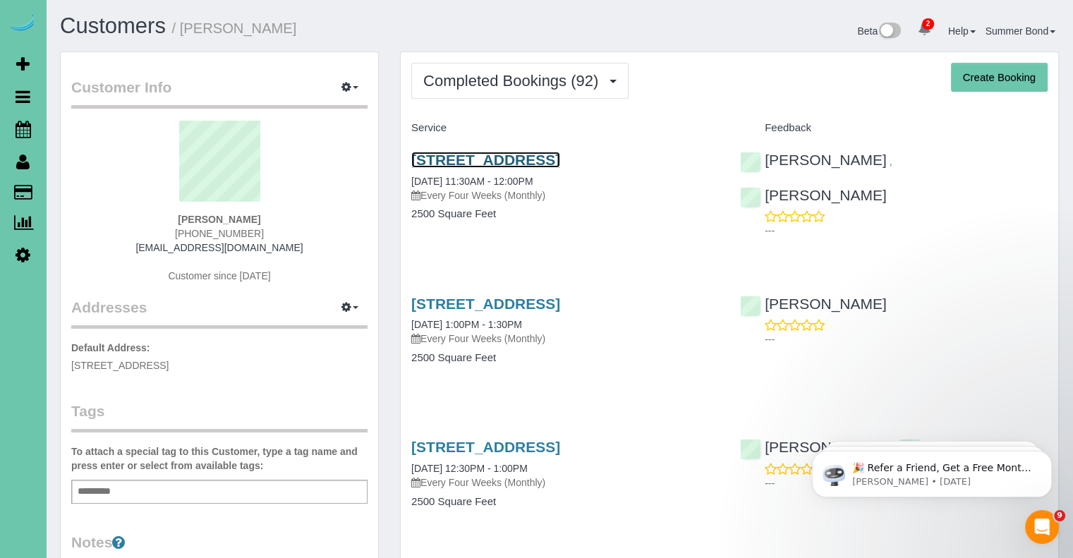
click at [446, 160] on link "10360 S 103rd Street, Papillion, NE 68128" at bounding box center [485, 160] width 149 height 16
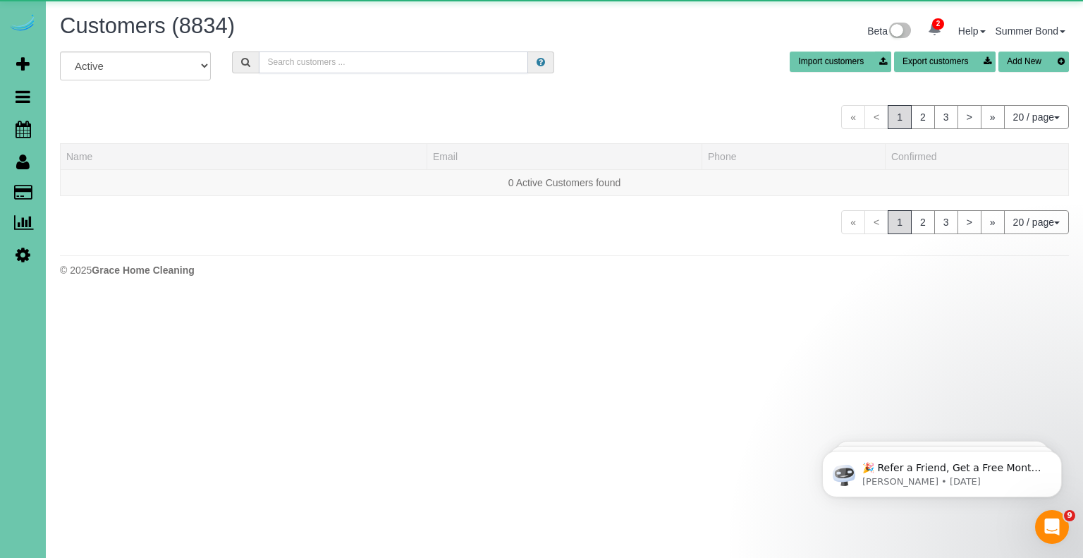
click at [312, 67] on input "text" at bounding box center [393, 62] width 269 height 22
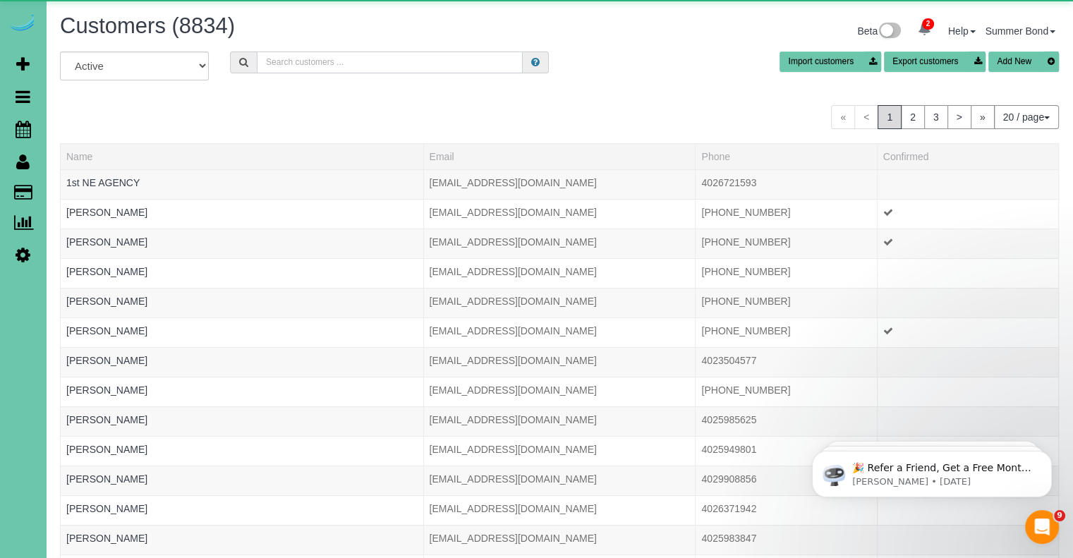
type input "M"
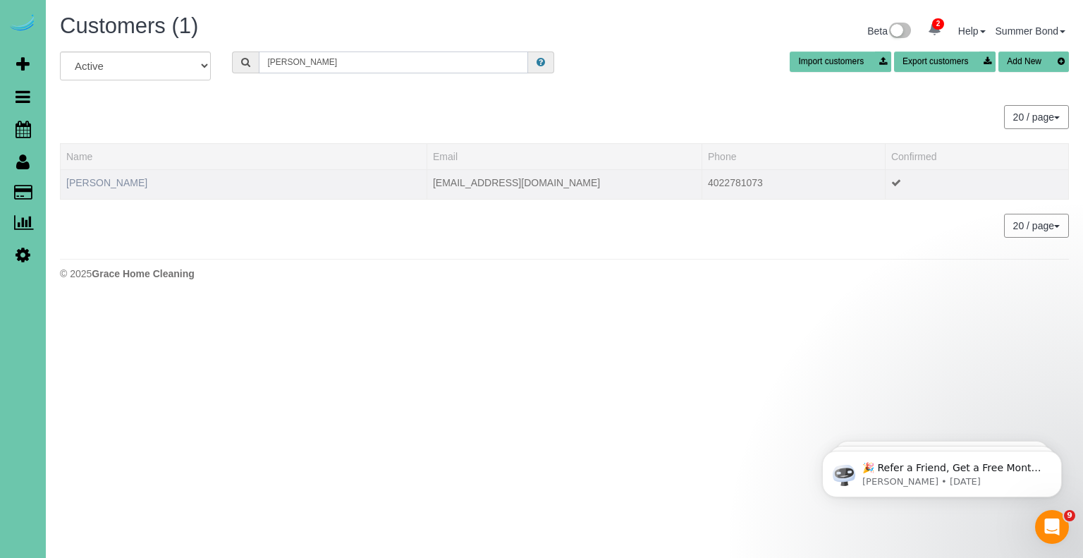
type input "Nicole Wiese"
click at [114, 183] on link "Nicole Wiese" at bounding box center [106, 182] width 81 height 11
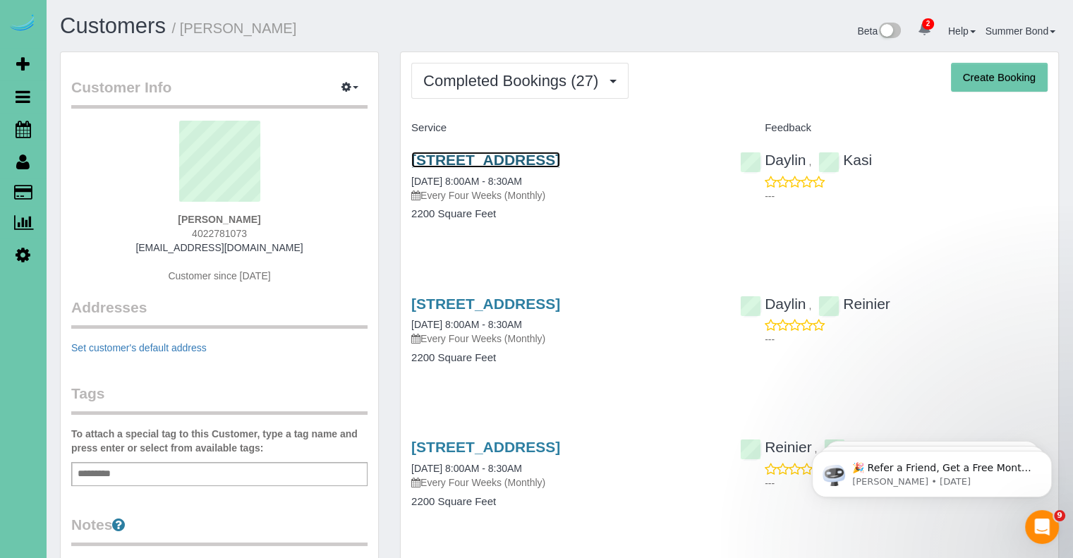
click at [427, 157] on link "9303 S 177th St, Omaha, NE 68136" at bounding box center [485, 160] width 149 height 16
click at [507, 304] on link "9303 S 177th St, Omaha, NE 68136" at bounding box center [485, 303] width 149 height 16
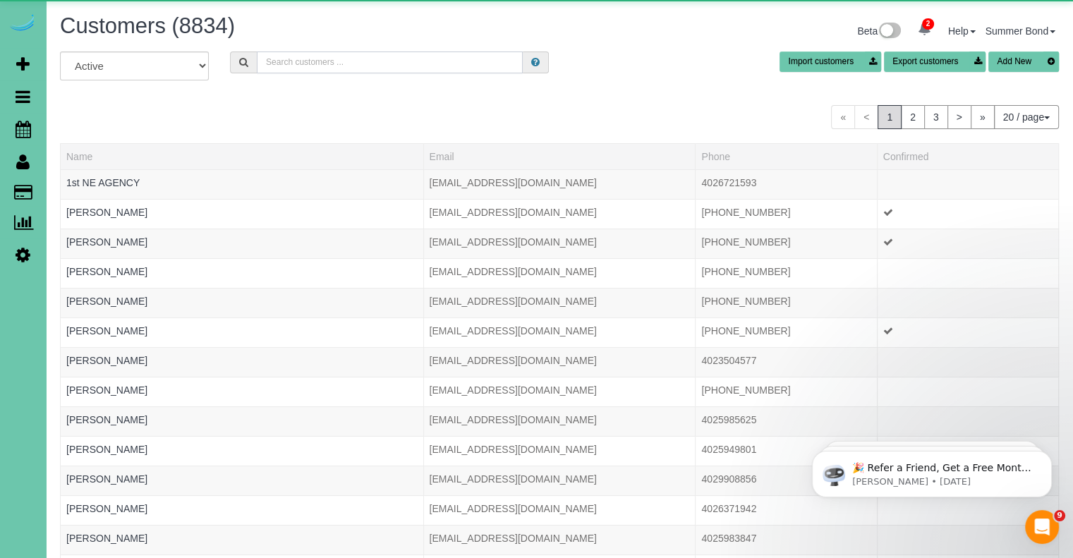
click at [321, 56] on input "text" at bounding box center [390, 62] width 266 height 22
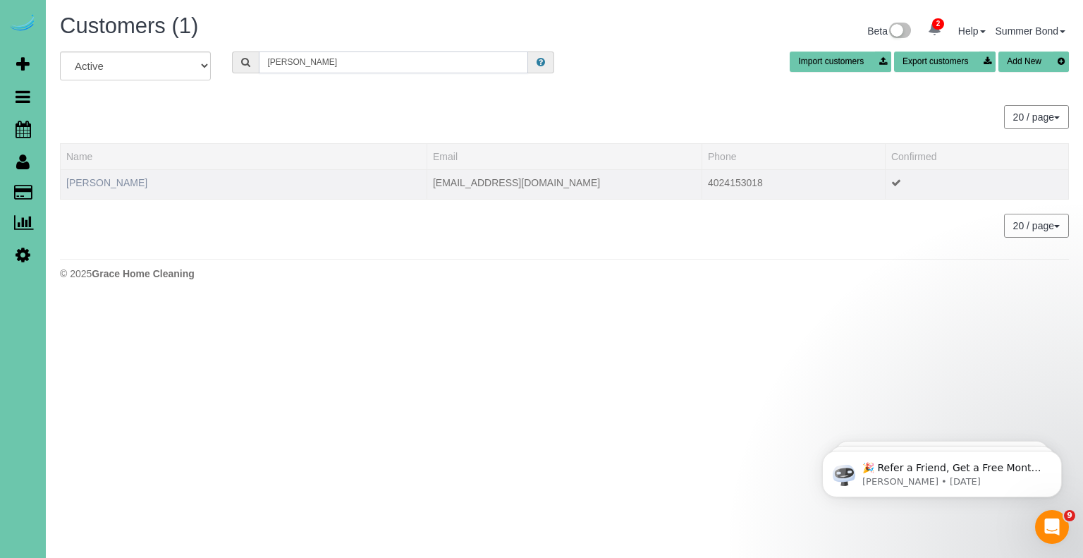
type input "Joann Willis"
click at [113, 183] on link "Joann Willis" at bounding box center [106, 182] width 81 height 11
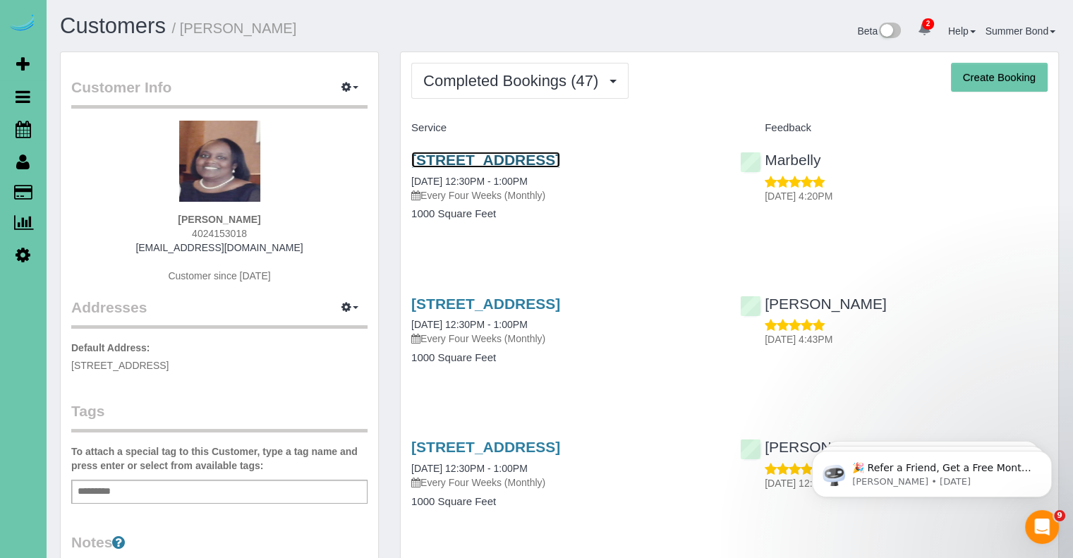
click at [432, 154] on link "3104 Sheridan Road, Bellevue, NE 68123" at bounding box center [485, 160] width 149 height 16
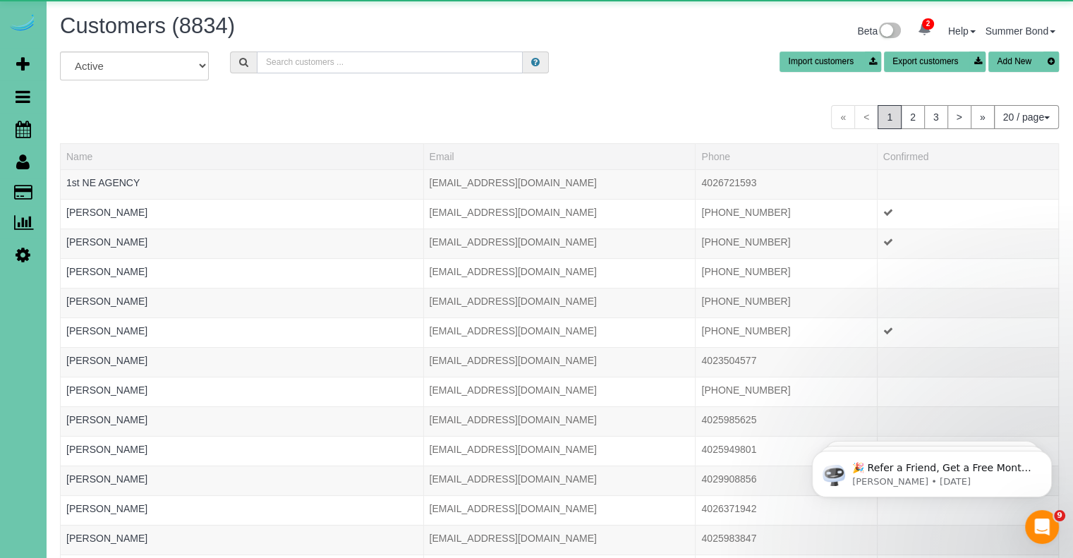
click at [296, 61] on input "text" at bounding box center [390, 62] width 266 height 22
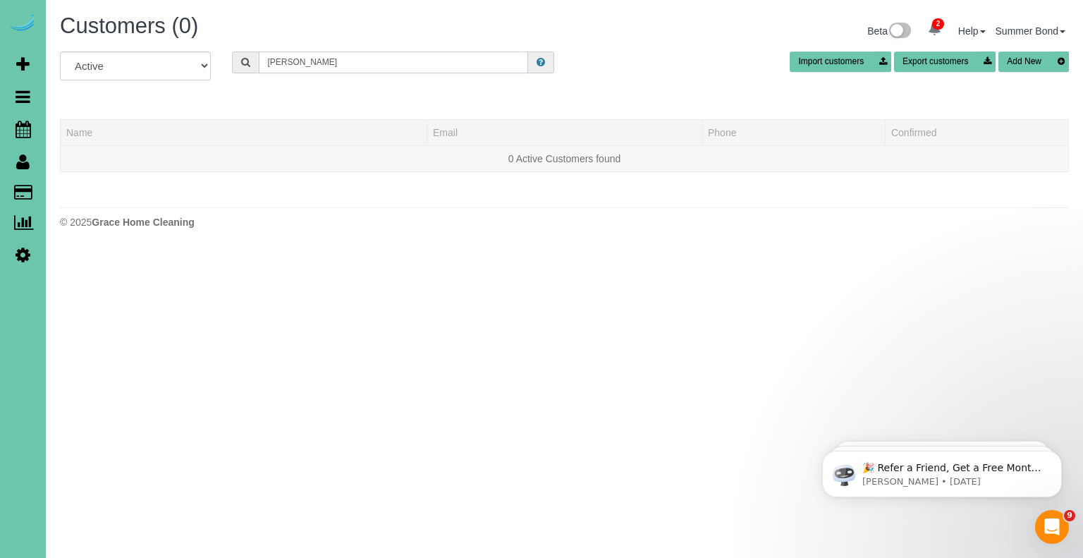
drag, startPoint x: 350, startPoint y: 66, endPoint x: 292, endPoint y: 72, distance: 58.1
click at [292, 72] on input "Sidney Windstorm" at bounding box center [393, 62] width 269 height 22
drag, startPoint x: 313, startPoint y: 64, endPoint x: 265, endPoint y: 62, distance: 48.0
click at [267, 62] on input "Sidne Wind" at bounding box center [393, 62] width 269 height 22
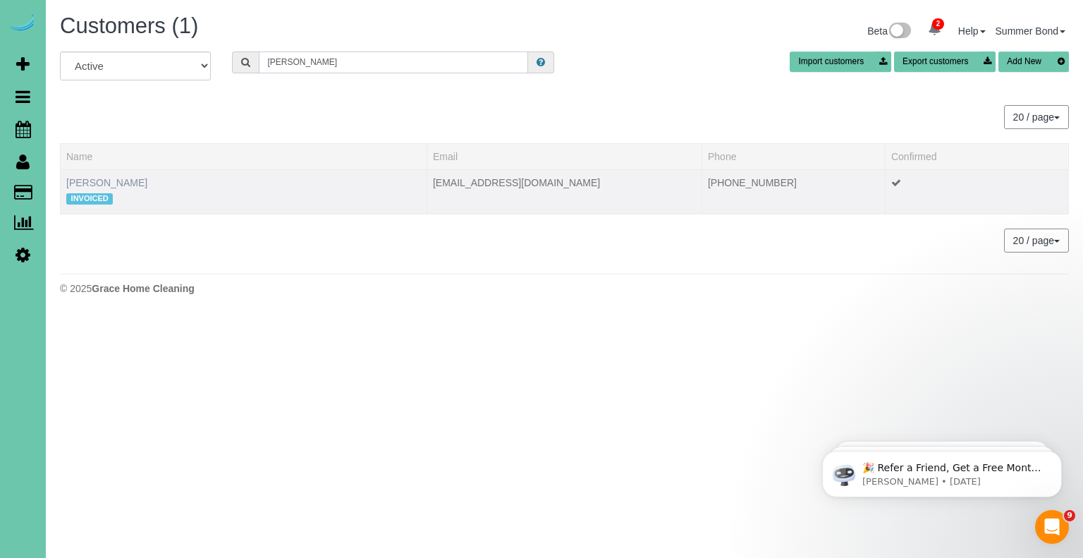
type input "Sidney W"
click at [128, 183] on link "Sidney Winstrom" at bounding box center [106, 182] width 81 height 11
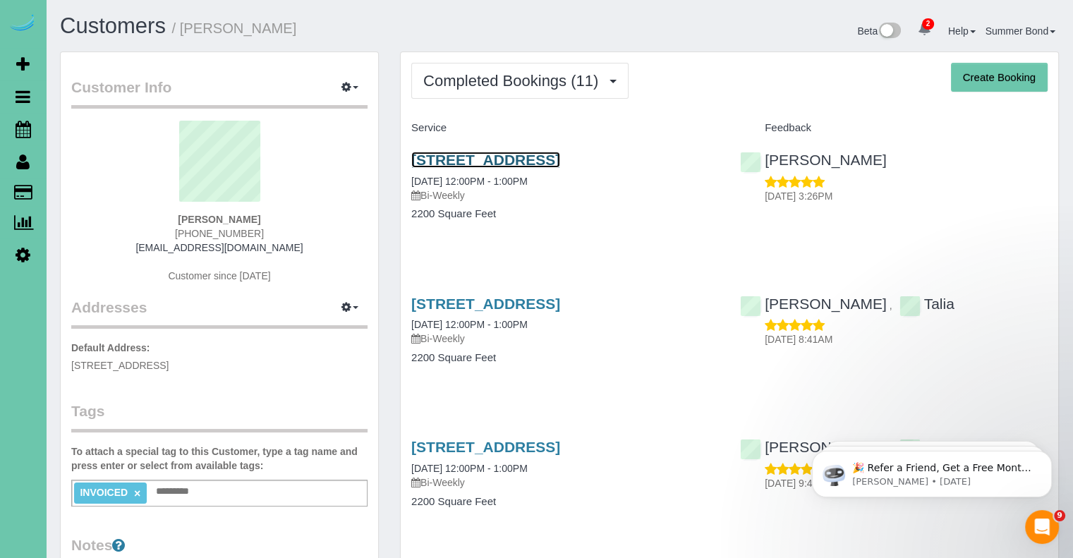
click at [441, 157] on link "9707 Nottingham Drive, Omaha, NE 68114" at bounding box center [485, 160] width 149 height 16
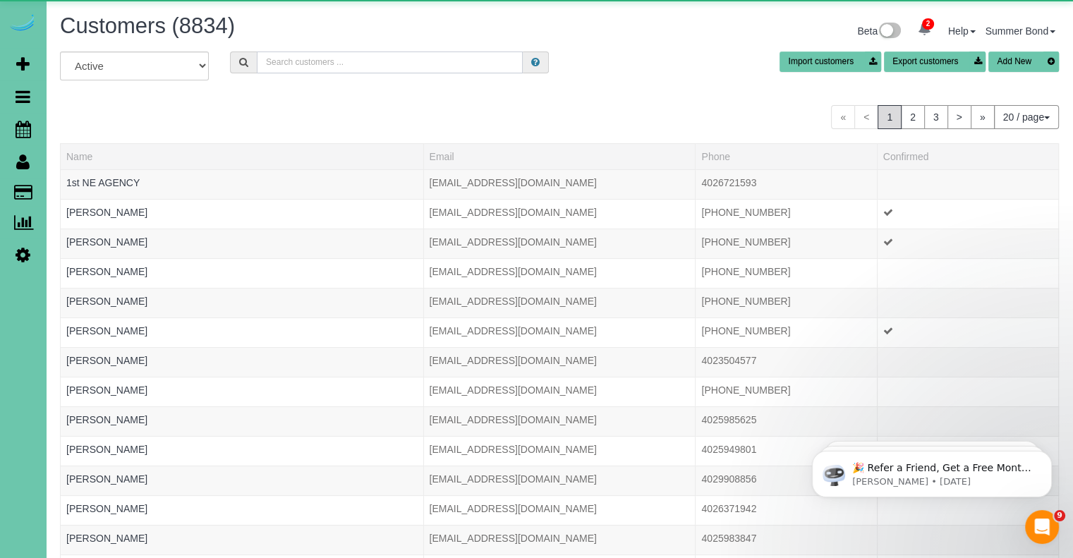
click at [353, 68] on input "text" at bounding box center [390, 62] width 266 height 22
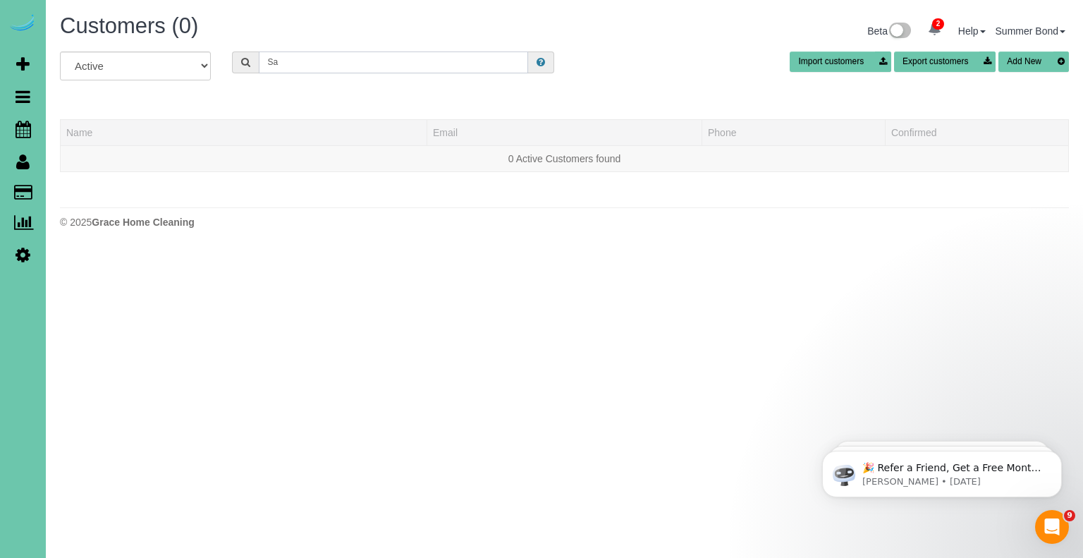
type input "S"
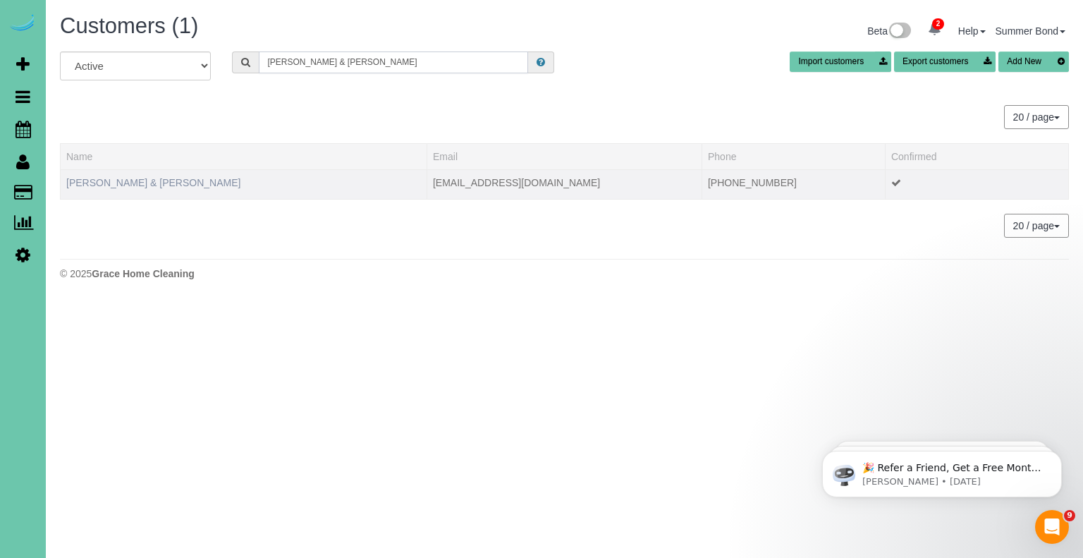
type input "Sarah & Amy W"
click at [135, 183] on link "Sarah & Amy Woodhouse" at bounding box center [153, 182] width 174 height 11
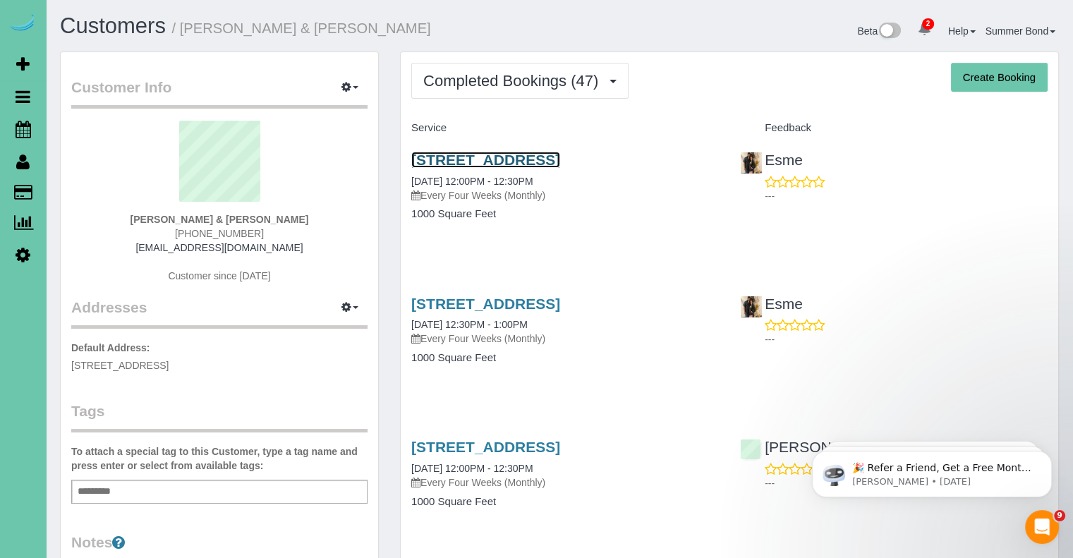
click at [425, 155] on link "4922 Cass Street, Omaha, NE 68137" at bounding box center [485, 160] width 149 height 16
click at [552, 298] on link "4922 Cass Street, Omaha, NE 68137" at bounding box center [485, 303] width 149 height 16
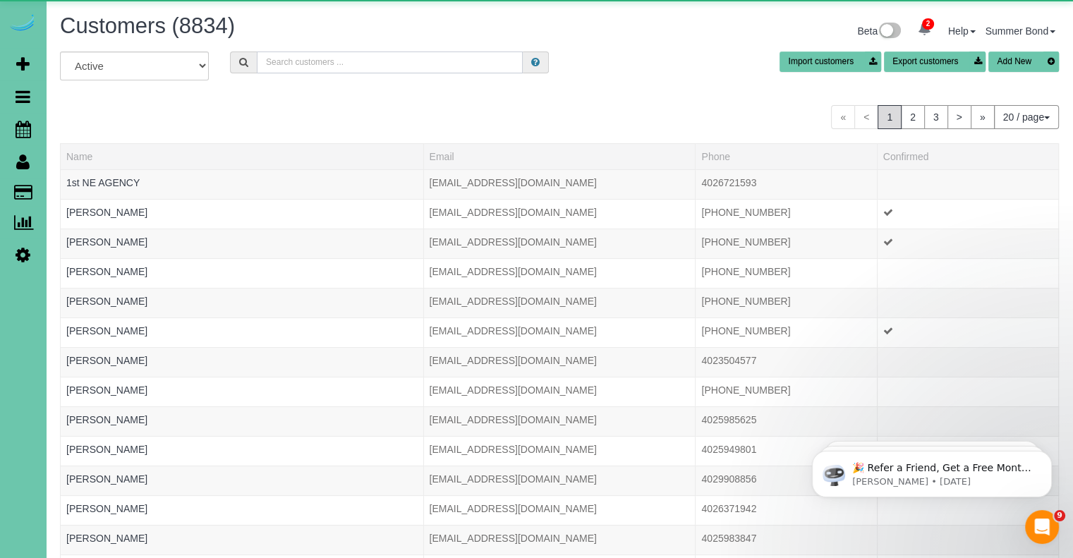
click at [291, 64] on input "text" at bounding box center [390, 62] width 266 height 22
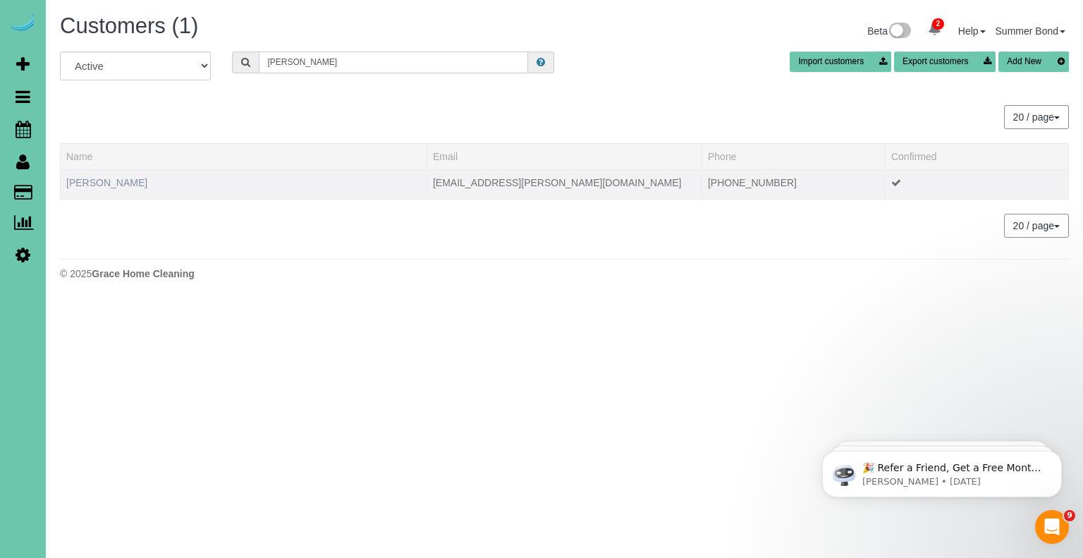
type input "Kate Woolmore"
click at [99, 181] on link "Kate Woolmore" at bounding box center [106, 182] width 81 height 11
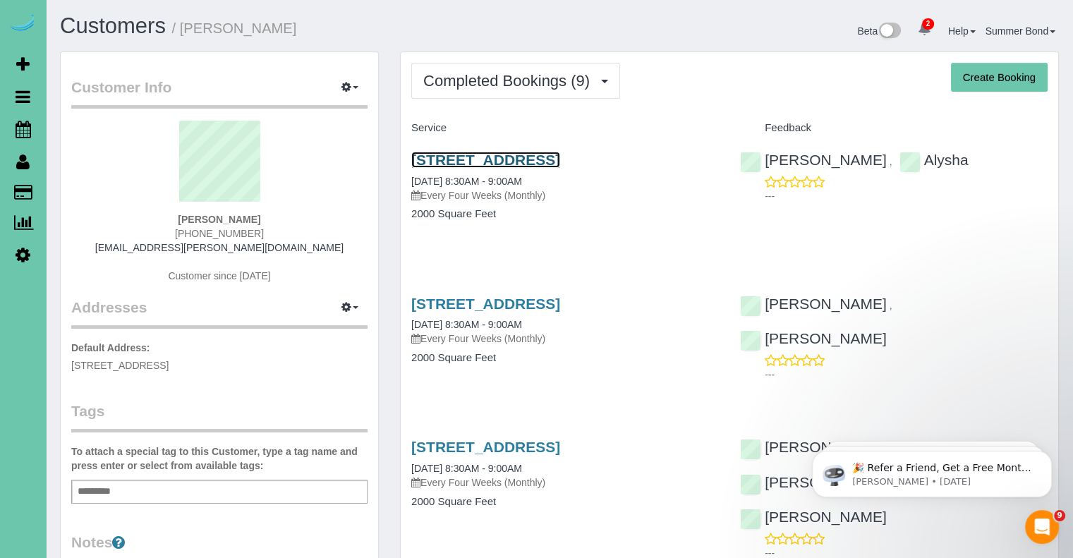
click at [432, 159] on link "19024 Redwood St, Omaha, NE 68136" at bounding box center [485, 160] width 149 height 16
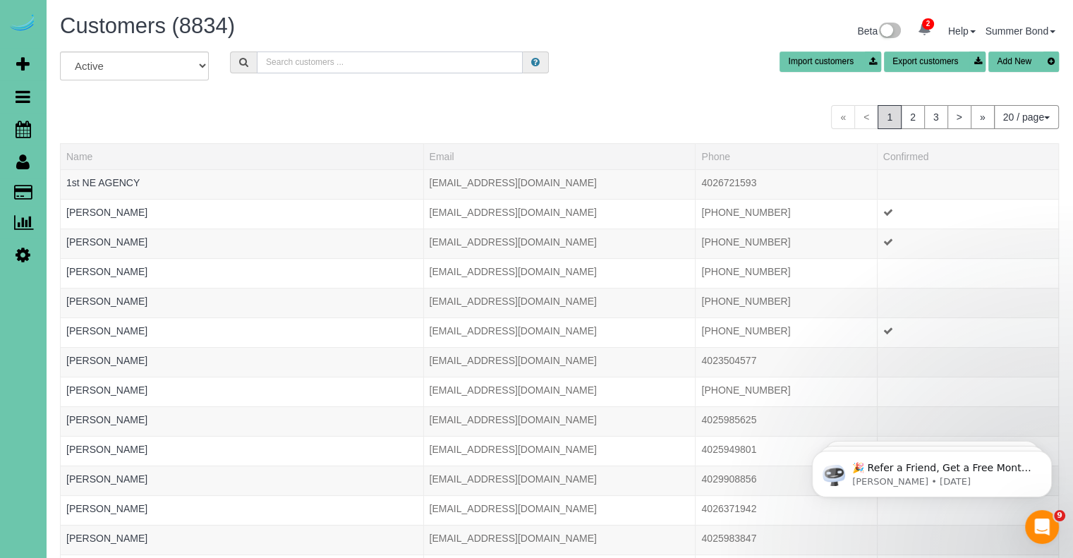
click at [322, 67] on input "text" at bounding box center [390, 62] width 266 height 22
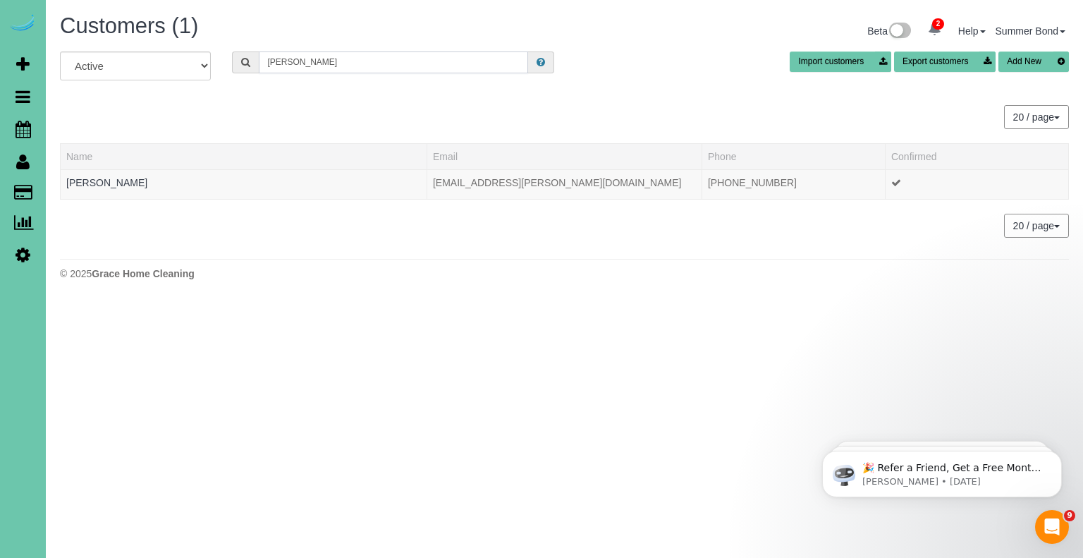
type input "Kate Woolmore"
click at [110, 179] on link "Kate Woolmore" at bounding box center [106, 182] width 81 height 11
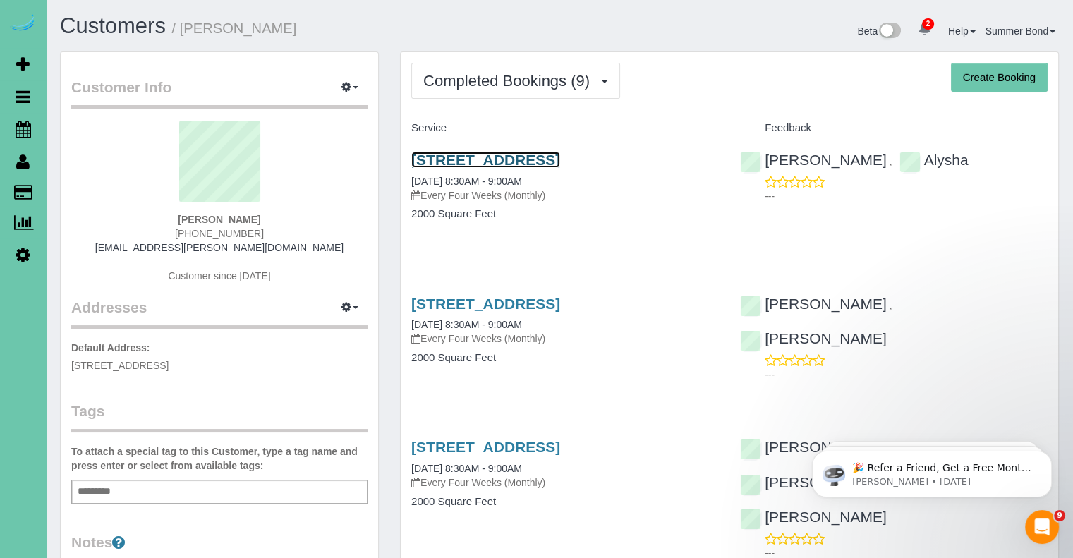
click at [469, 165] on link "19024 Redwood St, Omaha, NE 68136" at bounding box center [485, 160] width 149 height 16
click at [525, 307] on link "19024 Redwood St, Omaha, NE 68136" at bounding box center [485, 303] width 149 height 16
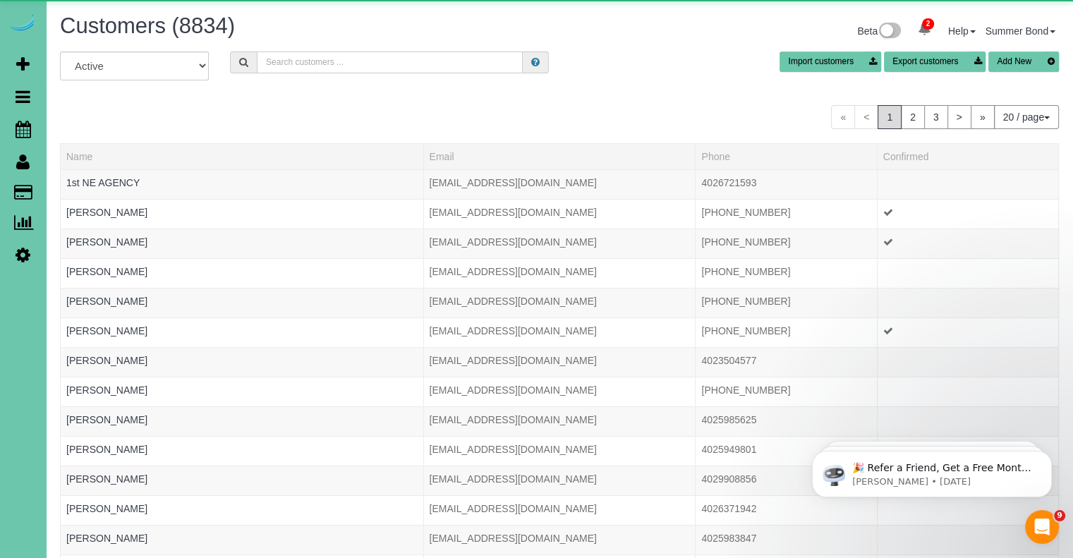
click at [295, 65] on input "text" at bounding box center [390, 62] width 266 height 22
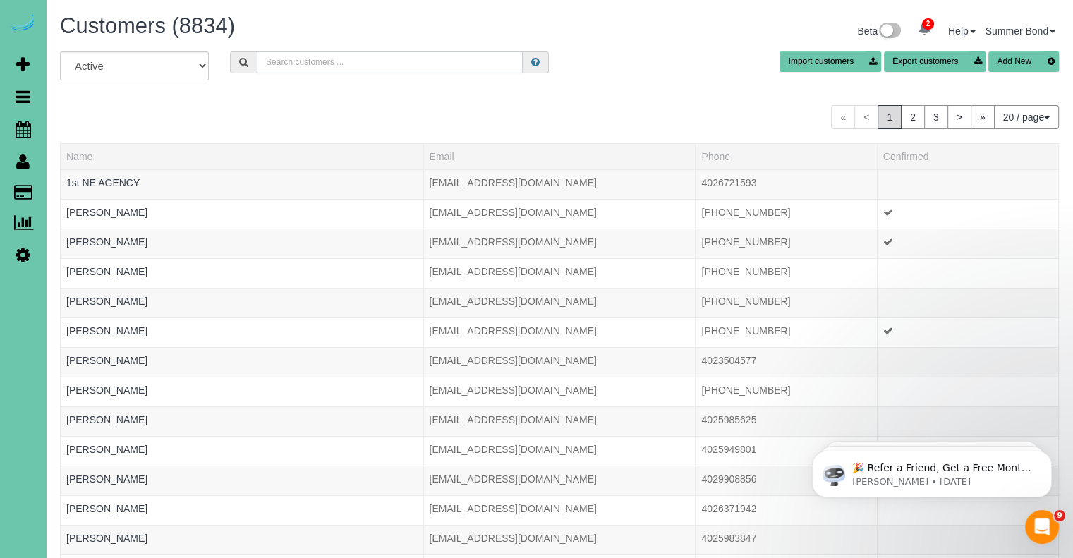
click at [293, 62] on input "text" at bounding box center [390, 62] width 266 height 22
type input "A"
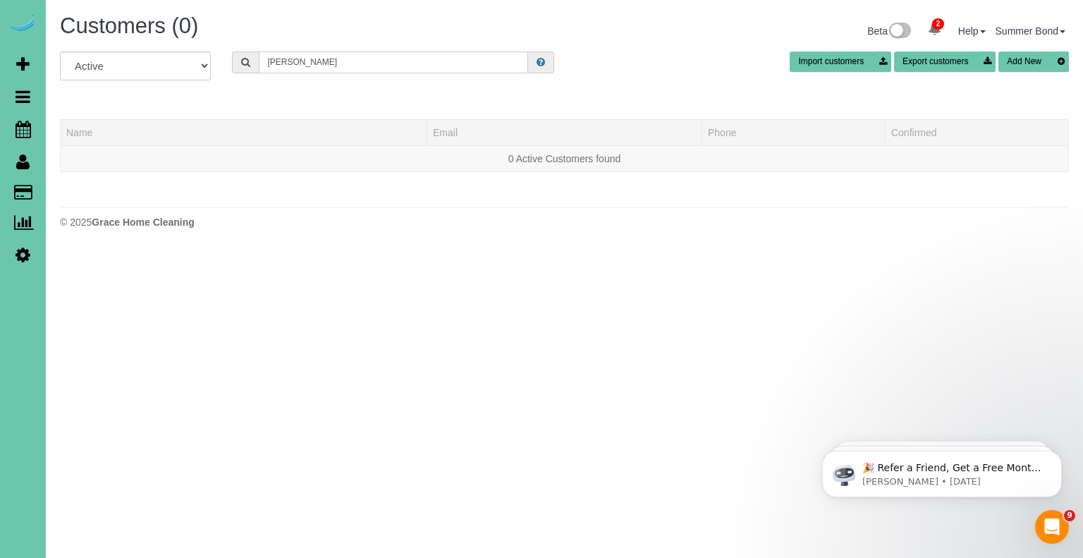
drag, startPoint x: 325, startPoint y: 64, endPoint x: 233, endPoint y: 64, distance: 92.4
click at [233, 64] on div "Zhong Yang" at bounding box center [393, 62] width 322 height 22
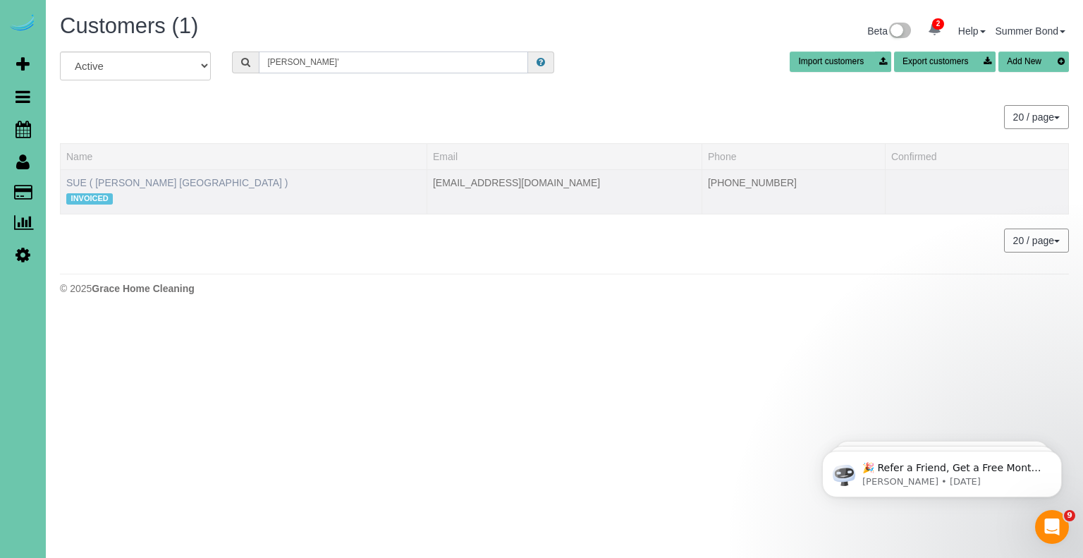
type input "Liu'"
click at [200, 177] on link "SUE ( LIU'S ORIENTAL MEDICAL CENTER )" at bounding box center [177, 182] width 222 height 11
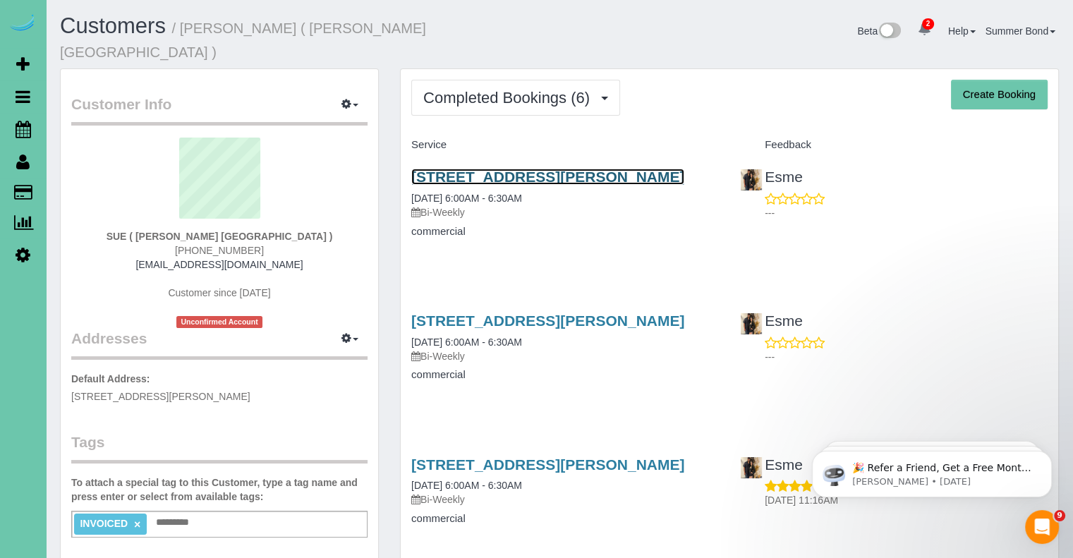
click at [480, 169] on link "609 Olson Dr #5, Papillion, NE 68046" at bounding box center [547, 177] width 273 height 16
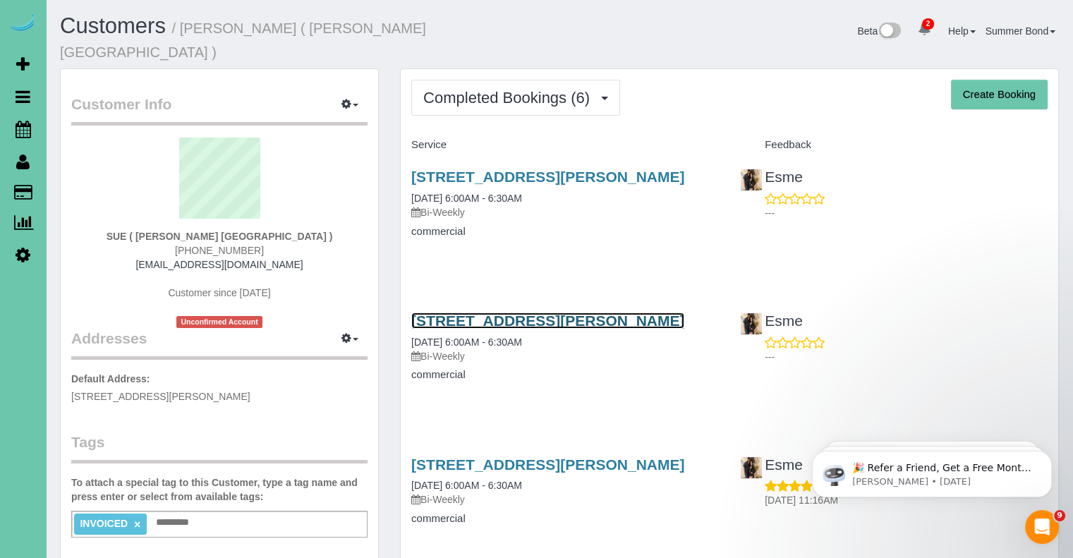
click at [564, 312] on link "609 Olson Dr #5, Papillion, NE 68046" at bounding box center [547, 320] width 273 height 16
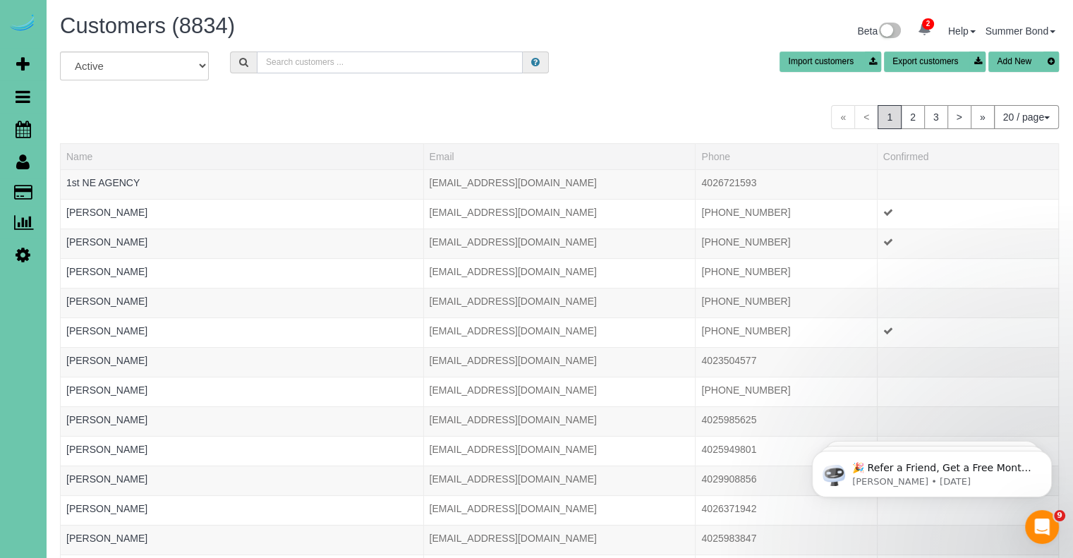
click at [305, 59] on input "text" at bounding box center [390, 62] width 266 height 22
type input "a"
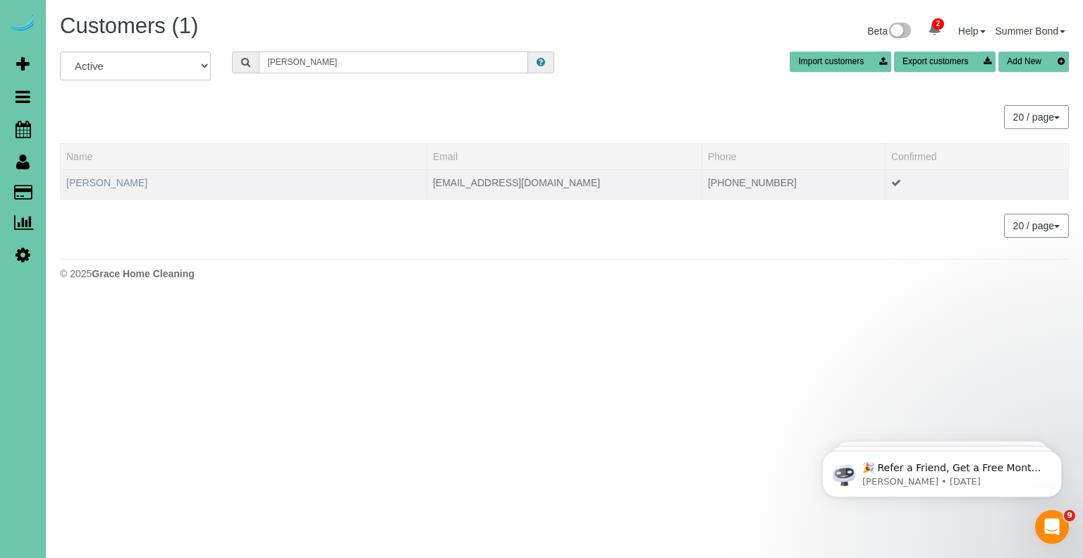
type input "Amber Younger"
click at [102, 185] on link "Amber Younger" at bounding box center [106, 182] width 81 height 11
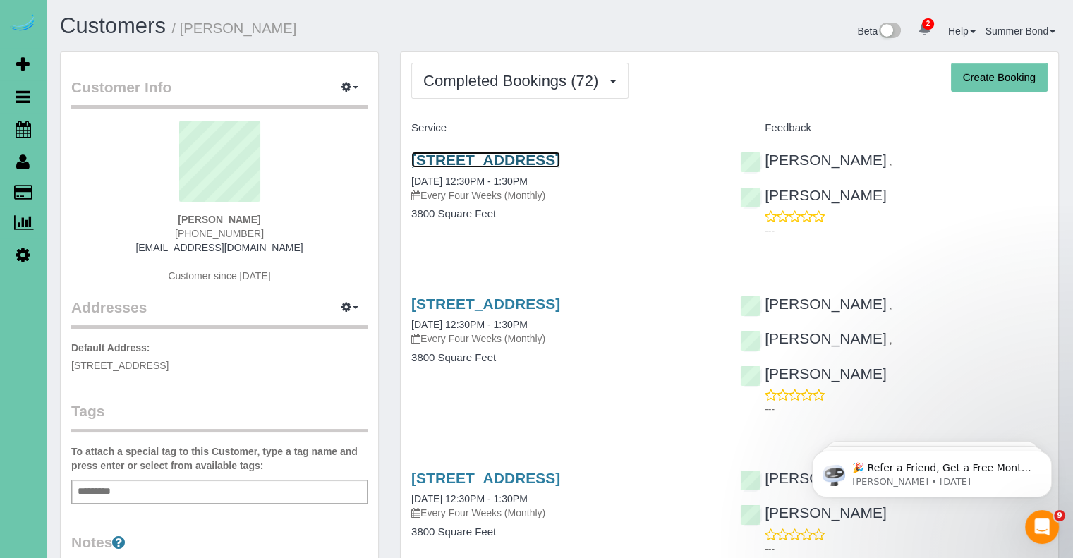
click at [454, 161] on link "15003 South 21st Street, Bellevue, NE 68123" at bounding box center [485, 160] width 149 height 16
click at [506, 312] on link "15003 South 21st Street, Bellevue, NE 68123" at bounding box center [485, 303] width 149 height 16
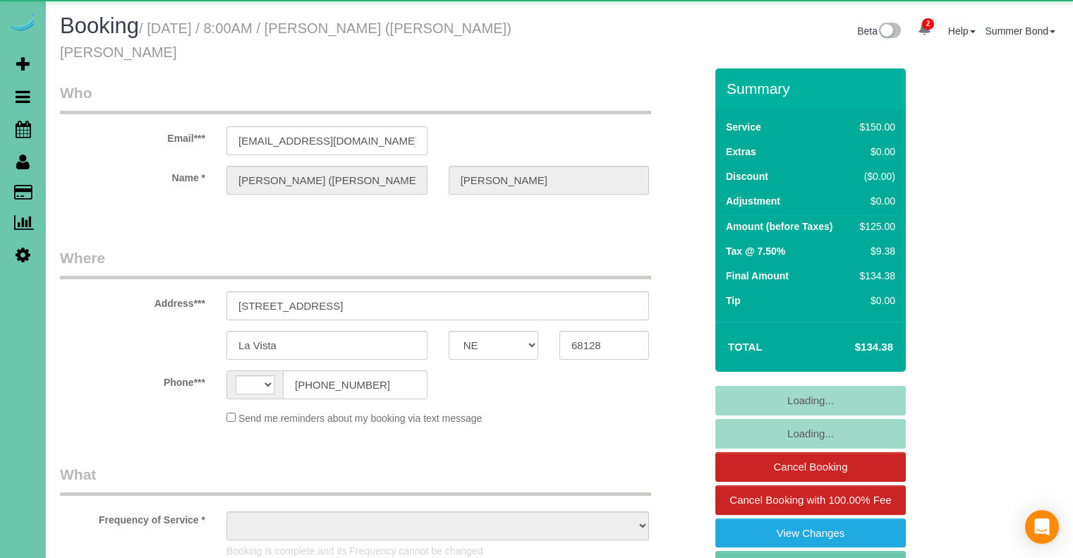
select select "NE"
select select "string:US"
select select "object:933"
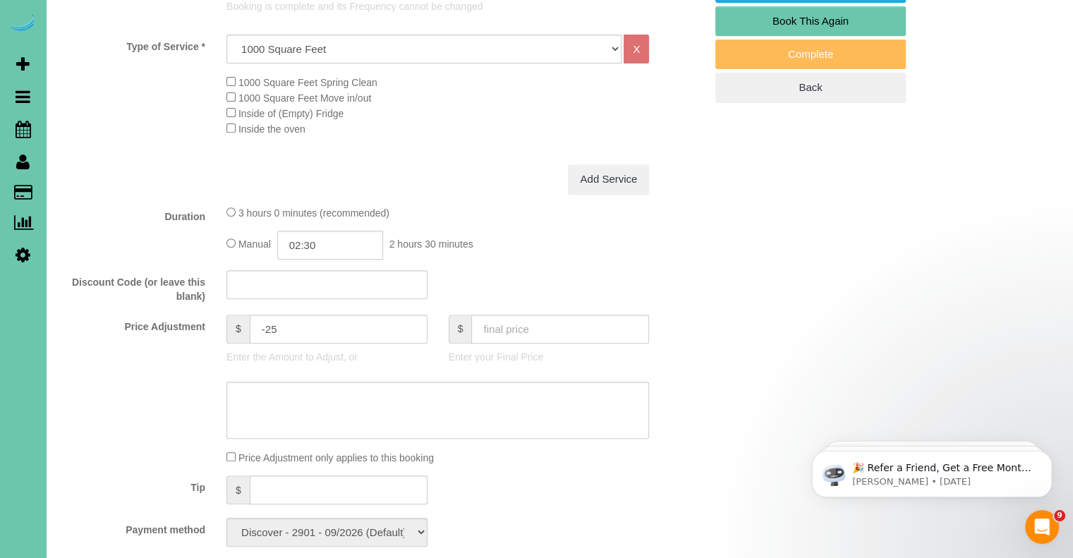
scroll to position [564, 0]
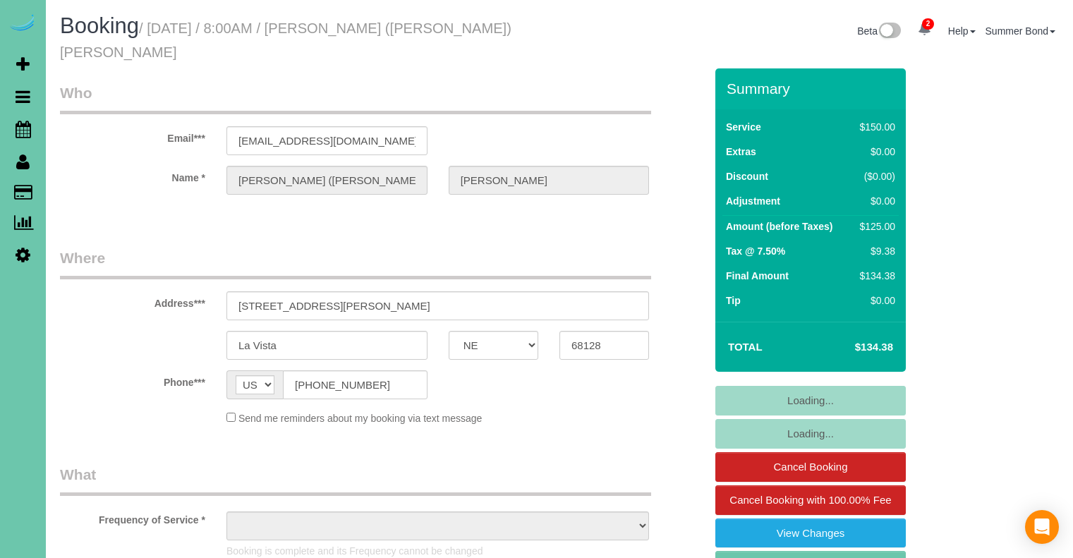
select select "NE"
select select "object:648"
select select "string:fspay-a3282a63-aab2-4975-911a-1bde12aa226e"
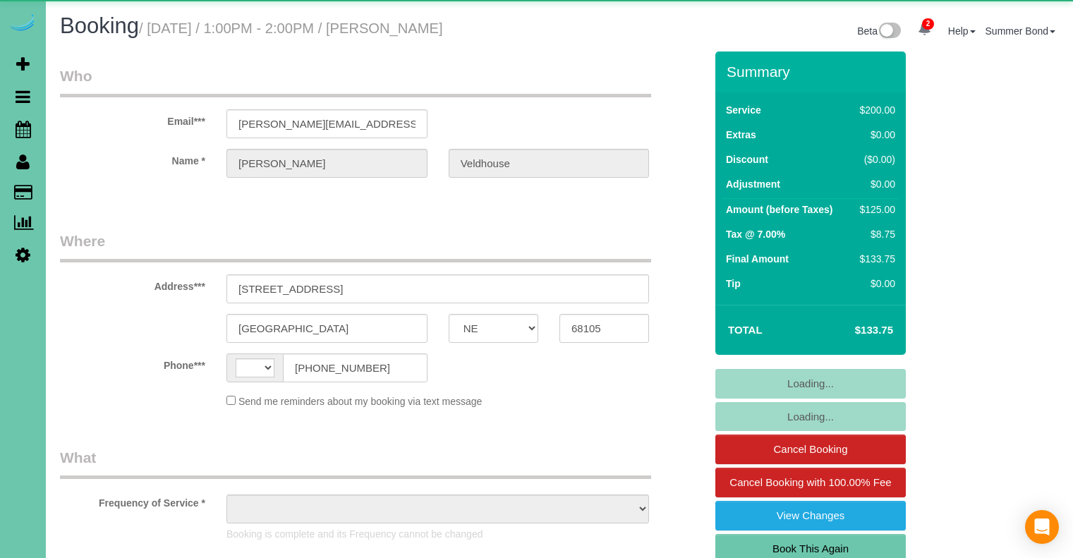
select select "NE"
select select "string:[GEOGRAPHIC_DATA]"
select select "object:747"
select select "string:fspay-e9df88f9-e684-4538-997d-4f05765739fb"
select select "NE"
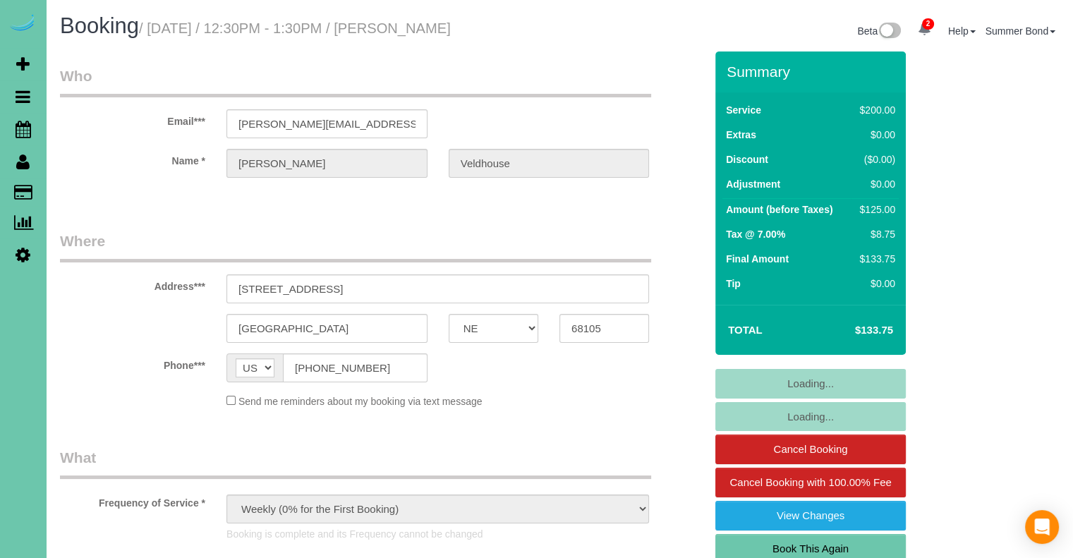
select select "object:930"
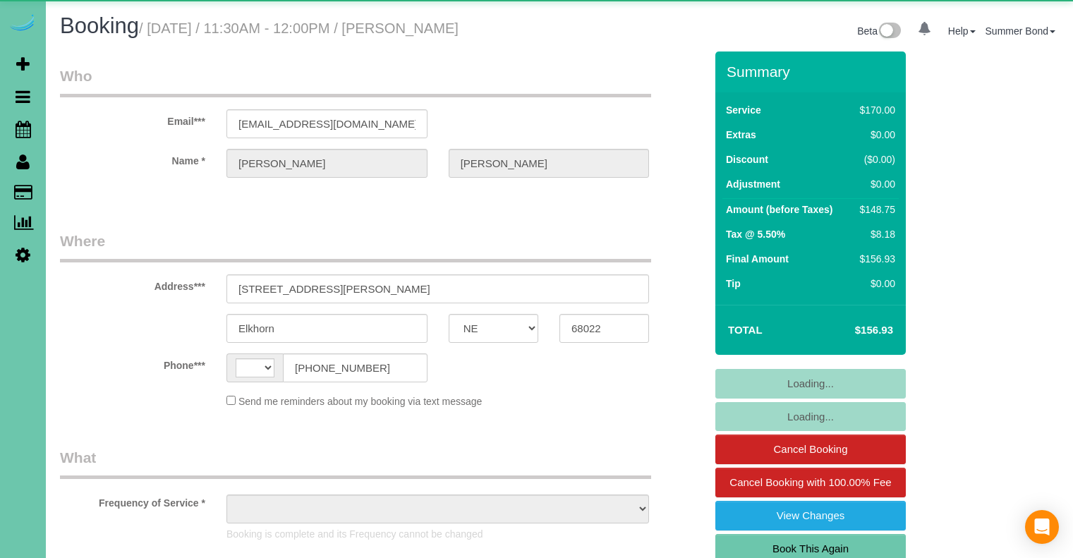
select select "NE"
select select "string:US"
select select "object:644"
select select "string:fspay-f917d439-5fb7-402d-8575-5f6c8ffc0b96"
select select "object:747"
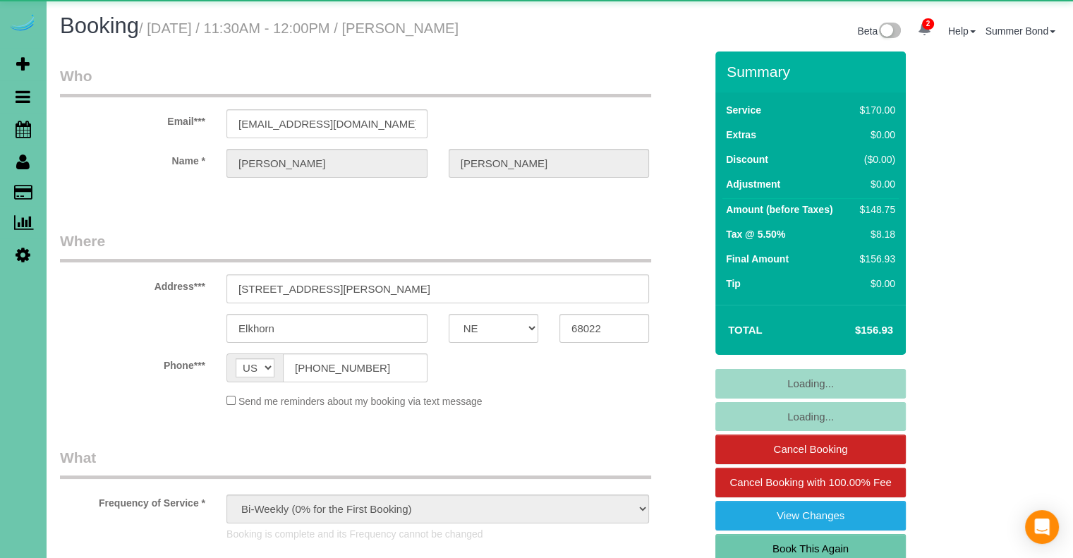
select select "number:37"
select select "number:43"
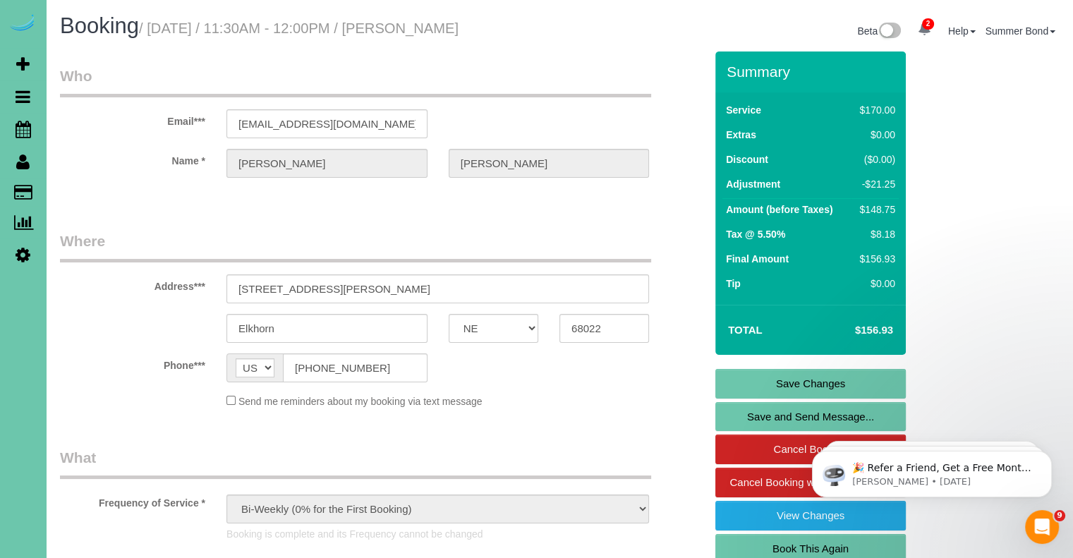
scroll to position [1658, 0]
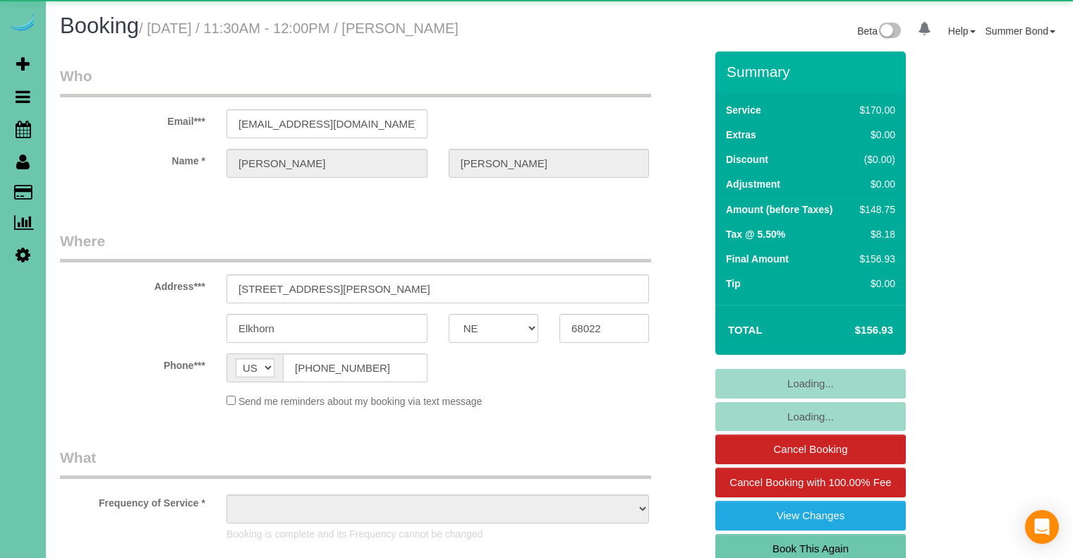
select select "NE"
select select "object:677"
select select "string:fspay-f917d439-5fb7-402d-8575-5f6c8ffc0b96"
select select "number:37"
select select "number:43"
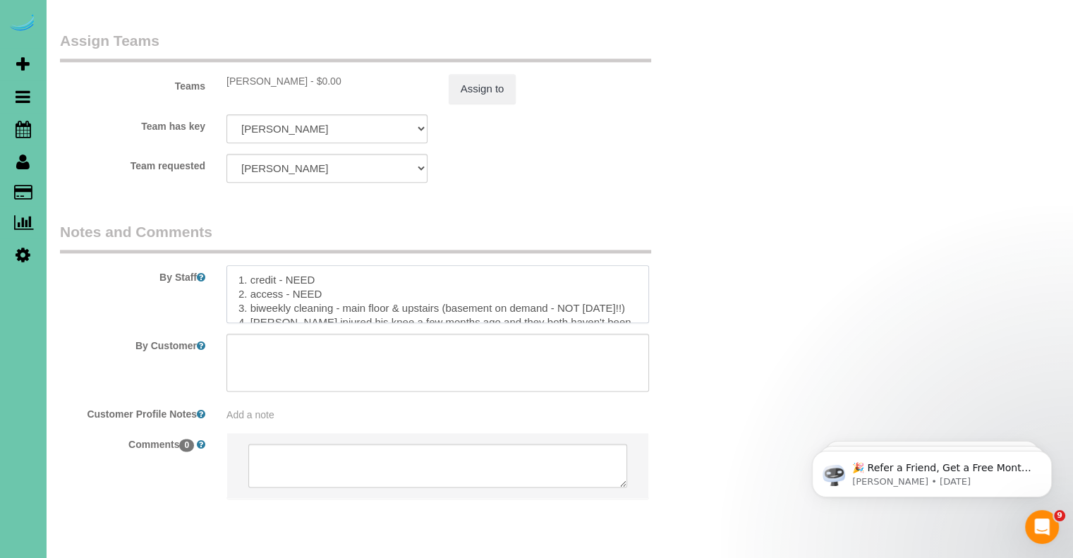
scroll to position [28, 0]
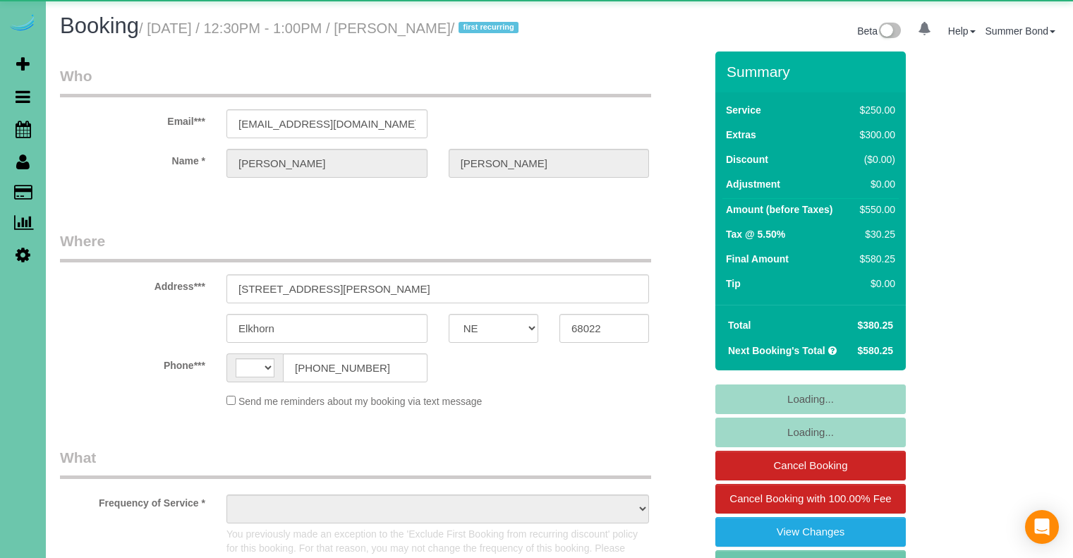
select select "NE"
select select "string:[GEOGRAPHIC_DATA]"
select select "object:669"
select select "string:fspay-f917d439-5fb7-402d-8575-5f6c8ffc0b96"
select select "number:37"
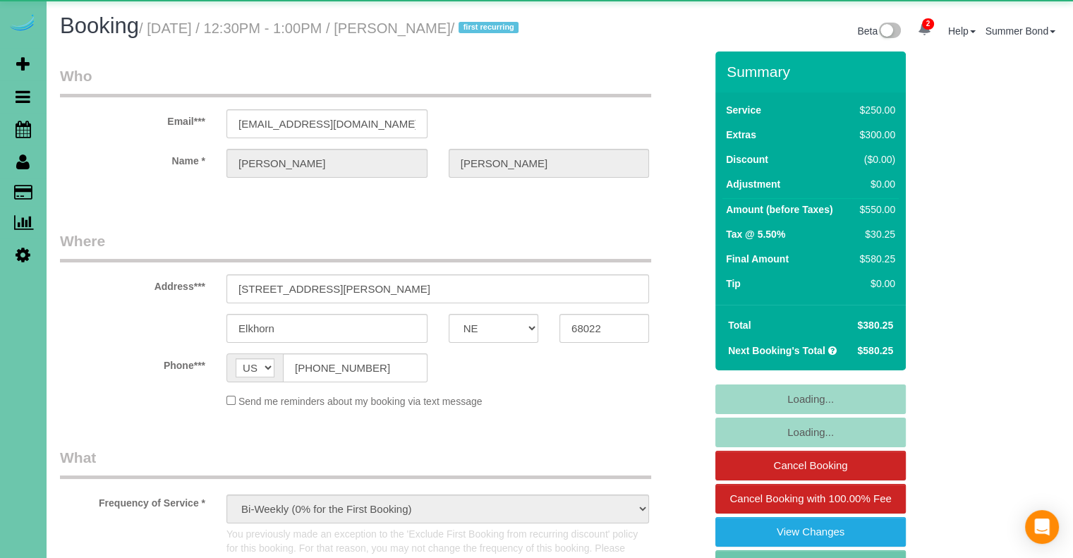
select select "number:43"
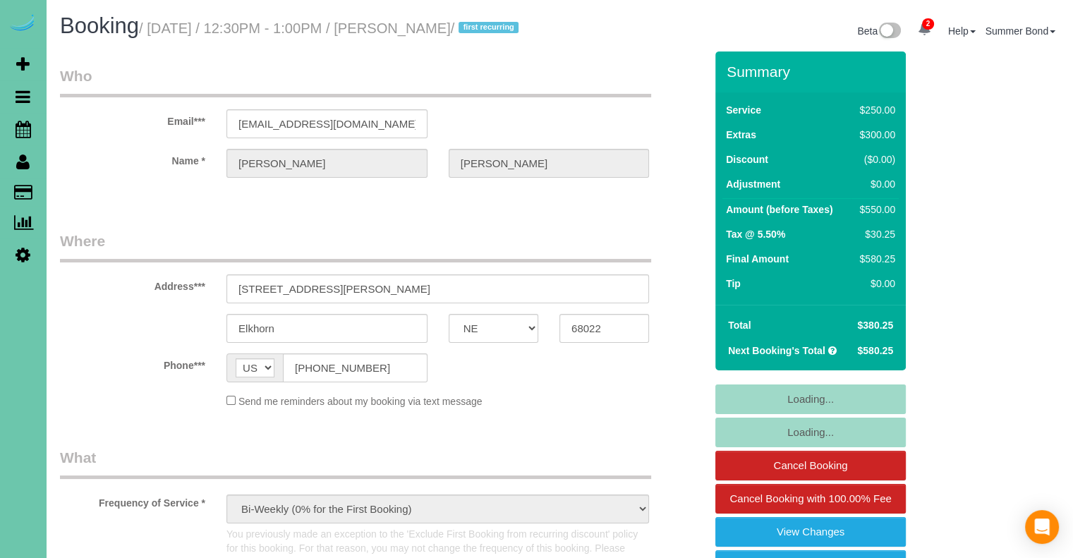
select select "object:968"
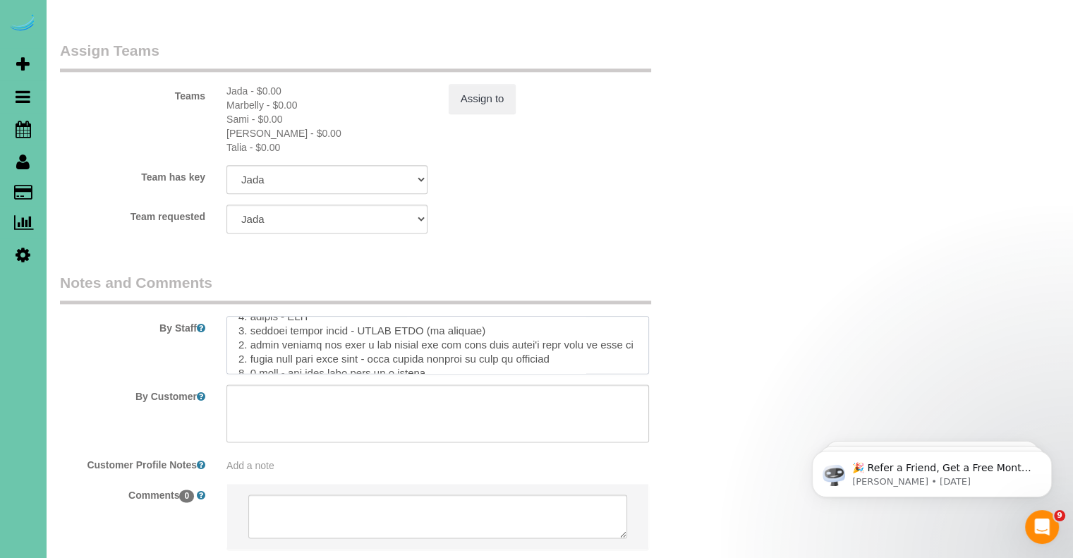
scroll to position [56, 0]
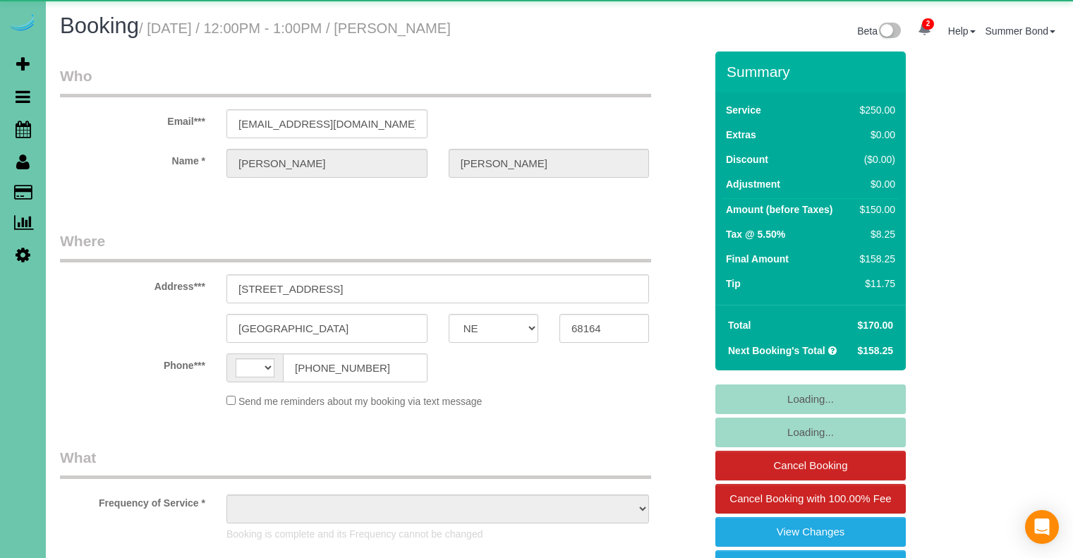
select select "NE"
select select "string:[GEOGRAPHIC_DATA]"
select select "object:870"
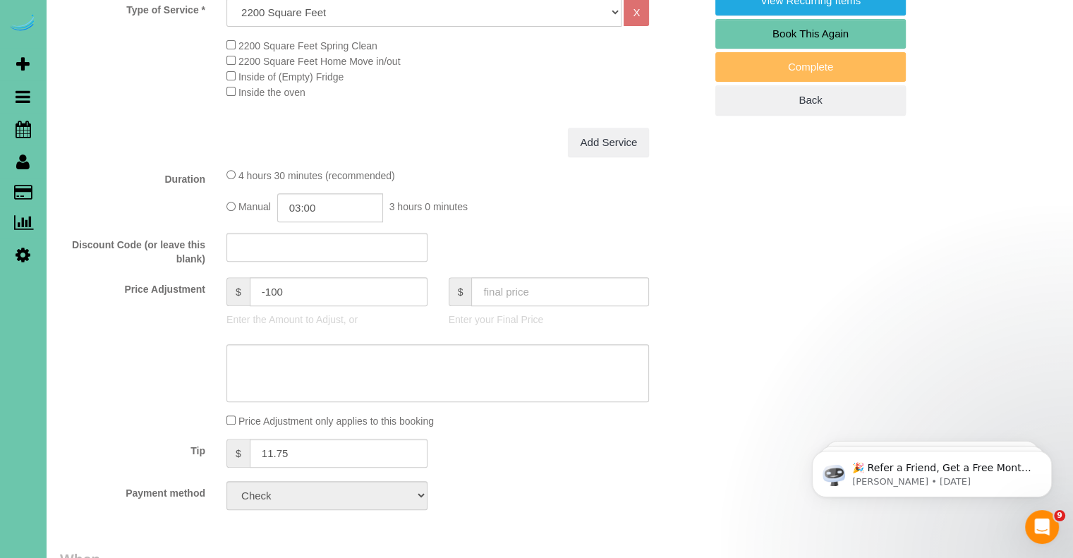
scroll to position [1640, 0]
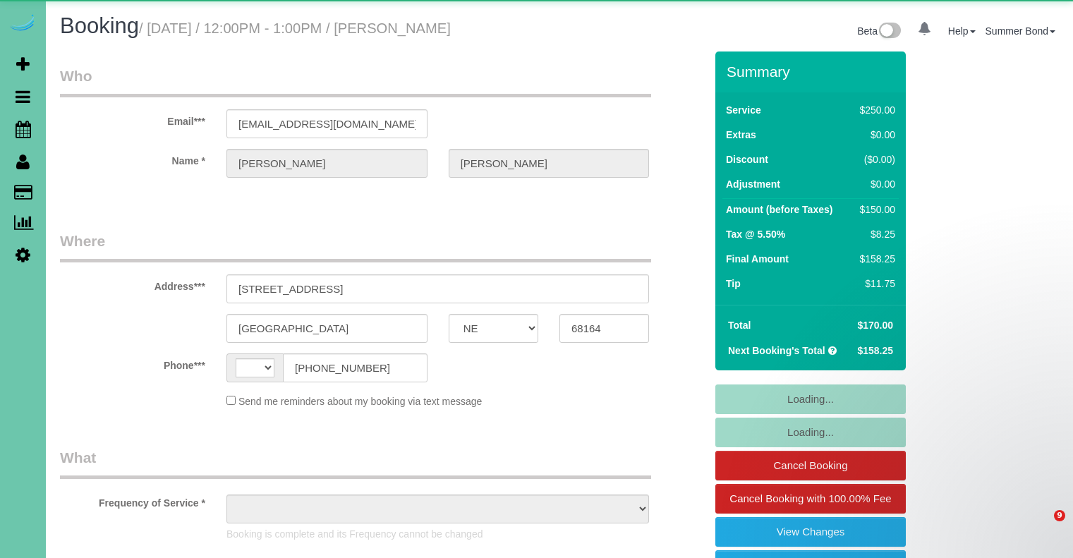
select select "NE"
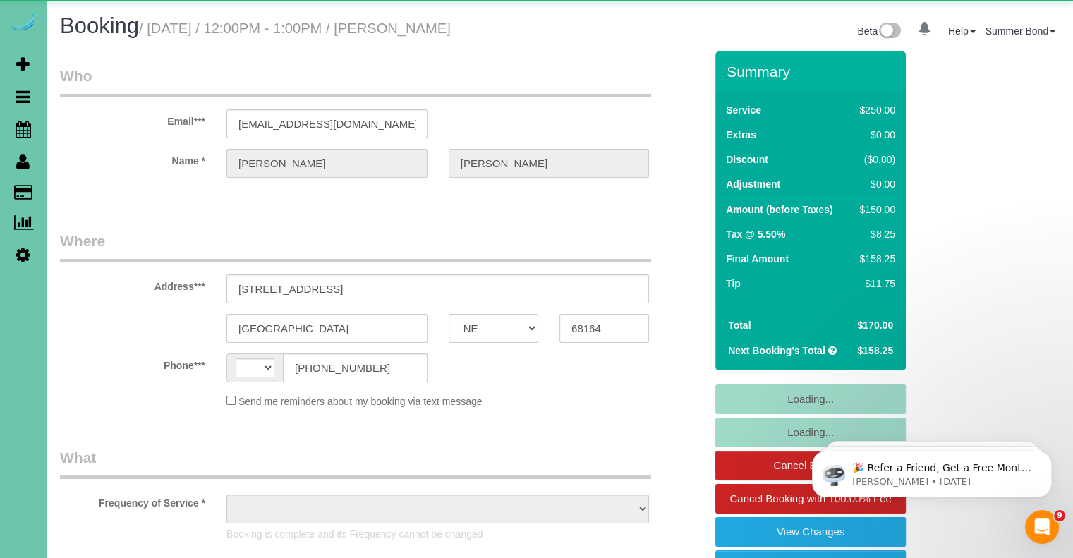
select select "string:[GEOGRAPHIC_DATA]"
select select "object:872"
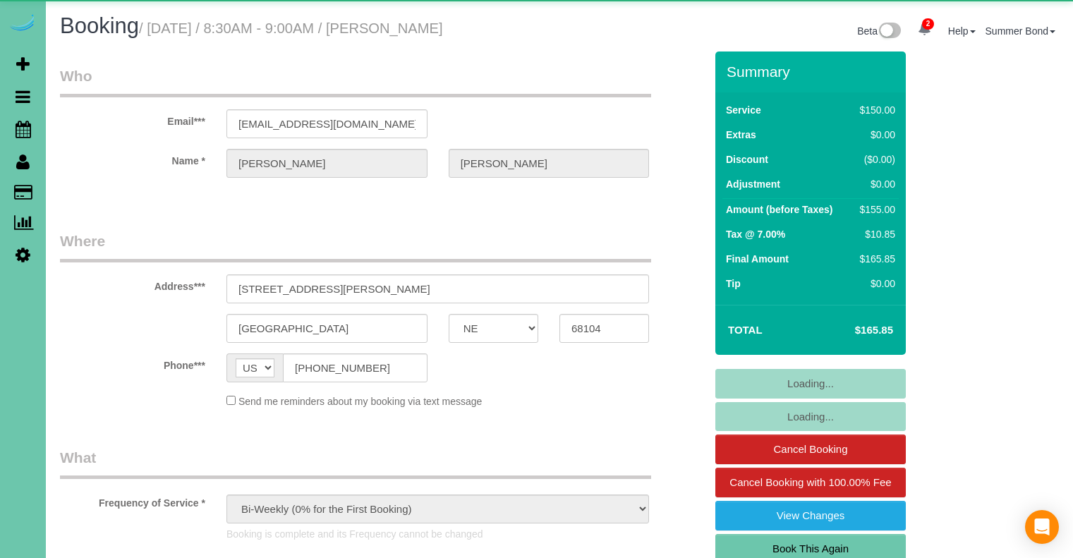
select select "NE"
select select "object:933"
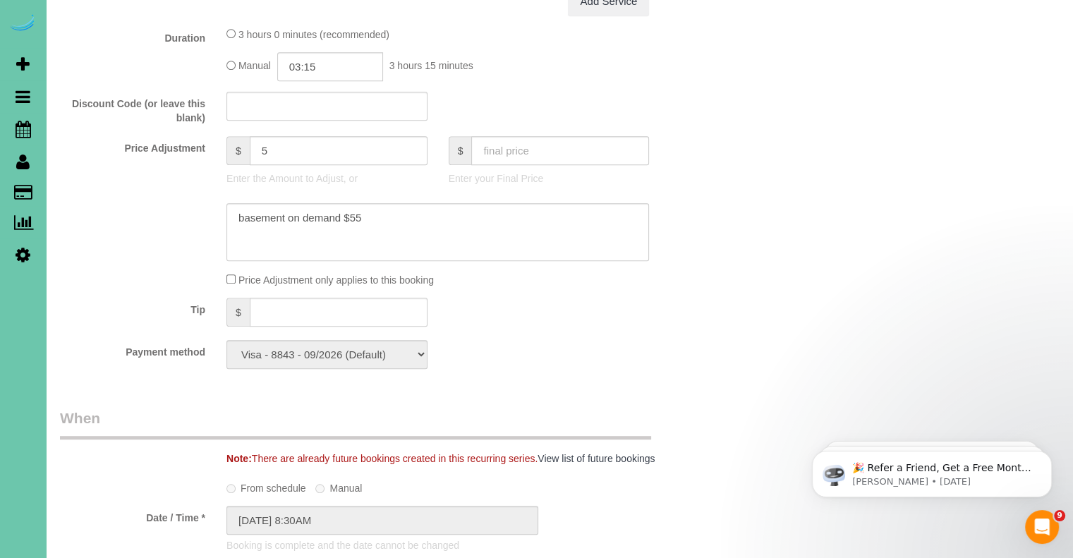
scroll to position [564, 0]
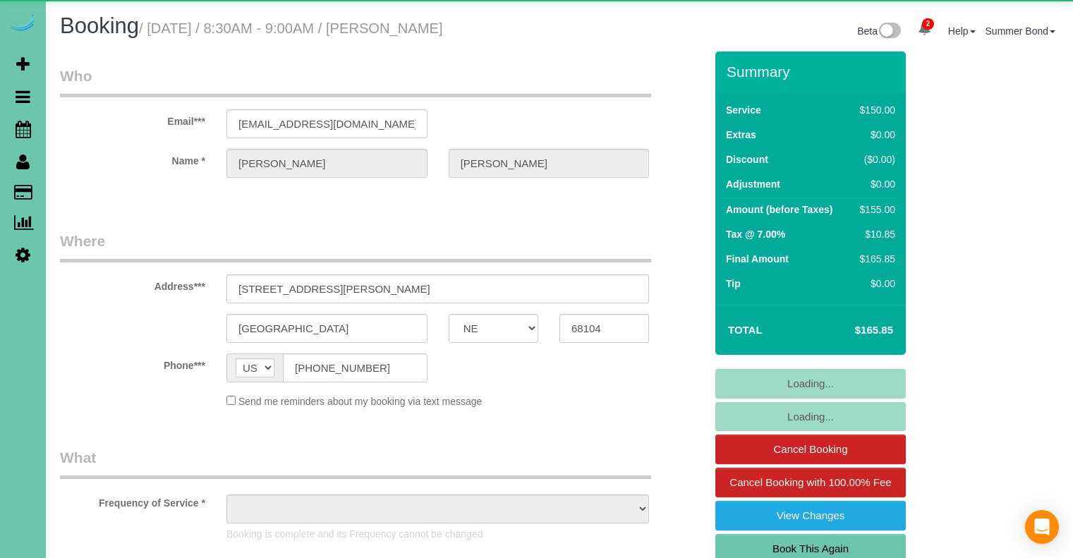
select select "NE"
select select "object:876"
select select "NE"
select select "string:[GEOGRAPHIC_DATA]"
select select "object:632"
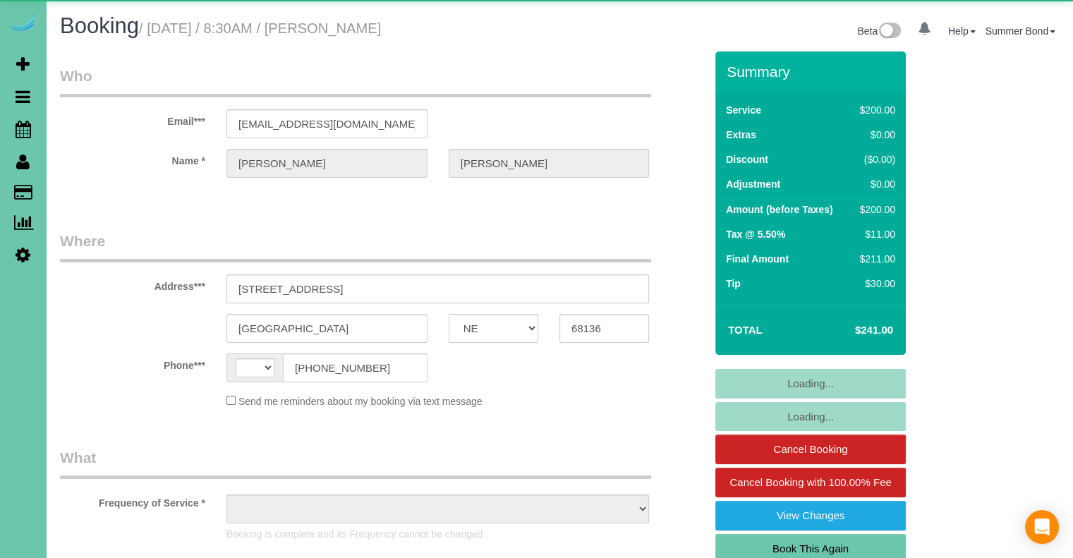
select select "string:fspay-f72e8a74-69e0-4ab1-b08b-ed7e0d8d020a"
select select "object:930"
select select "number:37"
select select "number:42"
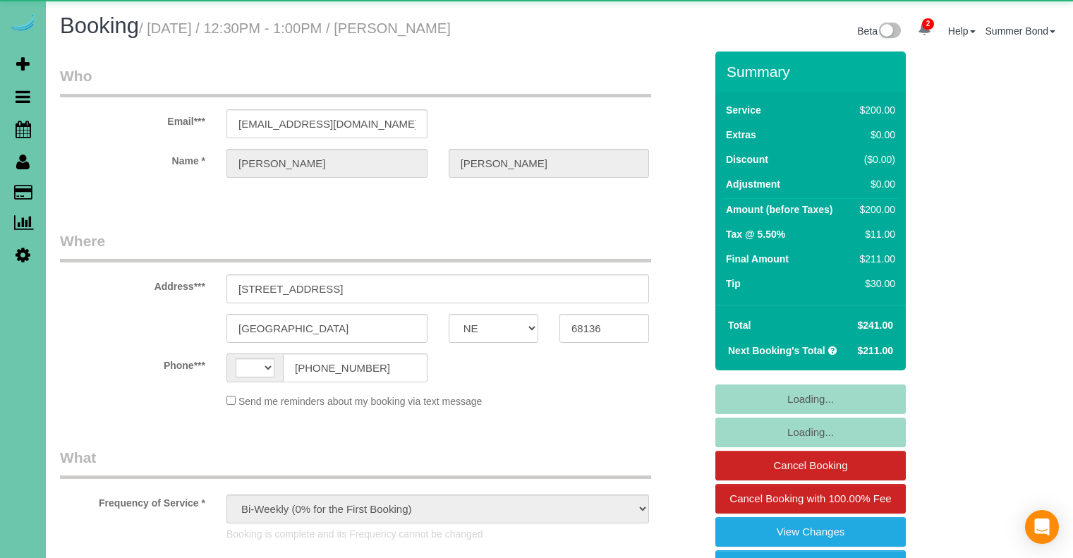
select select "NE"
select select "object:698"
select select "string:[GEOGRAPHIC_DATA]"
select select "string:fspay-f72e8a74-69e0-4ab1-b08b-ed7e0d8d020a"
select select "number:37"
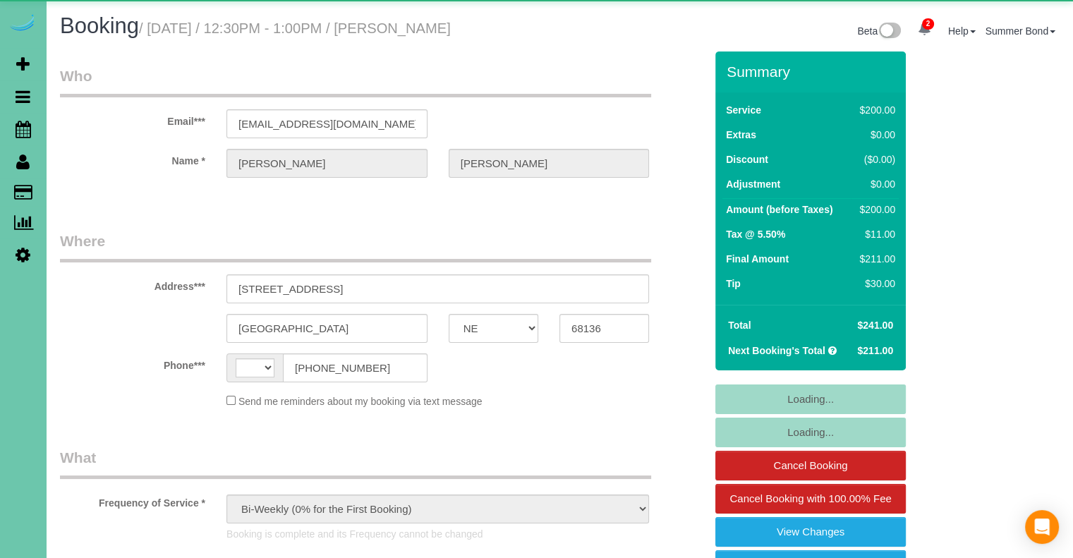
select select "number:42"
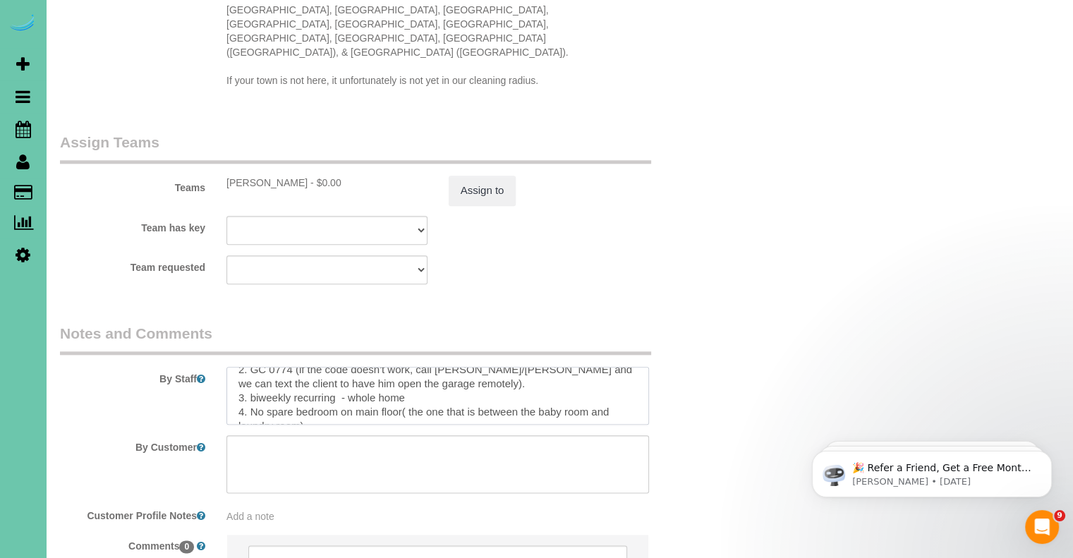
scroll to position [28, 0]
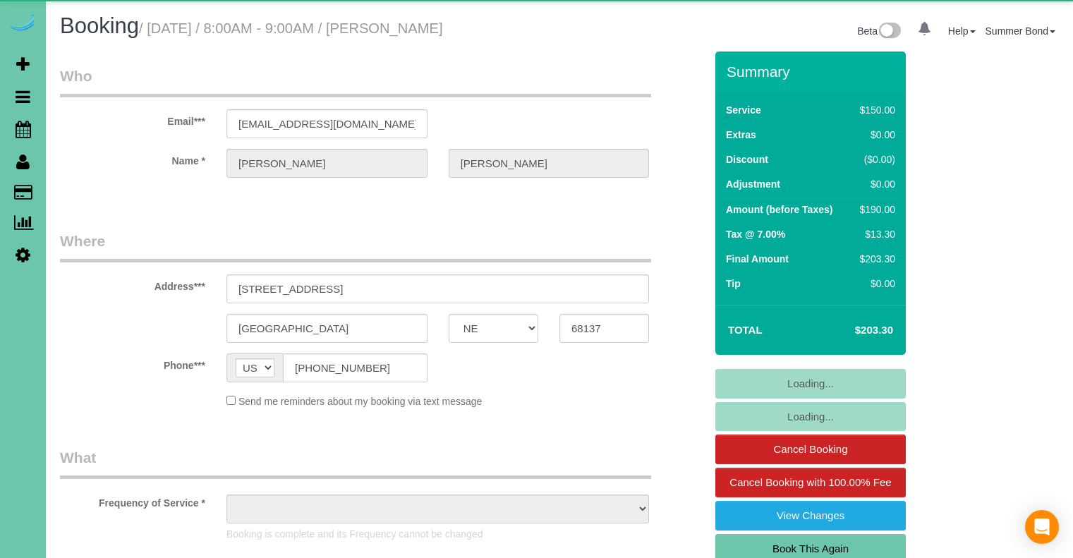
select select "NE"
select select "object:696"
select select "NE"
select select "object:876"
select select "NE"
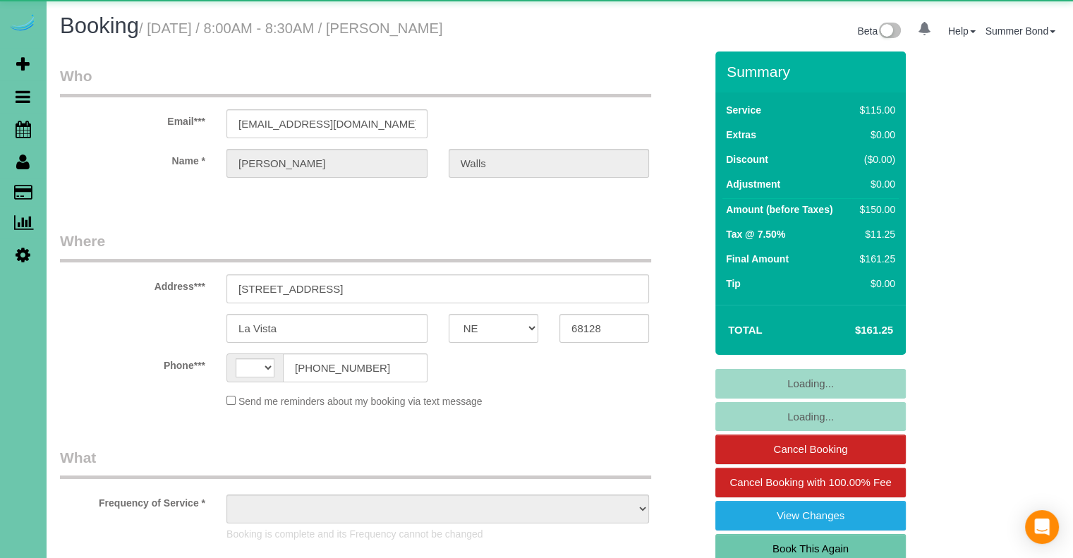
select select "string:[GEOGRAPHIC_DATA]"
select select "string:fspay-10b412f8-22cb-4fa1-997d-26d0470a2259"
select select "object:716"
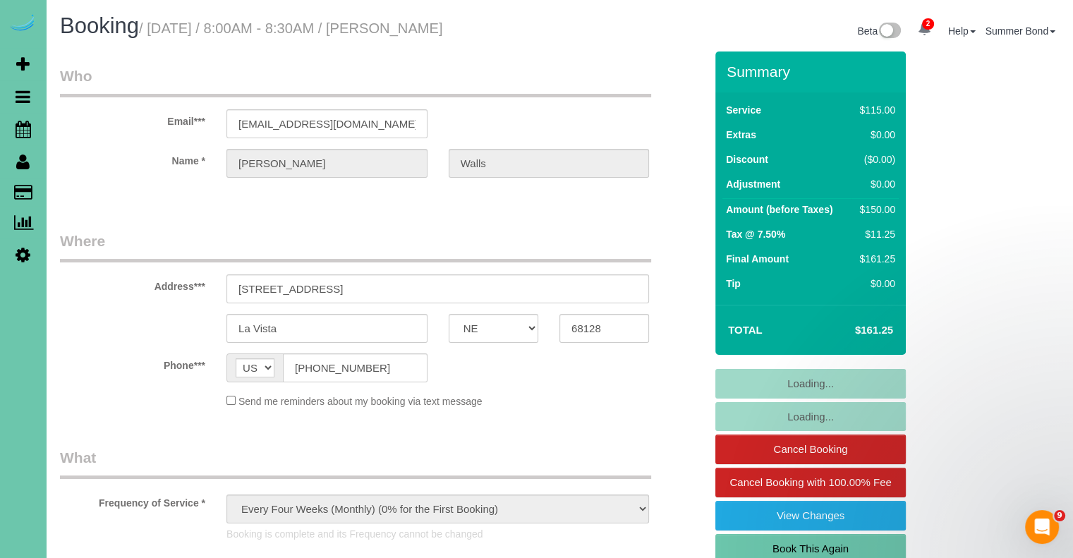
select select "number:35"
select select "number:40"
select select "object:981"
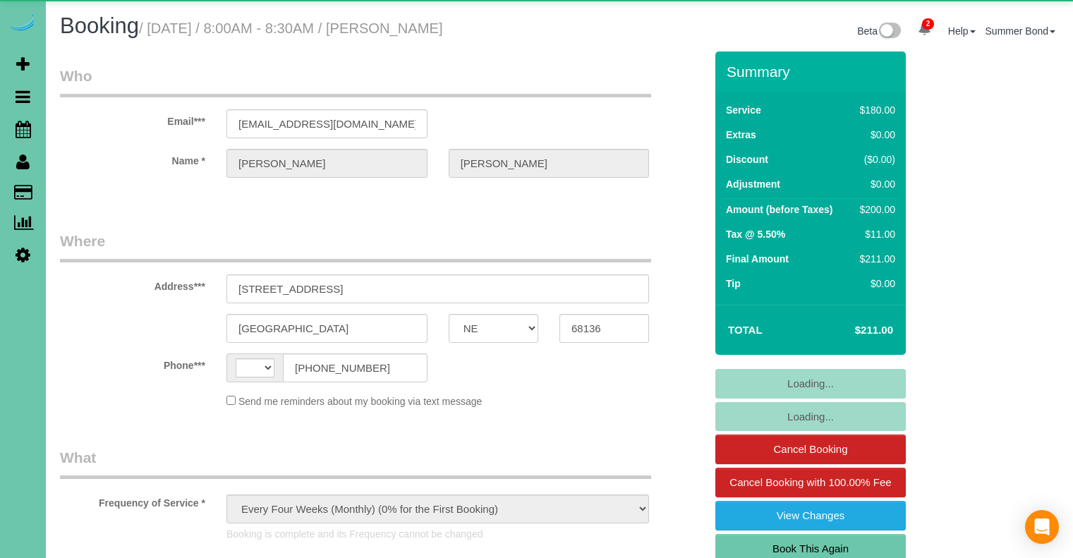
select select "NE"
select select "string:[GEOGRAPHIC_DATA]"
select select "string:fspay-6c037ca5-af36-4d57-93dc-c30959b1109a"
select select "object:930"
select select "NE"
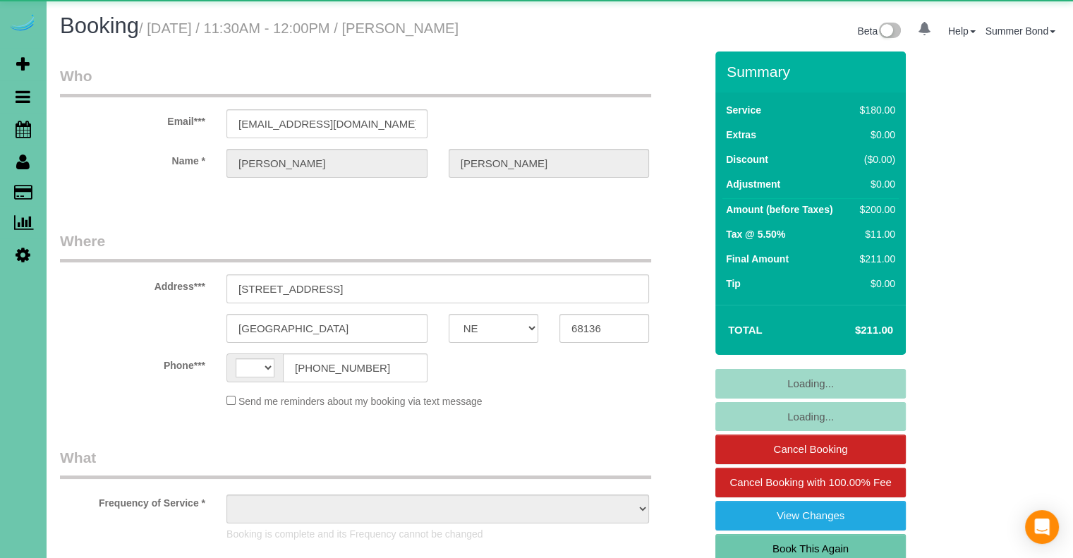
select select "string:[GEOGRAPHIC_DATA]"
select select "object:401"
select select "string:fspay-6c037ca5-af36-4d57-93dc-c30959b1109a"
select select "object:936"
select select "NE"
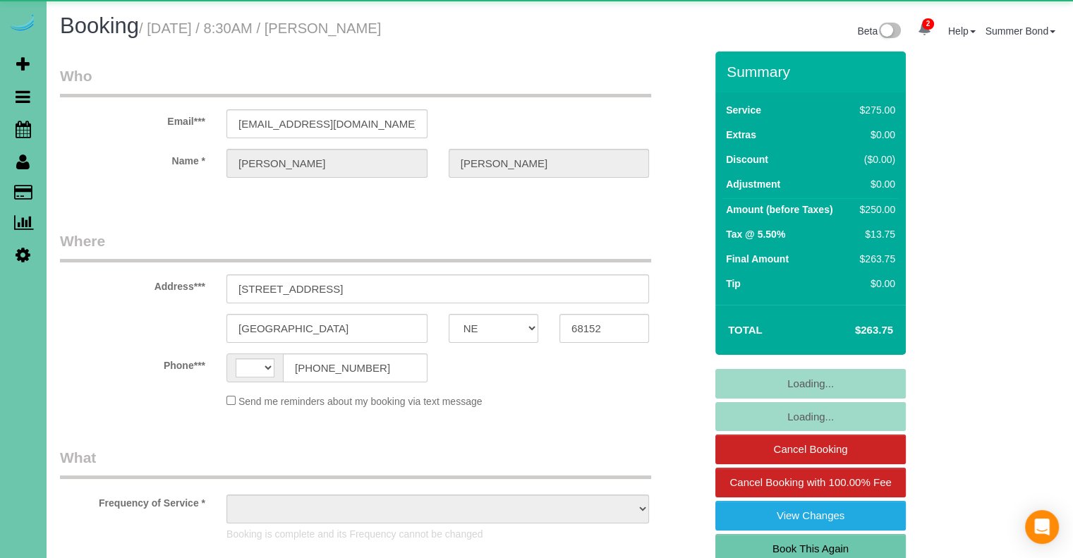
select select "string:[GEOGRAPHIC_DATA]"
select select "object:670"
select select "string:fspay-b6243a53-5686-42b2-bc40-b43a0e45d389"
select select "object:873"
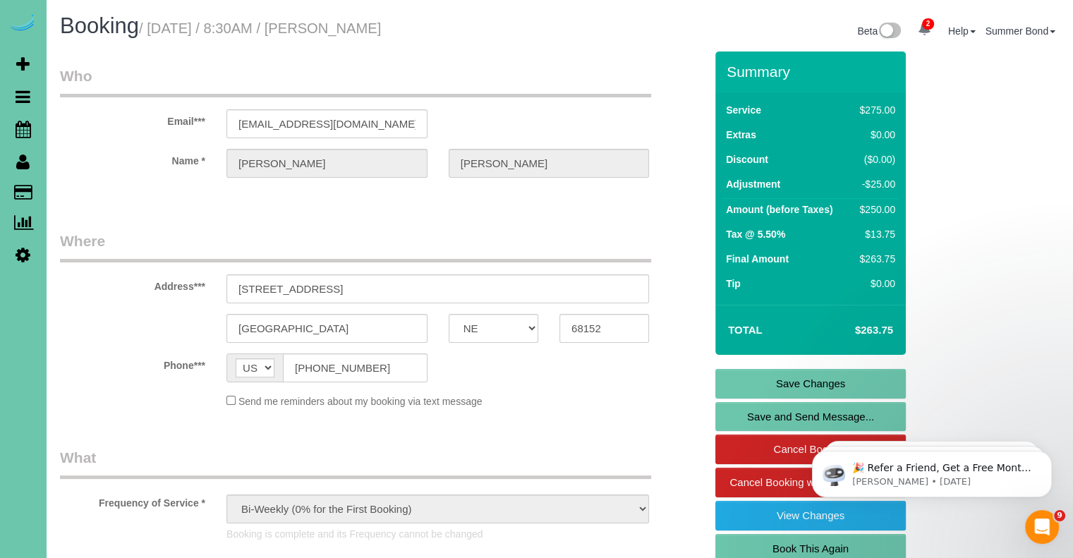
scroll to position [1625, 0]
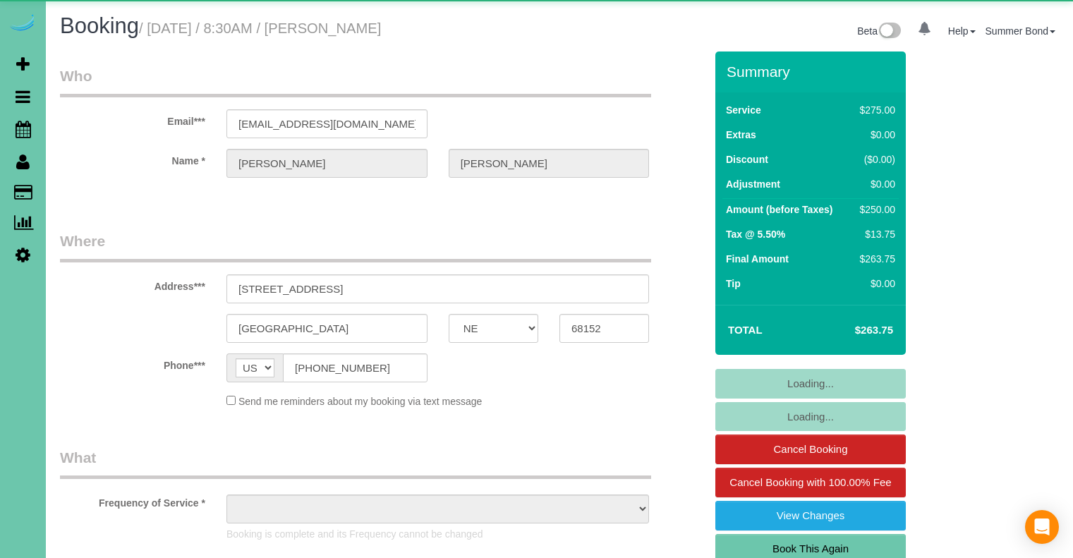
select select "NE"
select select "object:644"
select select "string:fspay-b6243a53-5686-42b2-bc40-b43a0e45d389"
select select "object:690"
select select "NE"
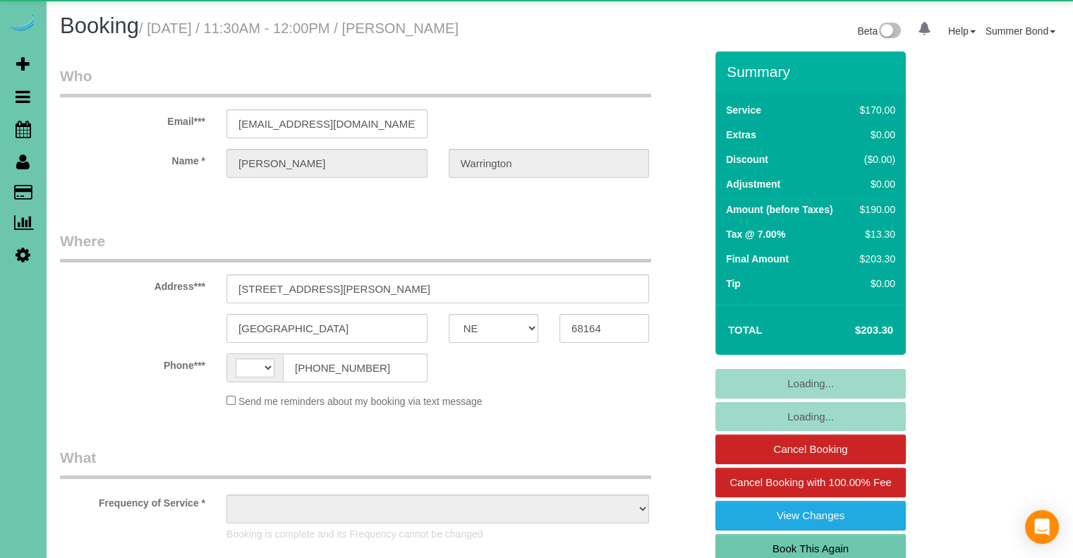
select select "string:[GEOGRAPHIC_DATA]"
select select "object:652"
select select "number:37"
select select "number:42"
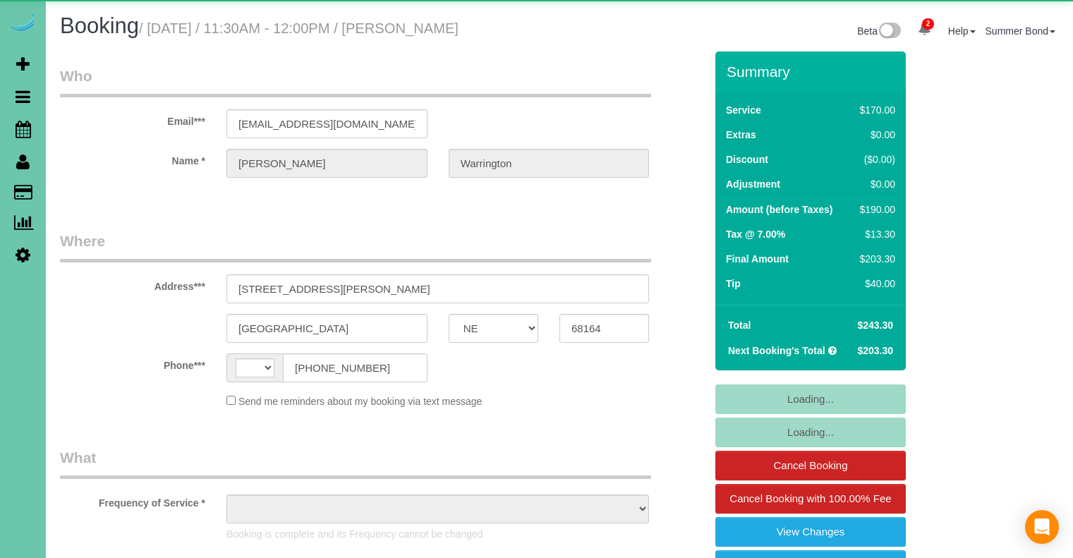
select select "NE"
select select "string:[GEOGRAPHIC_DATA]"
select select "object:682"
select select "string:fspay-48953354-7549-4d3e-ae4e-43208d54b401"
select select "number:37"
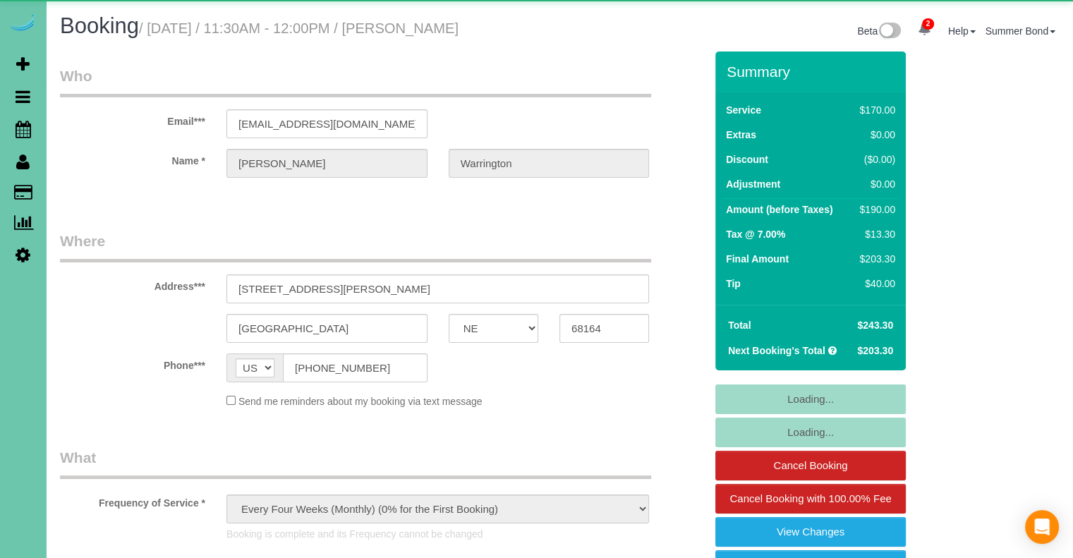
select select "number:42"
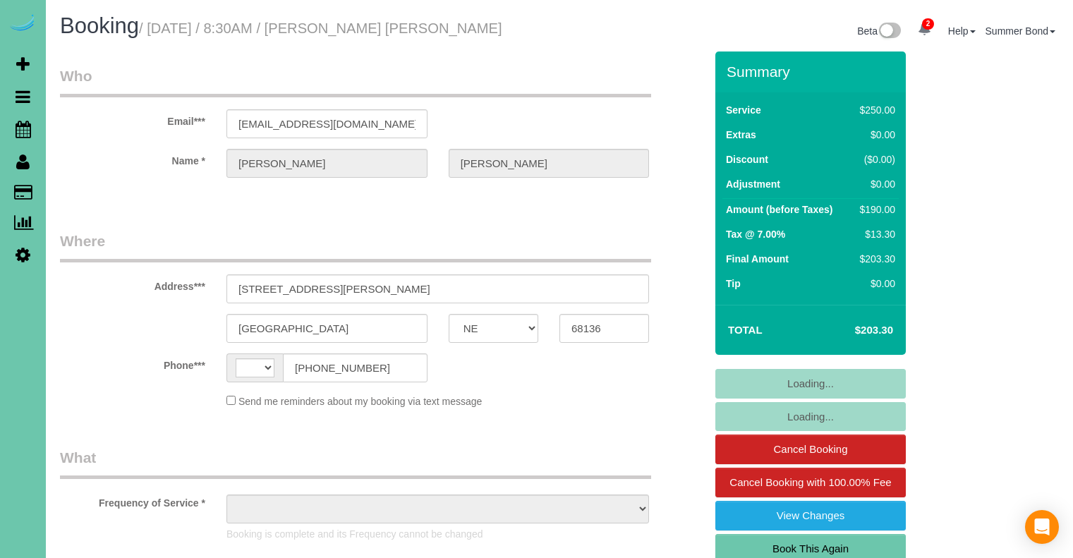
select select "NE"
select select "string:[GEOGRAPHIC_DATA]"
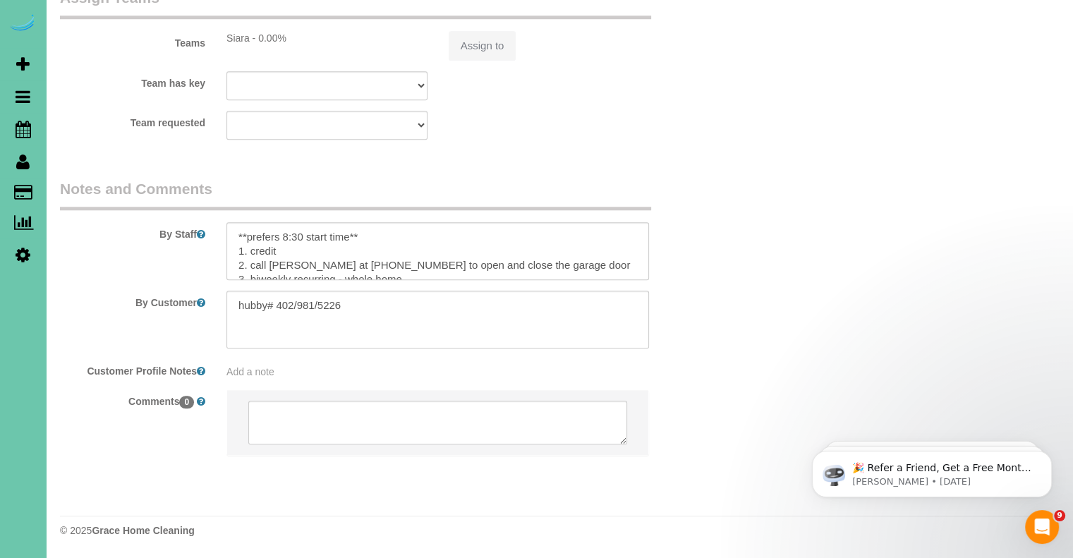
select select "object:677"
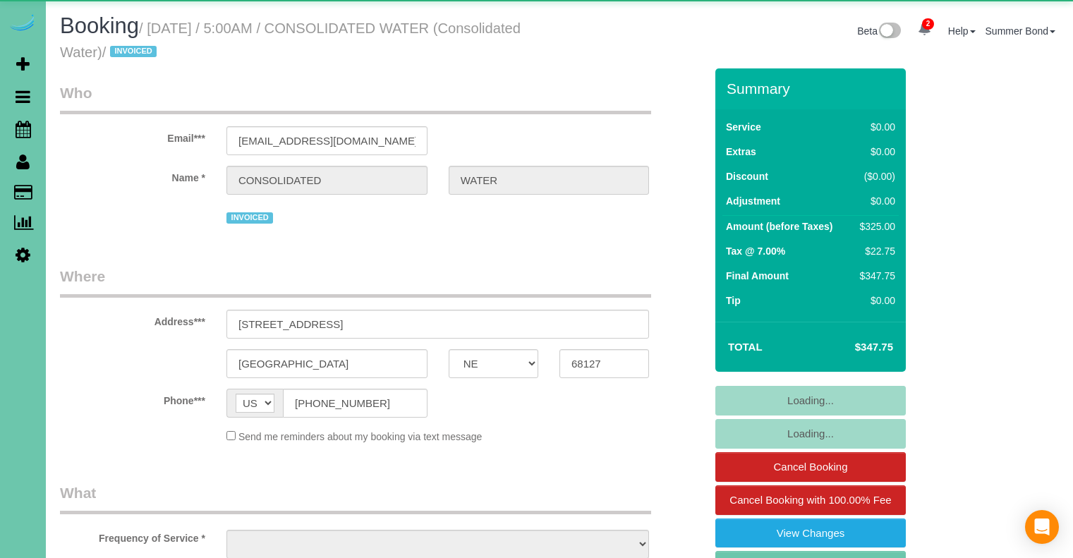
select select "NE"
select select "object:847"
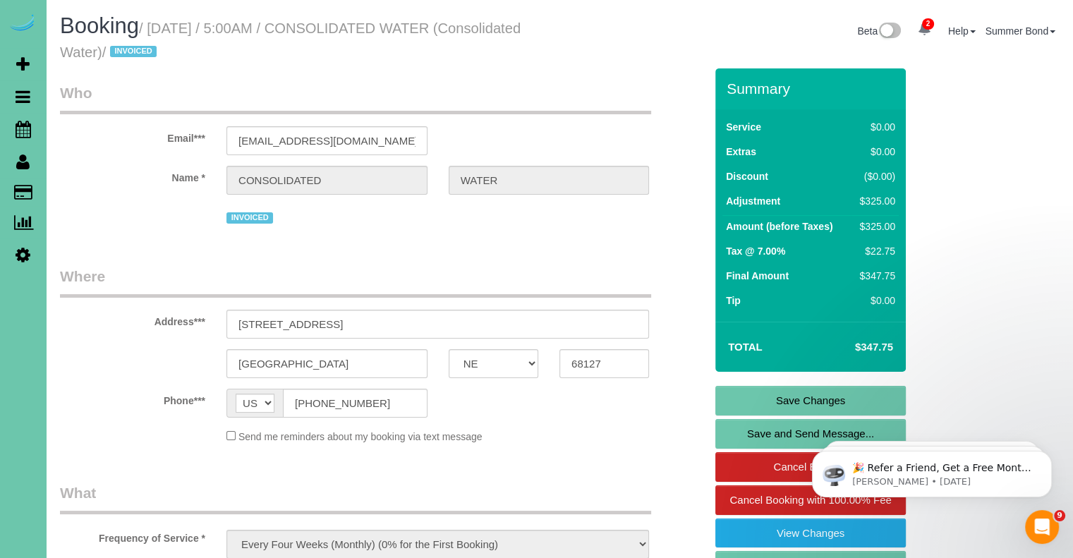
scroll to position [1614, 0]
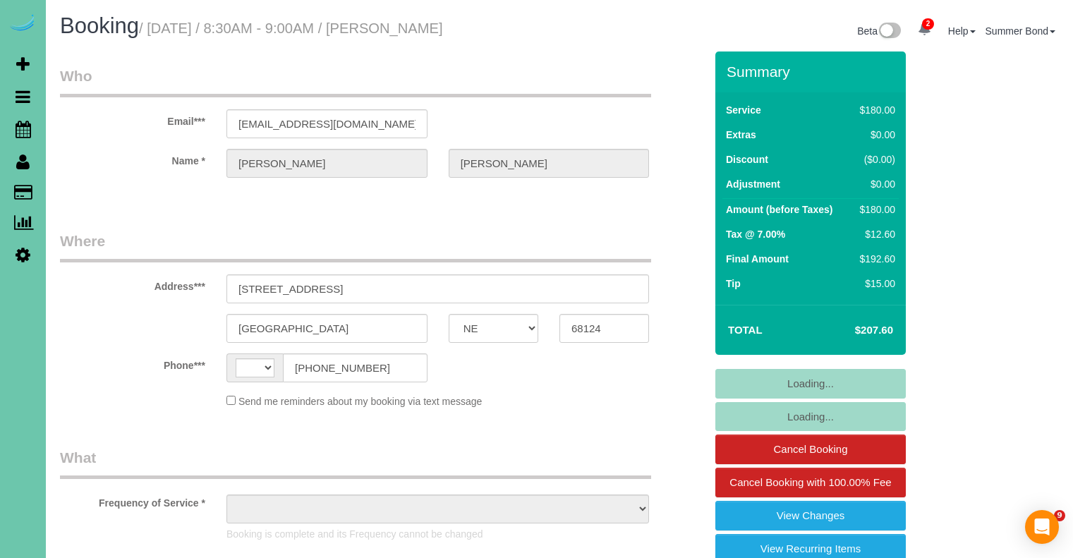
select select "NE"
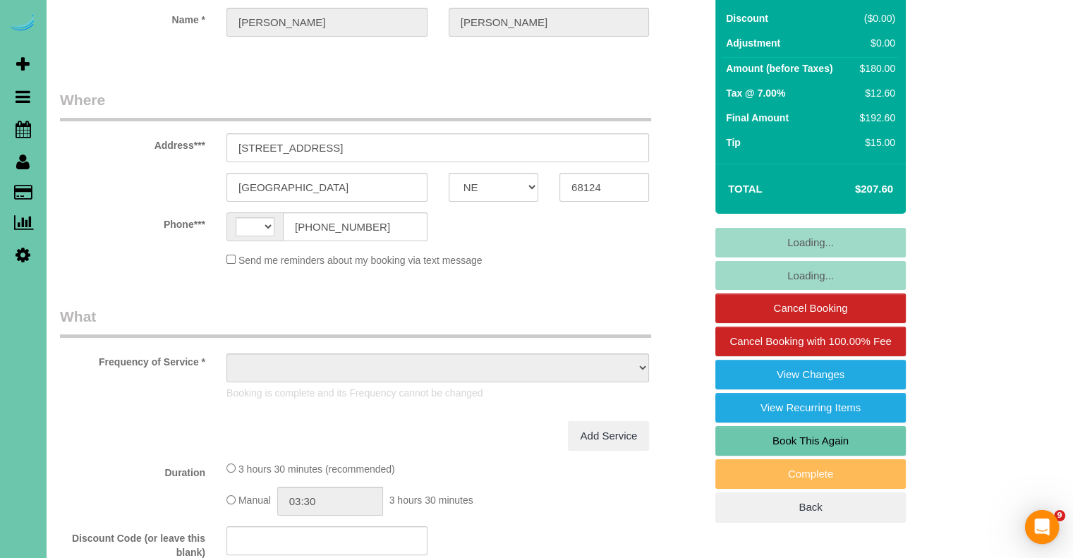
select select "string:[GEOGRAPHIC_DATA]"
select select "object:646"
select select "string:fspay-d76f87c9-ee07-48e1-9105-d99500b02842"
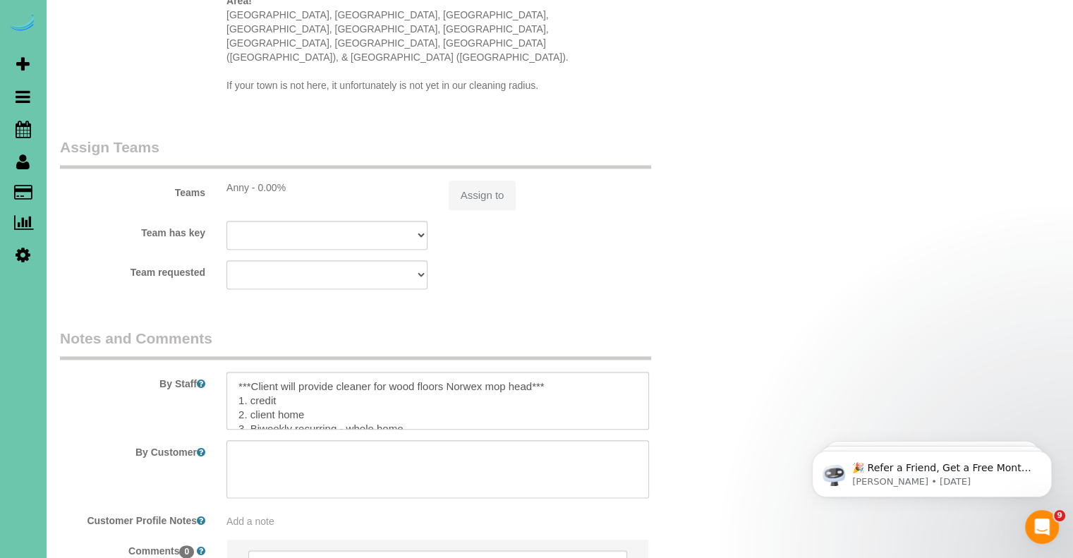
select select "object:752"
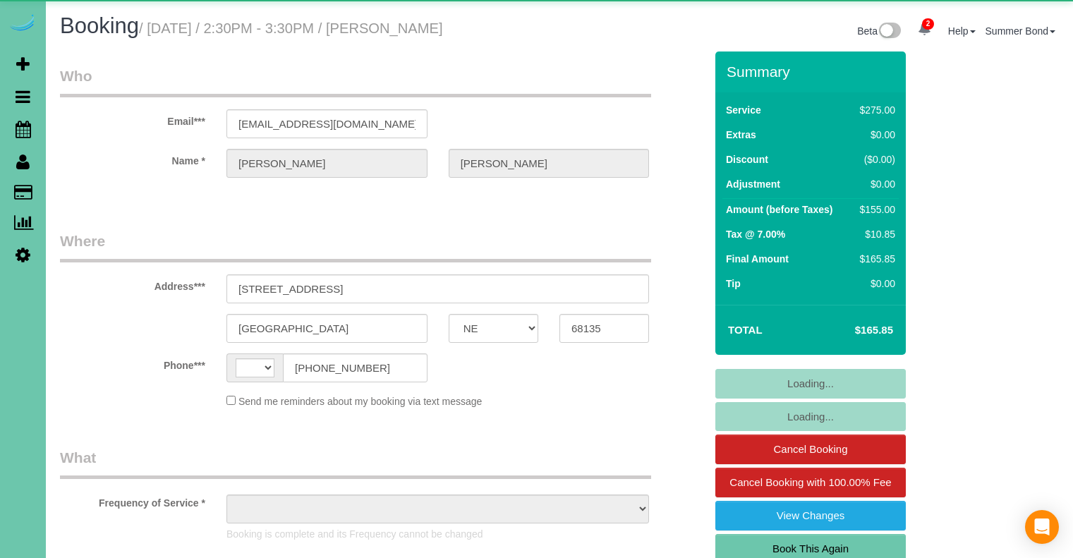
select select "NE"
select select "string:[GEOGRAPHIC_DATA]"
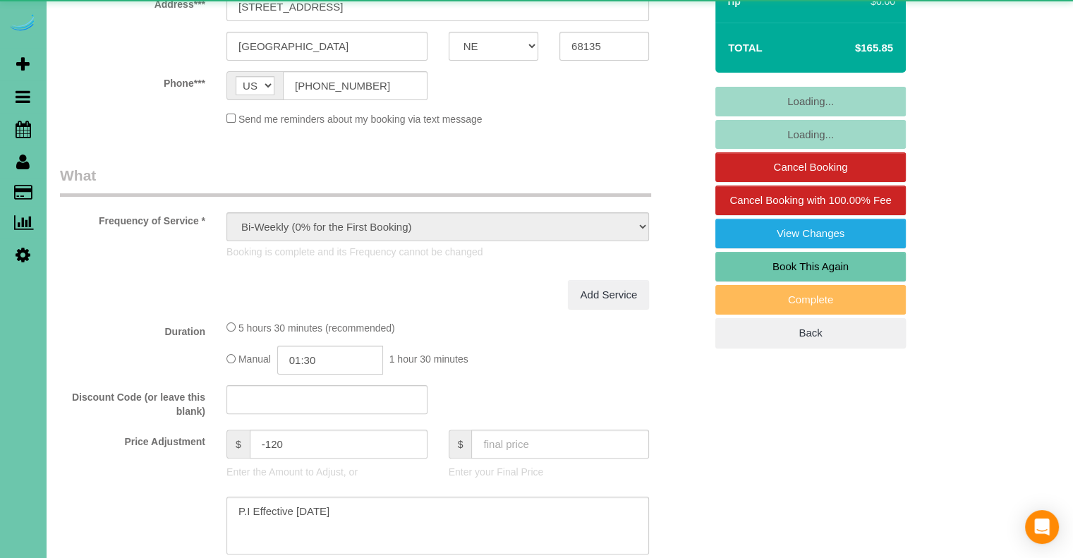
select select "object:655"
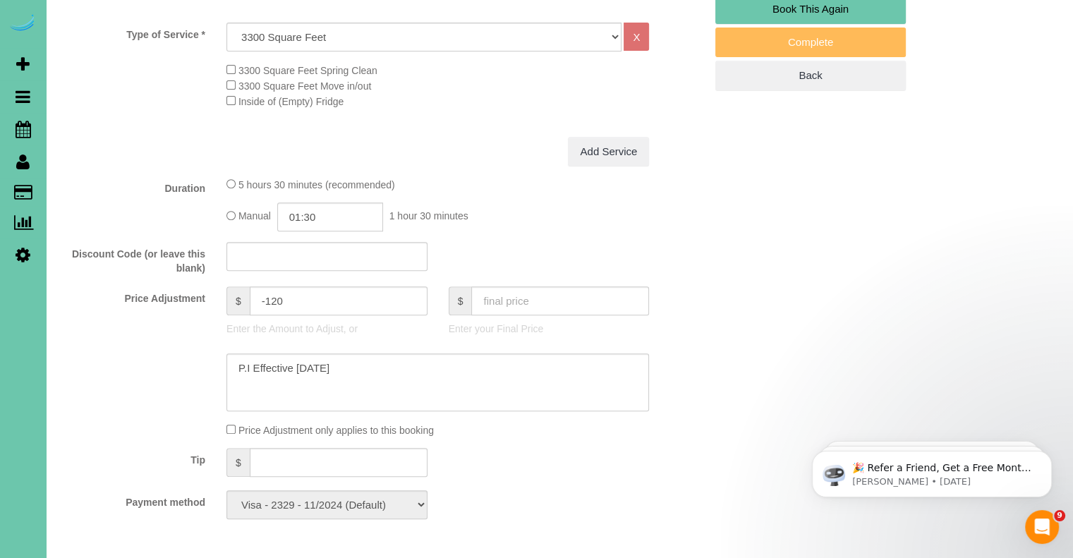
scroll to position [564, 0]
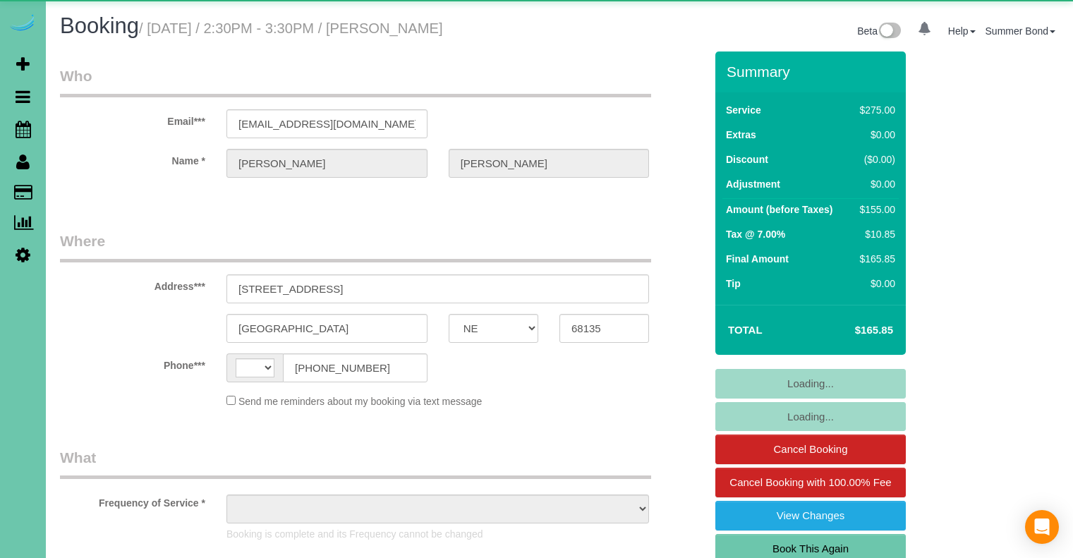
select select "NE"
select select "string:[GEOGRAPHIC_DATA]"
select select "object:936"
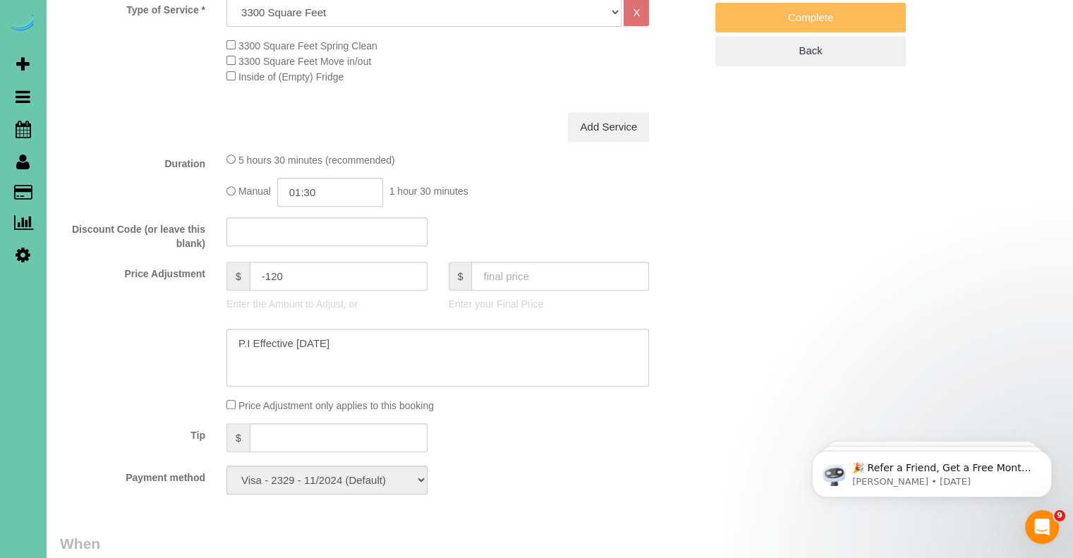
scroll to position [423, 0]
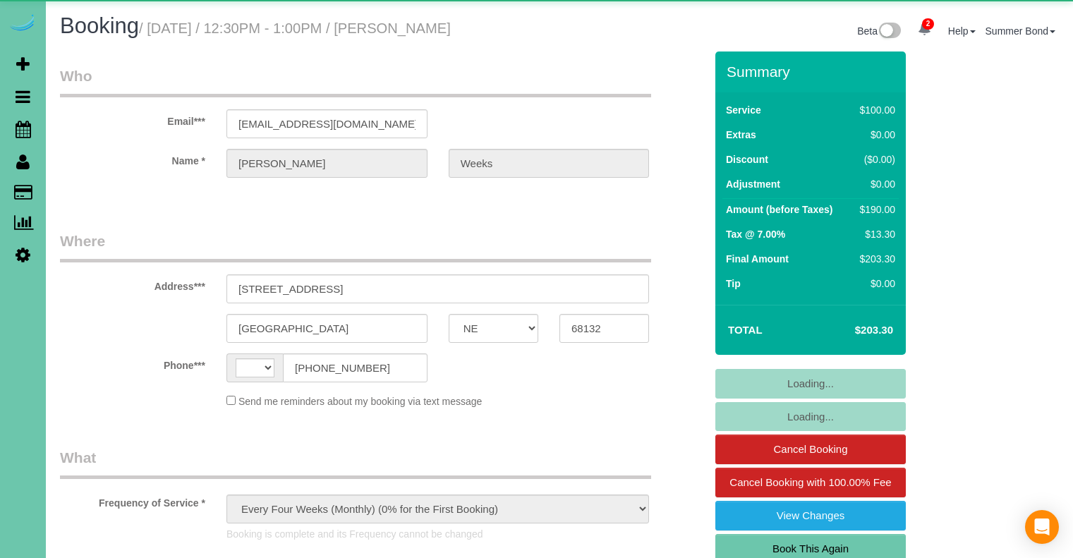
select select "NE"
select select "string:[GEOGRAPHIC_DATA]"
select select "object:933"
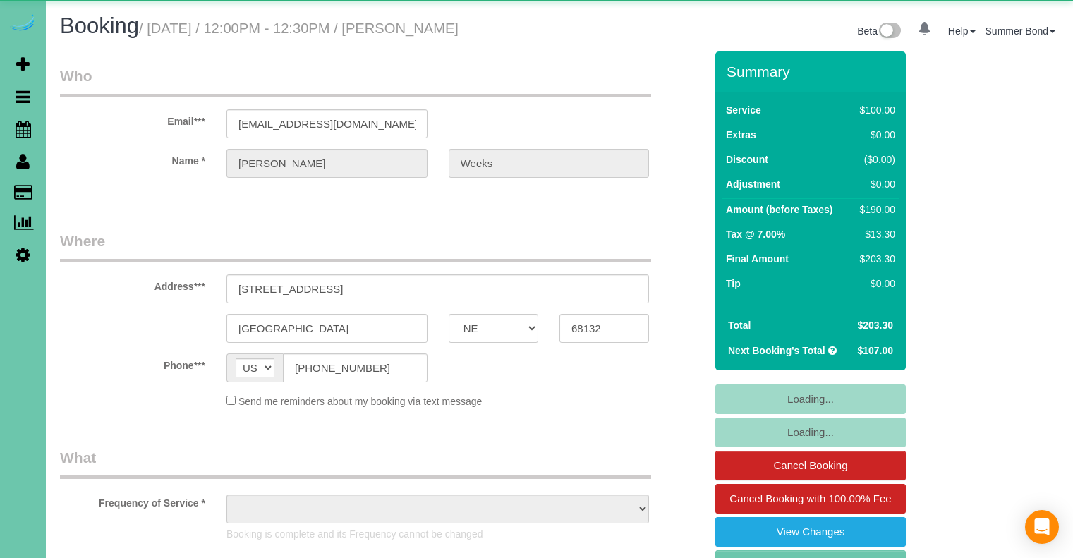
select select "NE"
select select "object:936"
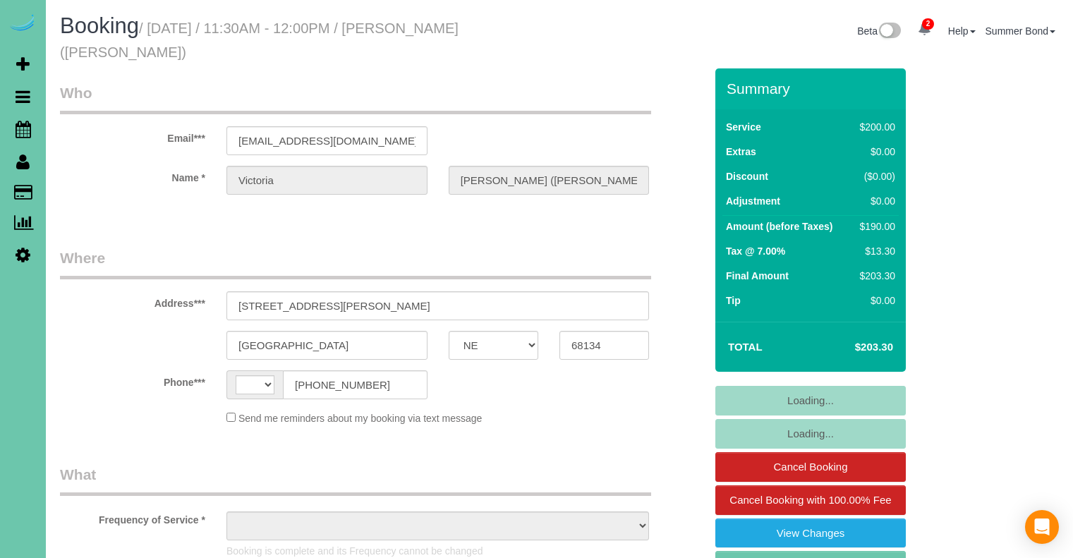
select select "NE"
select select "string:[GEOGRAPHIC_DATA]"
select select "string:fspay-0fe1c943-db66-44c2-ae02-6653fc33f88b"
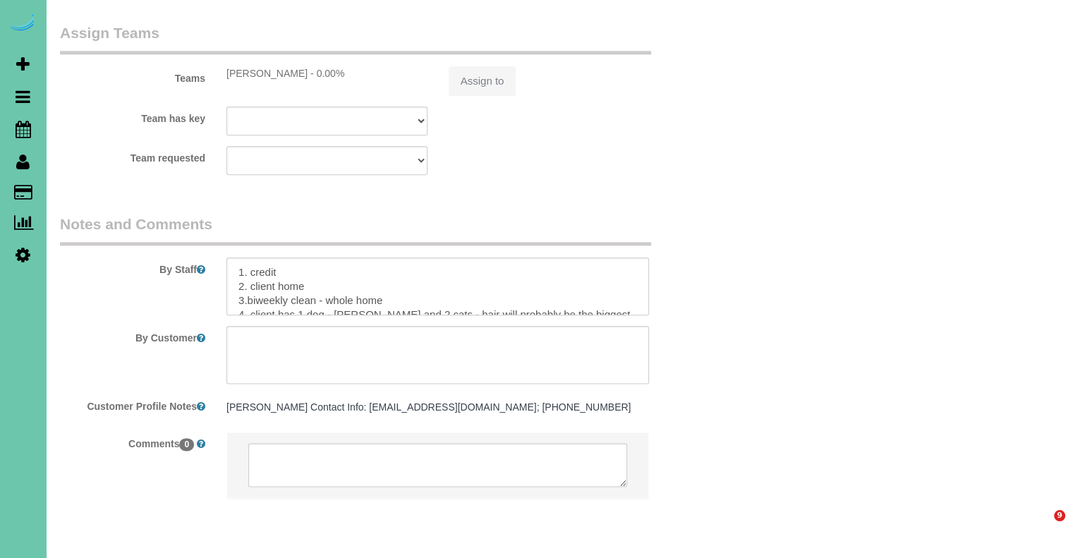
select select "object:747"
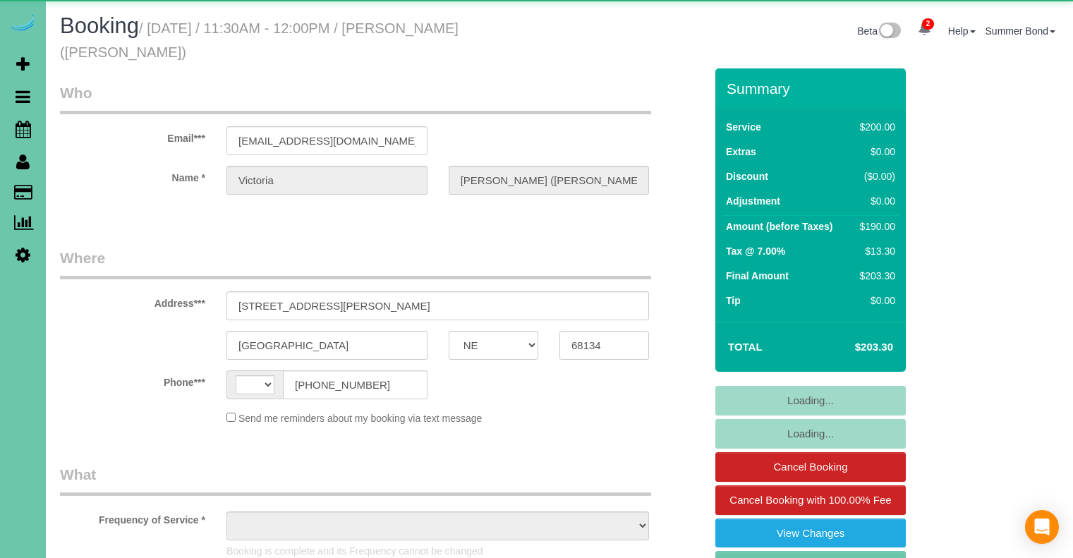
select select "NE"
select select "string:[GEOGRAPHIC_DATA]"
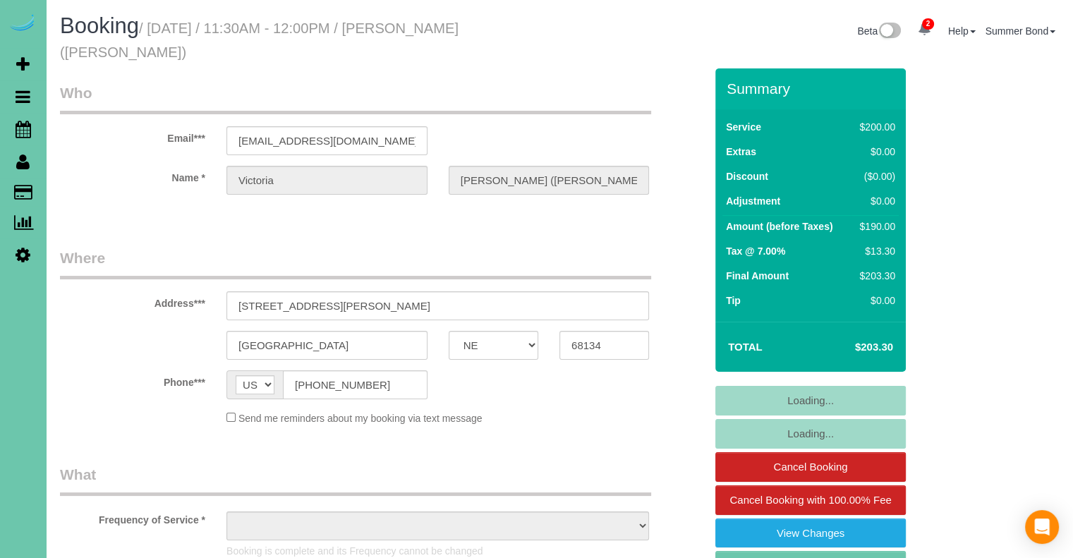
select select "object:747"
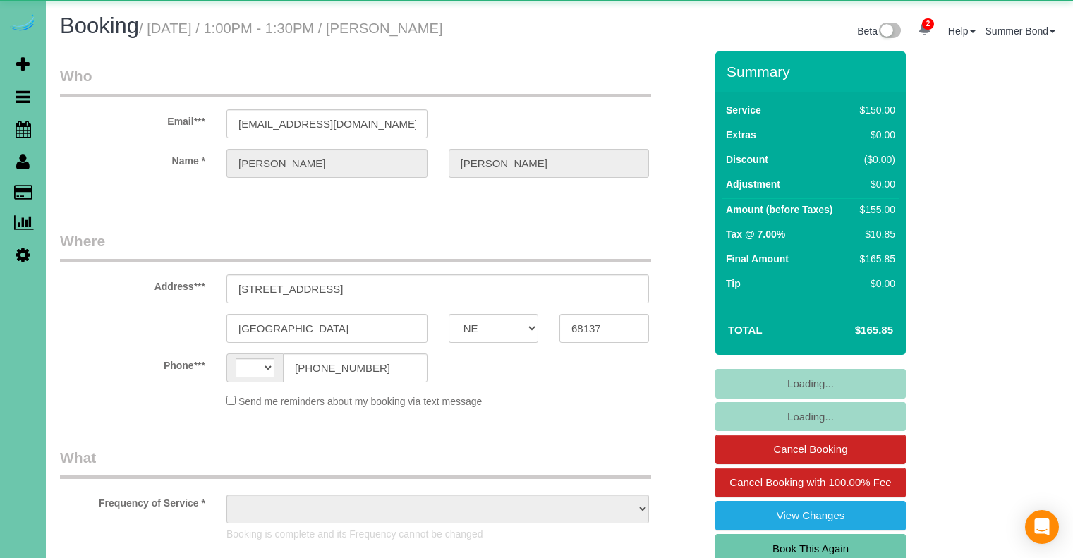
select select "NE"
select select "string:[GEOGRAPHIC_DATA]"
select select "object:644"
select select "string:fspay-6da387e4-cd0a-400b-a81c-c74b59bff86c"
select select "object:648"
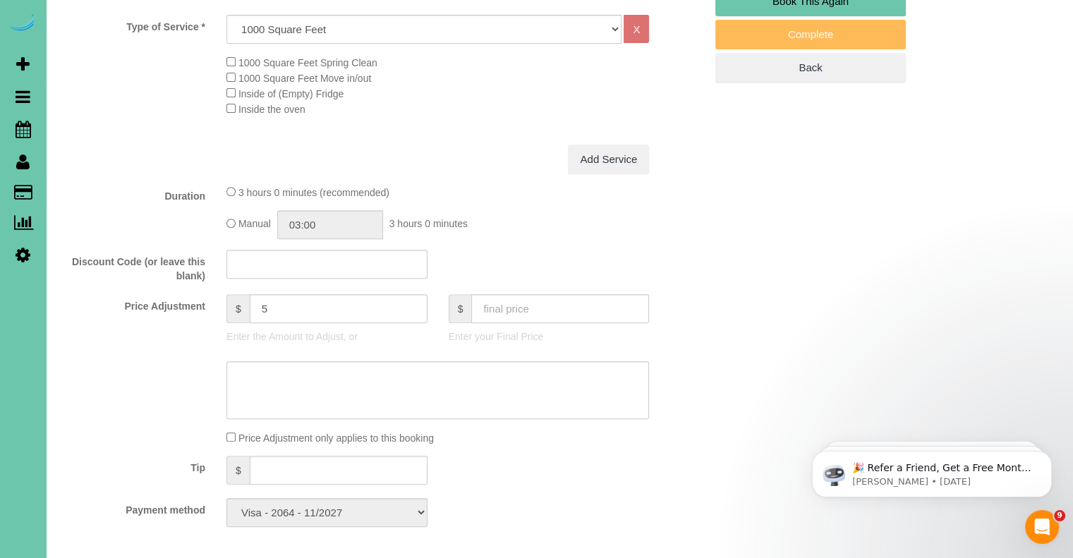
scroll to position [705, 0]
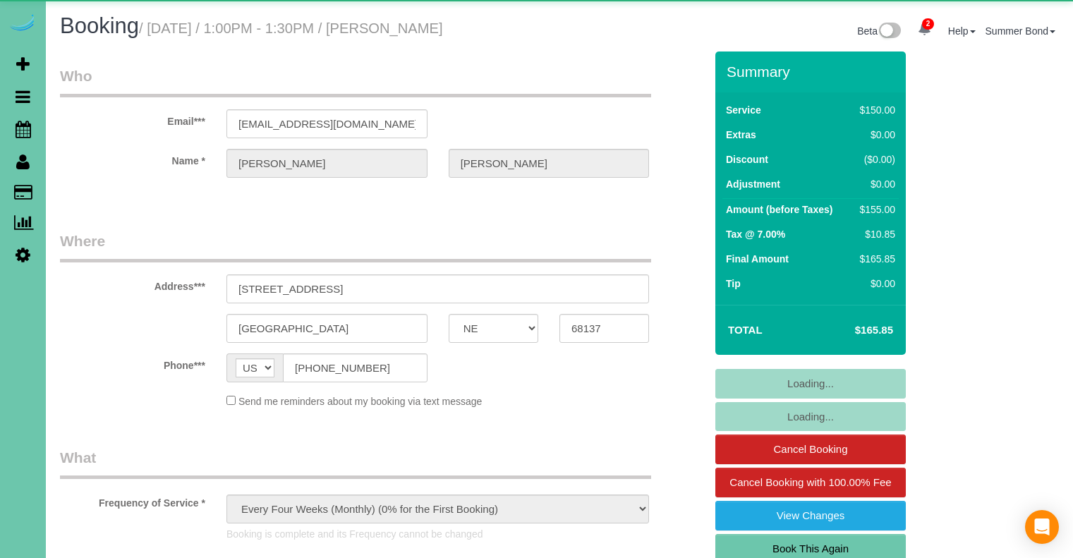
select select "NE"
select select "object:930"
select select "NE"
select select "object:930"
select select "string:fspay-95c27a9b-d6cb-425b-bfa8-f393defd4b20"
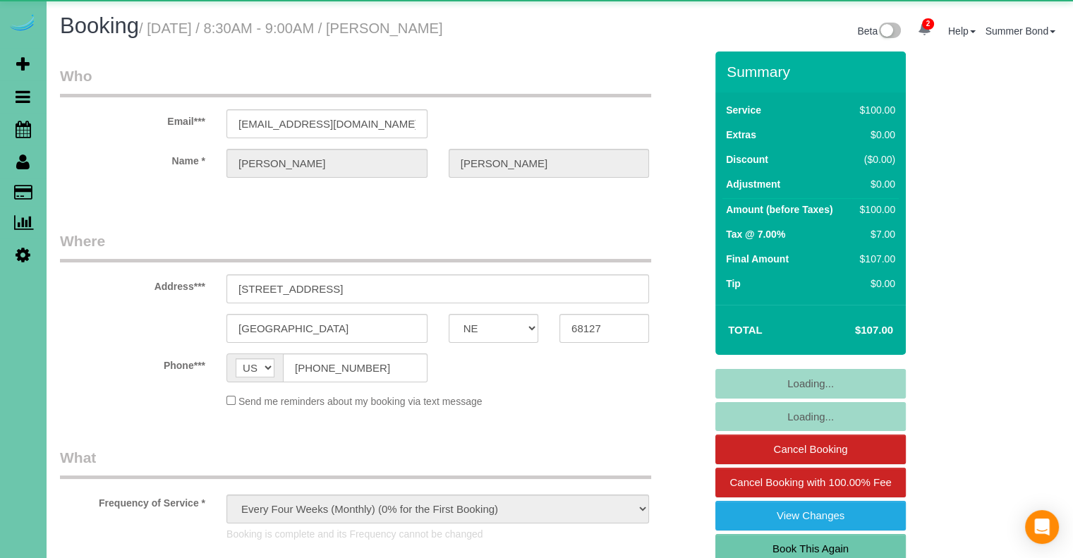
select select "number:34"
select select "number:40"
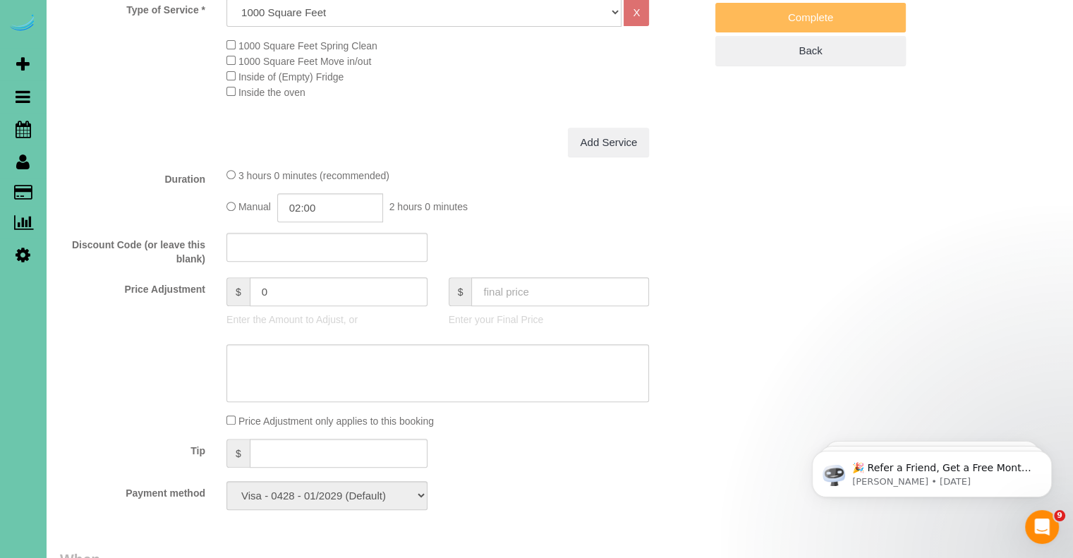
scroll to position [1641, 0]
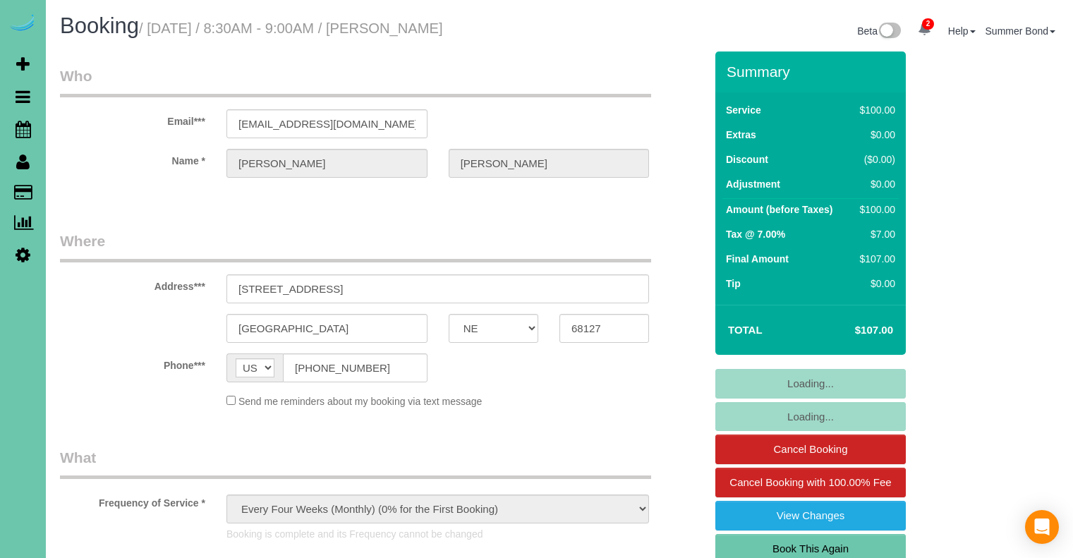
select select "NE"
select select "string:fspay-95c27a9b-d6cb-425b-bfa8-f393defd4b20"
select select "object:876"
select select "number:34"
select select "number:40"
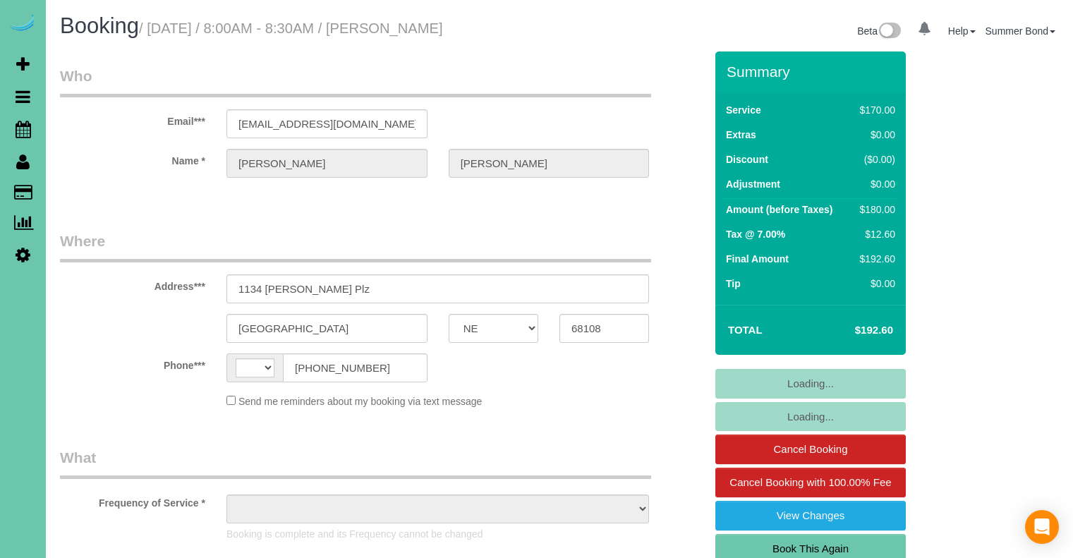
select select "NE"
select select "string:[GEOGRAPHIC_DATA]"
select select "object:644"
select select "string:fspay-a8e0f92b-dff0-4393-9680-7e7f1ab7f160"
select select "number:35"
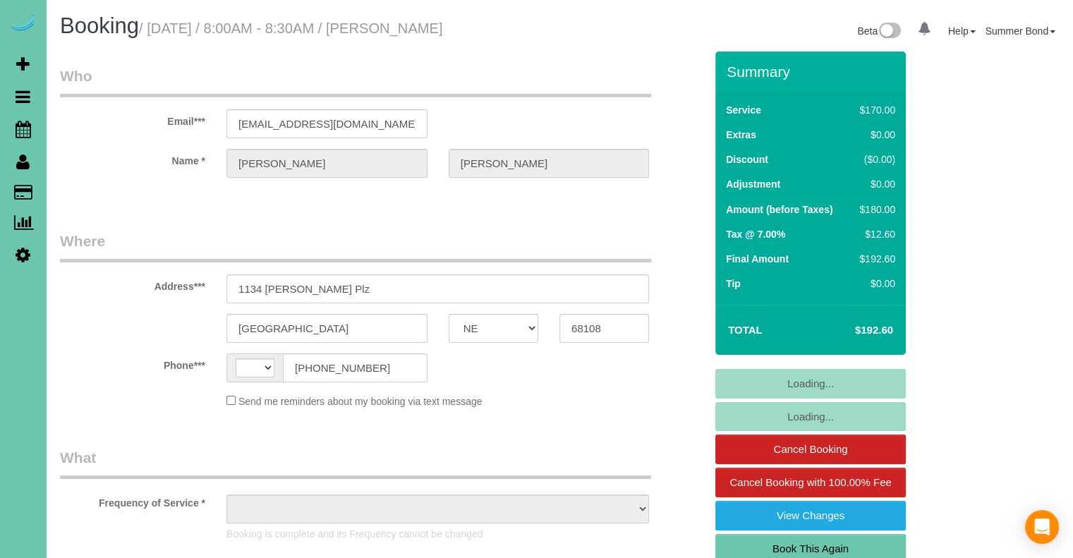
select select "number:42"
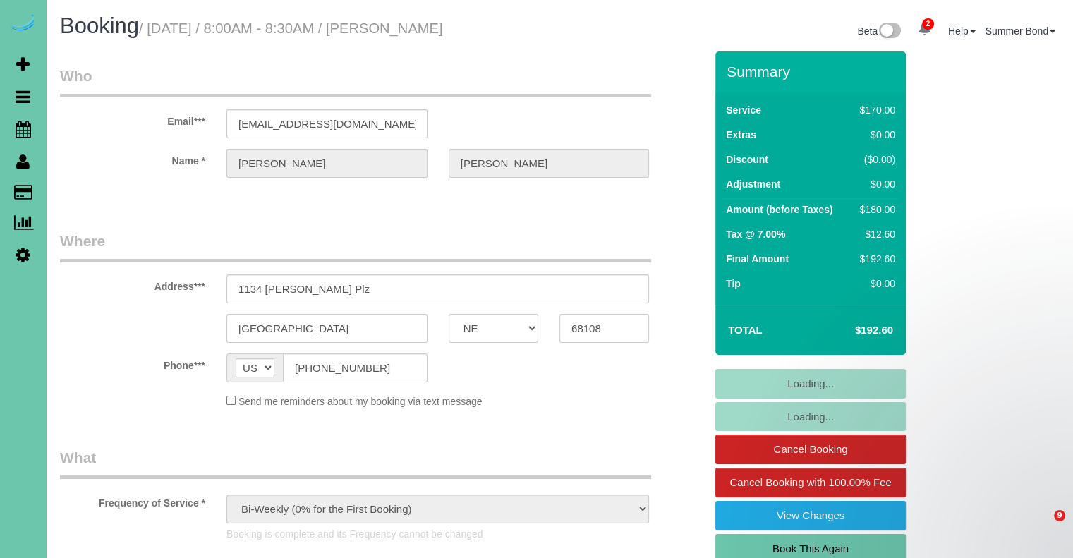
select select "object:747"
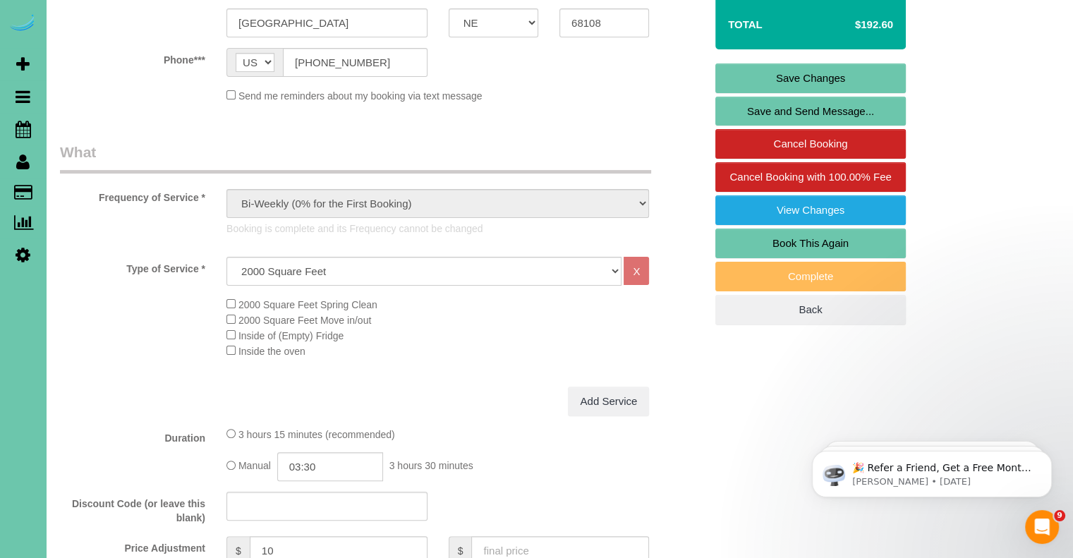
scroll to position [282, 0]
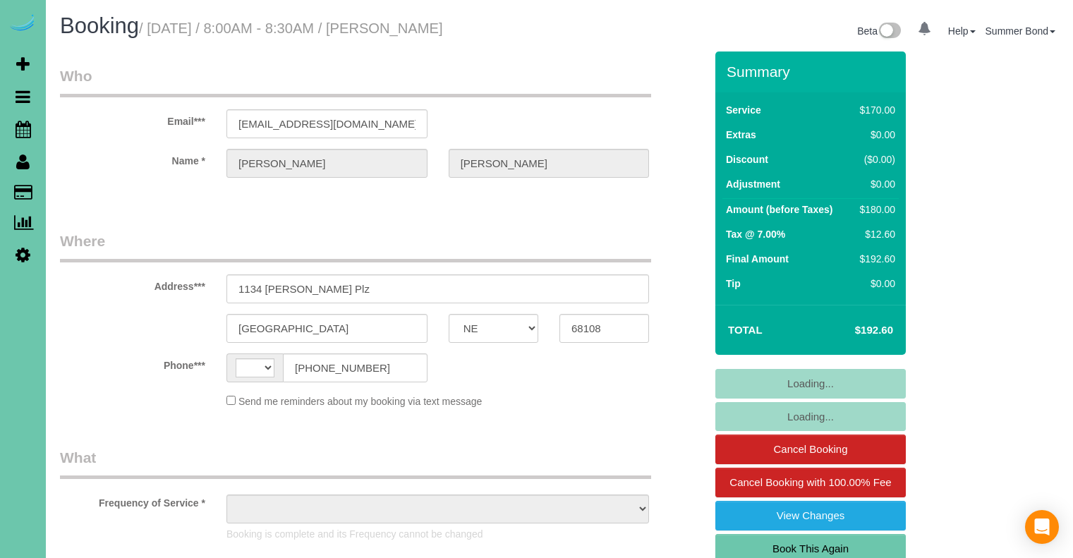
select select "NE"
select select "string:[GEOGRAPHIC_DATA]"
select select "object:673"
select select "string:fspay-a8e0f92b-dff0-4393-9680-7e7f1ab7f160"
select select "number:35"
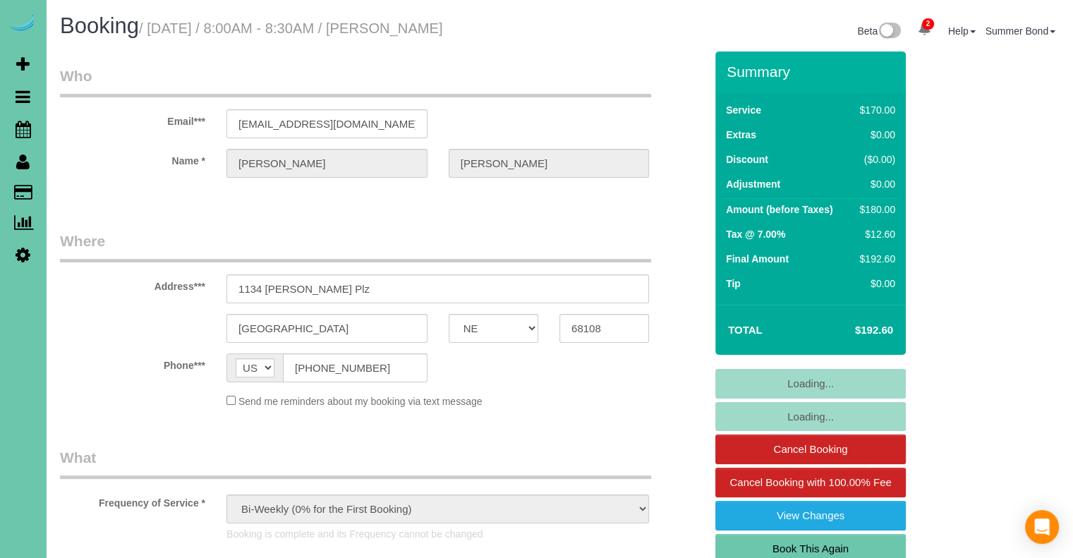
select select "number:42"
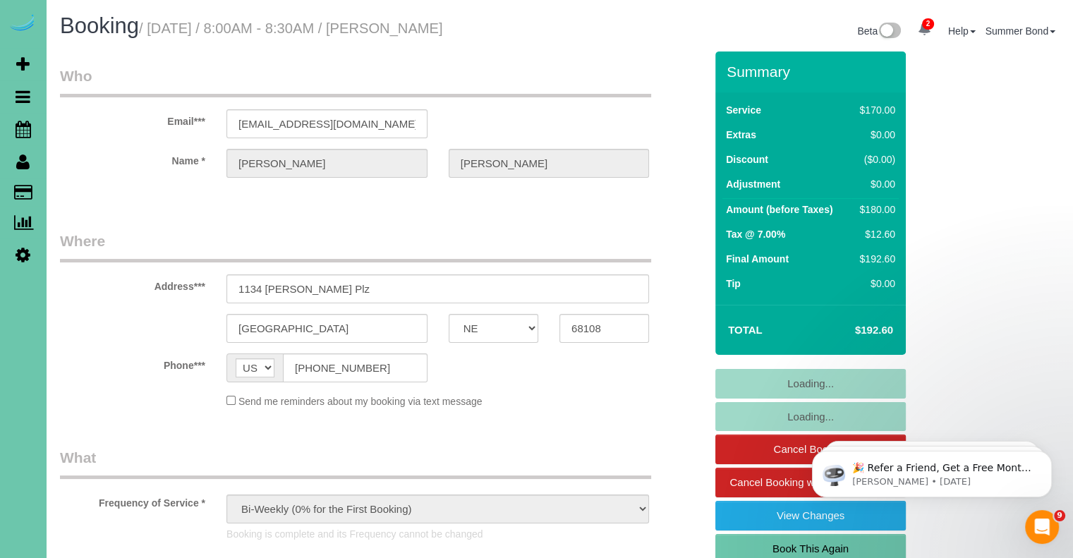
select select "object:747"
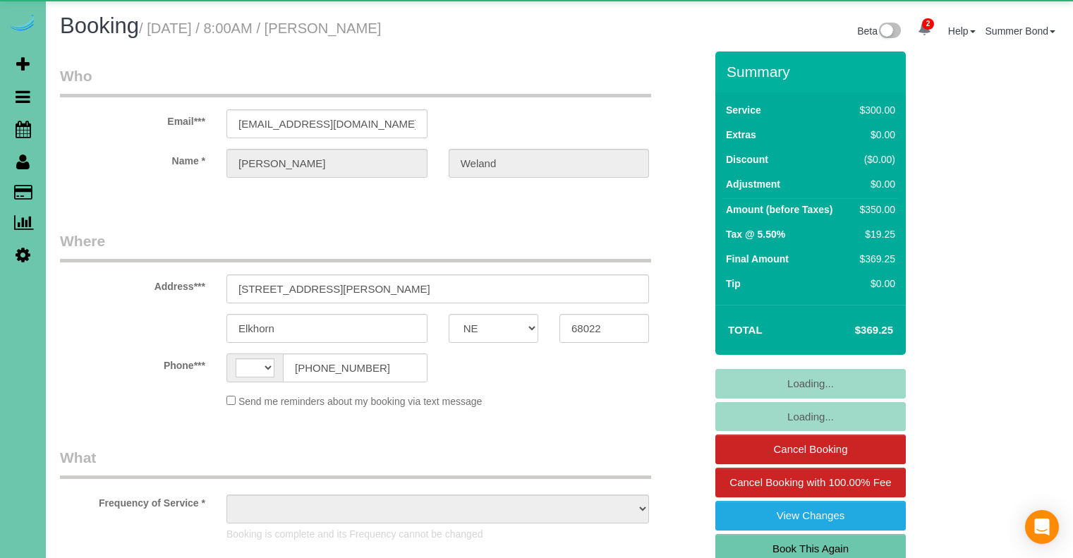
select select "NE"
select select "string:US"
select select "string:fspay-ead09095-f809-4848-aed2-f40664df245b"
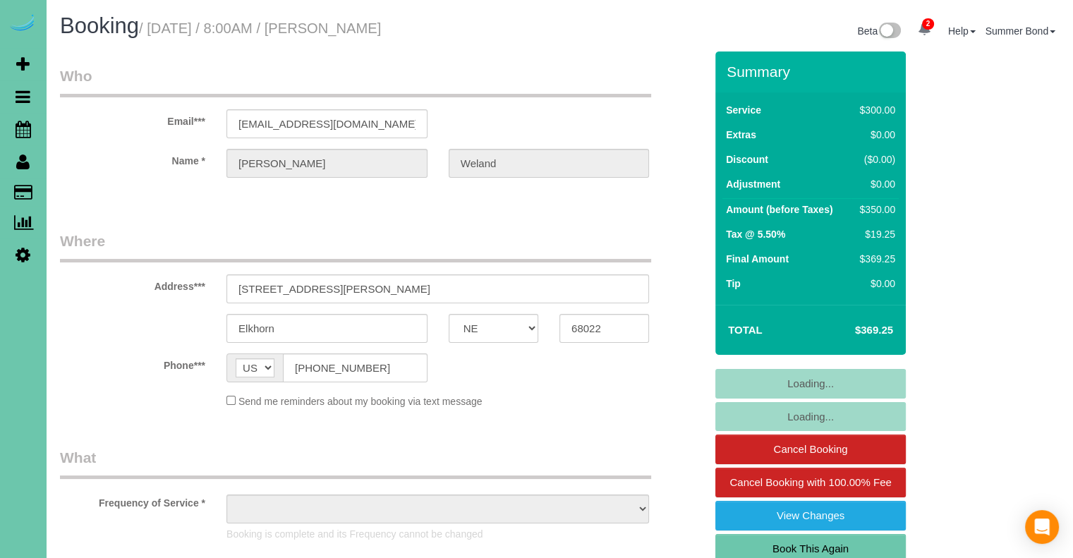
select select "object:866"
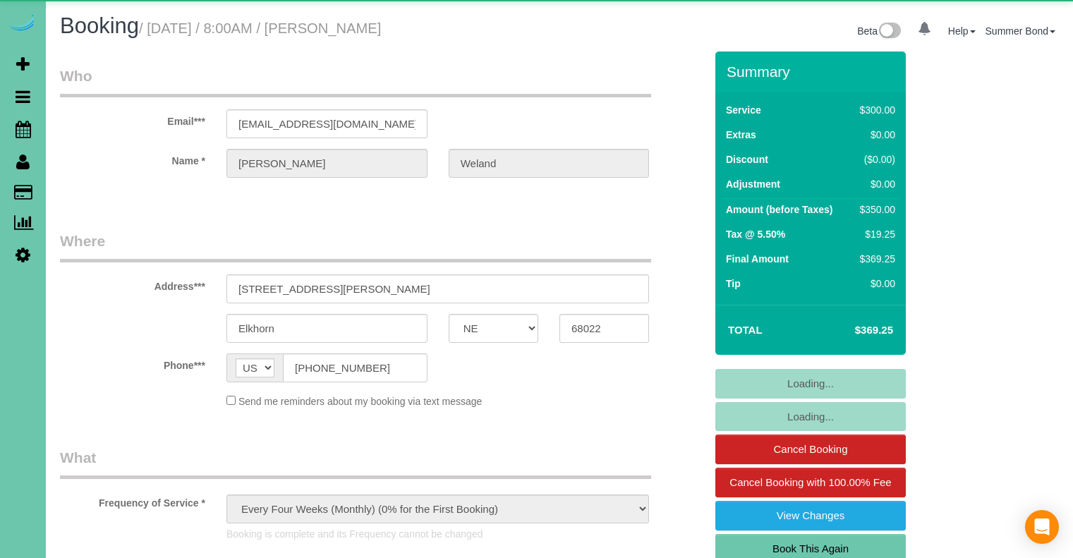
select select "NE"
select select "object:697"
select select "NE"
select select "string:fspay-f580d5a2-b950-4401-99e6-ce087edf5cca"
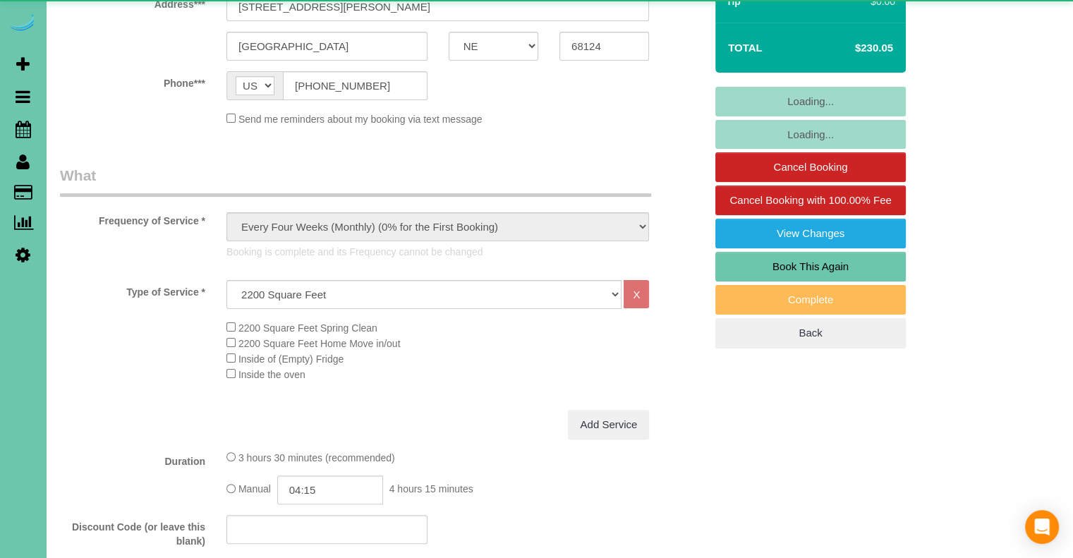
select select "object:677"
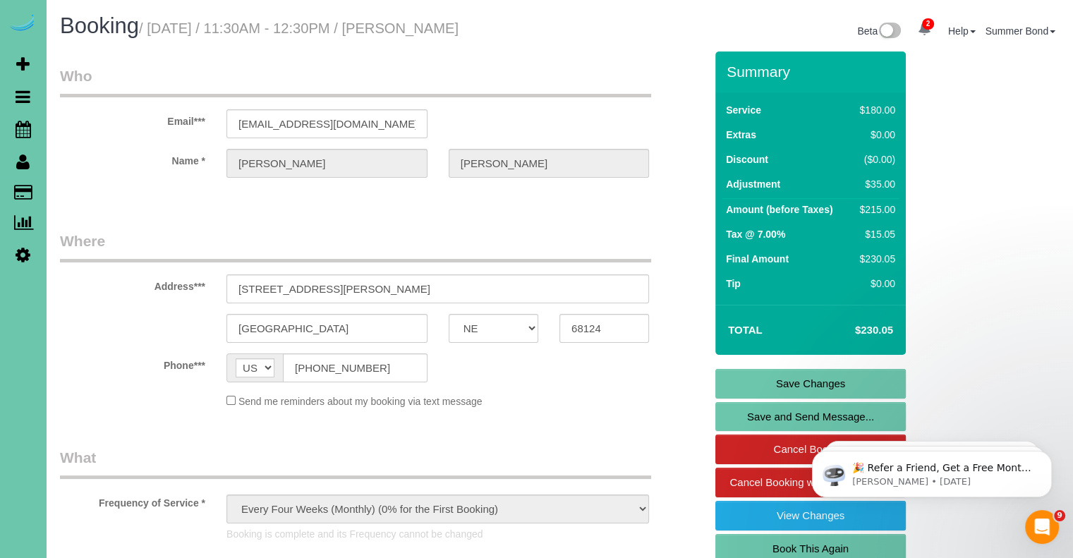
scroll to position [1641, 0]
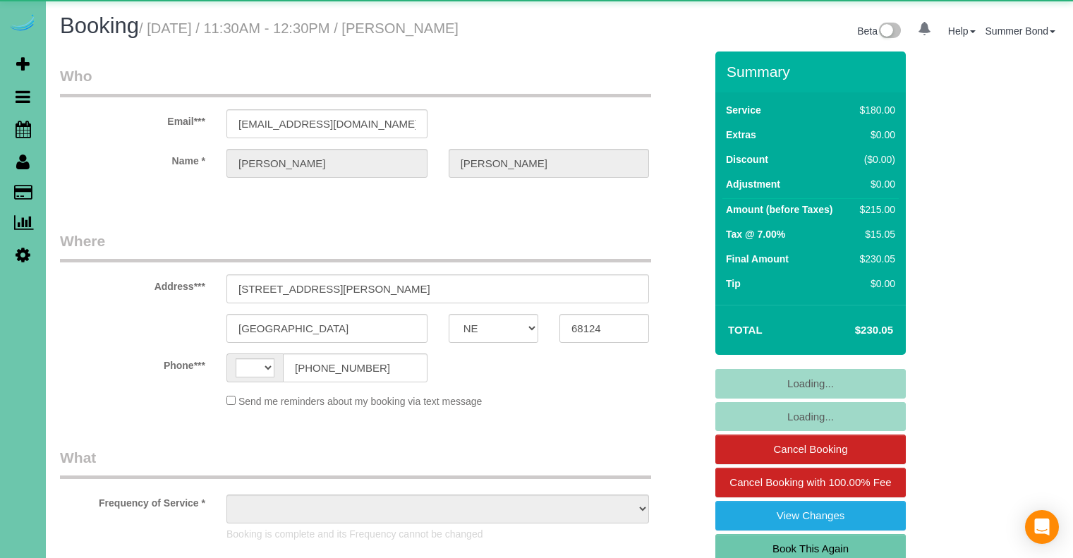
select select "NE"
select select "string:[GEOGRAPHIC_DATA]"
select select "object:644"
select select "string:fspay-f580d5a2-b950-4401-99e6-ce087edf5cca"
select select "object:933"
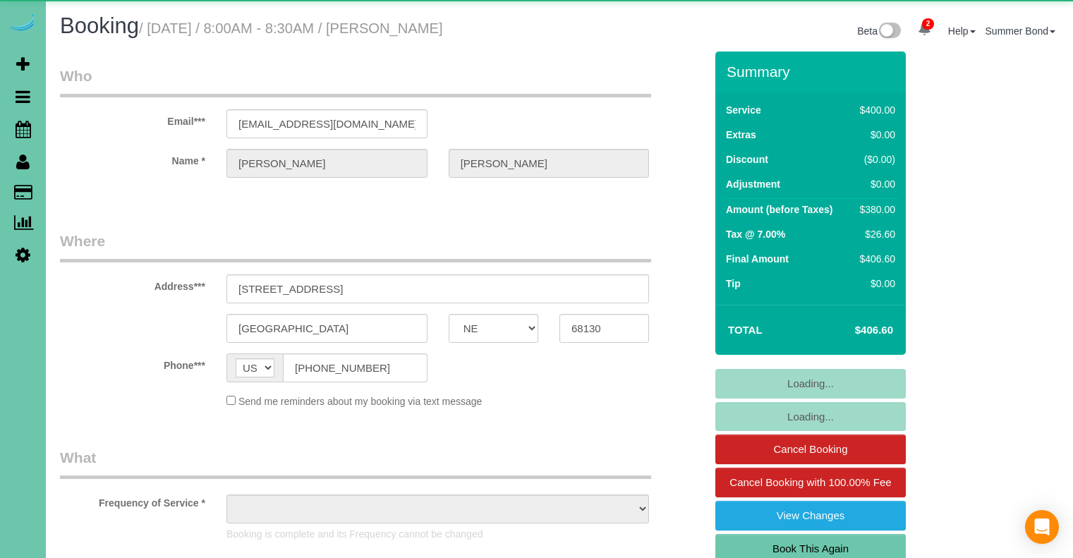
select select "NE"
select select "object:941"
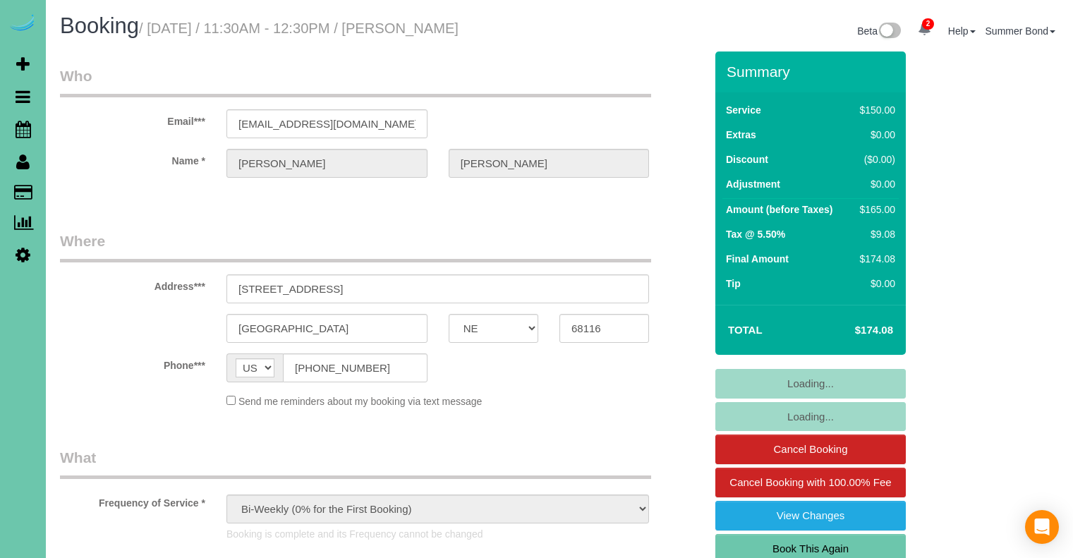
select select "NE"
select select "string:fspay-f225a36a-72c4-46e7-b467-38a5741a5e99"
select select "object:677"
select select "number:36"
select select "number:42"
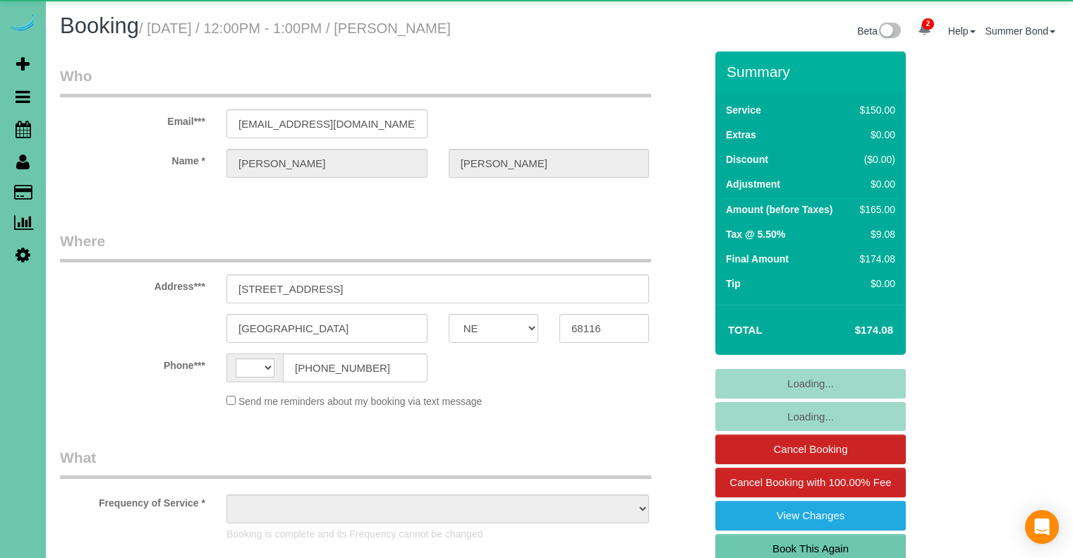
select select "NE"
select select "string:fspay-f225a36a-72c4-46e7-b467-38a5741a5e99"
select select "string:[GEOGRAPHIC_DATA]"
select select "object:747"
select select "number:36"
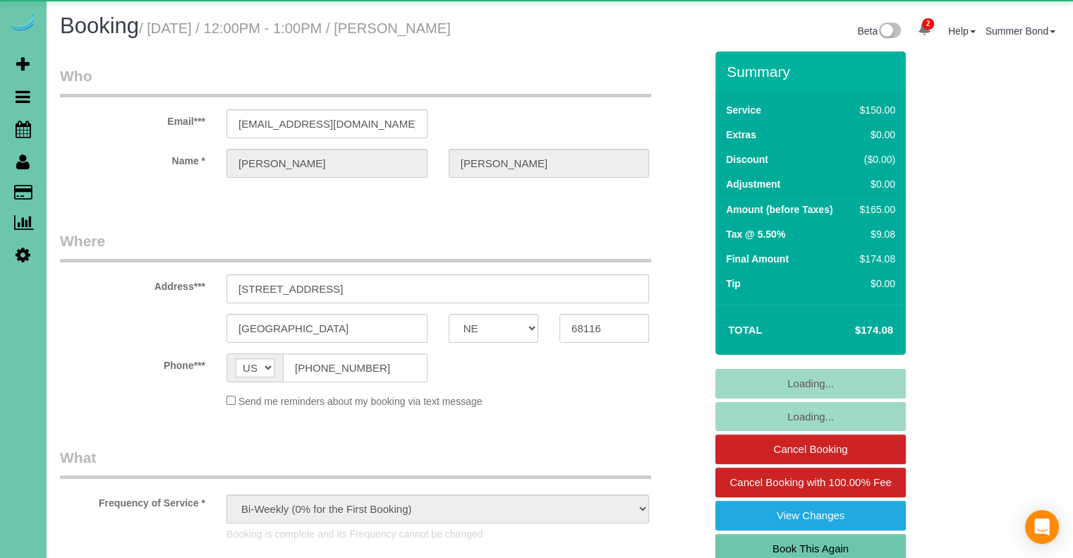
select select "number:42"
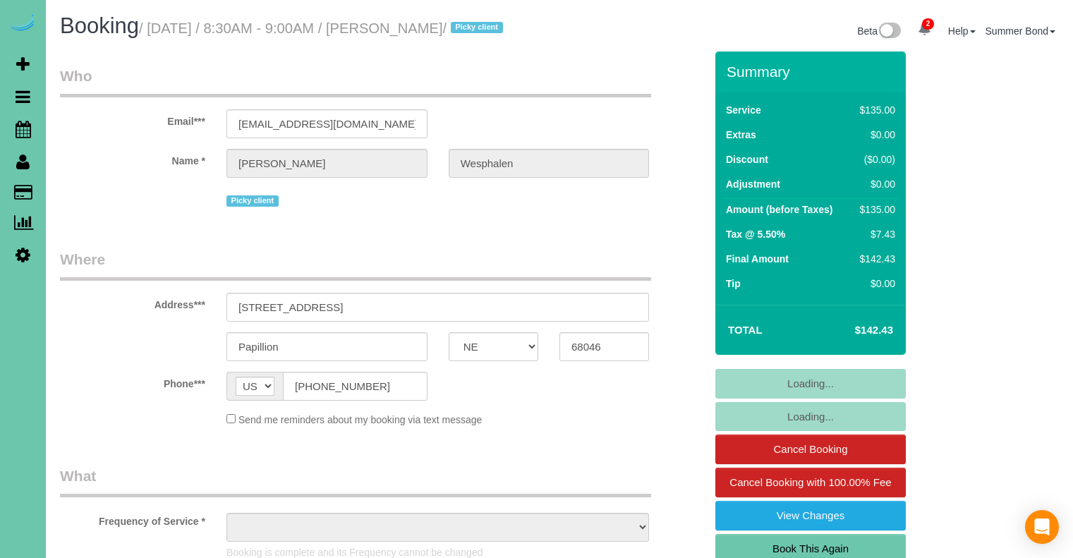
select select "NE"
select select "object:672"
select select "string:fspay-61d289a6-e66c-4f68-8eb6-4e3fd32b7029"
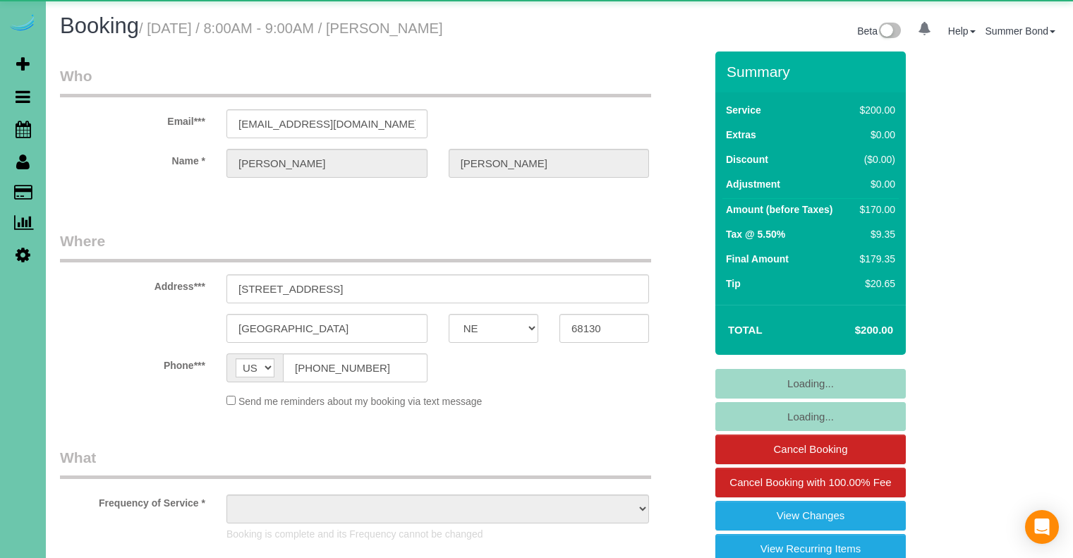
select select "NE"
select select "object:918"
select select "NE"
select select "string:[GEOGRAPHIC_DATA]"
select select "object:864"
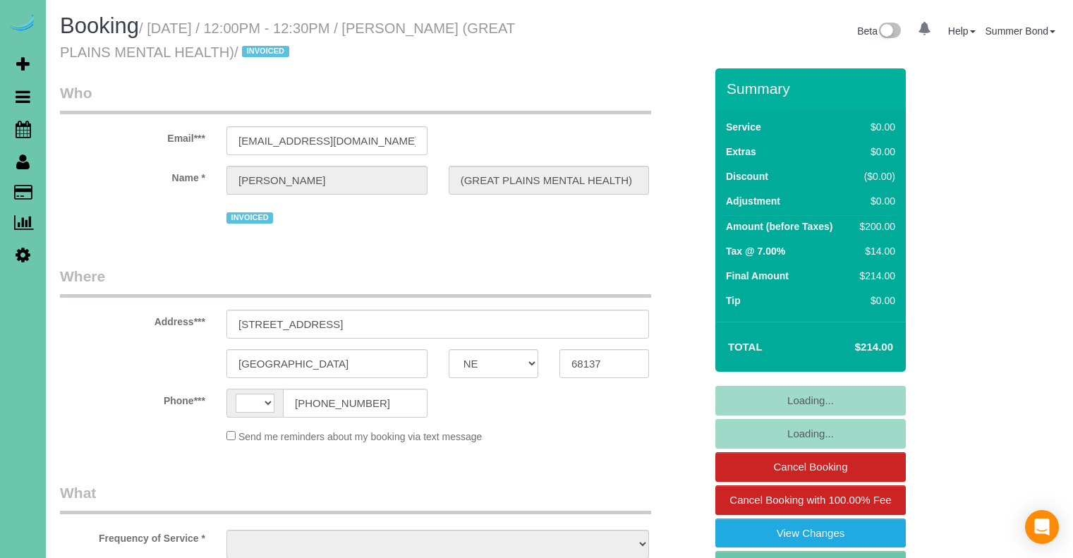
select select "NE"
select select "string:US"
select select "object:857"
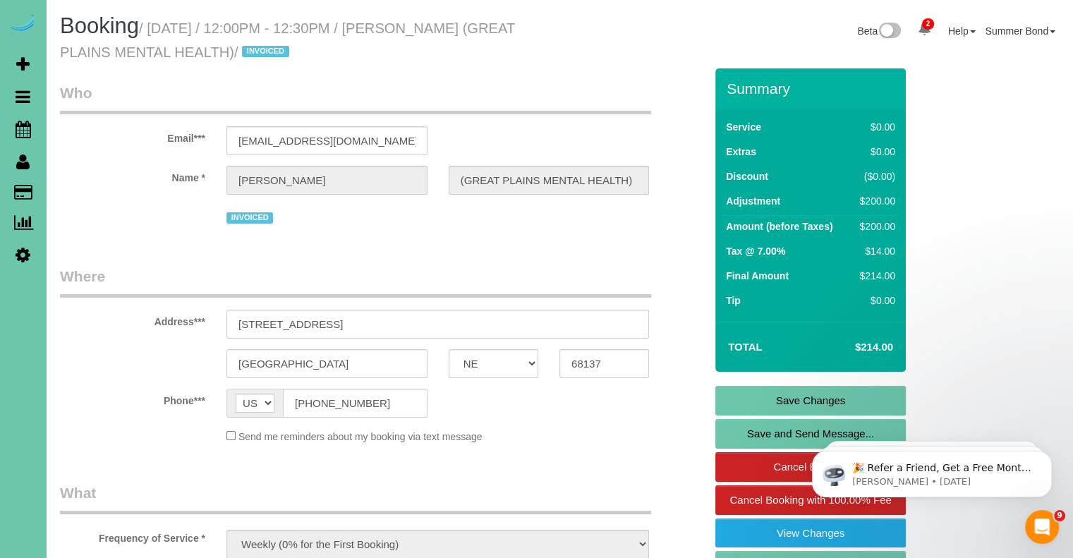
scroll to position [1614, 0]
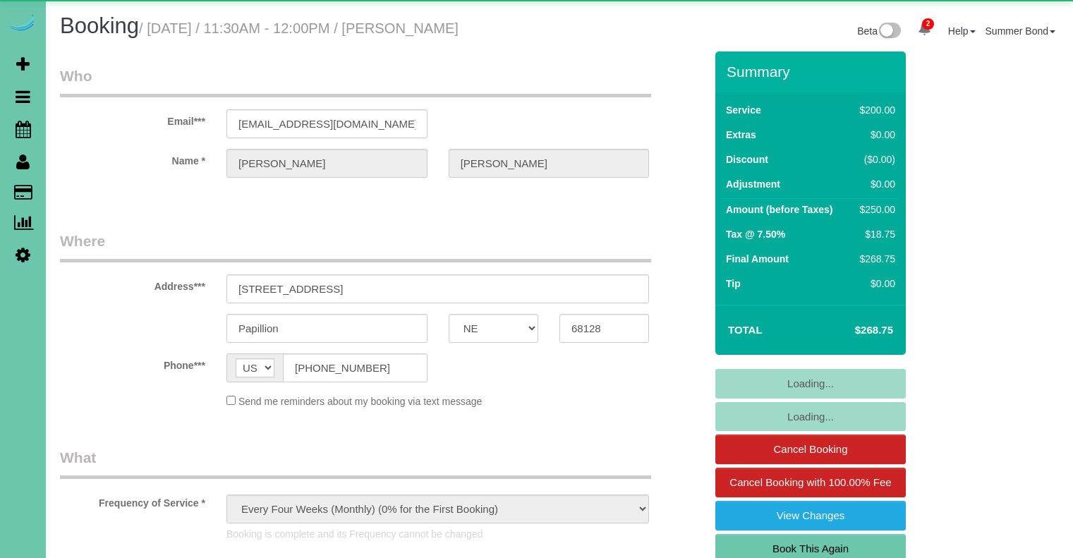
select select "NE"
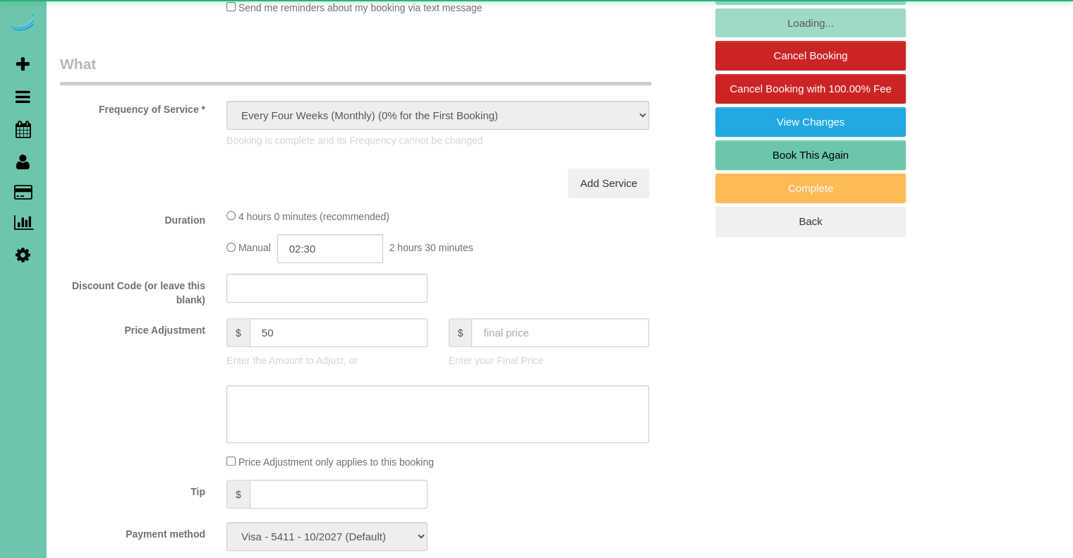
select select "object:735"
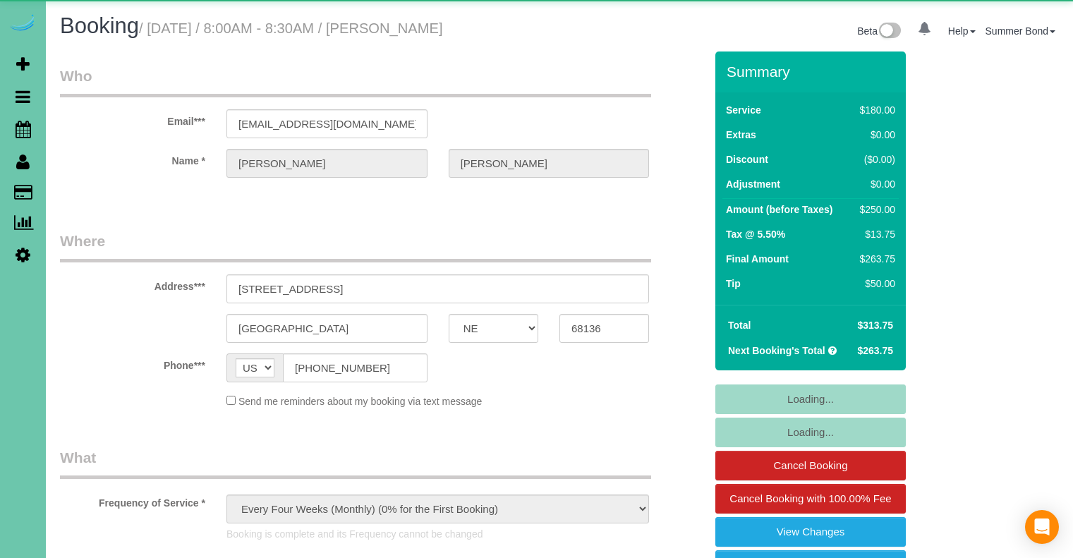
select select "NE"
select select "string:fspay-ffc75e28-e4e5-41f6-8eed-1f9e5bb8c59e"
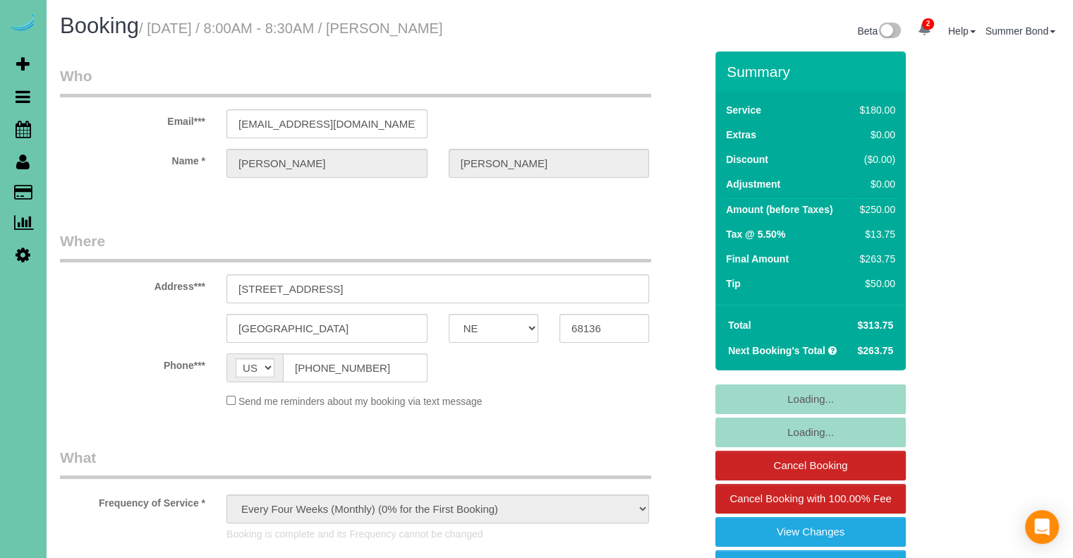
select select "object:702"
select select "number:37"
select select "number:42"
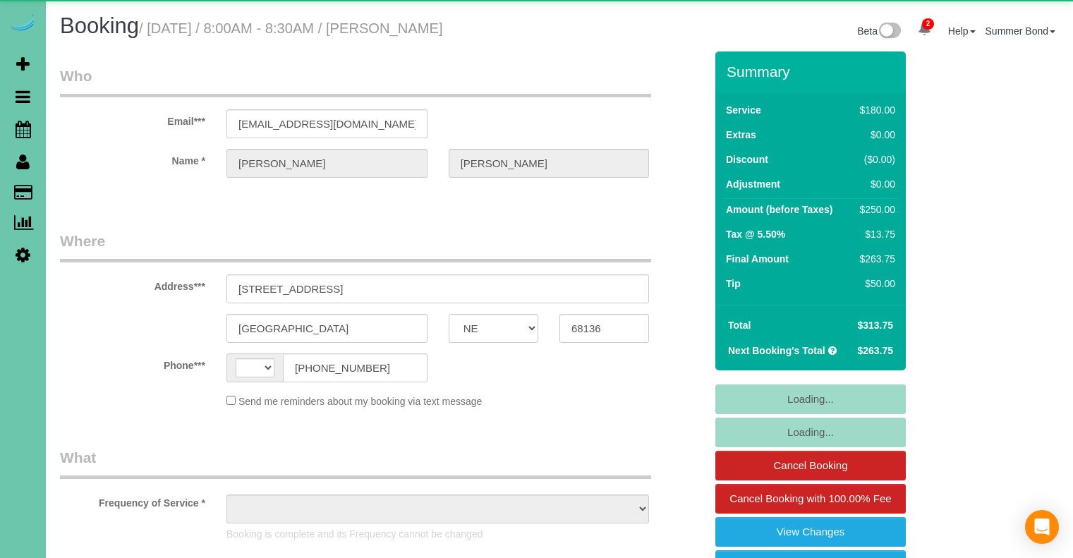
select select "NE"
select select "string:[GEOGRAPHIC_DATA]"
select select "object:653"
select select "string:fspay-ffc75e28-e4e5-41f6-8eed-1f9e5bb8c59e"
select select "number:37"
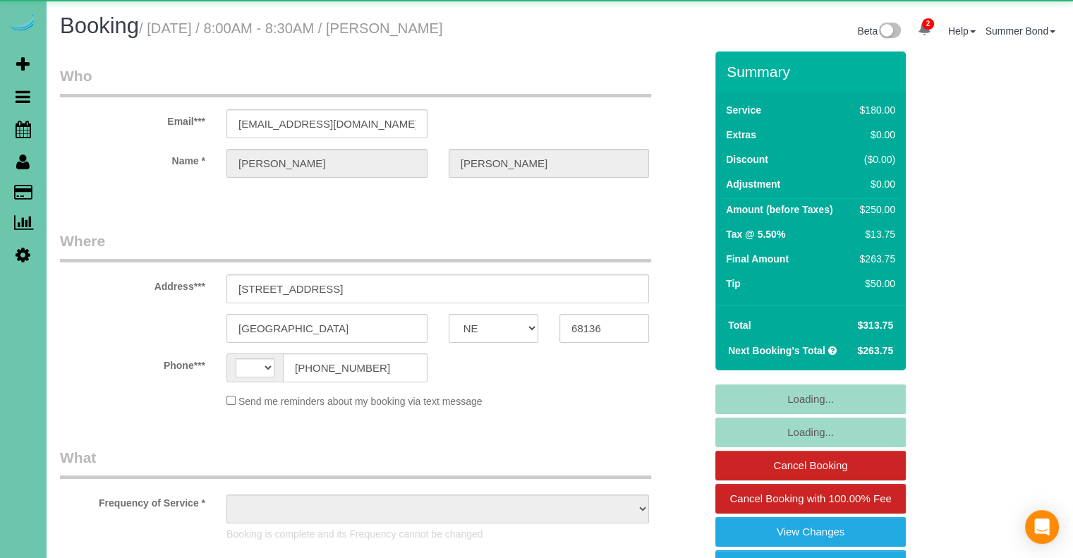
select select "number:42"
select select "object:944"
select select "NE"
select select "string:fspay-004ec77f-707a-4f5c-a61b-8e14bcbff648"
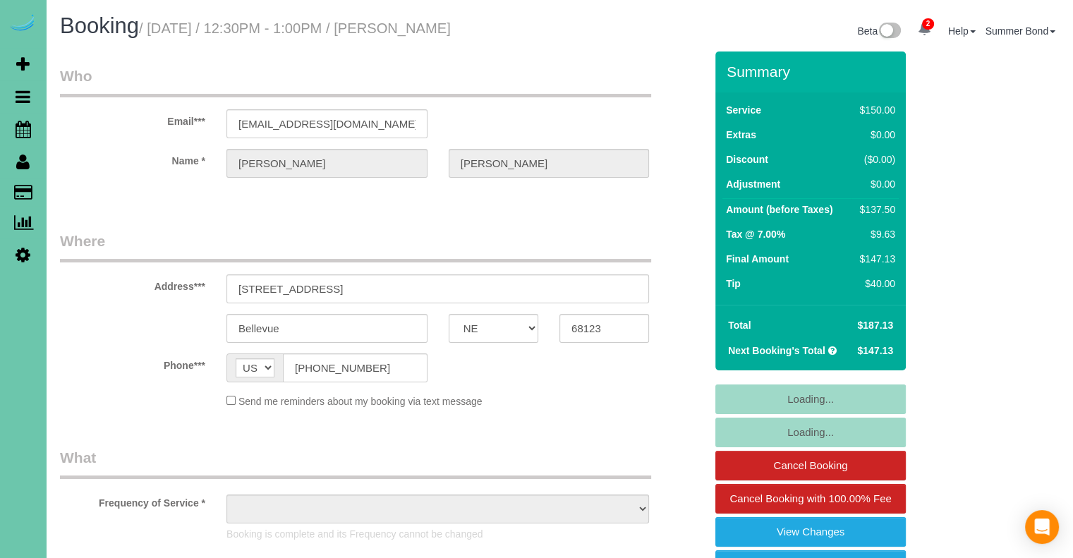
select select "object:884"
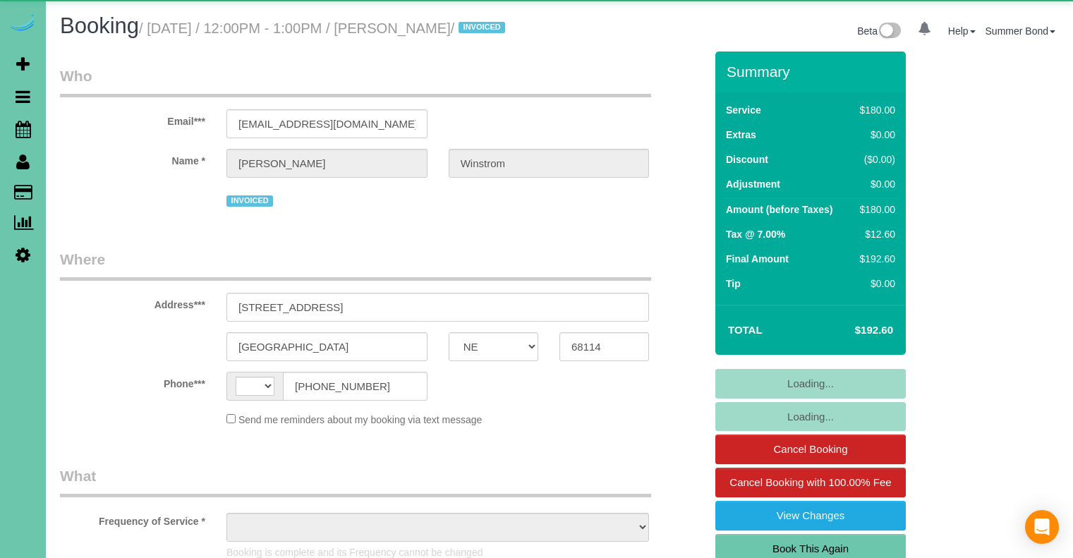
select select "NE"
select select "object:392"
select select "string:[GEOGRAPHIC_DATA]"
select select "number:35"
select select "number:41"
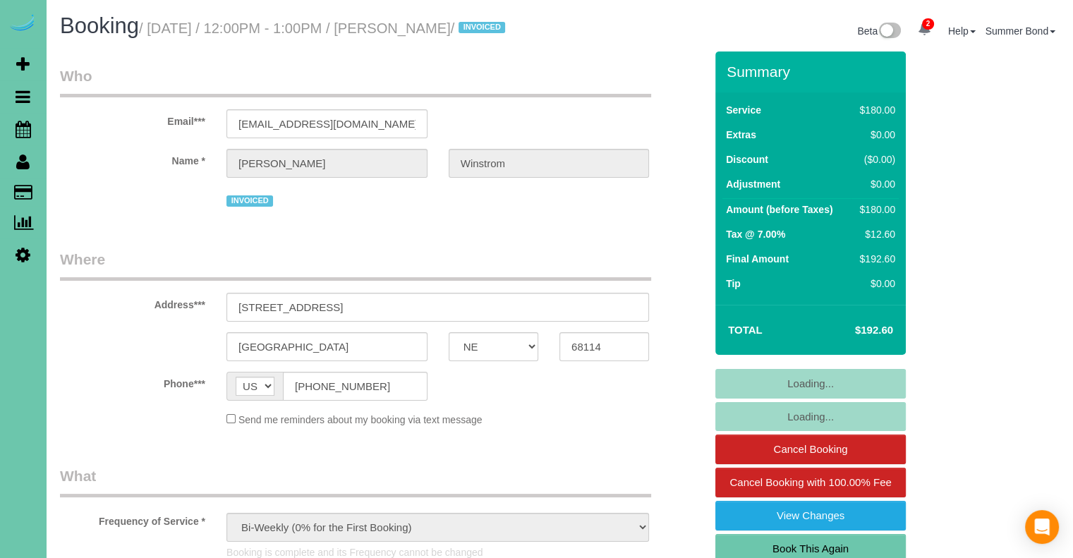
select select "object:928"
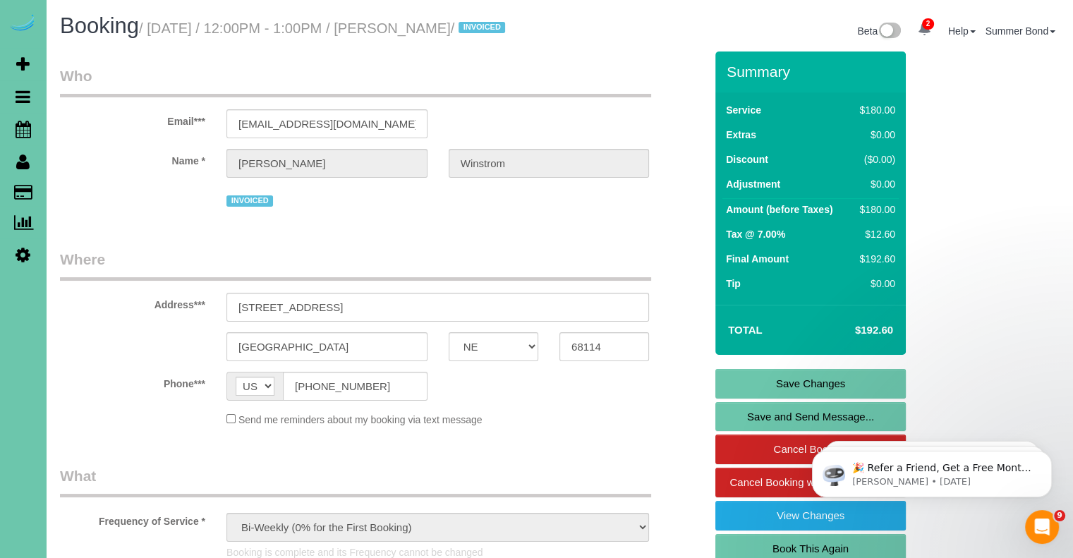
scroll to position [1677, 0]
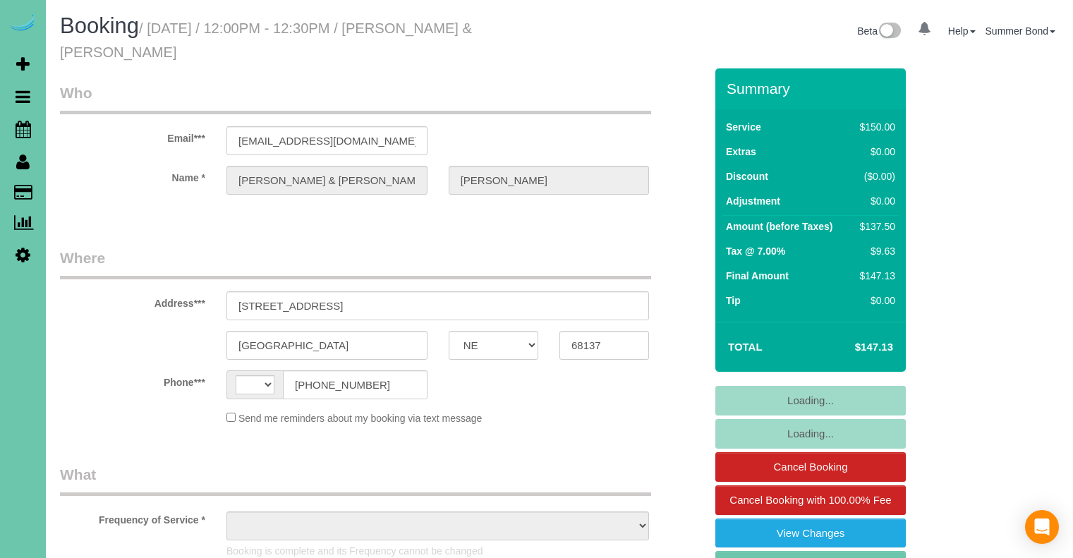
select select "NE"
select select "string:[GEOGRAPHIC_DATA]"
select select "string:fspay-c203e7d6-6004-4936-8ae7-19bf0b3444cf"
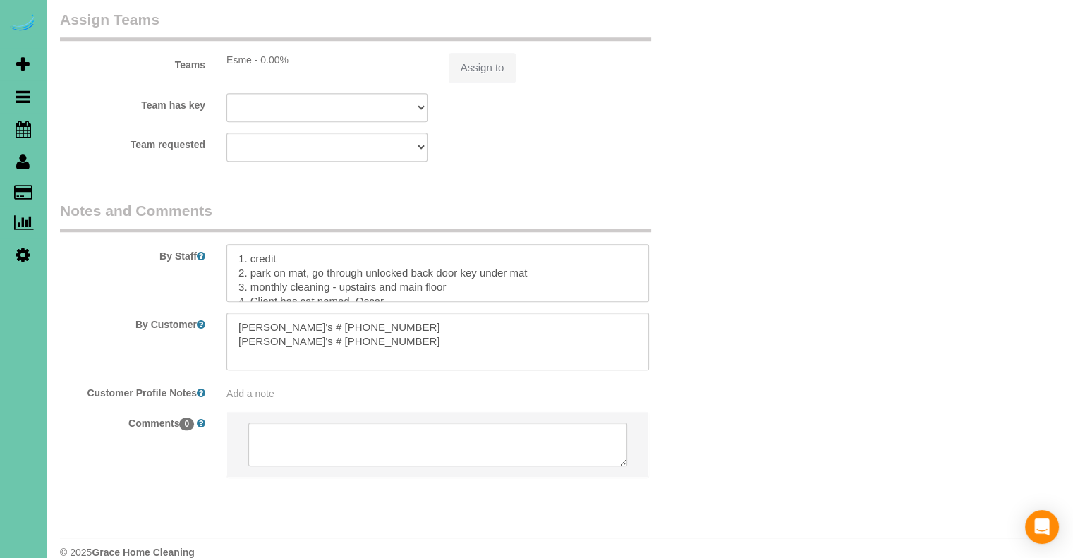
select select "object:860"
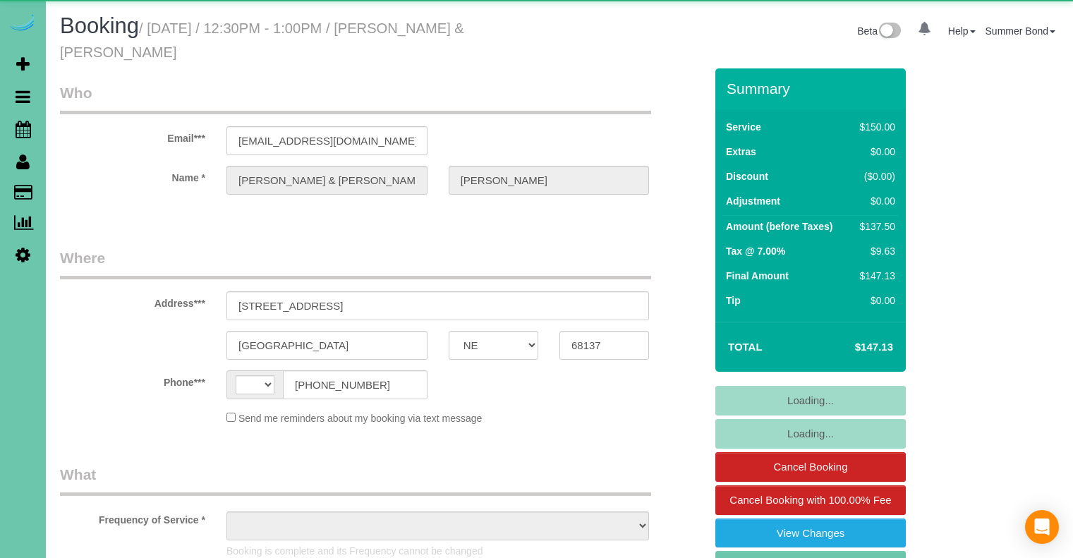
select select "NE"
select select "string:[GEOGRAPHIC_DATA]"
select select "object:644"
select select "string:fspay-c203e7d6-6004-4936-8ae7-19bf0b3444cf"
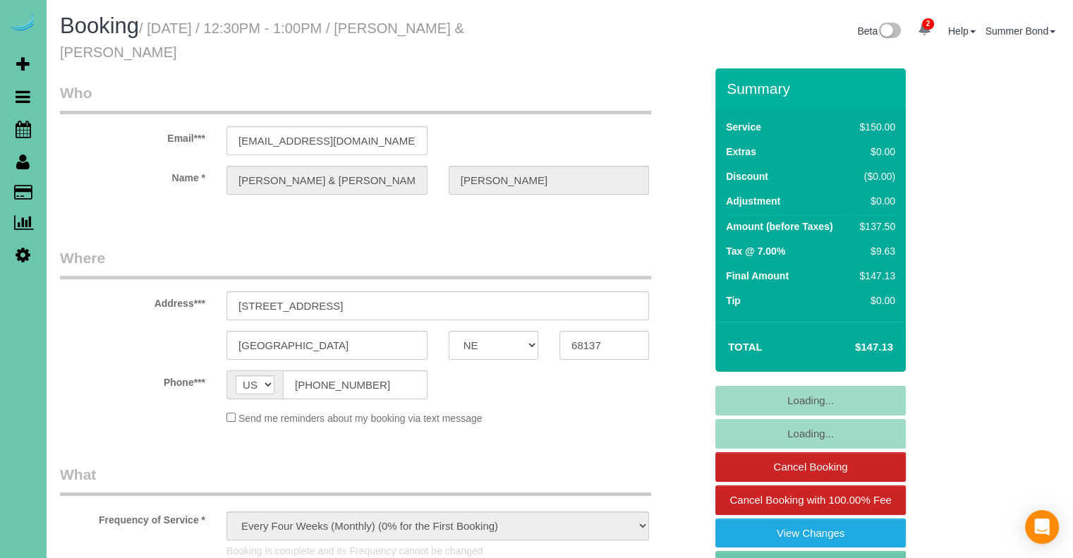
select select "object:933"
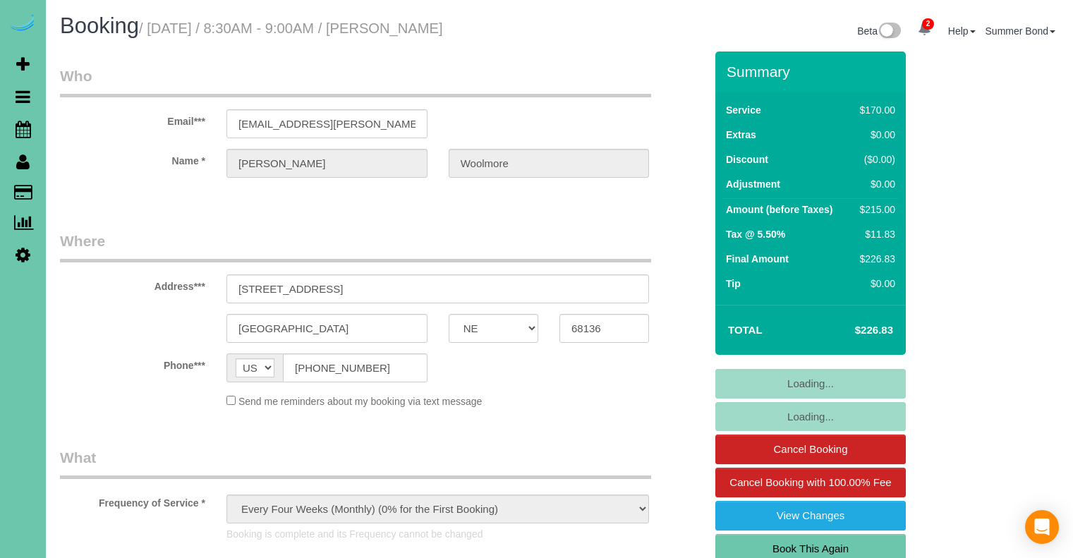
select select "NE"
select select "object:697"
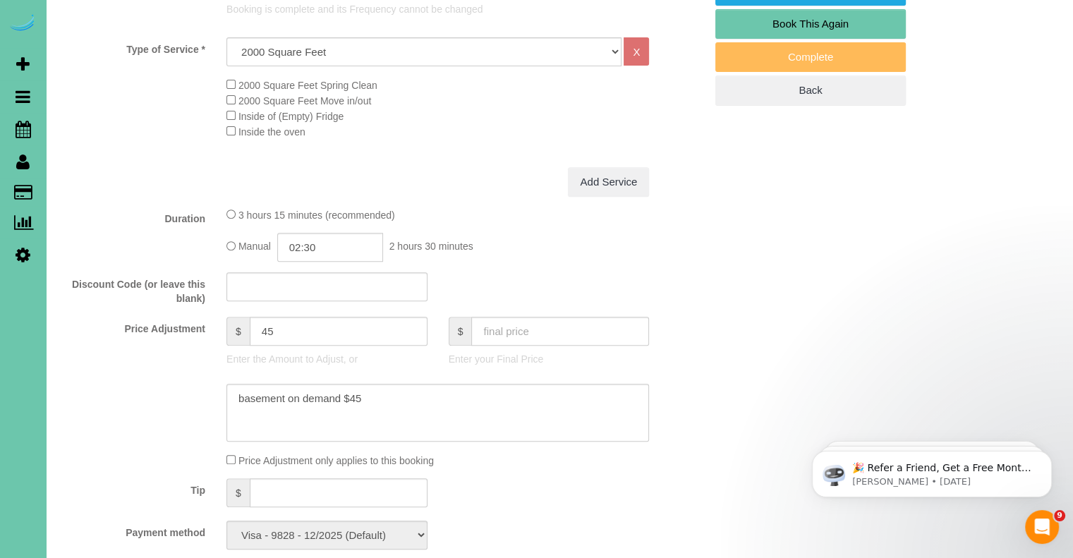
scroll to position [1641, 0]
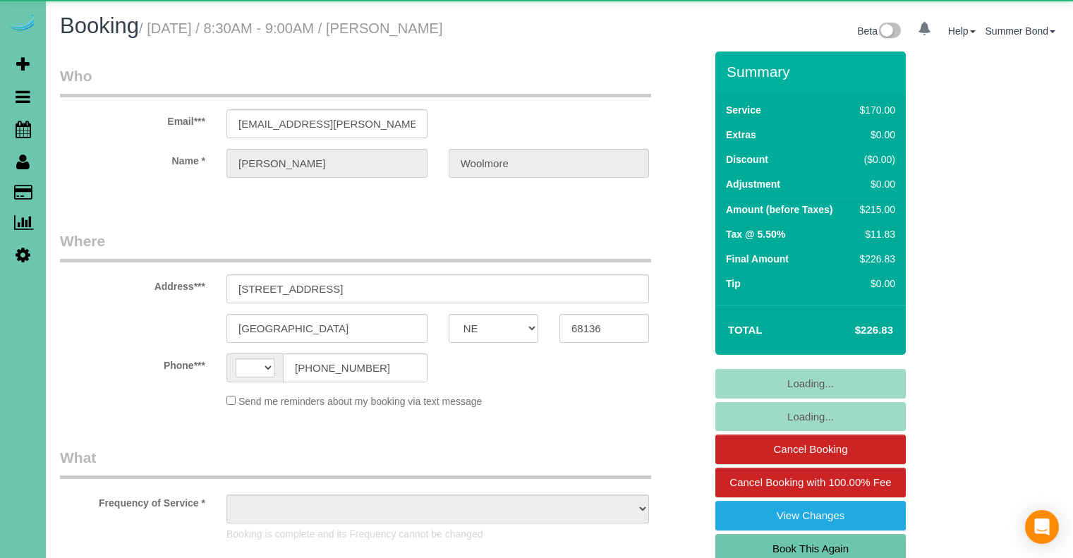
select select "NE"
select select "string:[GEOGRAPHIC_DATA]"
select select "object:648"
select select "string:fspay-446101f3-48a2-480f-9c48-c3310b237ff7"
select select "object:939"
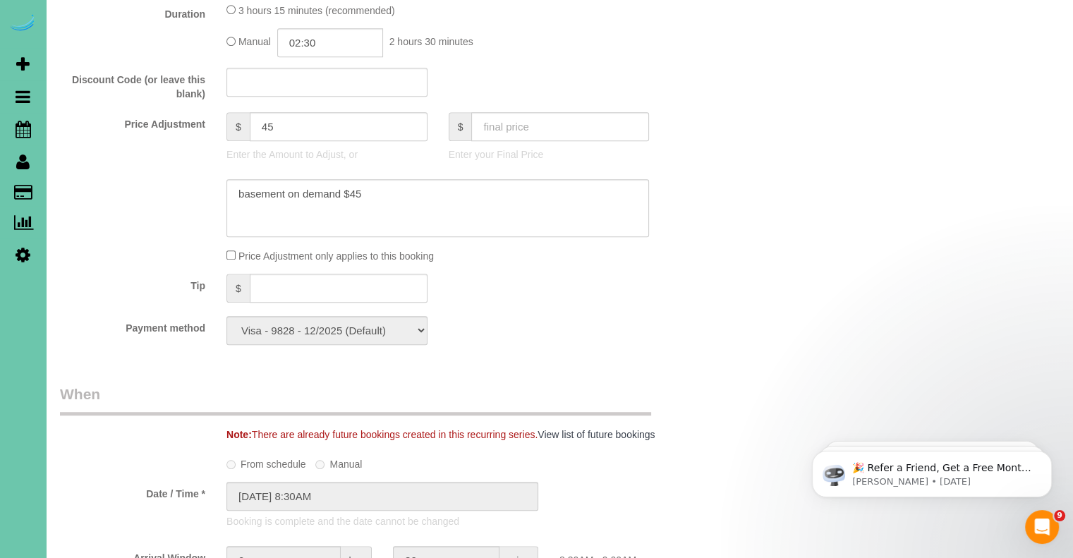
scroll to position [705, 0]
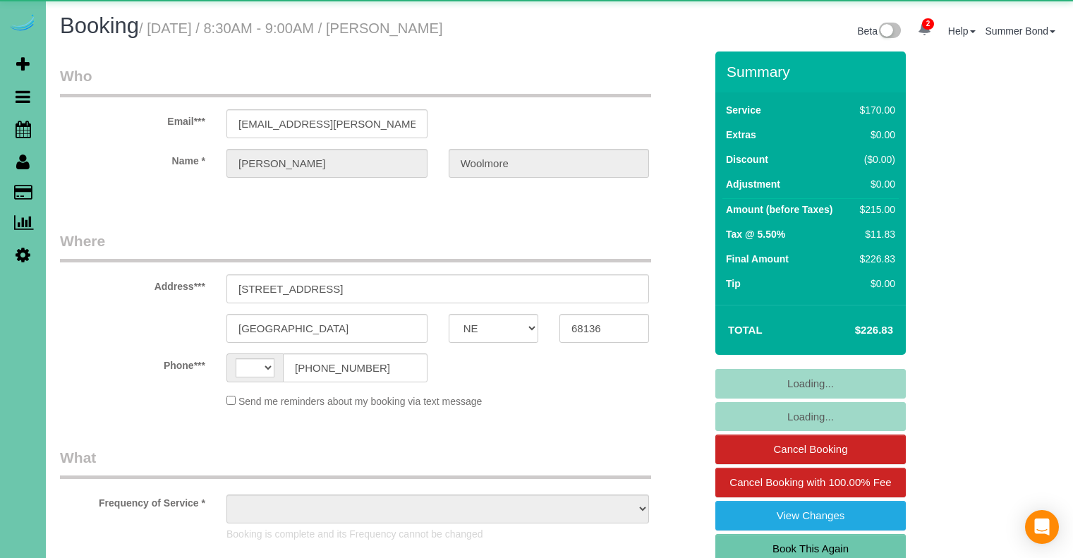
select select "NE"
select select "object:401"
select select "string:fspay-446101f3-48a2-480f-9c48-c3310b237ff7"
select select "string:[GEOGRAPHIC_DATA]"
select select "object:887"
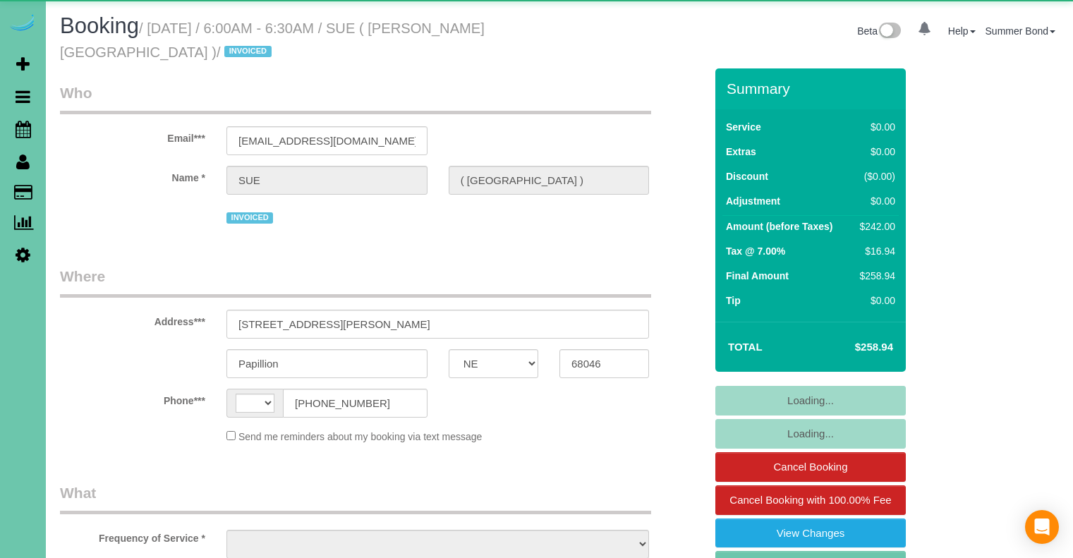
select select "NE"
select select "string:[GEOGRAPHIC_DATA]"
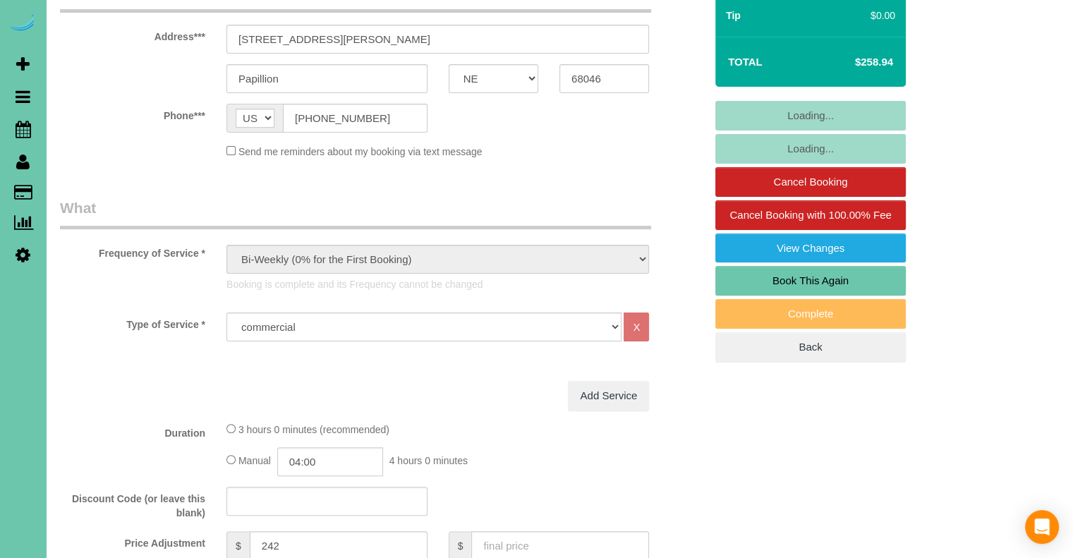
select select "object:911"
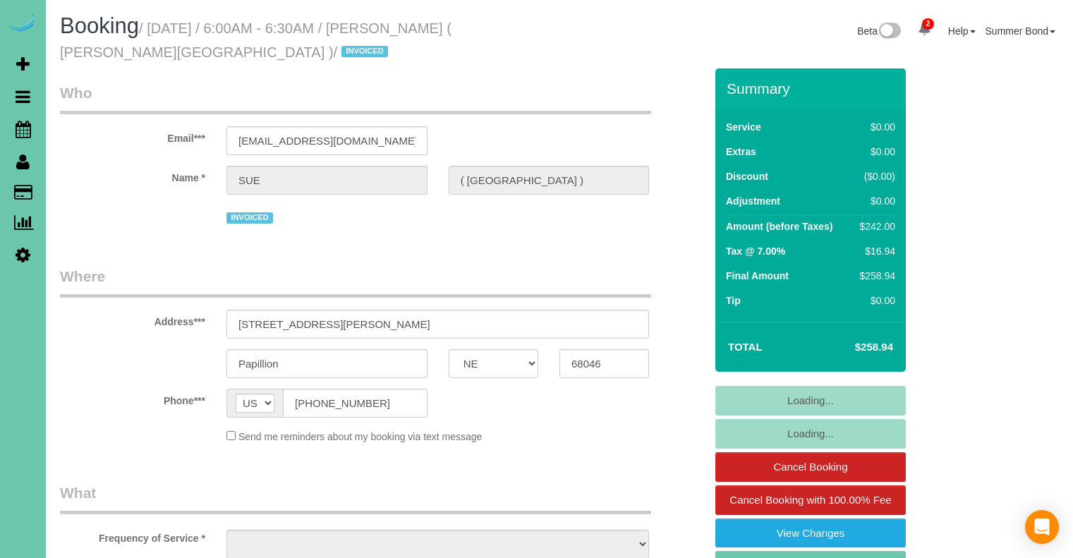
select select "NE"
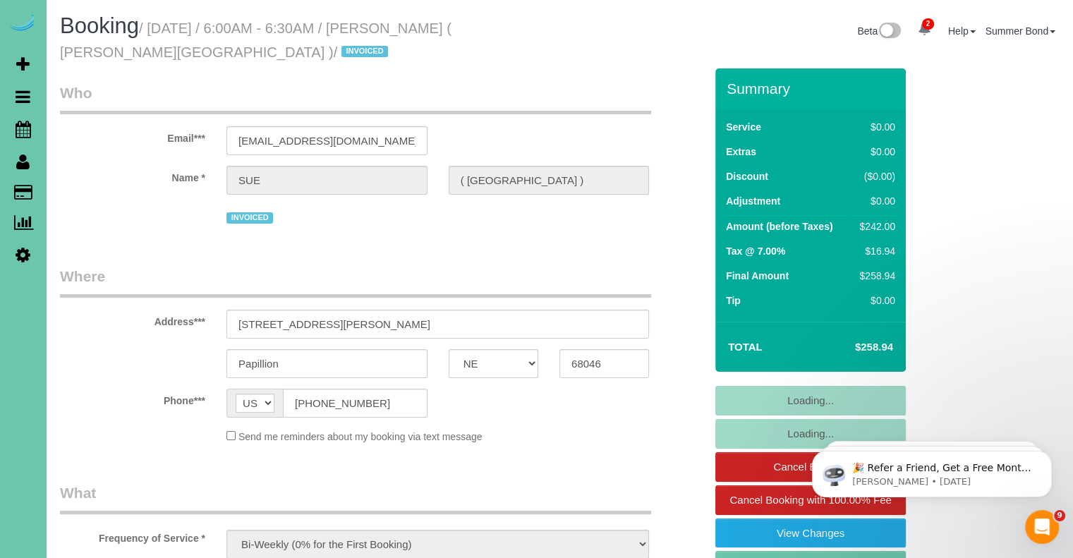
select select "object:914"
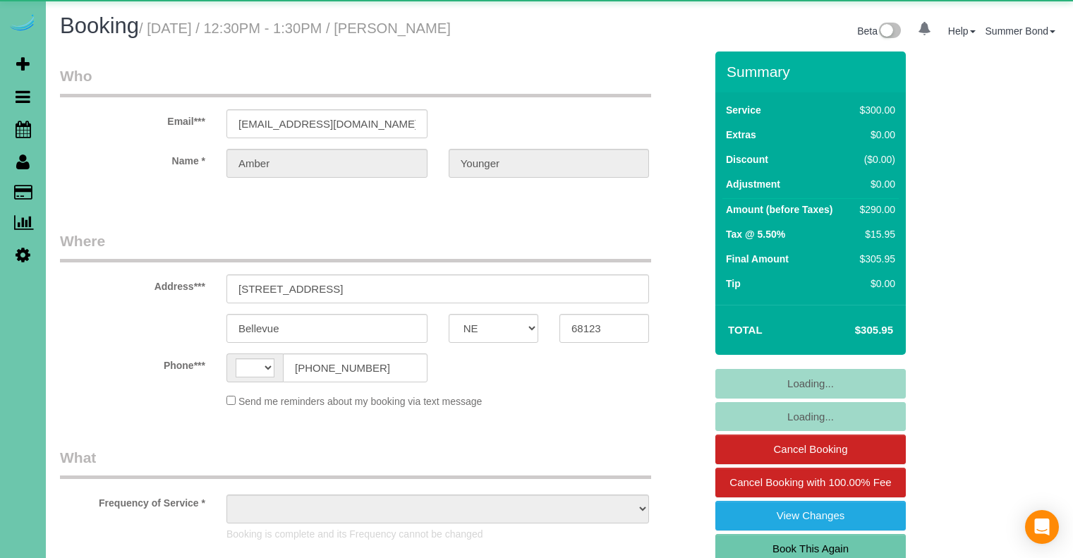
select select "NE"
select select "string:[GEOGRAPHIC_DATA]"
select select "object:648"
select select "string:fspay-ea8f6c67-f95f-4d7b-82ce-070f0fb7093e"
select select "object:936"
